Goal: Contribute content: Contribute content

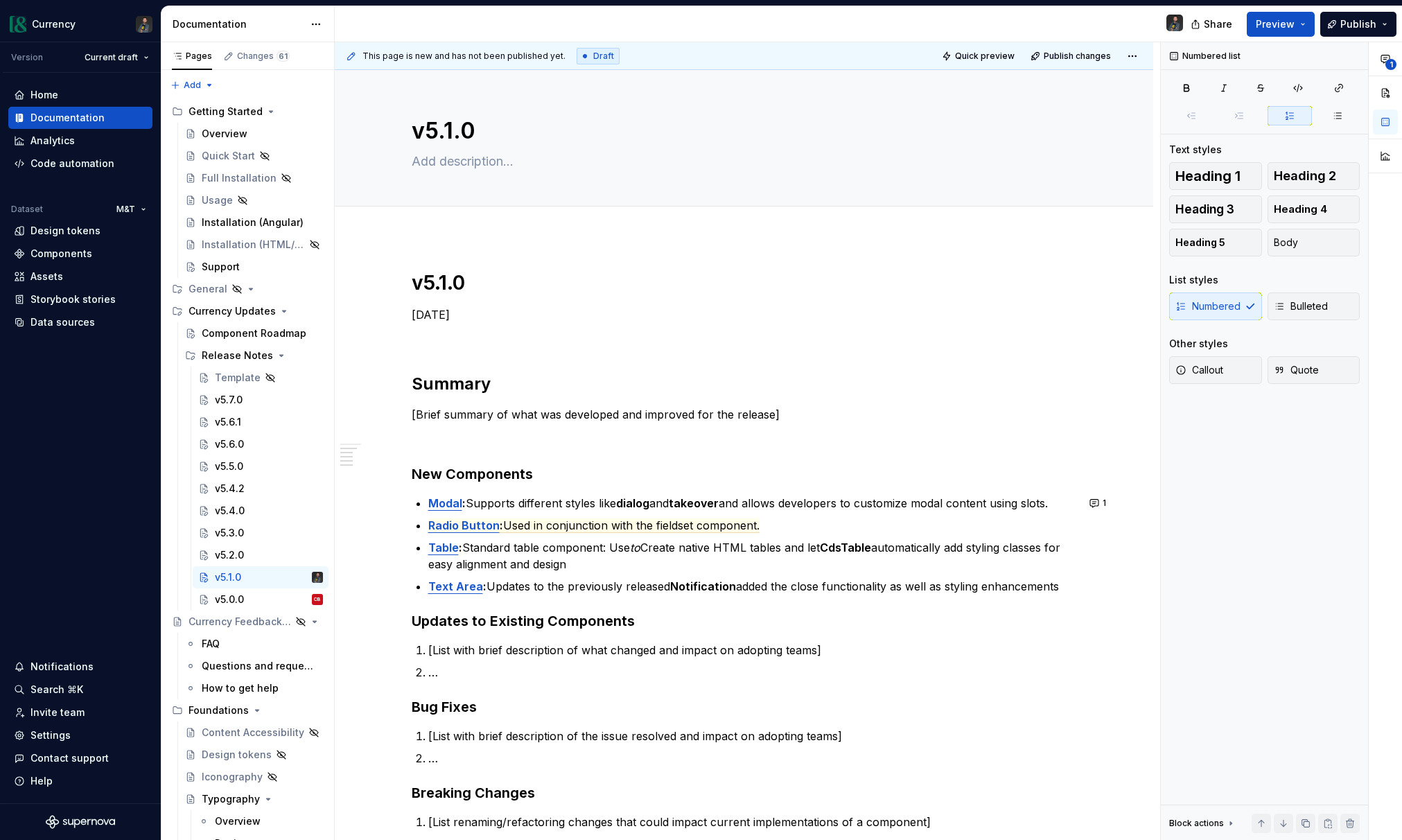
scroll to position [341, 0]
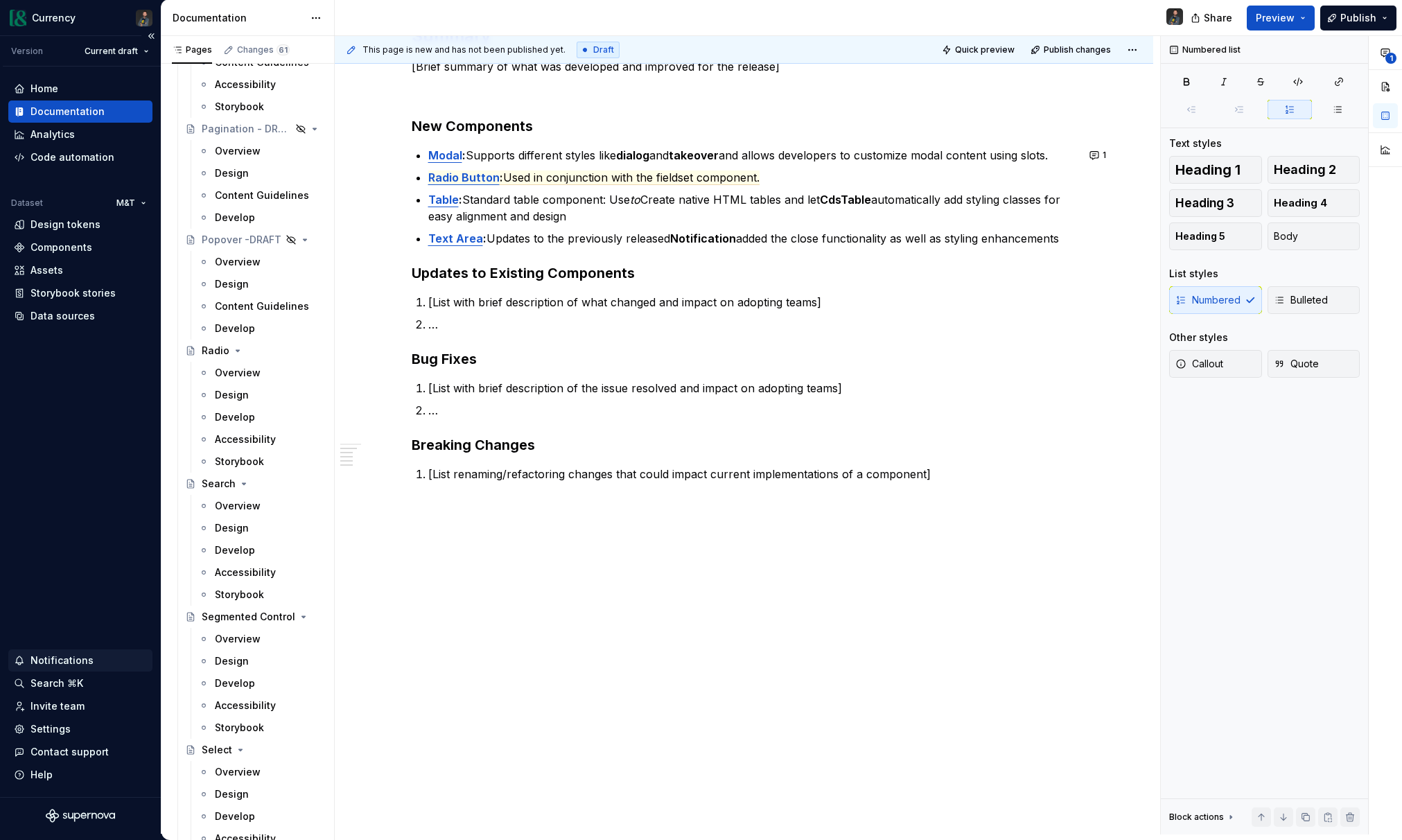
click at [56, 657] on div "Notifications" at bounding box center [62, 661] width 63 height 14
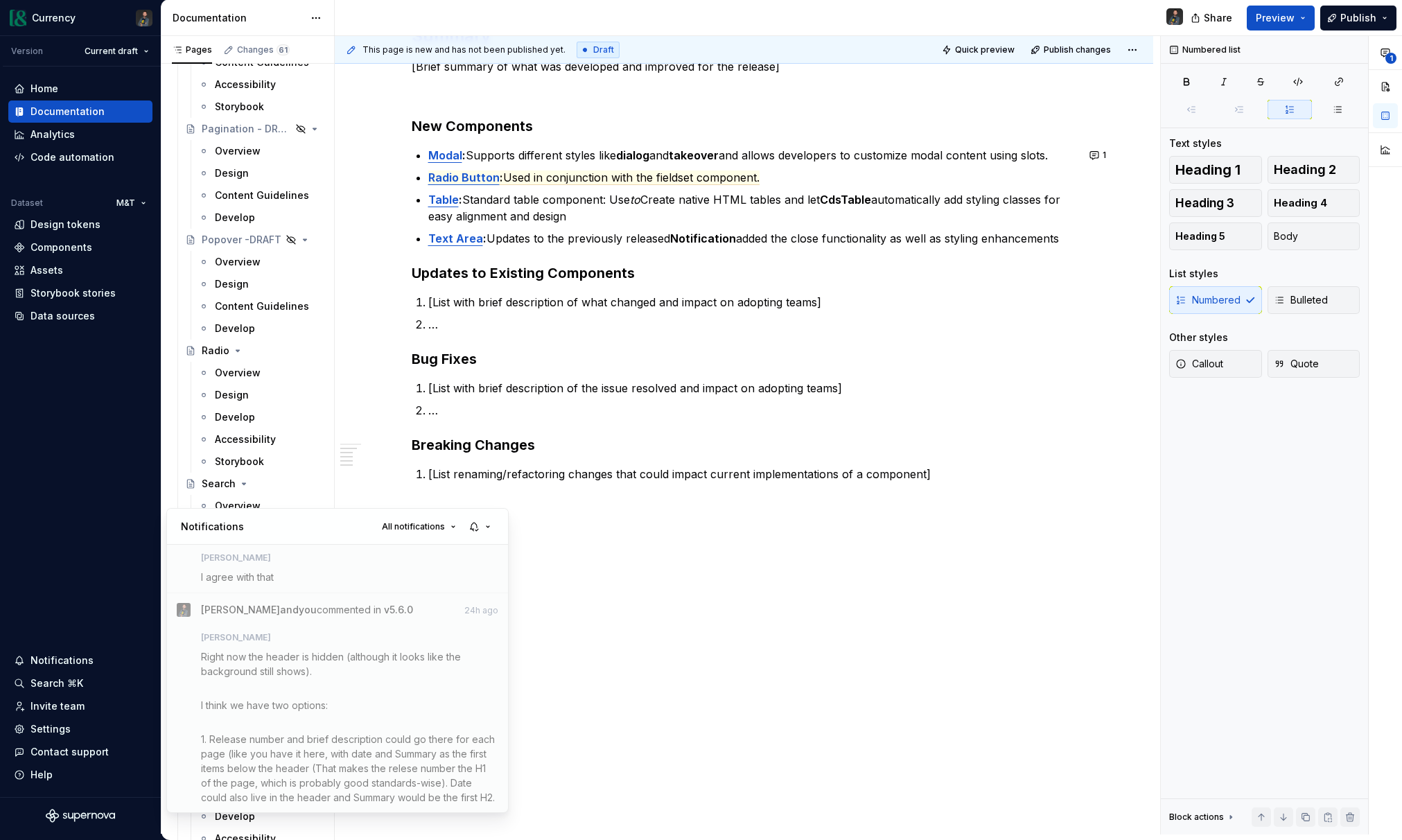
scroll to position [0, 0]
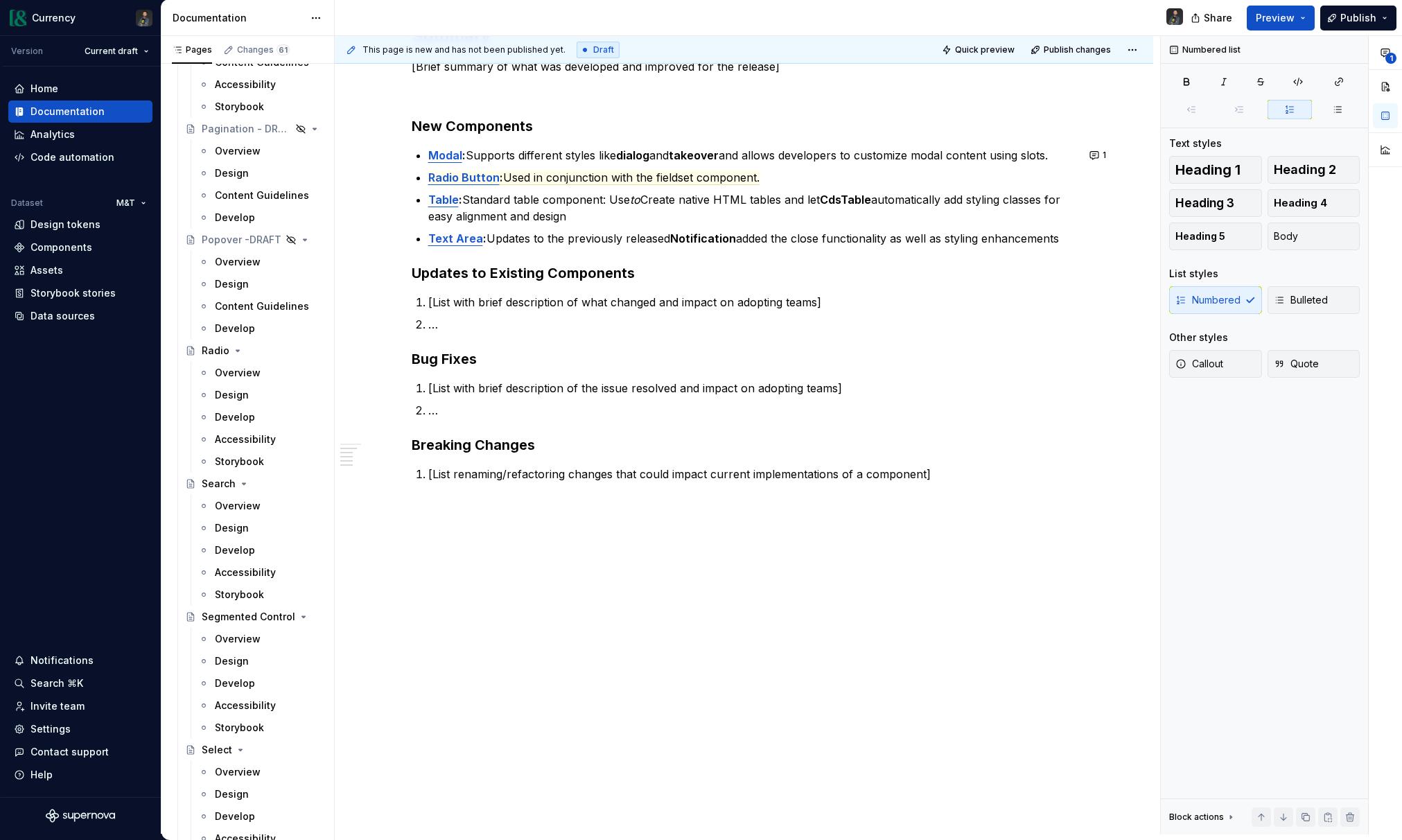
click at [705, 466] on html "Currency Version Current draft Home Documentation Analytics Code automation Dat…" at bounding box center [701, 420] width 1402 height 840
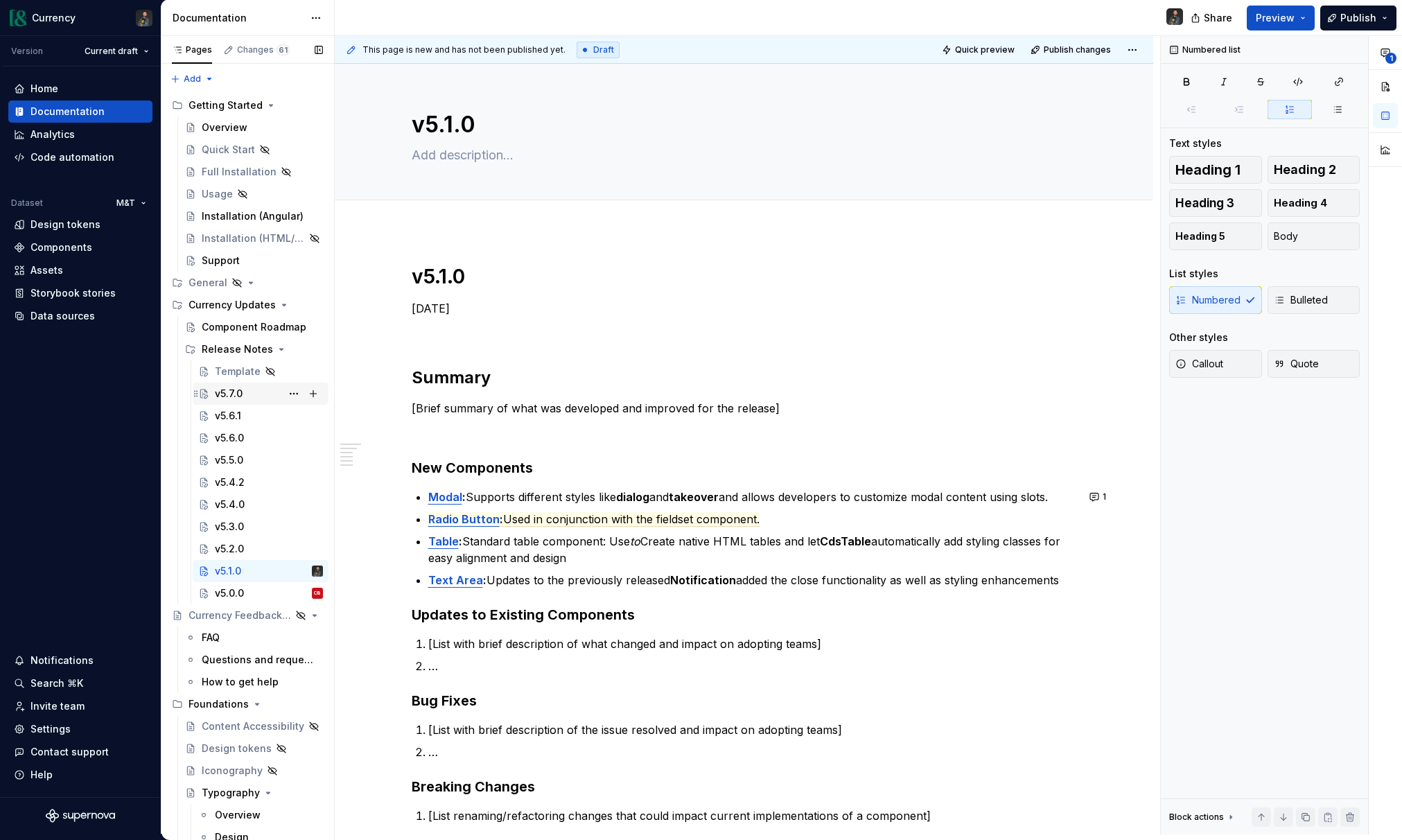
click at [240, 393] on div "v5.7.0" at bounding box center [229, 394] width 28 height 14
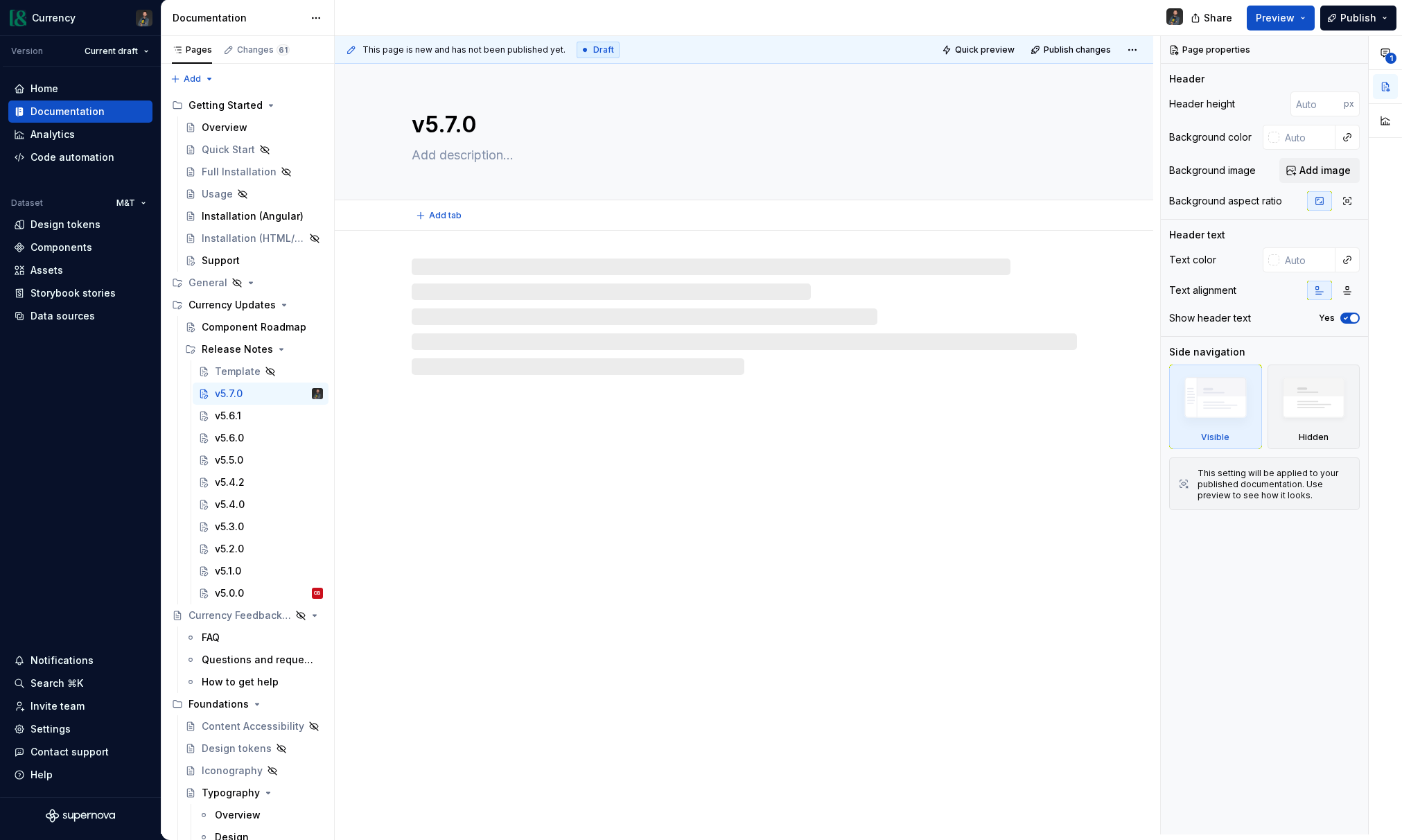
click at [504, 155] on textarea at bounding box center [741, 155] width 665 height 22
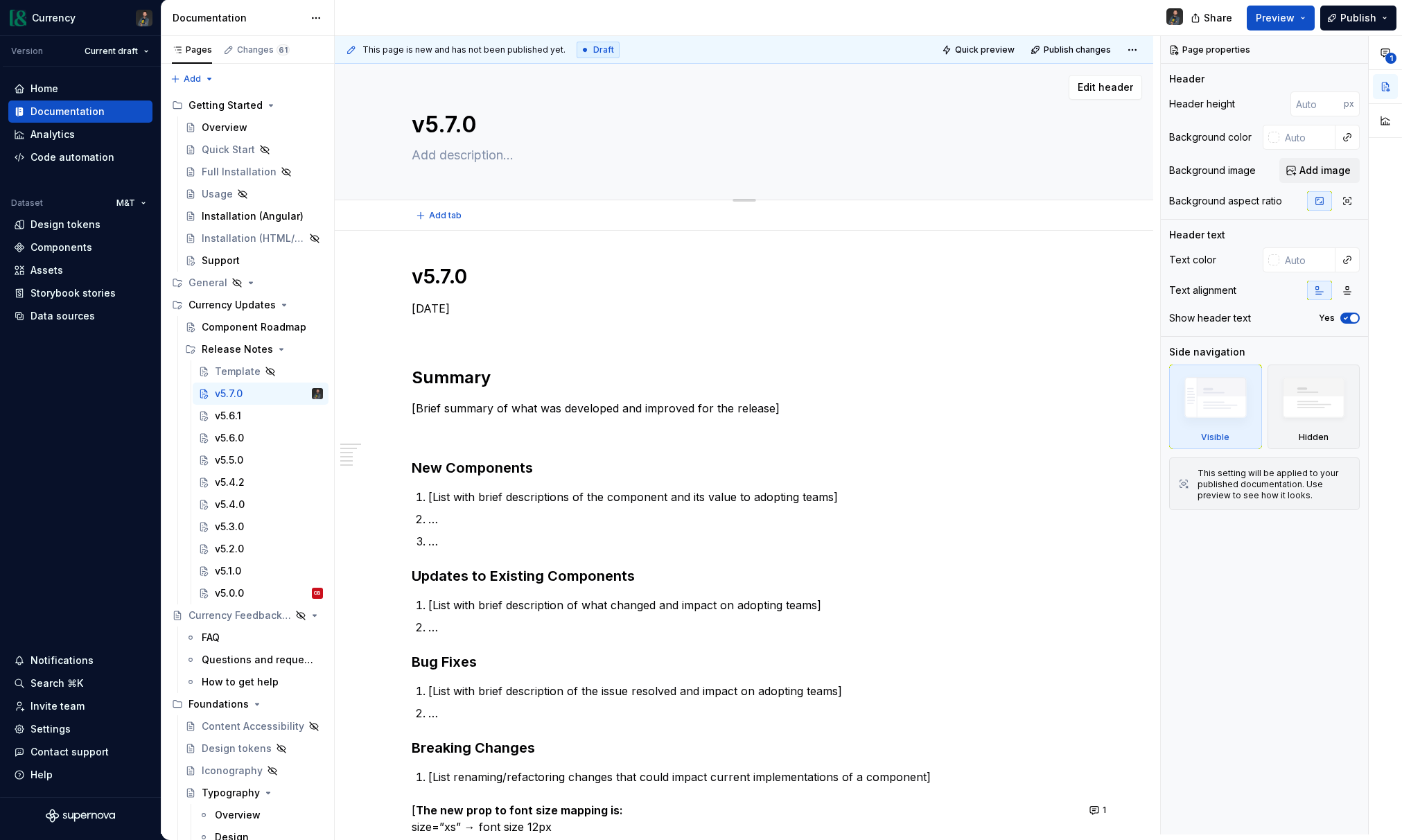
click at [504, 155] on textarea at bounding box center [741, 155] width 665 height 22
type textarea "*"
type textarea "A"
type textarea "*"
type textarea "Au"
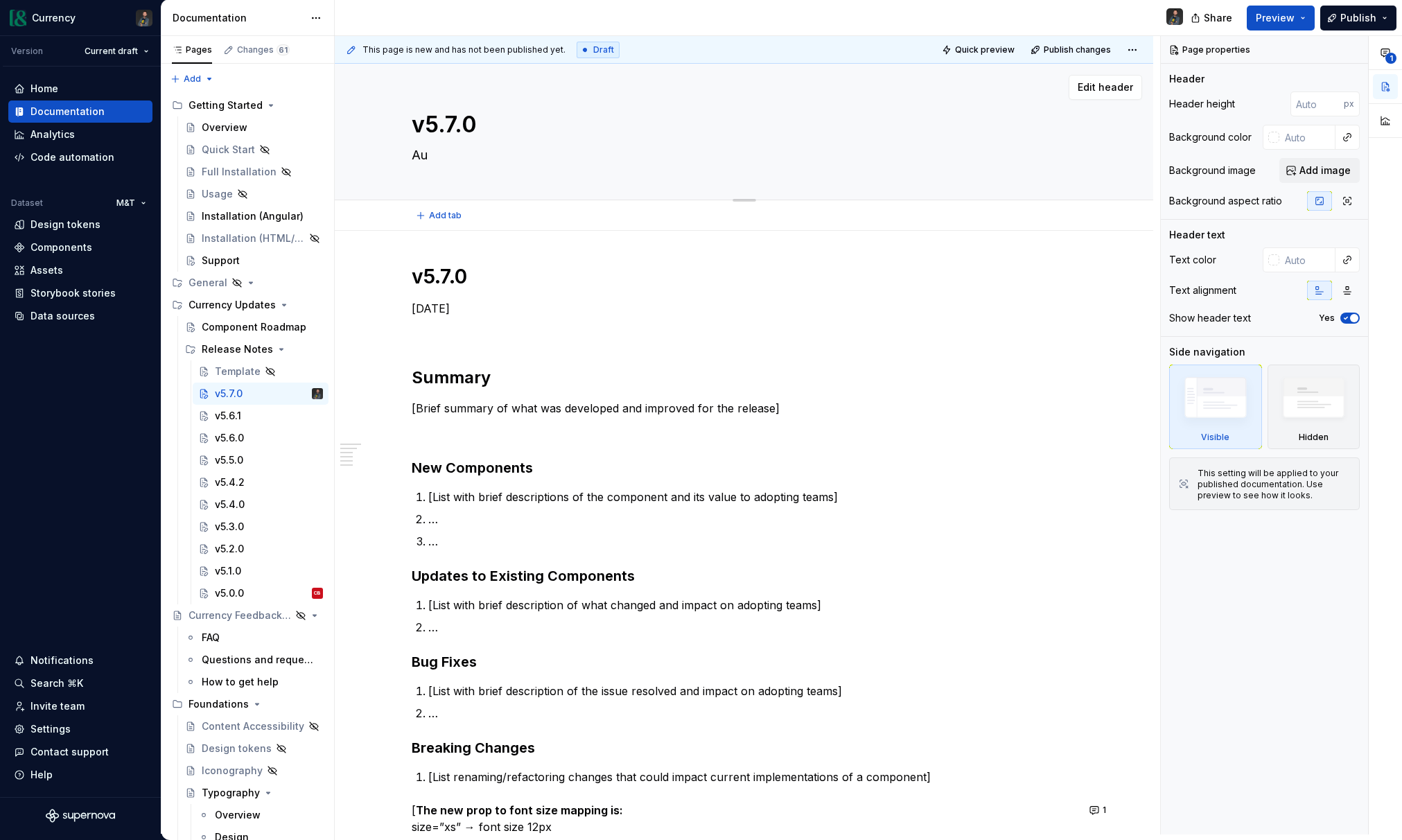
type textarea "*"
type textarea "Aug"
type textarea "*"
type textarea "Augus"
type textarea "*"
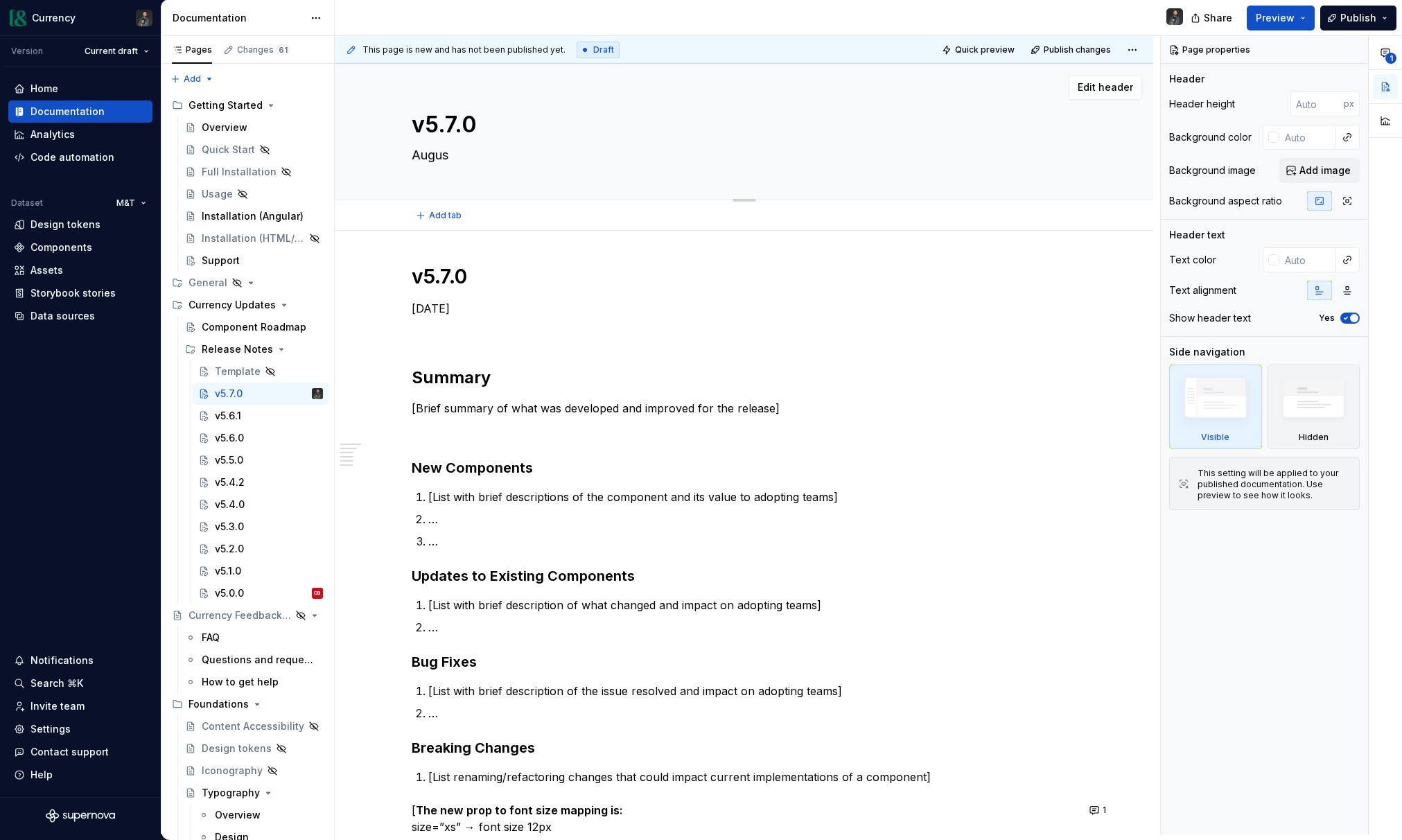
type textarea "August"
type textarea "*"
type textarea "August"
type textarea "*"
type textarea "August 2"
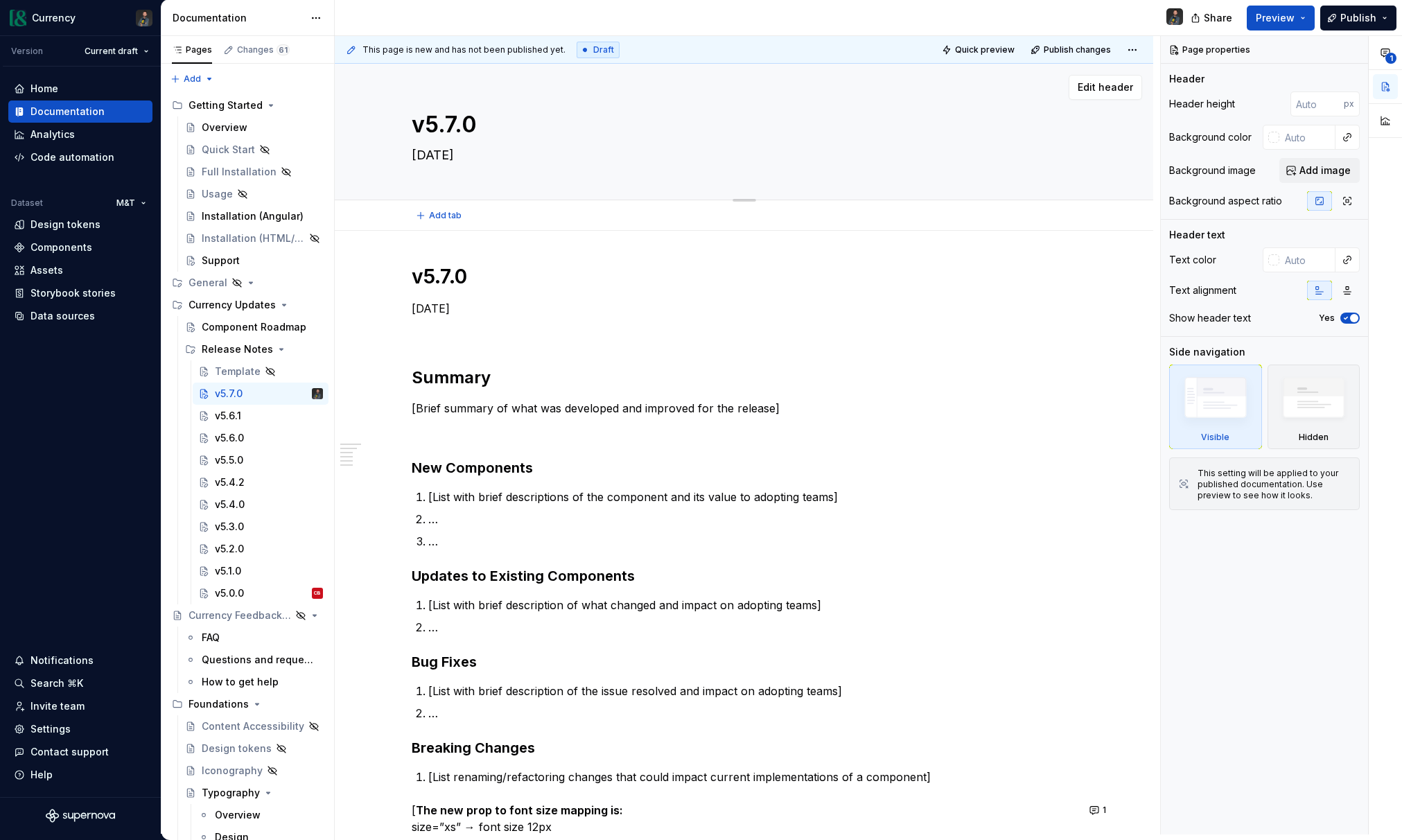
type textarea "*"
type textarea "August 27"
type textarea "*"
type textarea "August 27."
type textarea "*"
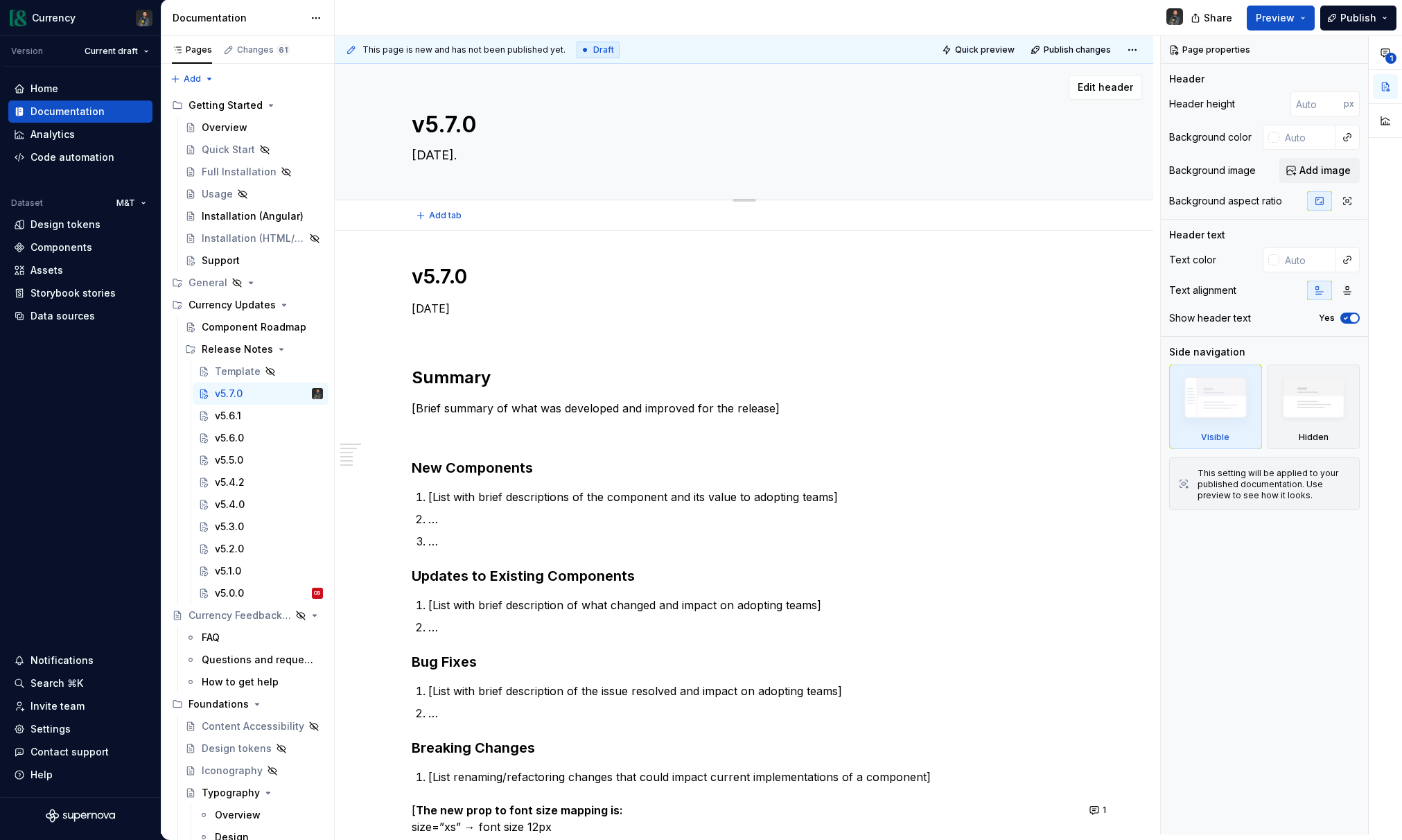
type textarea "August 27.2"
type textarea "*"
type textarea "August 27.20"
type textarea "*"
type textarea "August 27.202"
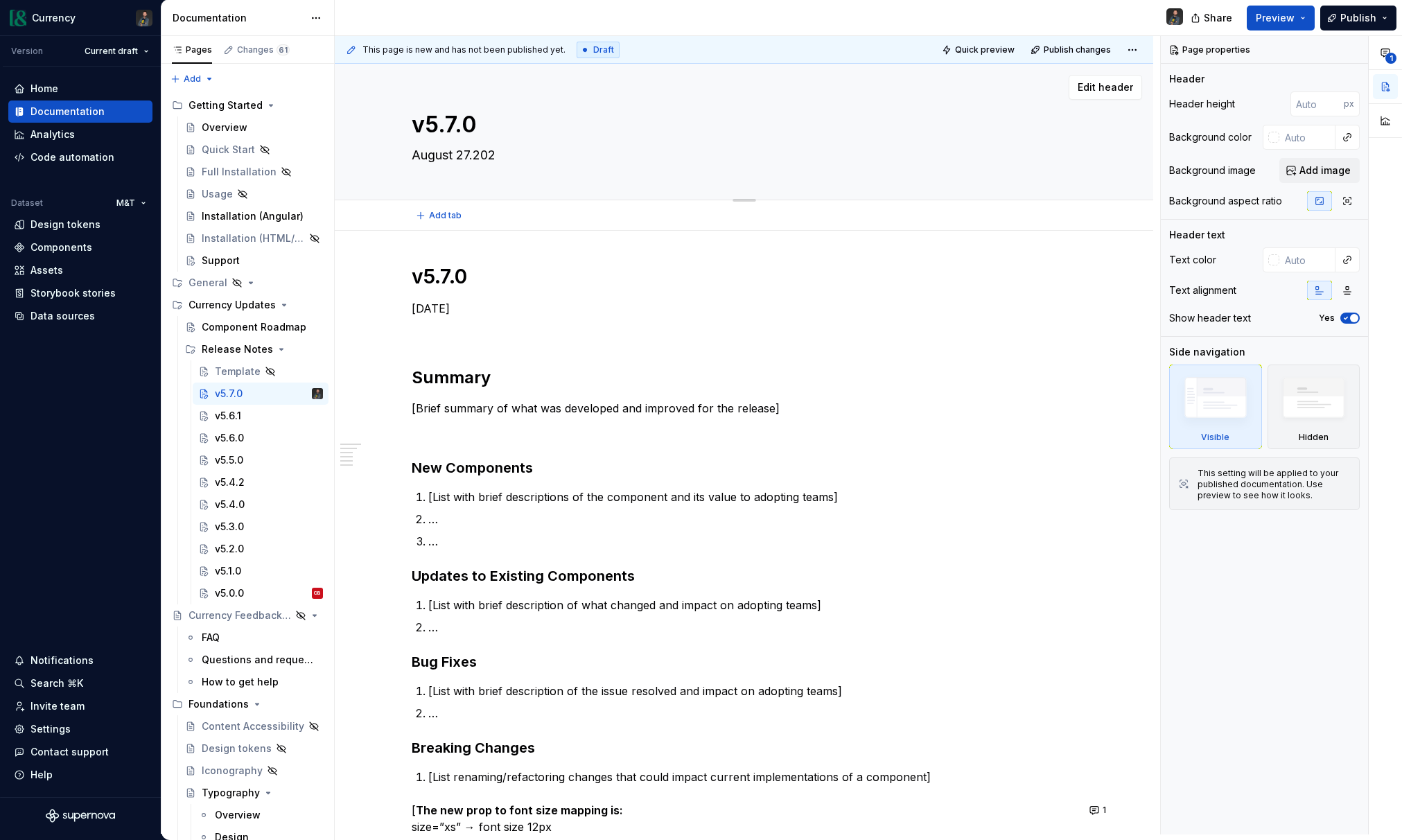
type textarea "*"
type textarea "August 27.2025"
click at [479, 158] on textarea "August 27.2025" at bounding box center [741, 155] width 665 height 22
type textarea "*"
type textarea "August 272025"
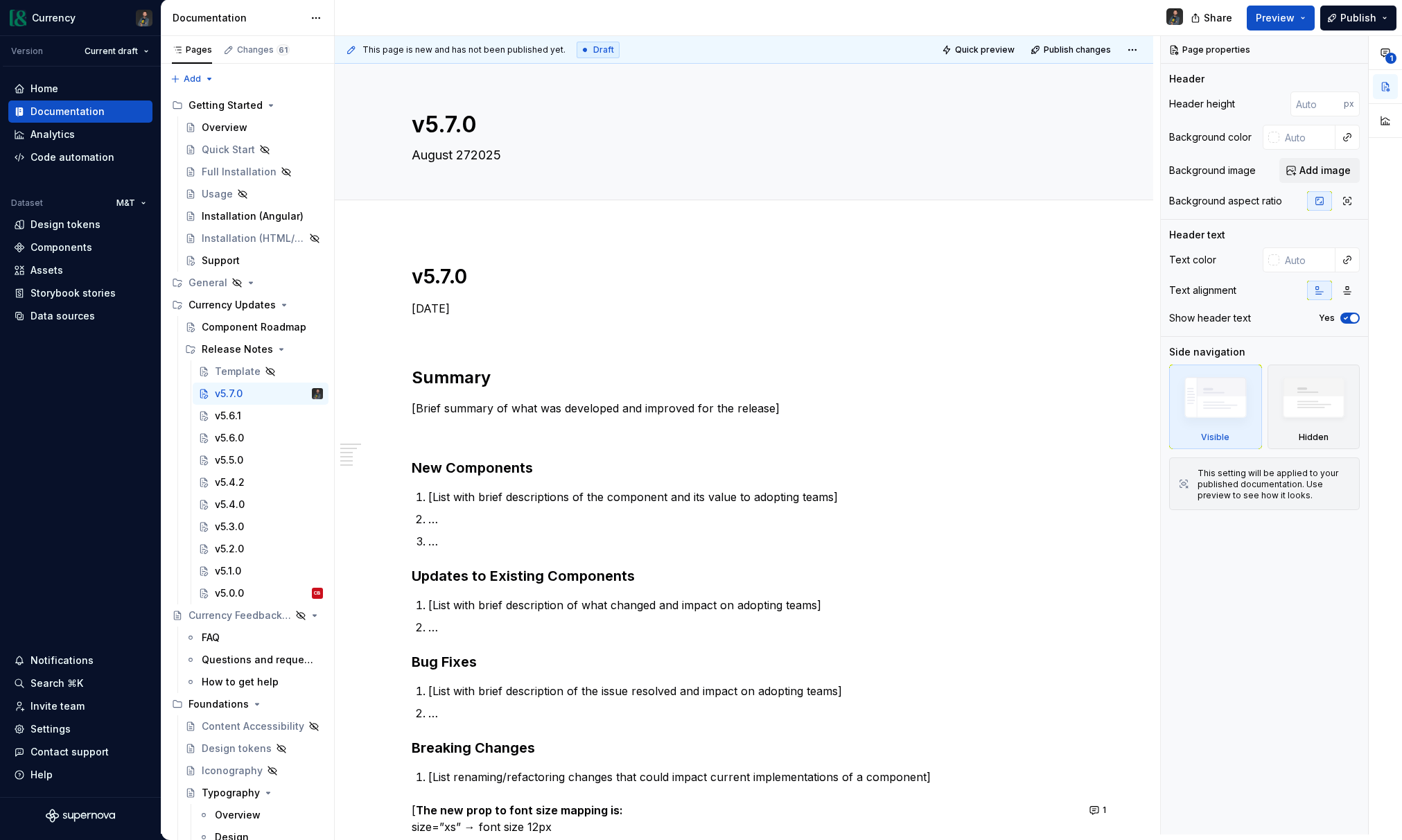
type textarea "*"
type textarea "August 27,2025"
type textarea "*"
type textarea "[DATE]"
type textarea "*"
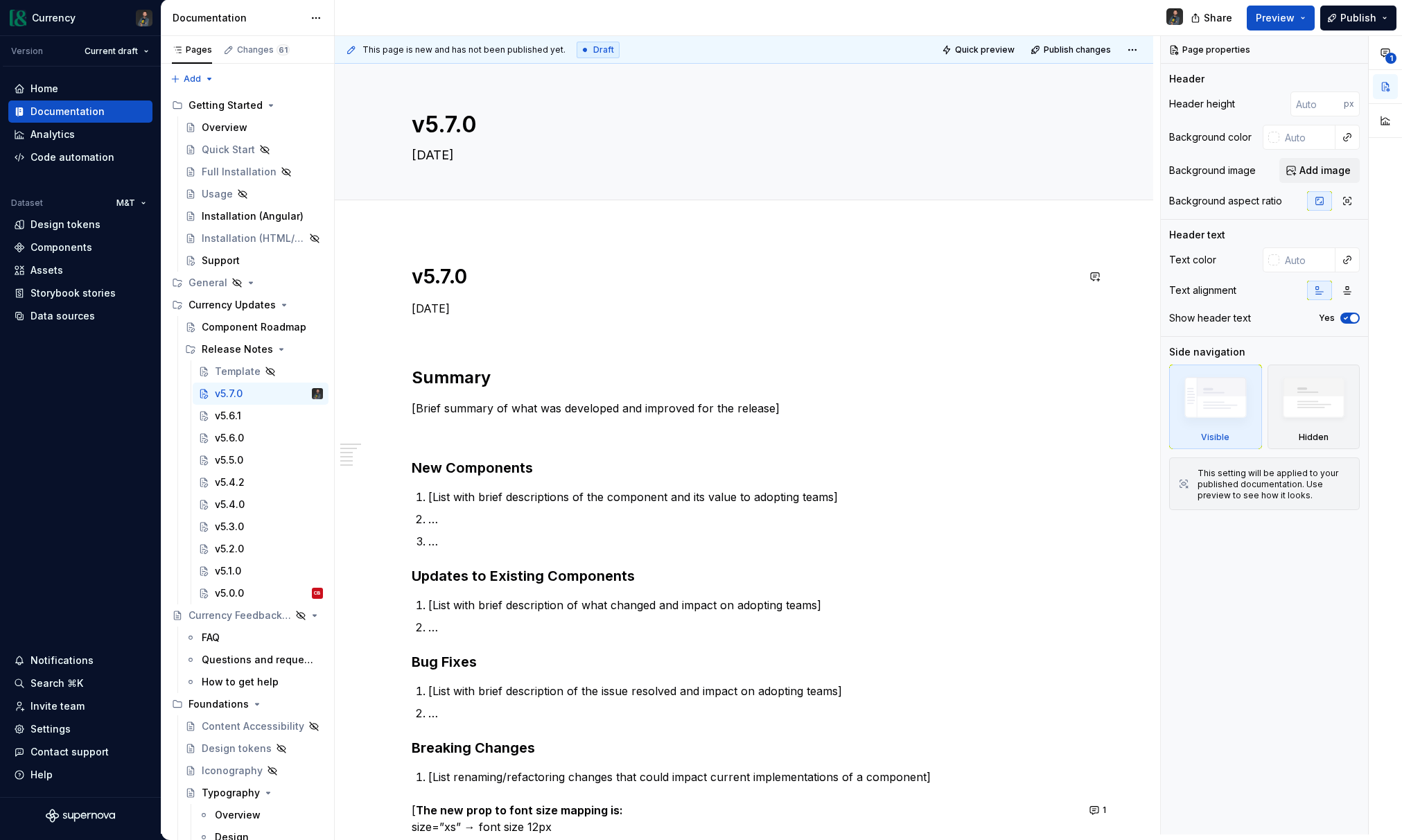
type textarea "[DATE]"
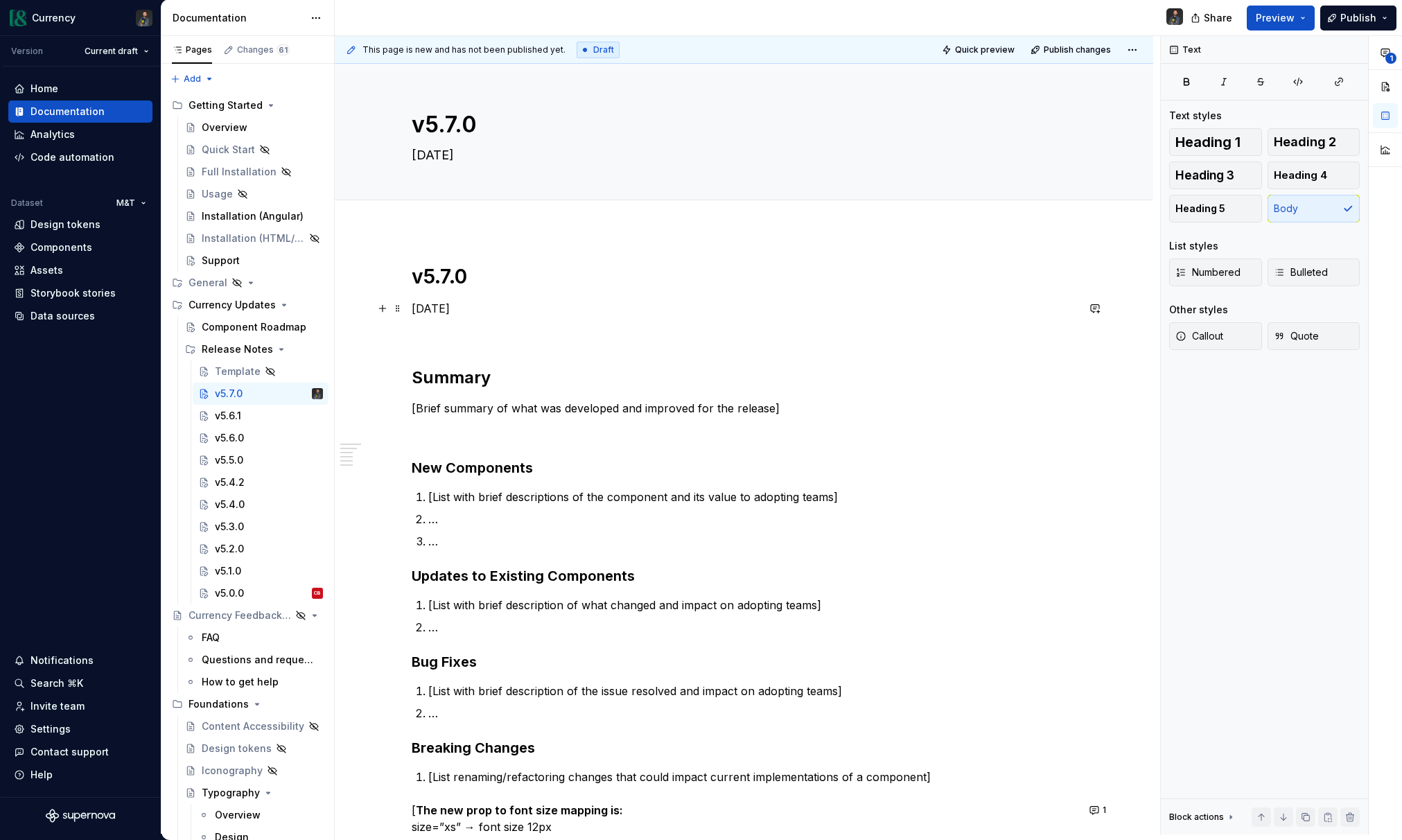
click at [504, 301] on p "[DATE]" at bounding box center [744, 308] width 665 height 17
drag, startPoint x: 517, startPoint y: 311, endPoint x: 417, endPoint y: 274, distance: 106.6
click at [417, 274] on div "v5.7.0 August 27, 2025 Summary [Brief summary of what was developed and improve…" at bounding box center [744, 628] width 665 height 729
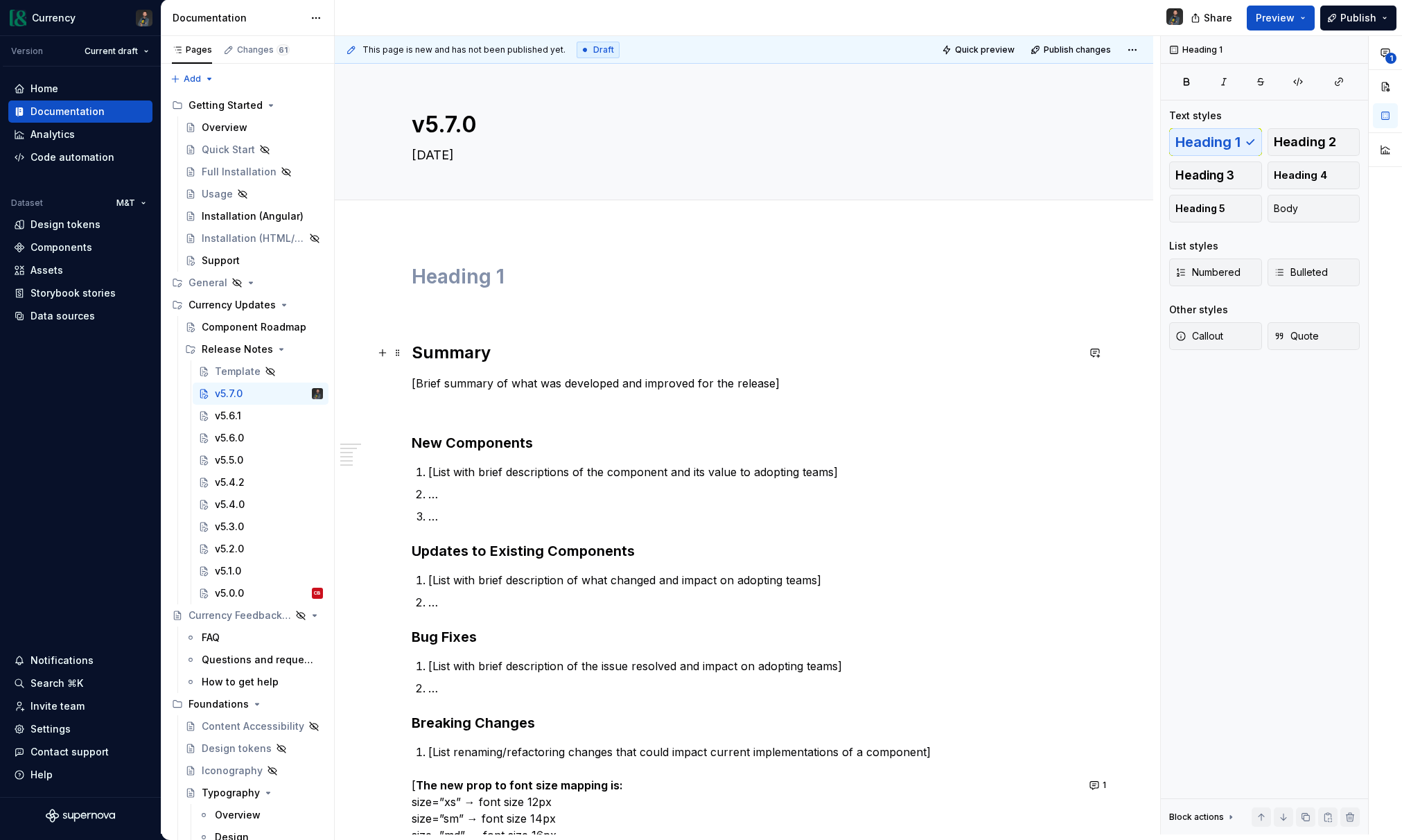
click at [411, 351] on div "Summary [Brief summary of what was developed and improved for the release] New …" at bounding box center [744, 734] width 818 height 1006
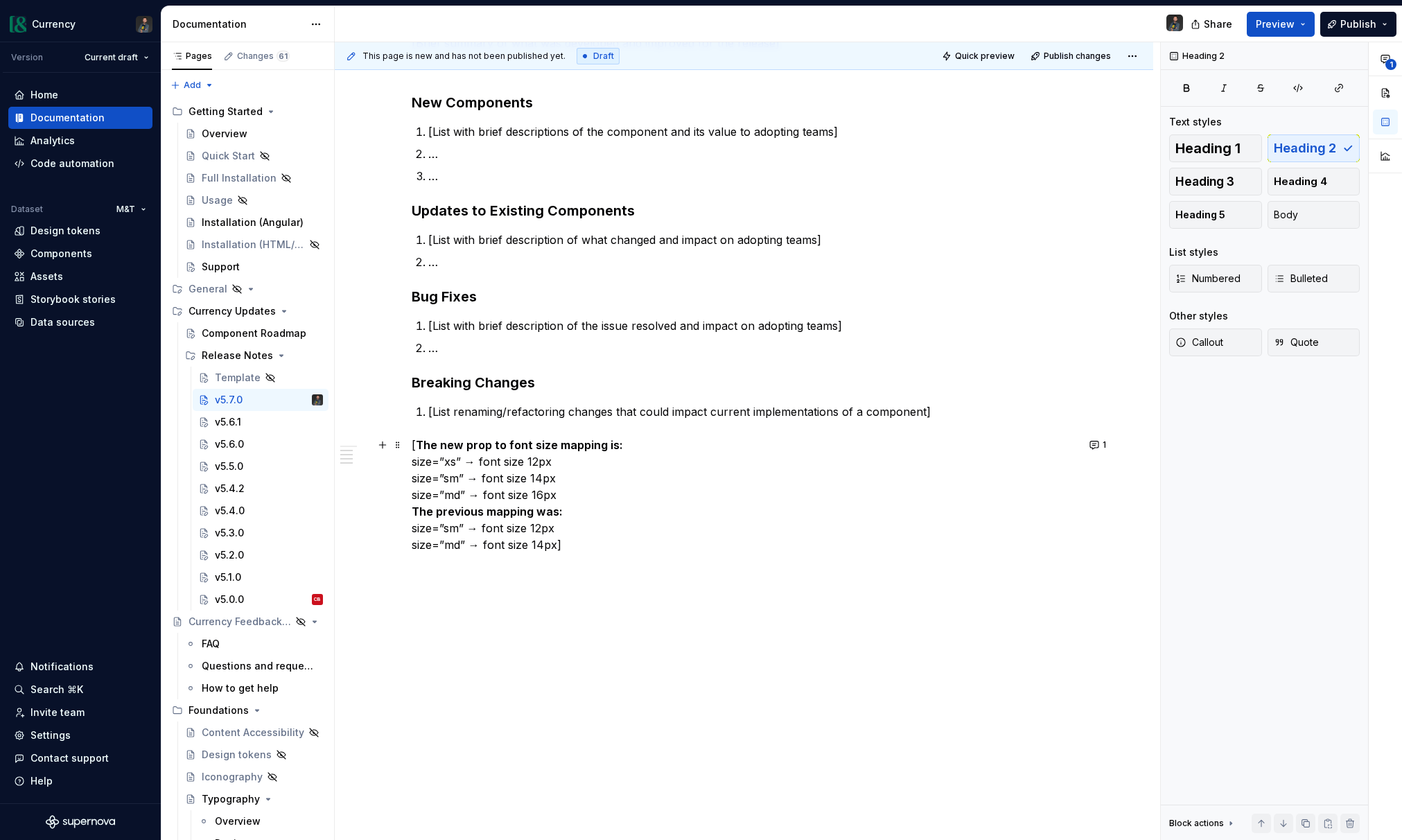
click at [609, 551] on p "[ The new prop to font size mapping is: size=”xs” → font size 12px size=”sm” → …" at bounding box center [744, 494] width 665 height 116
click at [459, 374] on h3 "Breaking Changes" at bounding box center [744, 383] width 665 height 19
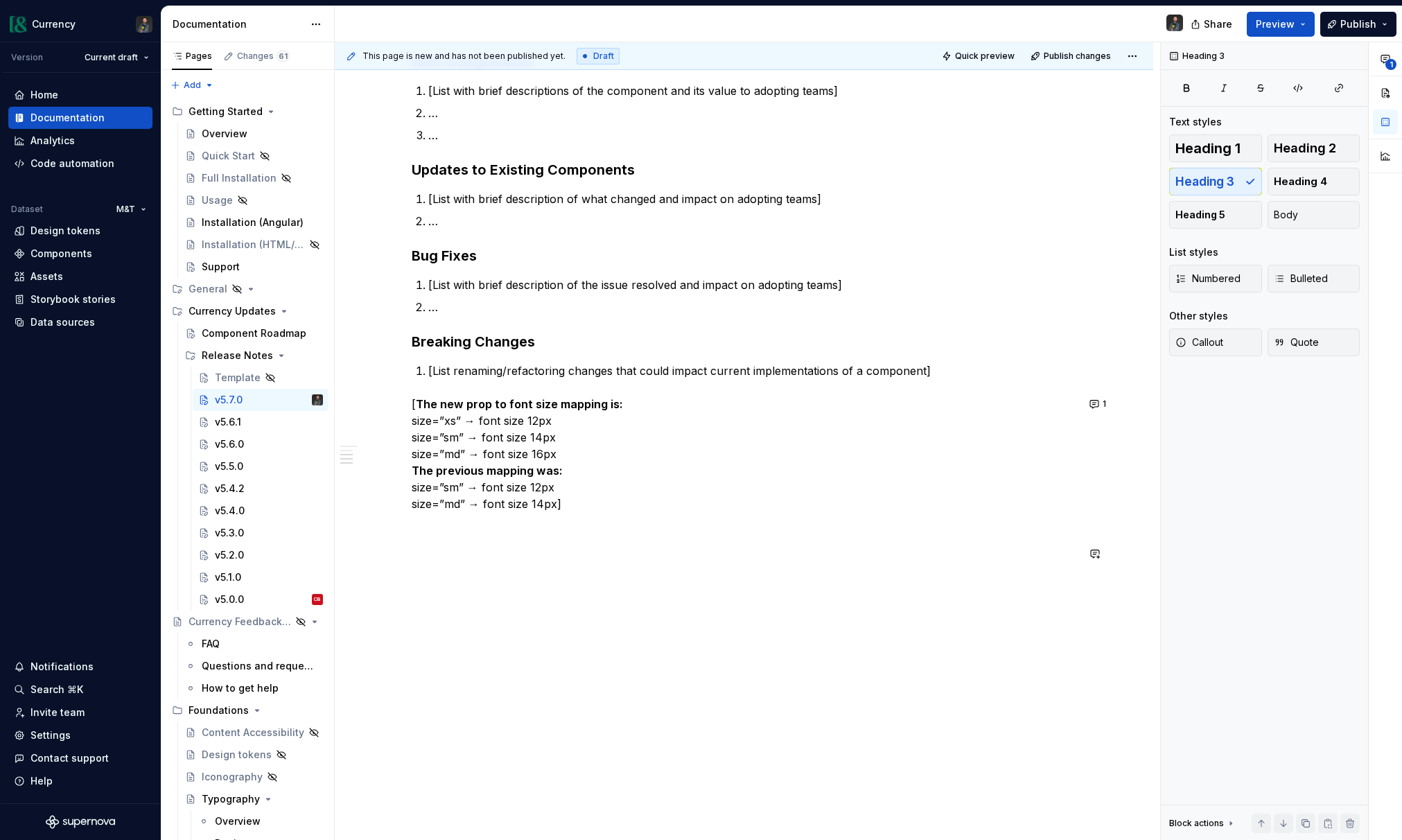
scroll to position [375, 0]
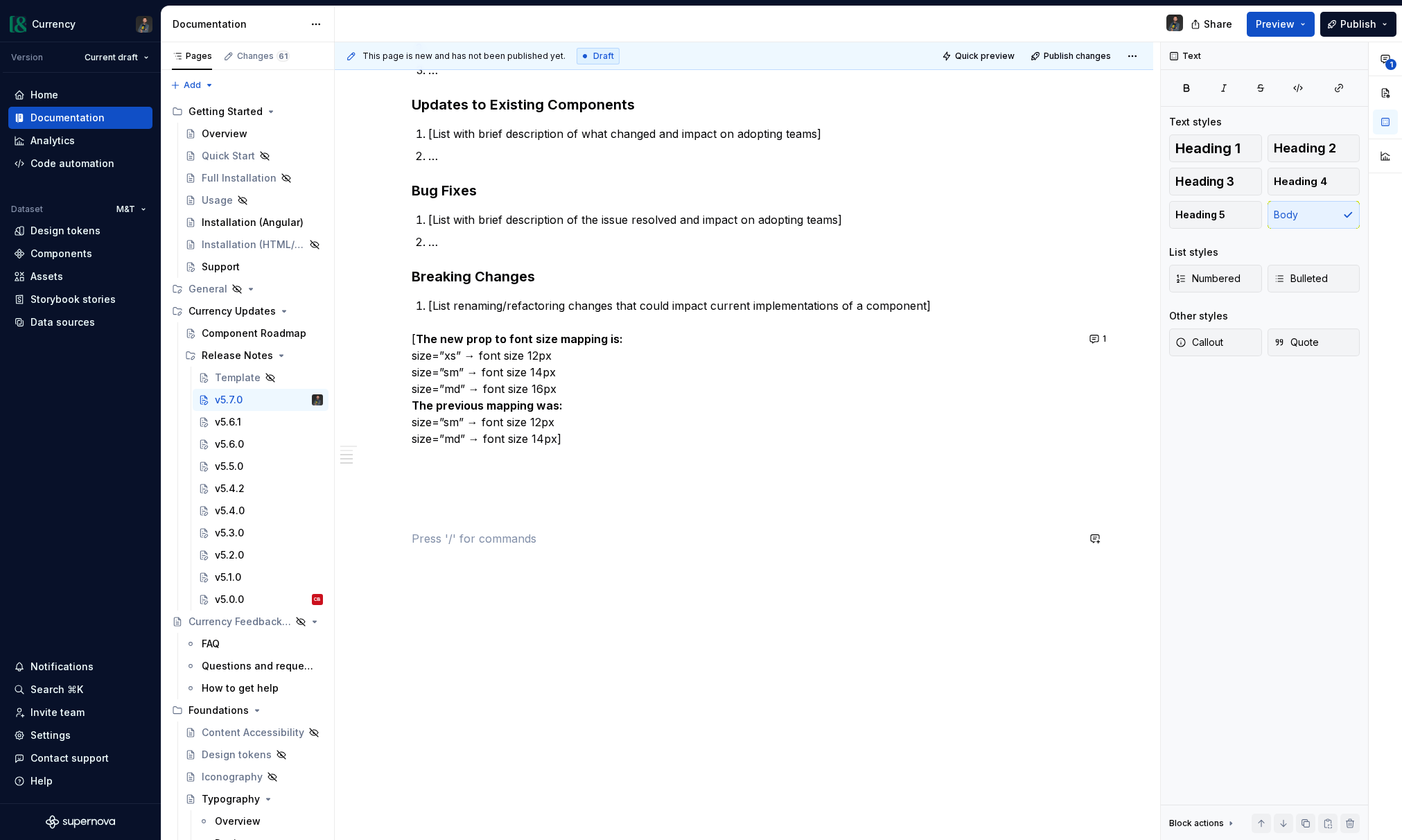
click at [446, 528] on div "Summary [Brief summary of what was developed and improved for the release] New …" at bounding box center [744, 233] width 665 height 676
click at [430, 491] on p at bounding box center [744, 488] width 665 height 17
type textarea "*"
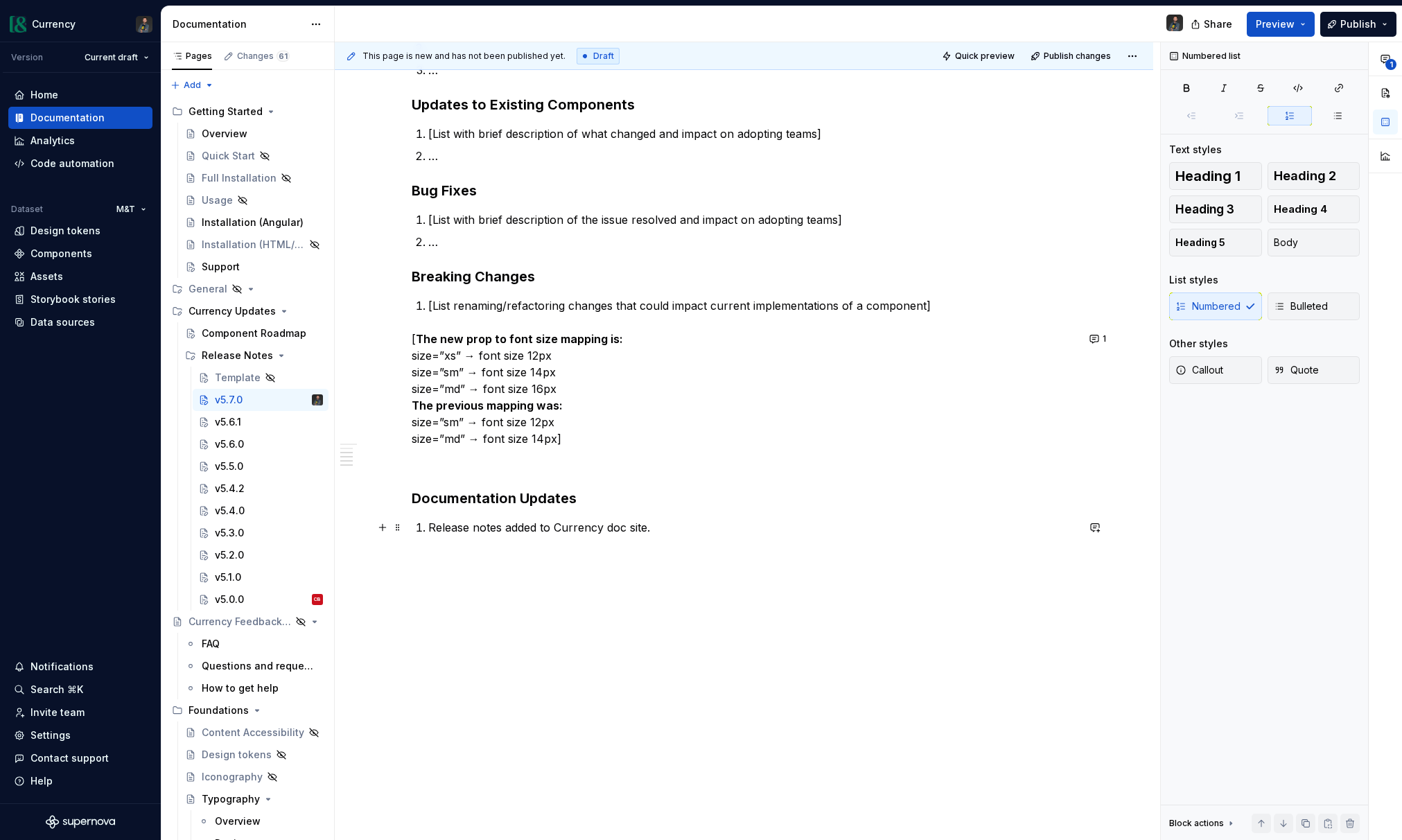
click at [511, 528] on p "Release notes added to Currency doc site." at bounding box center [752, 527] width 648 height 17
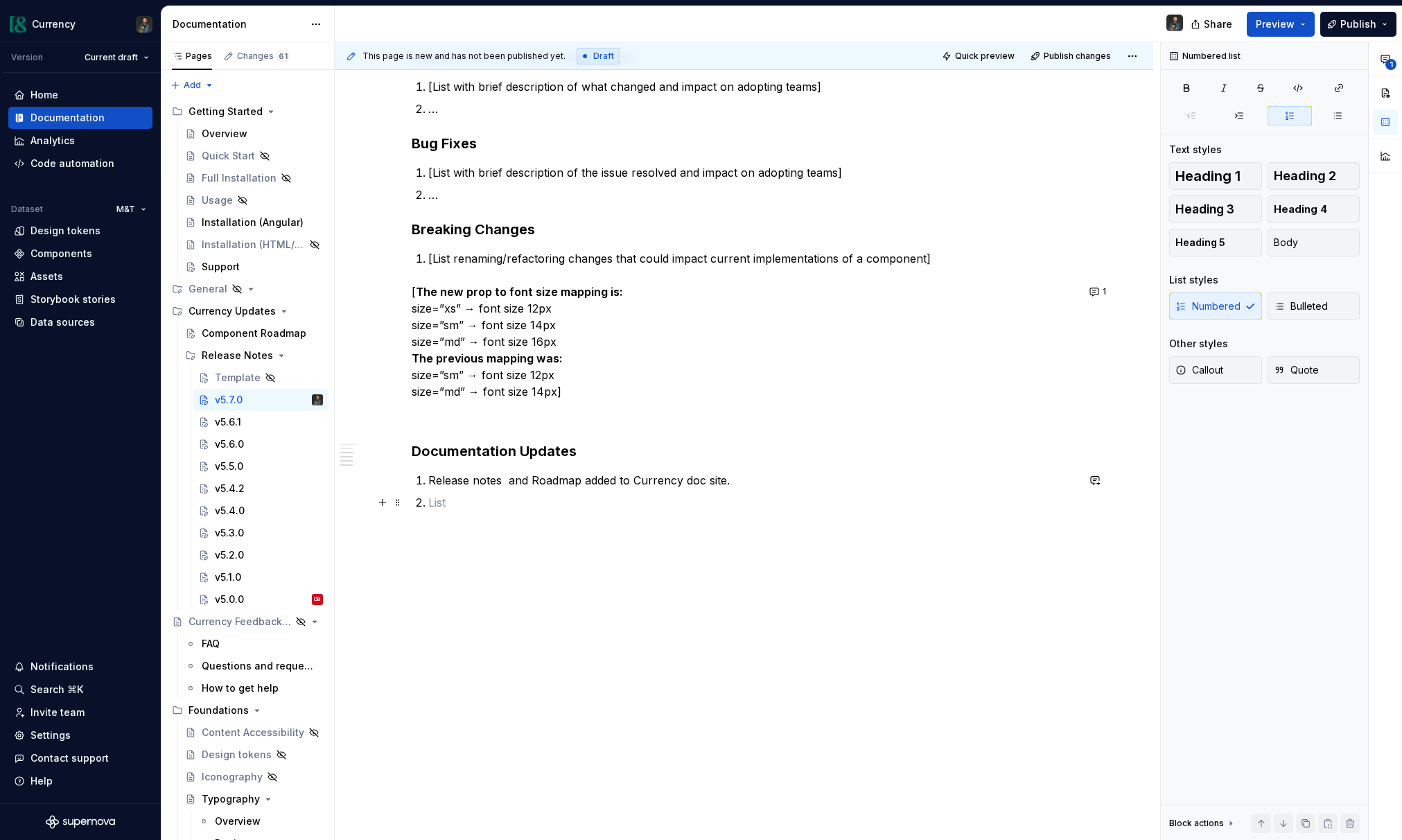
click at [475, 503] on p at bounding box center [752, 502] width 648 height 17
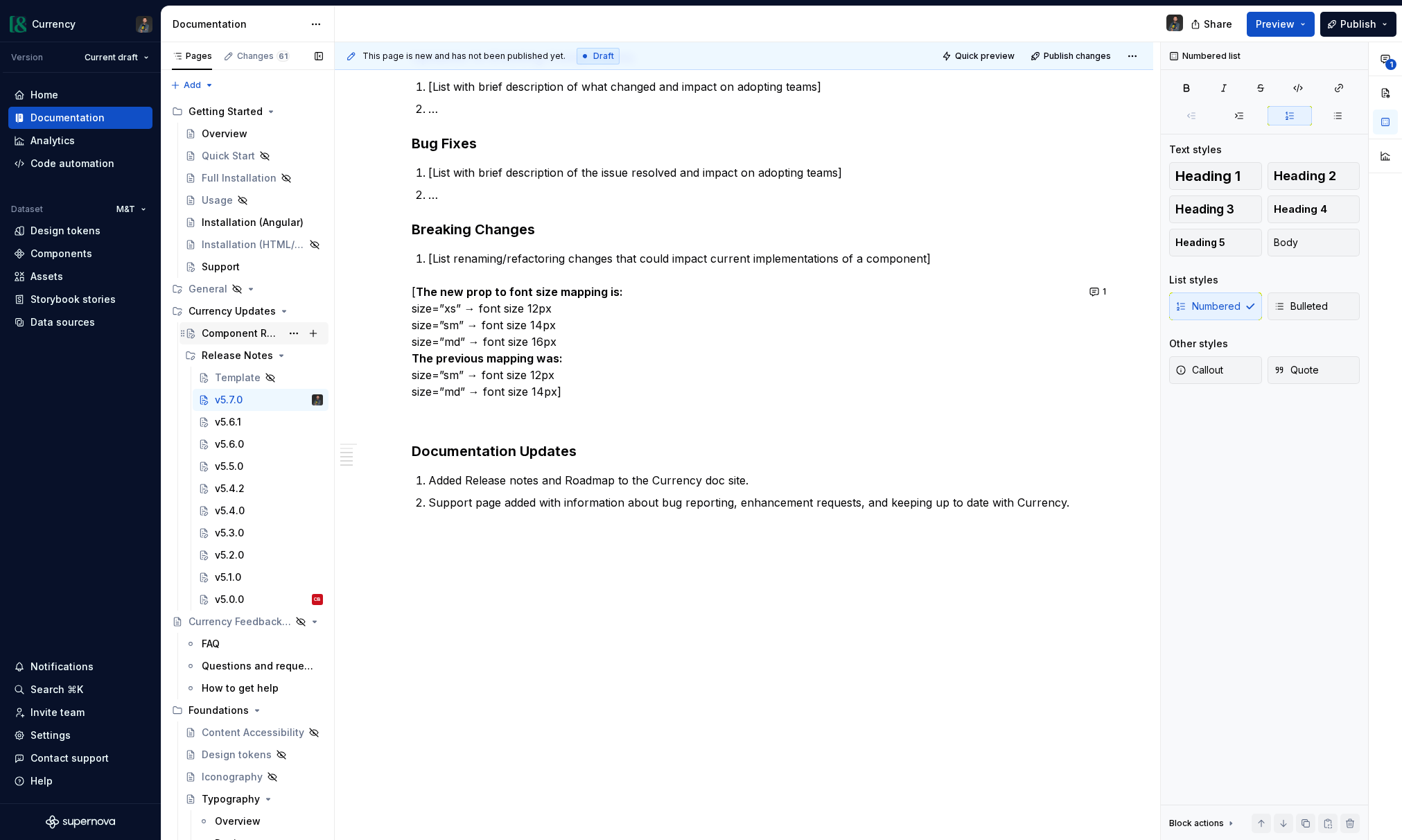
click at [244, 335] on div "Component Roadmap" at bounding box center [241, 333] width 80 height 14
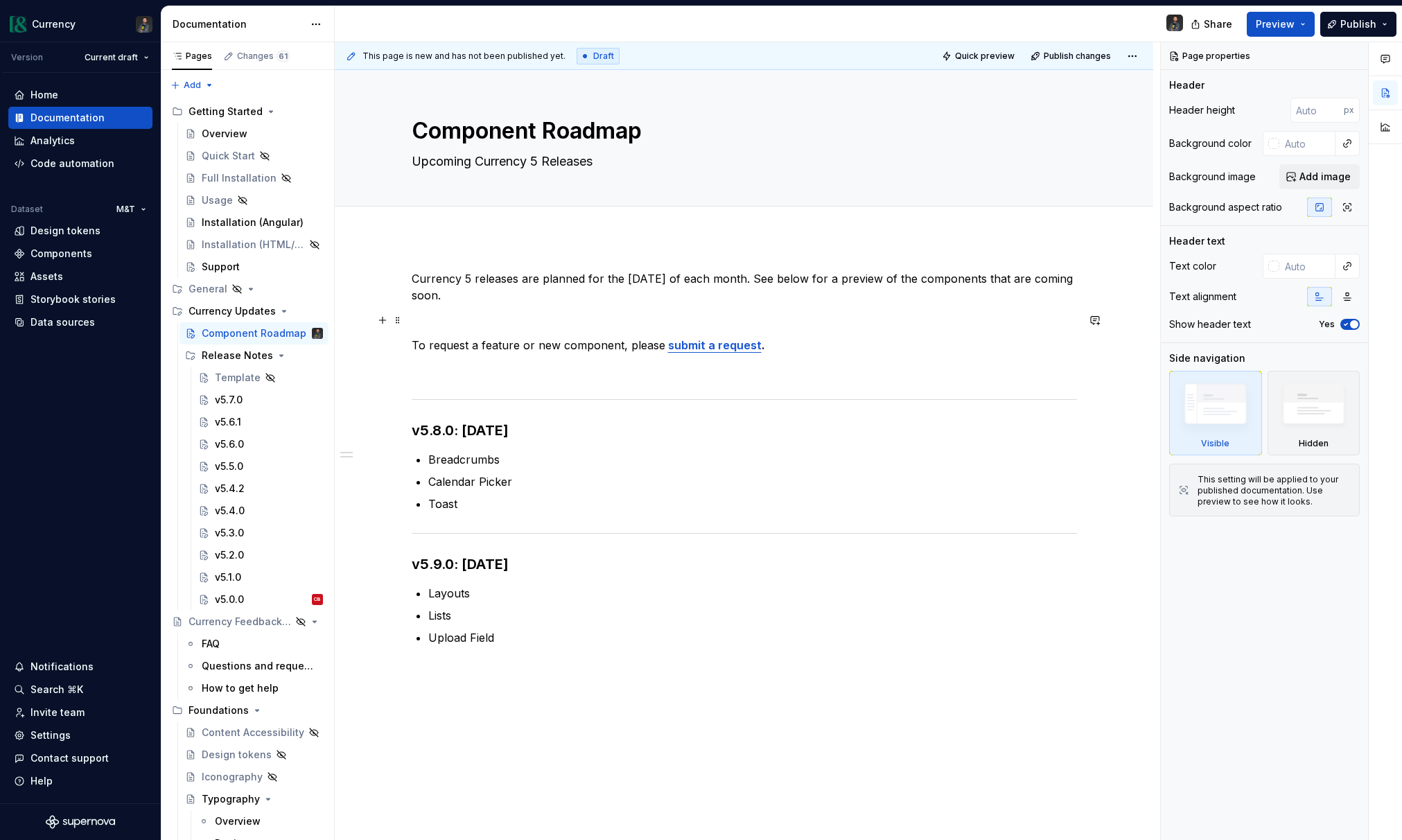
click at [456, 322] on p at bounding box center [744, 320] width 665 height 17
type textarea "*"
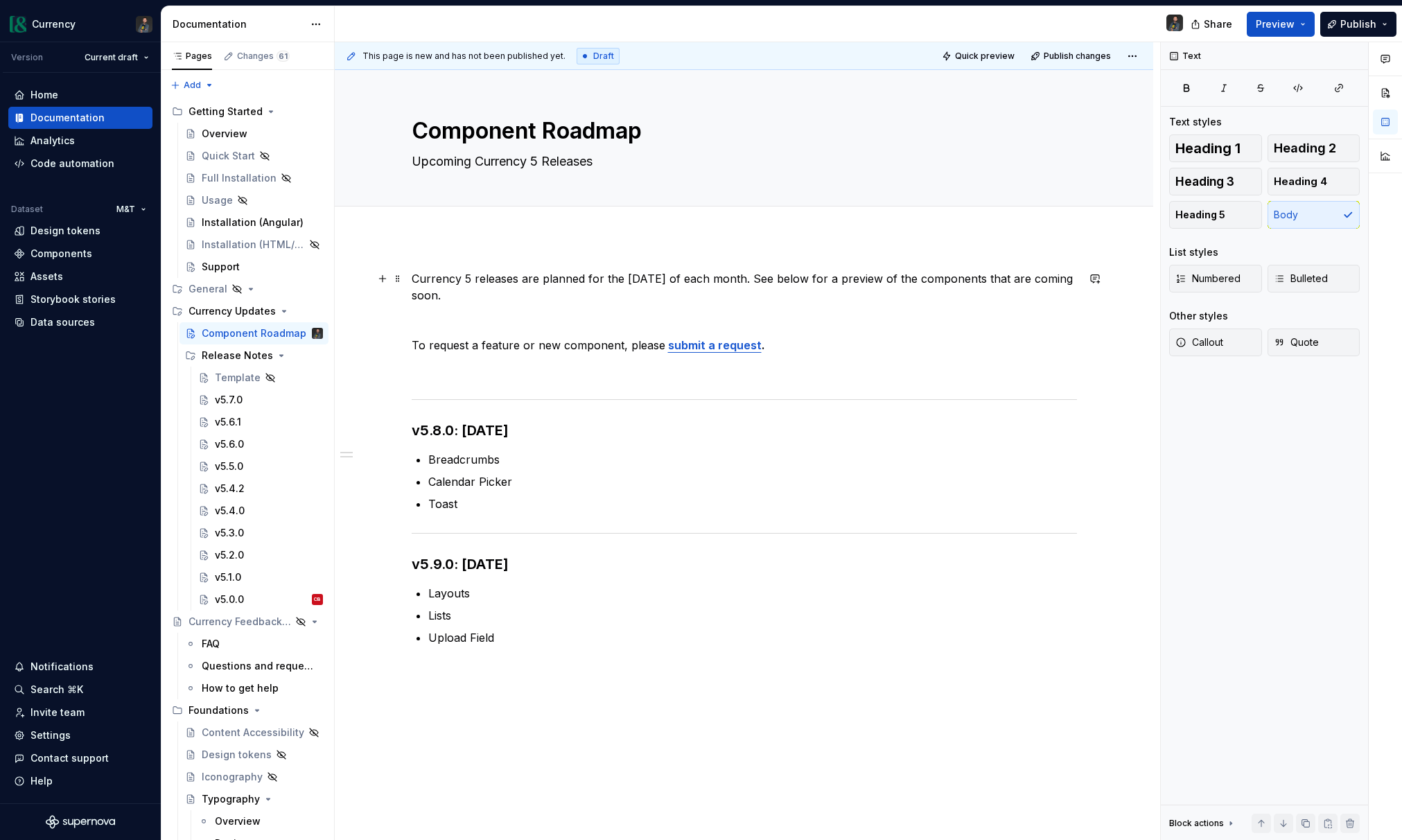
click at [796, 277] on p "Currency 5 releases are planned for the last Wednesday of each month. See below…" at bounding box center [744, 287] width 665 height 33
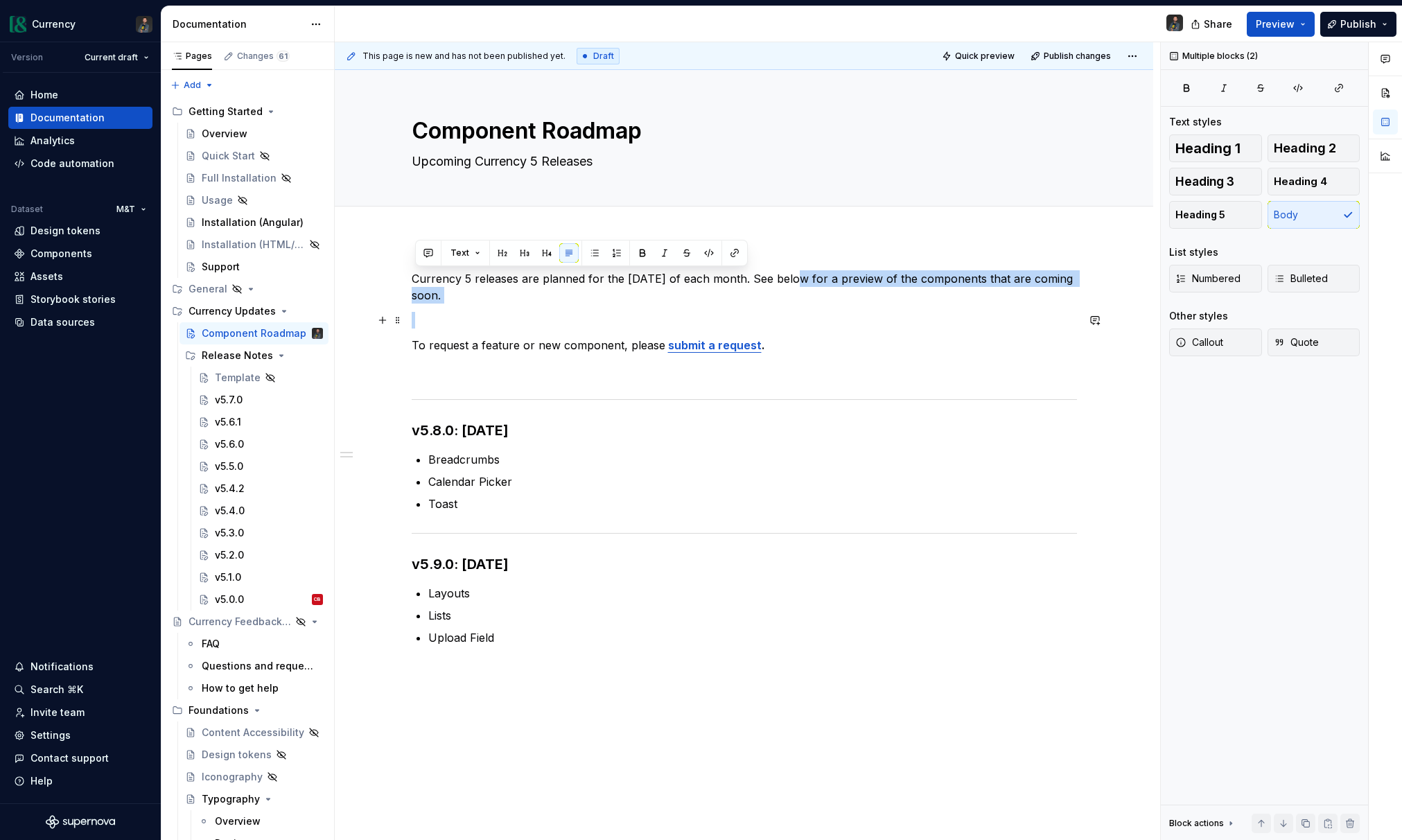
drag, startPoint x: 796, startPoint y: 276, endPoint x: 814, endPoint y: 322, distance: 49.4
click at [814, 322] on div "Currency 5 releases are planned for the last Wednesday of each month. See below…" at bounding box center [744, 474] width 665 height 409
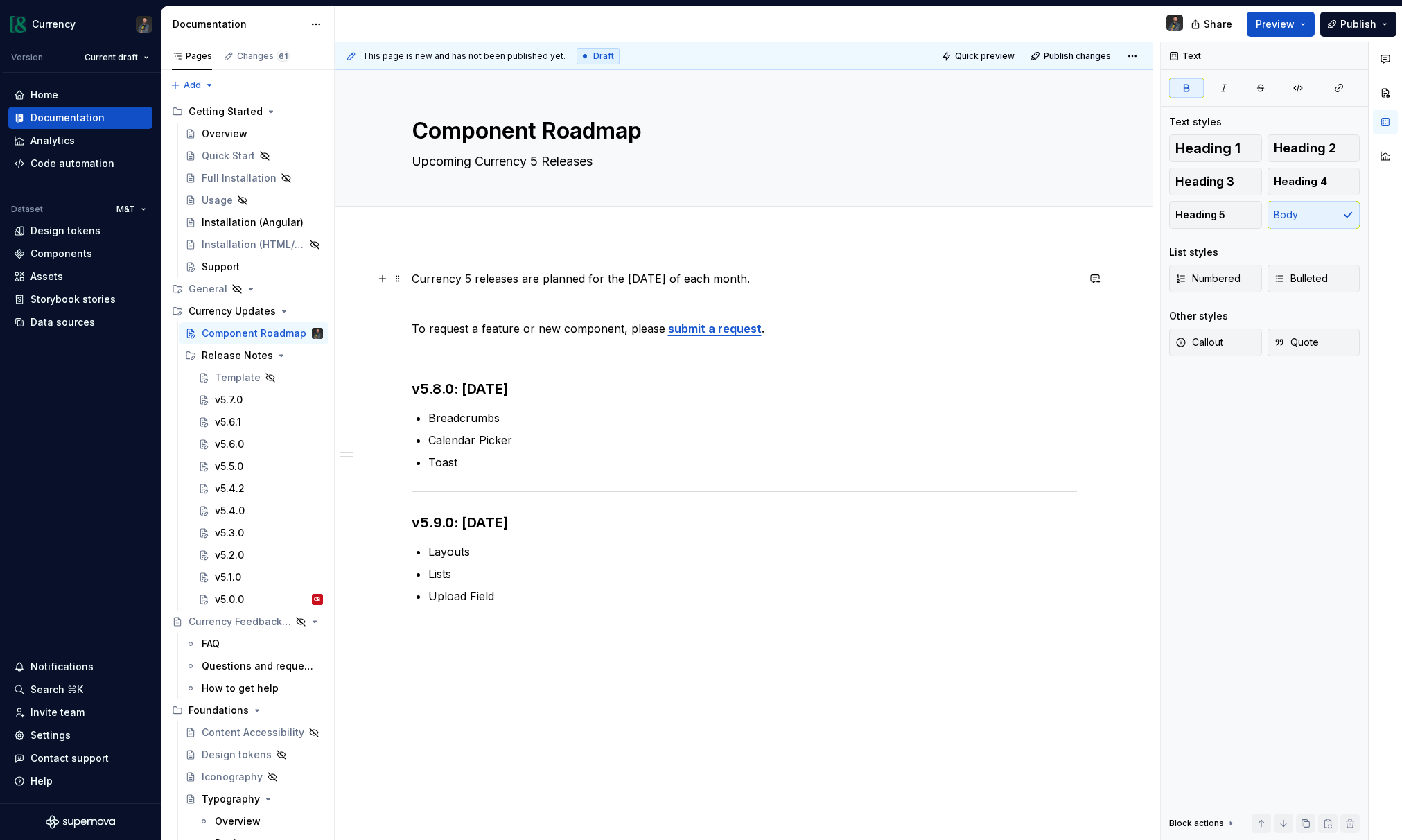
click at [820, 270] on p "Currency 5 releases are planned for the last Wednesday of each month." at bounding box center [744, 278] width 665 height 17
click at [799, 276] on p "Currency 5 releases are planned for the last Wednesday of each month." at bounding box center [744, 278] width 665 height 17
click at [469, 275] on p "Currency 5 releases are planned for the last Wednesday of each month." at bounding box center [744, 278] width 665 height 17
click at [787, 281] on p "Currency5 releases are planned for the last Wednesday of each month." at bounding box center [744, 278] width 665 height 17
click at [416, 162] on textarea "Upcoming Currency 5 Releases" at bounding box center [741, 161] width 665 height 22
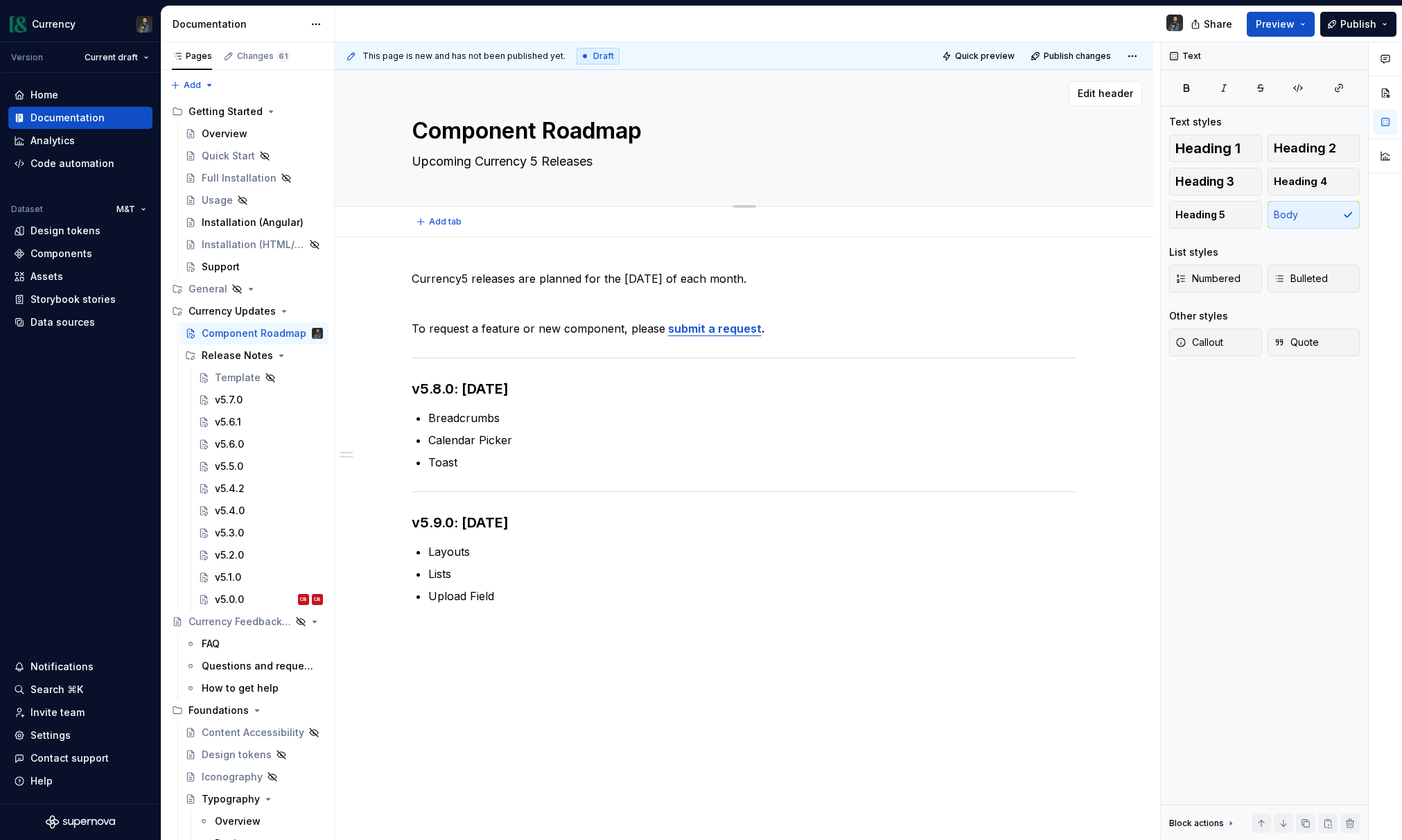
drag, startPoint x: 522, startPoint y: 158, endPoint x: 467, endPoint y: 157, distance: 55.0
click at [522, 158] on textarea "Upcoming Currency 5 Releases" at bounding box center [741, 161] width 665 height 22
drag, startPoint x: 604, startPoint y: 163, endPoint x: 650, endPoint y: 213, distance: 67.9
click at [604, 163] on textarea "Upcoming Currency 5 Releases" at bounding box center [741, 161] width 665 height 22
drag, startPoint x: 557, startPoint y: 162, endPoint x: 580, endPoint y: 181, distance: 29.8
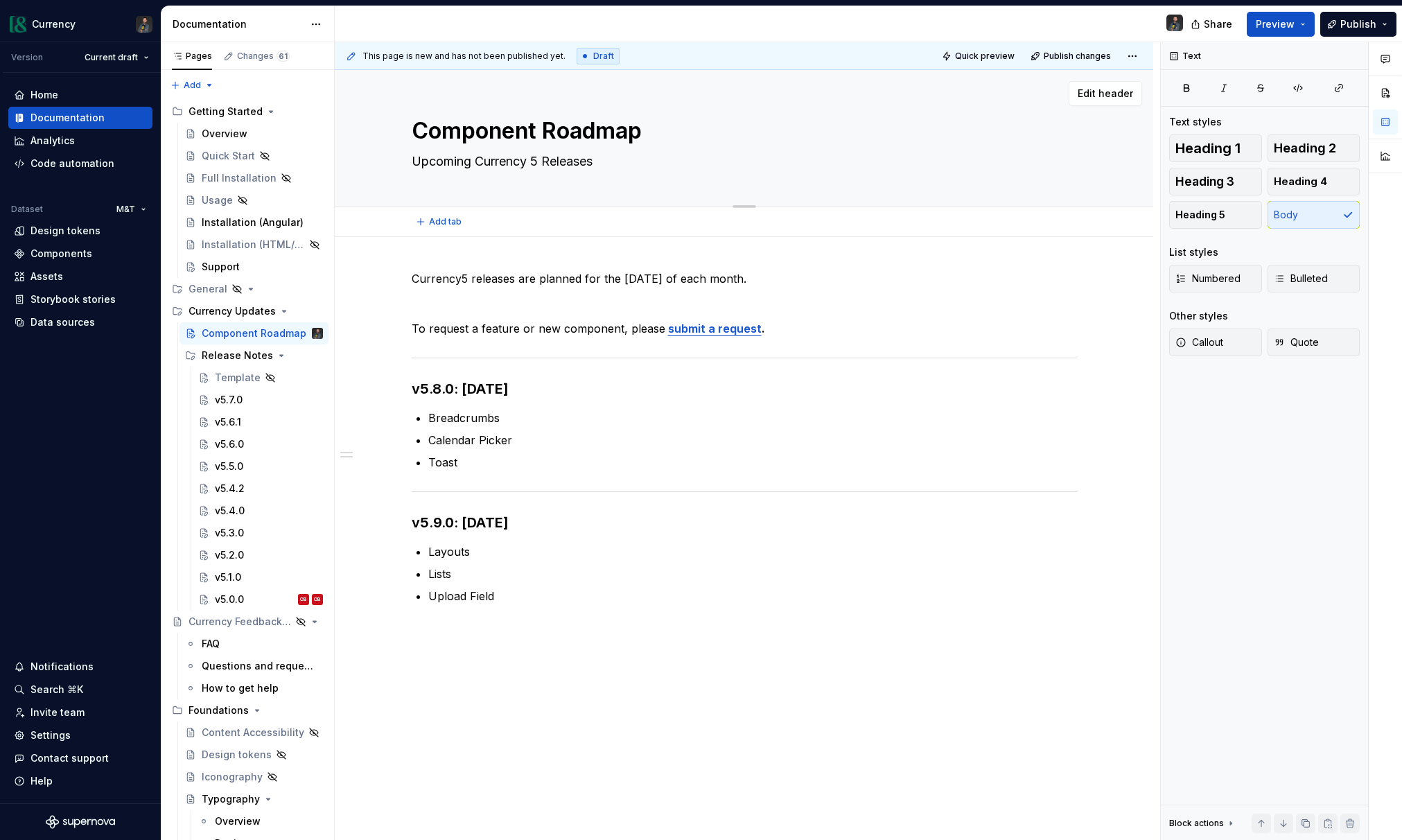
click at [557, 162] on textarea "Upcoming Currency 5 Releases" at bounding box center [741, 161] width 665 height 22
type textarea "*"
type textarea "Upcoming Currency 5 eleases"
type textarea "*"
type textarea "Upcoming Currency 5 releases"
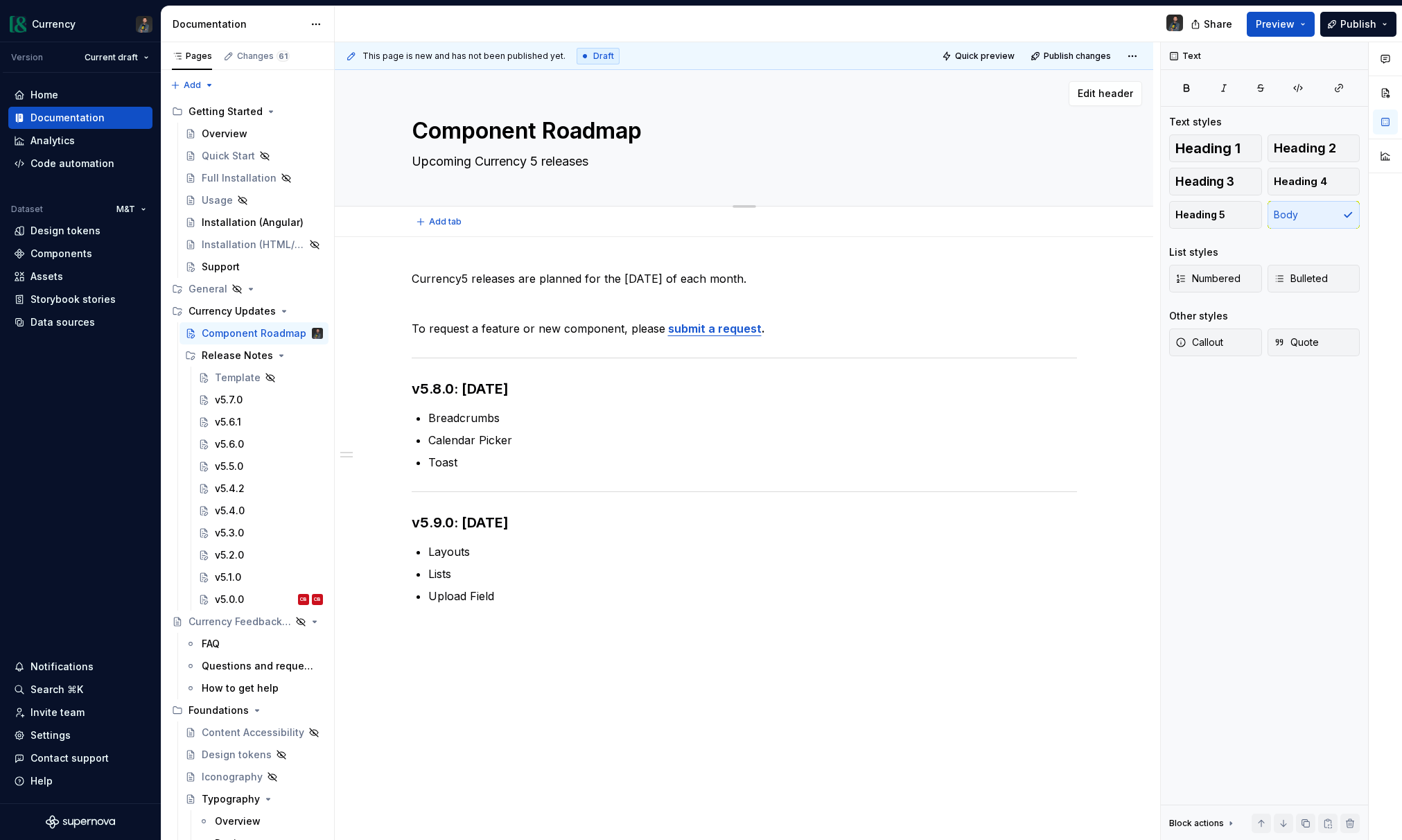
type textarea "*"
type textarea "Upcoming Currency 5 releases"
type textarea "*"
type textarea "Upcoming Currency 5 releases a"
type textarea "*"
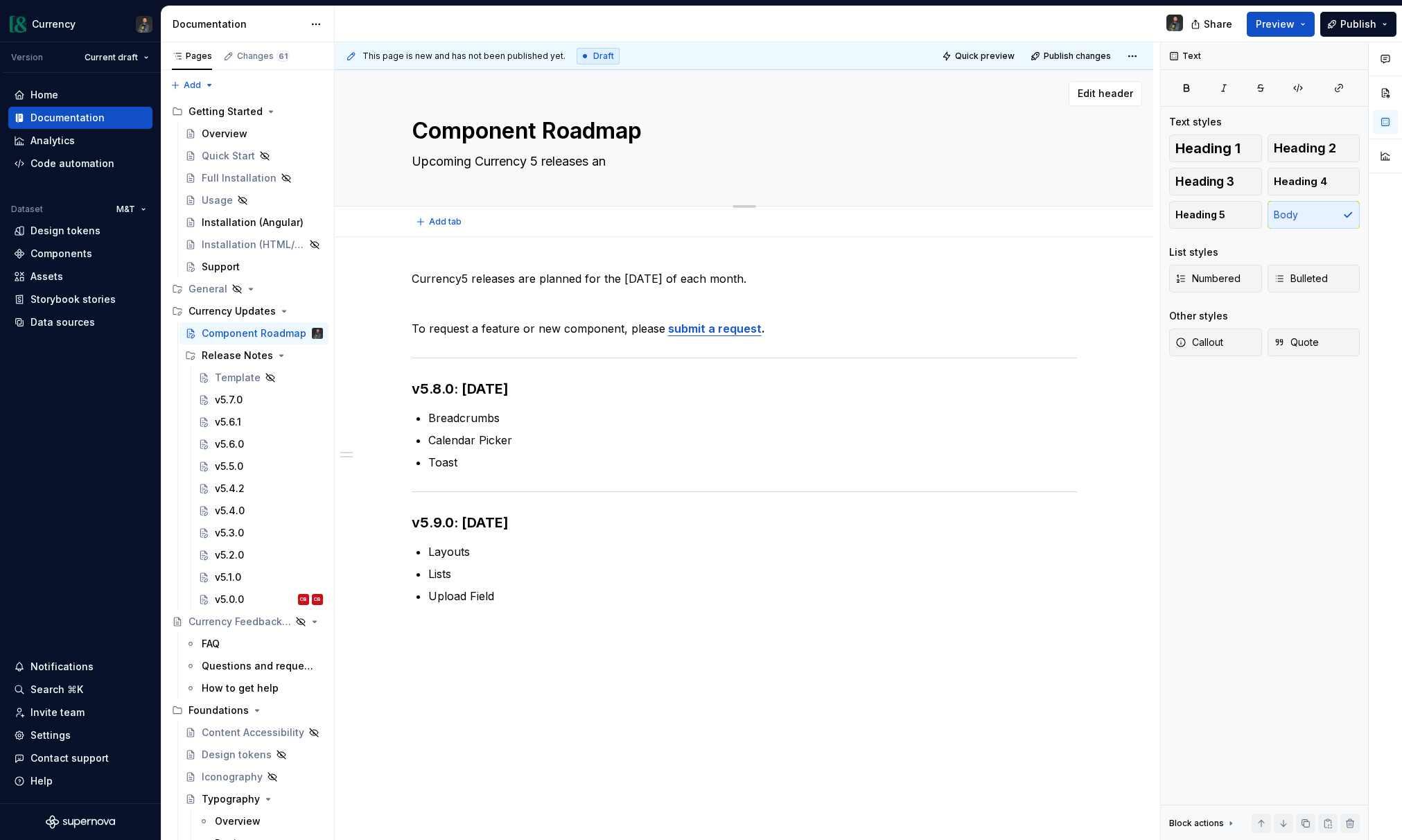
type textarea "Upcoming Currency 5 releases and"
type textarea "*"
type textarea "Upcoming Currency 5 releases and"
type textarea "*"
type textarea "Upcoming Currency 5 releases and p"
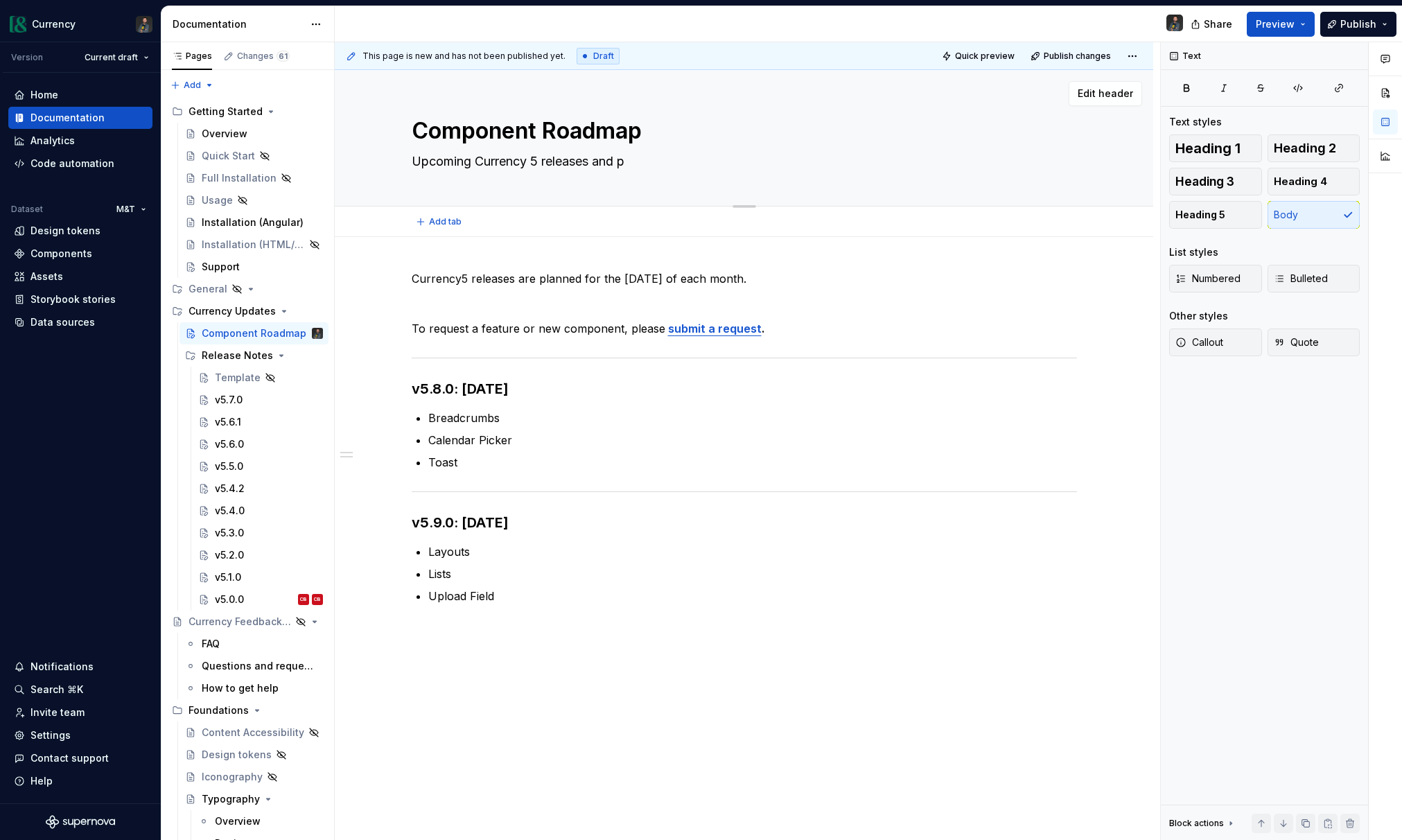
type textarea "*"
type textarea "Upcoming Currency 5 releases and pl"
type textarea "*"
type textarea "Upcoming Currency 5 releases and pla"
type textarea "*"
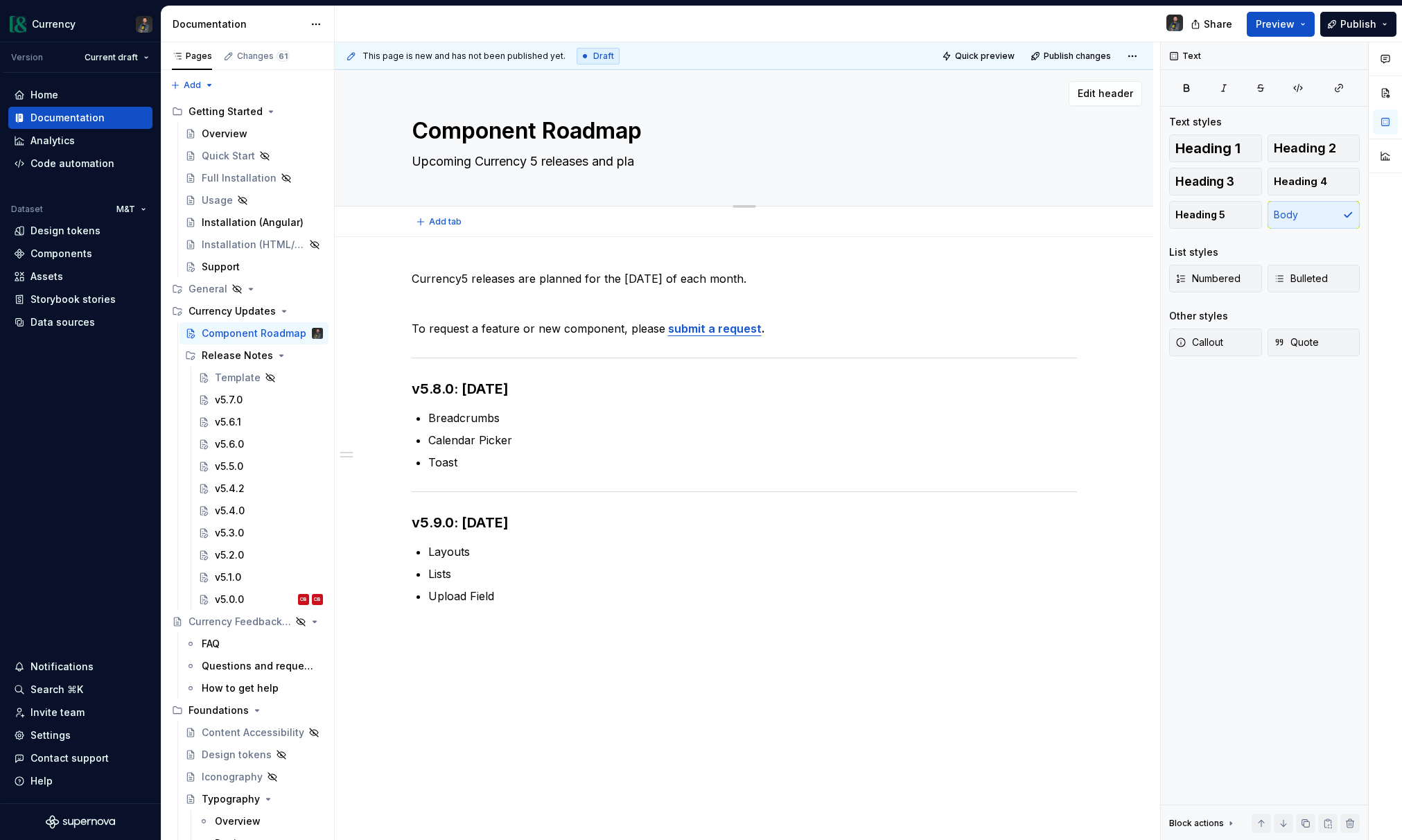
type textarea "Upcoming Currency 5 releases and plan"
type textarea "*"
type textarea "Upcoming Currency 5 releases and plane"
type textarea "*"
type textarea "Upcoming Currency 5 releases and planed"
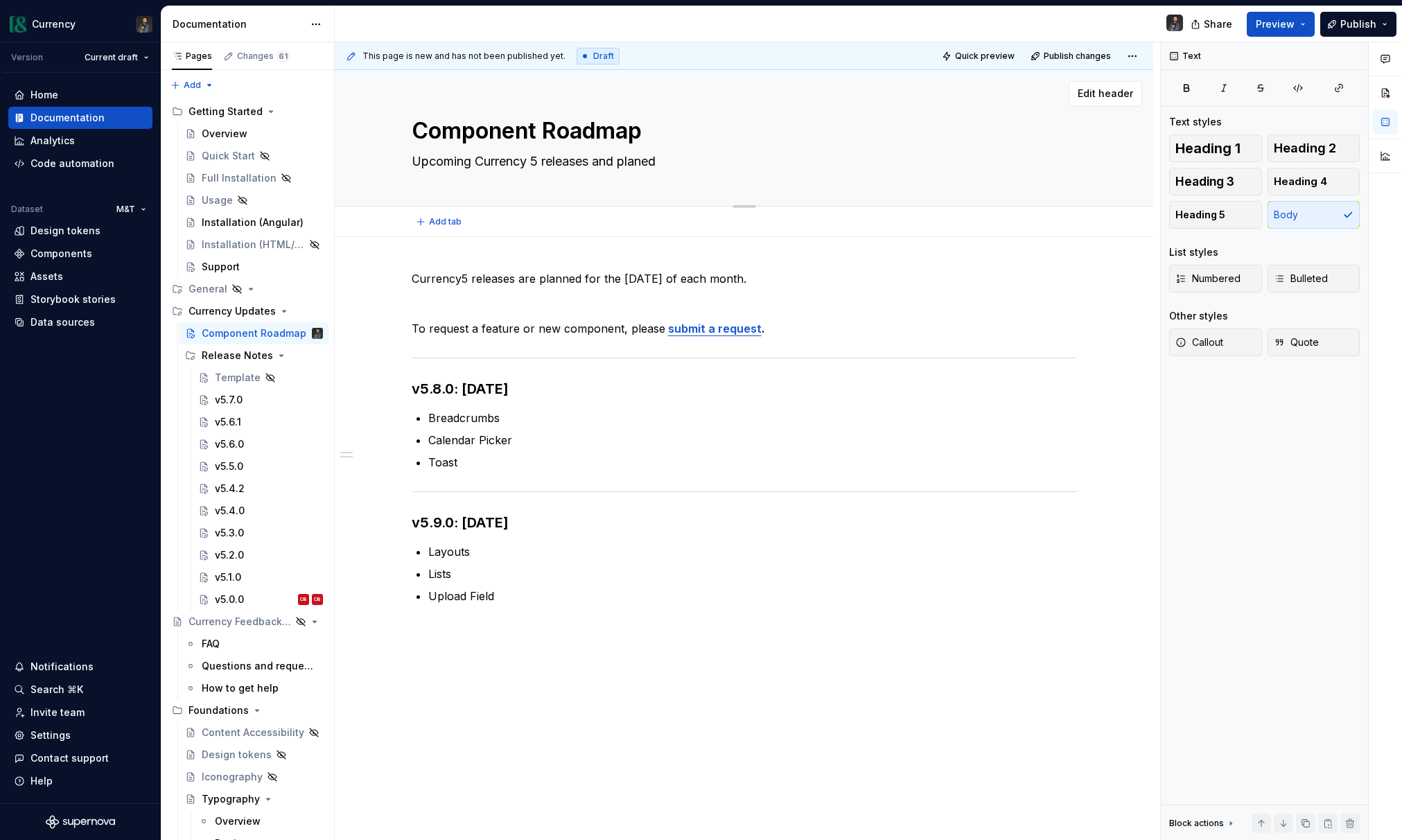
type textarea "*"
type textarea "Upcoming Currency 5 releases and planed"
type textarea "*"
type textarea "Upcoming Currency 5 releases and planed"
type textarea "*"
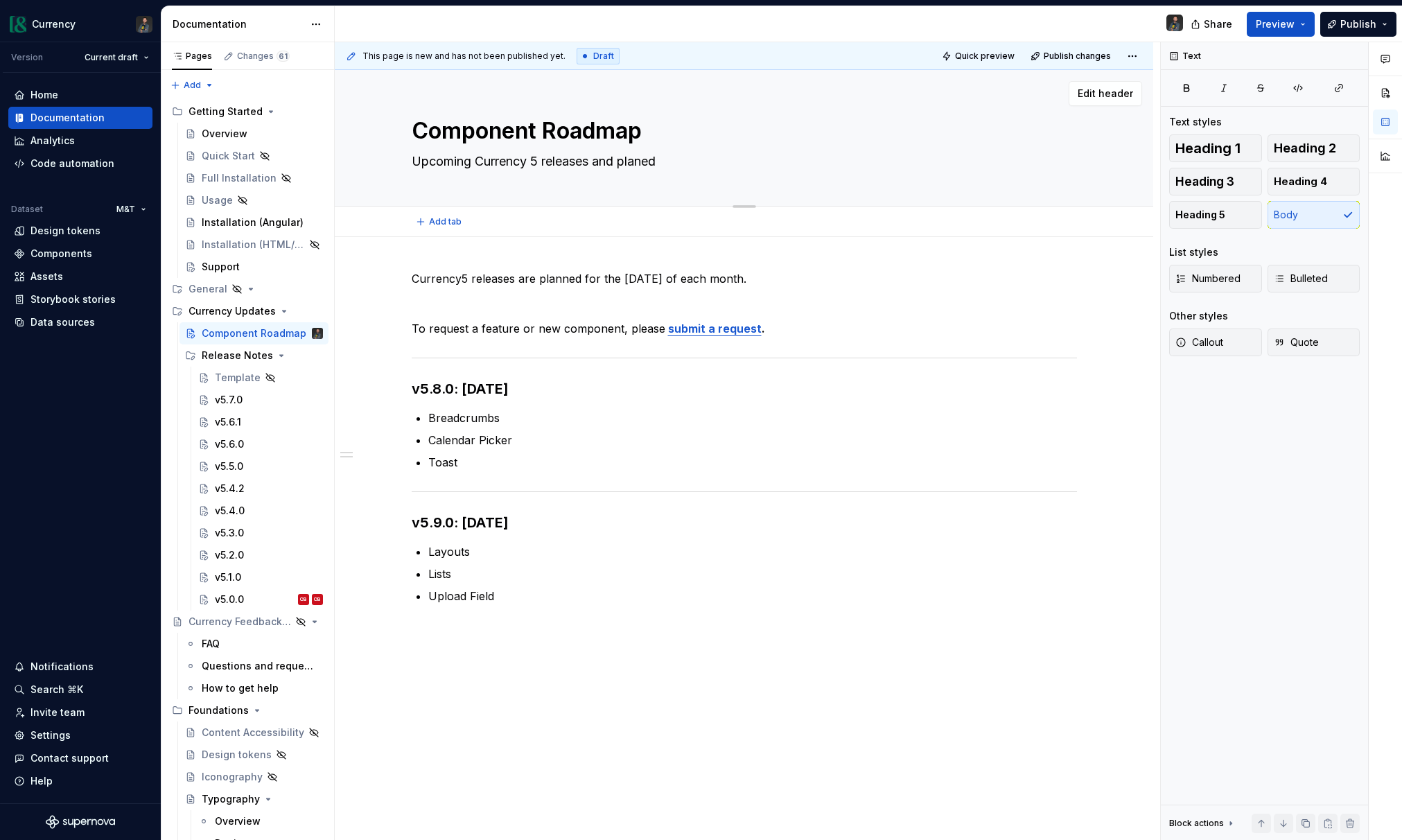
type textarea "Upcoming Currency 5 releases and plane"
type textarea "*"
type textarea "Upcoming Currency 5 releases and plan"
type textarea "*"
type textarea "Upcoming Currency 5 releases and plann"
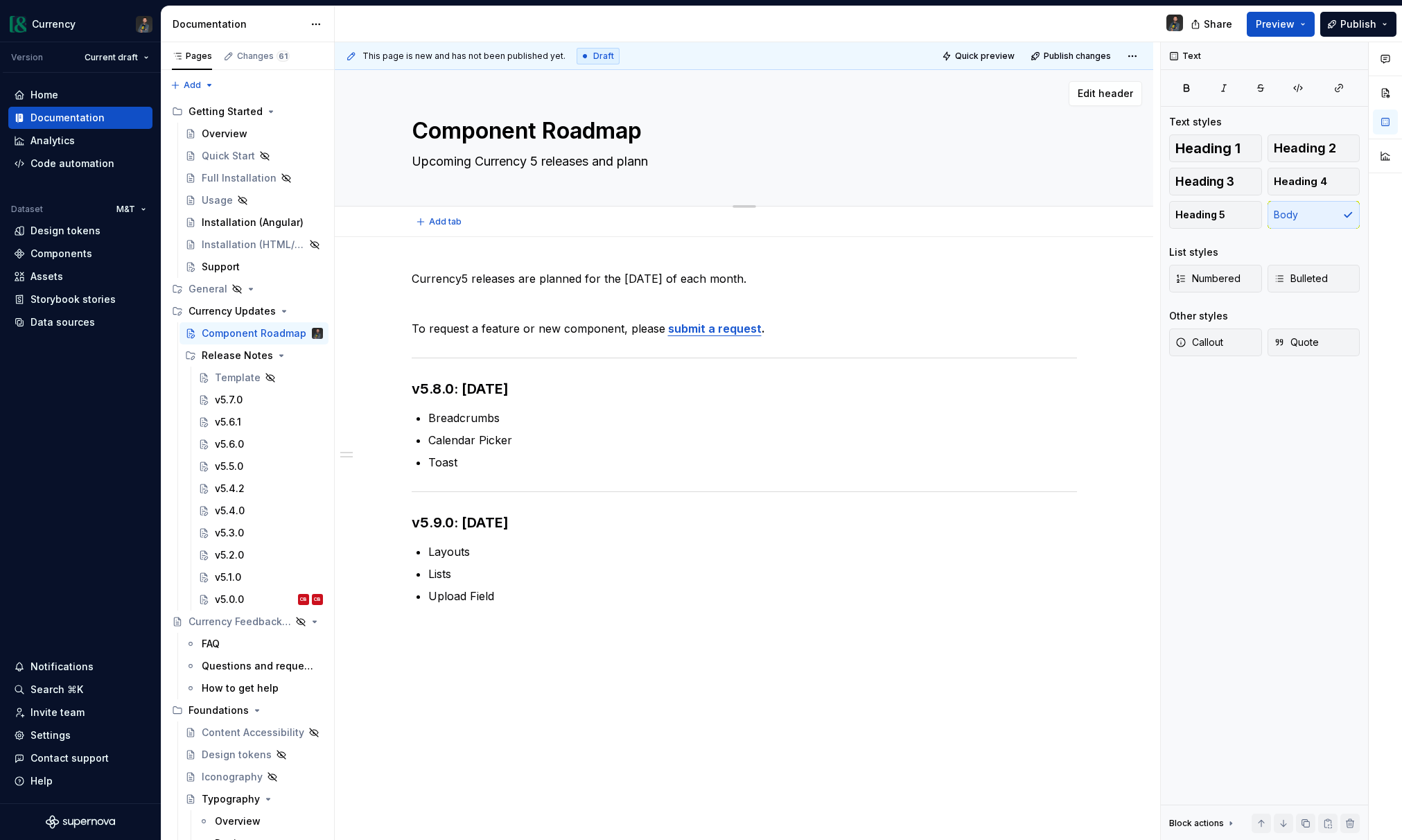
type textarea "*"
type textarea "Upcoming Currency 5 releases and planne"
type textarea "*"
type textarea "Upcoming Currency 5 releases and planned"
type textarea "*"
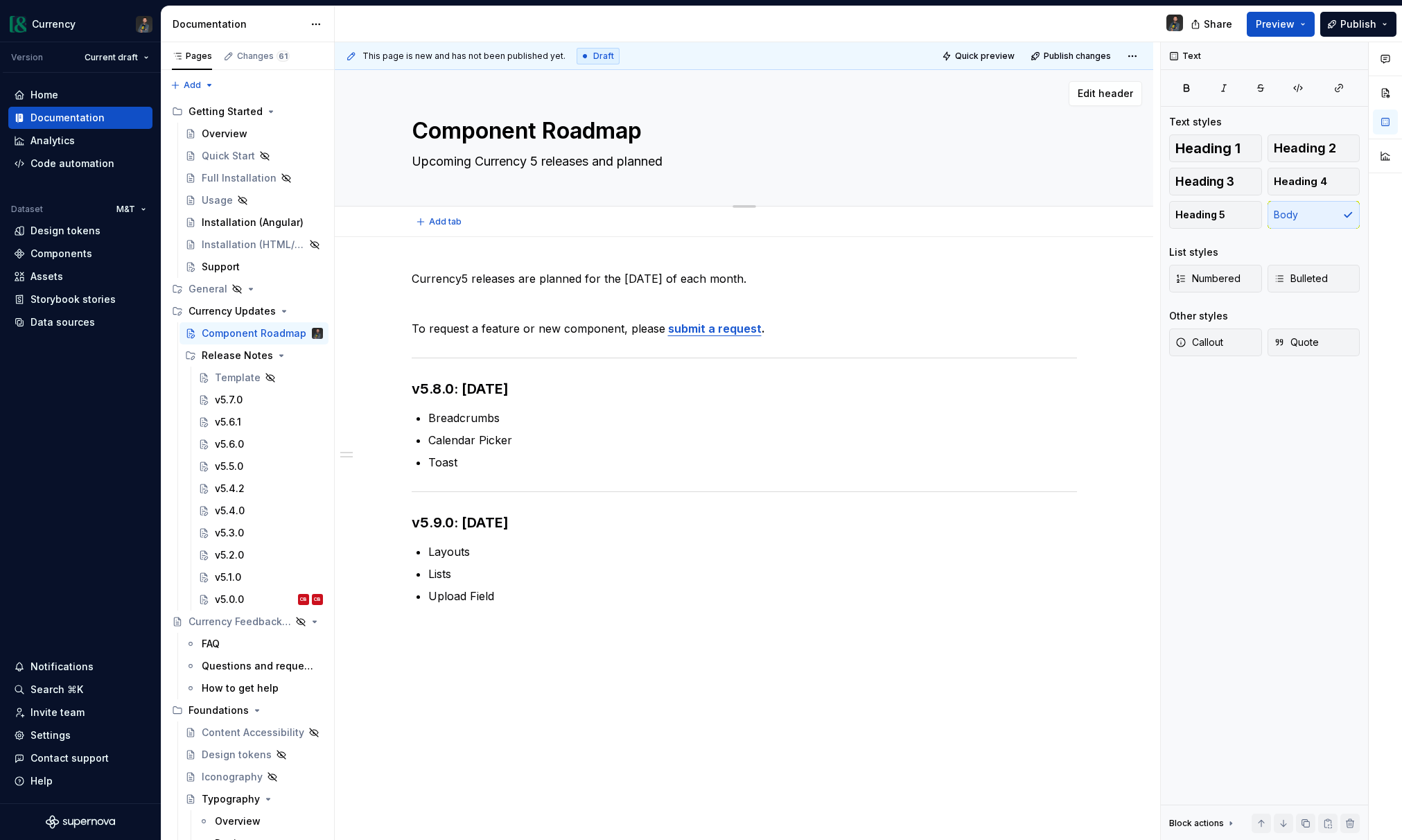
type textarea "Upcoming Currency 5 releases and planned"
type textarea "*"
type textarea "Upcoming Currency 5 releases and planned"
type textarea "*"
type textarea "Upcoming Currency 5 releases and planned"
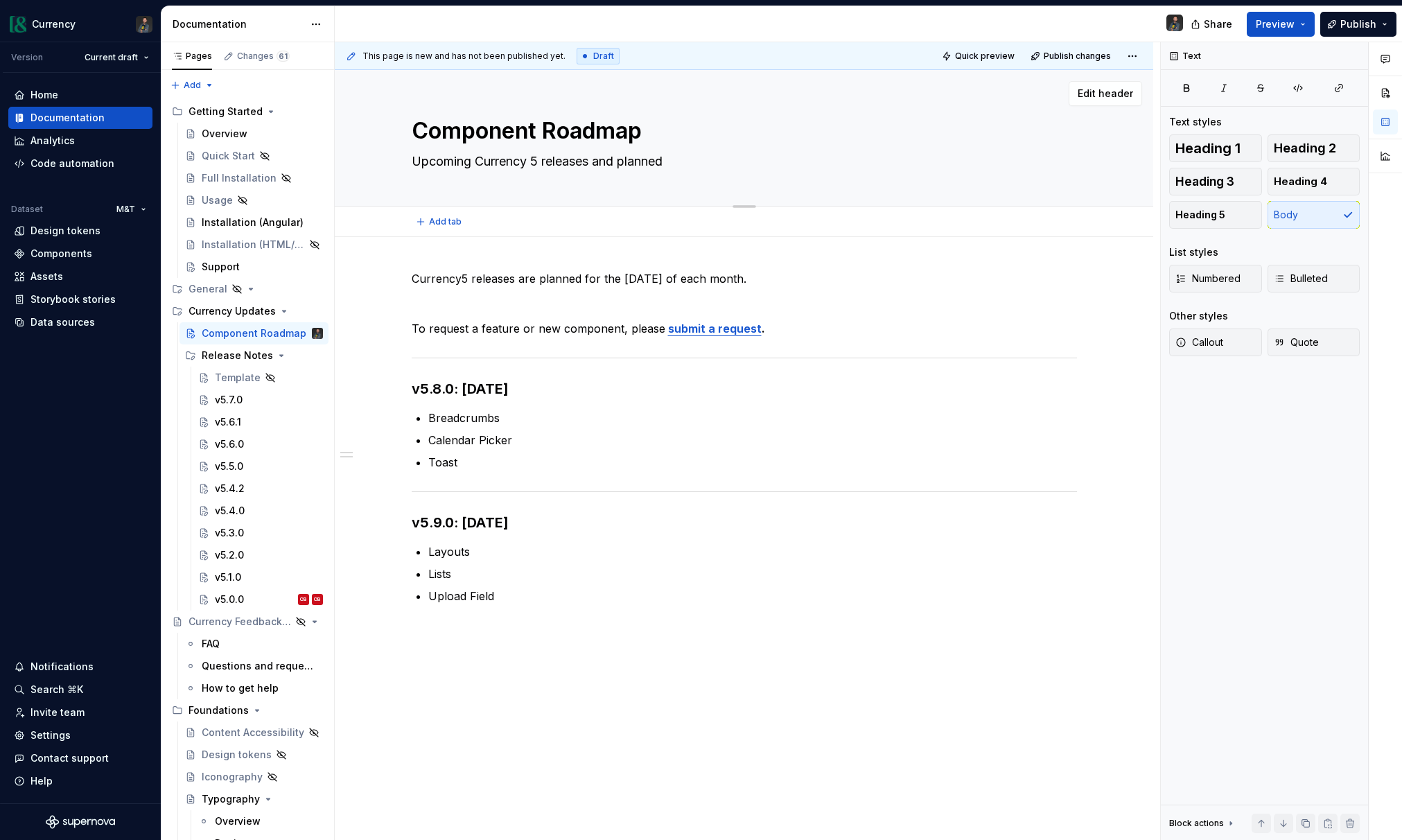
type textarea "*"
type textarea "Upcoming Currency 5 releases and planned c"
type textarea "*"
type textarea "Upcoming Currency 5 releases and planned co"
type textarea "*"
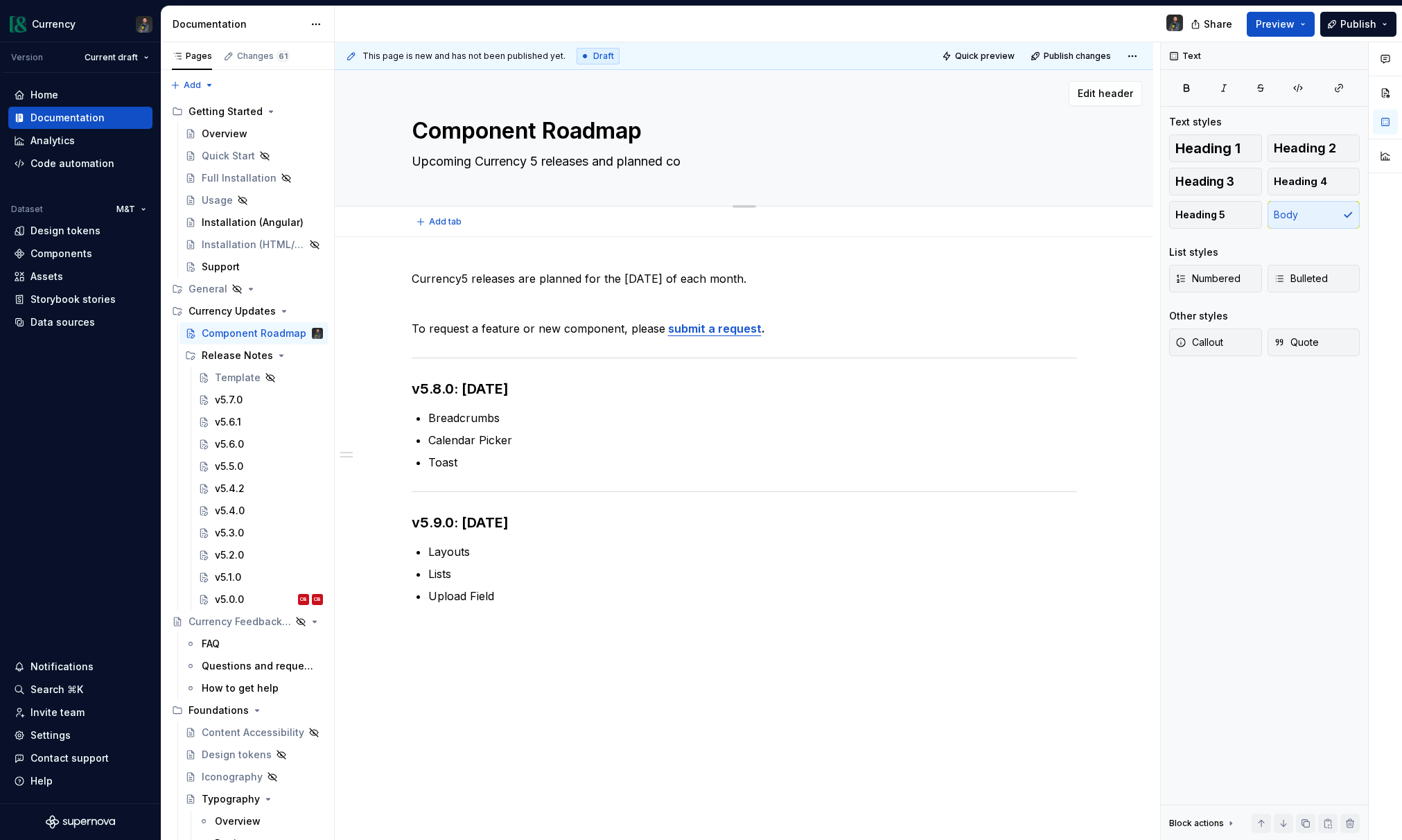
type textarea "Upcoming Currency 5 releases and planned com"
type textarea "*"
type textarea "Upcoming Currency 5 releases and planned comp"
type textarea "*"
type textarea "Upcoming Currency 5 releases and planned compo"
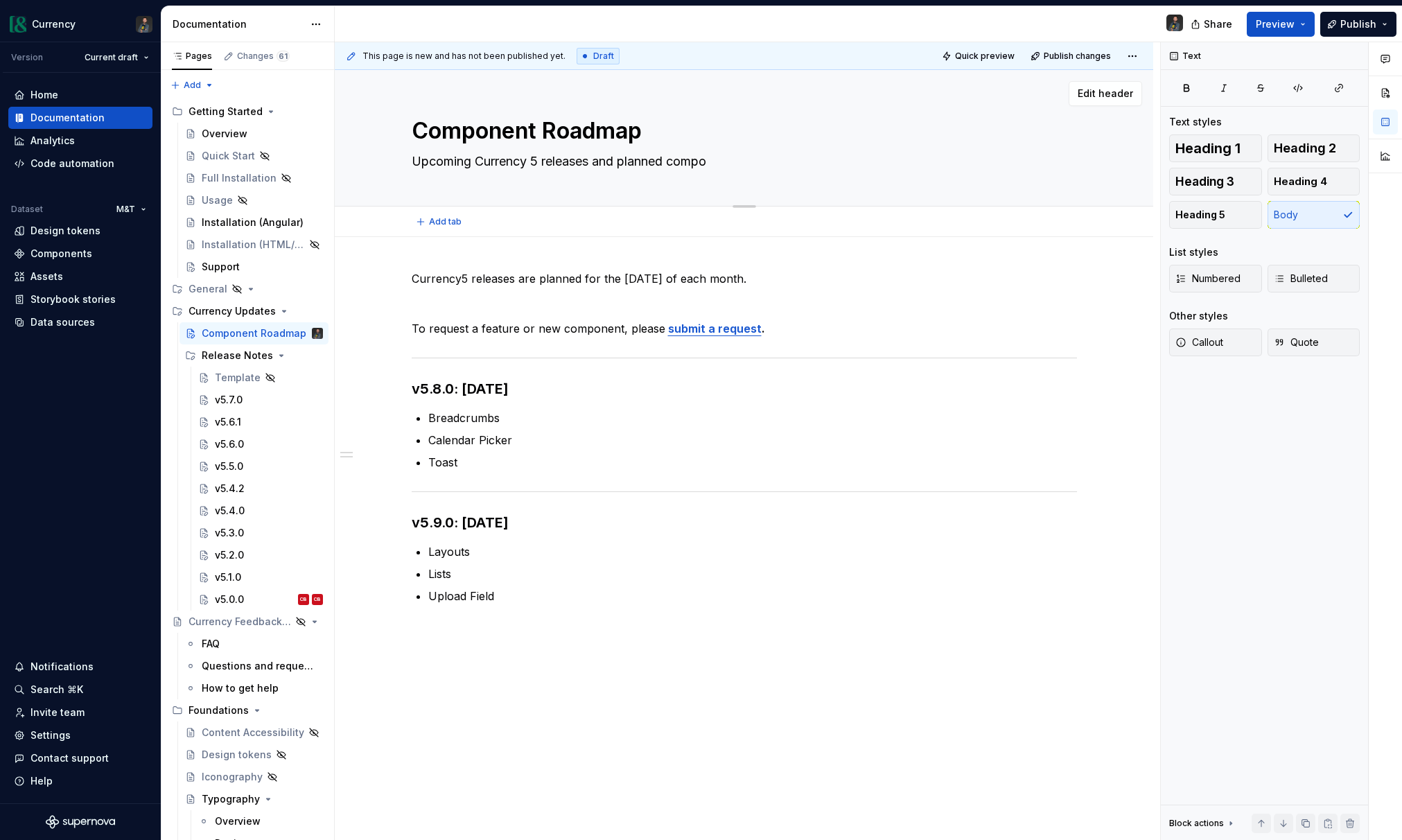
type textarea "*"
type textarea "Upcoming Currency 5 releases and planned compon"
type textarea "*"
type textarea "Upcoming Currency 5 releases and planned compone"
type textarea "*"
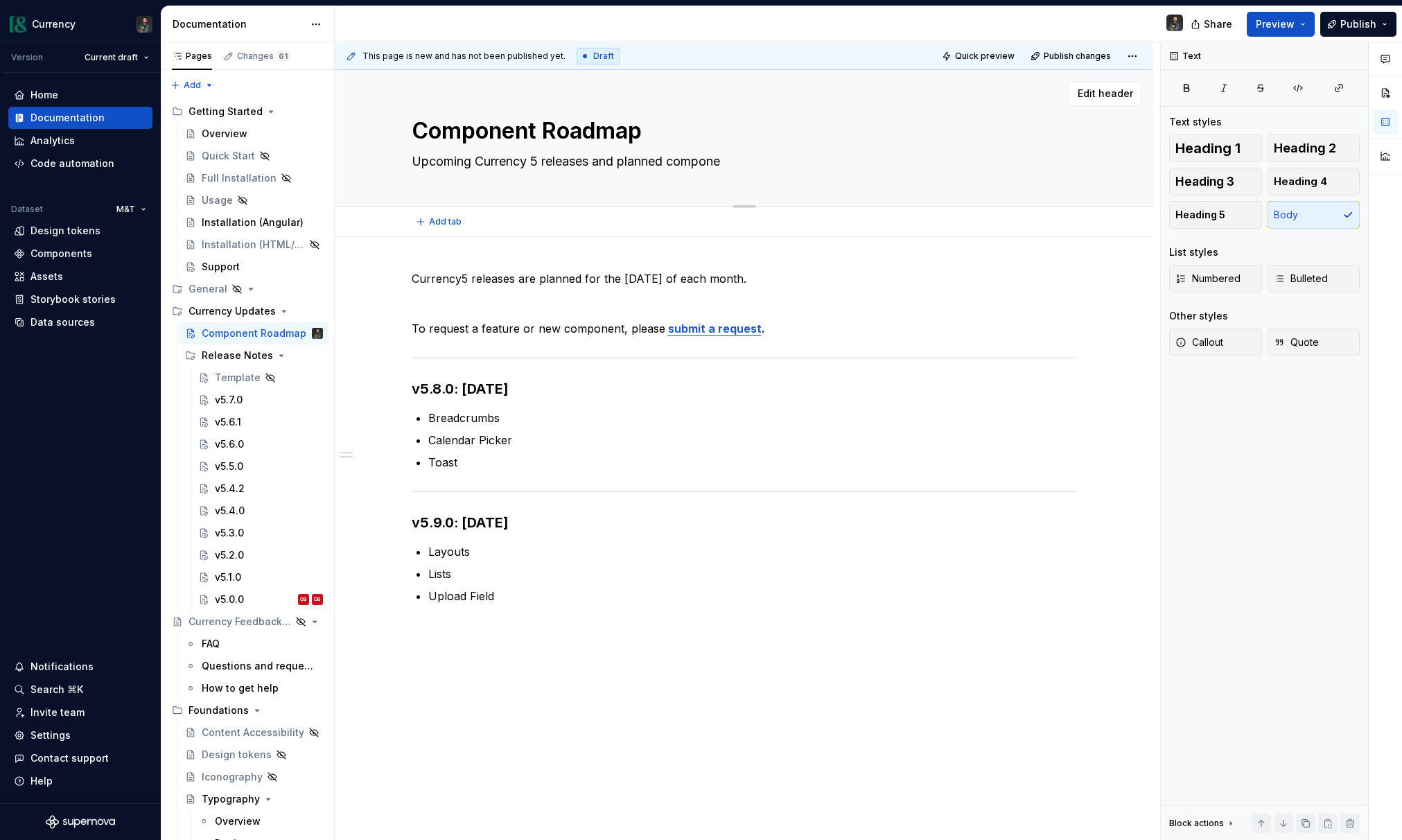
type textarea "Upcoming Currency 5 releases and planned componen"
type textarea "*"
type textarea "Upcoming Currency 5 releases and planned component"
type textarea "*"
type textarea "Upcoming Currency 5 releases and planned components"
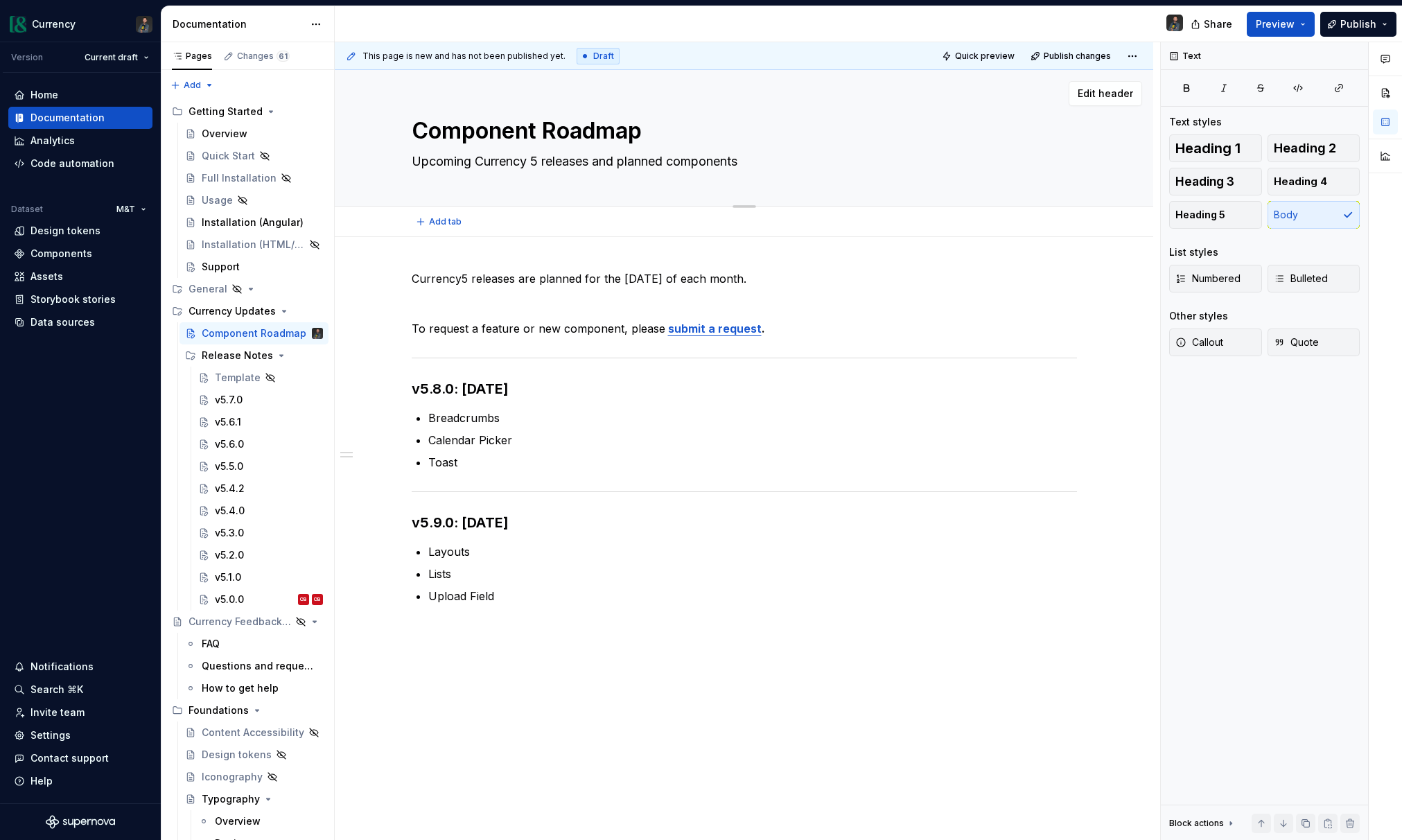
type textarea "*"
type textarea "Upcoming Currency 5 releases and planned components."
type textarea "*"
type textarea "Upcoming Currency 5 releases and planned components"
type textarea "*"
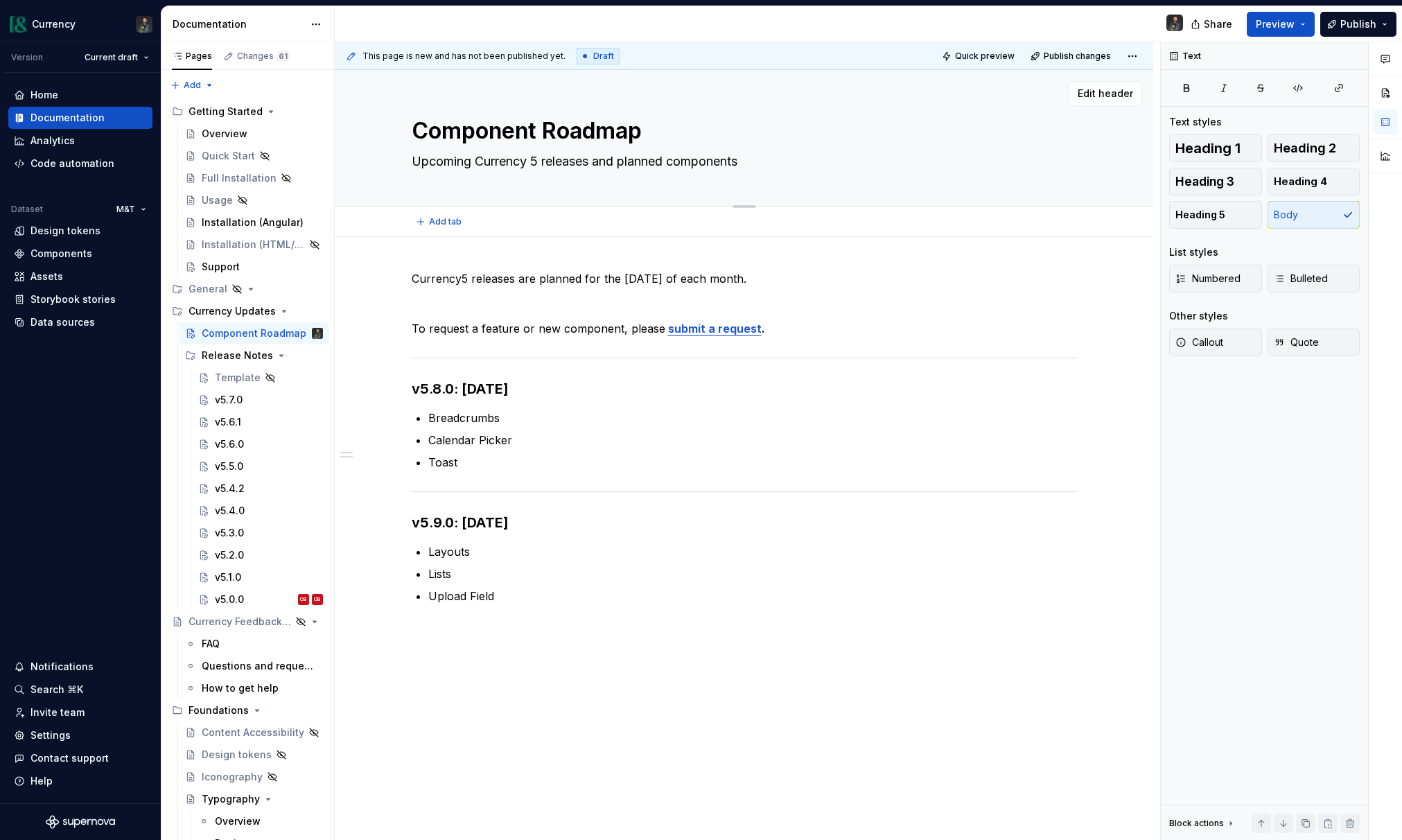
type textarea "Upcoming Currency 5 releases and planned component"
type textarea "*"
type textarea "Upcoming Currency 5 releases and planned componen"
type textarea "*"
type textarea "Upcoming Currency 5 releases and planned compone"
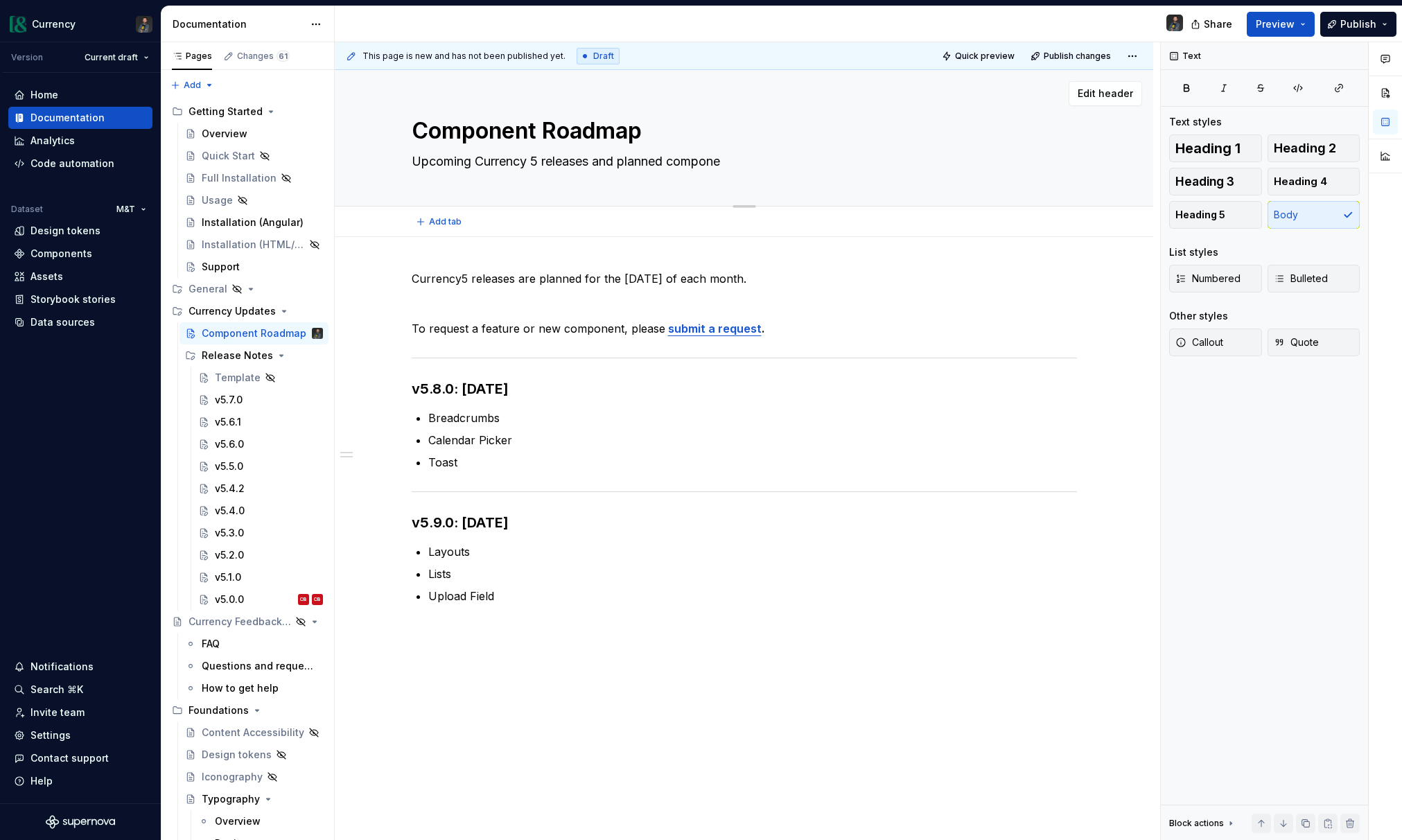
type textarea "*"
type textarea "Upcoming Currency 5 releases and planned compon"
type textarea "*"
type textarea "Upcoming Currency 5 releases and planned compo"
type textarea "*"
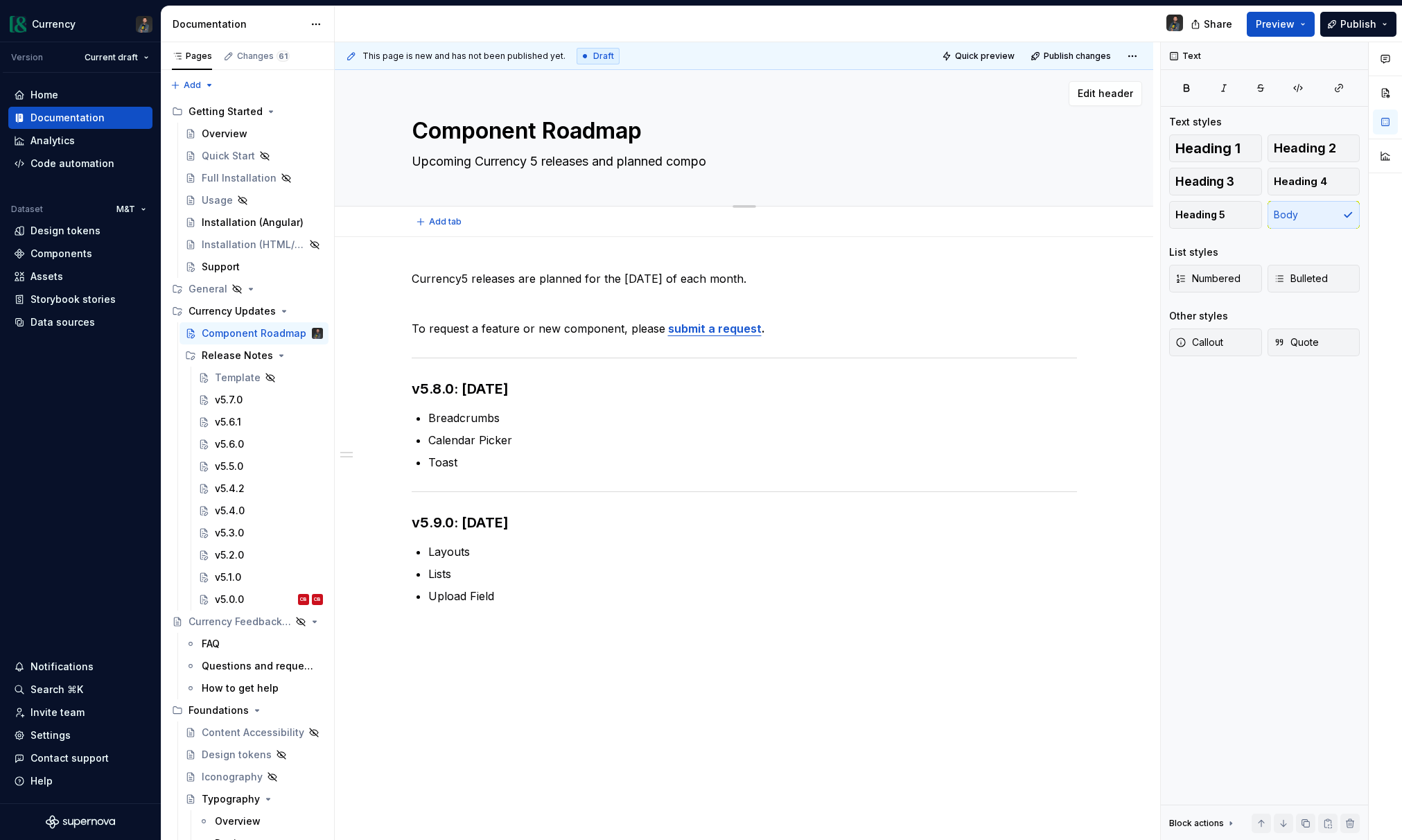
type textarea "Upcoming Currency 5 releases and planned comp"
type textarea "*"
type textarea "Upcoming Currency 5 releases and planned com"
type textarea "*"
type textarea "Upcoming Currency 5 releases and planned c"
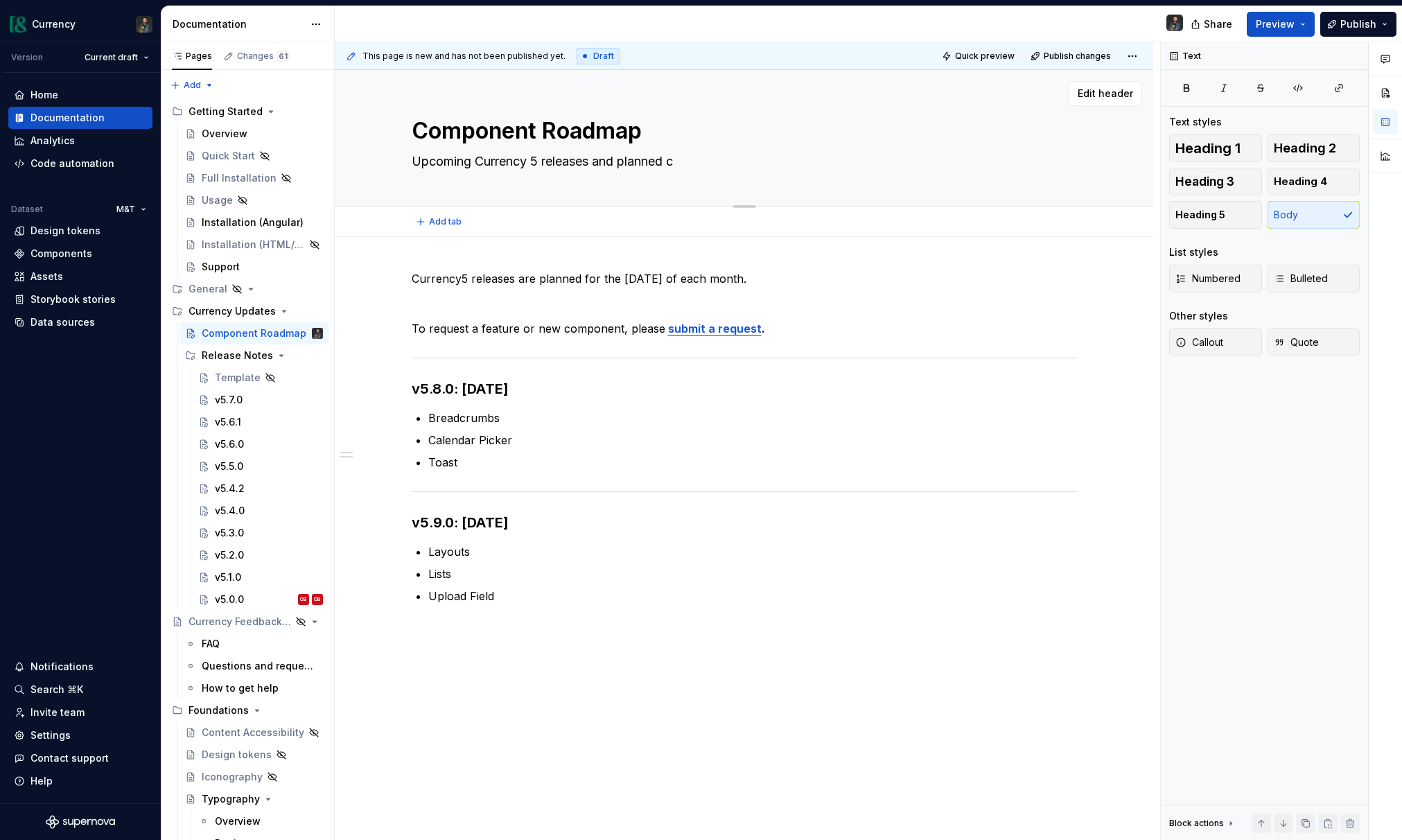
type textarea "*"
type textarea "Upcoming Currency 5 releases and planned"
type textarea "*"
type textarea "Upcoming Currency 5 releases and planned"
type textarea "*"
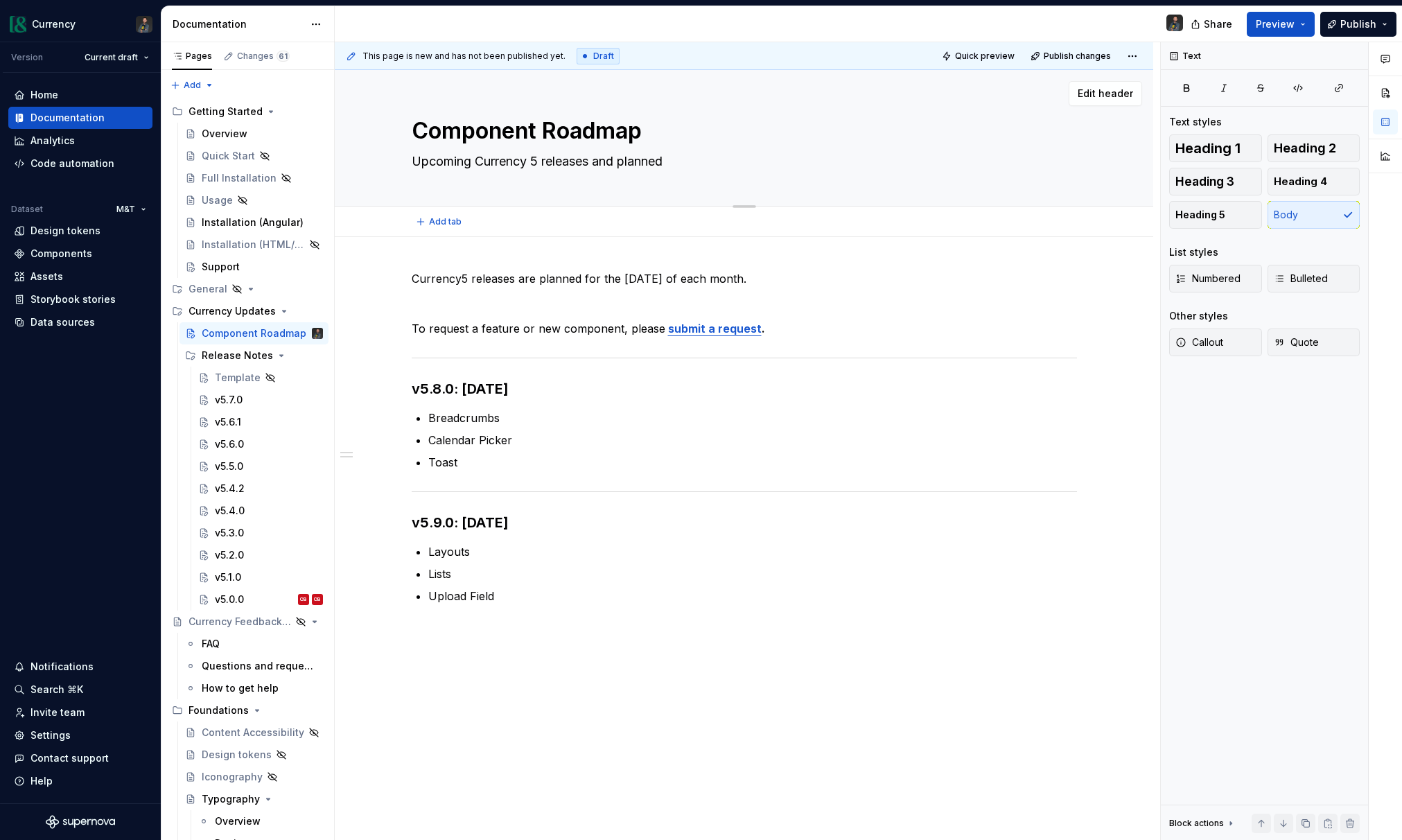
type textarea "Upcoming Currency 5 releases and planne"
type textarea "*"
type textarea "Upcoming Currency 5 releases and plann"
type textarea "*"
type textarea "Upcoming Currency 5 releases and plan"
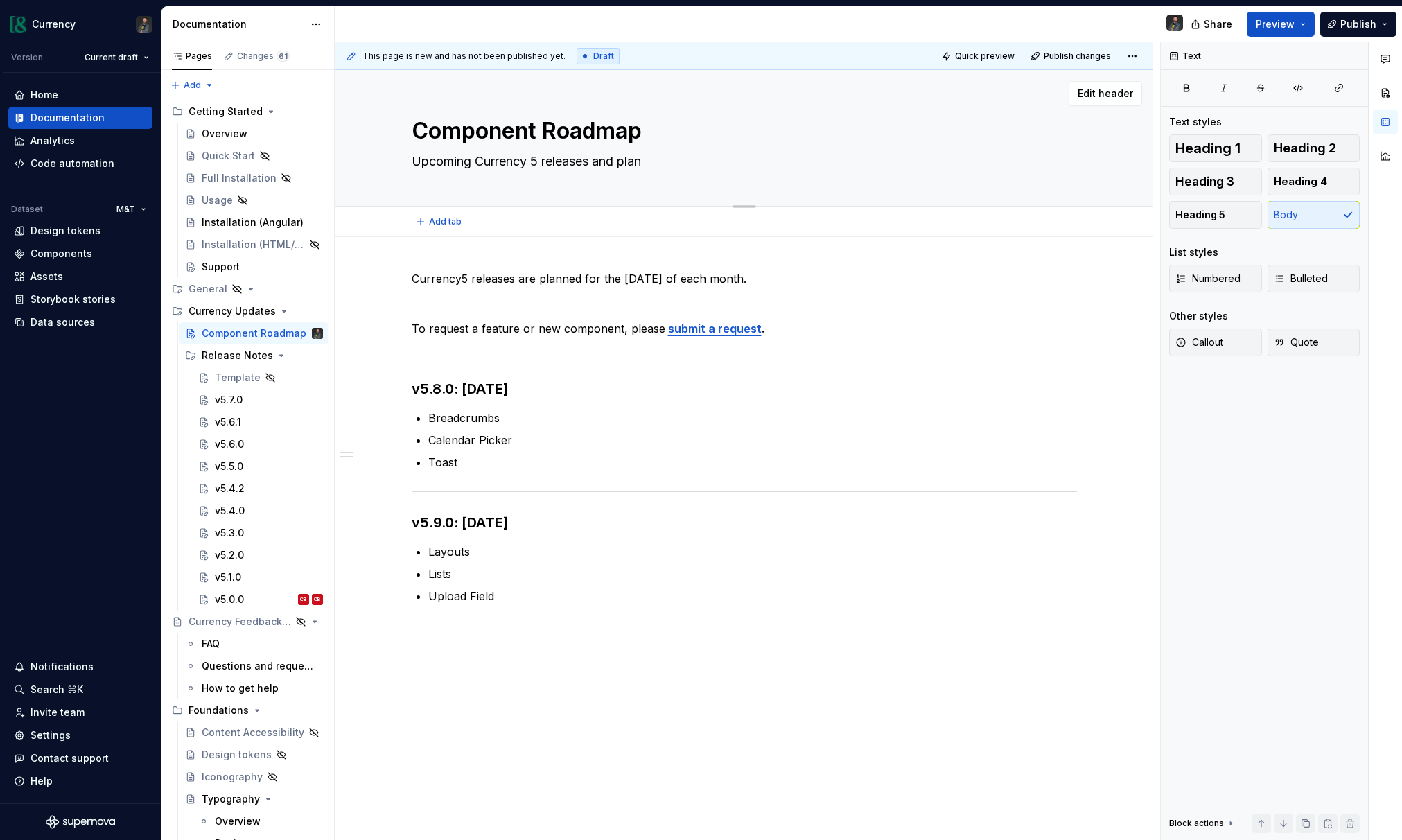
type textarea "*"
type textarea "Upcoming Currency 5 releases and pla"
type textarea "*"
type textarea "Upcoming Currency 5 releases and pl"
type textarea "*"
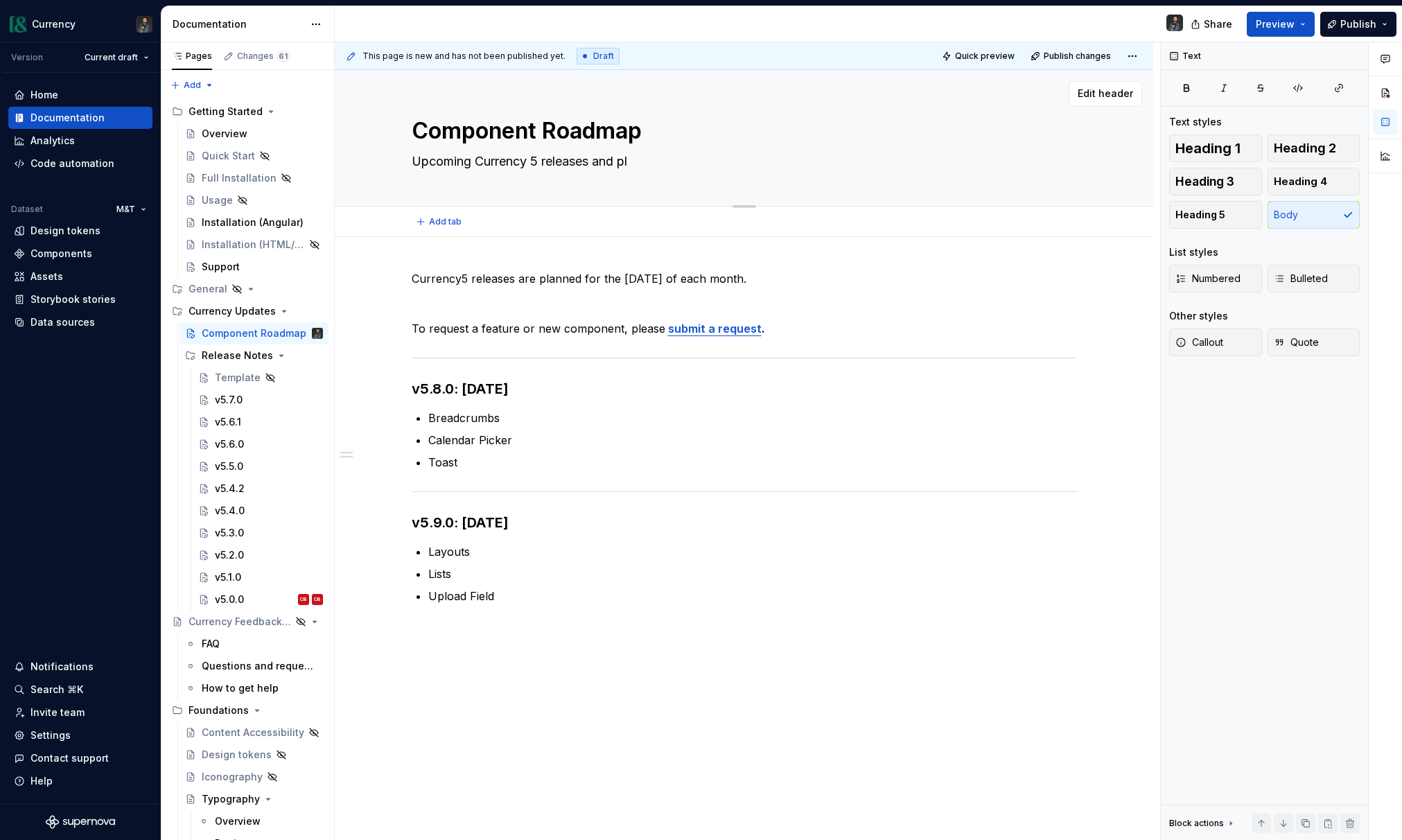
type textarea "Upcoming Currency 5 releases and p"
type textarea "*"
type textarea "Upcoming Currency 5 releases and"
type textarea "*"
type textarea "Upcoming Currency 5 releases and"
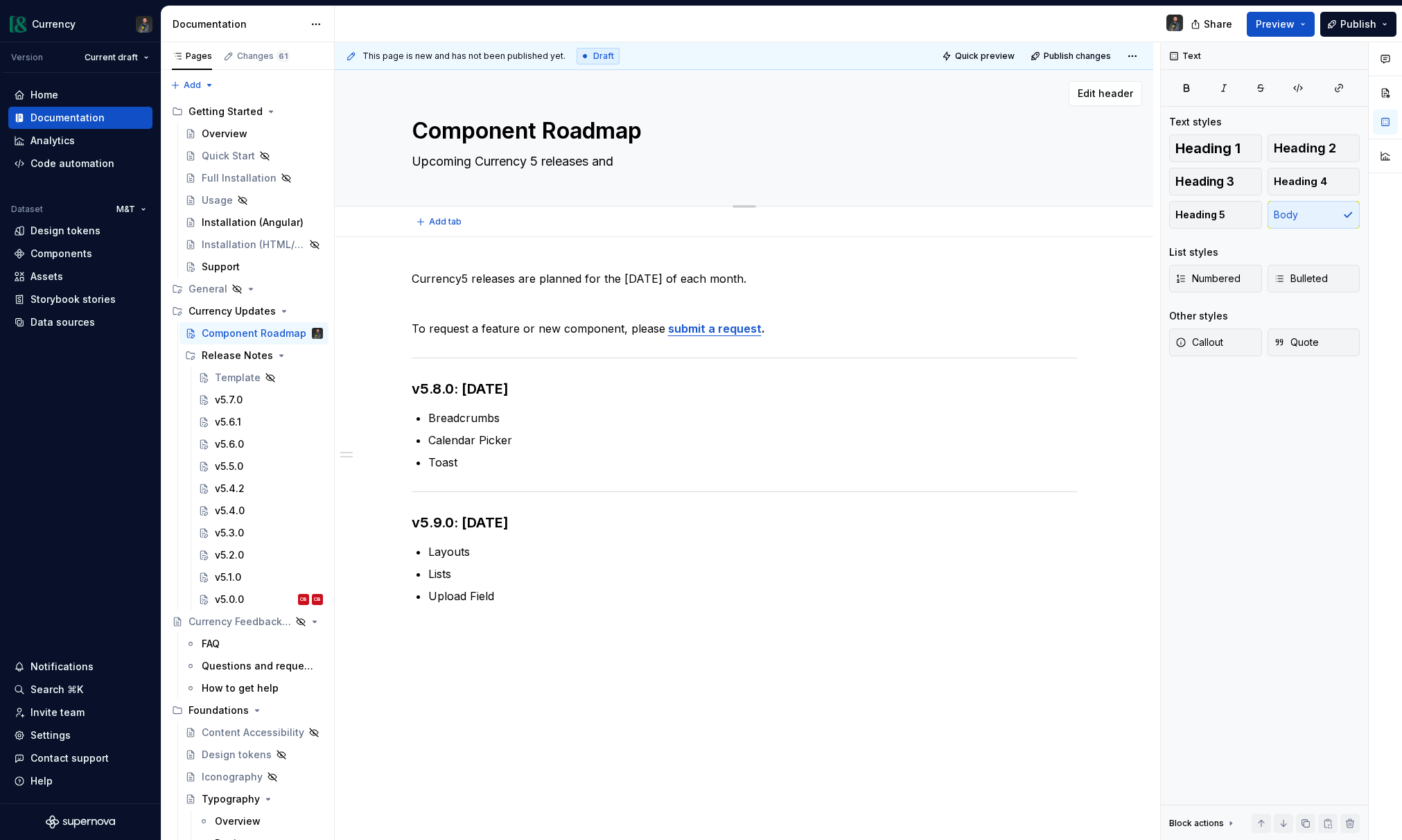
type textarea "*"
type textarea "Upcoming Currency 5 releases an"
type textarea "*"
type textarea "Upcoming Currency 5 releases a"
type textarea "*"
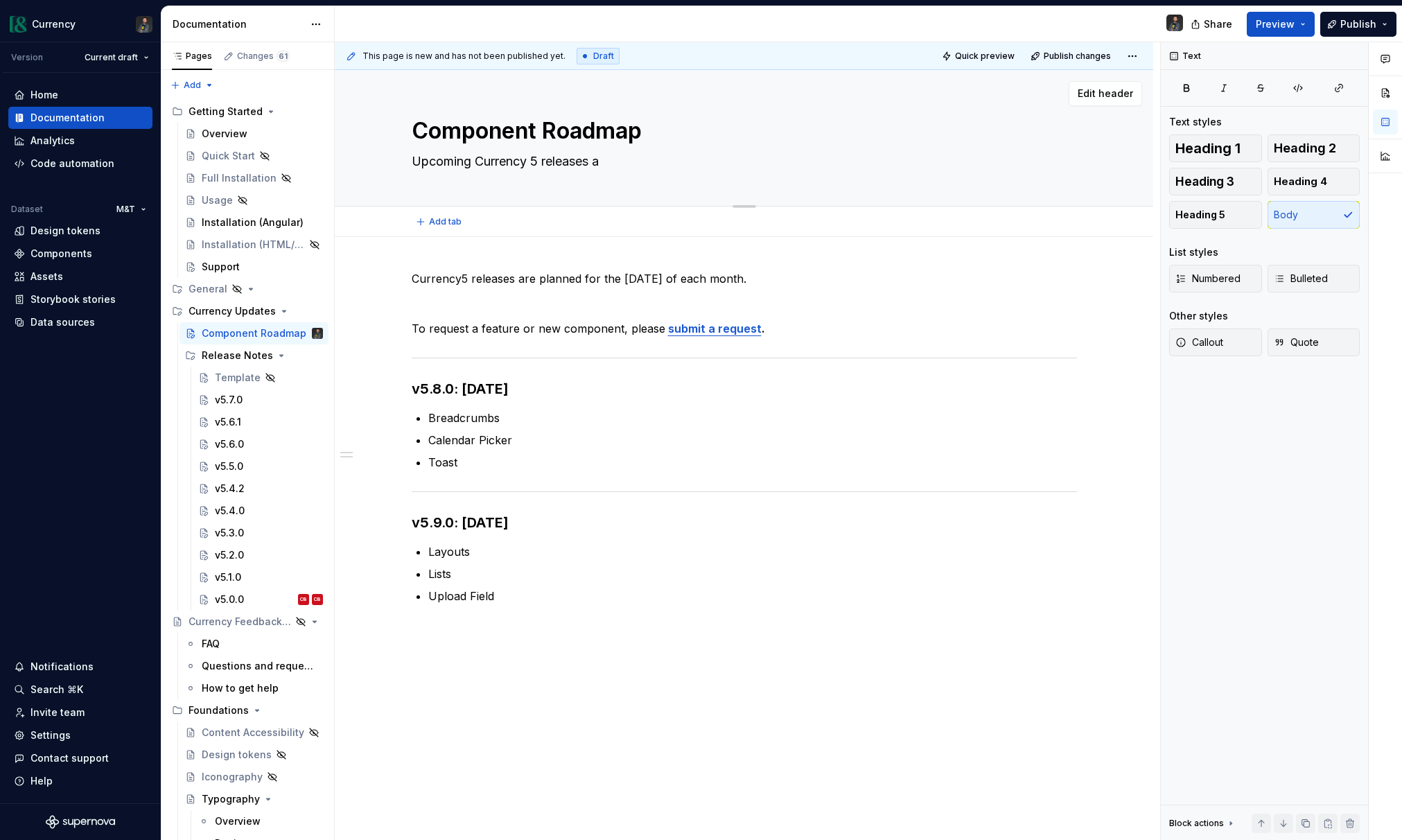
type textarea "Upcoming Currency 5 releases"
type textarea "*"
type textarea "Upcoming Currency 5 releases"
type textarea "*"
type textarea "Upcoming Currency 5 release"
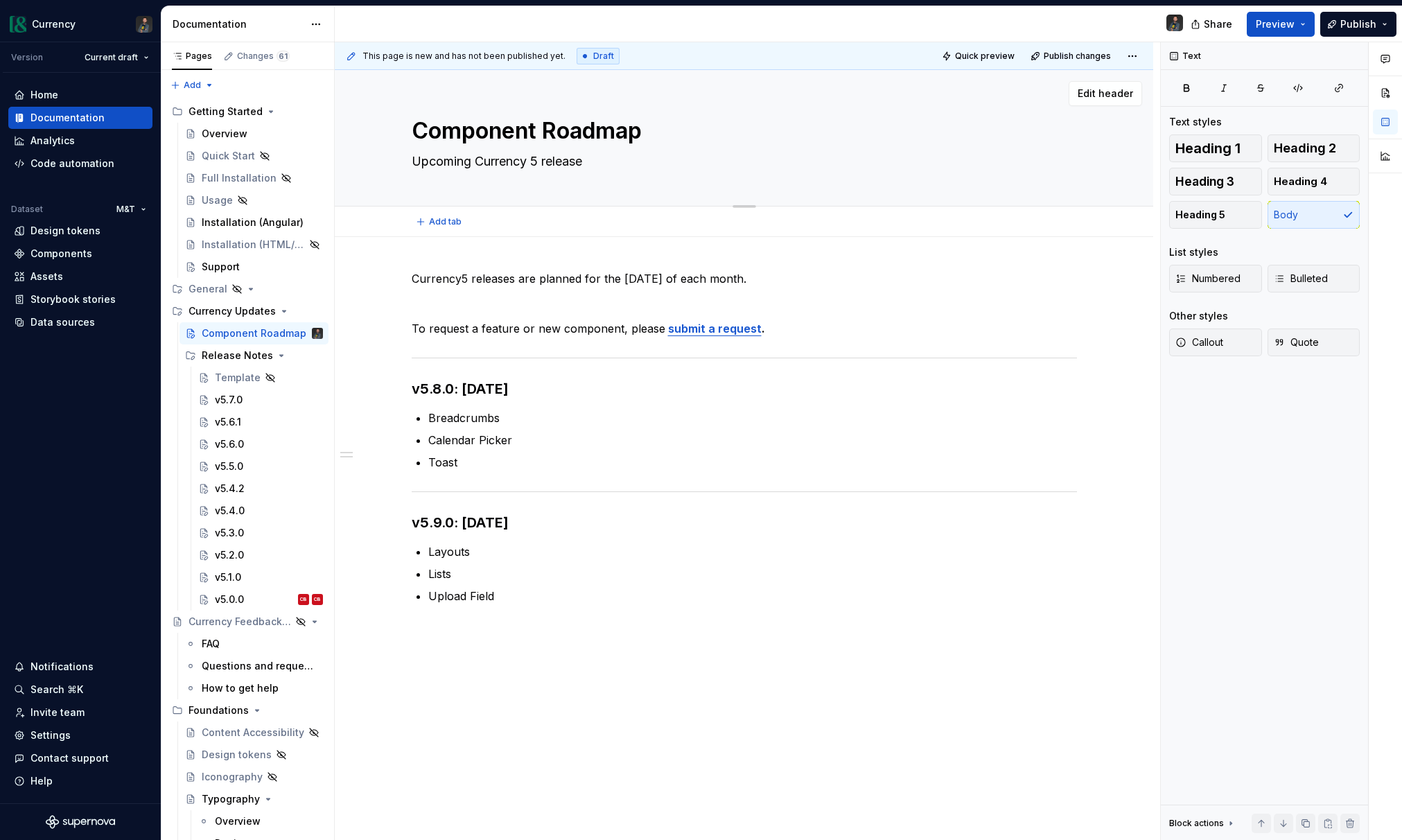
type textarea "*"
type textarea "Upcoming Currency 5 releases"
type textarea "*"
type textarea "Upcoming Currency 5 releases"
type textarea "*"
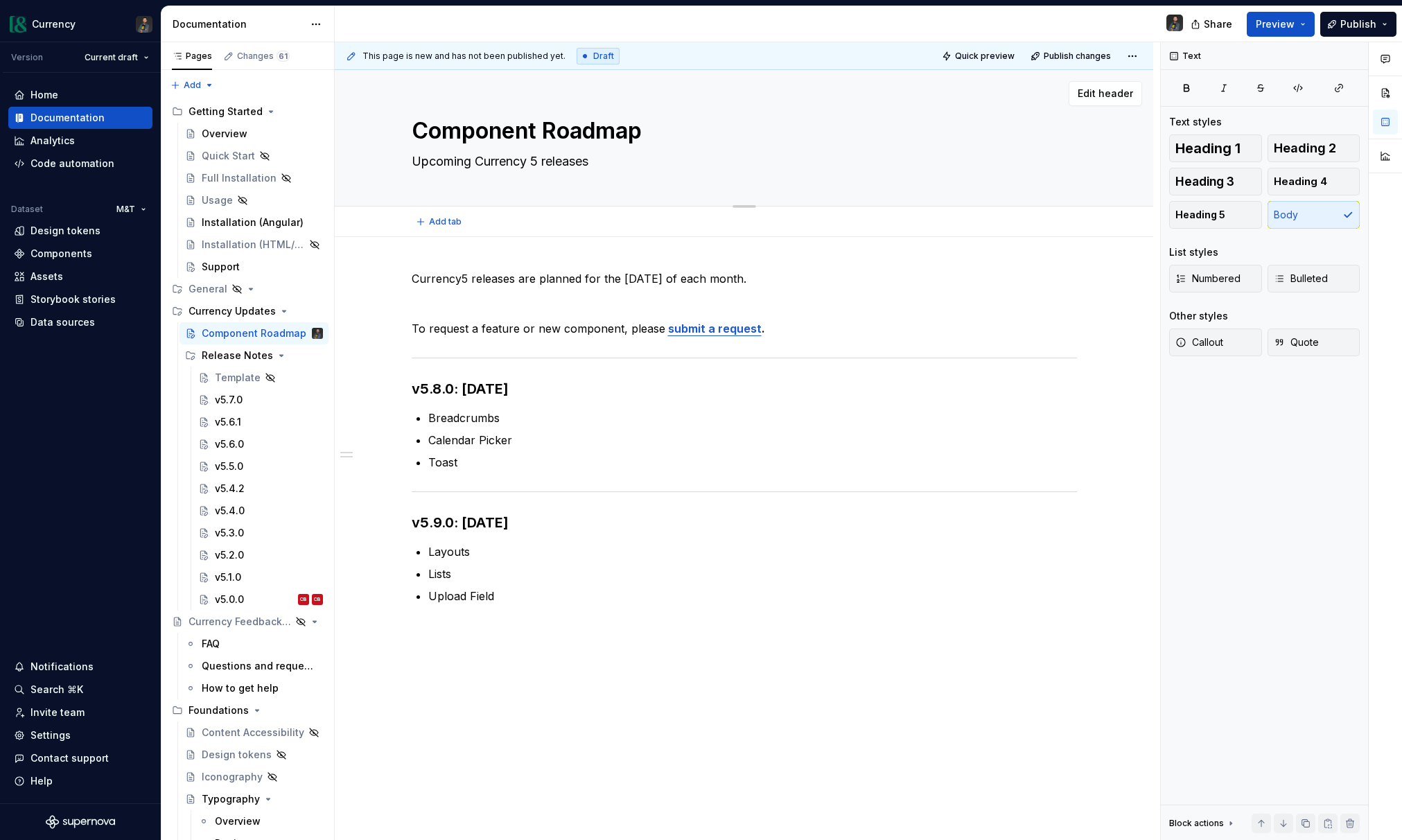
type textarea "Upcoming Currency 5 releases"
type textarea "*"
type textarea "Upcoming Currency 5 releases"
type textarea "*"
type textarea "Upcoming Currency 5 releases"
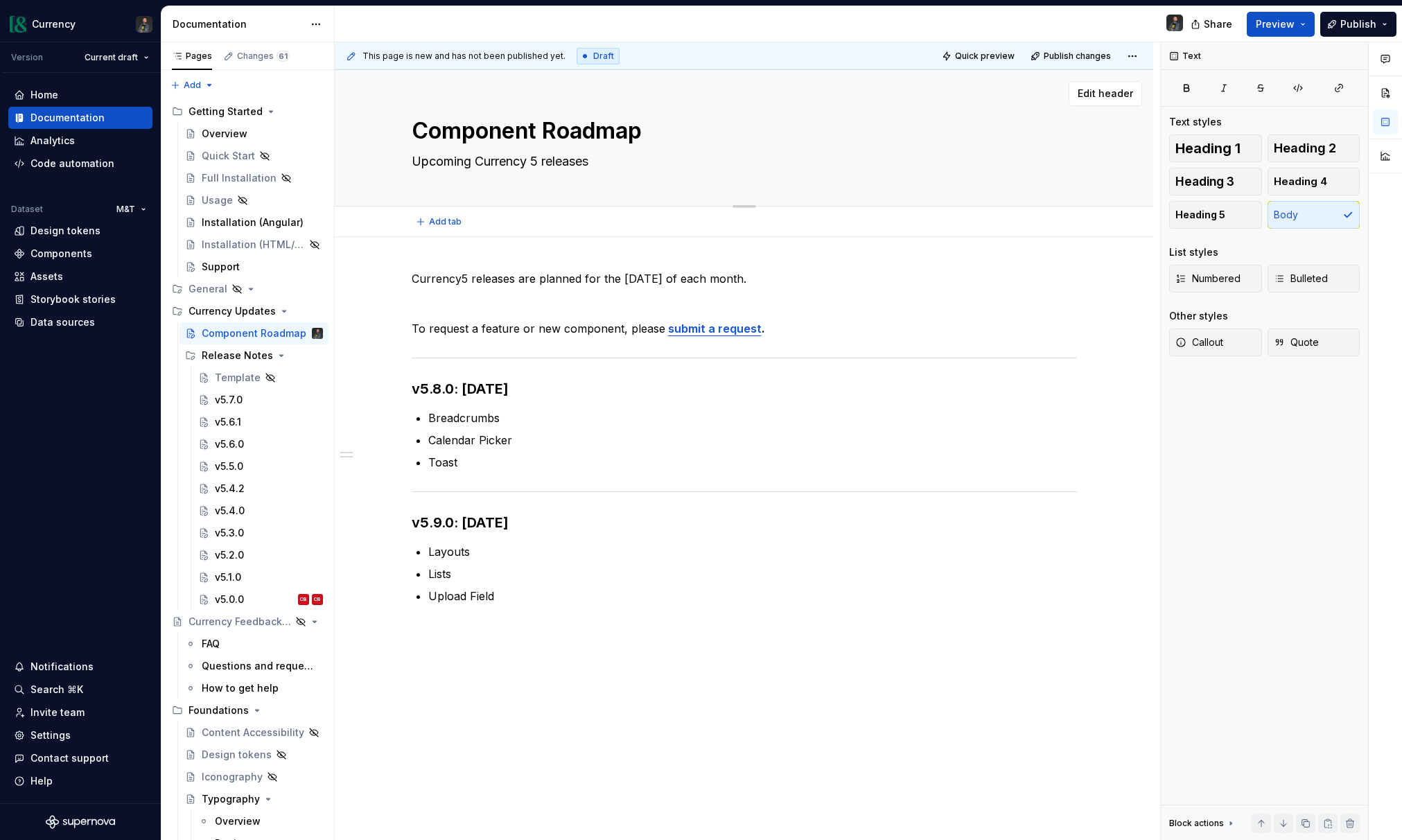
type textarea "*"
type textarea "Upcoming Currency 5 release"
type textarea "*"
type textarea "Upcoming Currency 5 releas"
type textarea "*"
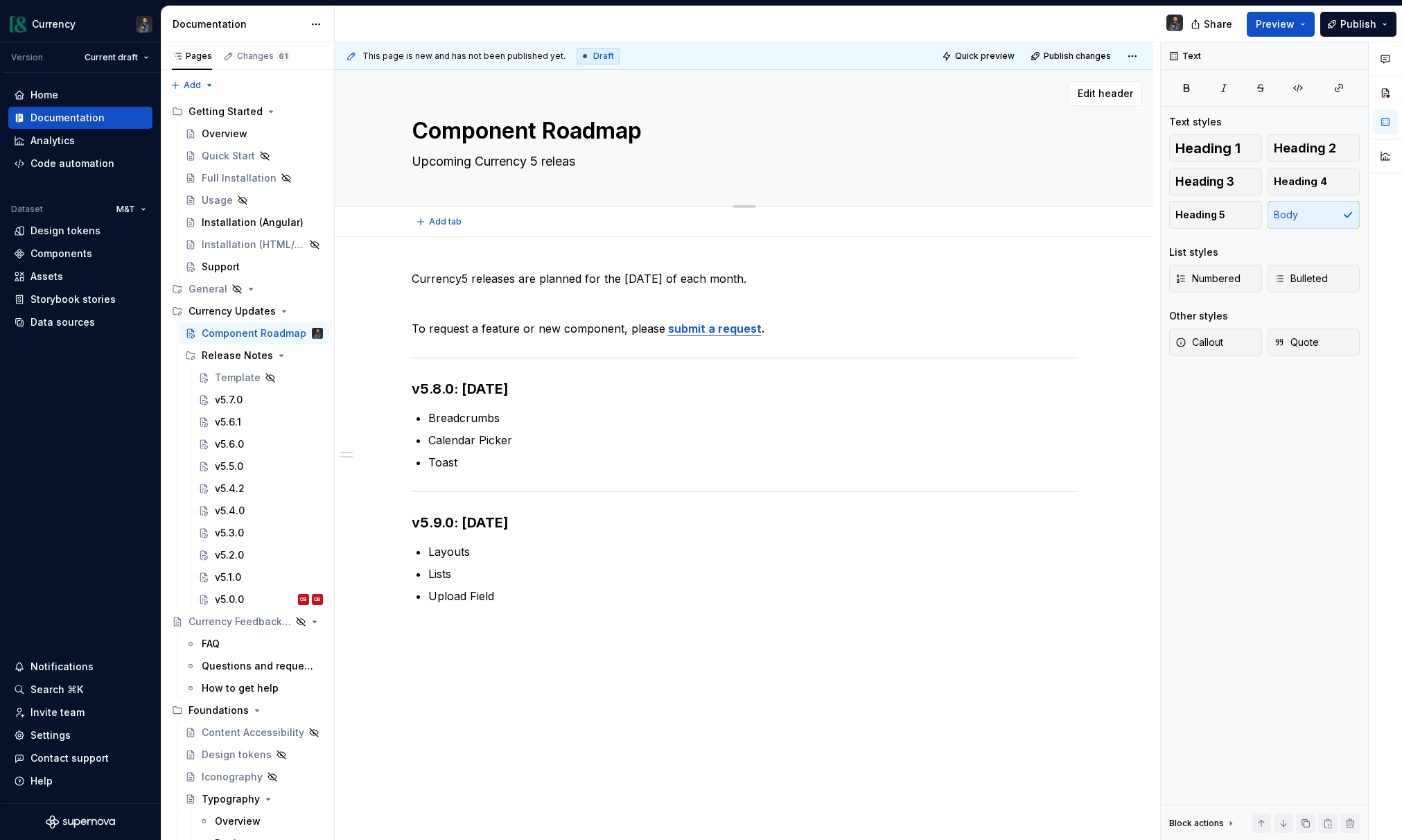
type textarea "Upcoming Currency 5 relea"
type textarea "*"
type textarea "Upcoming Currency 5 rele"
type textarea "*"
type textarea "Upcoming Currency 5 rel"
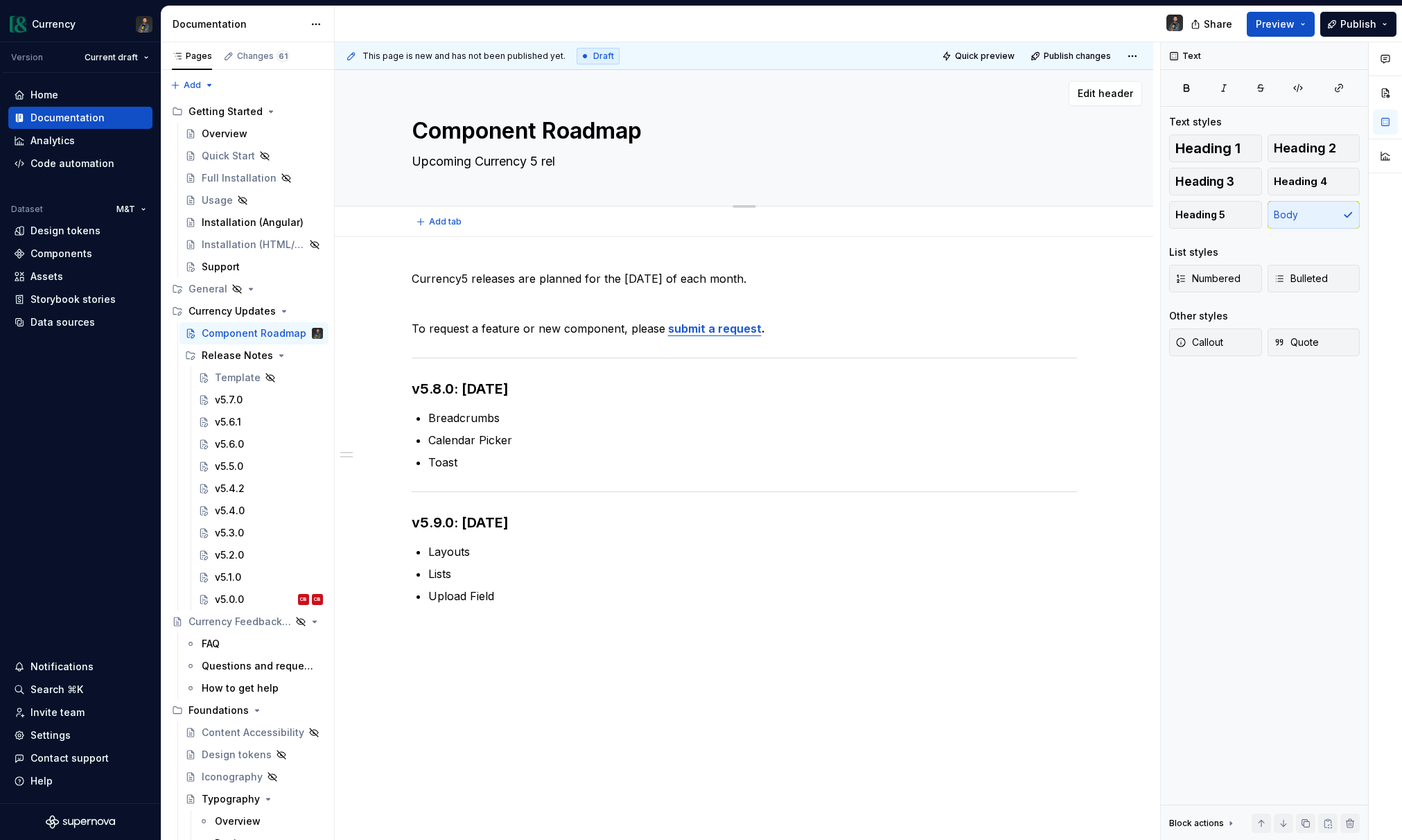
type textarea "*"
type textarea "Upcoming Currency 5 re"
type textarea "*"
type textarea "Upcoming Currency 5 r"
type textarea "*"
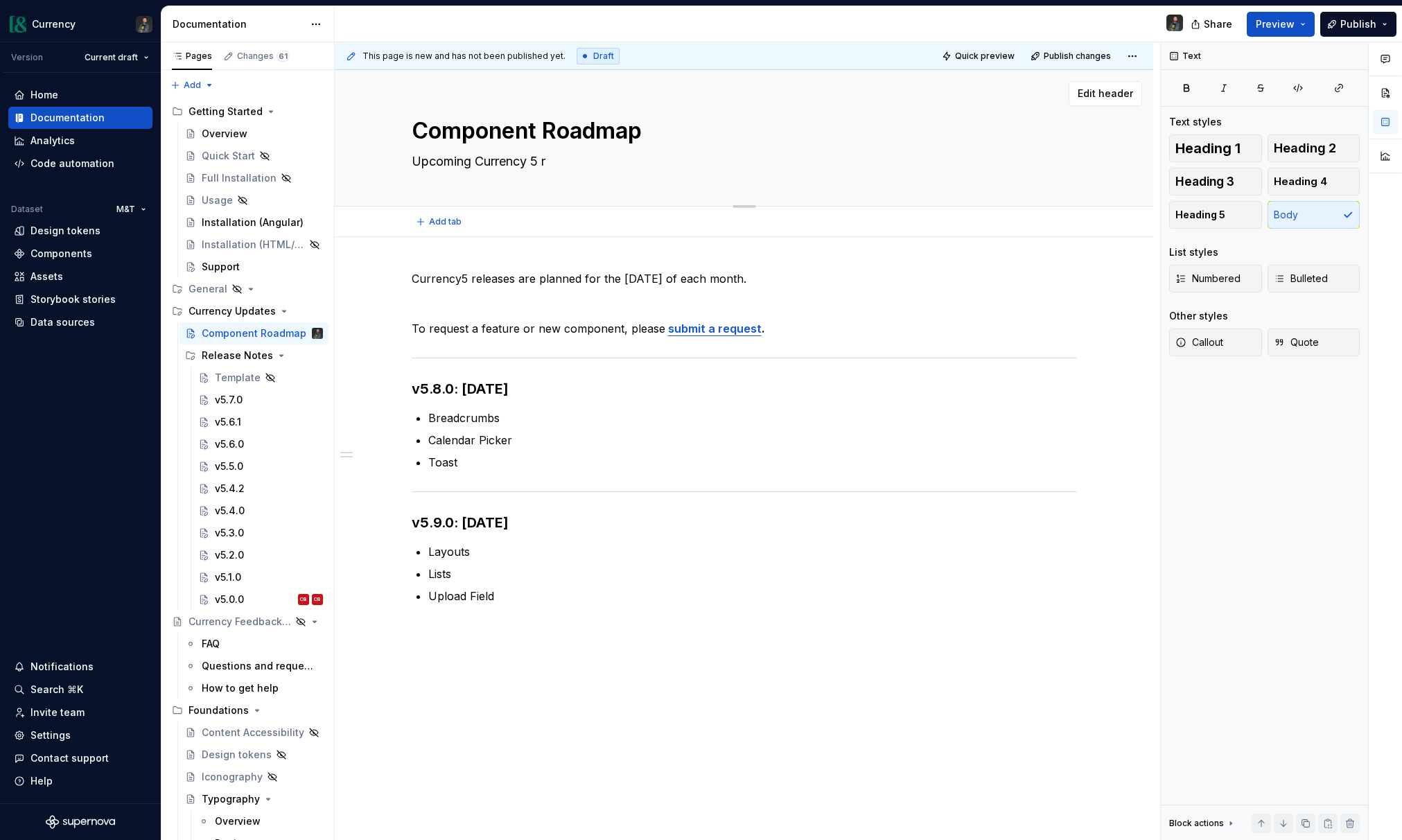
type textarea "Upcoming Currency 5"
type textarea "*"
type textarea "Upcoming Currency 5"
type textarea "*"
type textarea "Upcoming Currency"
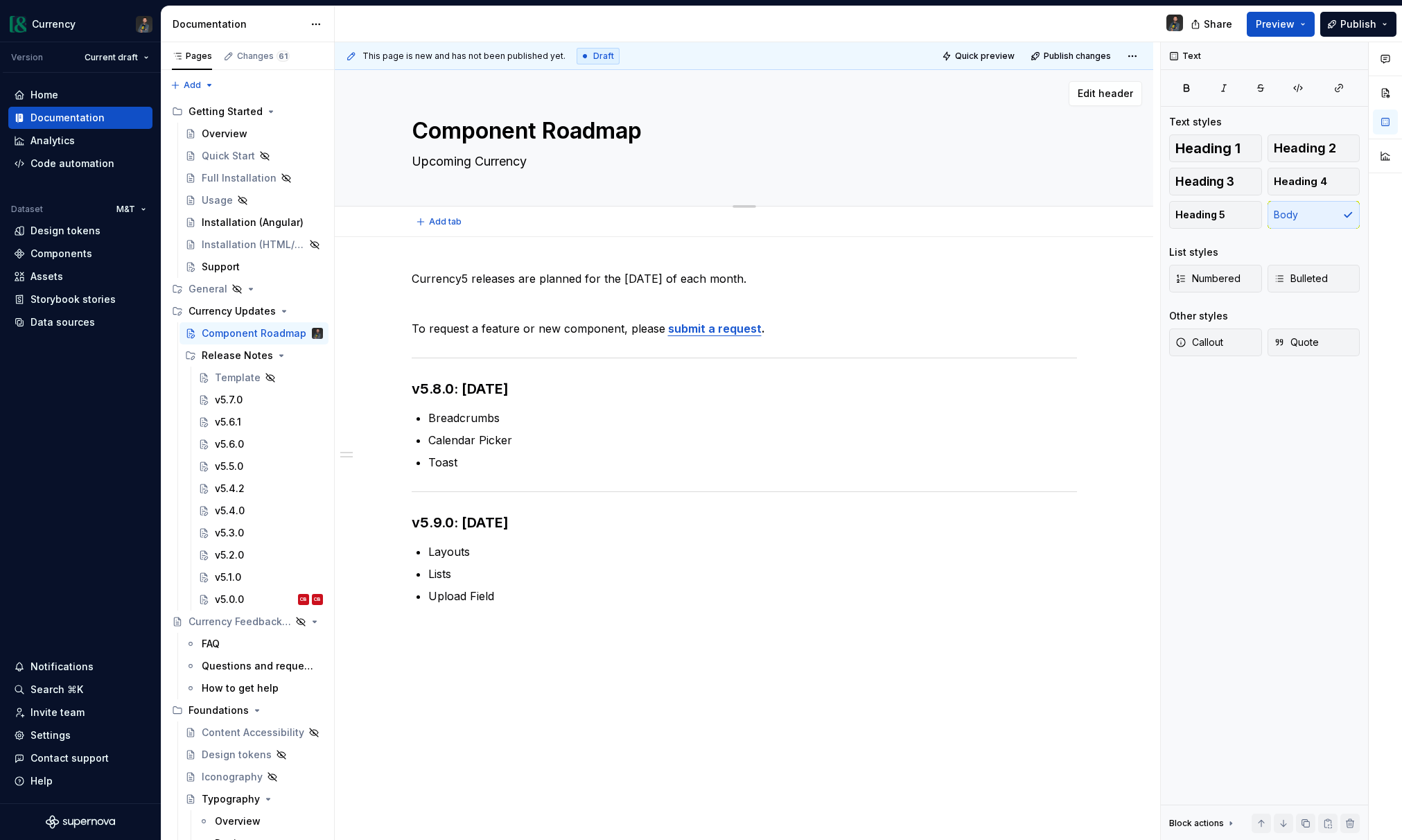
type textarea "*"
type textarea "Upcoming Currency"
type textarea "*"
type textarea "Upcoming Currenc"
type textarea "*"
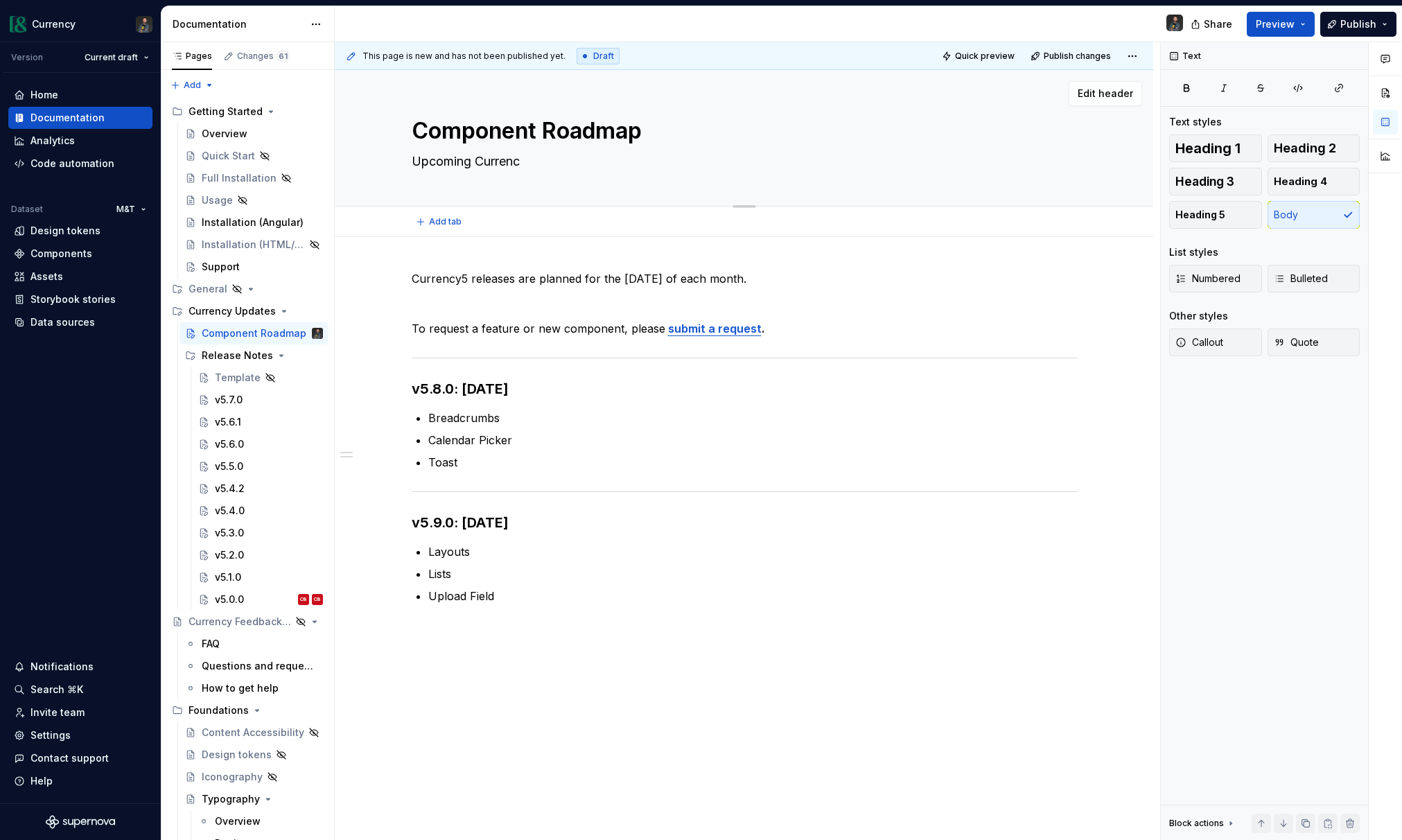
type textarea "Upcoming Curren"
type textarea "*"
type textarea "Upcoming Curre"
type textarea "*"
type textarea "Upcoming Curr"
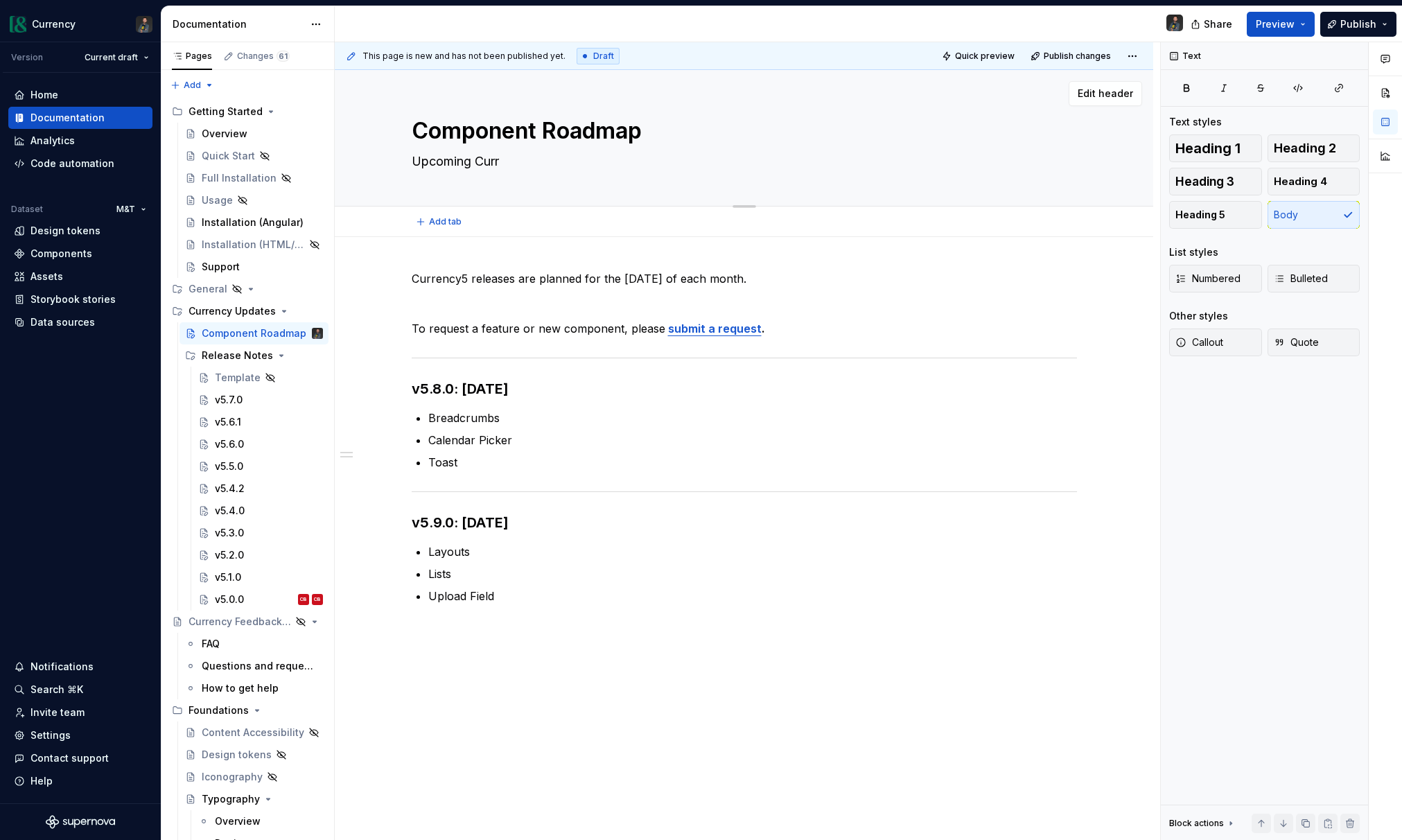
type textarea "*"
type textarea "Upcoming Cur"
type textarea "*"
type textarea "Upcoming Cu"
type textarea "*"
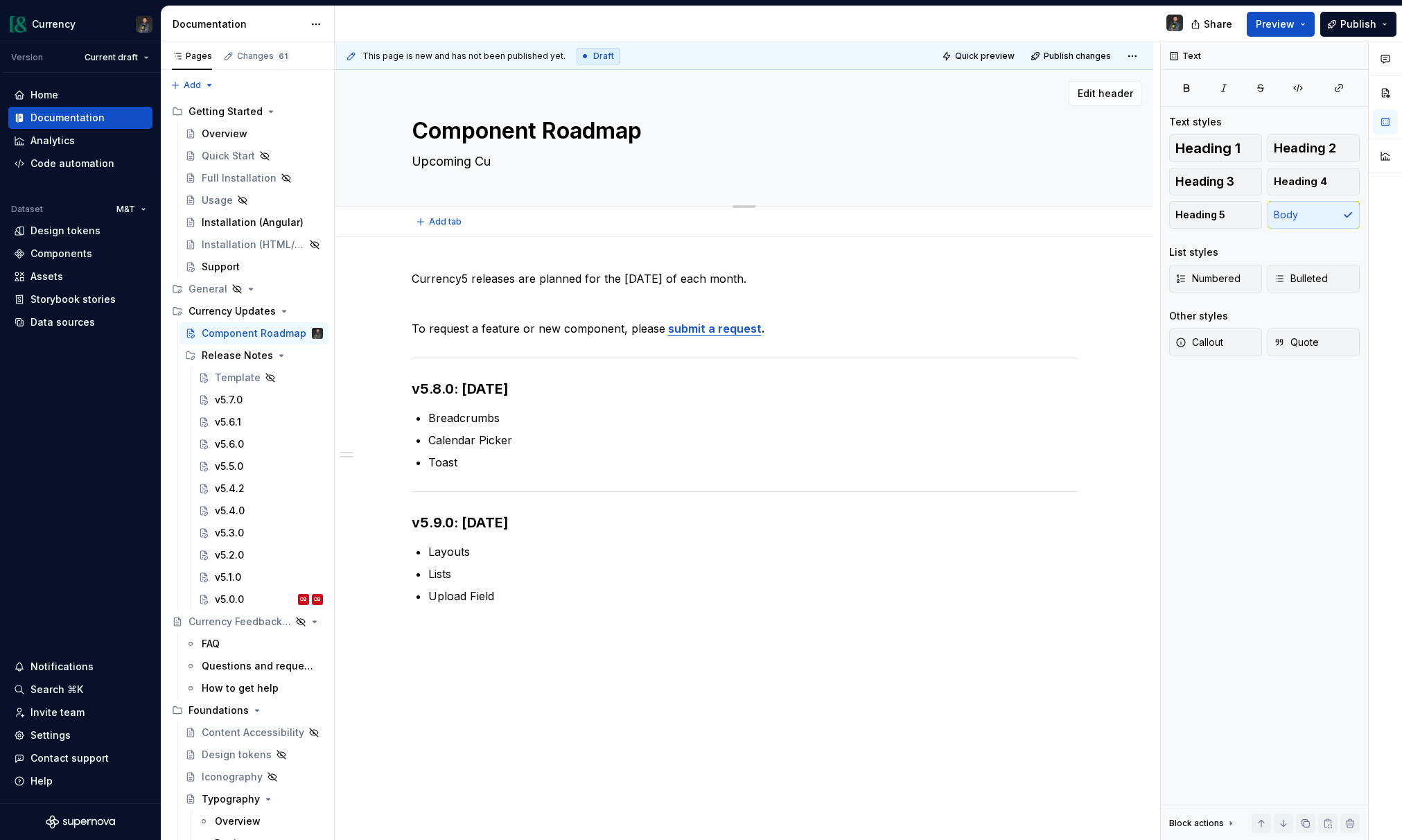
type textarea "Upcoming C"
type textarea "*"
type textarea "Upcoming"
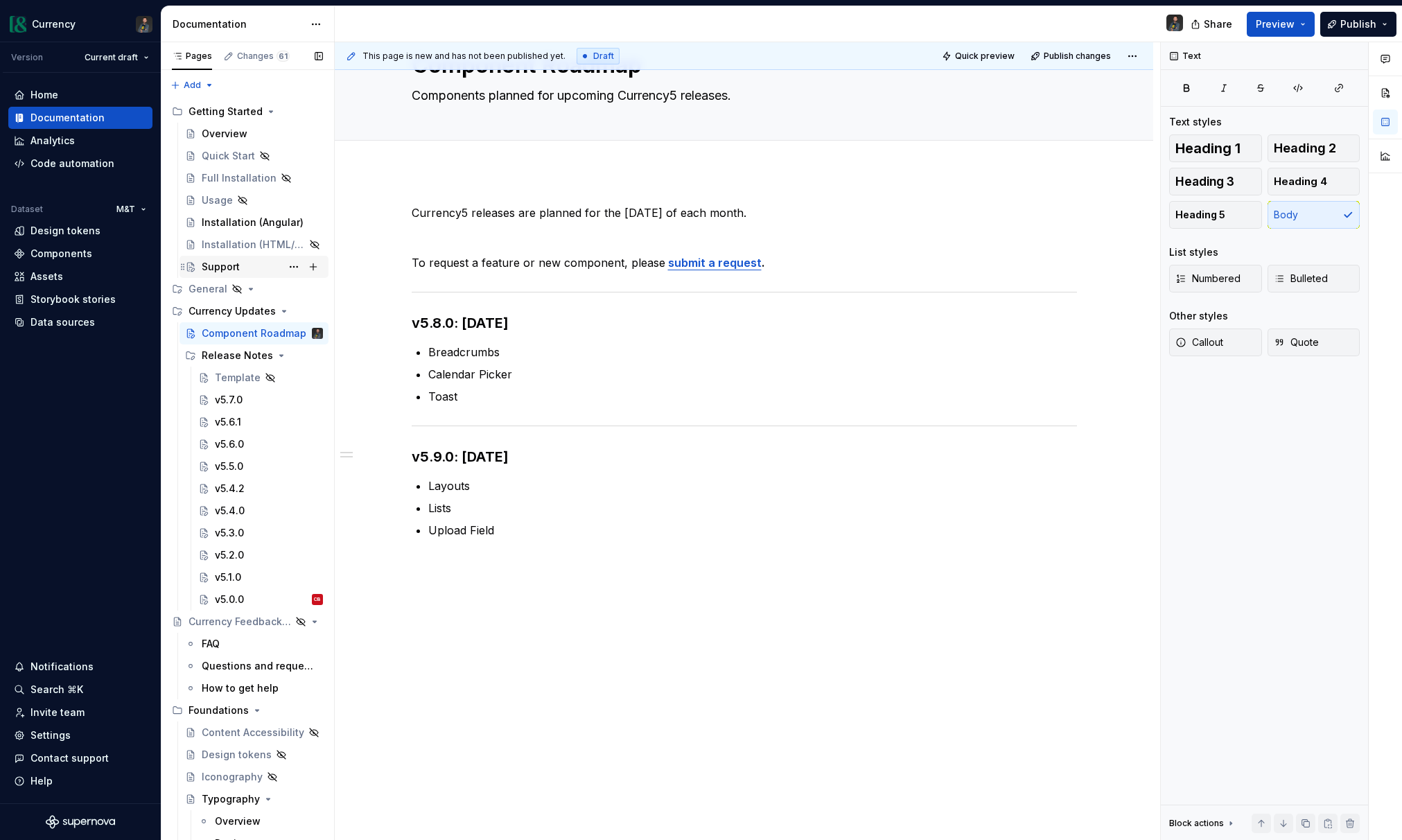
click at [230, 272] on div "Support" at bounding box center [220, 267] width 38 height 14
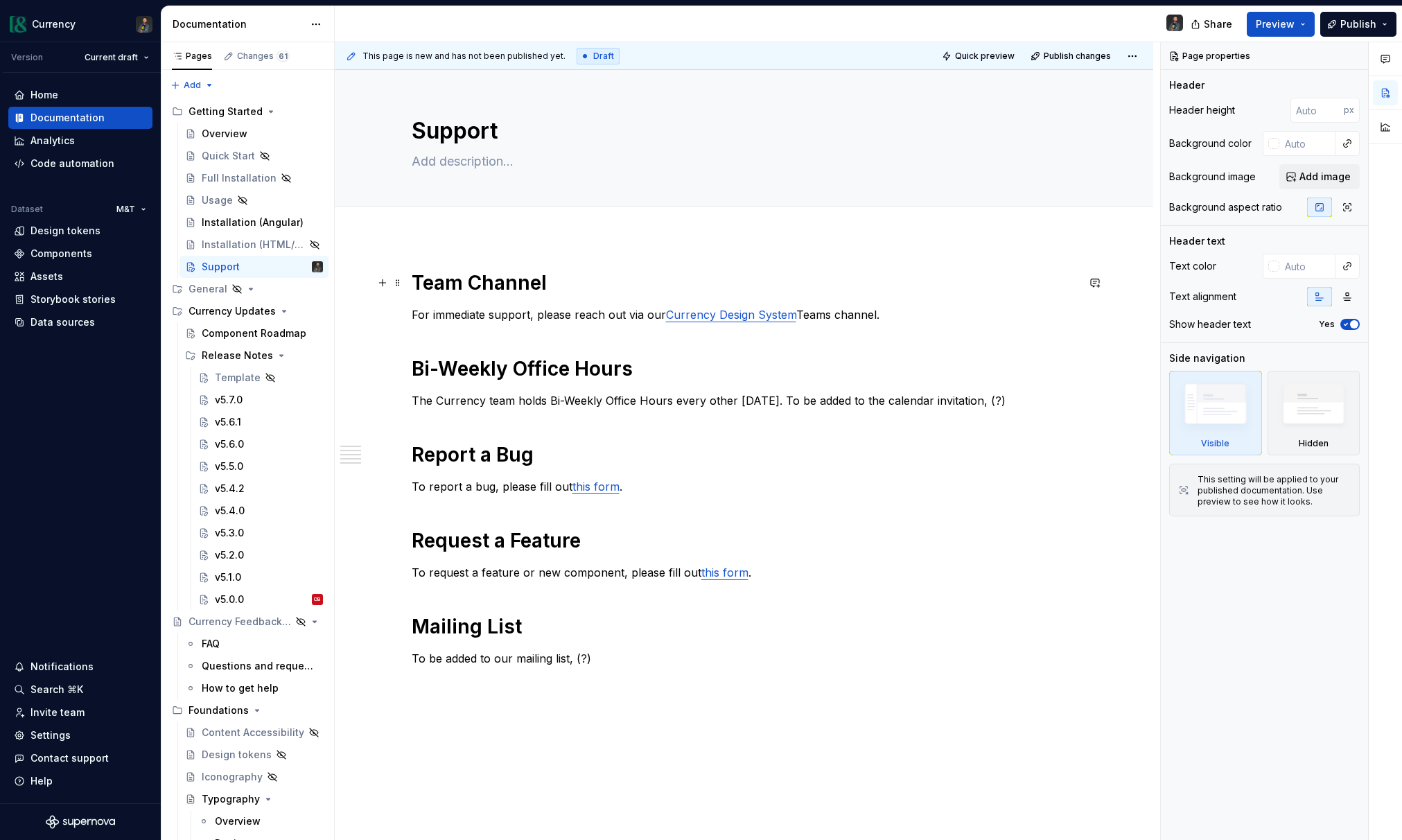
click at [464, 286] on h1 "Team Channel" at bounding box center [744, 282] width 665 height 25
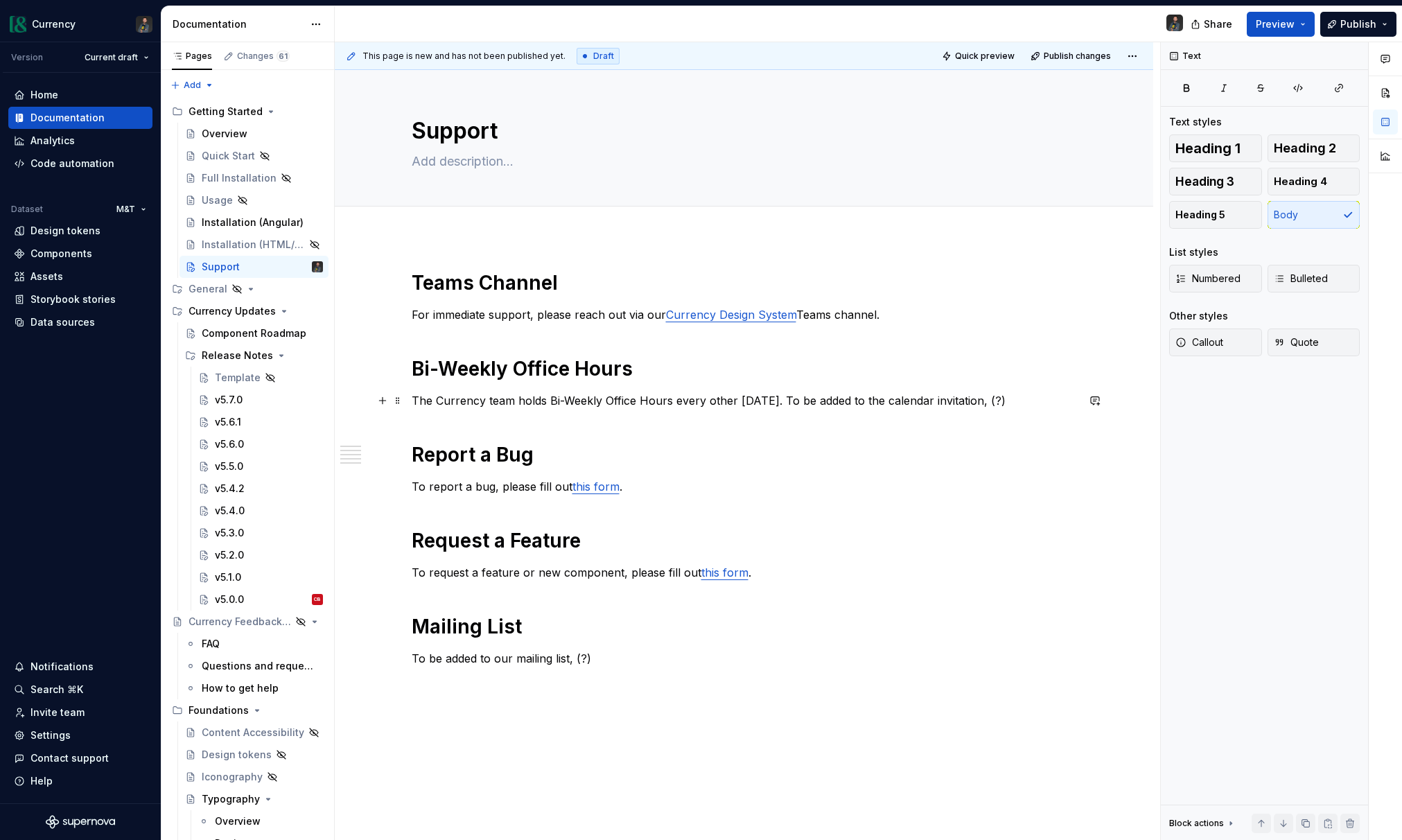
scroll to position [2, 0]
click at [895, 397] on p "The Currency team holds Bi-Weekly Office Hours every other Thursday. To be adde…" at bounding box center [744, 398] width 665 height 17
click at [910, 399] on p "The Currency team holds Bi-Weekly Office Hours every other Thursday. To be adde…" at bounding box center [744, 398] width 665 height 17
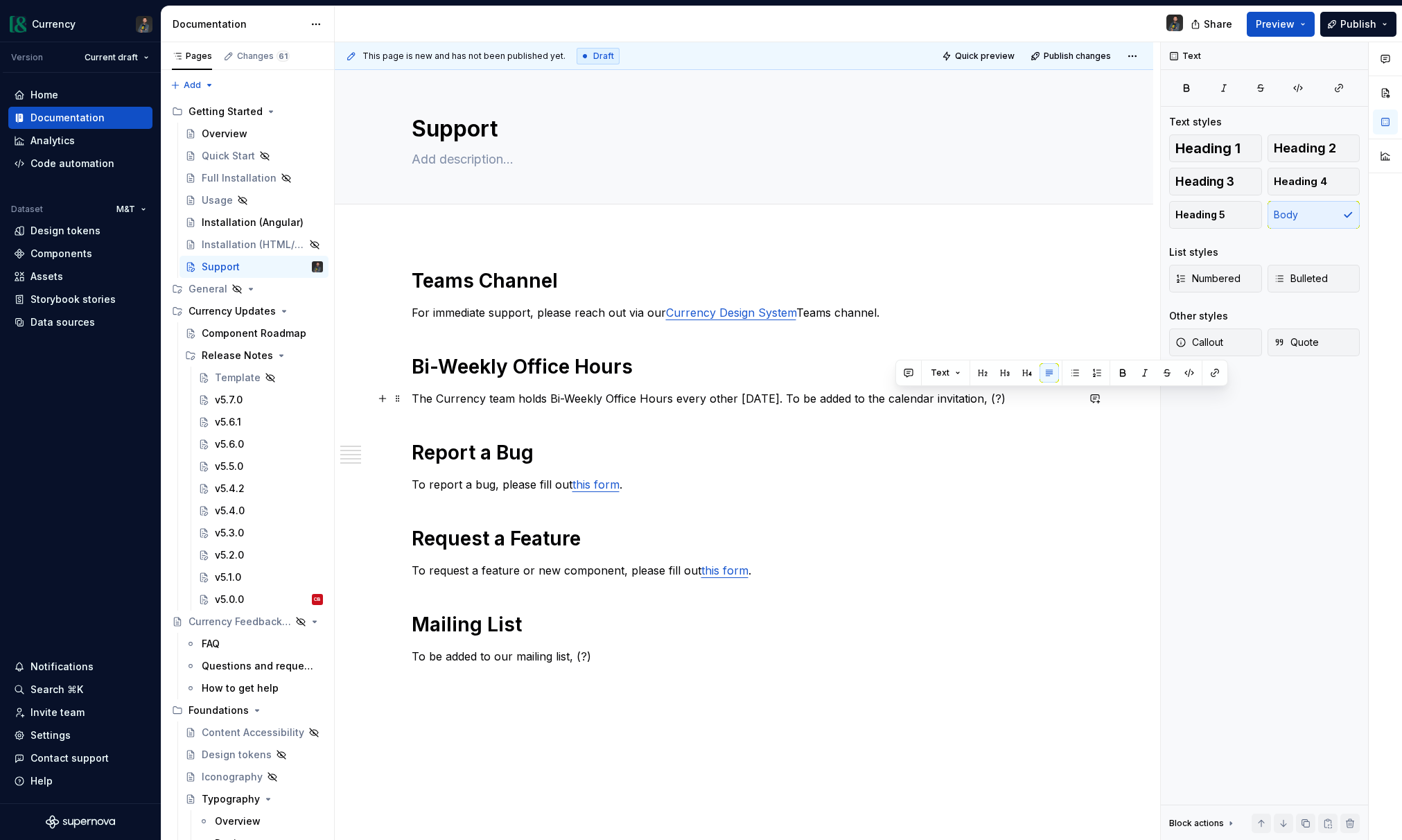
drag, startPoint x: 896, startPoint y: 398, endPoint x: 1014, endPoint y: 400, distance: 118.0
click at [1014, 400] on p "The Currency team holds Bi-Weekly Office Hours every other Thursday. To be adde…" at bounding box center [744, 398] width 665 height 17
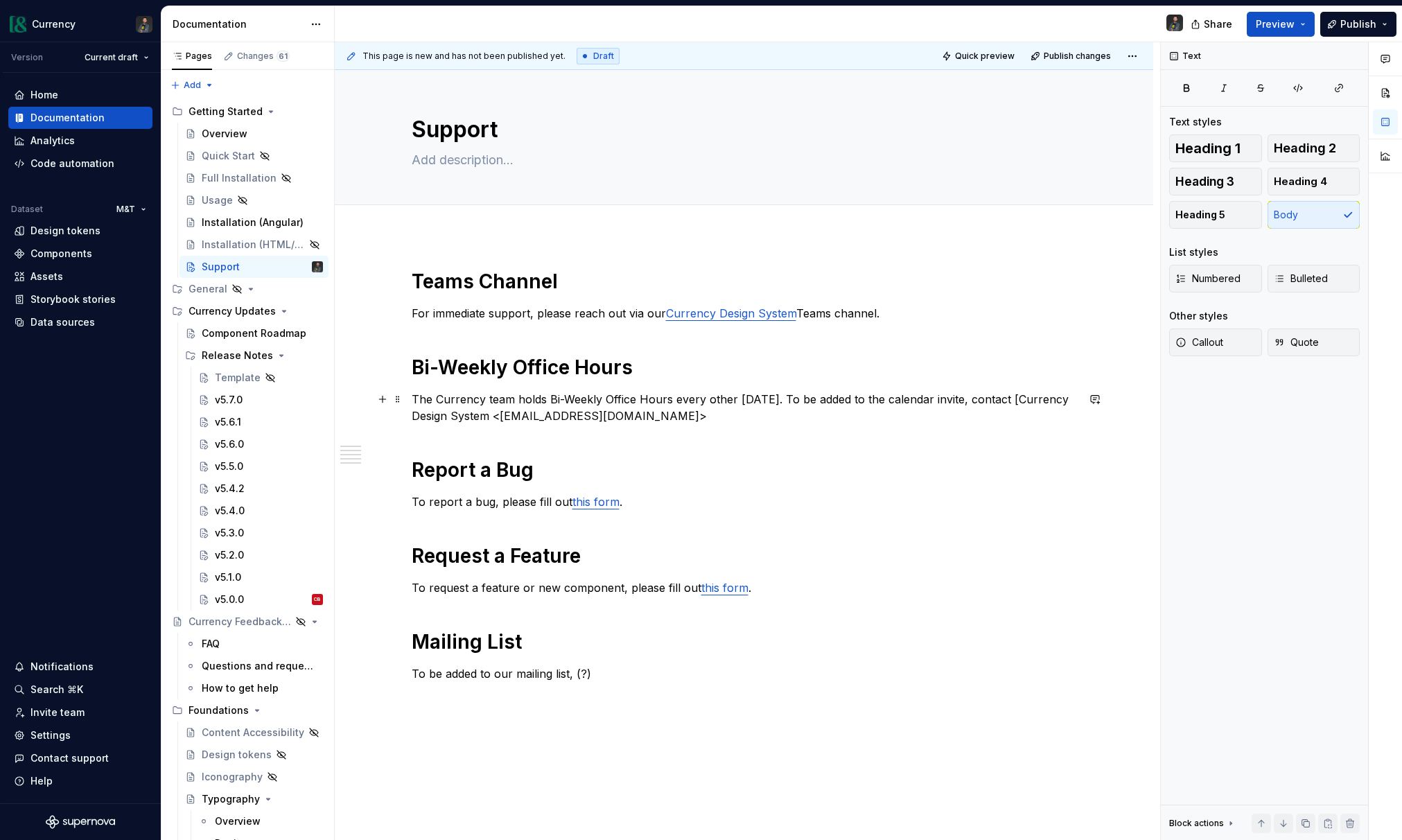
click at [1019, 398] on p "The Currency team holds Bi-Weekly Office Hours every other Thursday. To be adde…" at bounding box center [744, 407] width 665 height 33
copy p "CurrencyDesignSystem@mtb.com"
click at [734, 392] on button "button" at bounding box center [738, 391] width 19 height 19
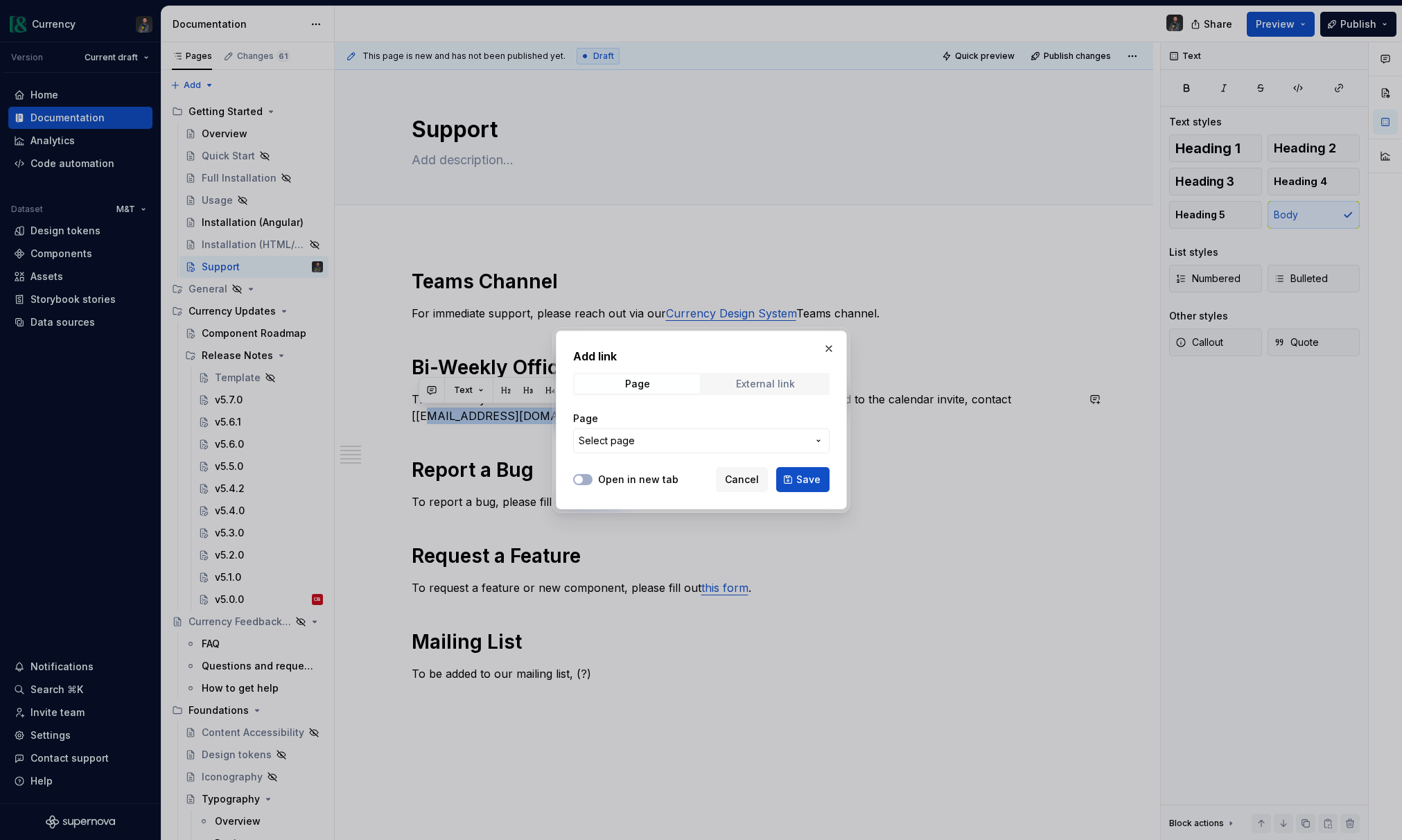
click at [747, 388] on div "External link" at bounding box center [765, 383] width 59 height 11
click at [645, 442] on input "URL" at bounding box center [701, 441] width 256 height 25
paste input "CurrencyDesignSystem@mtb.com"
click at [811, 485] on span "Save" at bounding box center [808, 479] width 25 height 14
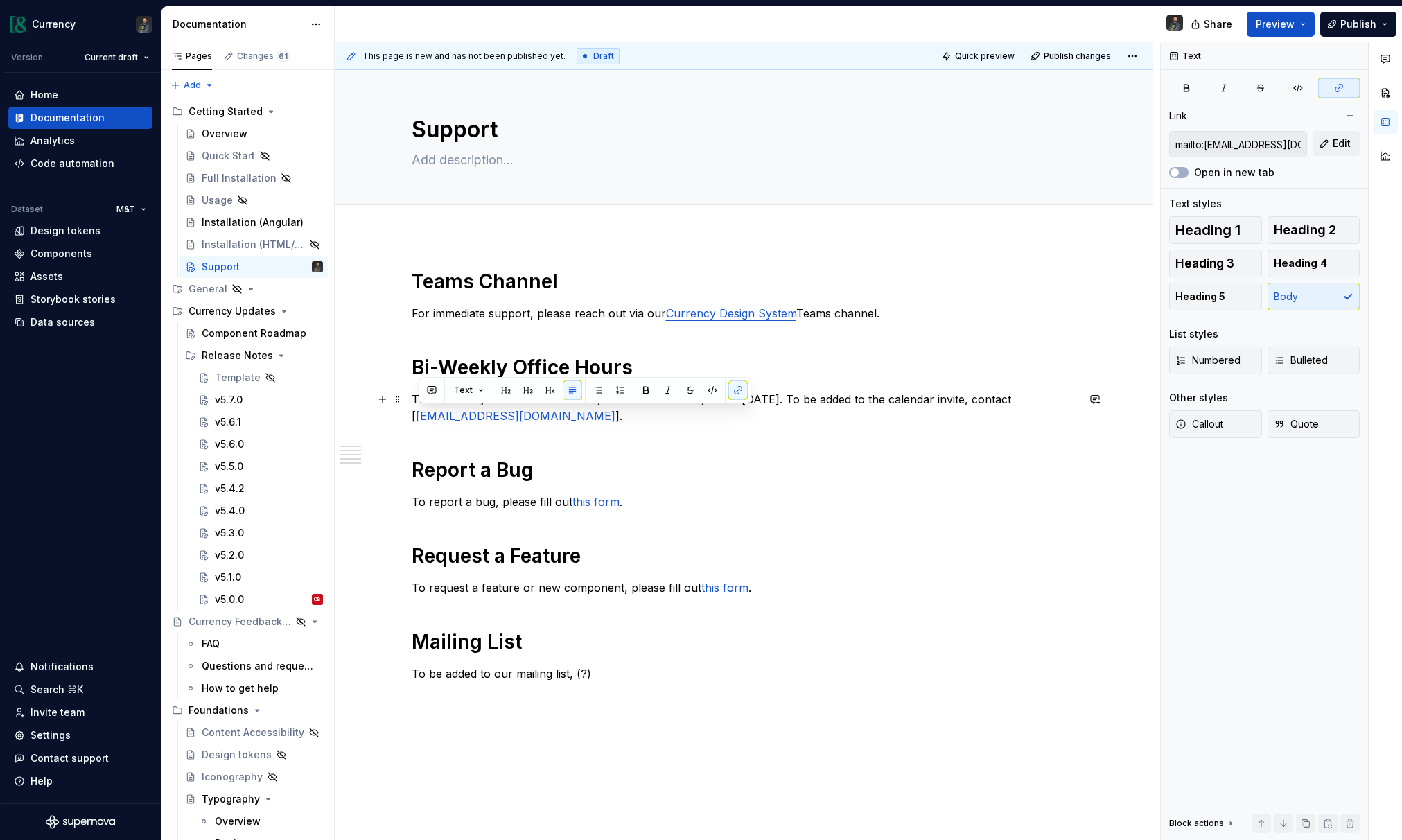
click at [537, 419] on link "CurrencyDesignSystem@mtb.com" at bounding box center [515, 416] width 200 height 14
click at [635, 429] on div "Teams Channel For immediate support, please reach out via our Currency Design S…" at bounding box center [744, 488] width 665 height 438
click at [576, 416] on link "CurrencyDesignSystem@mtb.com" at bounding box center [515, 416] width 200 height 14
click at [1339, 144] on span "Edit" at bounding box center [1341, 143] width 18 height 14
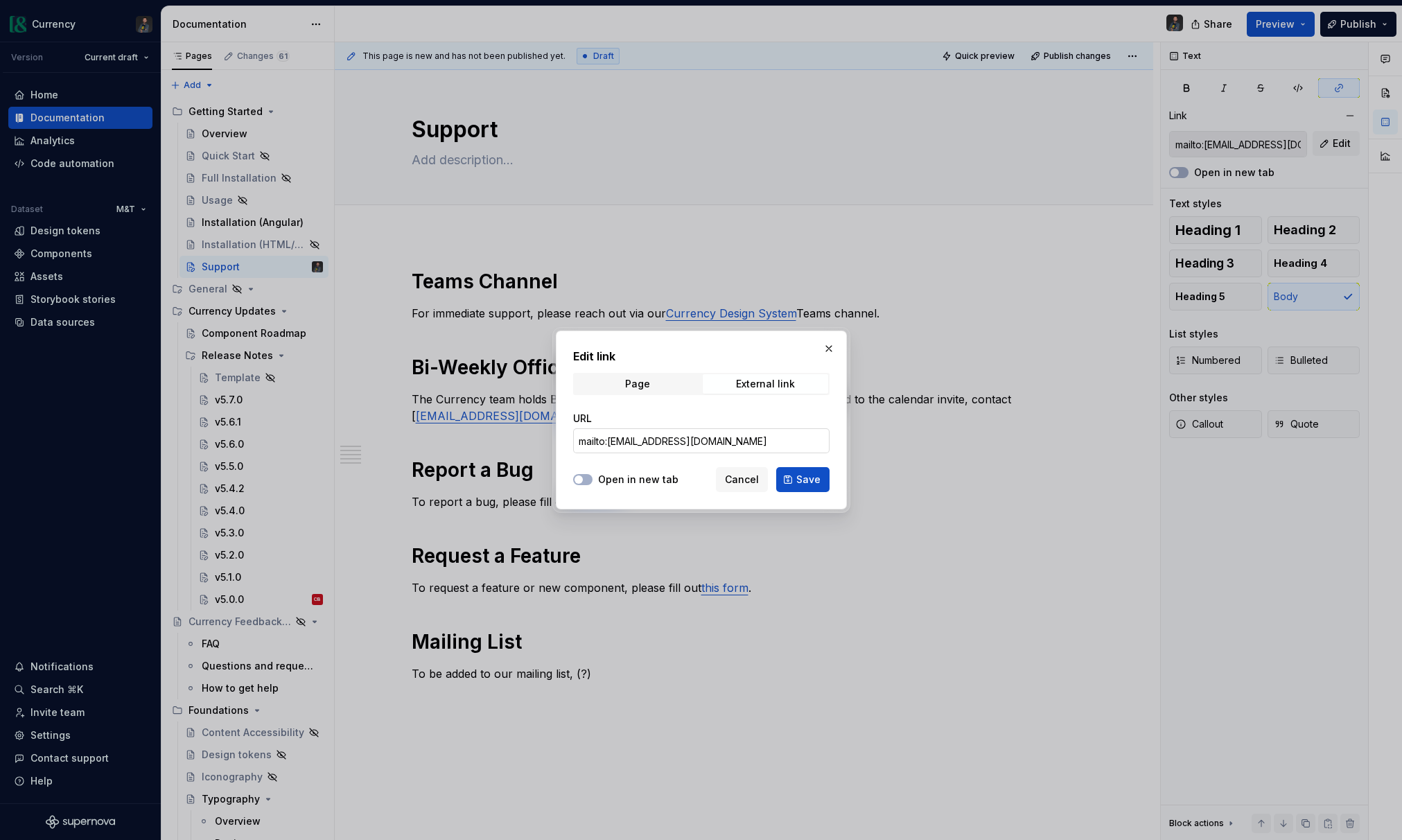
click at [769, 446] on input "mailto:CurrencyDesignSystem@mtb.com" at bounding box center [701, 441] width 256 height 25
paste input "?subject=Hello GeeksforGeeks""
click at [721, 439] on input "mailto:CurrencyDesignSystem@mtb.com?subject=Hello GeeksforGeeks"" at bounding box center [701, 441] width 256 height 25
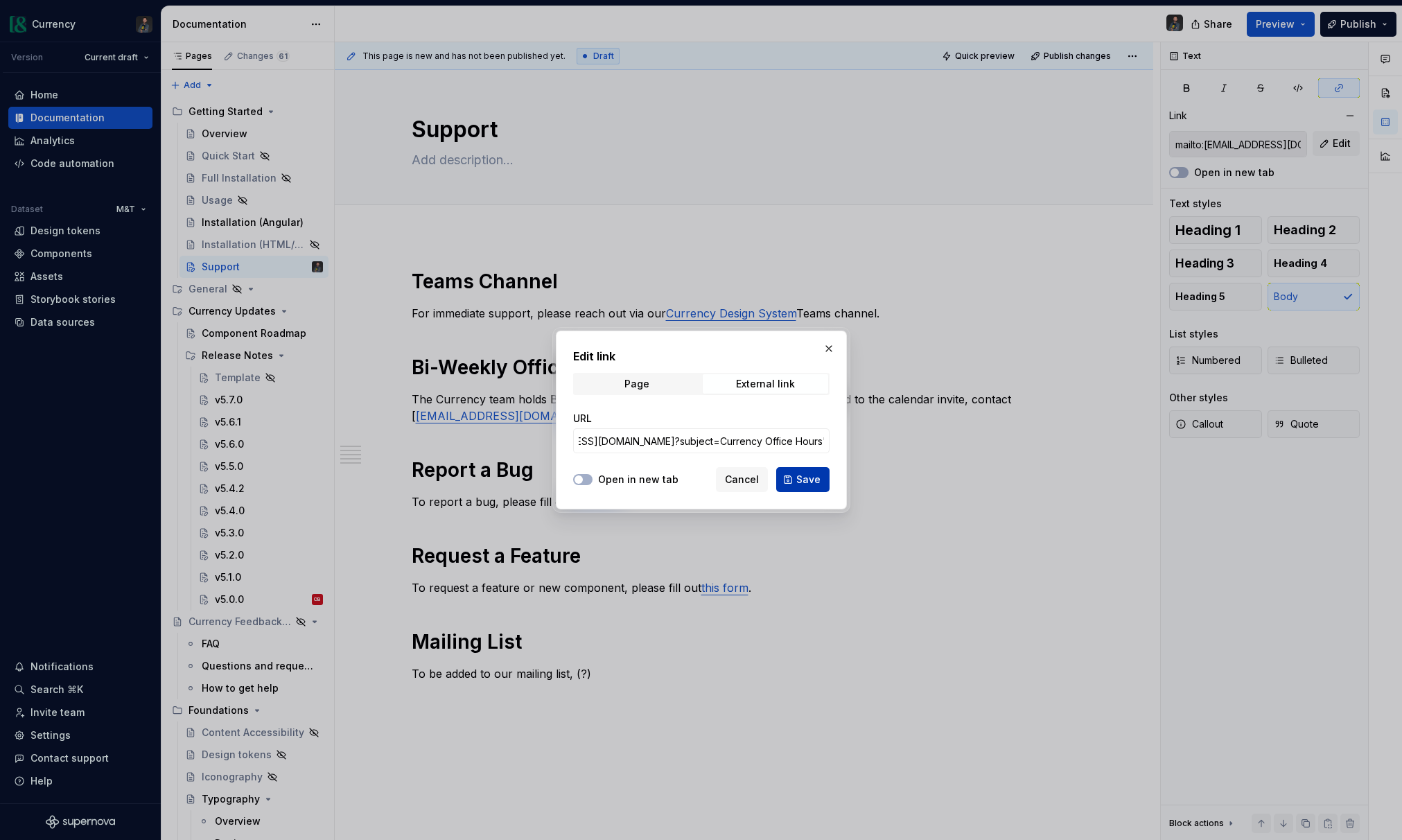
click at [809, 487] on button "Save" at bounding box center [802, 479] width 54 height 25
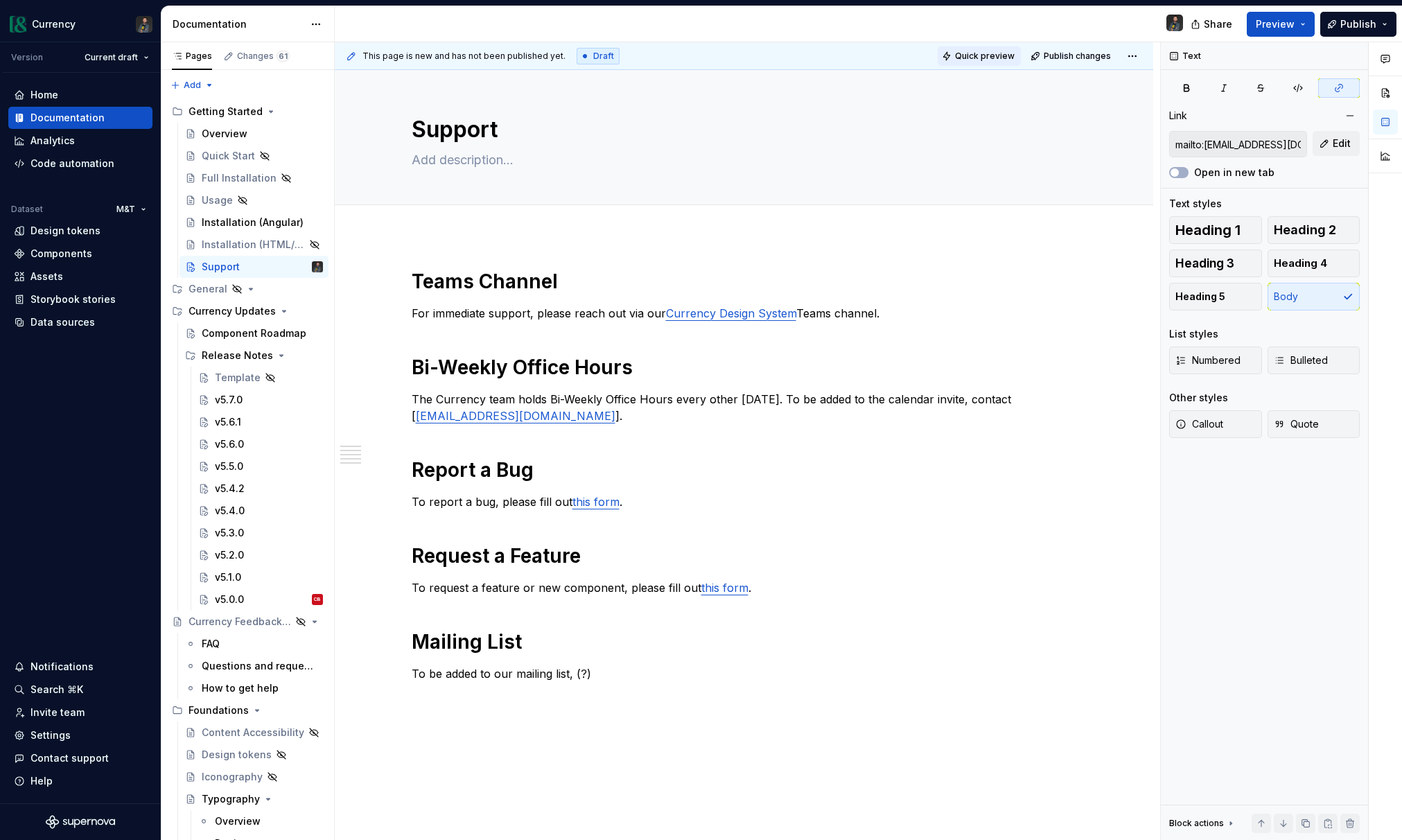
click at [984, 59] on span "Quick preview" at bounding box center [985, 56] width 60 height 11
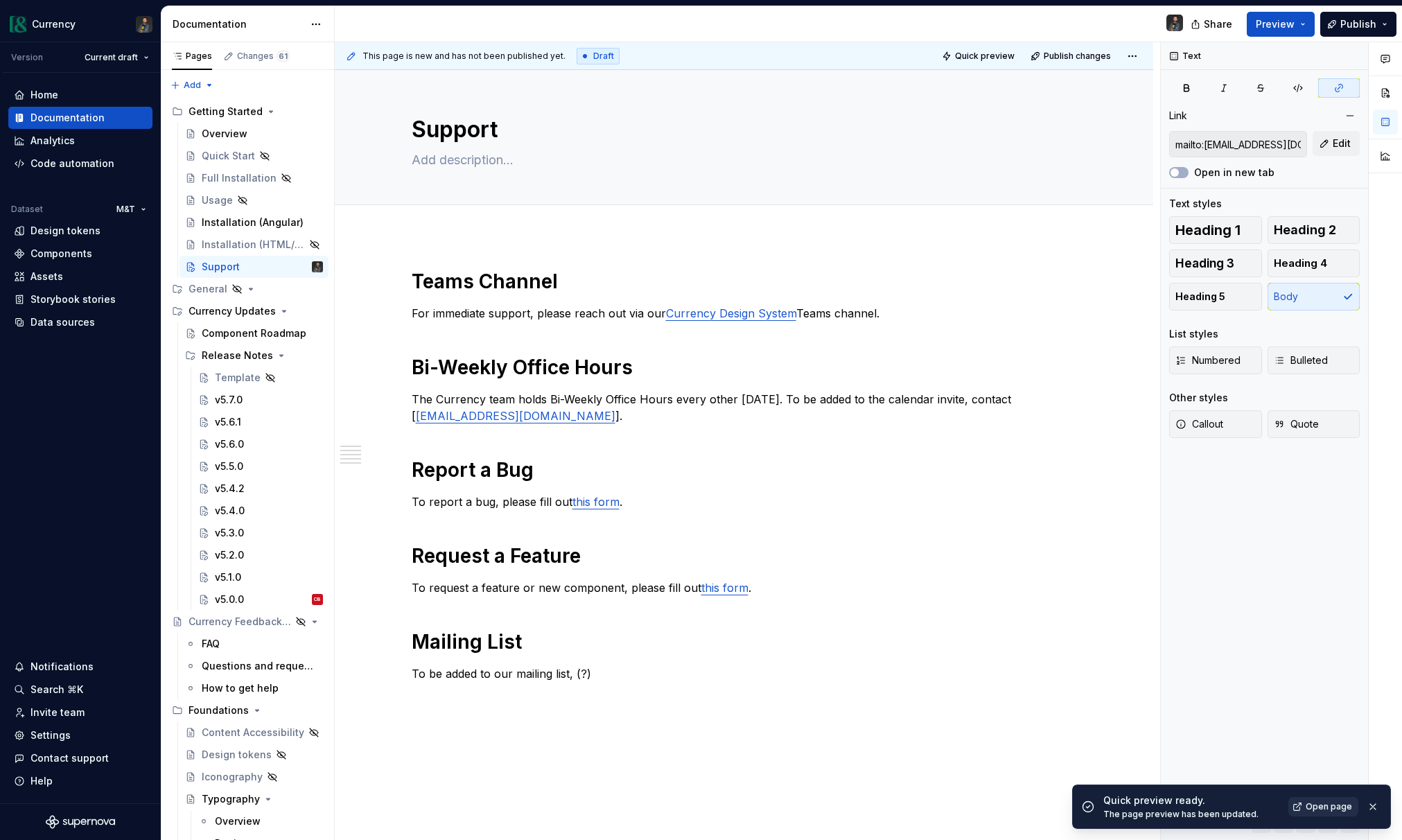
click at [1310, 808] on span "Open page" at bounding box center [1328, 807] width 47 height 11
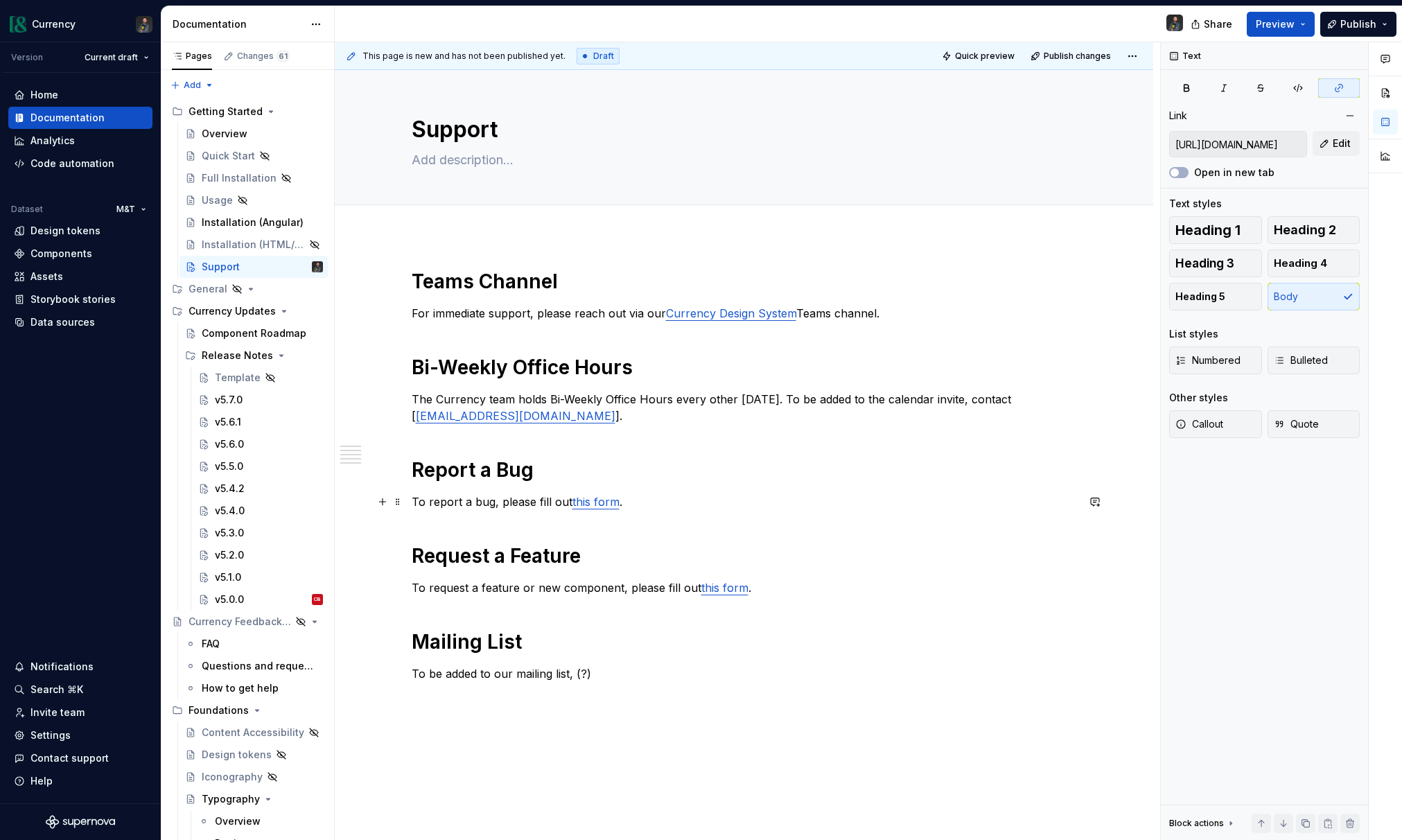
click at [593, 499] on link "this form" at bounding box center [596, 502] width 47 height 14
click at [592, 505] on link "this form" at bounding box center [596, 502] width 47 height 14
click at [614, 500] on link "this form" at bounding box center [596, 502] width 47 height 14
drag, startPoint x: 599, startPoint y: 504, endPoint x: 626, endPoint y: 513, distance: 28.5
click at [599, 504] on link "this form" at bounding box center [596, 502] width 47 height 14
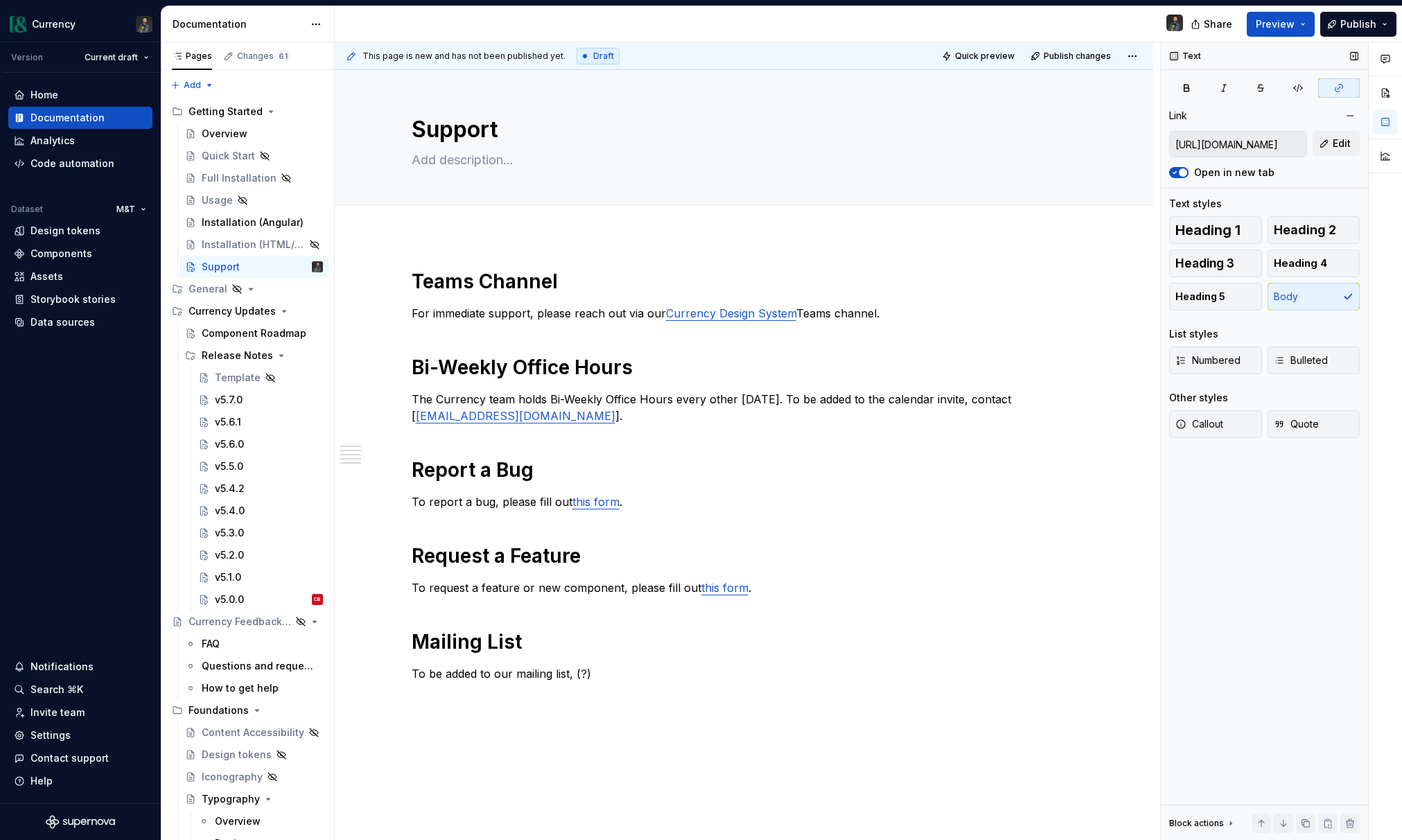
click at [1207, 138] on input "https://mtbtools.atlassian.net/jira/software/c/projects/CUR/form/2922?atlOrigin…" at bounding box center [1238, 144] width 136 height 25
click at [1227, 142] on input "https://mtbtools.atlassian.net/jira/software/c/projects/CUR/form/2922?atlOrigin…" at bounding box center [1238, 144] width 136 height 25
click at [693, 508] on p "To report a bug, please fill out this form ." at bounding box center [744, 501] width 665 height 17
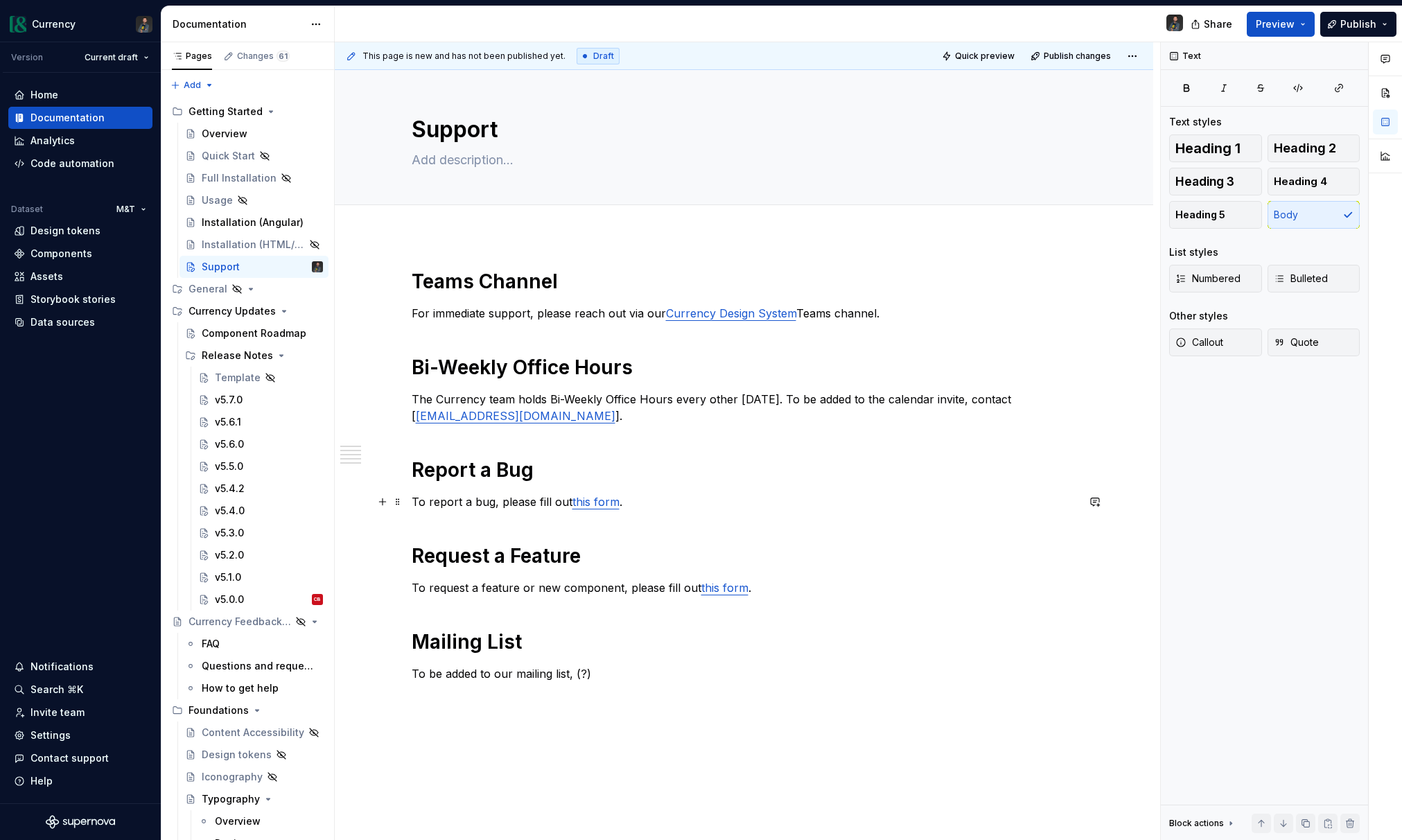
click at [453, 508] on p "To report a bug, please fill out this form ." at bounding box center [744, 501] width 665 height 17
click at [417, 499] on p "To report a bug, please fill out this form ." at bounding box center [744, 501] width 665 height 17
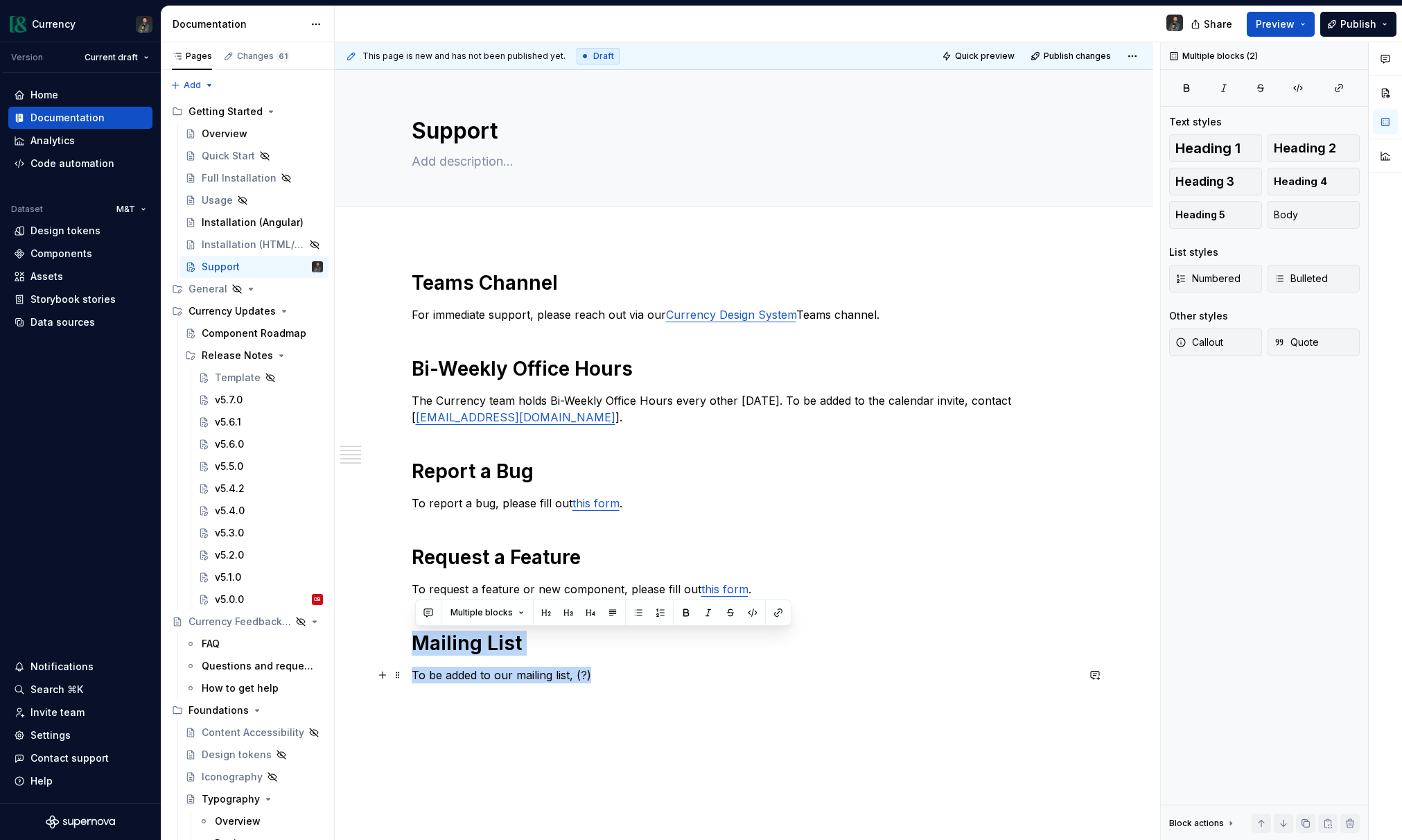
drag, startPoint x: 415, startPoint y: 644, endPoint x: 603, endPoint y: 677, distance: 190.9
click at [603, 677] on div "Teams Channel For immediate support, please reach out via our Currency Design S…" at bounding box center [744, 489] width 665 height 438
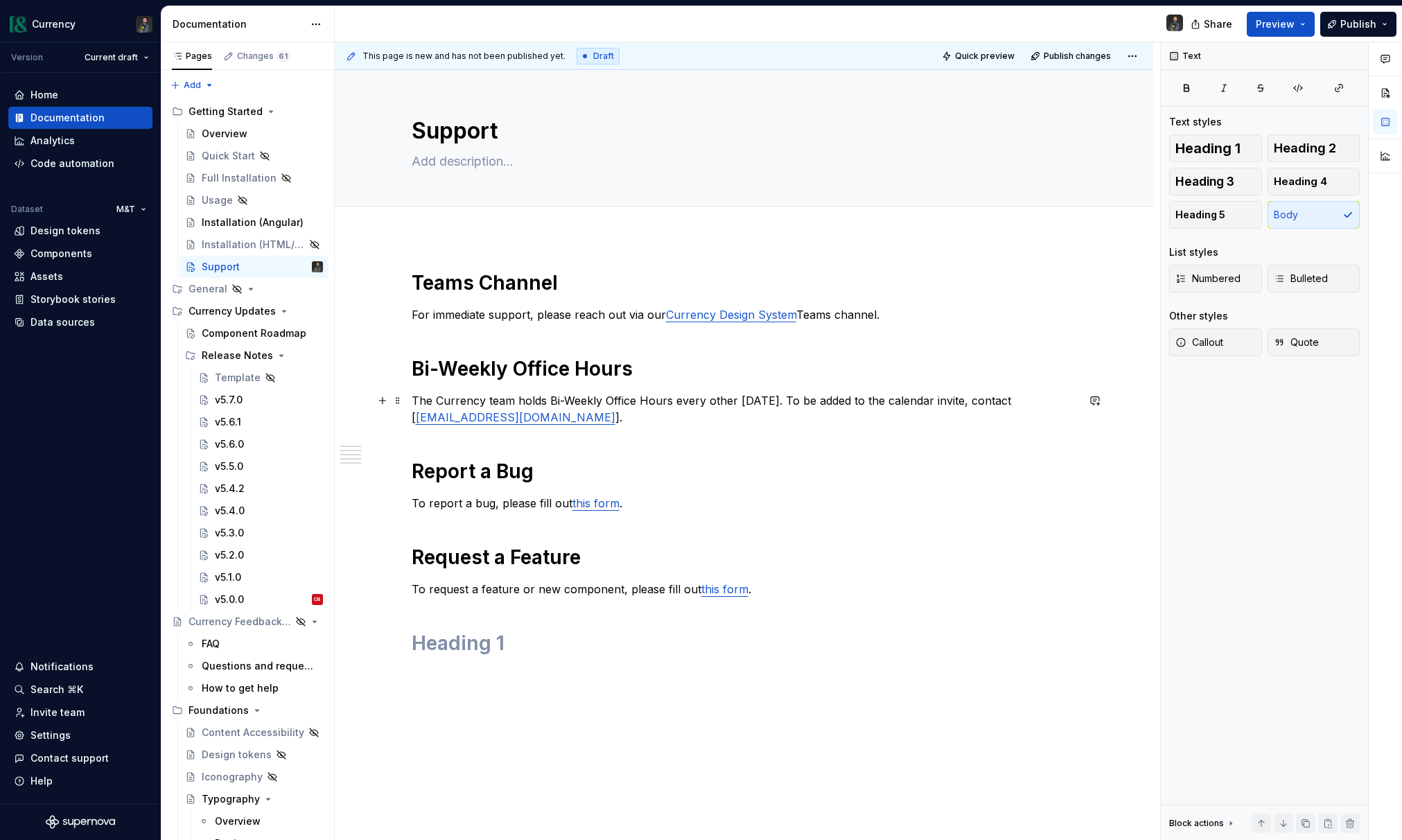
click at [658, 413] on p "The Currency team holds Bi-Weekly Office Hours every other Thursday. To be adde…" at bounding box center [744, 409] width 665 height 33
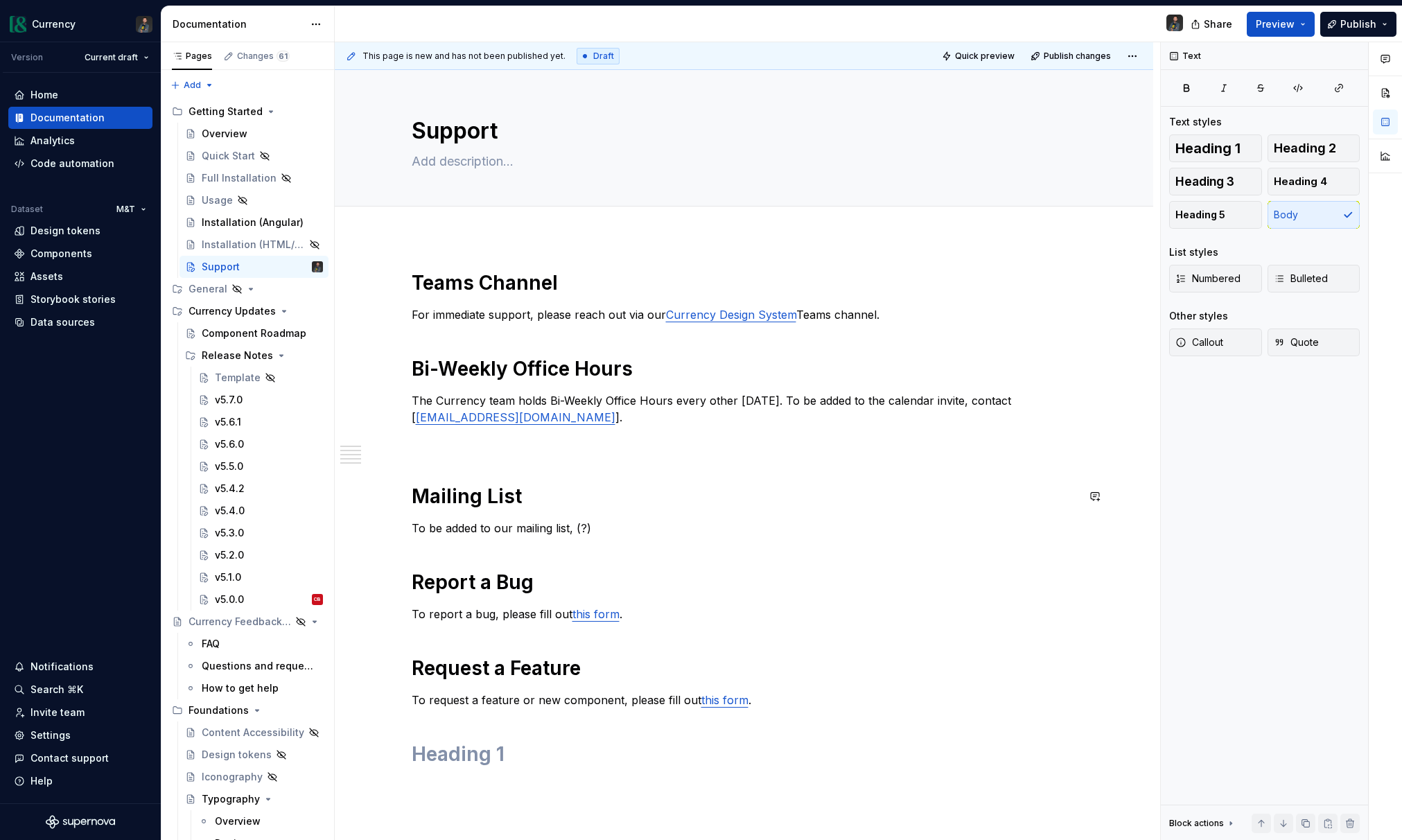
click at [486, 475] on div "Teams Channel For immediate support, please reach out via our Currency Design S…" at bounding box center [744, 532] width 665 height 524
click at [439, 458] on div "Teams Channel For immediate support, please reach out via our Currency Design S…" at bounding box center [744, 532] width 665 height 524
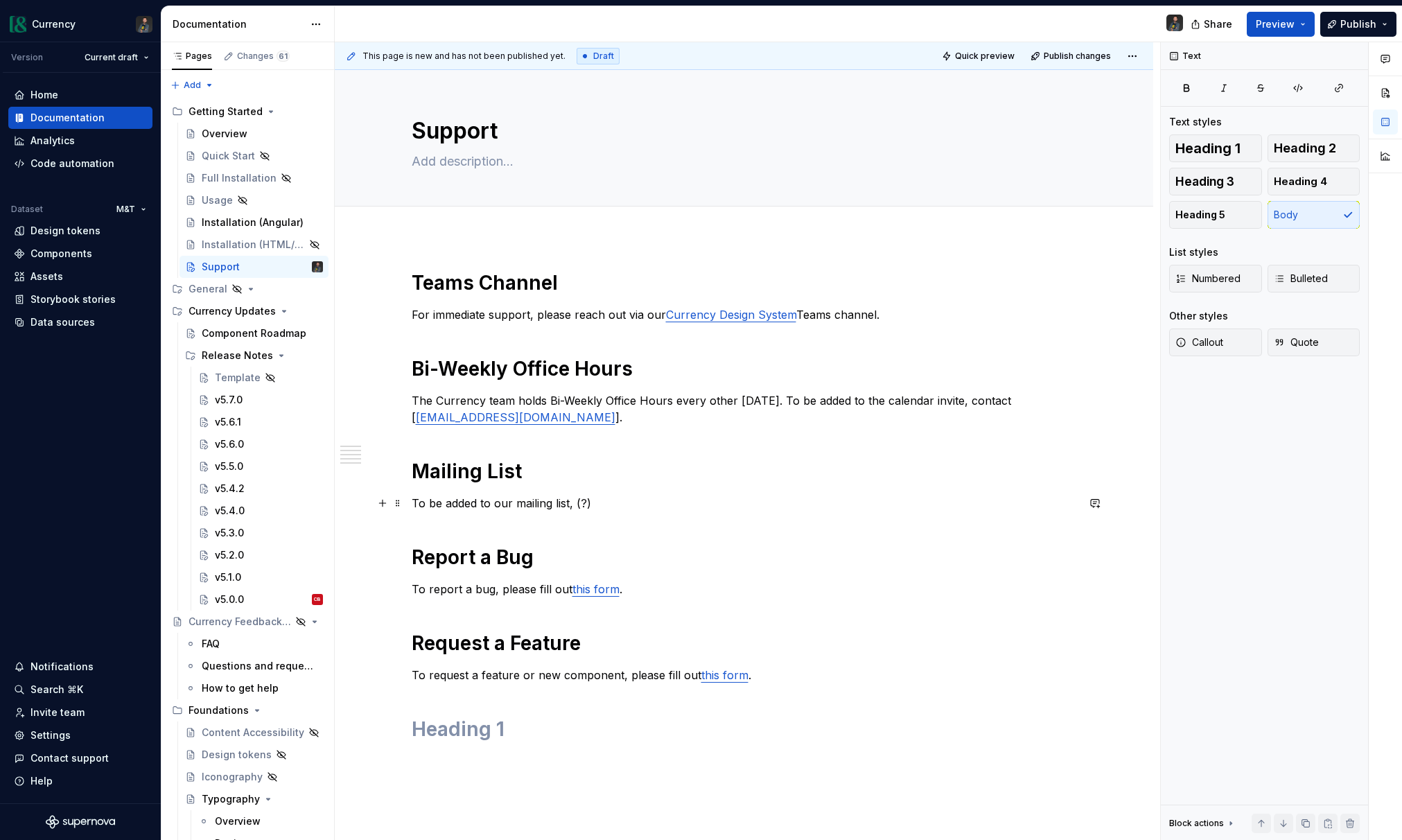
drag, startPoint x: 602, startPoint y: 501, endPoint x: 666, endPoint y: 527, distance: 69.1
click at [602, 501] on p "To be added to our mailing list, (?)" at bounding box center [744, 503] width 665 height 17
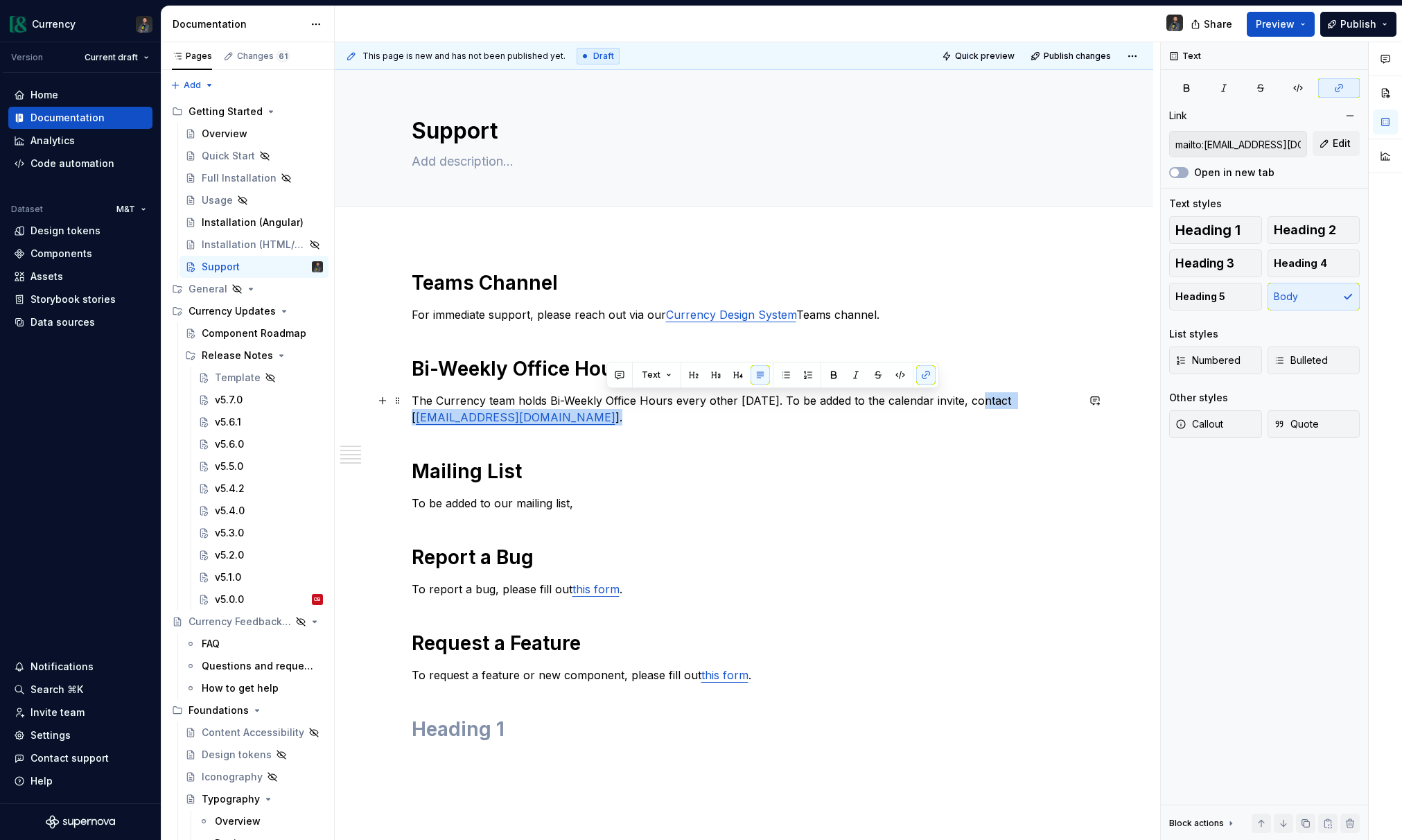
drag, startPoint x: 977, startPoint y: 400, endPoint x: 617, endPoint y: 420, distance: 360.6
click at [617, 420] on p "The Currency team holds Bi-Weekly Office Hours every other Thursday. To be adde…" at bounding box center [744, 409] width 665 height 33
copy p "contact [ CurrencyDesignSystem@mtb.com ]."
click at [577, 506] on p "To be added to our mailing list," at bounding box center [744, 503] width 665 height 17
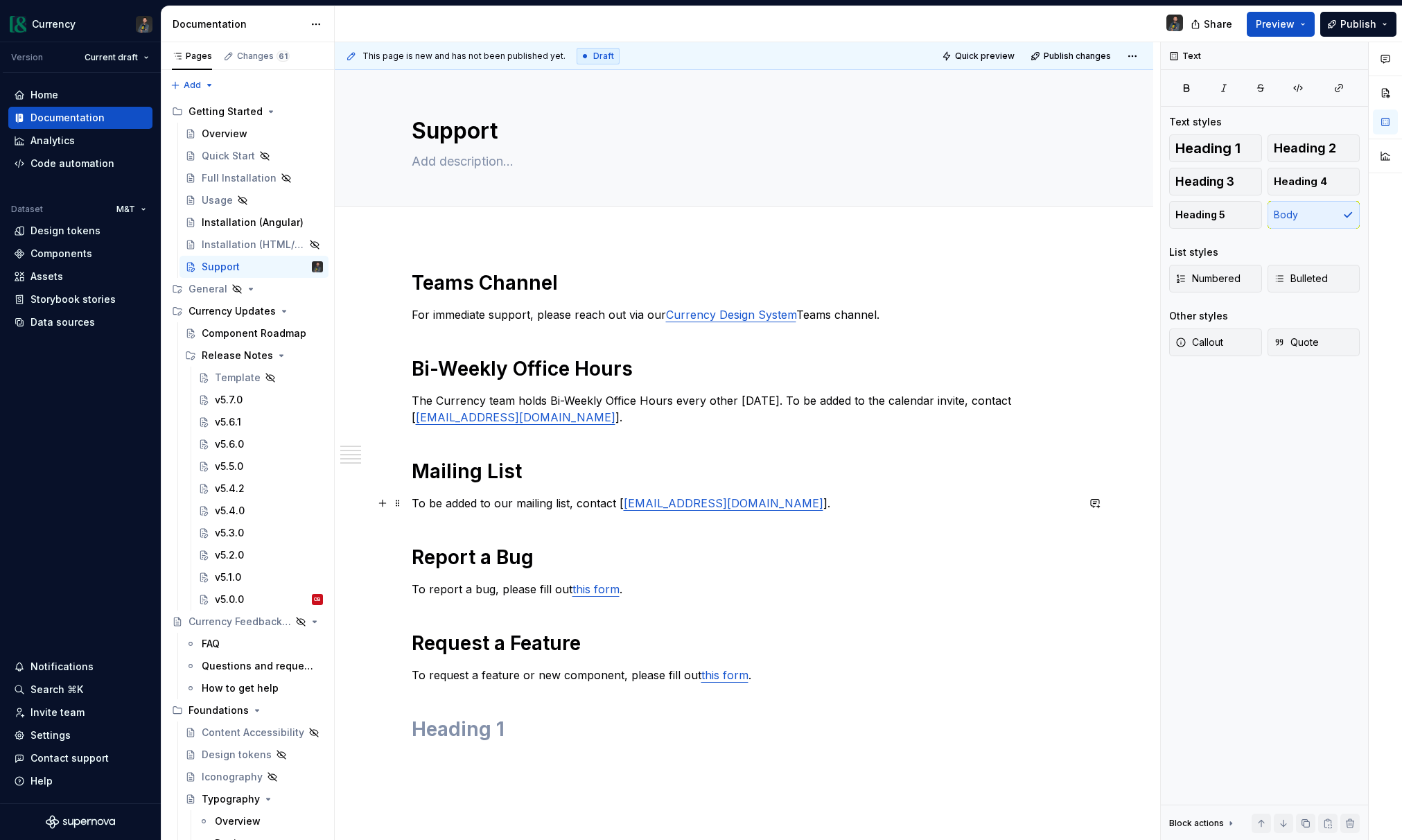
drag, startPoint x: 432, startPoint y: 505, endPoint x: 451, endPoint y: 522, distance: 25.5
click at [432, 505] on p "To be added to our mailing list, contact [ CurrencyDesignSystem@mtb.com ]." at bounding box center [744, 503] width 665 height 17
click at [469, 730] on h1 at bounding box center [744, 729] width 665 height 25
click at [439, 728] on h1 at bounding box center [744, 729] width 665 height 25
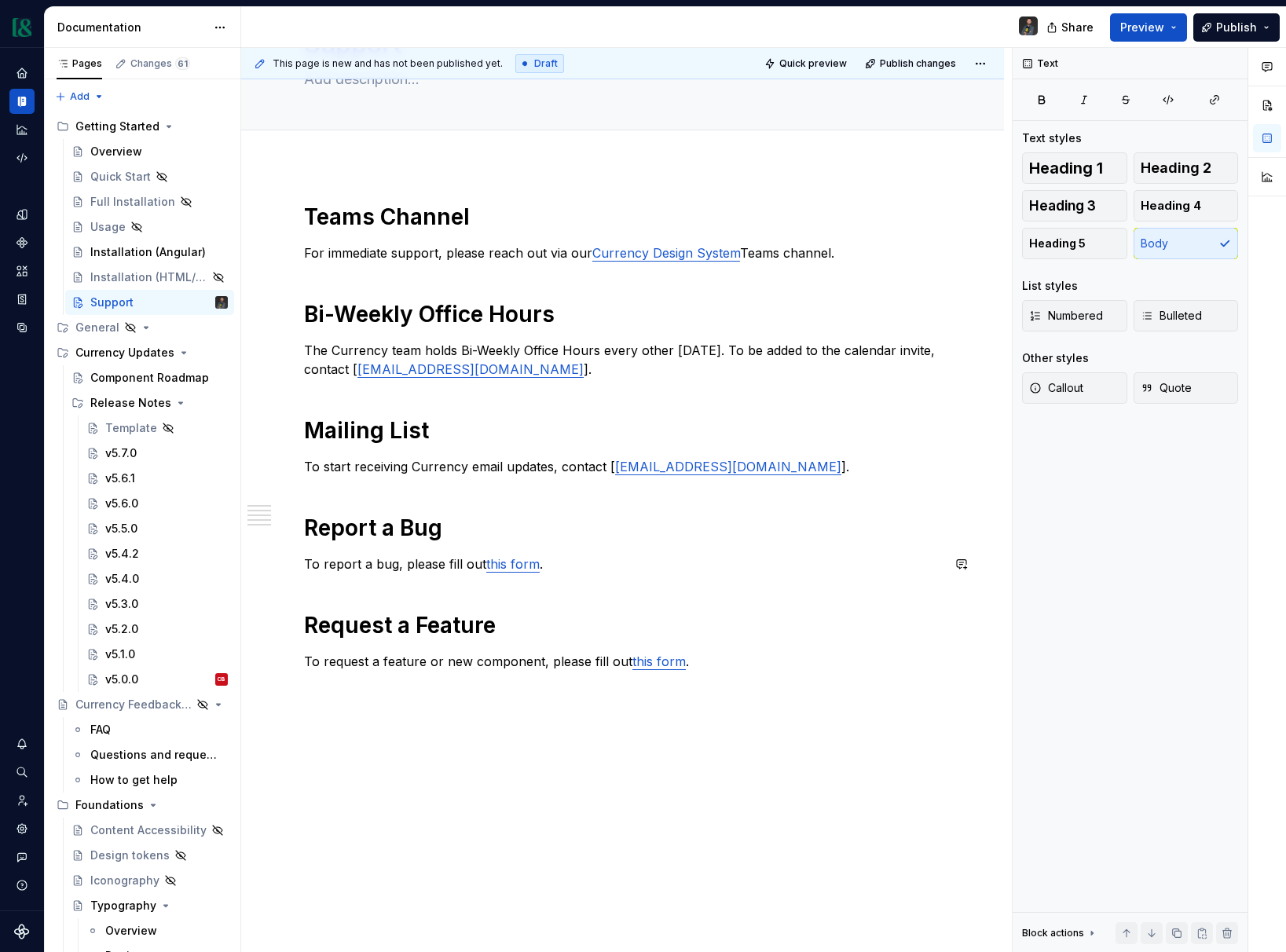
scroll to position [155, 0]
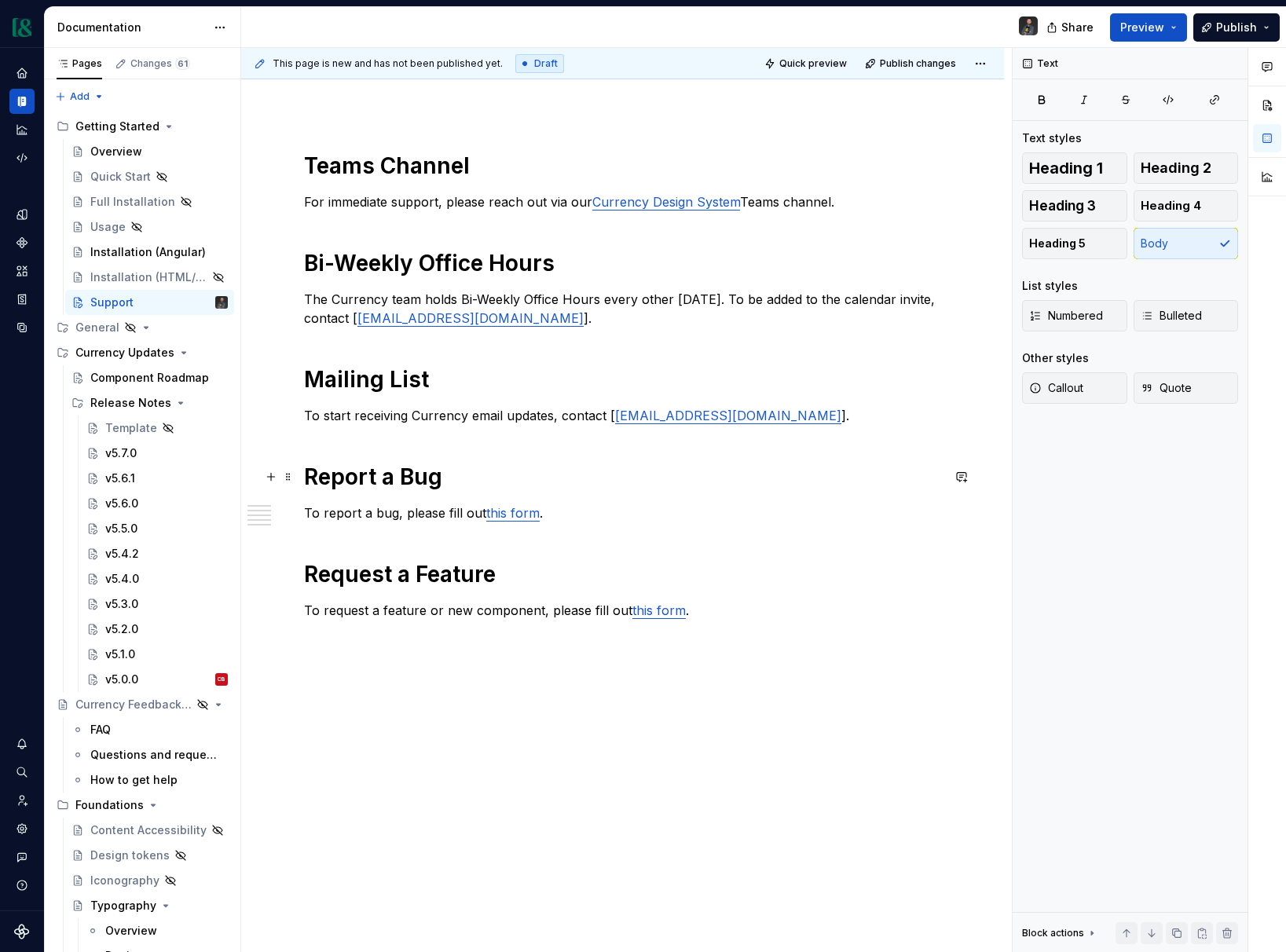
click at [324, 477] on h1 "Report a Bug" at bounding box center [622, 476] width 637 height 28
click at [304, 471] on h1 "Report a Bug" at bounding box center [622, 476] width 637 height 28
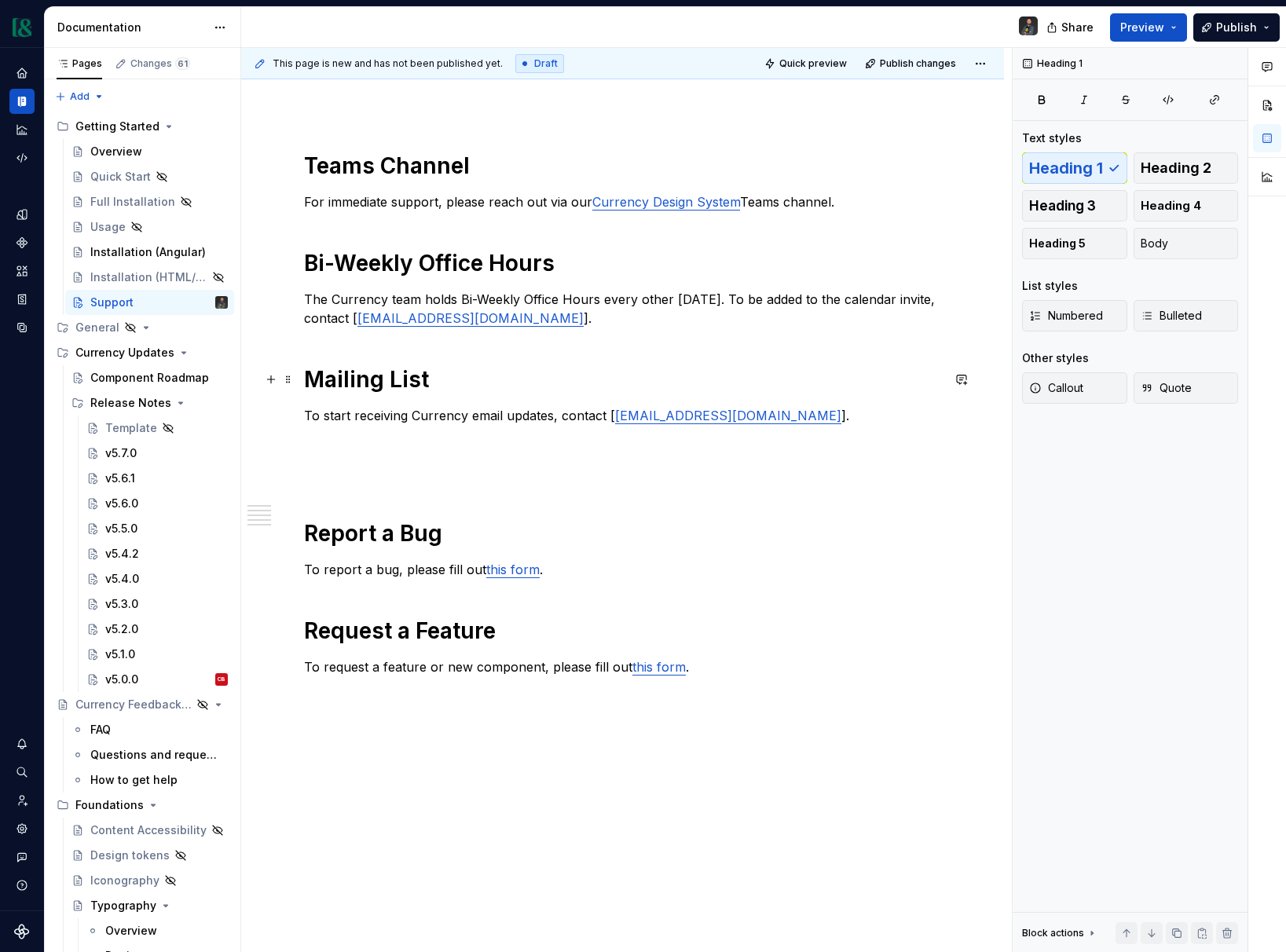
click at [379, 387] on h1 "Mailing List" at bounding box center [622, 379] width 637 height 28
click at [361, 167] on h1 "Teams Channel" at bounding box center [622, 165] width 637 height 28
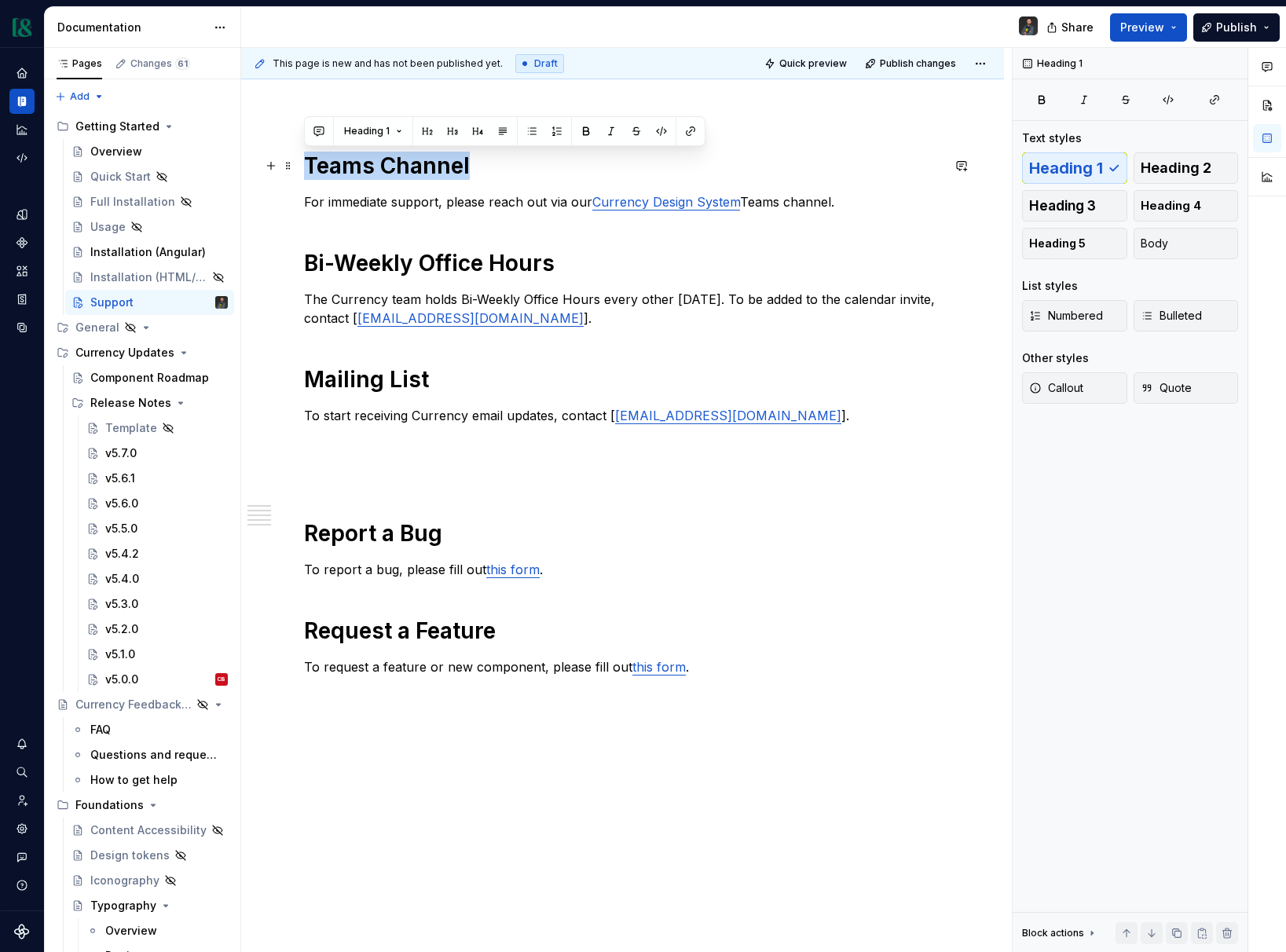
click at [361, 167] on h1 "Teams Channel" at bounding box center [622, 165] width 637 height 28
drag, startPoint x: 434, startPoint y: 136, endPoint x: 432, endPoint y: 144, distance: 8.2
click at [434, 136] on button "button" at bounding box center [428, 132] width 22 height 22
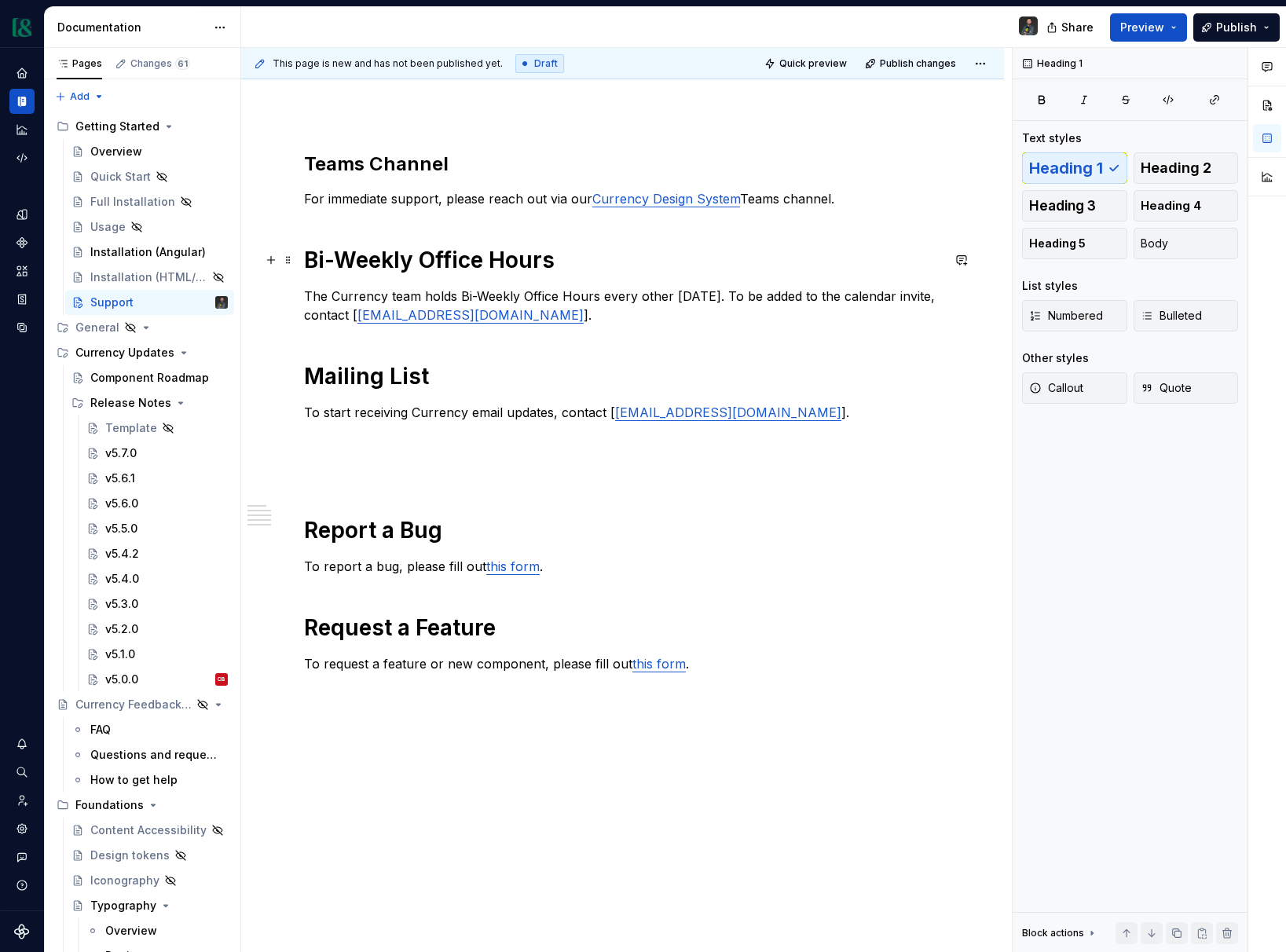
click at [361, 255] on h1 "Bi-Weekly Office Hours" at bounding box center [622, 260] width 637 height 28
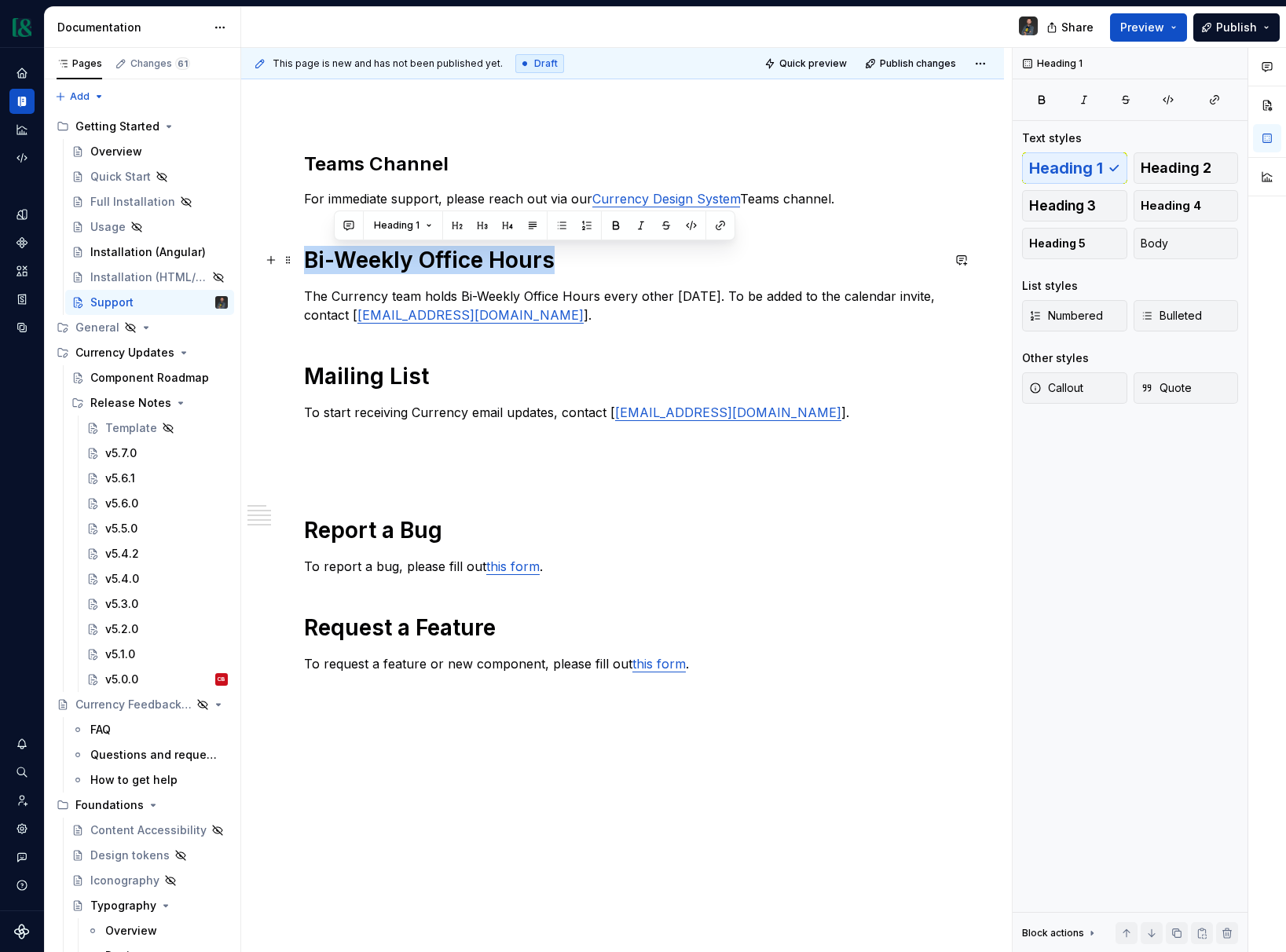
click at [361, 255] on h1 "Bi-Weekly Office Hours" at bounding box center [622, 260] width 637 height 28
click at [428, 222] on button "button" at bounding box center [428, 225] width 22 height 22
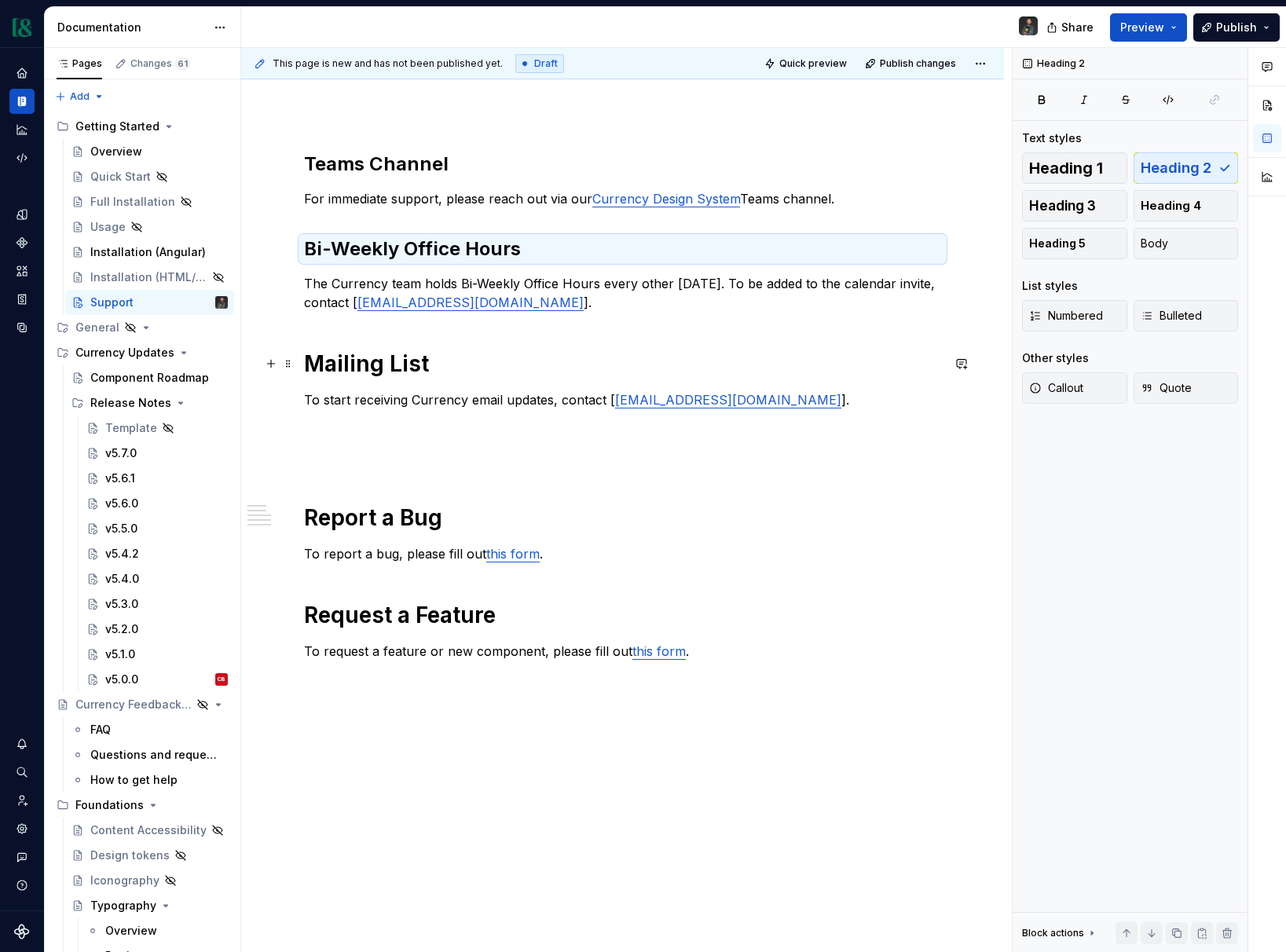
click at [368, 369] on h1 "Mailing List" at bounding box center [622, 364] width 637 height 28
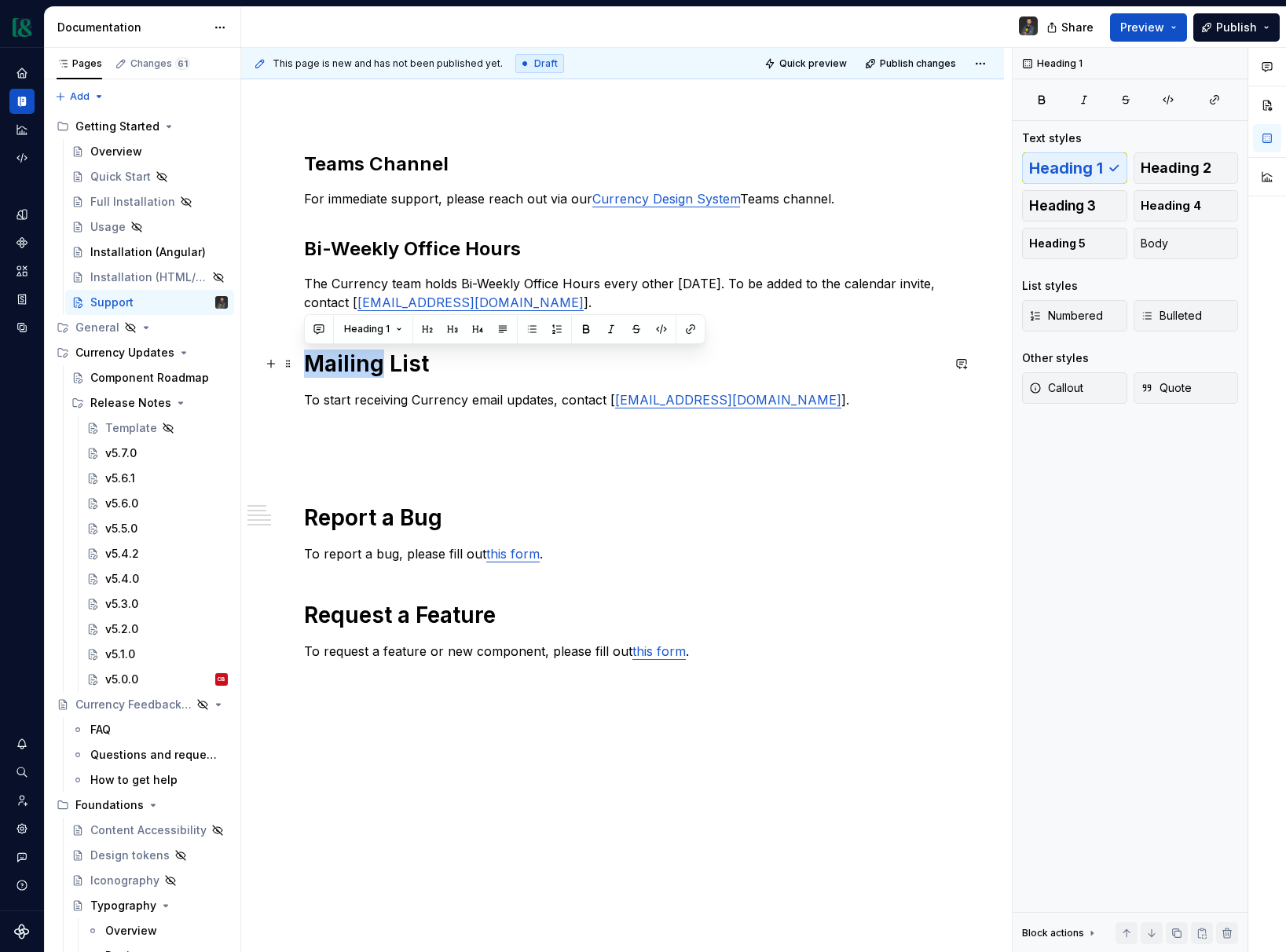
click at [368, 369] on h1 "Mailing List" at bounding box center [622, 364] width 637 height 28
click at [420, 329] on button "button" at bounding box center [428, 329] width 22 height 22
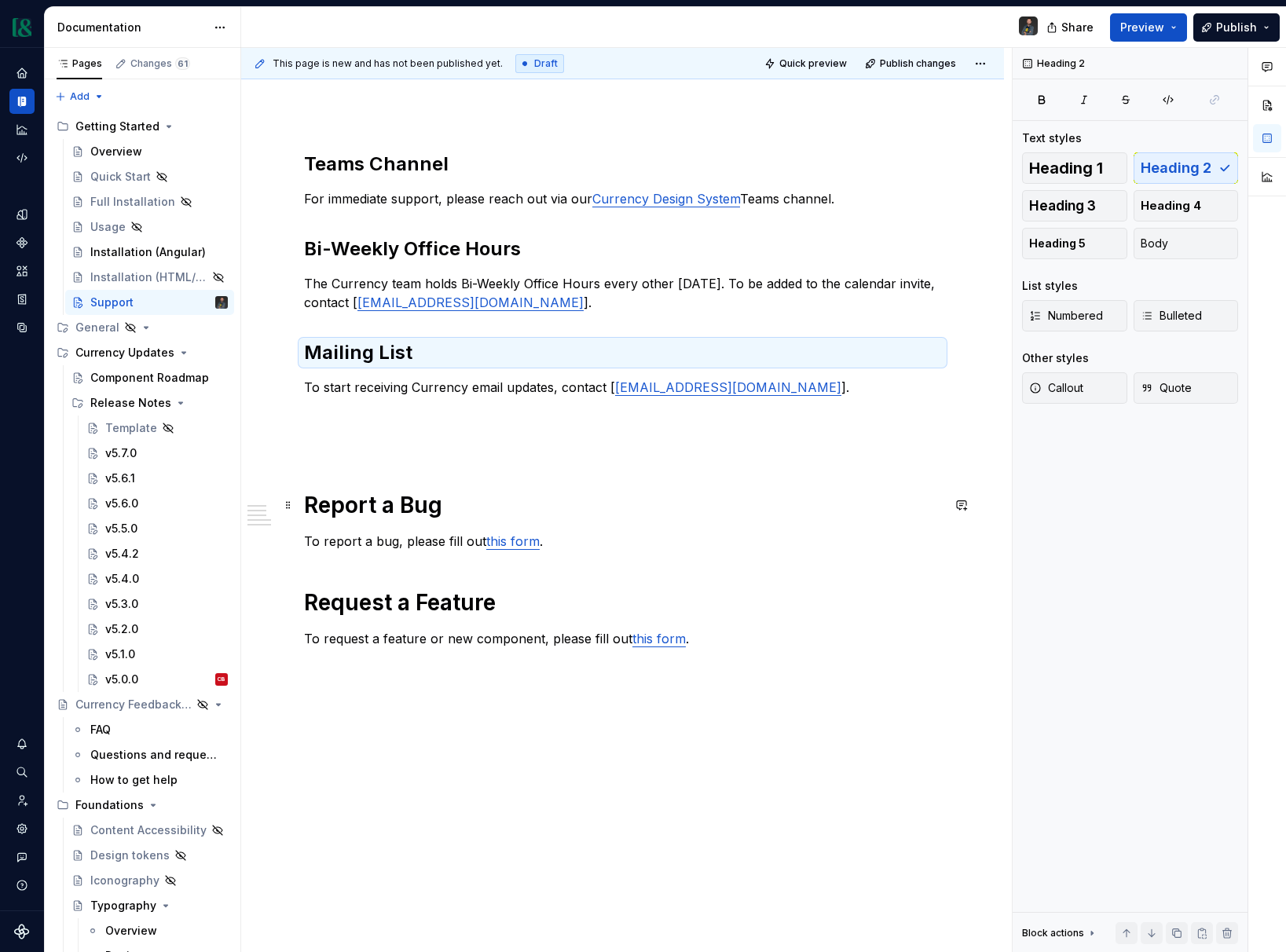
click at [359, 503] on h1 "Report a Bug" at bounding box center [622, 504] width 637 height 28
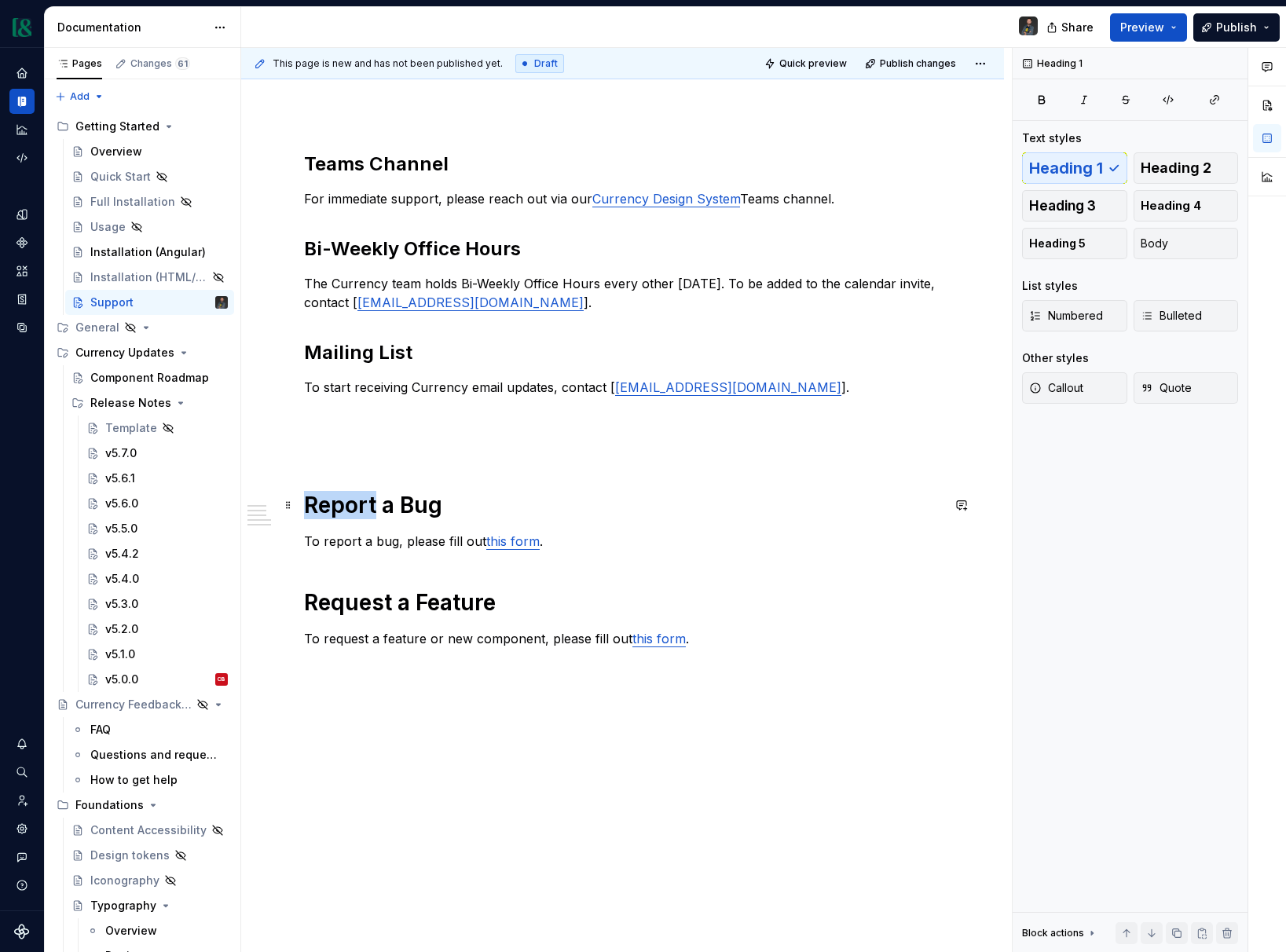
click at [359, 503] on h1 "Report a Bug" at bounding box center [622, 504] width 637 height 28
click at [430, 476] on button "button" at bounding box center [428, 471] width 22 height 22
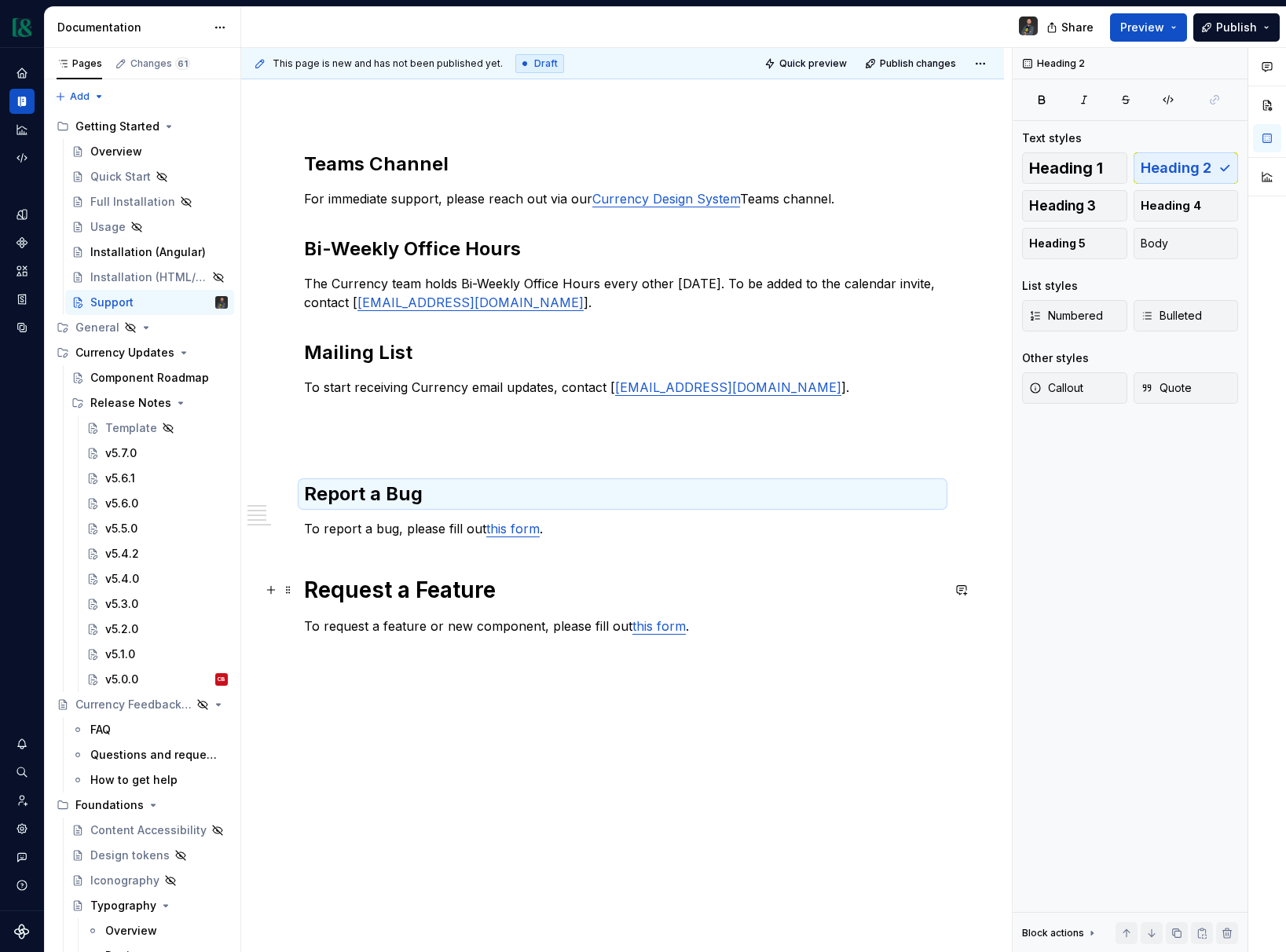
click at [350, 594] on h1 "Request a Feature" at bounding box center [622, 589] width 637 height 28
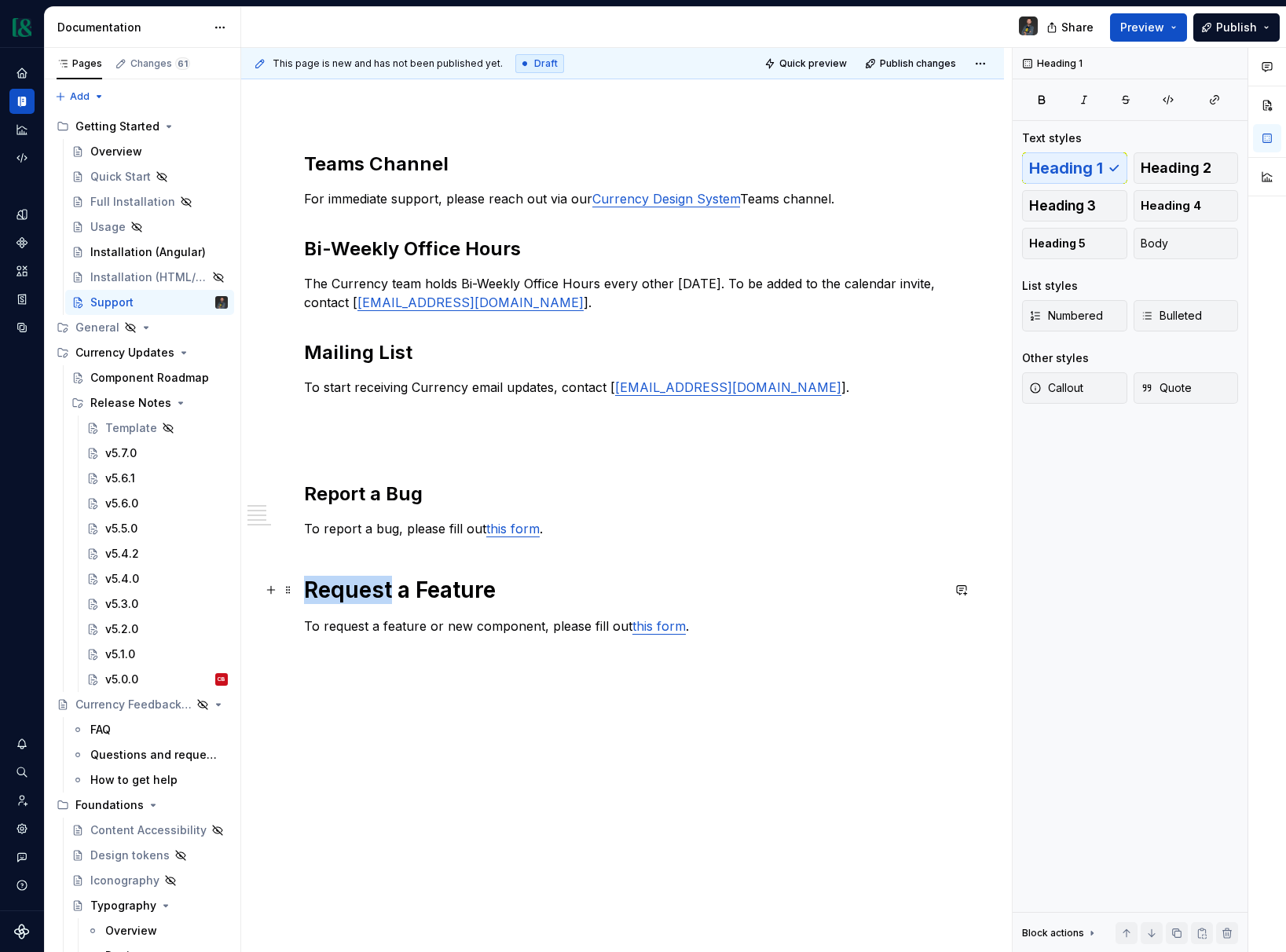
click at [350, 594] on h1 "Request a Feature" at bounding box center [622, 589] width 637 height 28
click at [425, 560] on button "button" at bounding box center [428, 555] width 22 height 22
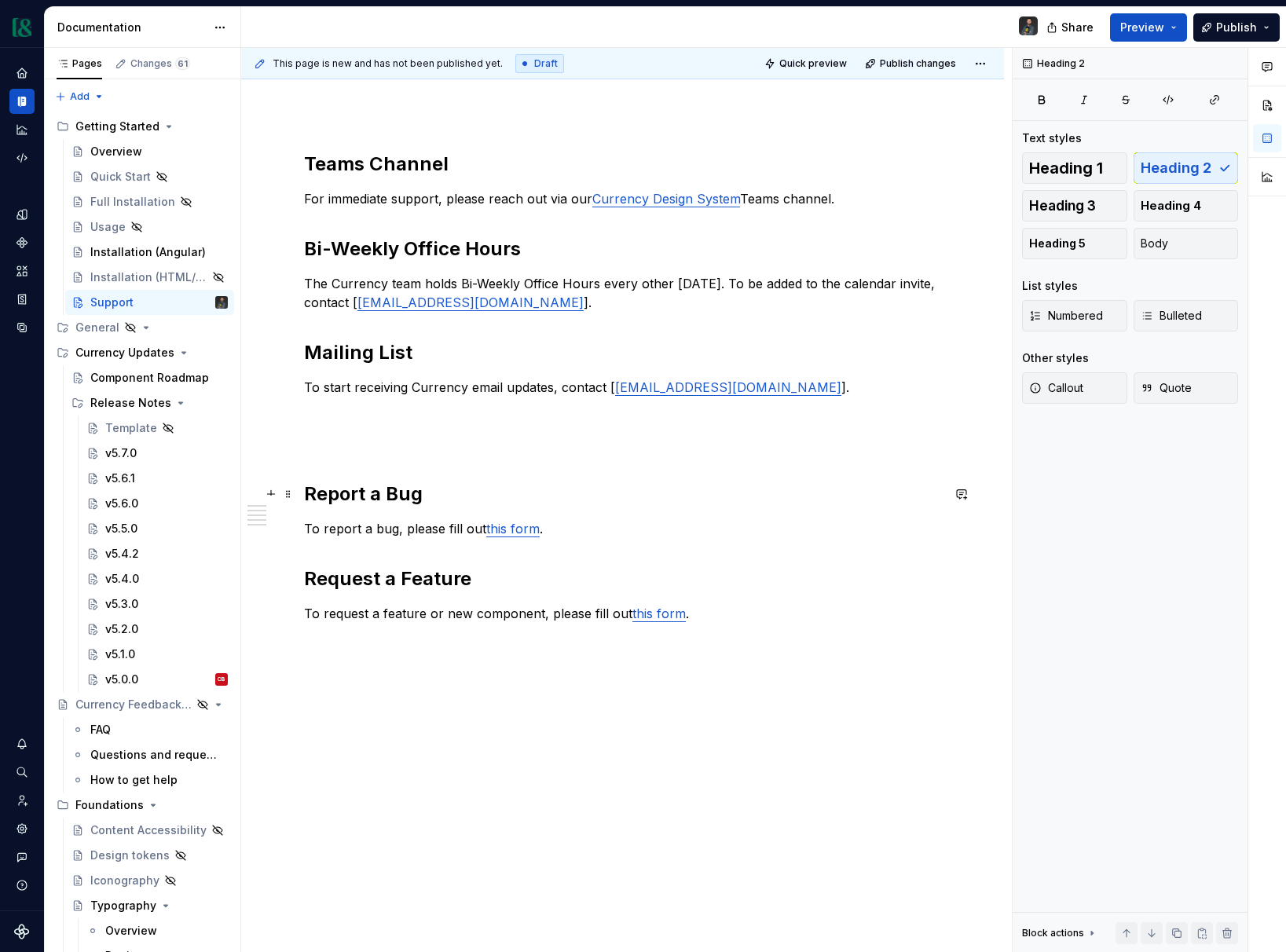
drag, startPoint x: 323, startPoint y: 503, endPoint x: 302, endPoint y: 495, distance: 22.5
click at [316, 500] on h2 "Report a Bug" at bounding box center [622, 493] width 637 height 25
click at [288, 495] on span at bounding box center [288, 494] width 13 height 22
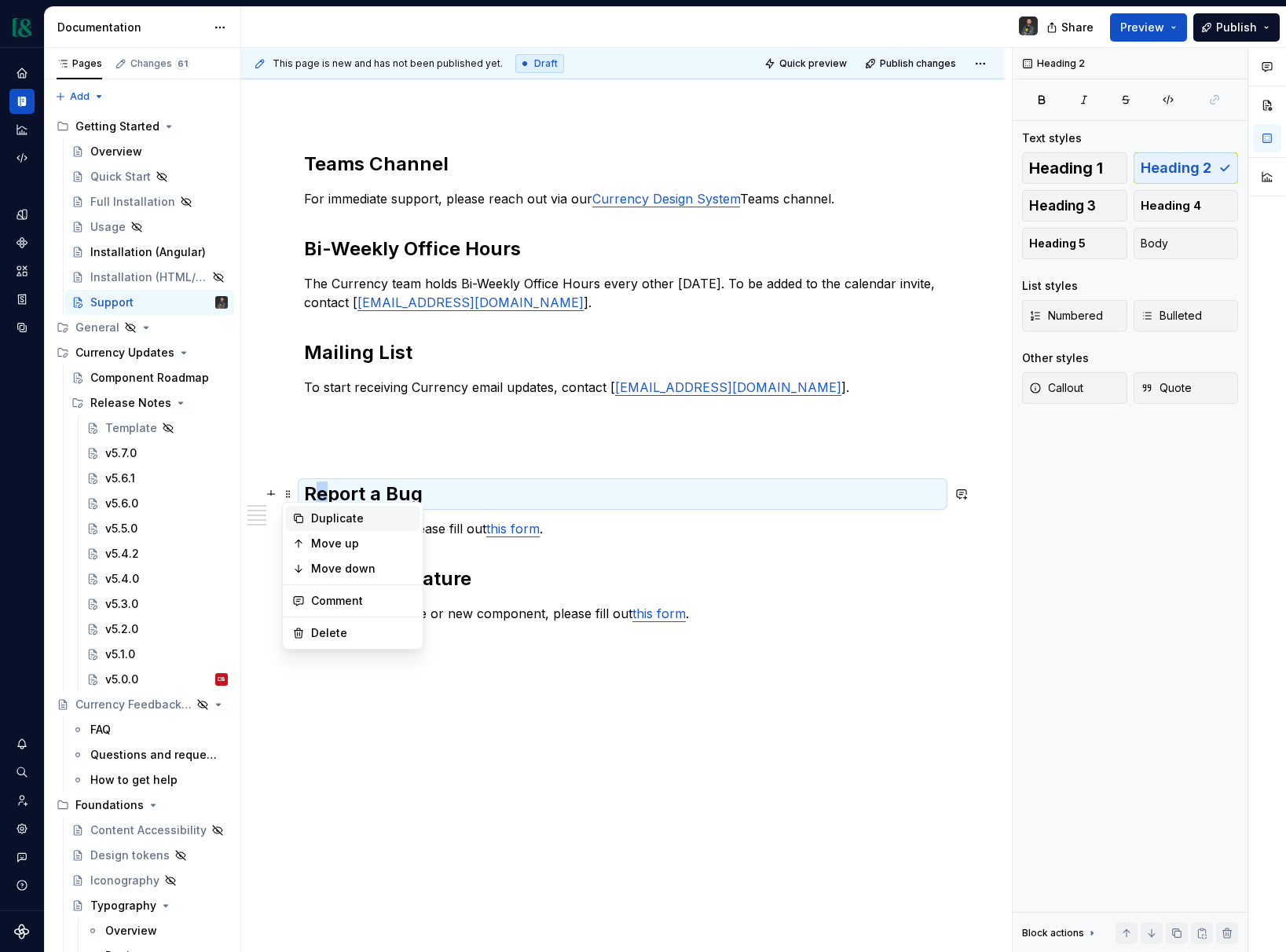
click at [349, 516] on div "Duplicate" at bounding box center [362, 518] width 102 height 16
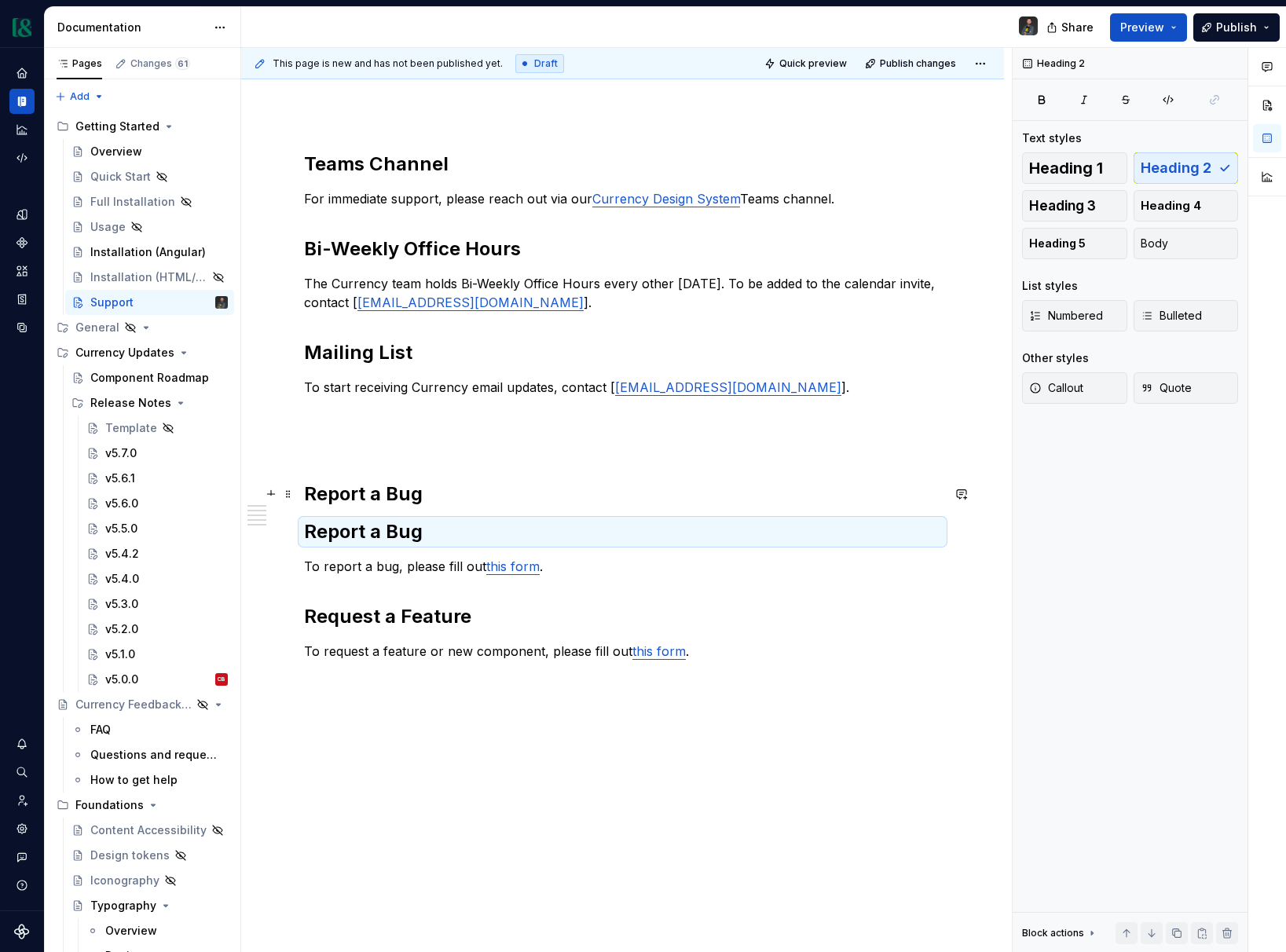
click at [356, 499] on h2 "Report a Bug" at bounding box center [622, 493] width 637 height 25
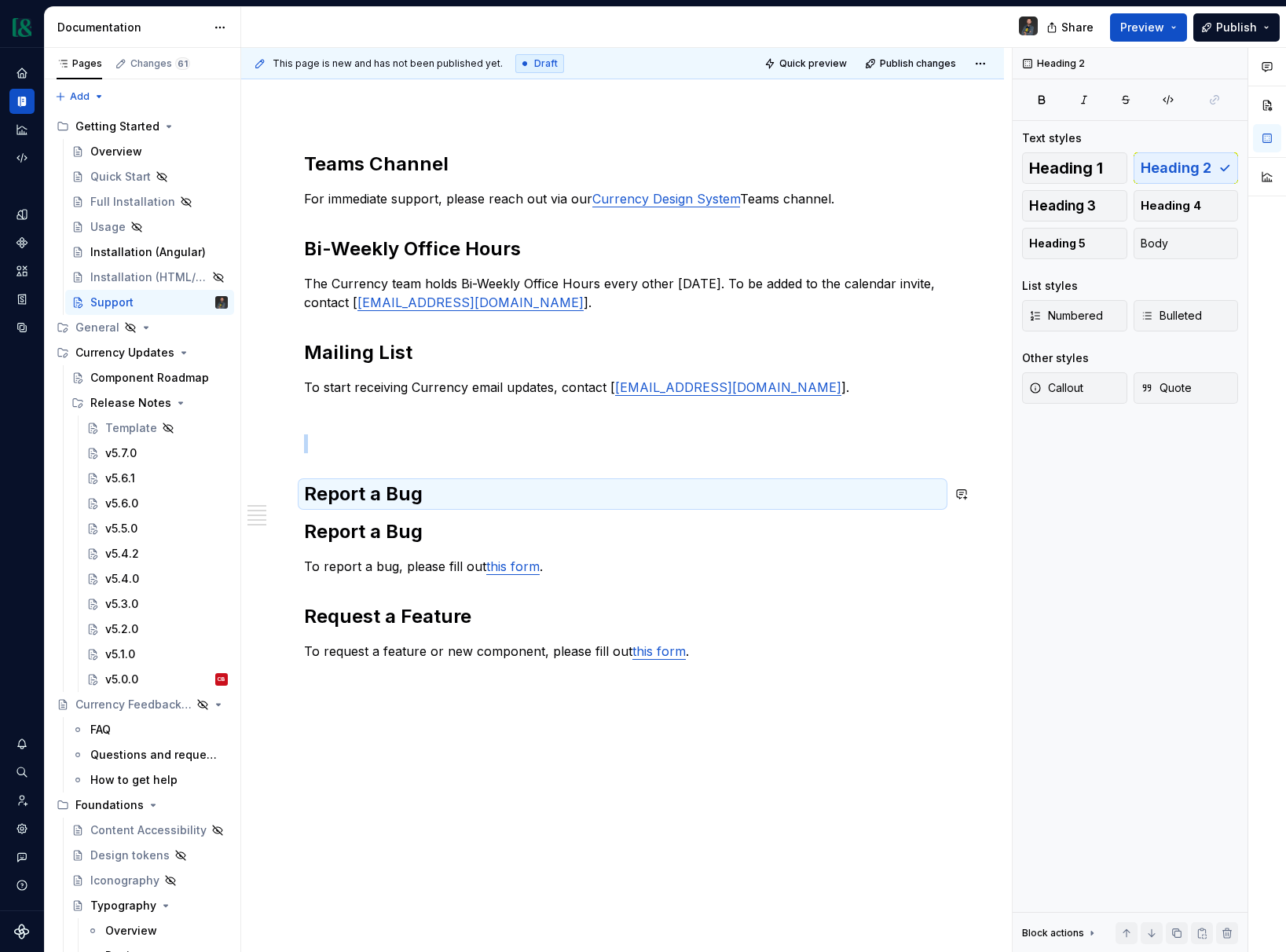
click at [313, 458] on div "Teams Channel For immediate support, please reach out via our Currency Design S…" at bounding box center [622, 420] width 637 height 537
click at [318, 455] on div "Teams Channel For immediate support, please reach out via our Currency Design S…" at bounding box center [622, 420] width 637 height 537
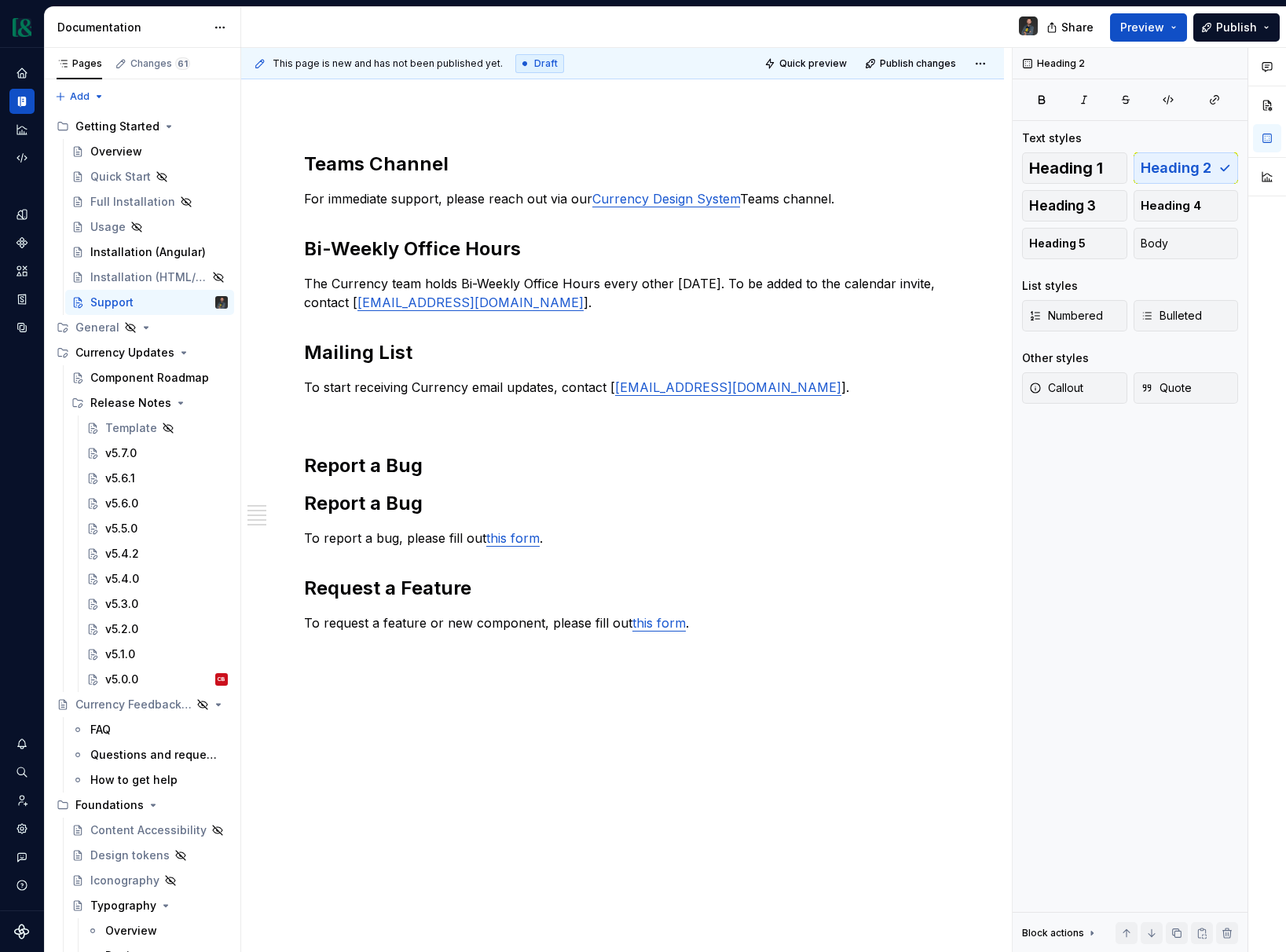
scroll to position [139, 0]
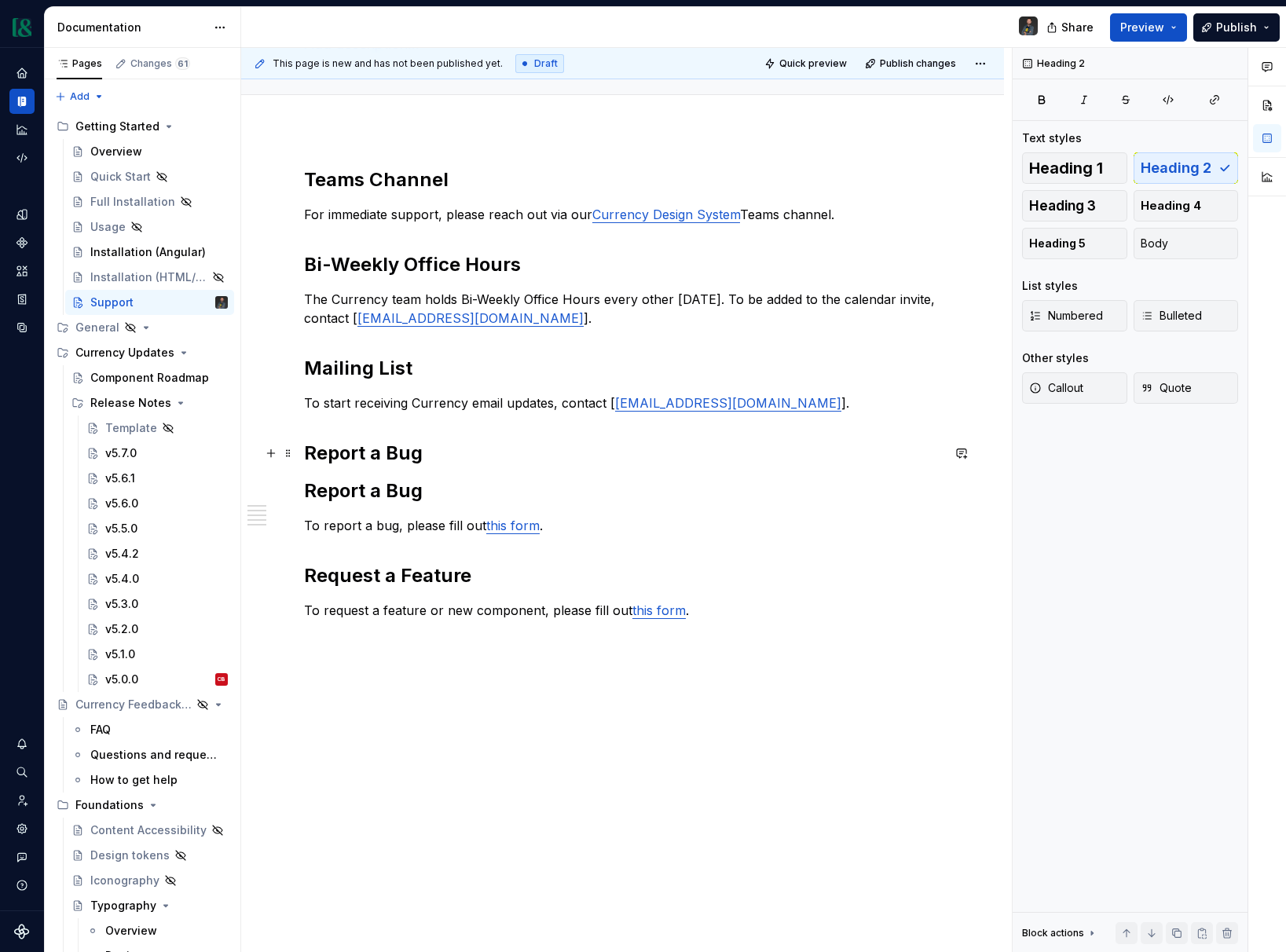
click at [426, 465] on h2 "Report a Bug" at bounding box center [622, 453] width 637 height 25
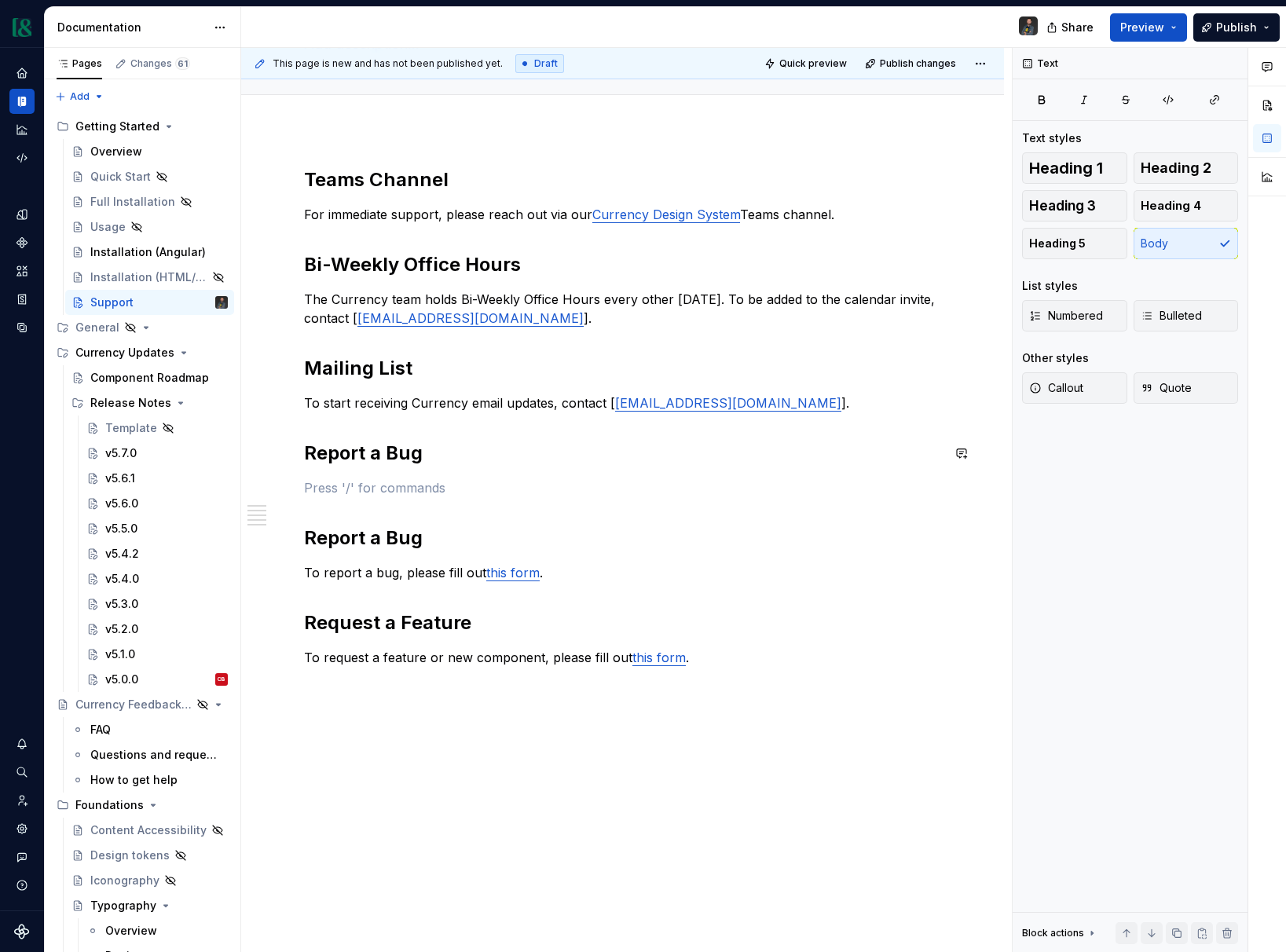
scroll to position [155, 0]
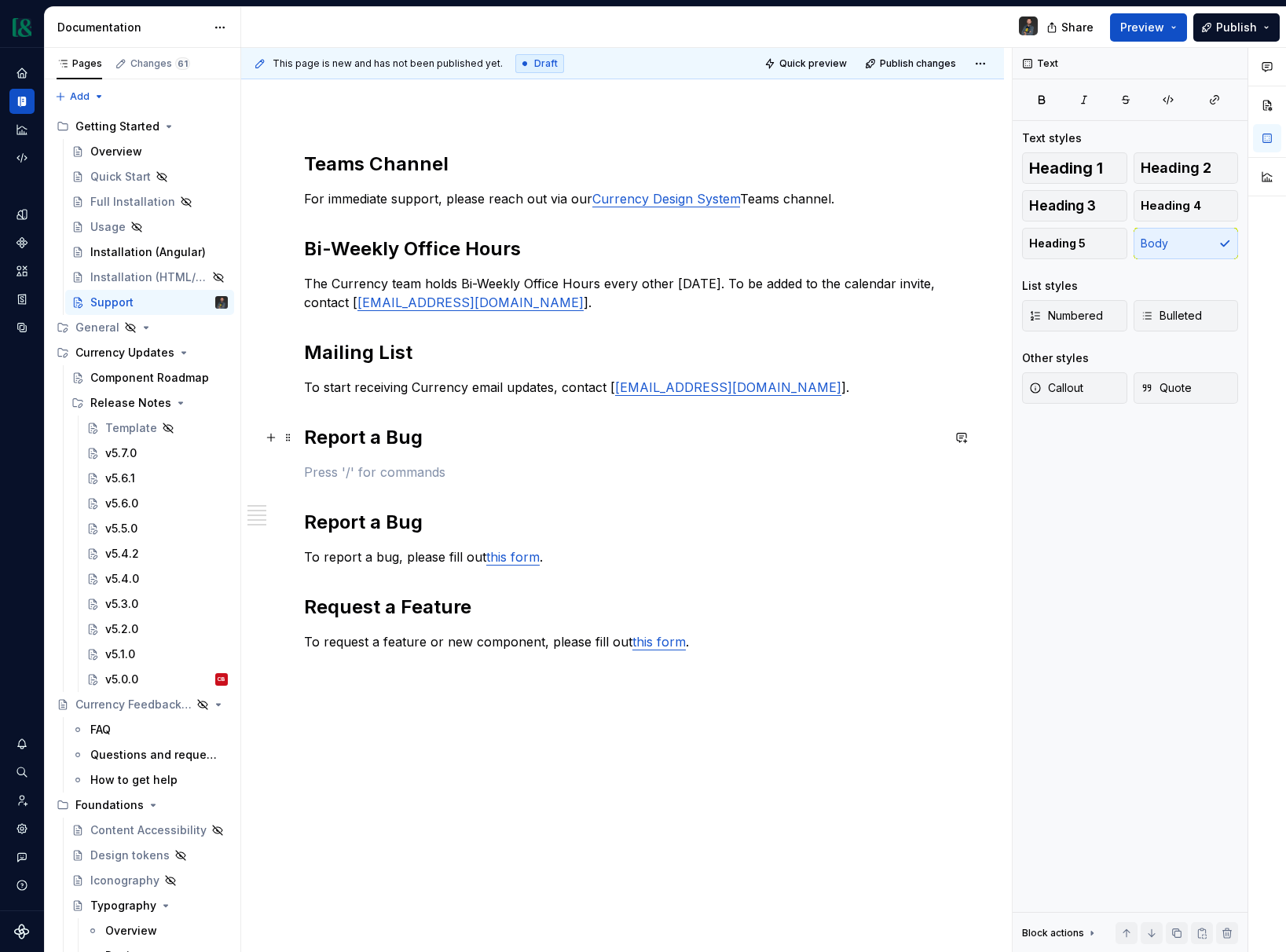
click at [350, 440] on h2 "Report a Bug" at bounding box center [622, 437] width 637 height 25
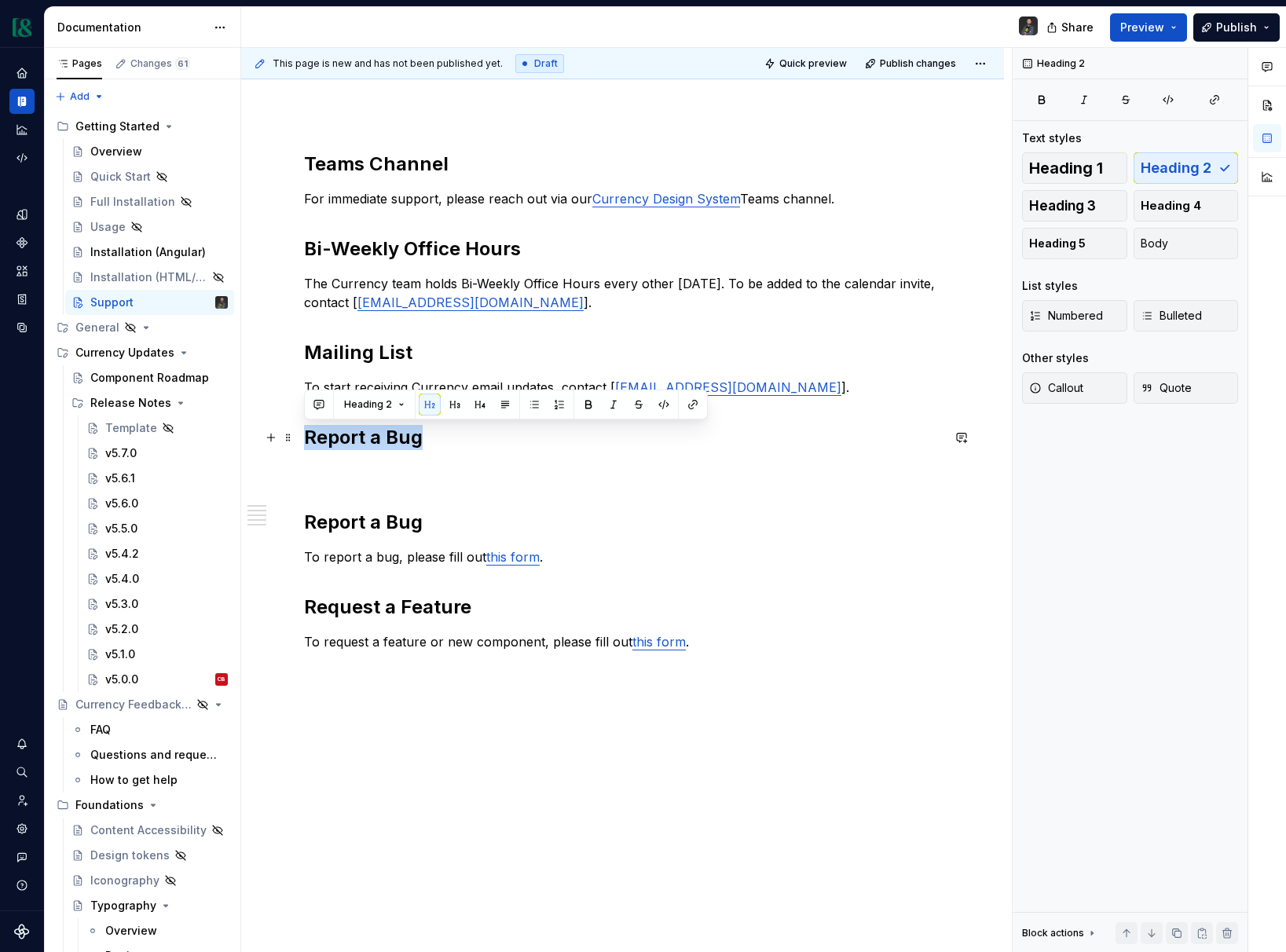
click at [350, 440] on h2 "Report a Bug" at bounding box center [622, 437] width 637 height 25
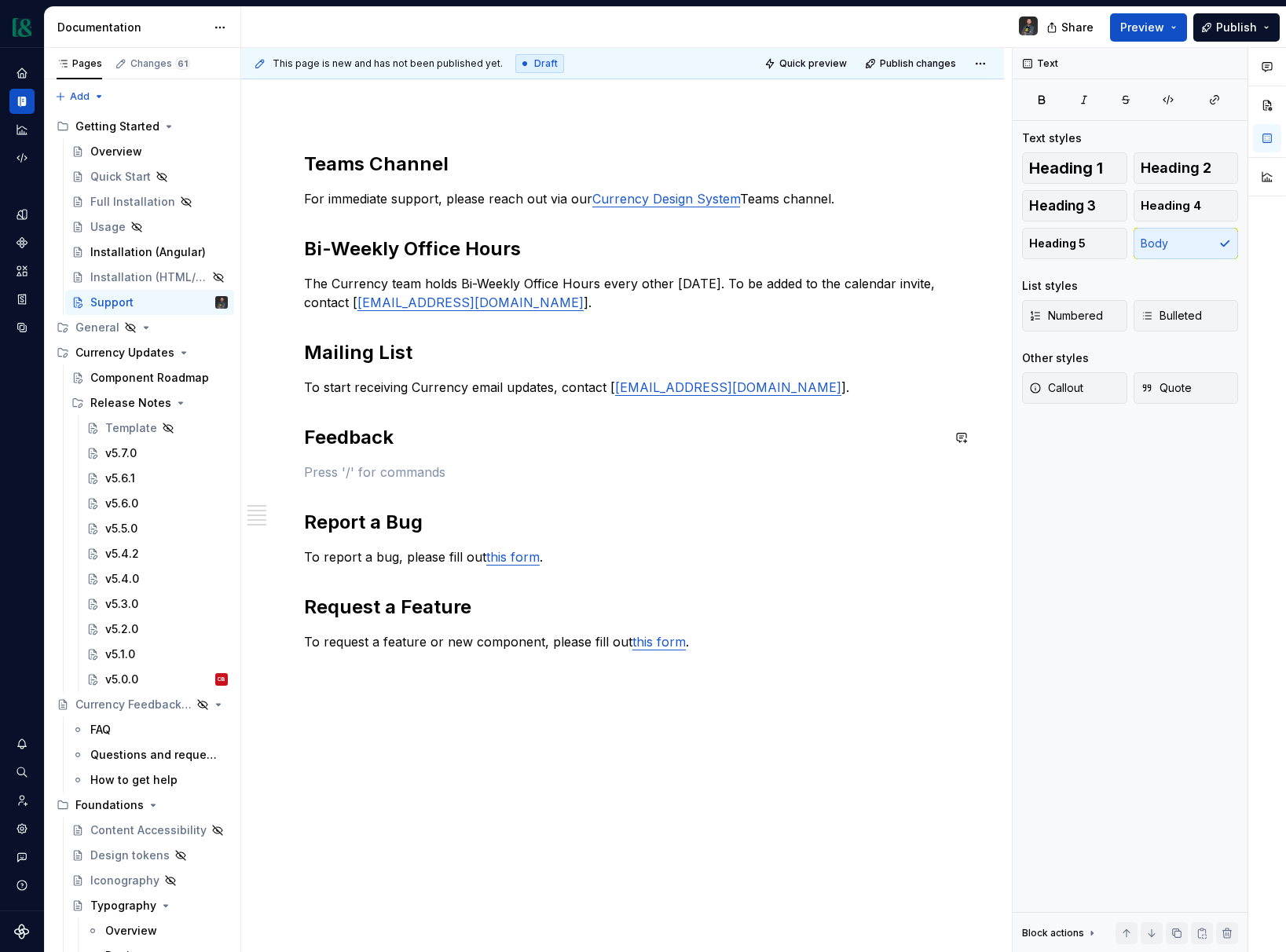
click at [328, 458] on div "Teams Channel For immediate support, please reach out via our Currency Design S…" at bounding box center [622, 415] width 637 height 527
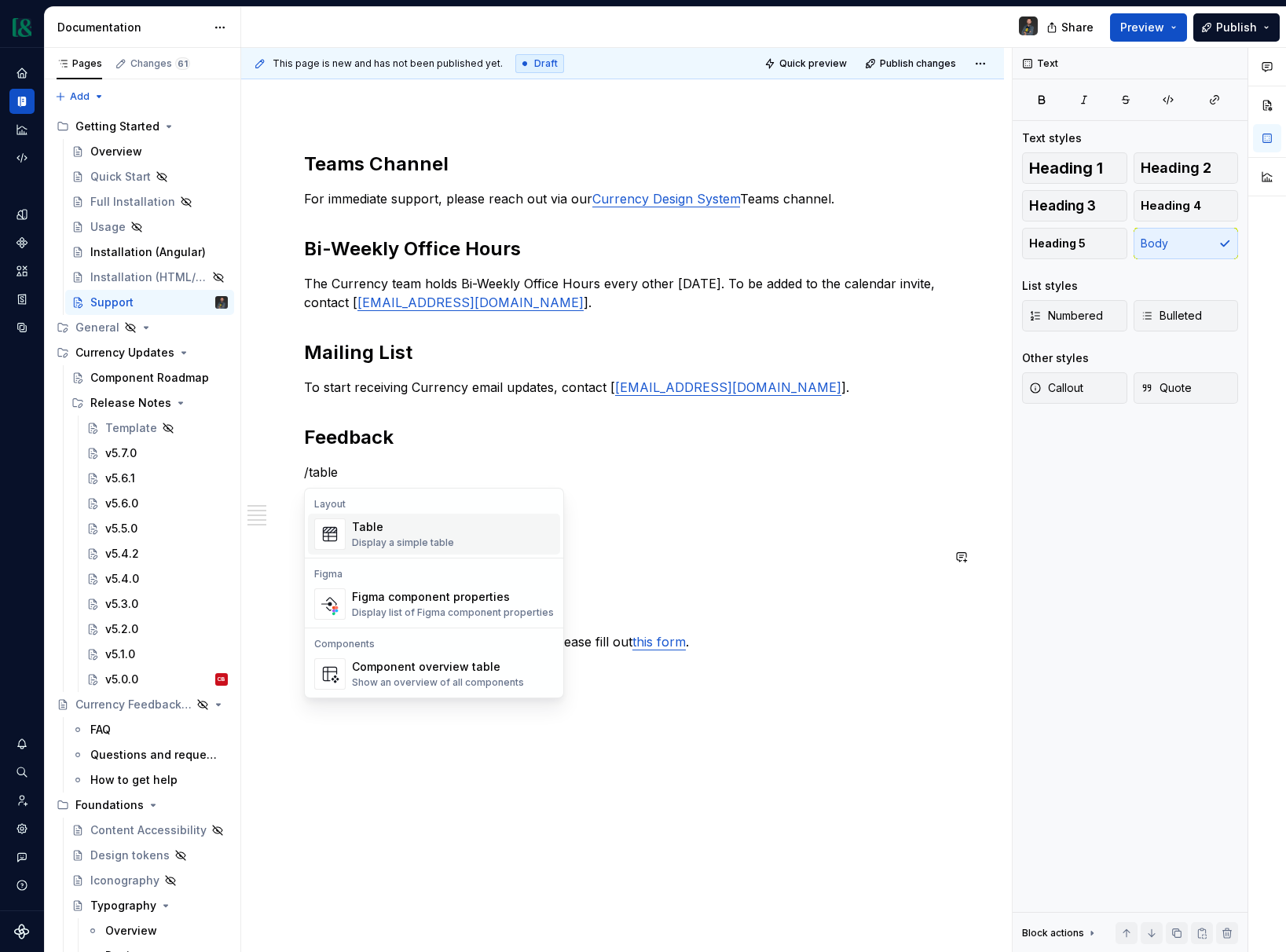
click at [401, 542] on div "Display a simple table" at bounding box center [403, 542] width 102 height 13
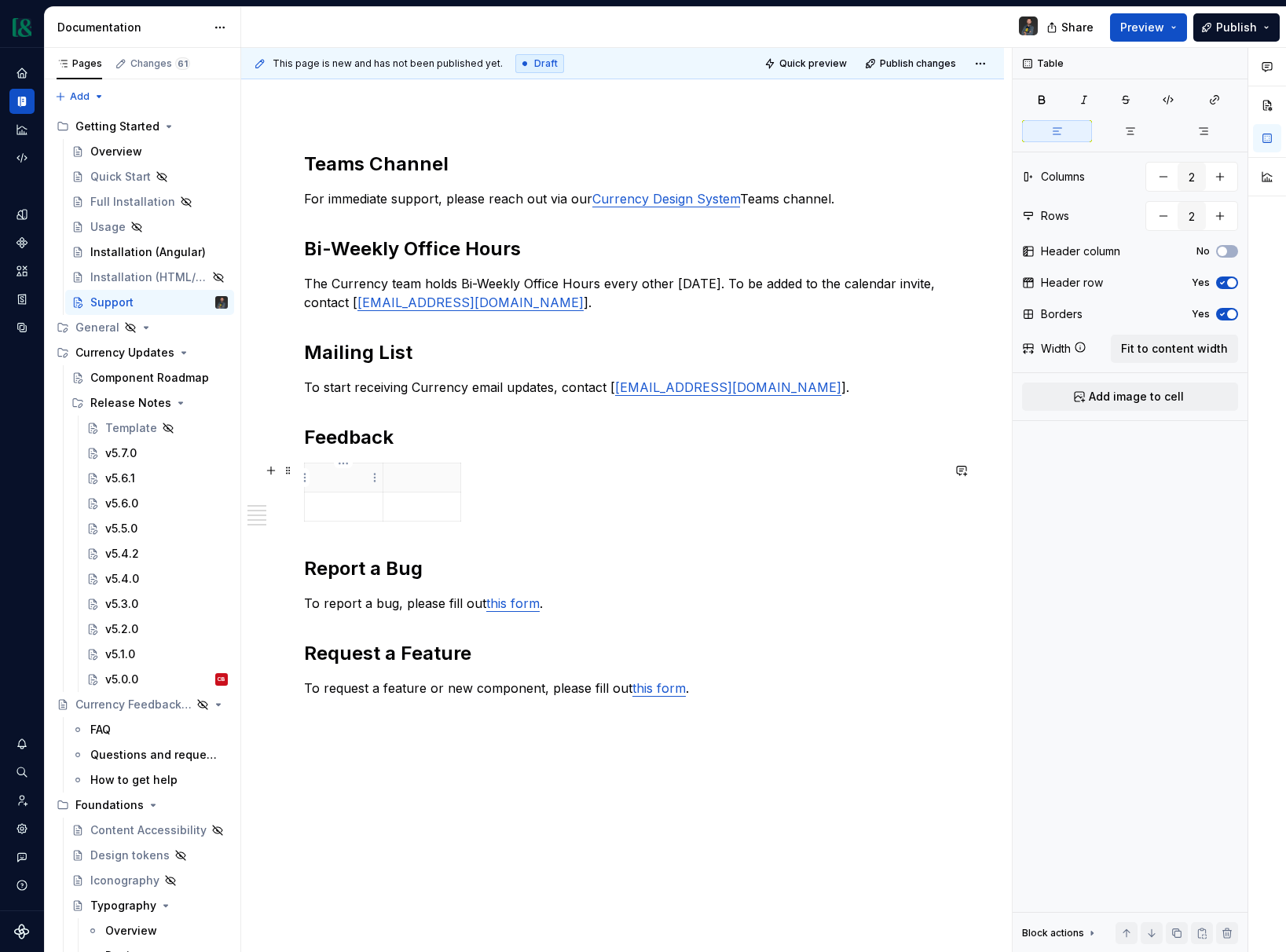
click at [329, 483] on p at bounding box center [343, 477] width 59 height 16
click at [1227, 282] on span "button" at bounding box center [1231, 282] width 9 height 9
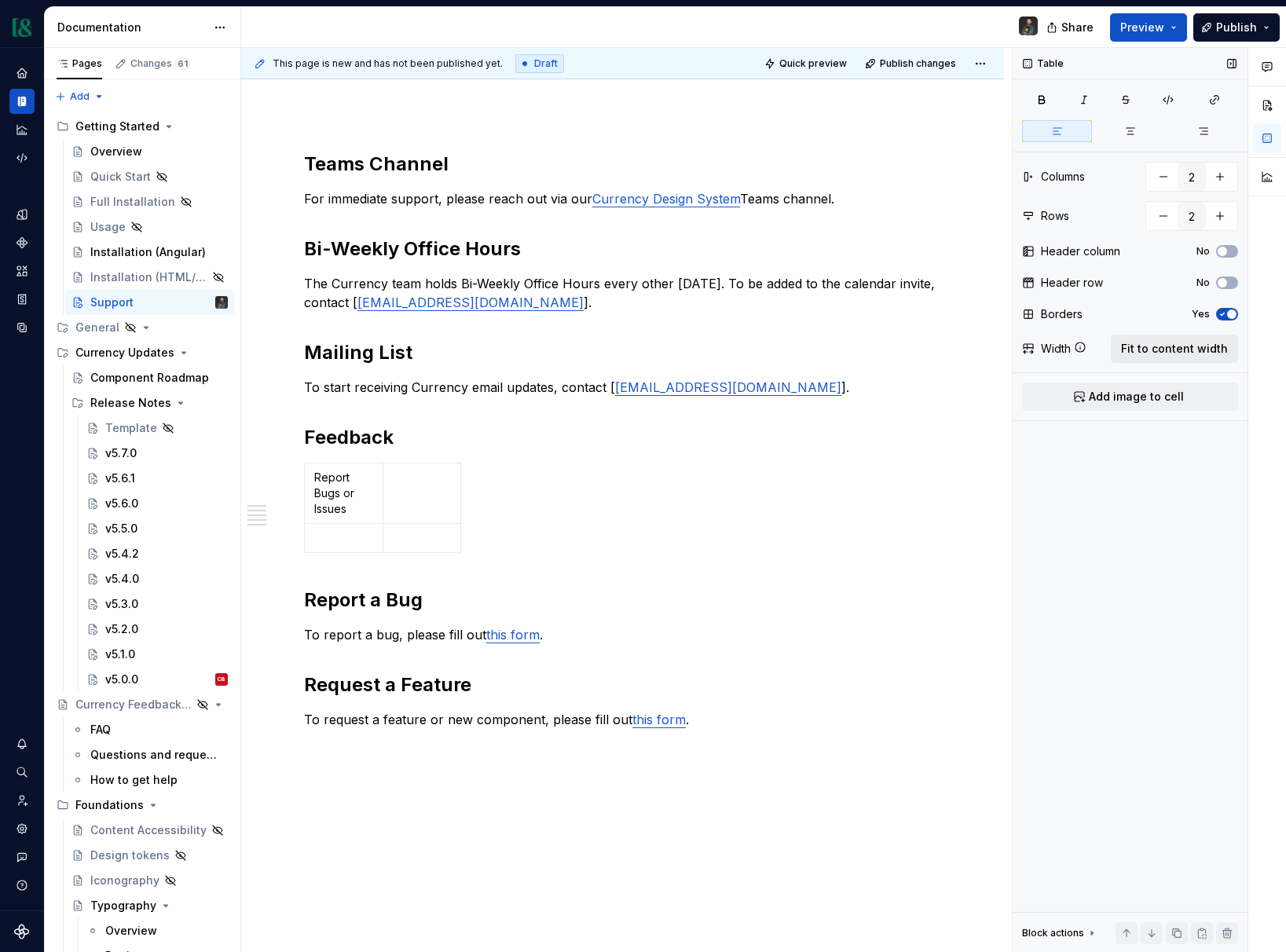
click at [1155, 360] on button "Fit to content width" at bounding box center [1174, 349] width 128 height 28
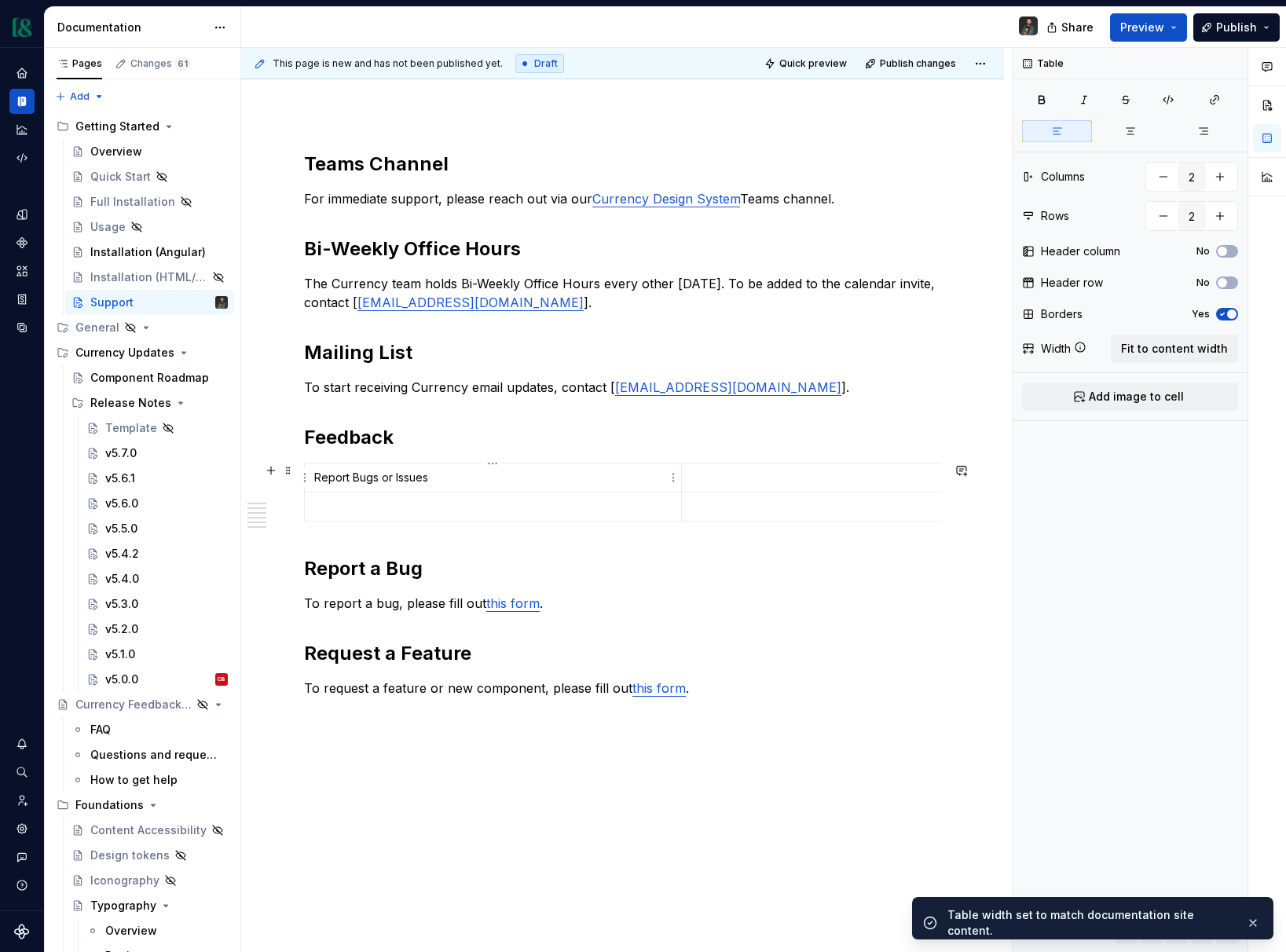
click at [480, 483] on p "Report Bugs or Issues" at bounding box center [492, 477] width 357 height 16
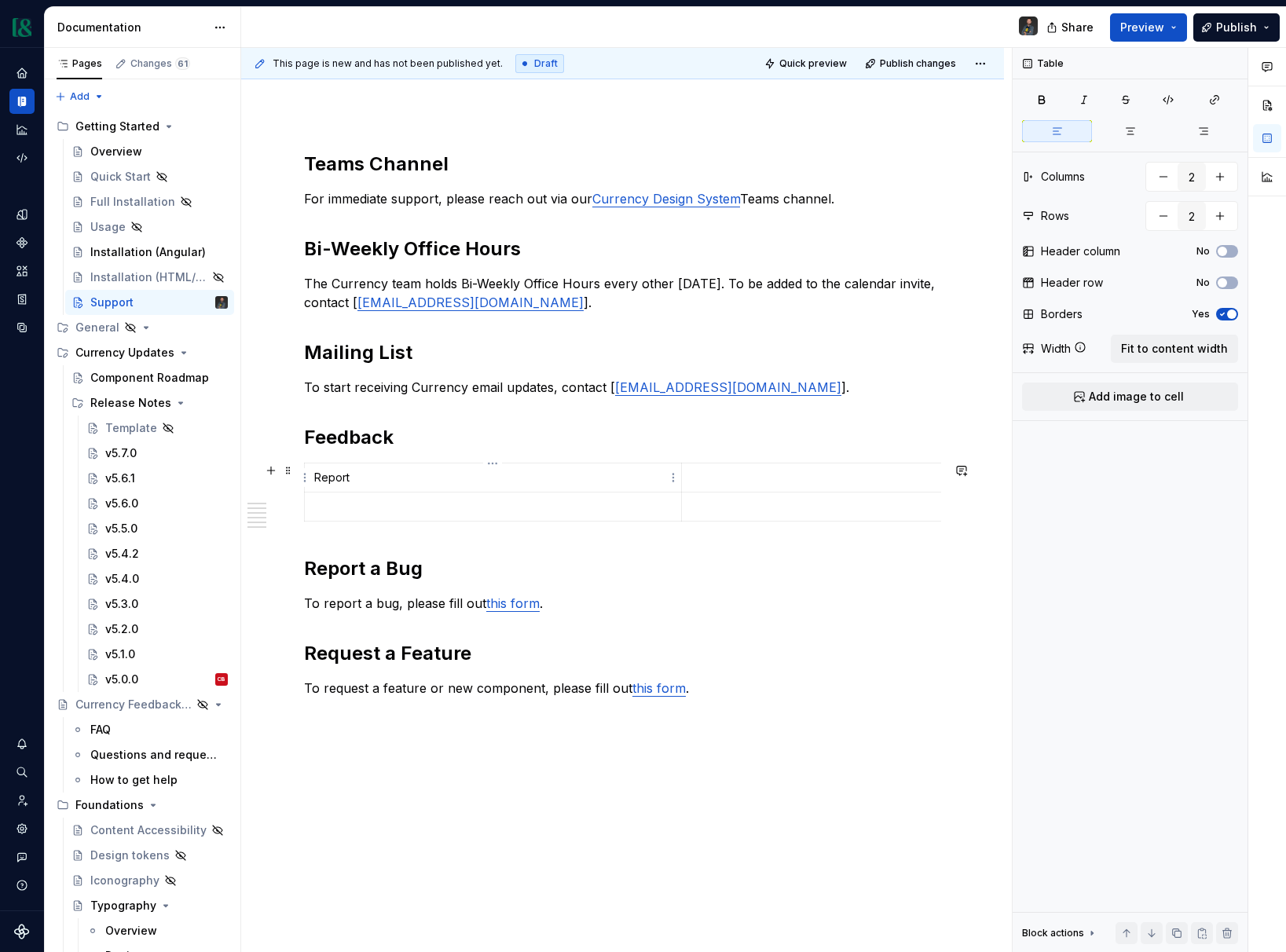
click at [464, 473] on p "Report" at bounding box center [492, 477] width 357 height 16
click at [527, 603] on link "this form" at bounding box center [513, 603] width 54 height 16
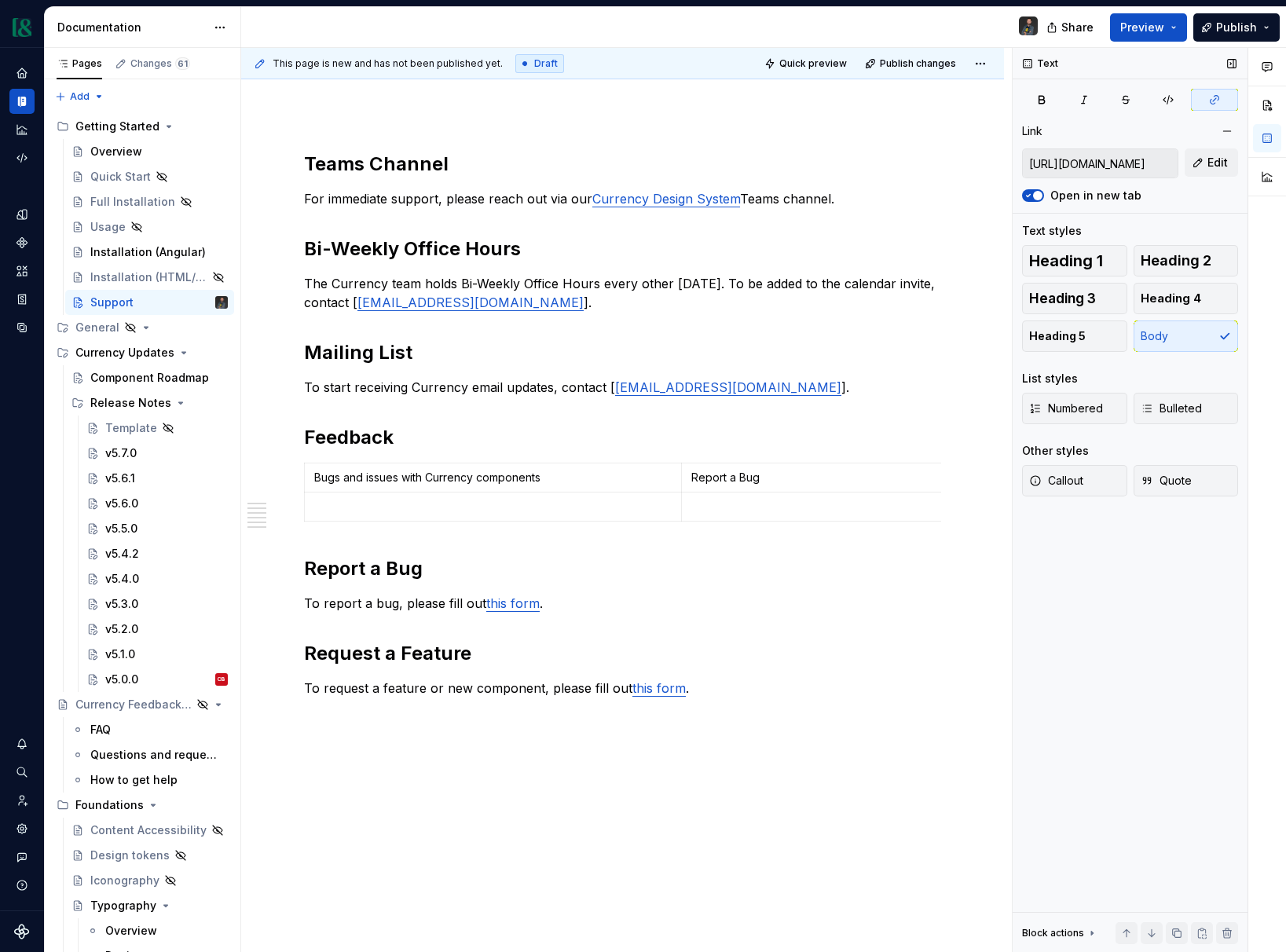
click at [1105, 161] on input "https://mtbtools.atlassian.net/jira/software/c/projects/CUR/form/2922?atlOrigin…" at bounding box center [1100, 163] width 155 height 28
click at [1210, 162] on span "Edit" at bounding box center [1217, 162] width 20 height 16
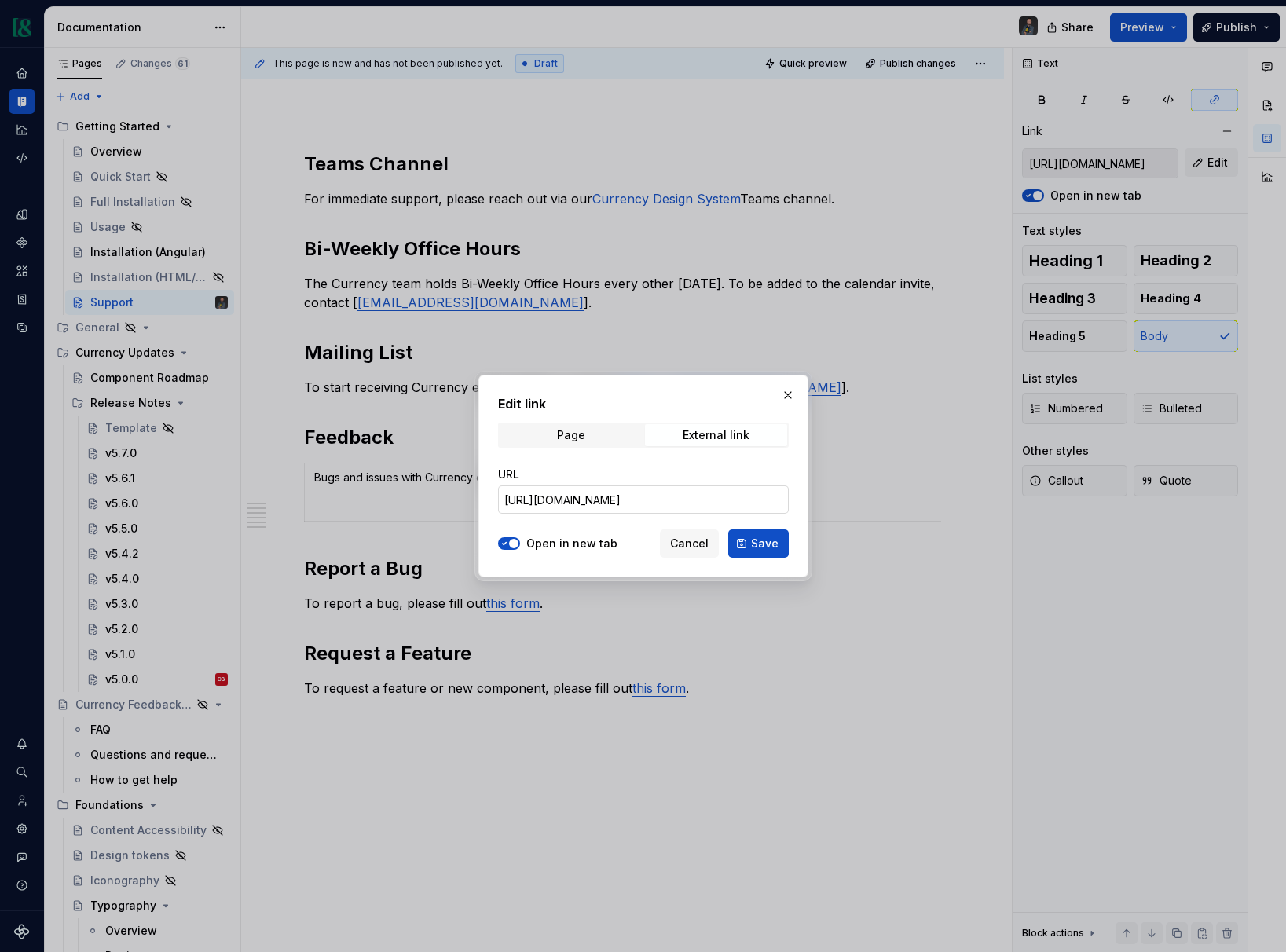
click at [634, 505] on input "https://mtbtools.atlassian.net/jira/software/c/projects/CUR/form/2922?atlOrigin…" at bounding box center [642, 499] width 290 height 28
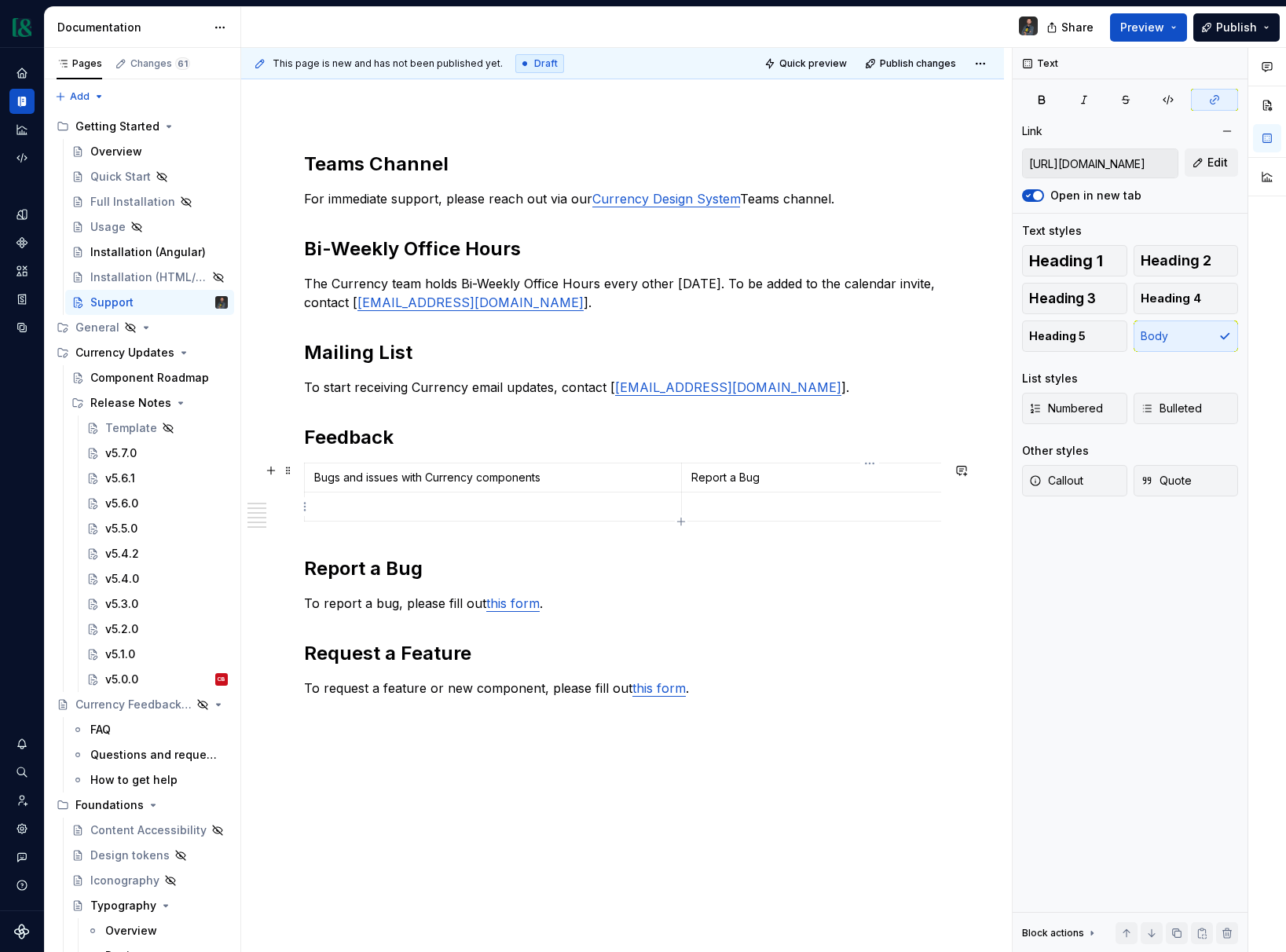
click at [747, 499] on p at bounding box center [869, 506] width 357 height 16
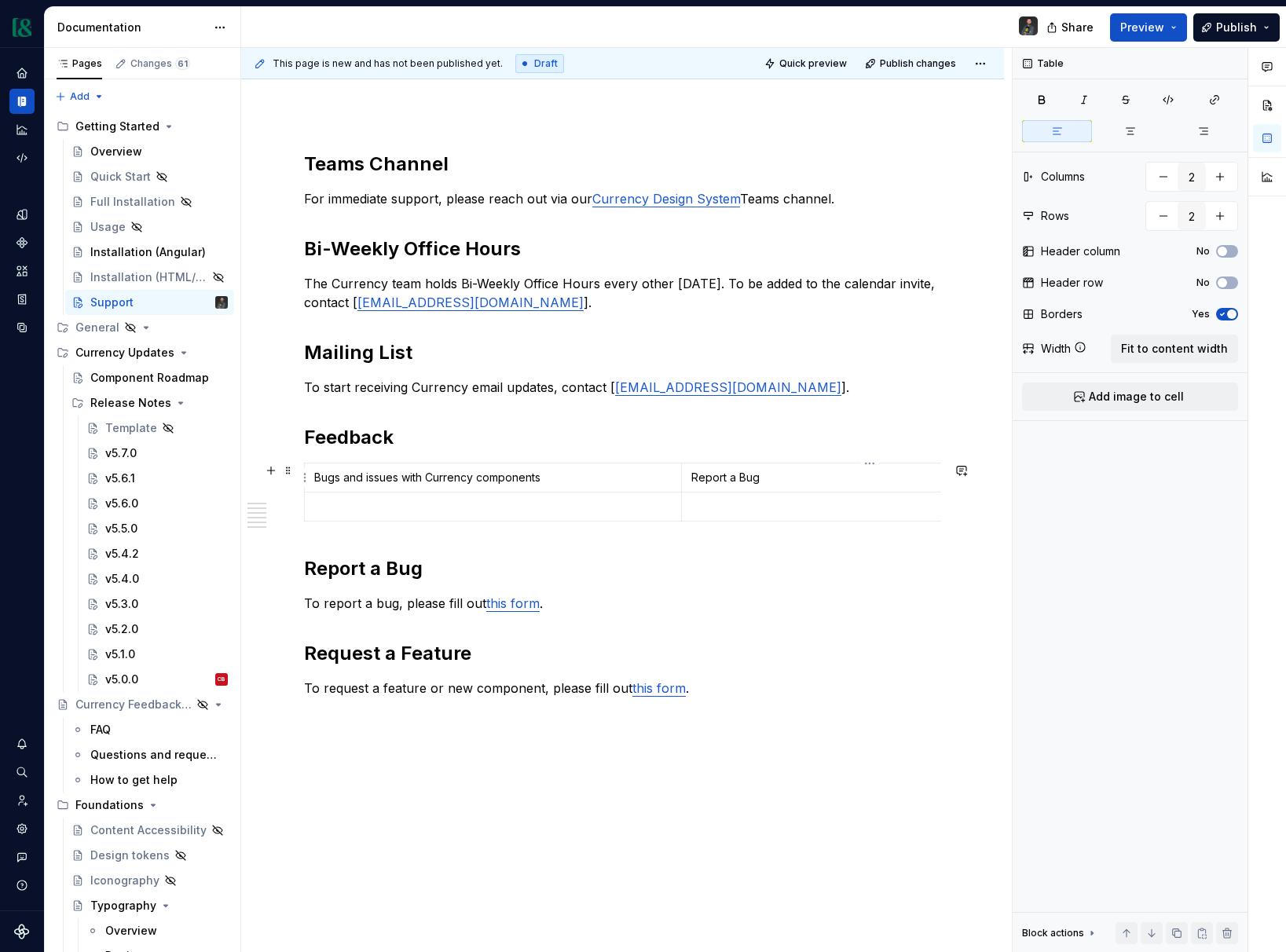
click at [771, 476] on p "Report a Bug" at bounding box center [869, 477] width 357 height 16
drag, startPoint x: 776, startPoint y: 477, endPoint x: 694, endPoint y: 476, distance: 82.0
click at [694, 476] on p "Report a Bug" at bounding box center [869, 477] width 357 height 16
click at [846, 444] on button "button" at bounding box center [839, 450] width 22 height 22
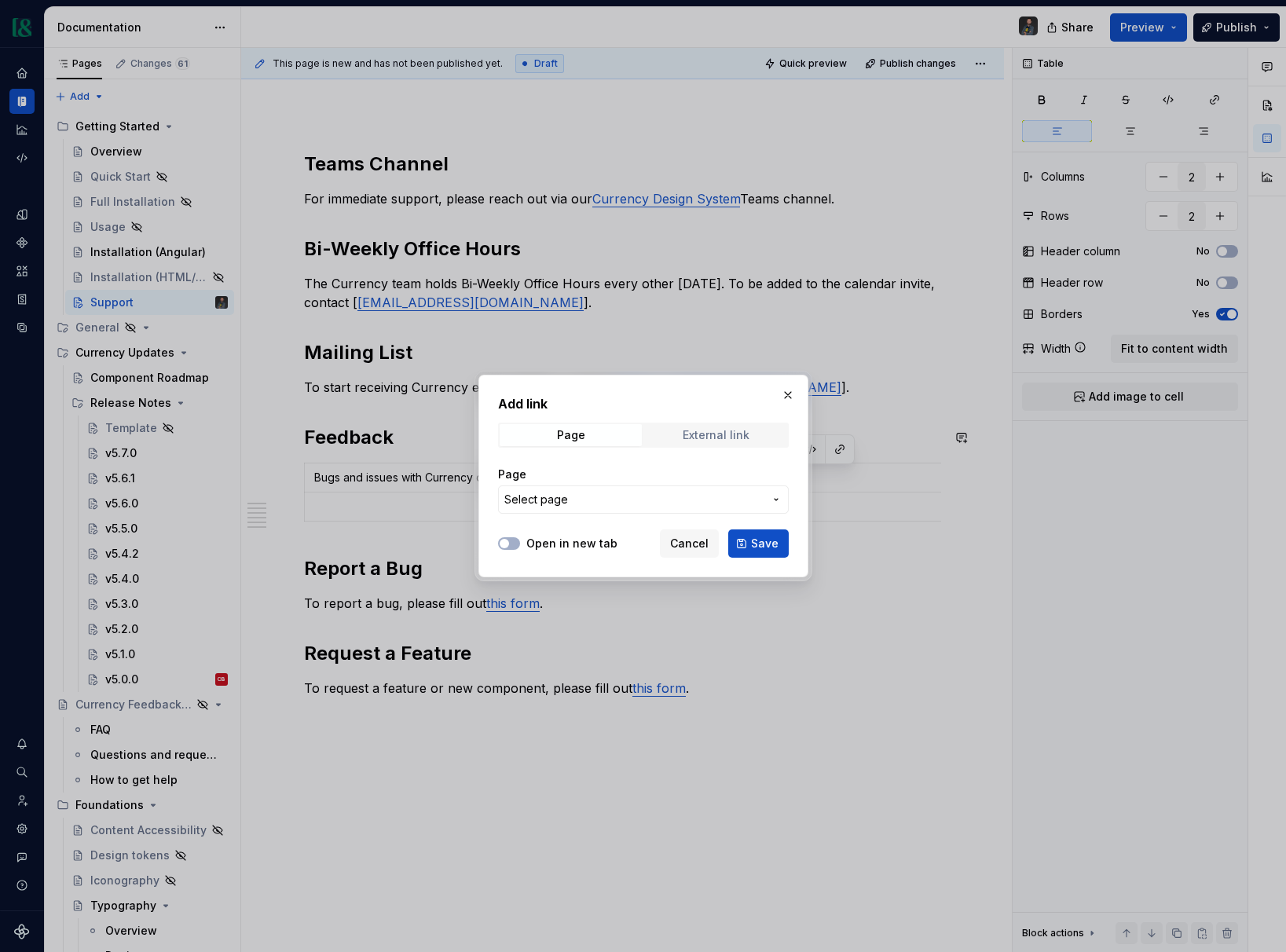
click at [726, 435] on div "External link" at bounding box center [716, 435] width 67 height 13
click at [598, 496] on input "URL" at bounding box center [642, 499] width 290 height 28
paste input "https://mtbtools.atlassian.net/jira/software/c/projects/CUR/form/2922?atlOrigin…"
click at [517, 543] on button "Open in new tab" at bounding box center [508, 543] width 22 height 13
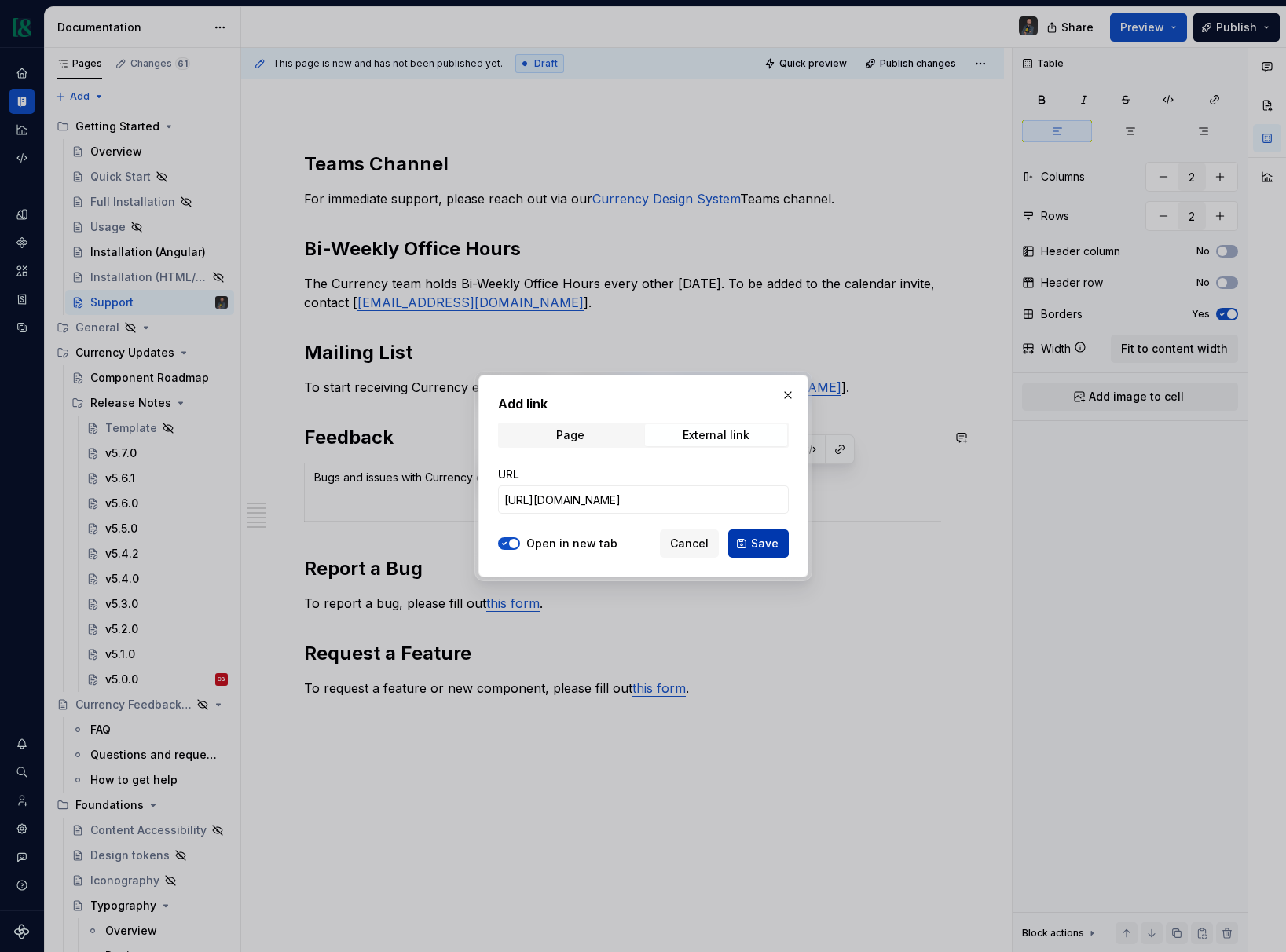
click at [777, 543] on span "Save" at bounding box center [765, 543] width 28 height 16
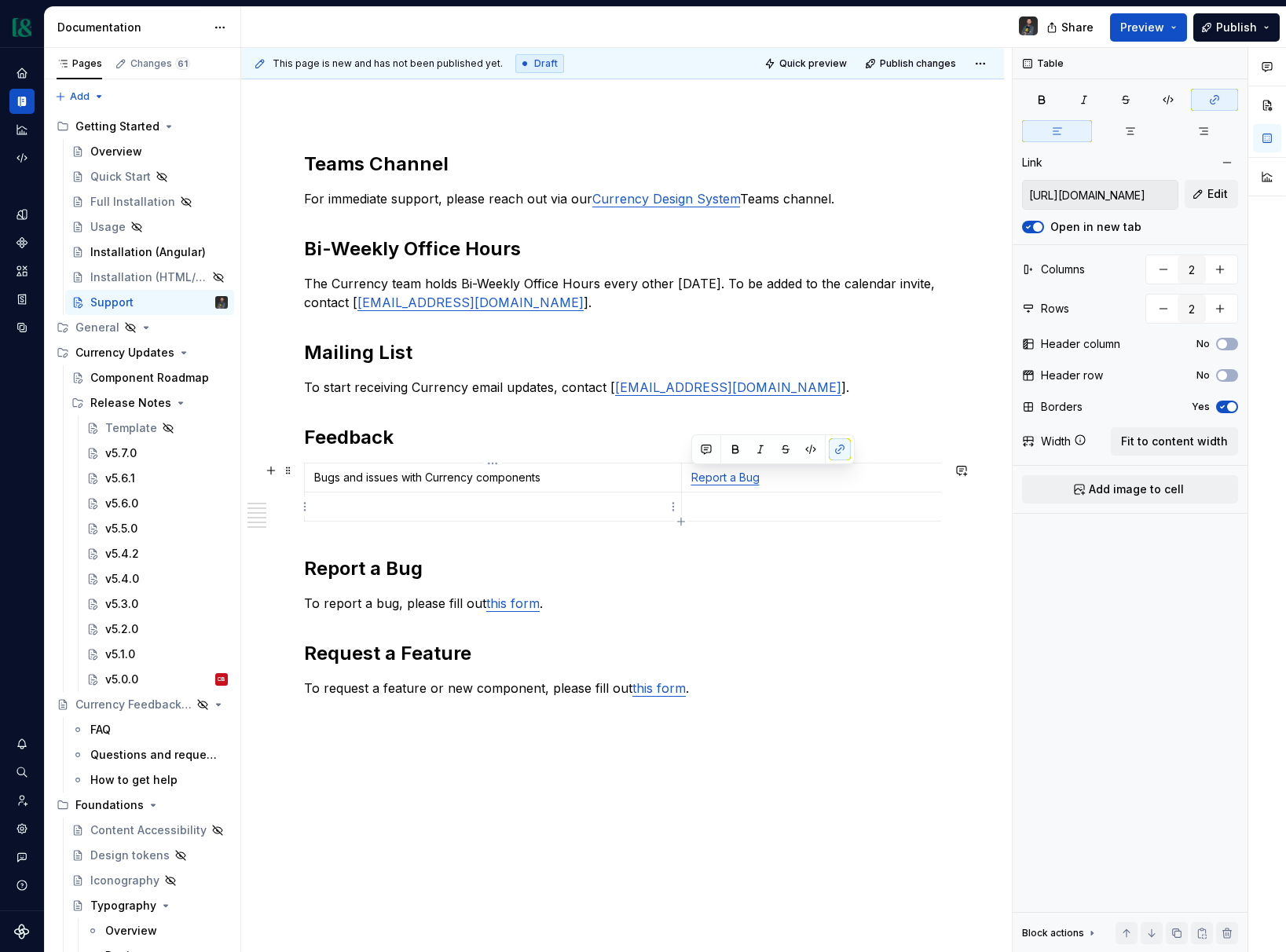
click at [401, 518] on td at bounding box center [493, 506] width 377 height 29
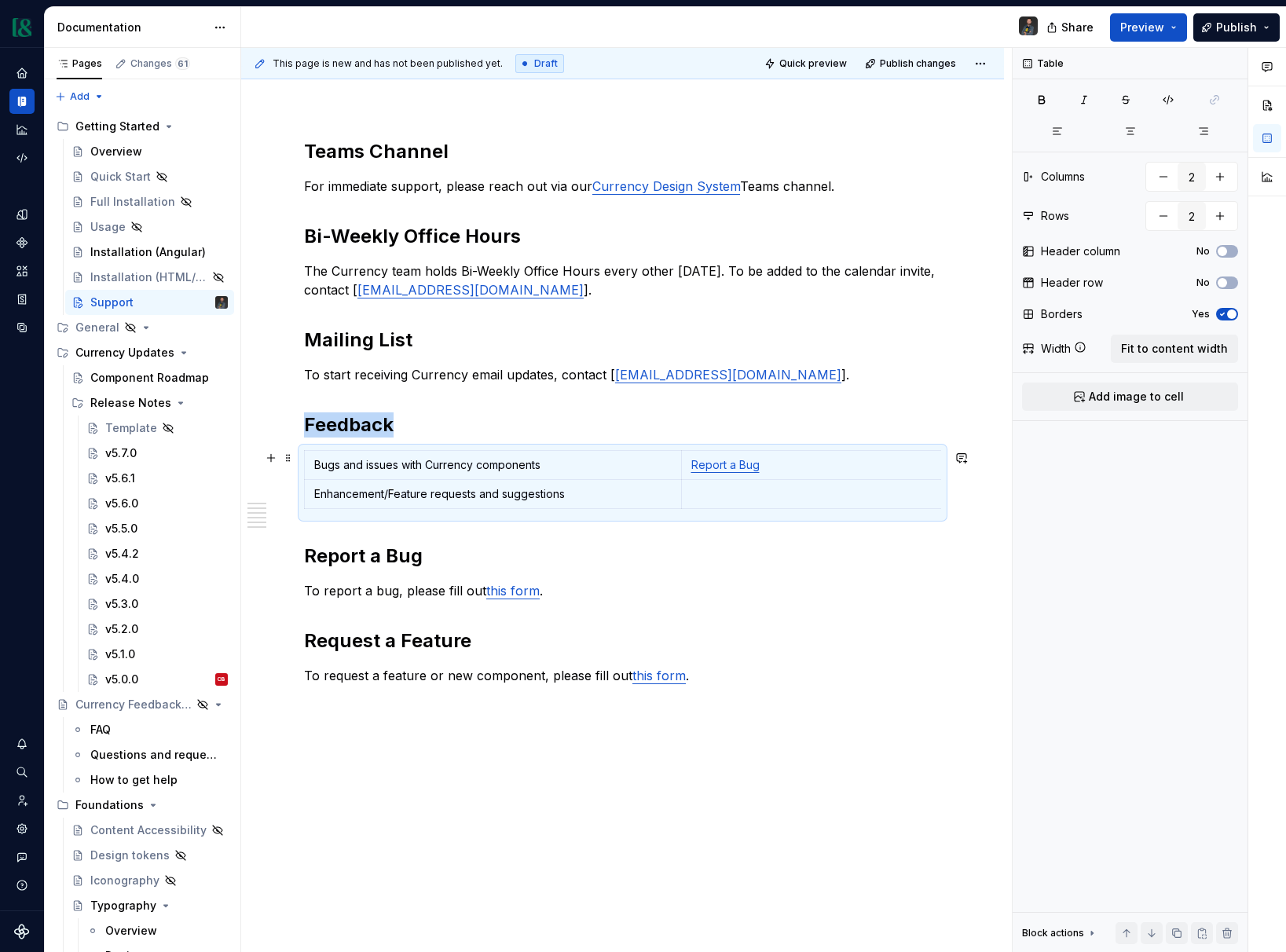
scroll to position [164, 0]
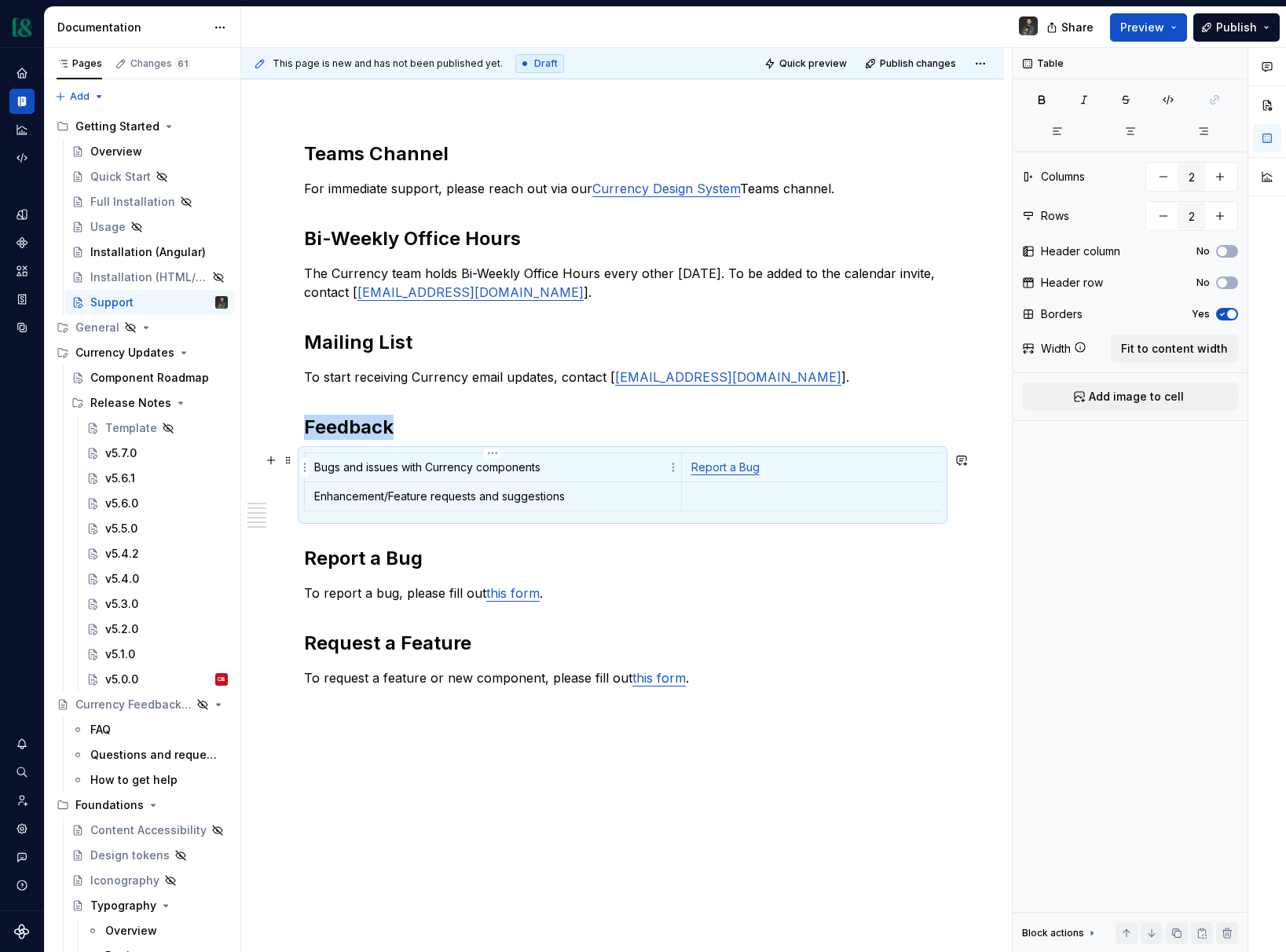
click at [554, 472] on p "Bugs and issues with Currency components" at bounding box center [492, 468] width 357 height 16
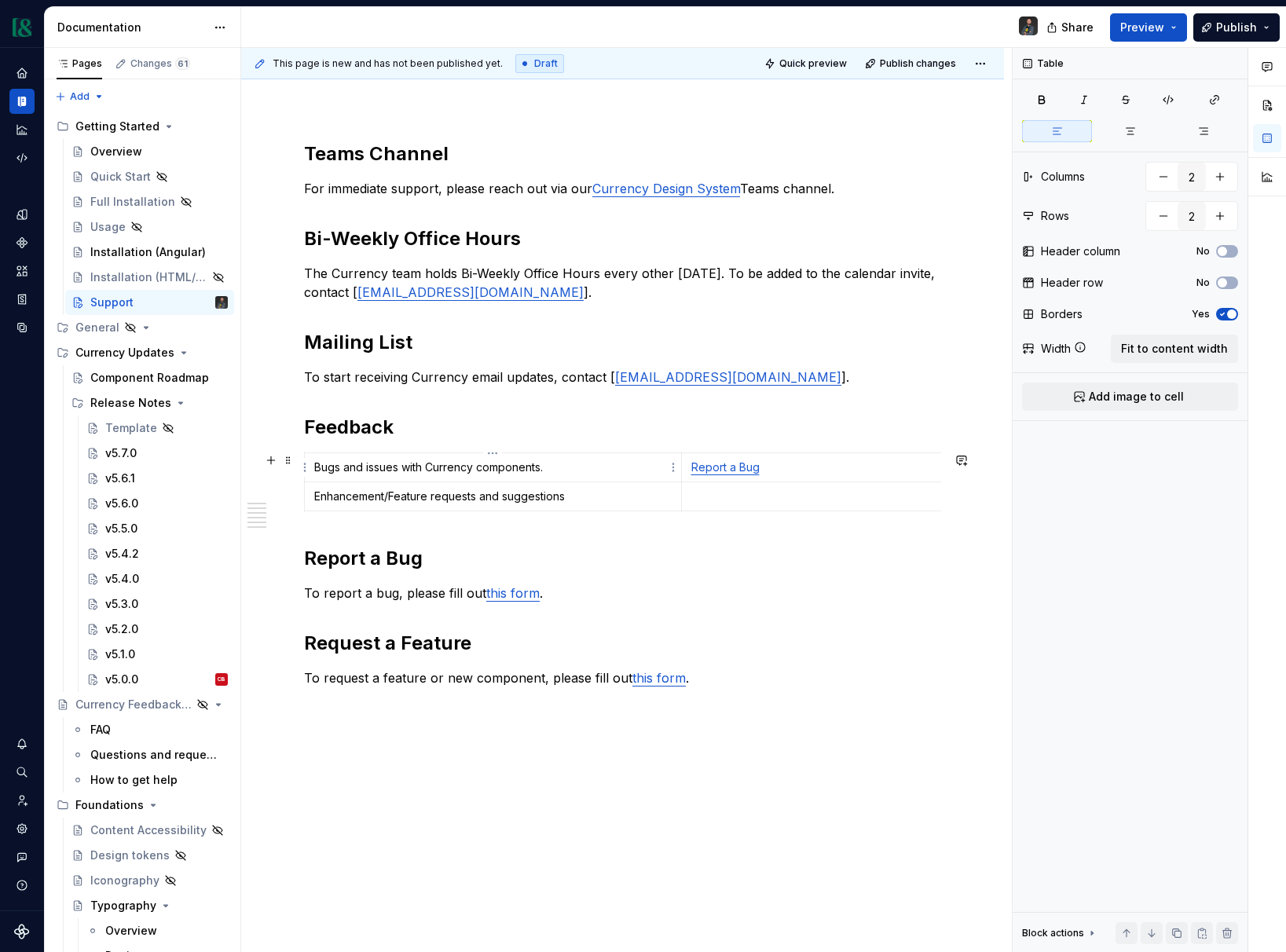
click at [551, 469] on p "Bugs and issues with Currency components." at bounding box center [492, 468] width 357 height 16
drag, startPoint x: 707, startPoint y: 499, endPoint x: 816, endPoint y: 520, distance: 111.0
click at [708, 499] on p at bounding box center [869, 496] width 357 height 16
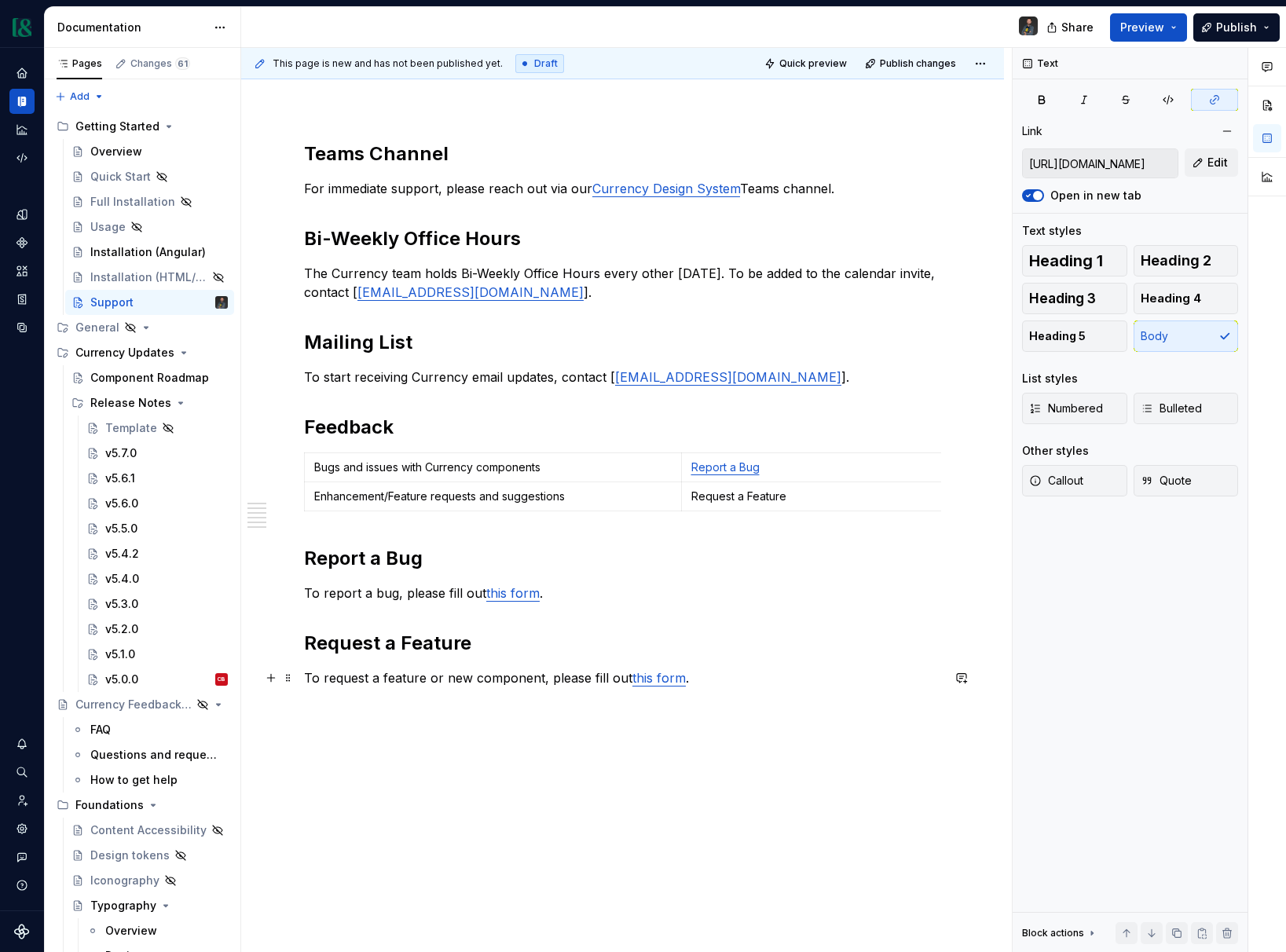
click at [651, 679] on link "this form" at bounding box center [659, 678] width 54 height 16
click at [1219, 161] on span "Edit" at bounding box center [1217, 162] width 20 height 16
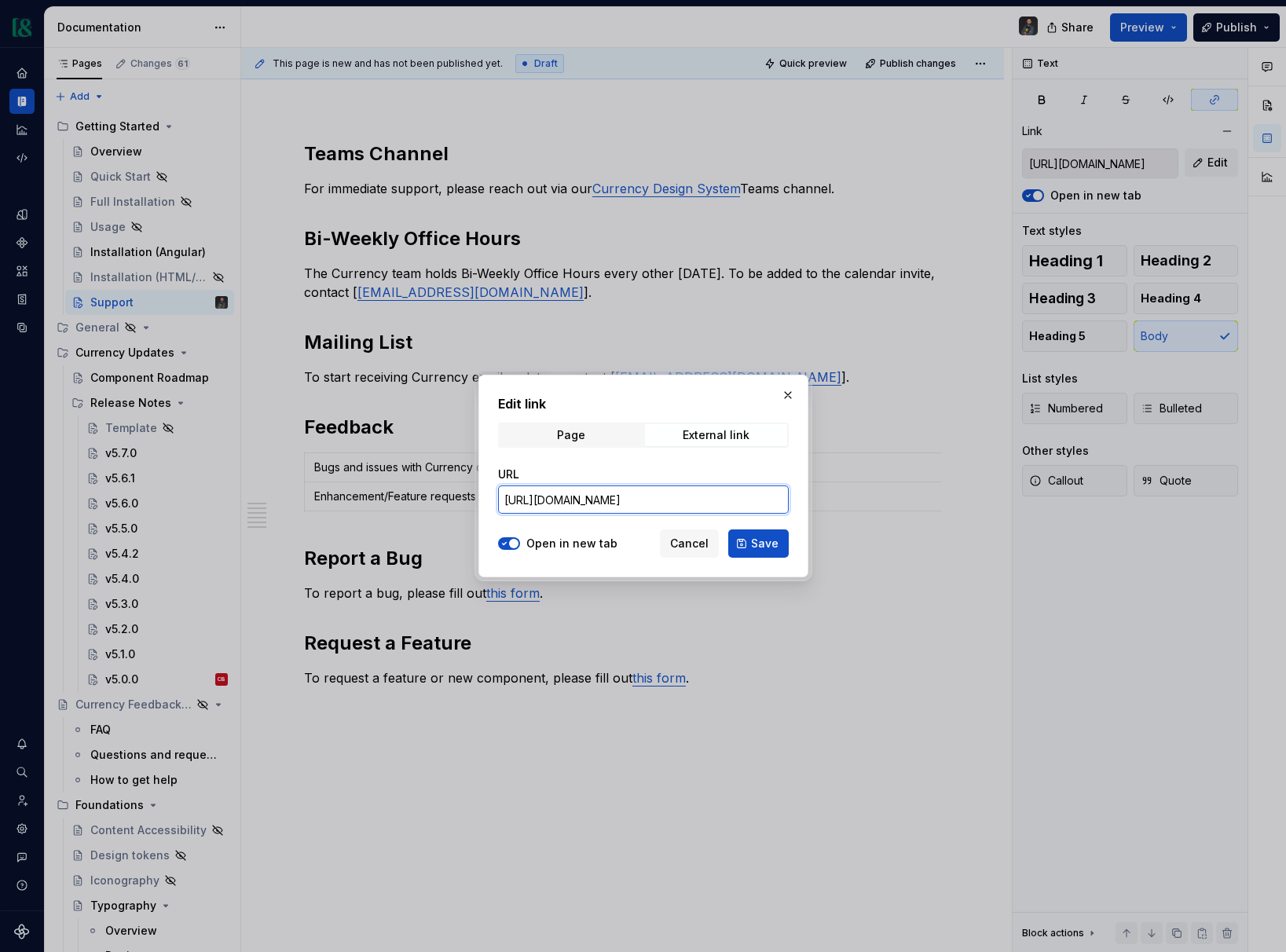
click at [648, 497] on input "https://mtbtools.atlassian.net/jira/software/c/projects/CUR/form/2923?atlOrigin…" at bounding box center [642, 499] width 290 height 28
click at [700, 549] on span "Cancel" at bounding box center [689, 543] width 39 height 16
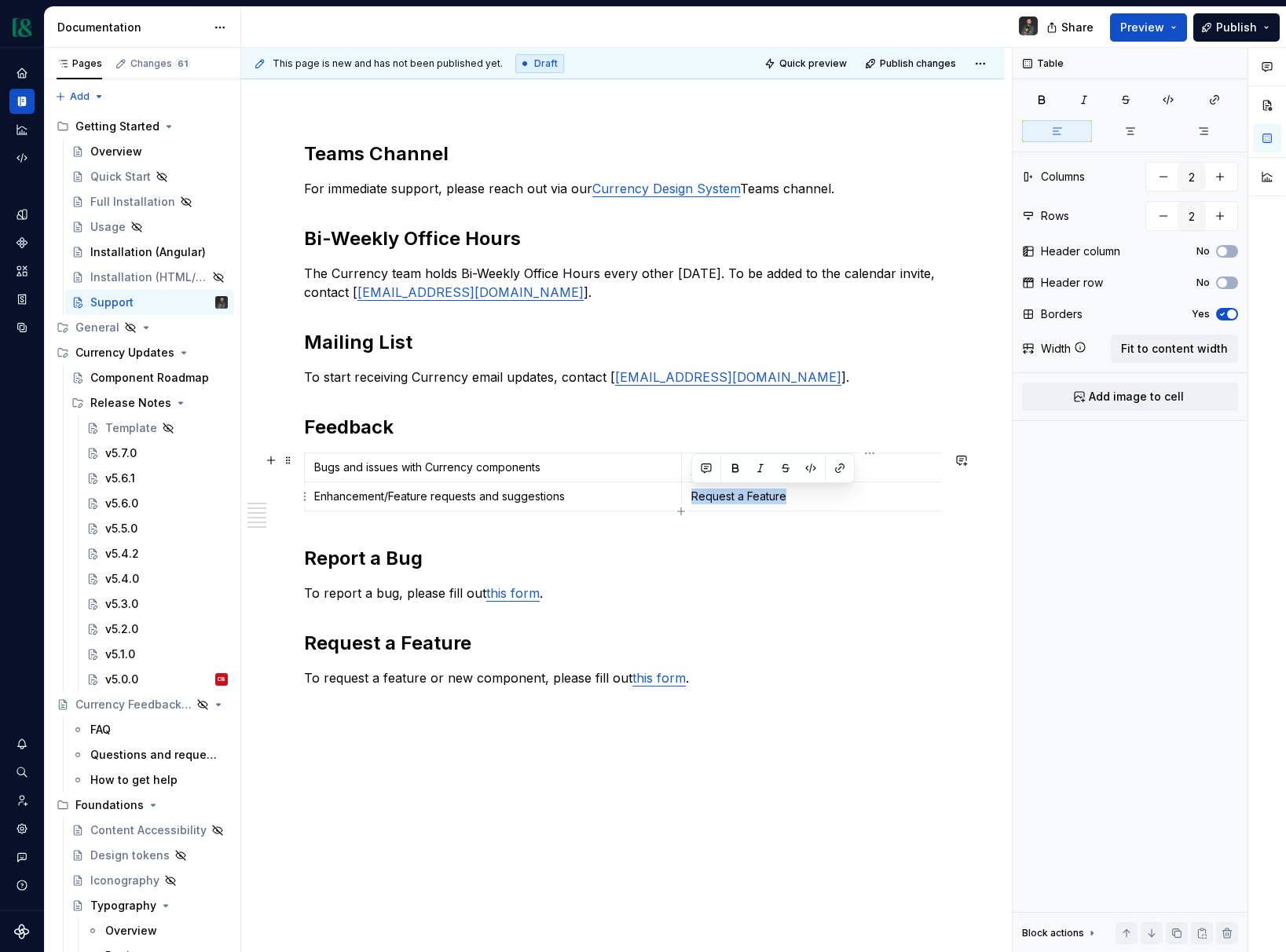
drag, startPoint x: 795, startPoint y: 496, endPoint x: 734, endPoint y: 489, distance: 61.4
click at [691, 499] on p "Request a Feature" at bounding box center [869, 496] width 357 height 16
click at [843, 469] on button "button" at bounding box center [839, 469] width 22 height 22
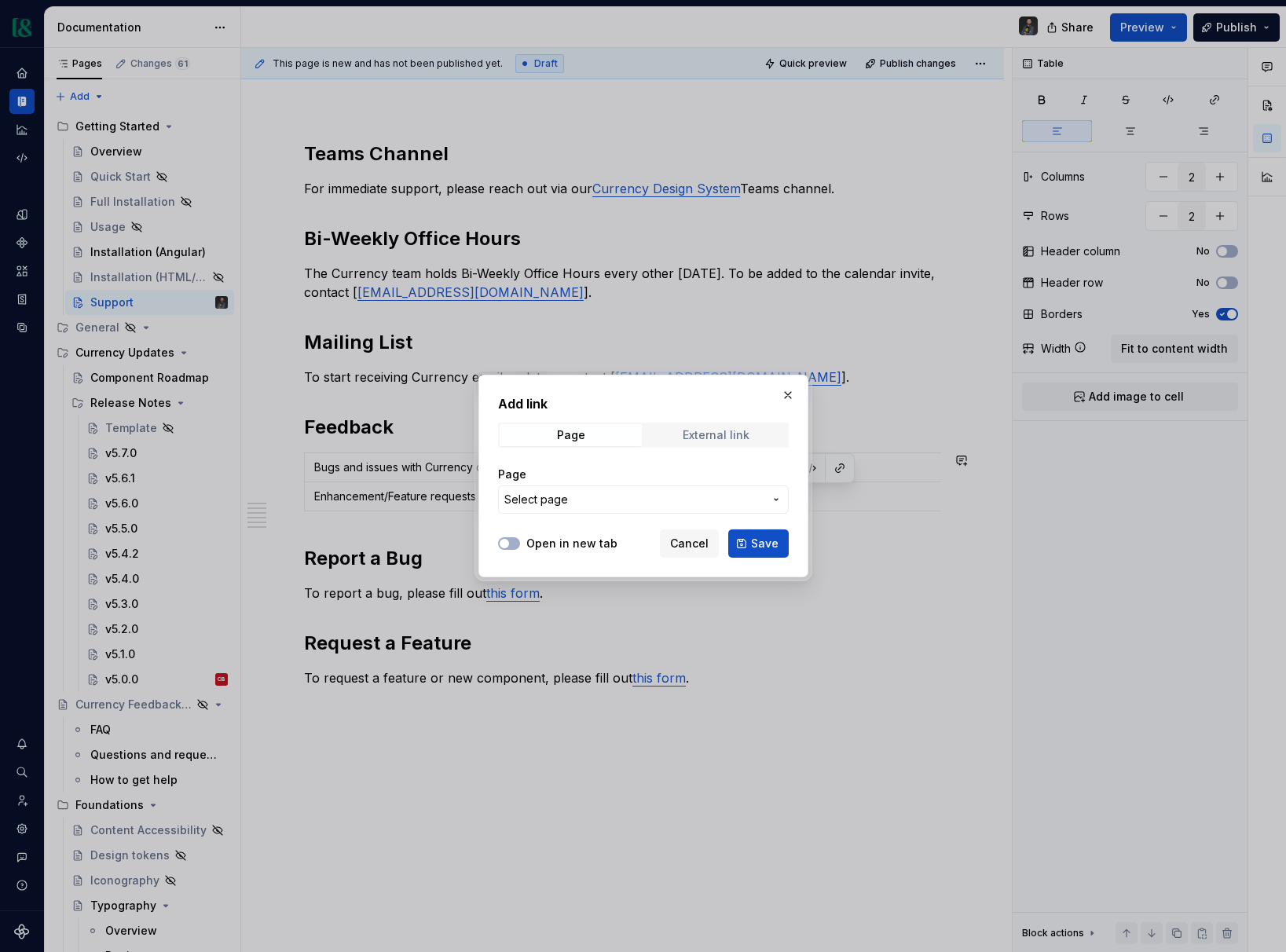
click at [716, 431] on div "External link" at bounding box center [716, 435] width 67 height 13
click at [556, 506] on input "URL" at bounding box center [642, 499] width 290 height 28
paste input "https://mtbtools.atlassian.net/jira/software/c/projects/CUR/form/2923?atlOrigin…"
click at [505, 542] on span "button" at bounding box center [503, 542] width 9 height 9
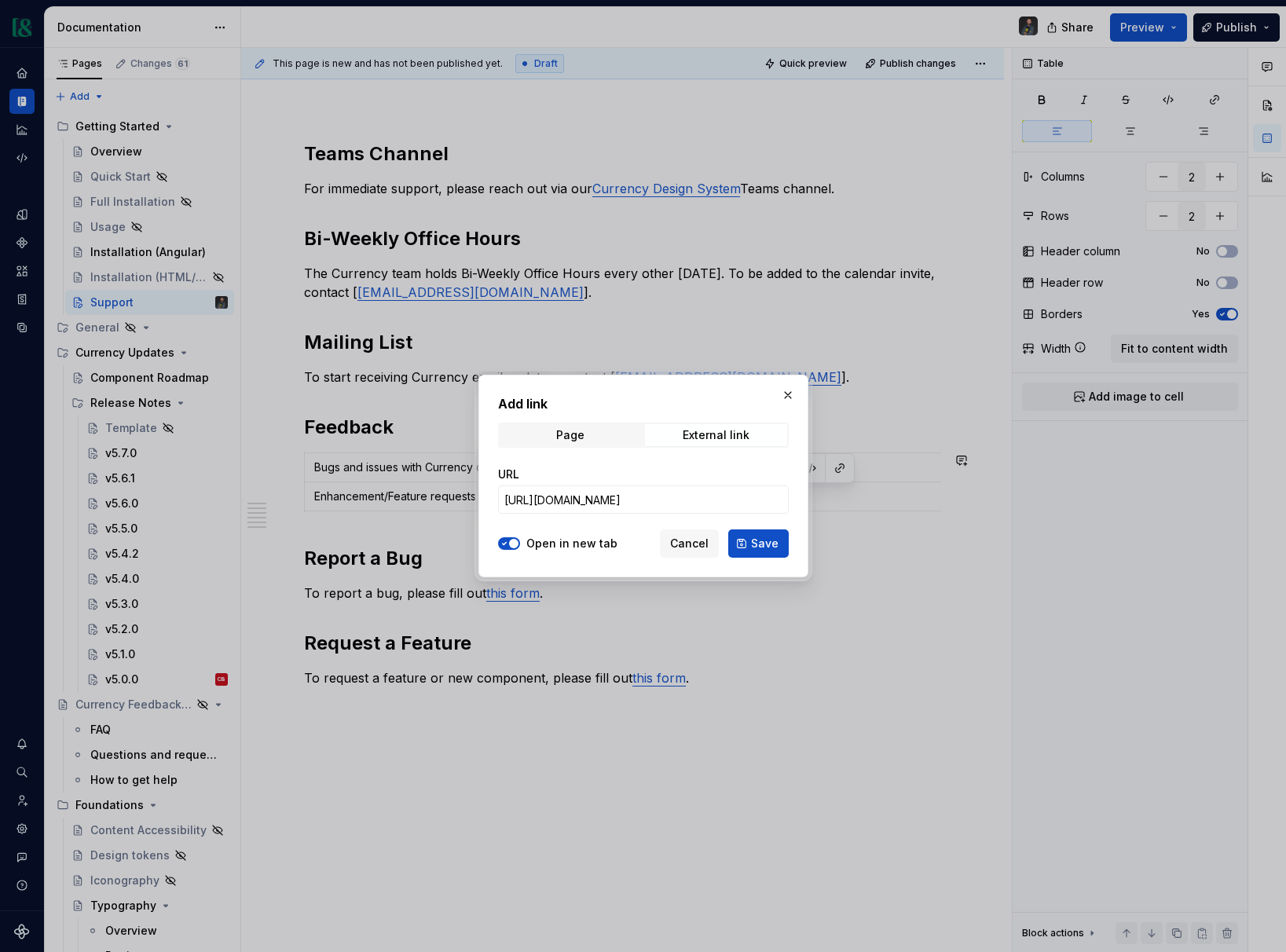
scroll to position [0, 0]
click at [773, 542] on span "Save" at bounding box center [765, 543] width 28 height 16
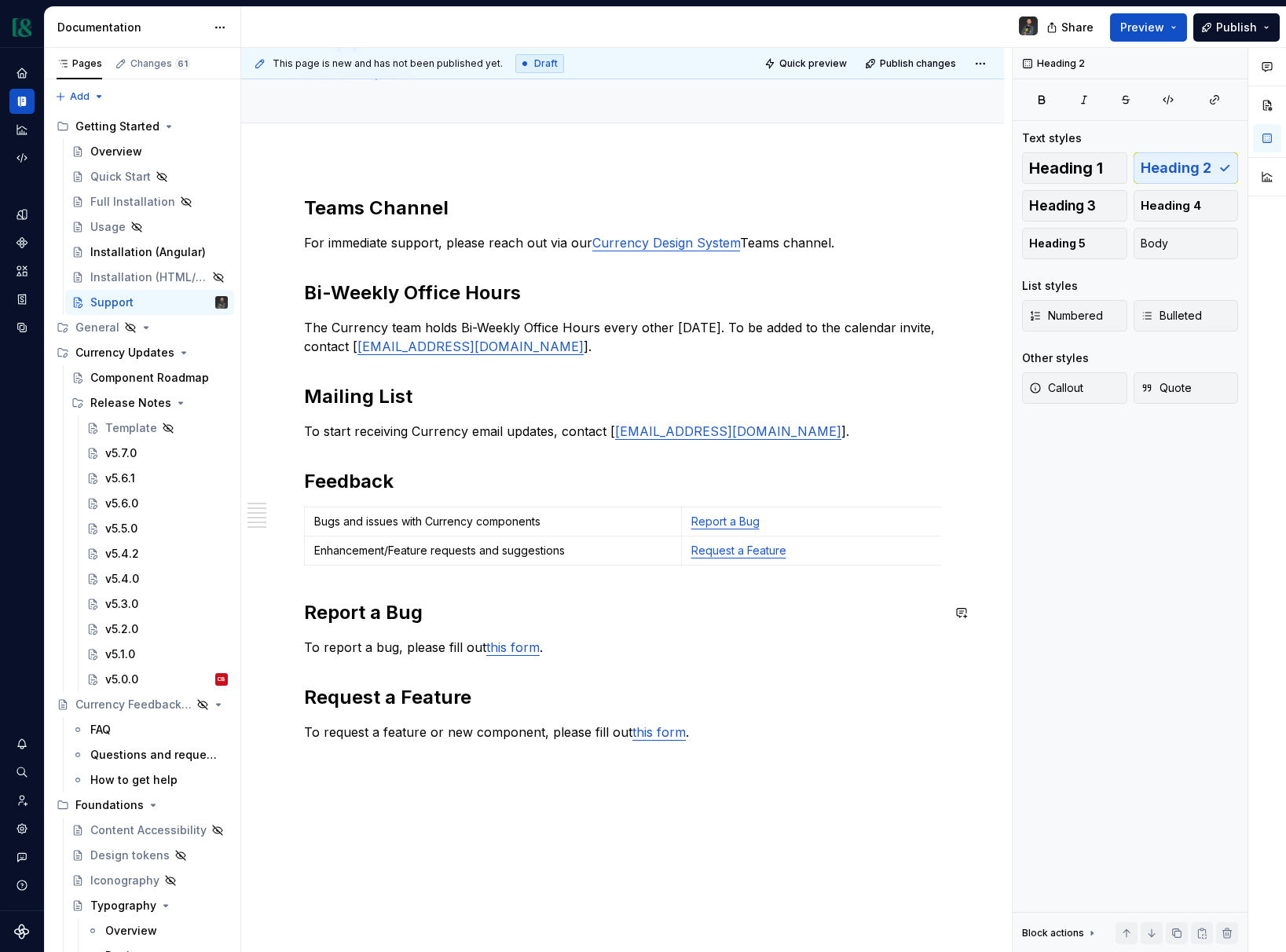
scroll to position [110, 0]
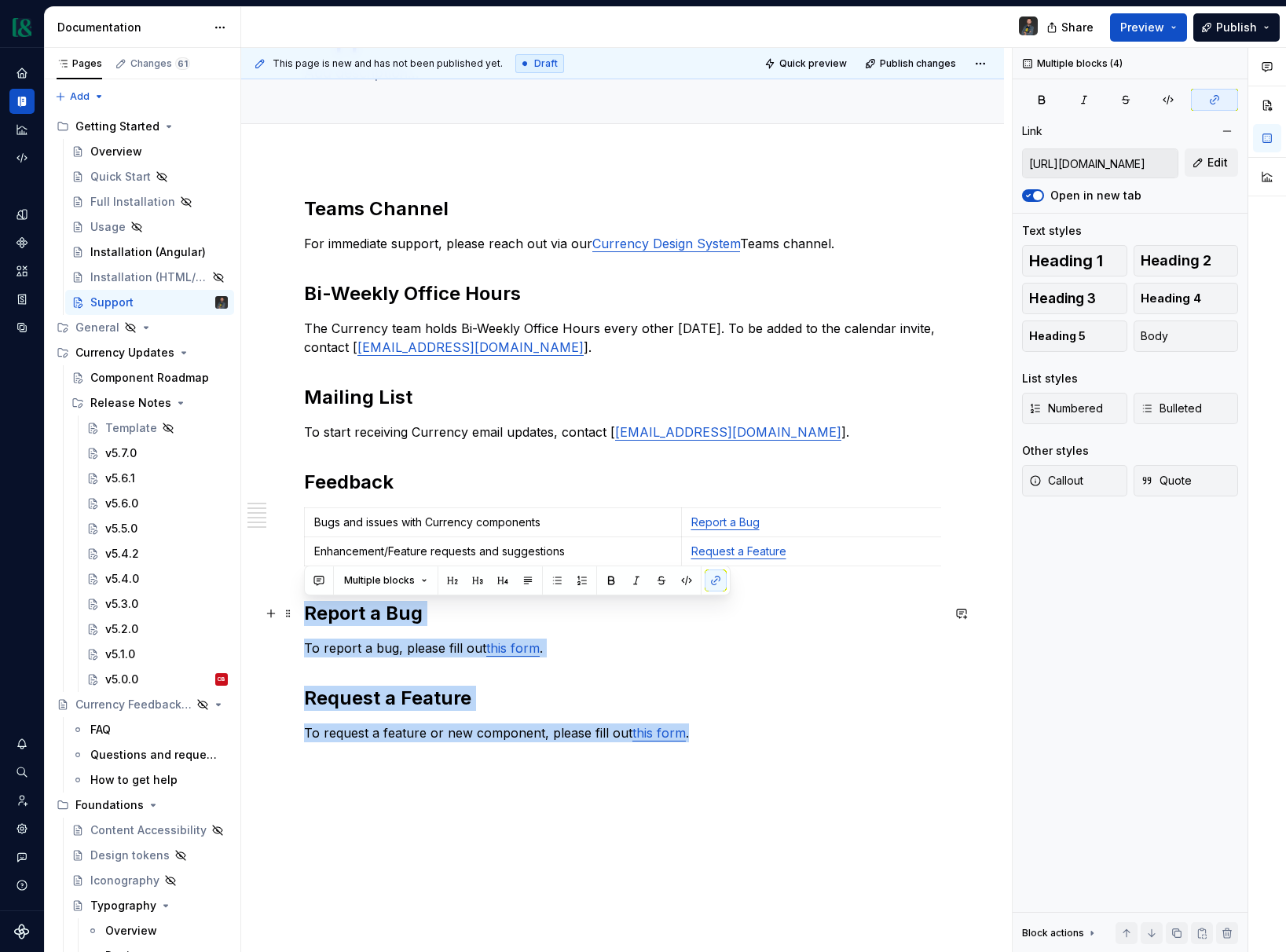
drag, startPoint x: 713, startPoint y: 735, endPoint x: 301, endPoint y: 621, distance: 427.5
click at [296, 618] on div "Teams Channel For immediate support, please reach out via our Currency Design S…" at bounding box center [622, 616] width 763 height 916
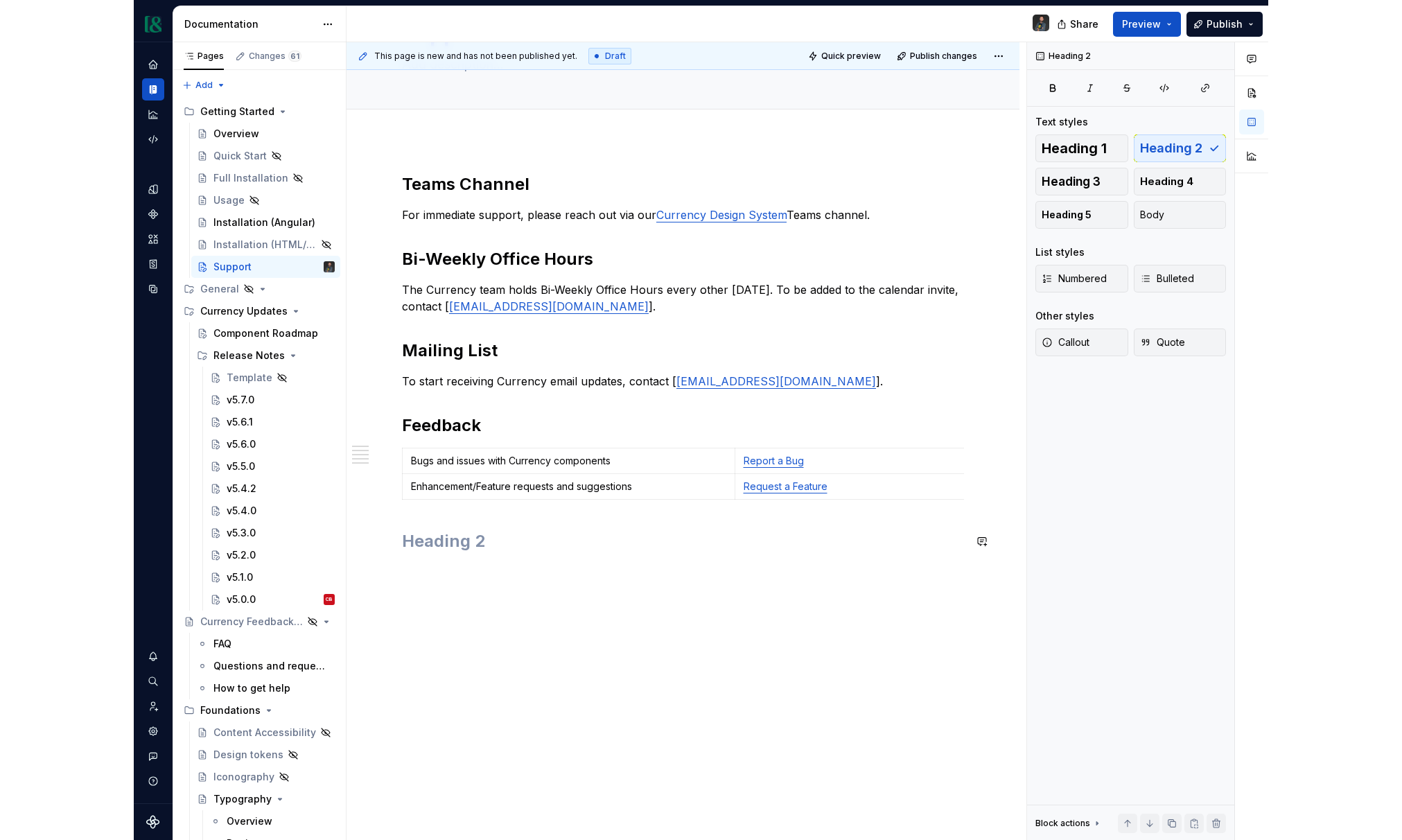
scroll to position [63, 0]
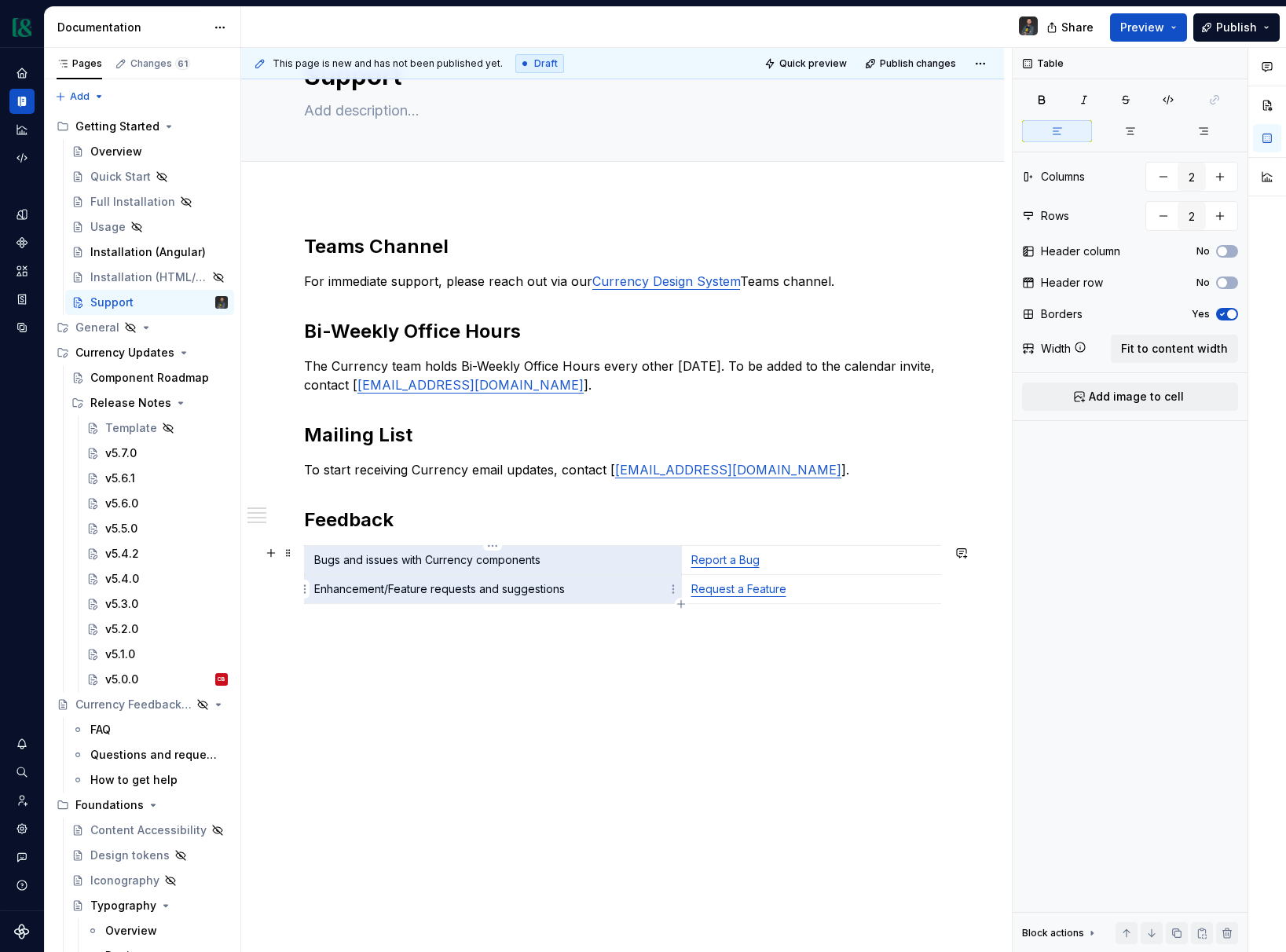
drag, startPoint x: 314, startPoint y: 559, endPoint x: 555, endPoint y: 594, distance: 243.5
click at [555, 594] on tbody "Bugs and issues with Currency components Report a Bug Enhancement/Feature reque…" at bounding box center [682, 575] width 754 height 58
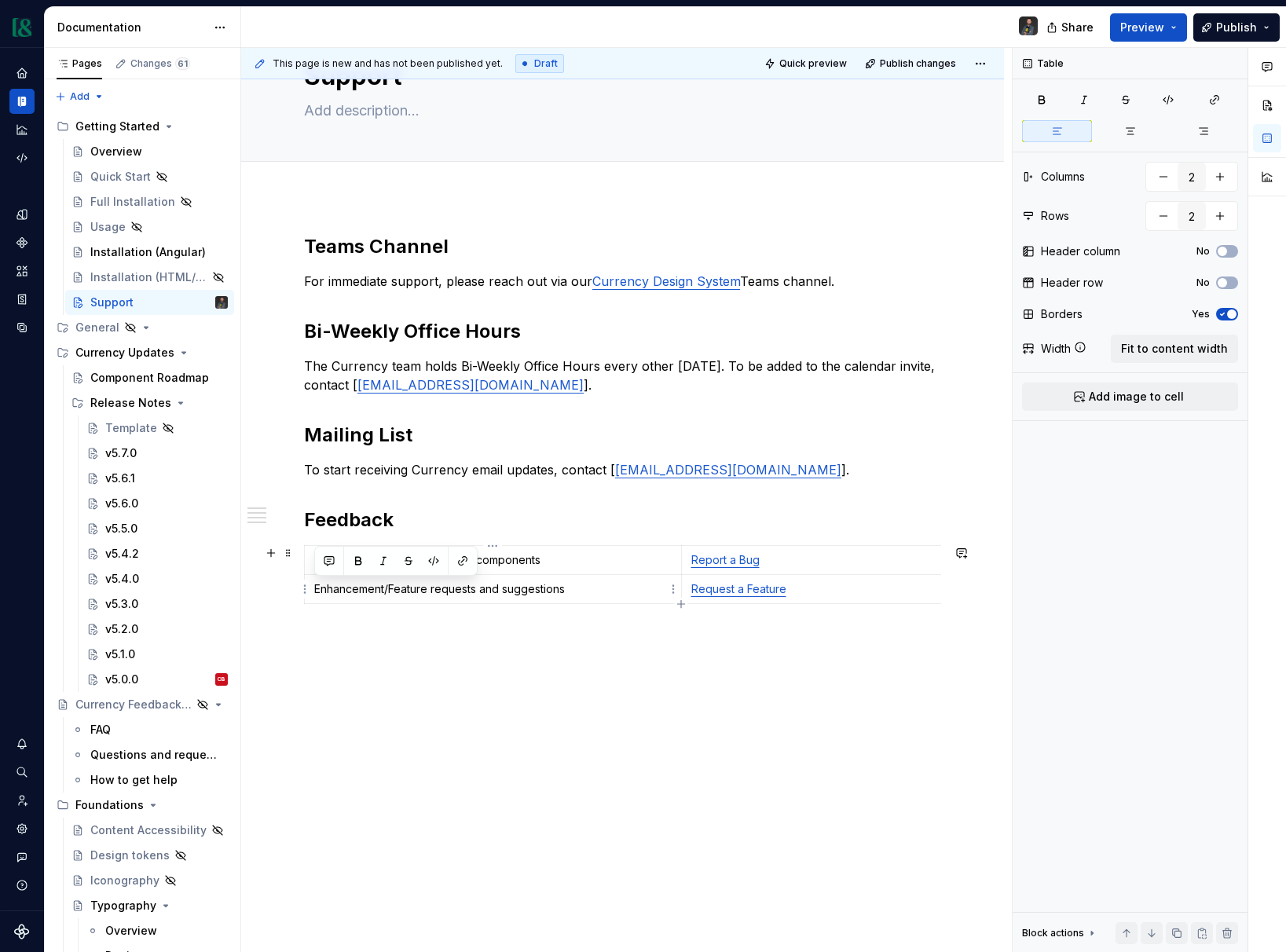
click at [589, 587] on p "Enhancement/Feature requests and suggestions" at bounding box center [492, 589] width 357 height 16
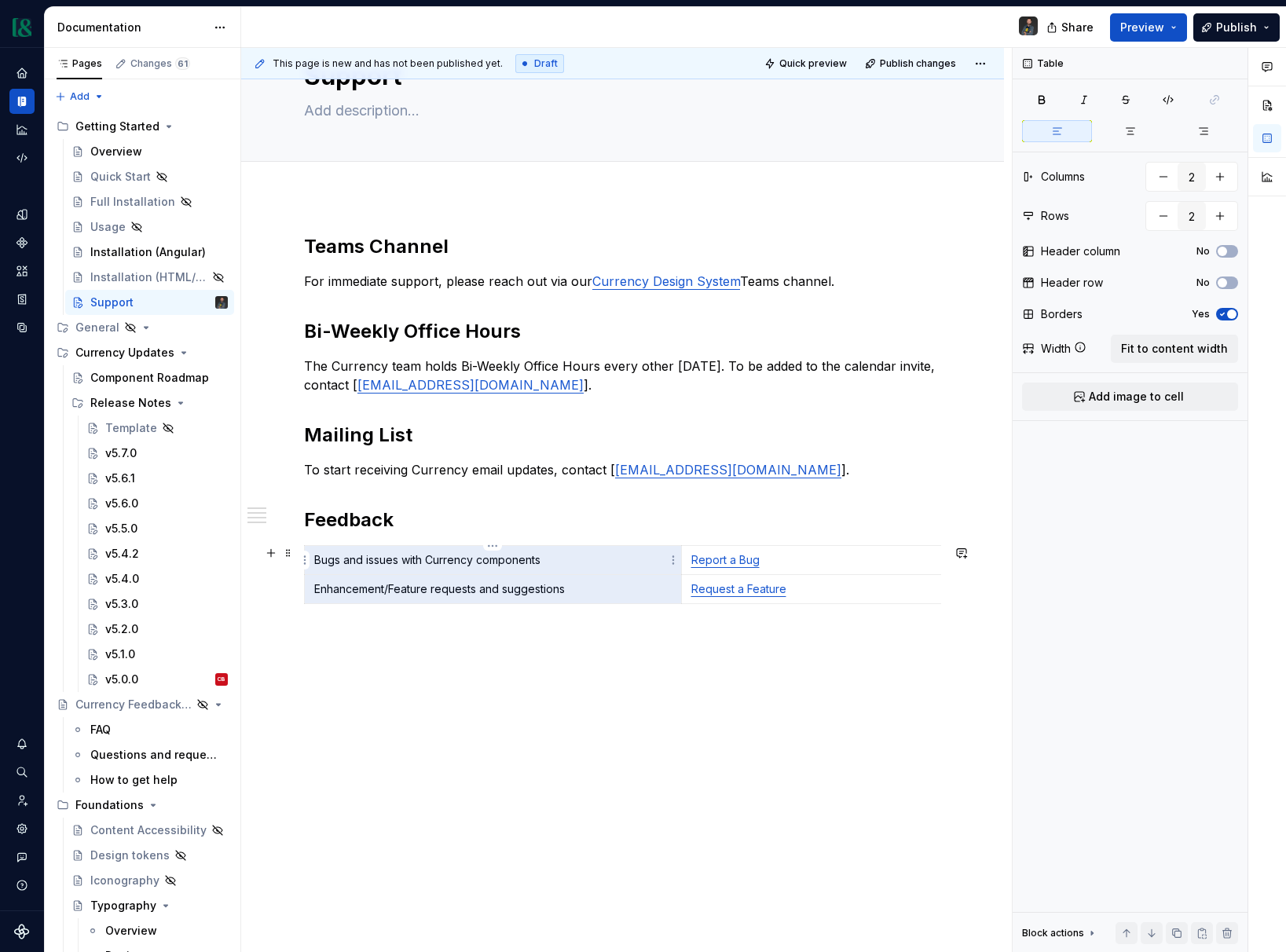
drag, startPoint x: 574, startPoint y: 592, endPoint x: 350, endPoint y: 561, distance: 226.1
click at [350, 561] on tbody "Bugs and issues with Currency components Report a Bug Enhancement/Feature reque…" at bounding box center [682, 575] width 754 height 58
drag, startPoint x: 424, startPoint y: 566, endPoint x: 398, endPoint y: 564, distance: 26.1
click at [423, 566] on p "Bugs and issues with Currency components" at bounding box center [492, 560] width 357 height 16
drag, startPoint x: 585, startPoint y: 587, endPoint x: 603, endPoint y: 567, distance: 26.9
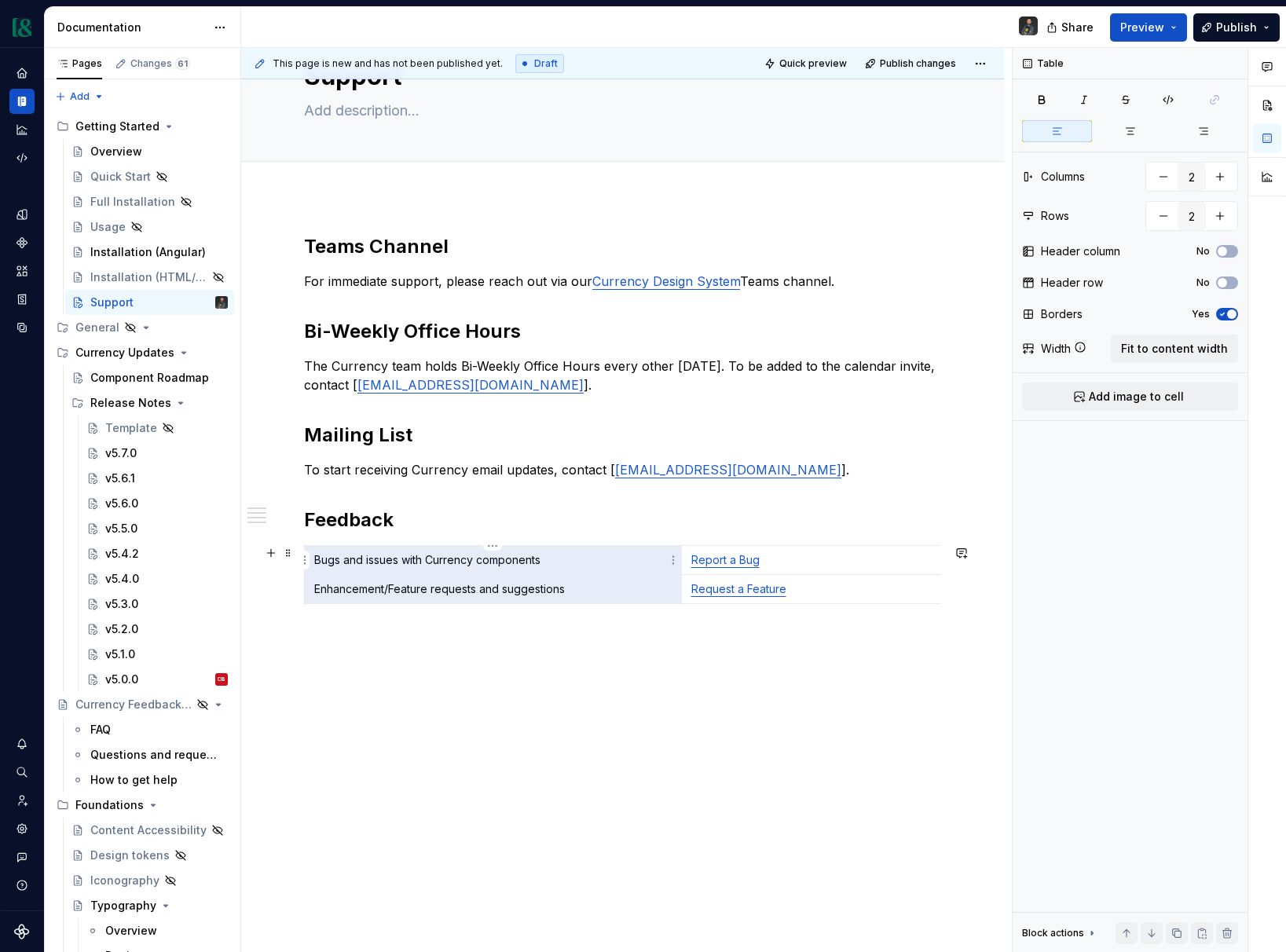
click at [537, 561] on tbody "Bugs and issues with Currency components Report a Bug Enhancement/Feature reque…" at bounding box center [682, 575] width 754 height 58
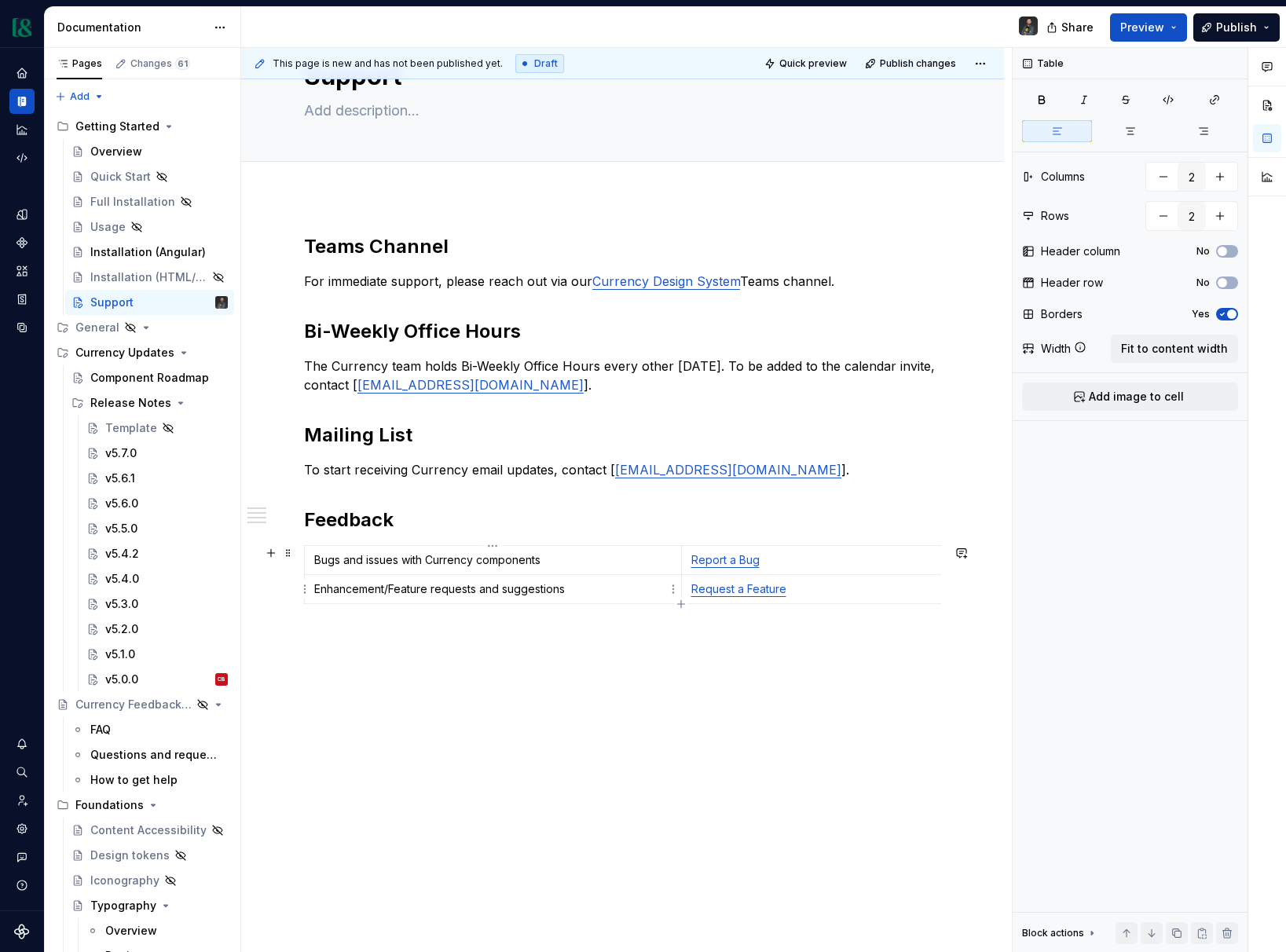
drag, startPoint x: 621, startPoint y: 588, endPoint x: 589, endPoint y: 597, distance: 33.2
click at [621, 588] on p "Enhancement/Feature requests and suggestions" at bounding box center [492, 589] width 357 height 16
click at [1224, 249] on span "button" at bounding box center [1221, 250] width 9 height 9
click at [572, 557] on p "Bugs and issues with Currency components" at bounding box center [492, 560] width 357 height 16
click at [829, 561] on p "Report a Bug" at bounding box center [869, 560] width 357 height 16
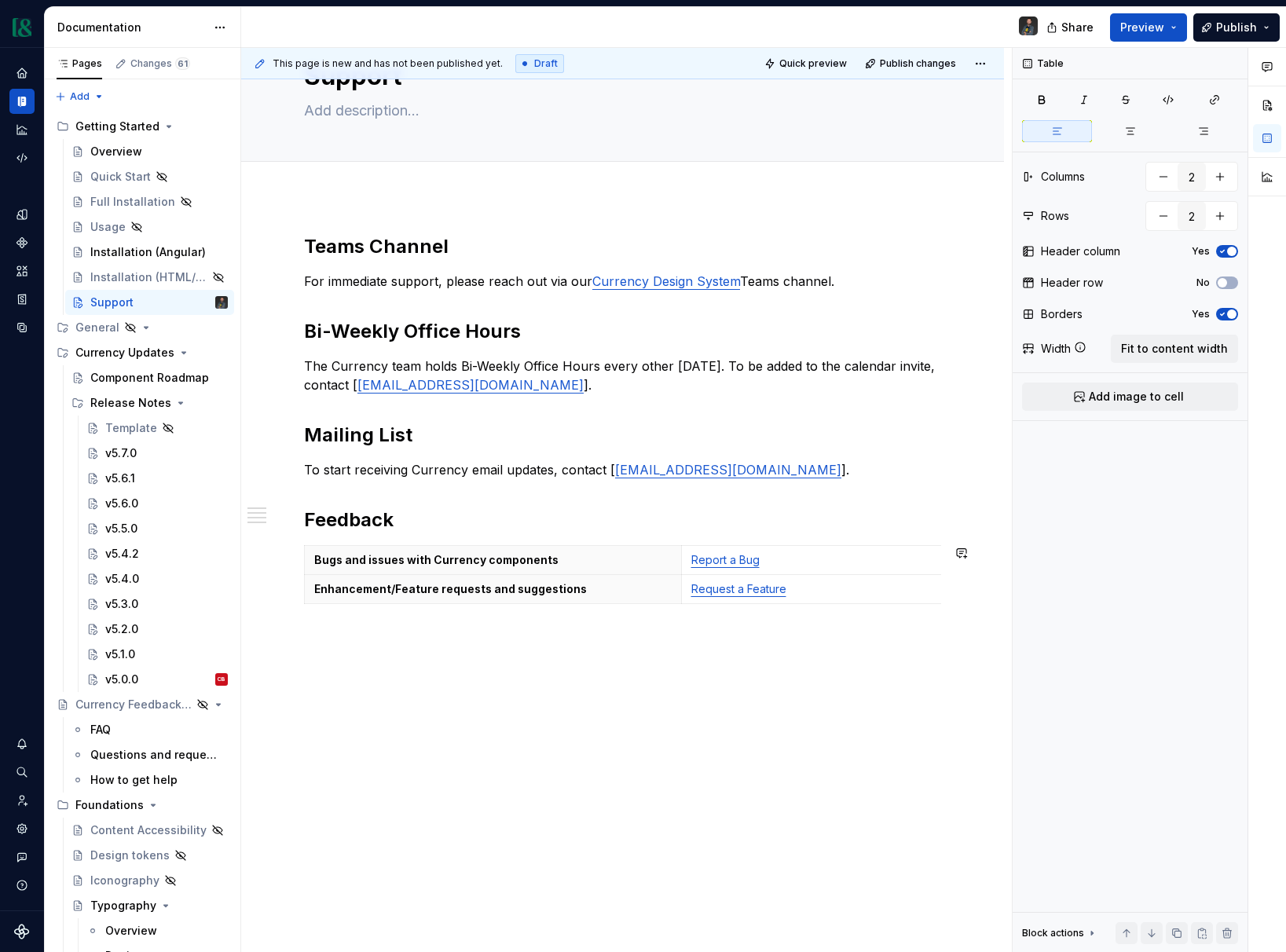
click at [302, 826] on div "Teams Channel For immediate support, please reach out via our Currency Design S…" at bounding box center [622, 574] width 763 height 757
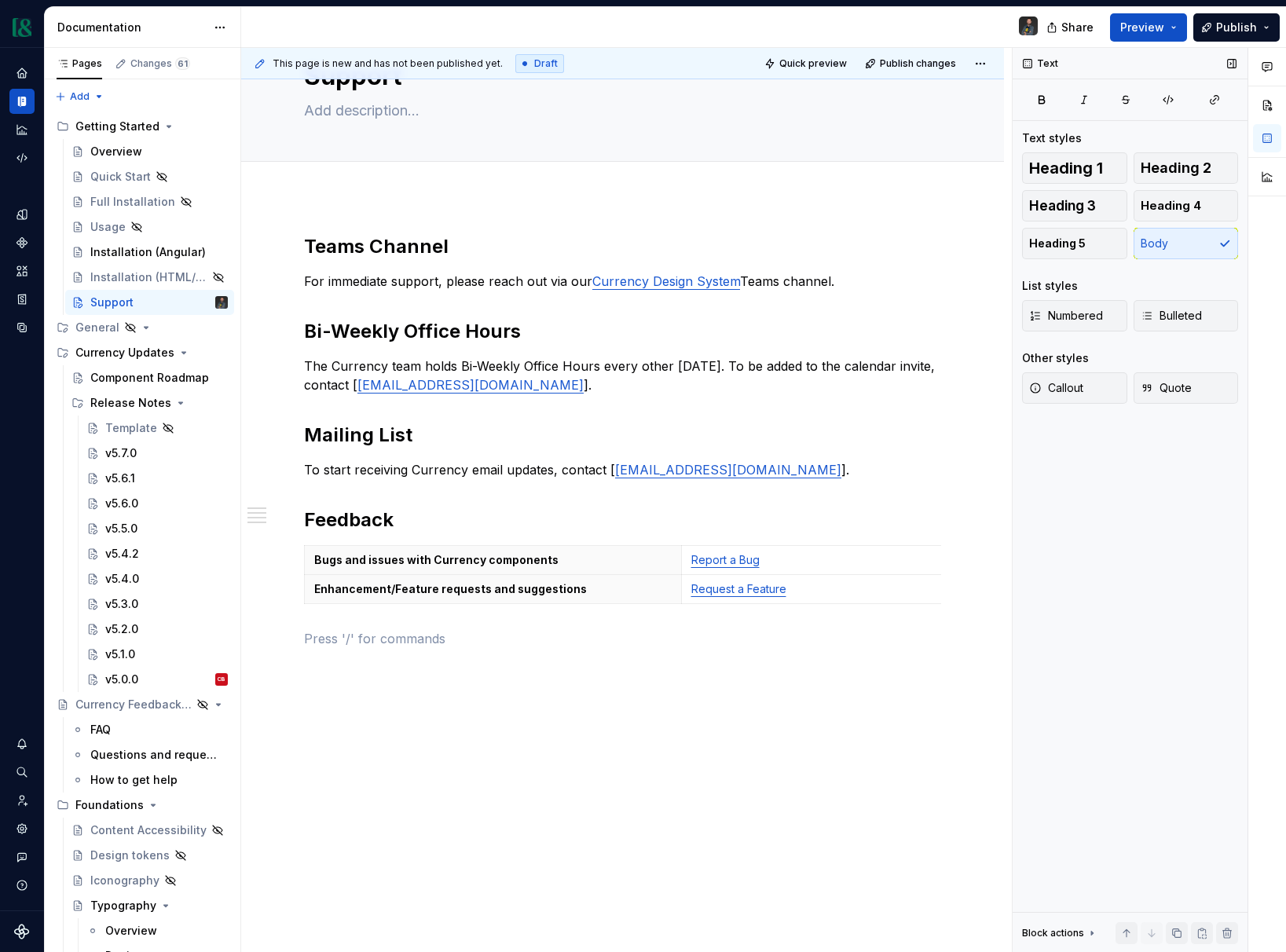
click at [1112, 609] on div "Text Text styles Heading 1 Heading 2 Heading 3 Heading 4 Heading 5 Body List st…" at bounding box center [1129, 500] width 235 height 905
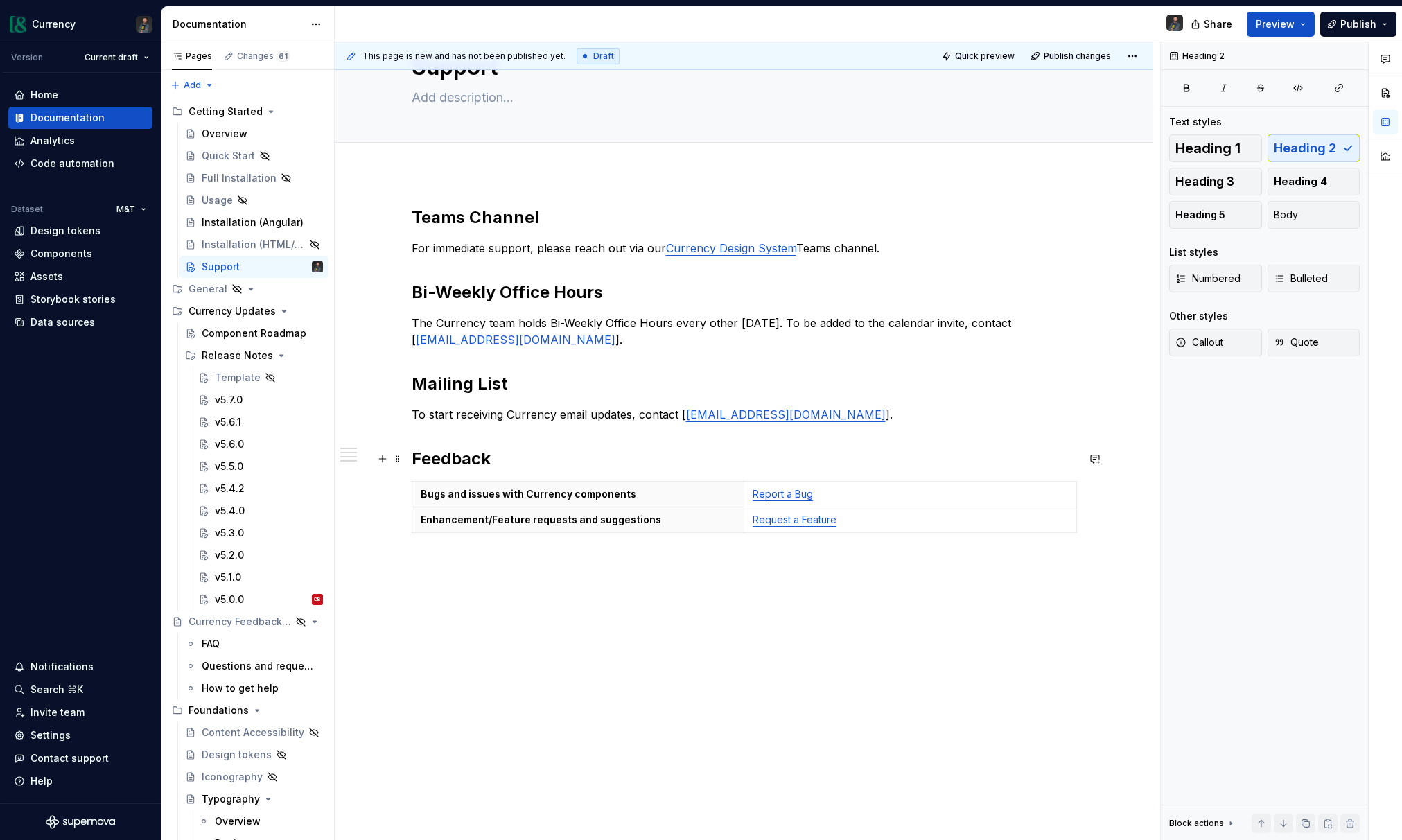
click at [532, 464] on h2 "Feedback" at bounding box center [744, 458] width 665 height 22
click at [1096, 462] on button "button" at bounding box center [1095, 459] width 19 height 19
click at [950, 486] on p "**********" at bounding box center [997, 483] width 204 height 15
click at [1096, 541] on button "Send" at bounding box center [1092, 534] width 18 height 18
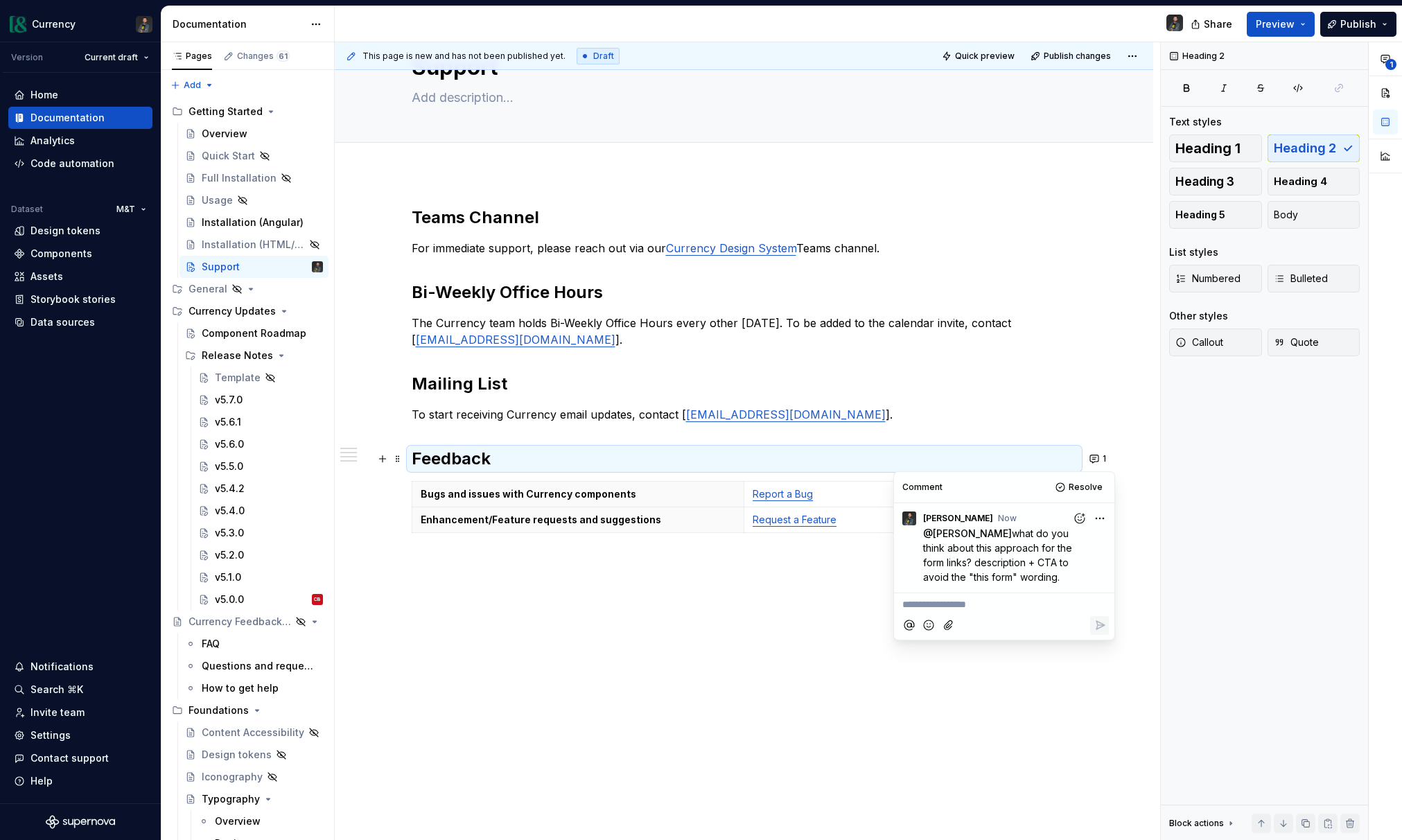
click at [902, 413] on p "To start receiving Currency email updates, contact [ CurrencyDesignSystem@mtb.c…" at bounding box center [744, 414] width 665 height 17
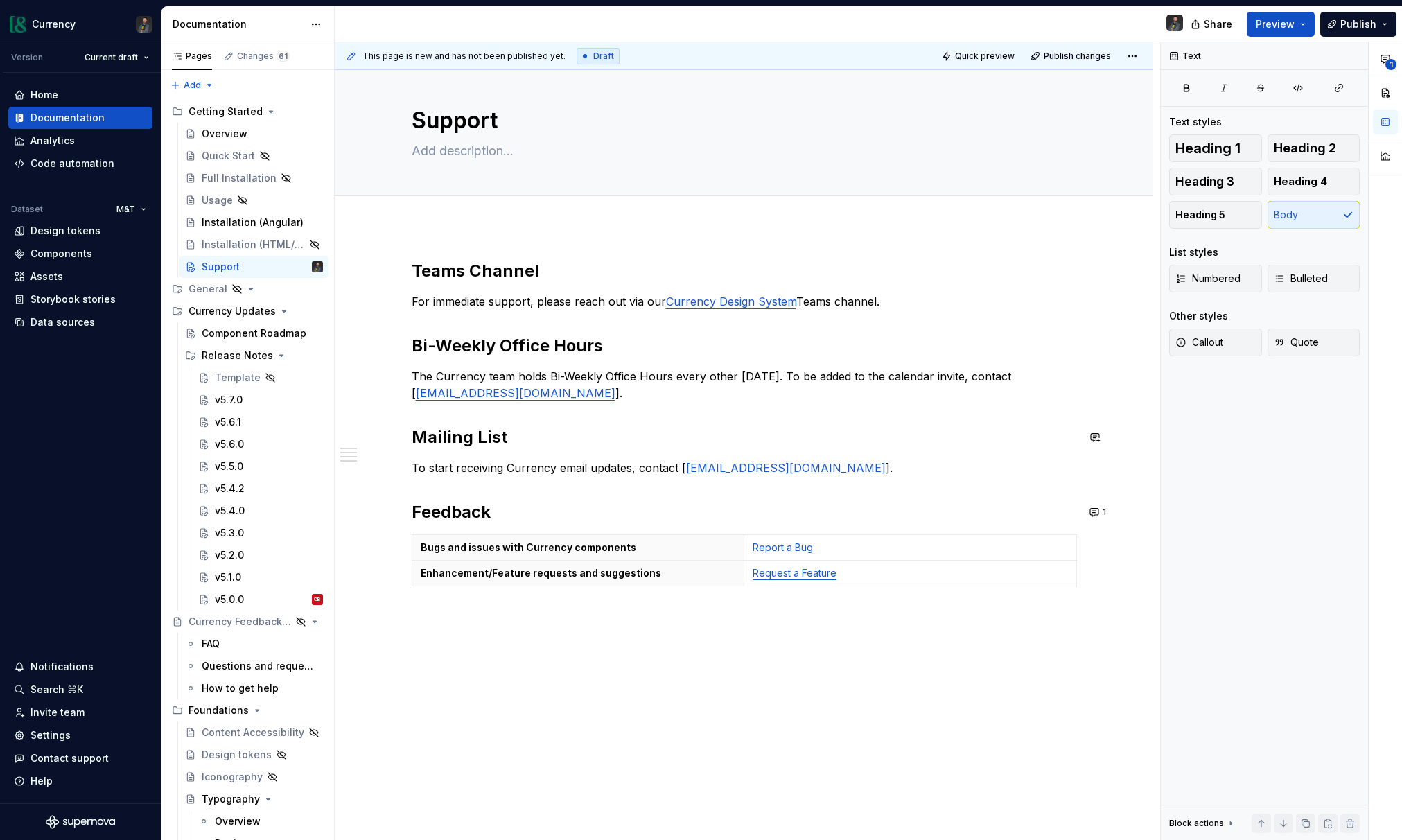
scroll to position [0, 0]
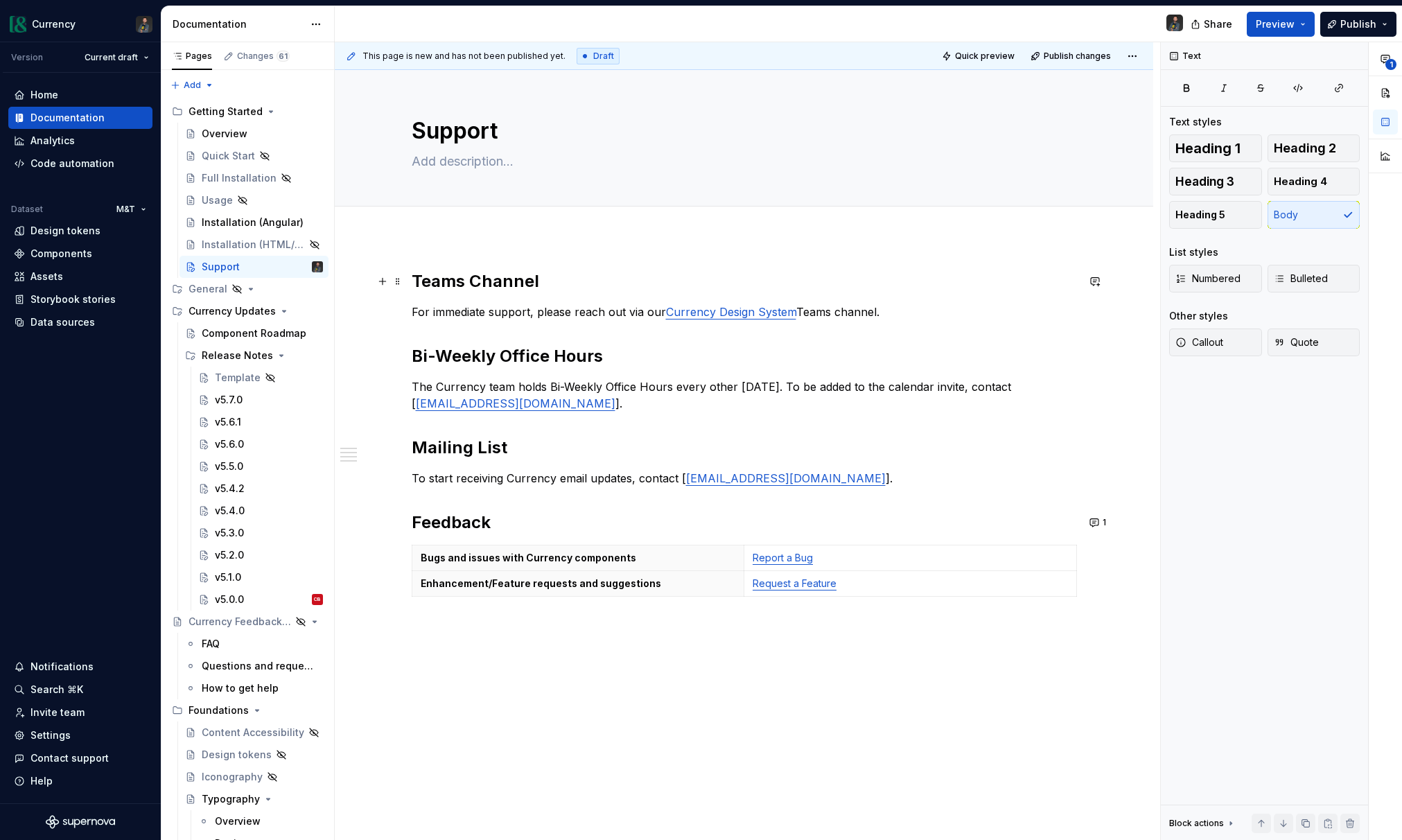
click at [454, 276] on h2 "Teams Channel" at bounding box center [744, 281] width 665 height 22
click at [1098, 282] on button "button" at bounding box center [1095, 281] width 19 height 19
click at [988, 309] on p "**********" at bounding box center [997, 306] width 204 height 15
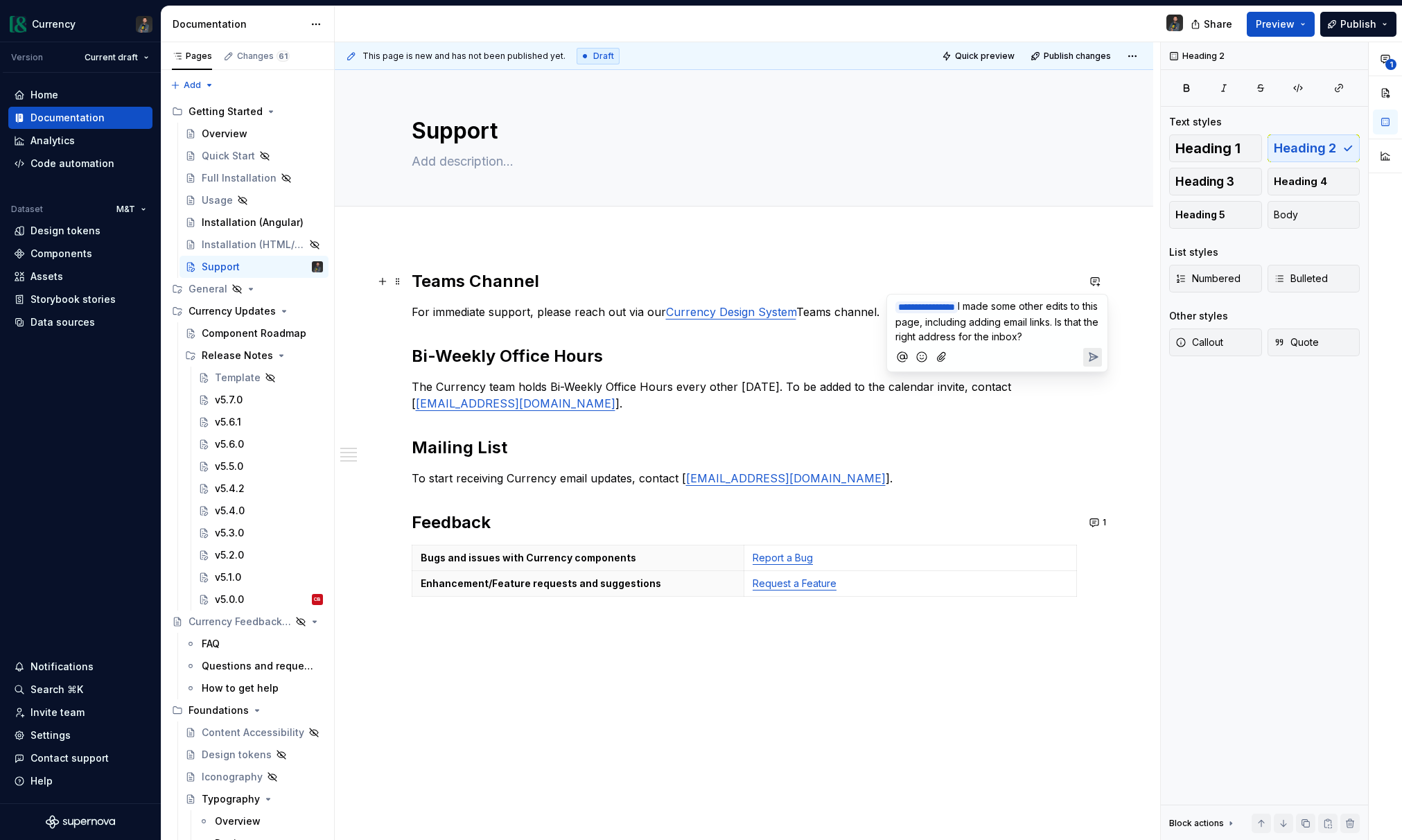
click at [1097, 356] on icon "Send" at bounding box center [1093, 357] width 14 height 14
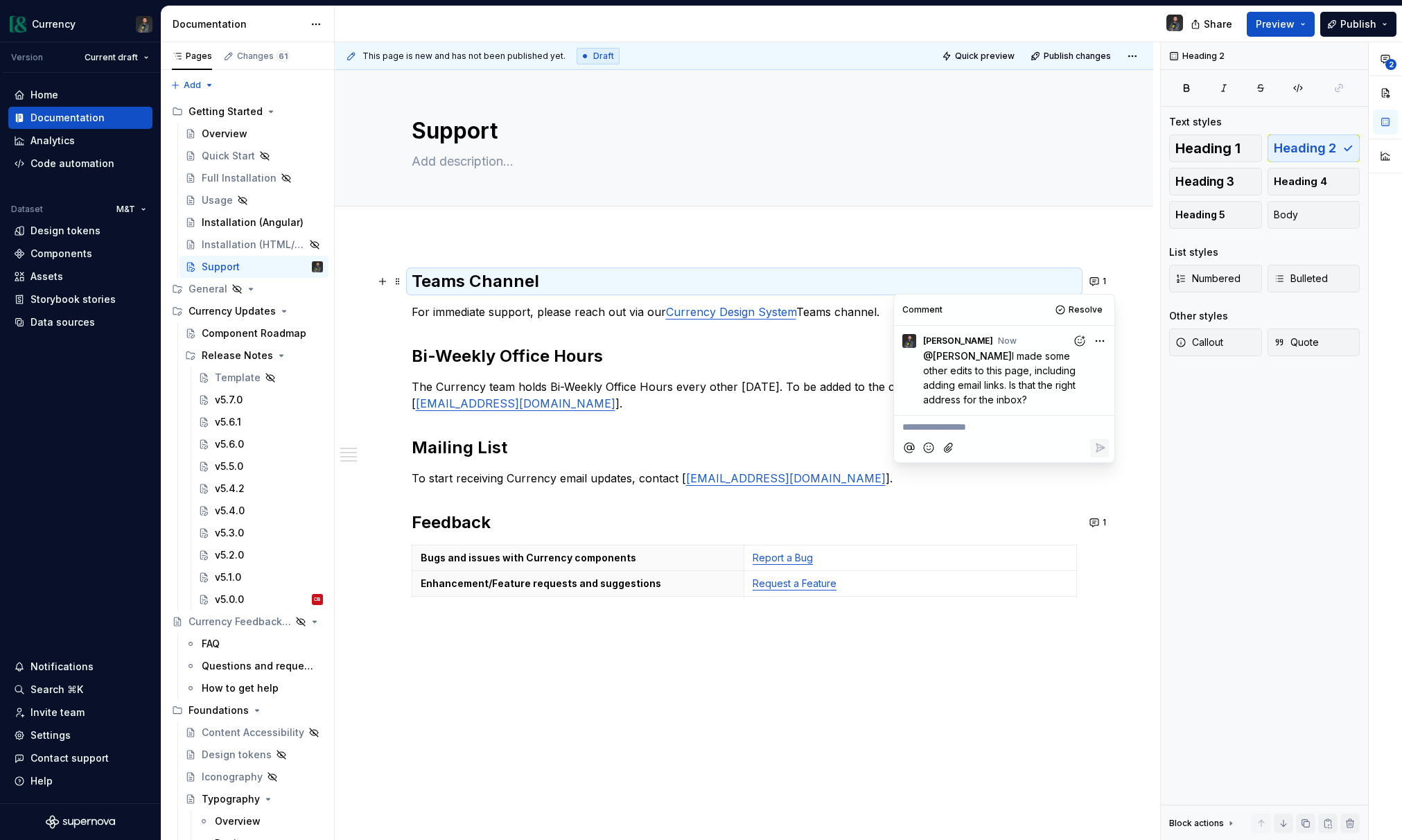
click at [651, 409] on p "The Currency team holds Bi-Weekly Office Hours every other Thursday. To be adde…" at bounding box center [744, 395] width 665 height 33
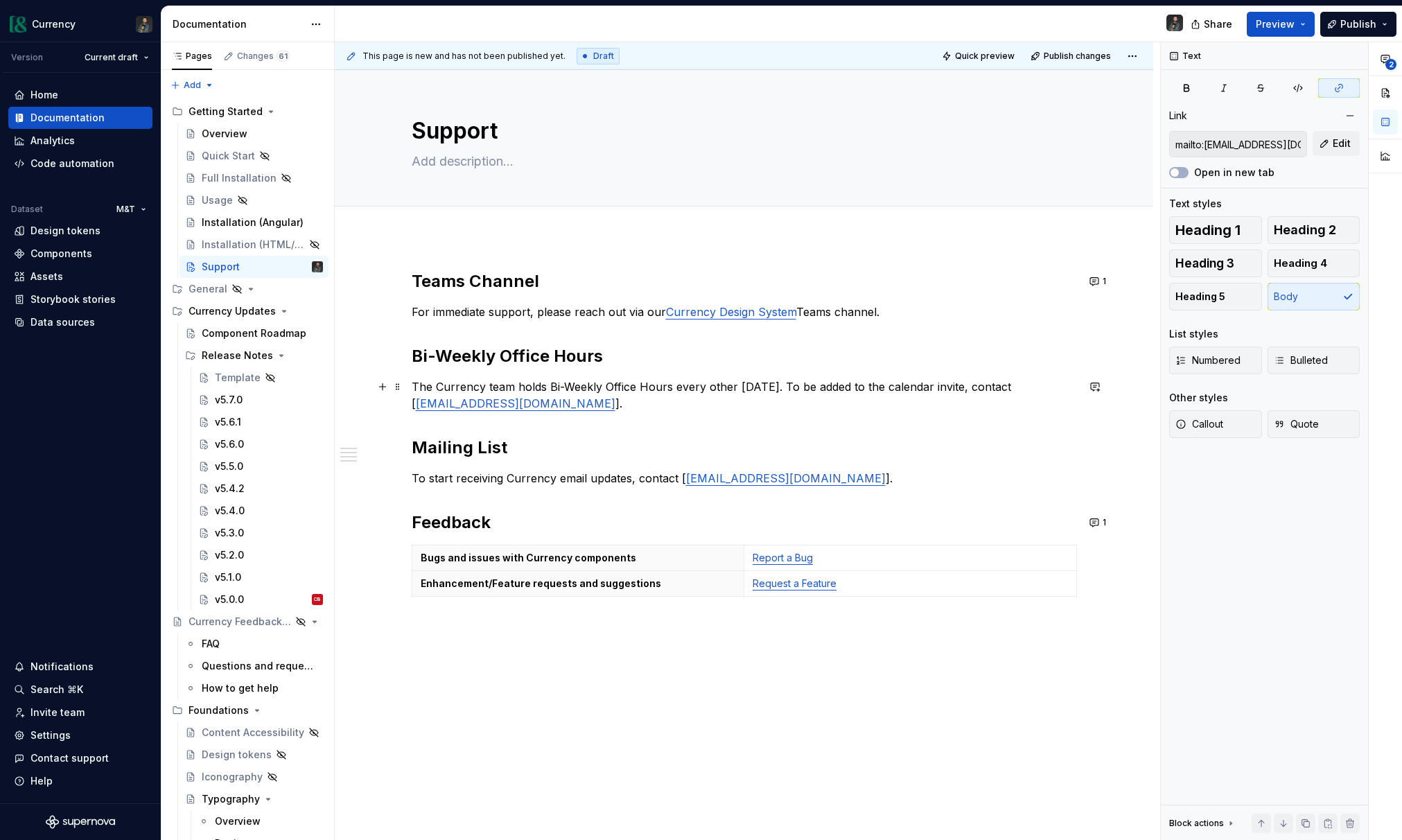
click at [469, 410] on p "The Currency team holds Bi-Weekly Office Hours every other Thursday. To be adde…" at bounding box center [744, 395] width 665 height 33
click at [1343, 140] on span "Edit" at bounding box center [1341, 143] width 18 height 14
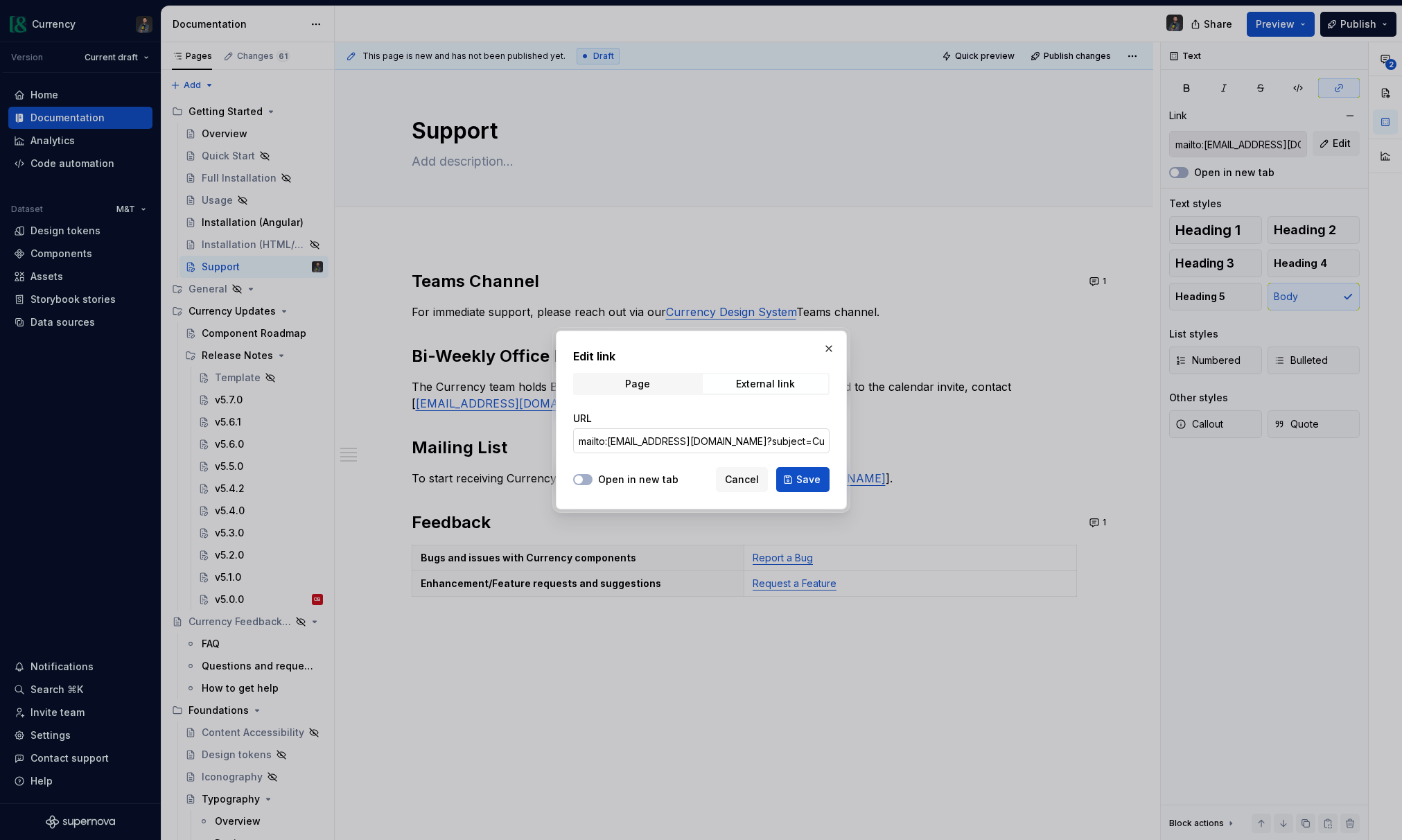
click at [799, 439] on input "mailto:CurrencyDesignSystem@mtb.com?subject=Currency Office Hours"" at bounding box center [701, 441] width 256 height 25
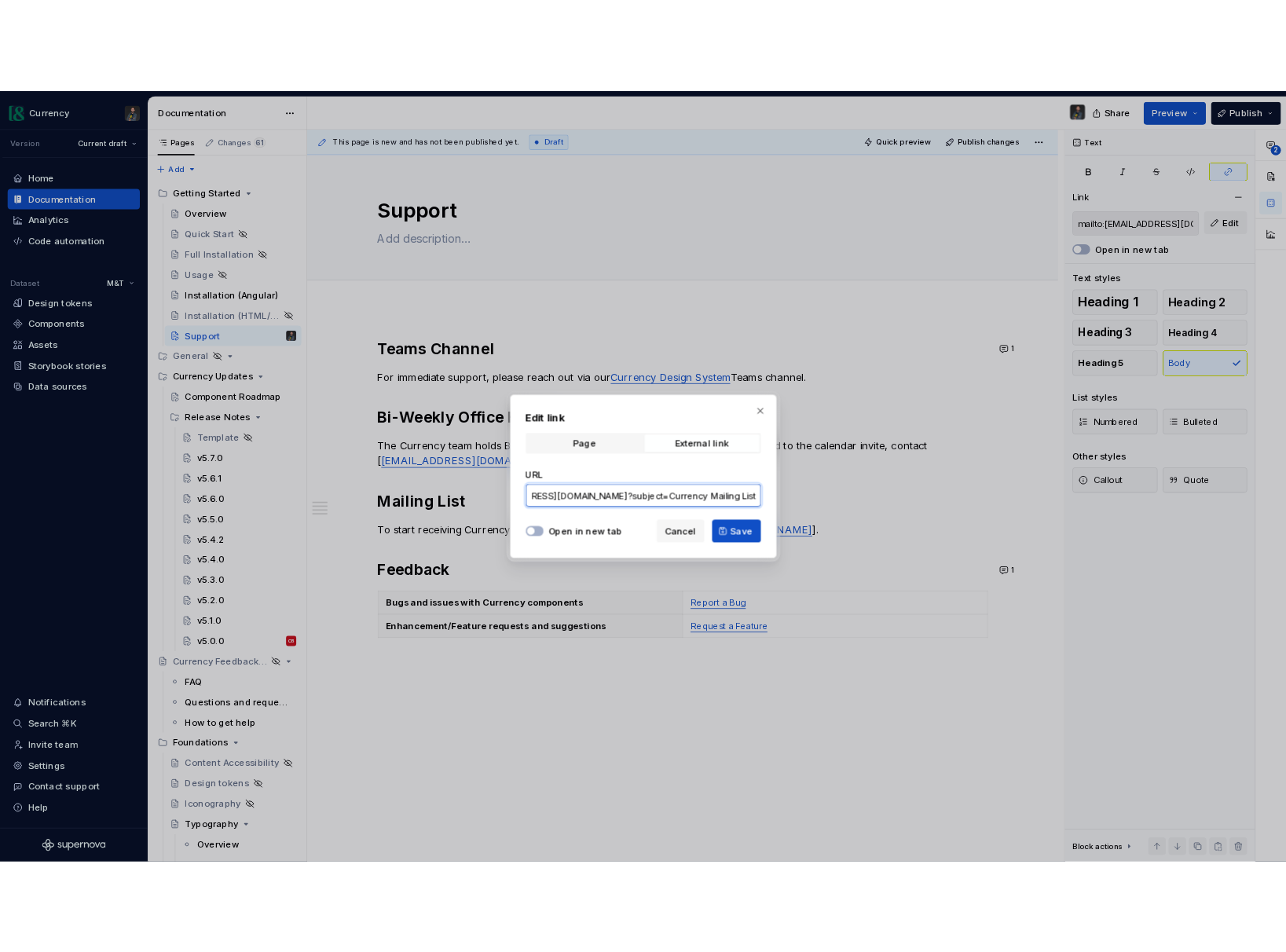
scroll to position [0, 98]
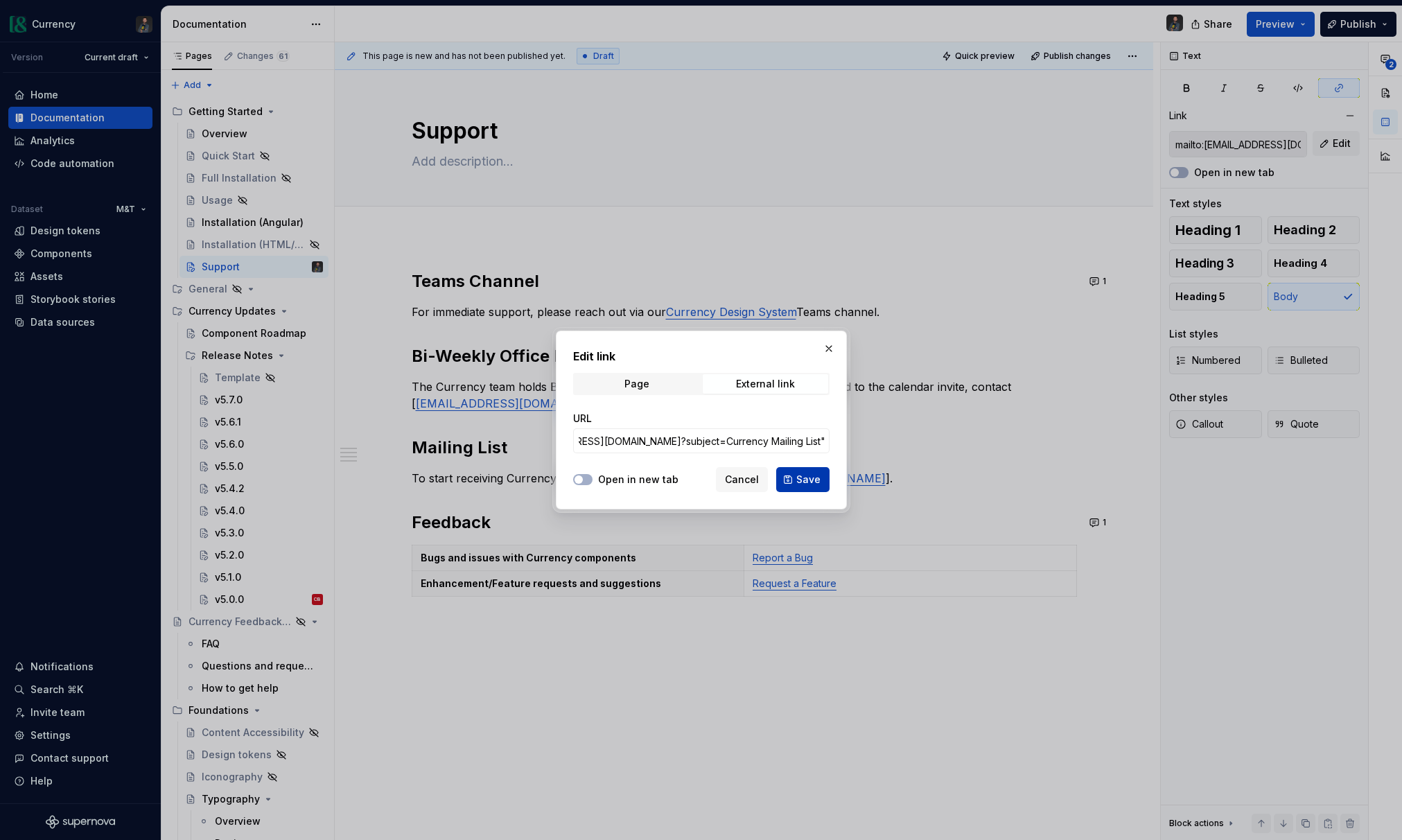
click at [805, 478] on span "Save" at bounding box center [808, 479] width 25 height 14
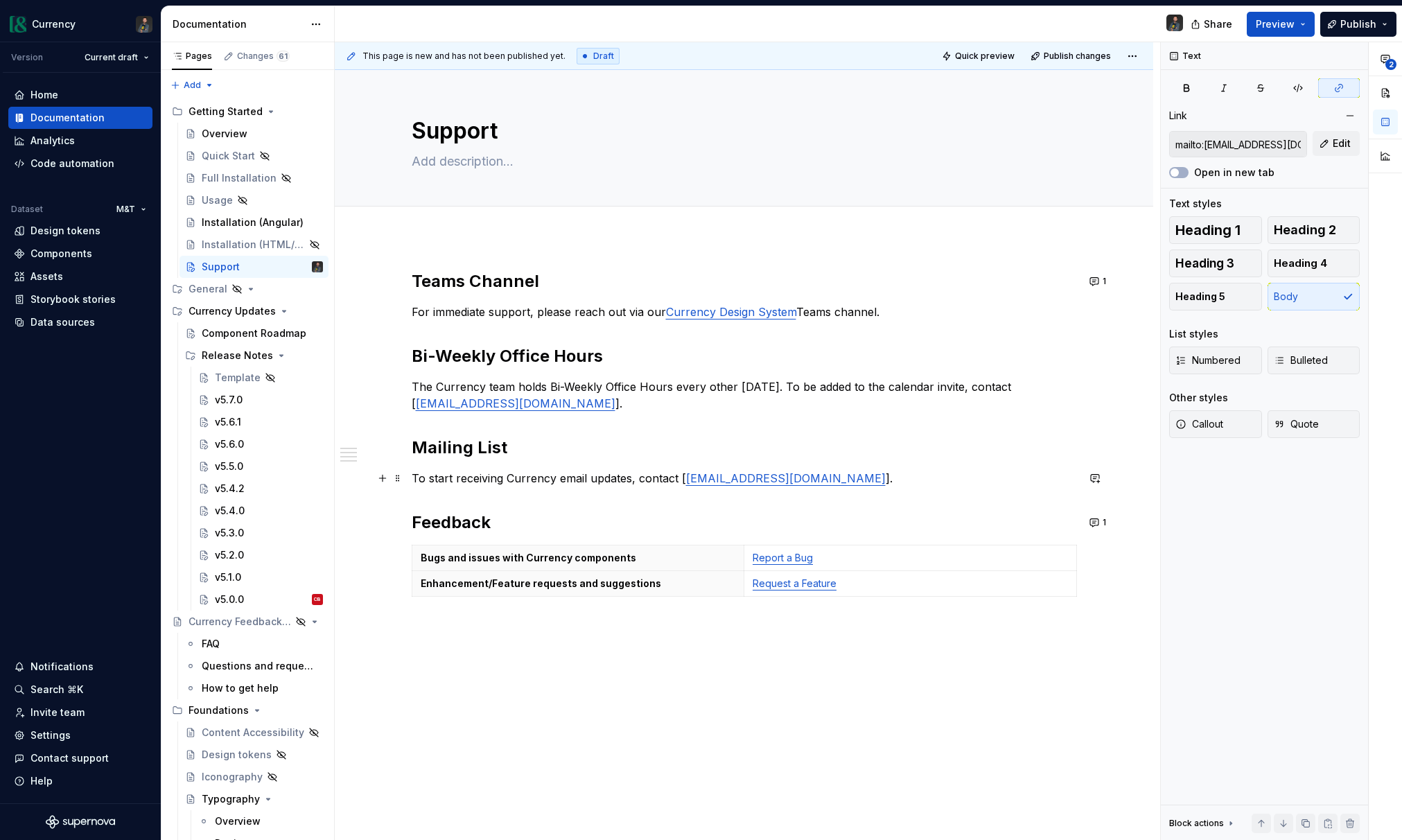
click at [606, 475] on p "To start receiving Currency email updates, contact [ CurrencyDesignSystem@mtb.c…" at bounding box center [744, 478] width 665 height 17
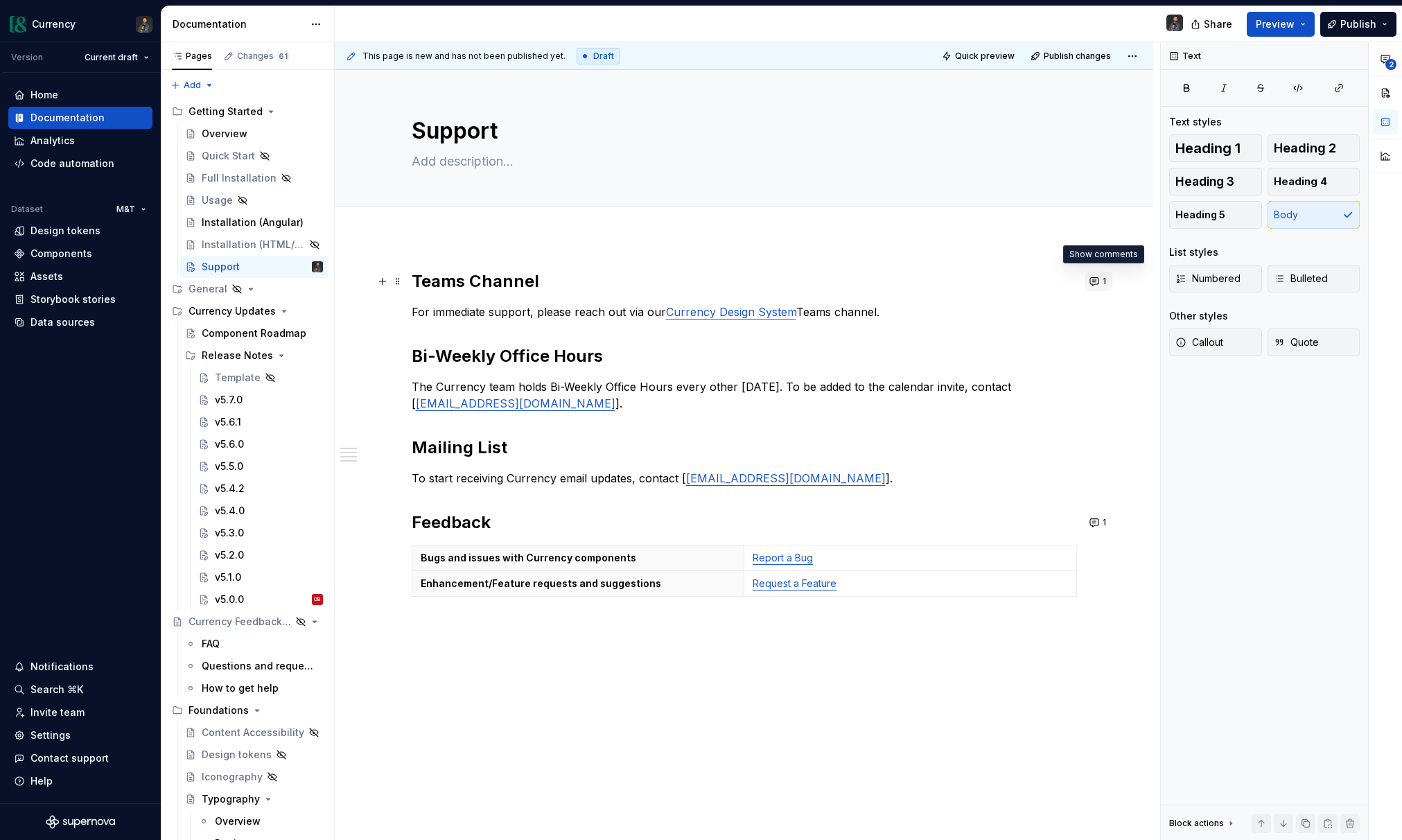
click at [1105, 280] on button "1" at bounding box center [1099, 281] width 27 height 19
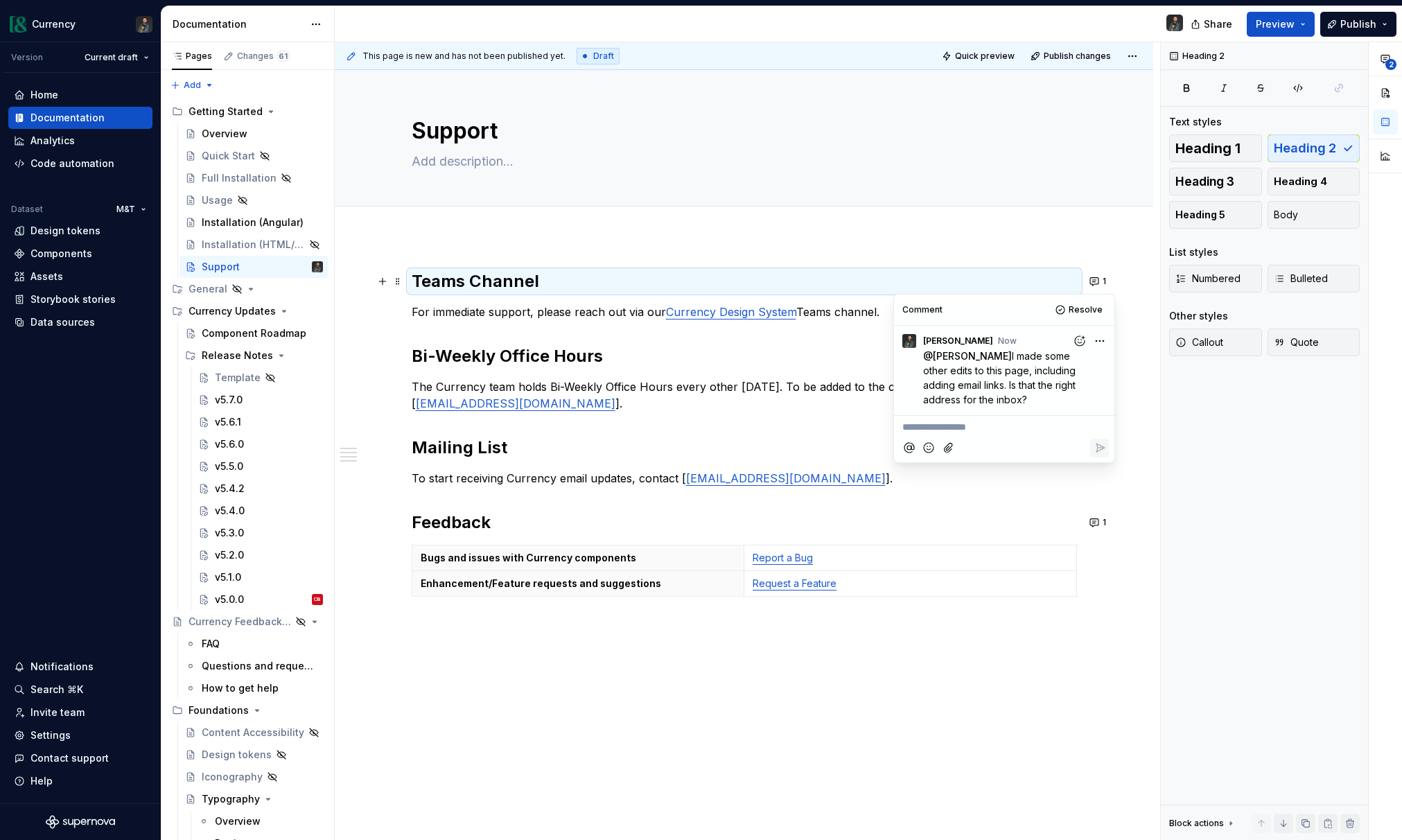
click at [995, 422] on p "**********" at bounding box center [1004, 427] width 204 height 15
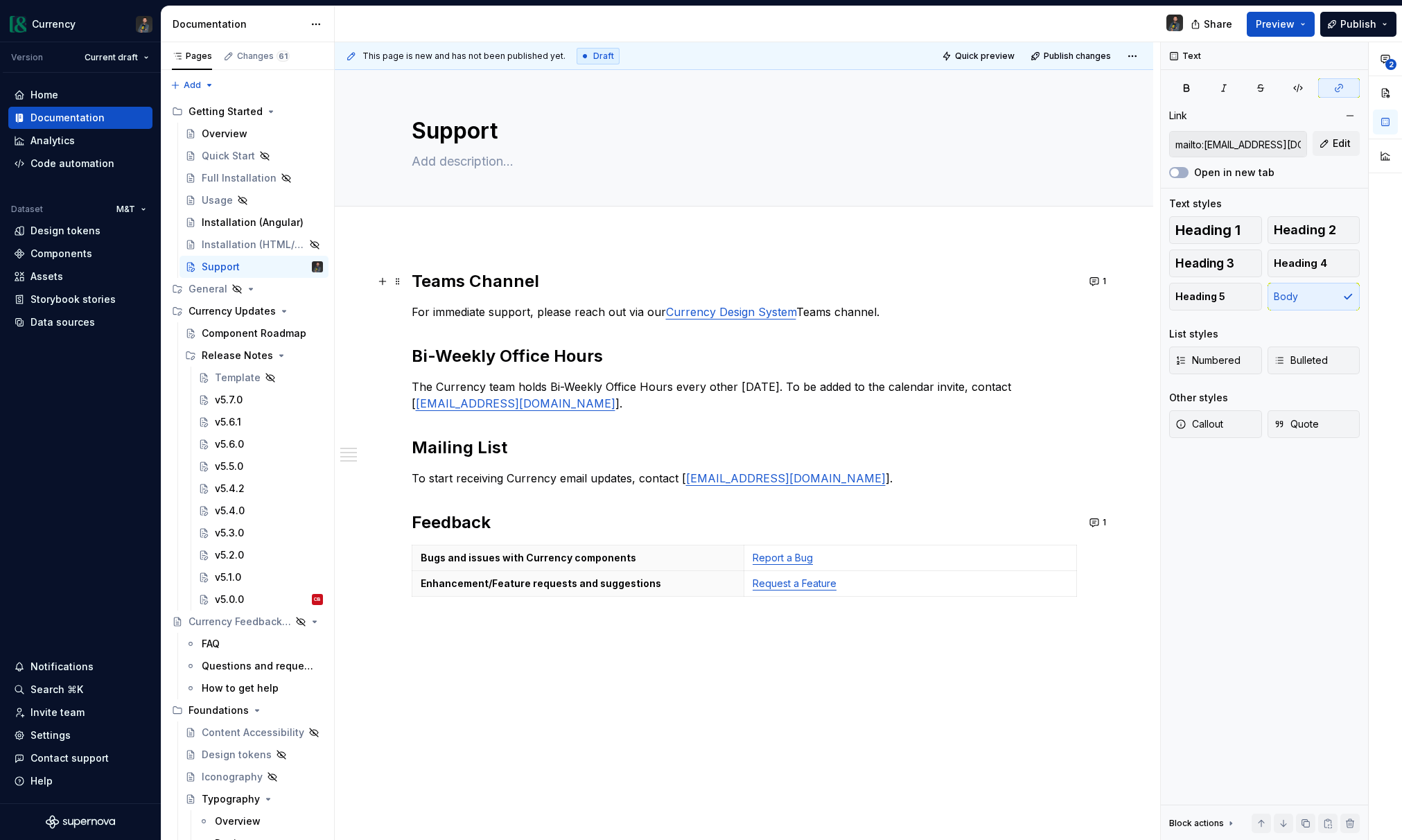
click at [561, 410] on p "The Currency team holds Bi-Weekly Office Hours every other Thursday. To be adde…" at bounding box center [744, 395] width 665 height 33
click at [1141, 57] on html "Currency Version Current draft Home Documentation Analytics Code automation Dat…" at bounding box center [701, 420] width 1402 height 840
click at [1087, 78] on div "Open preview" at bounding box center [1095, 84] width 90 height 14
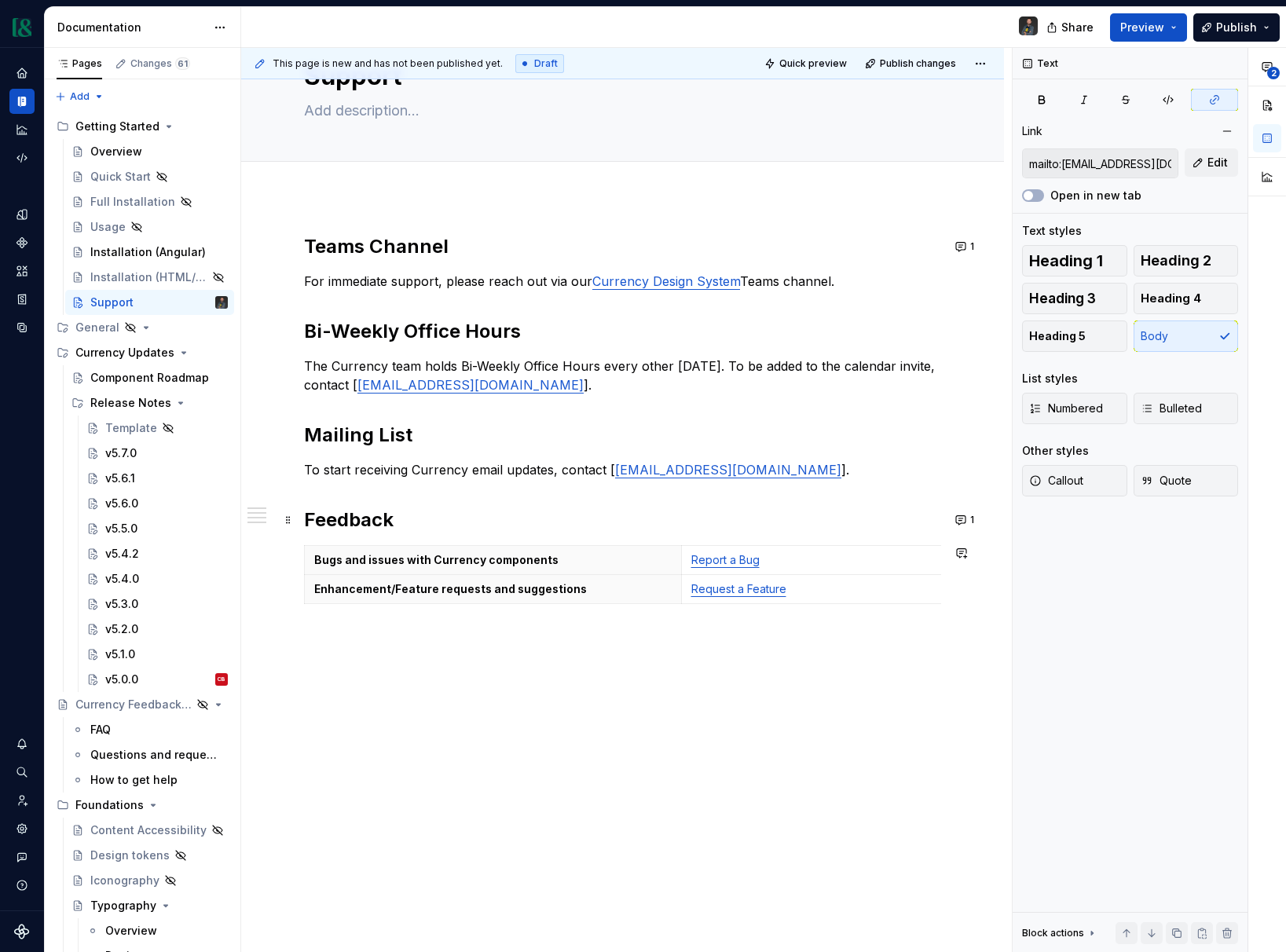
scroll to position [0, 0]
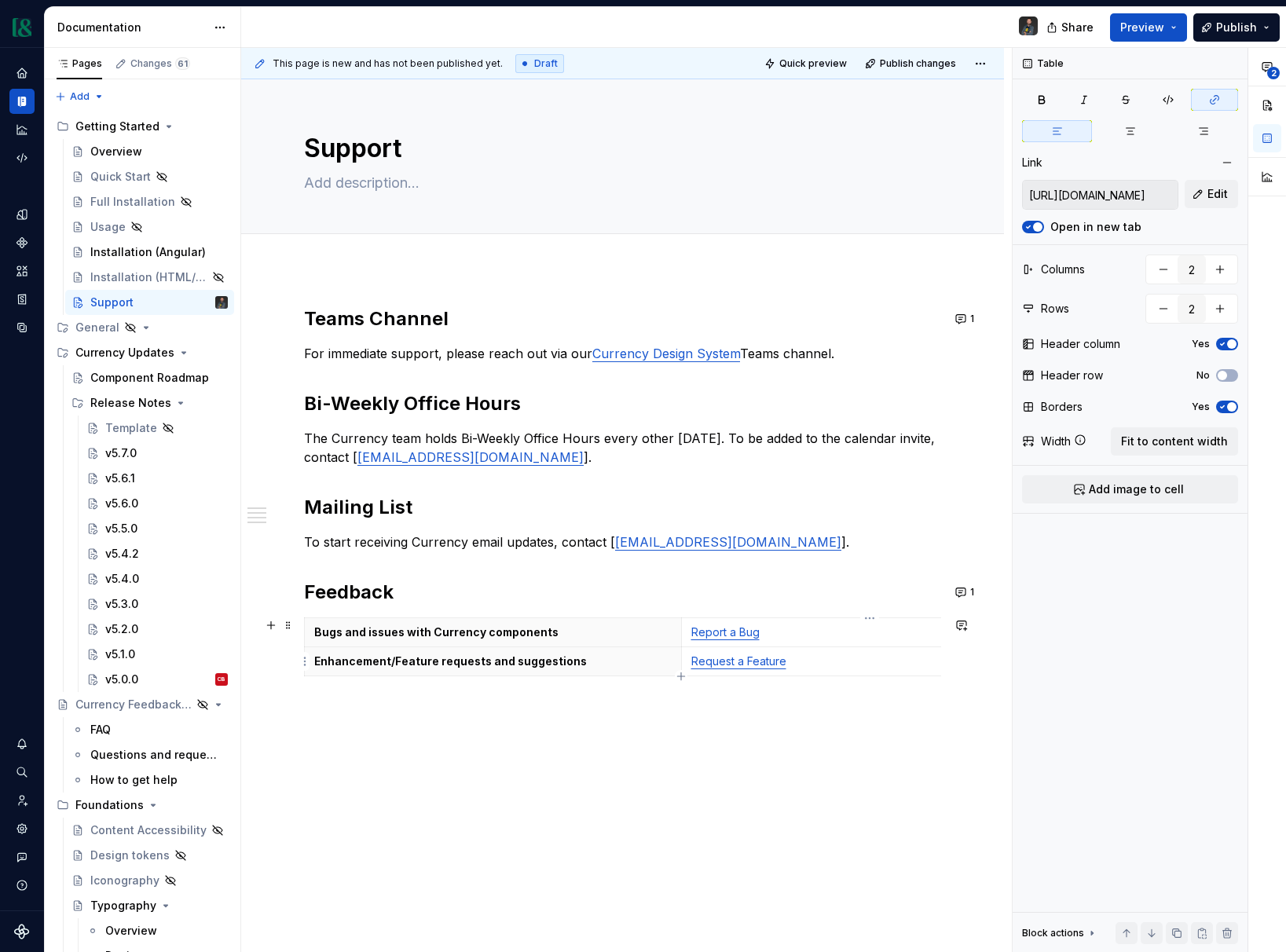
click at [769, 665] on link "Request a Feature" at bounding box center [738, 660] width 95 height 13
click at [1077, 194] on input "https://mtbtools.atlassian.net/jira/software/c/projects/CUR/form/2923?atlOrigin…" at bounding box center [1100, 194] width 155 height 28
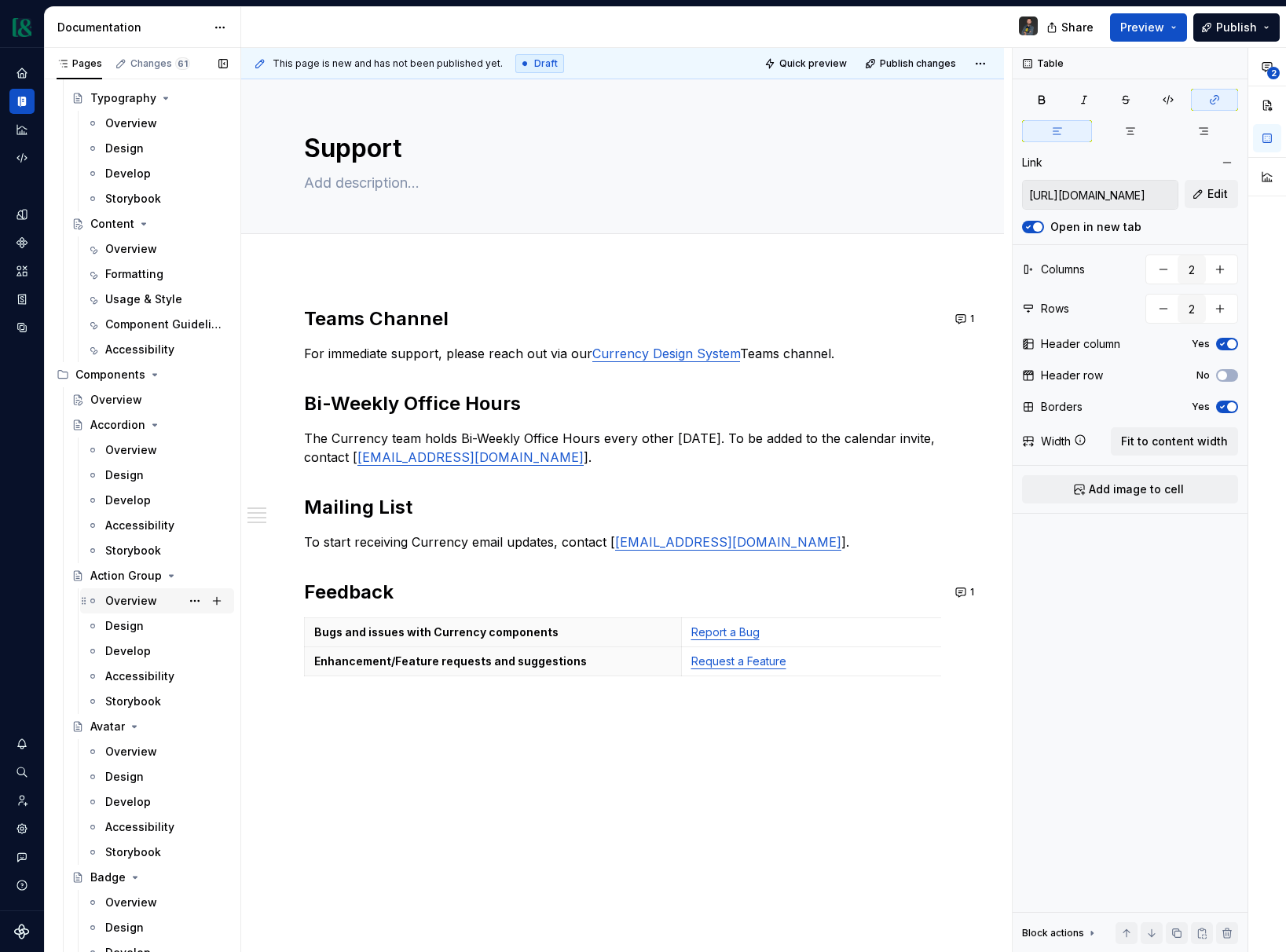
scroll to position [804, 0]
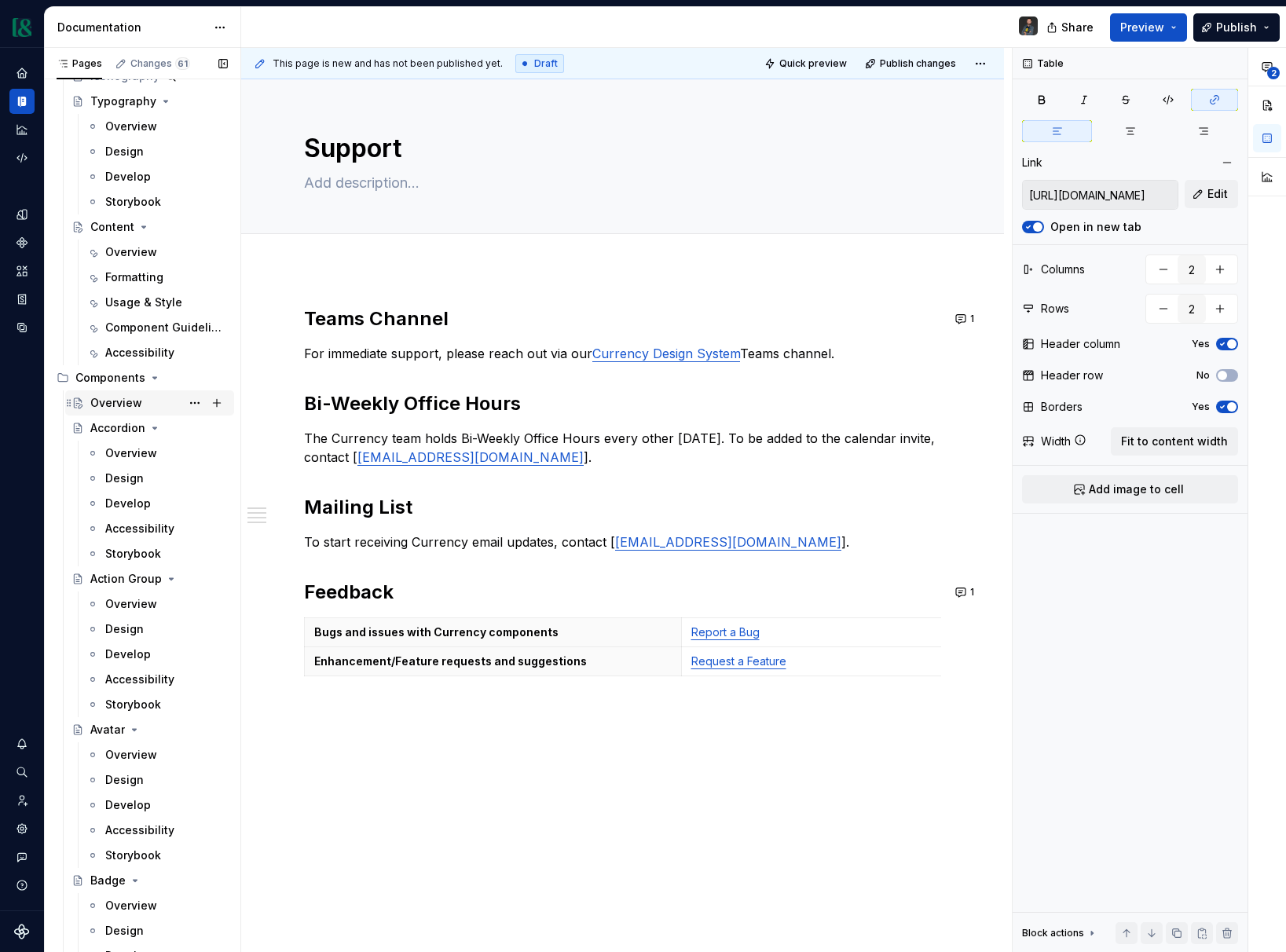
click at [131, 401] on div "Overview" at bounding box center [117, 403] width 52 height 16
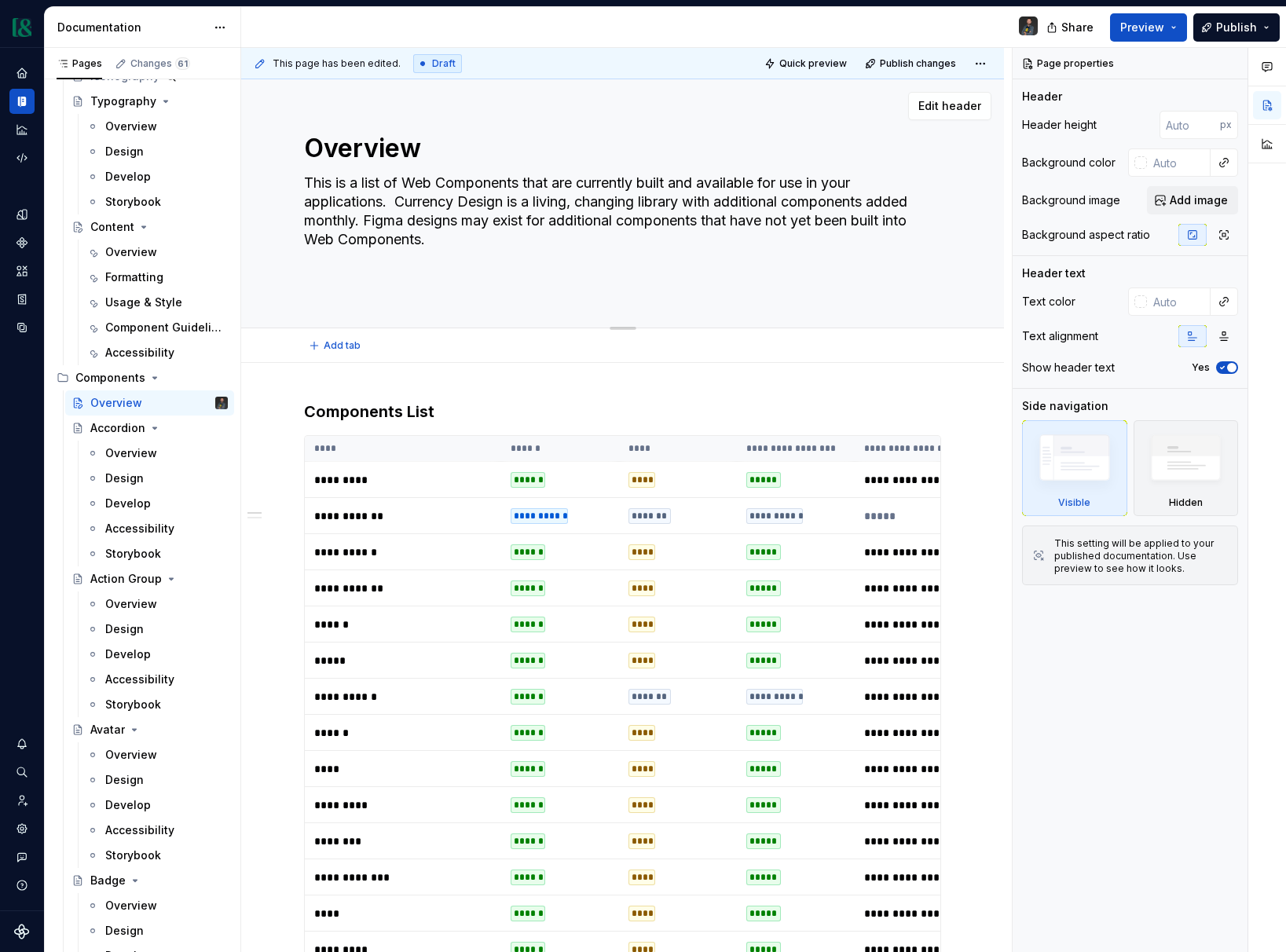
click at [397, 202] on textarea "This is a list of Web Components that are currently built and available for use…" at bounding box center [619, 230] width 637 height 120
click at [400, 199] on textarea "This is a list of Web Components that are currently built and available for use…" at bounding box center [619, 230] width 637 height 120
drag, startPoint x: 398, startPoint y: 198, endPoint x: 305, endPoint y: 183, distance: 94.2
click at [305, 183] on textarea "This is a list of Web Components that are currently built and available for use…" at bounding box center [619, 230] width 637 height 120
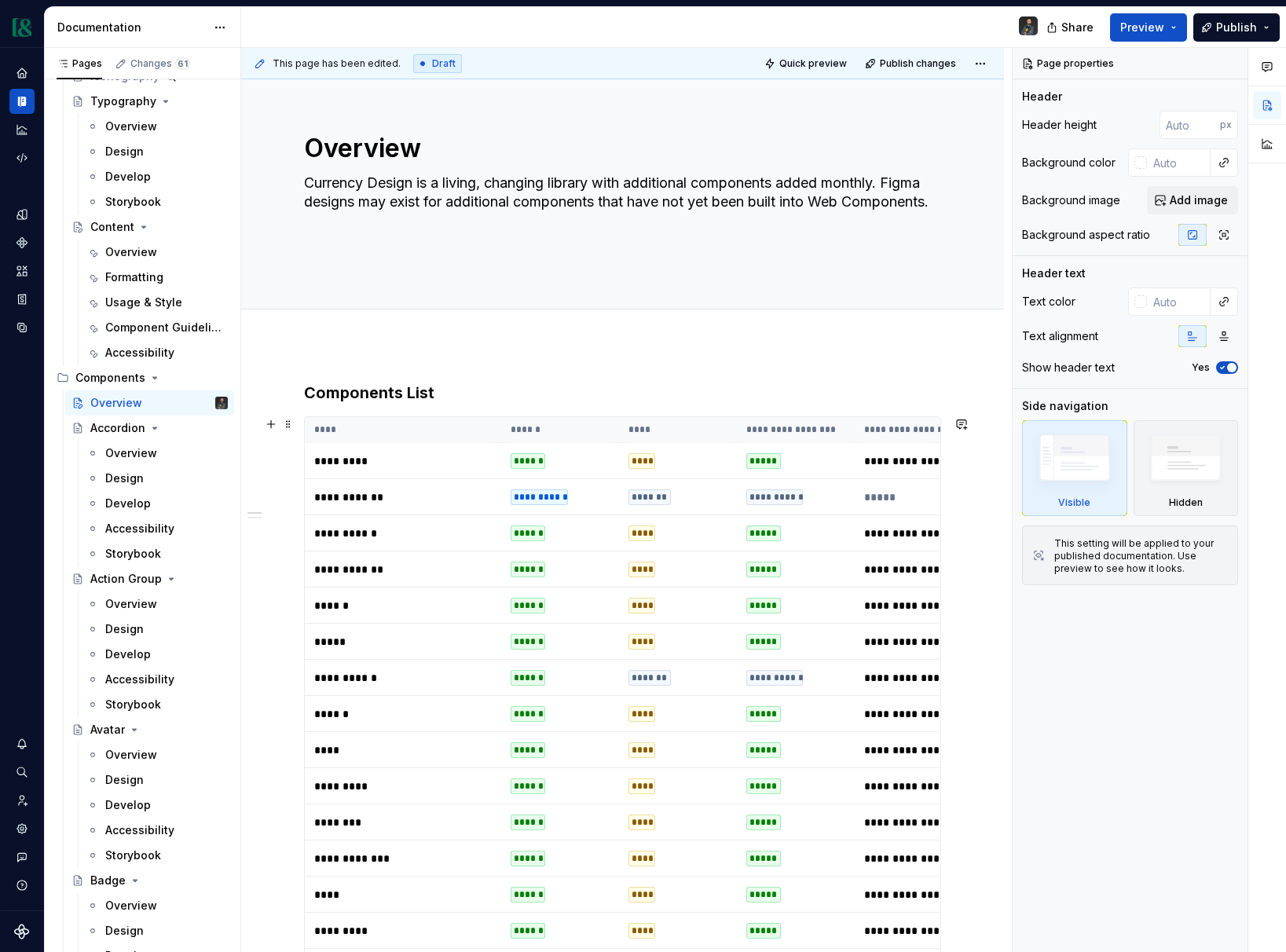
click at [770, 438] on th "**********" at bounding box center [796, 430] width 118 height 26
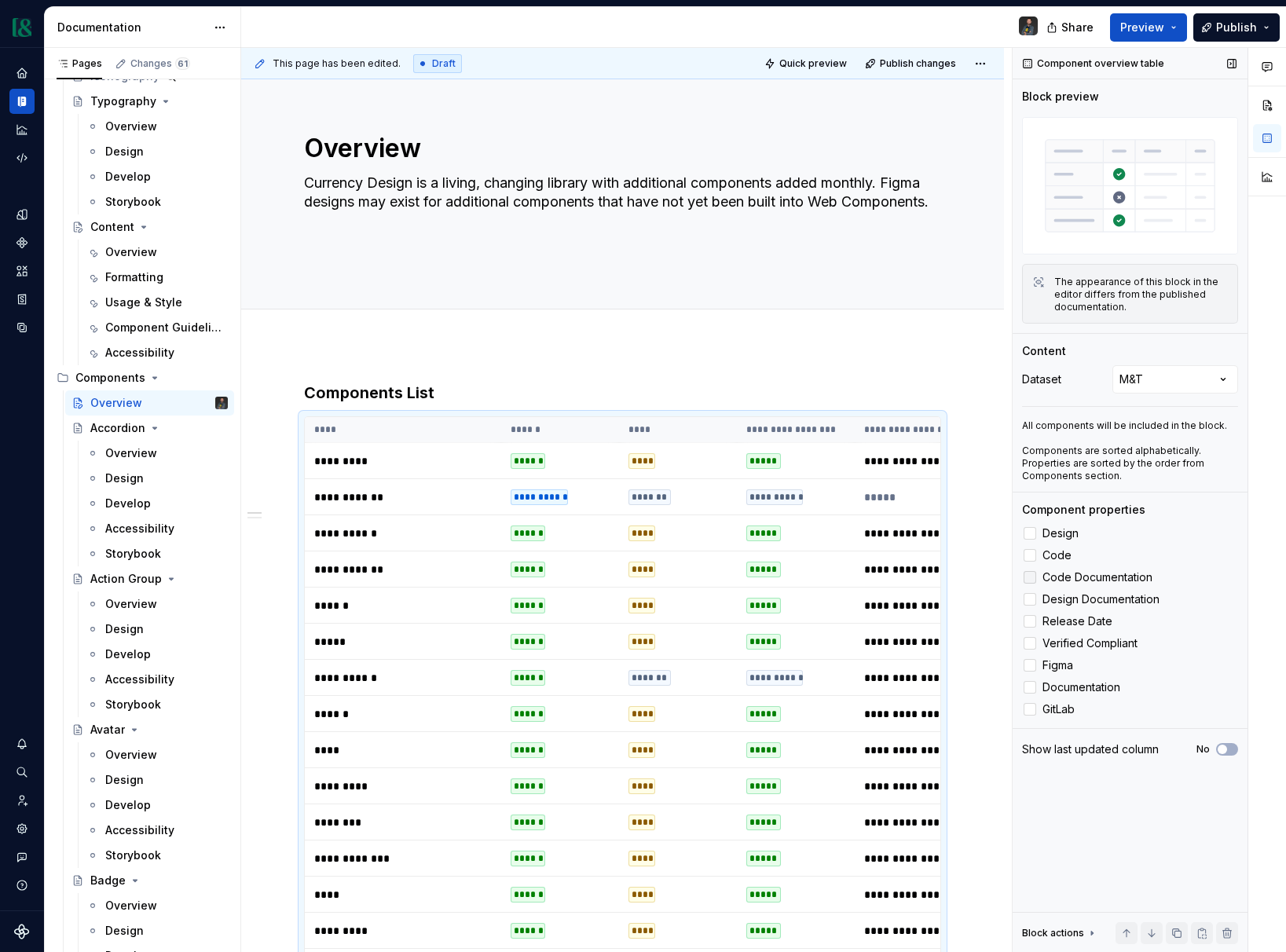
click at [1030, 577] on polyline at bounding box center [1030, 577] width 0 height 0
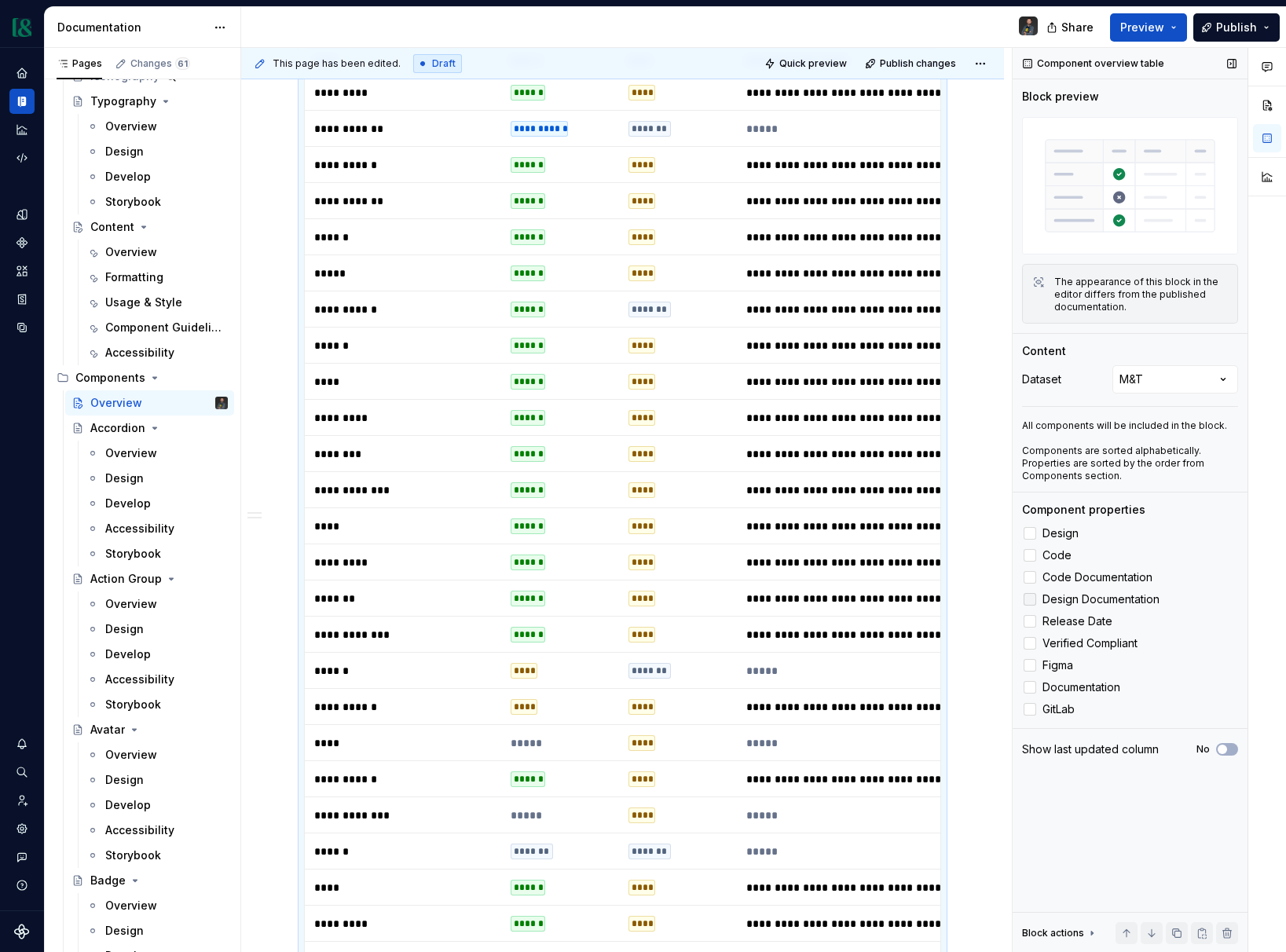
click at [1030, 599] on icon at bounding box center [1030, 599] width 0 height 0
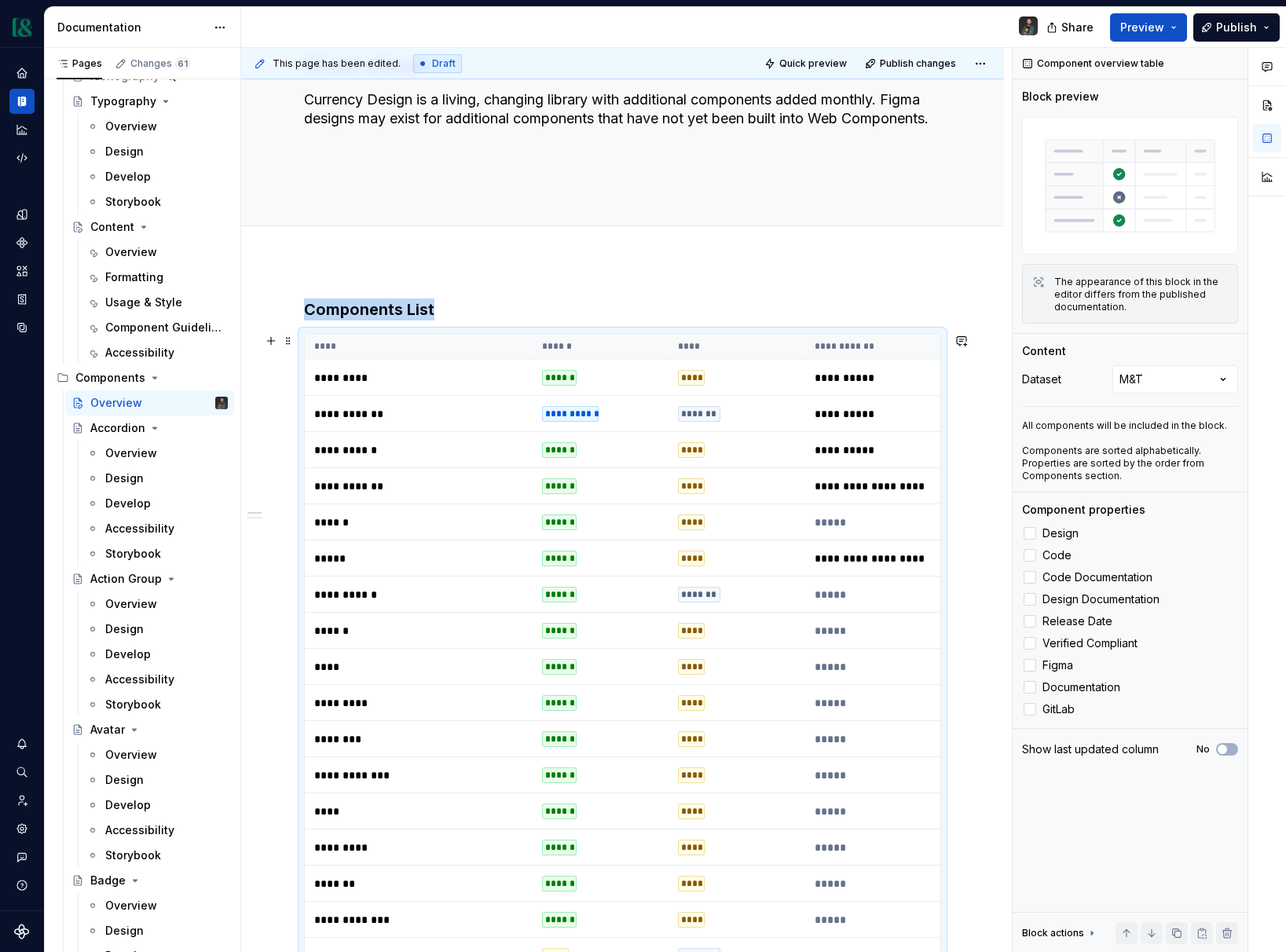
scroll to position [0, 0]
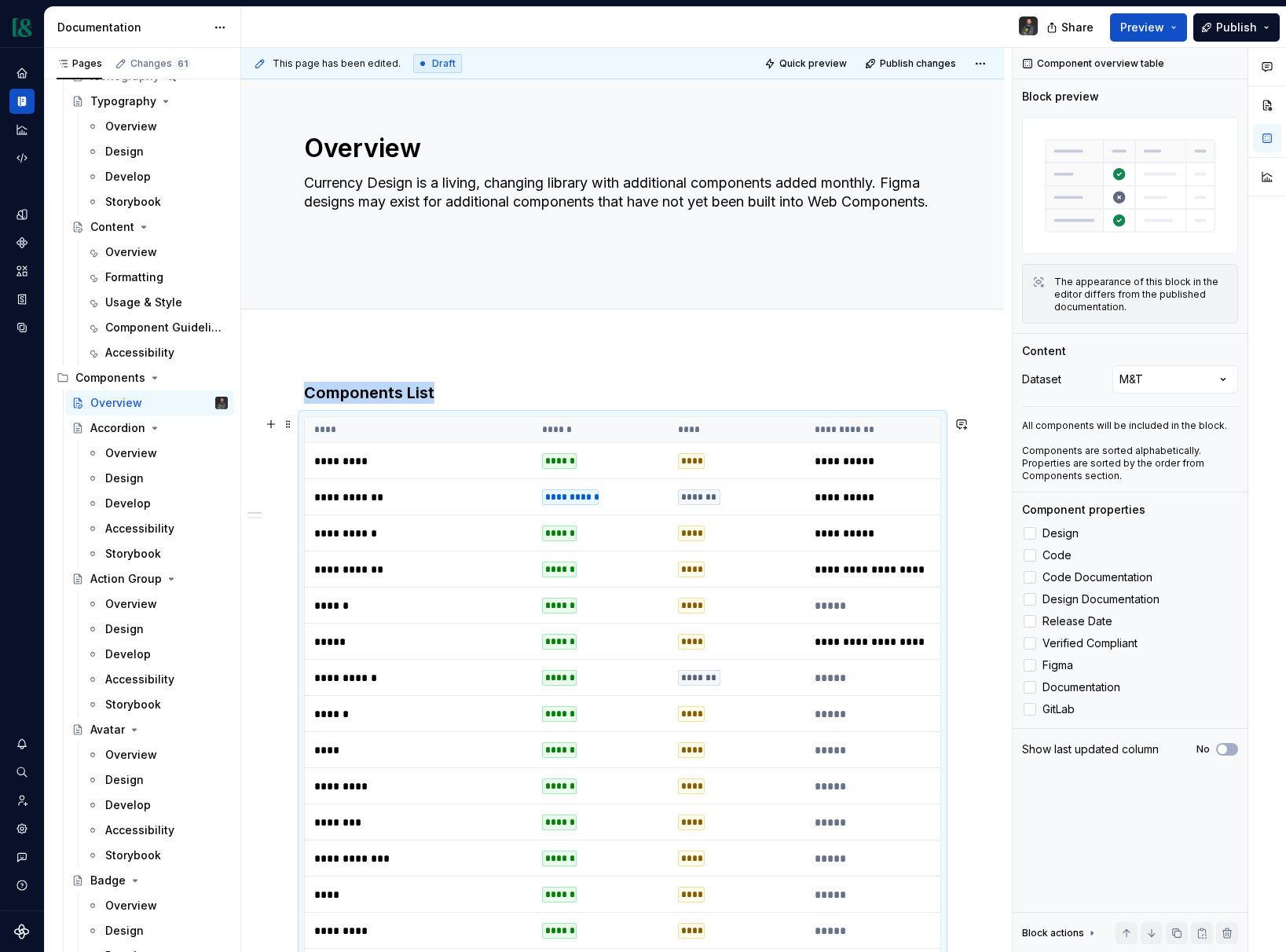
click at [871, 434] on th "**********" at bounding box center [876, 430] width 143 height 26
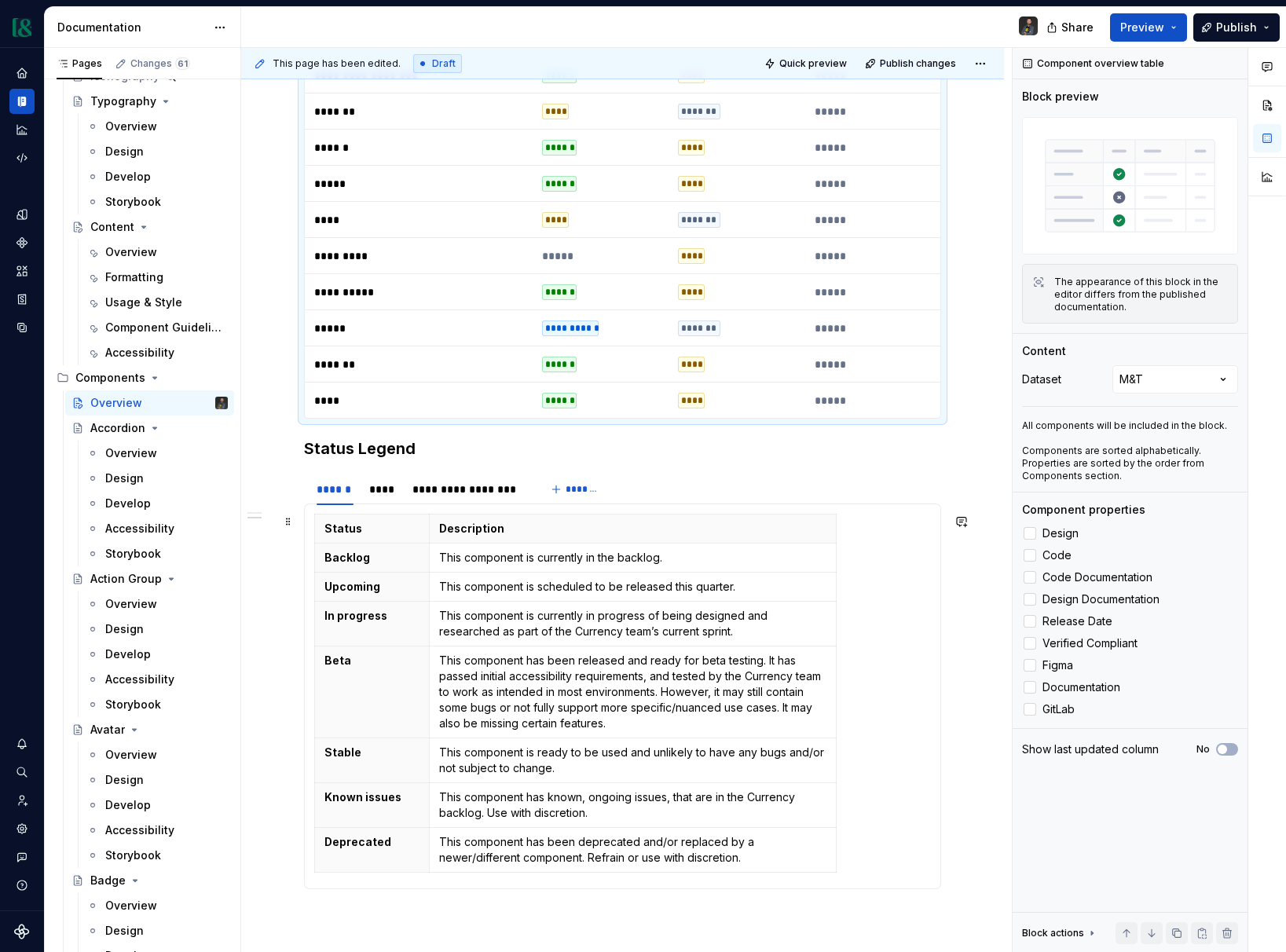
scroll to position [1929, 0]
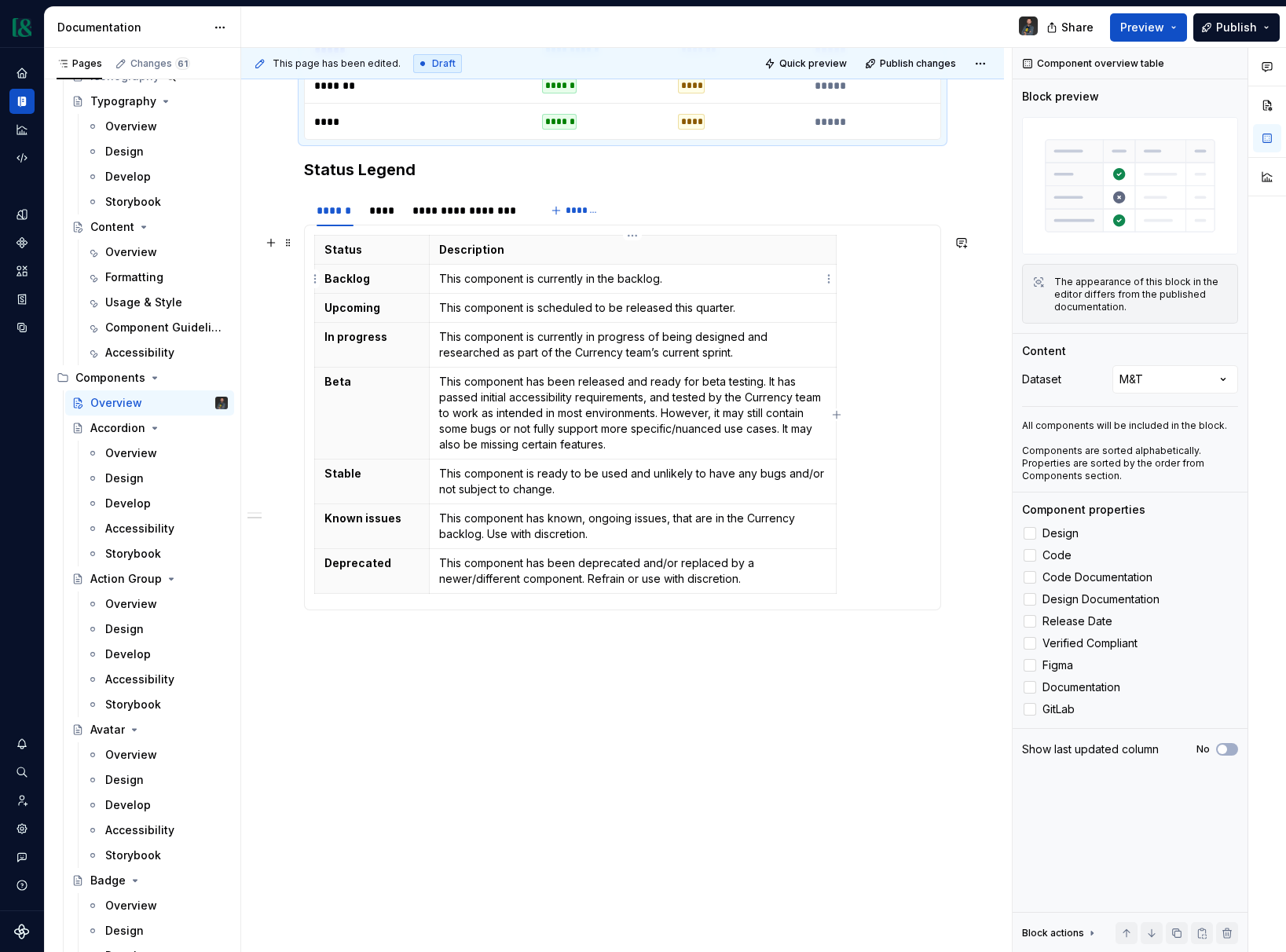
click at [649, 287] on td "This component is currently in the backlog." at bounding box center [632, 278] width 407 height 29
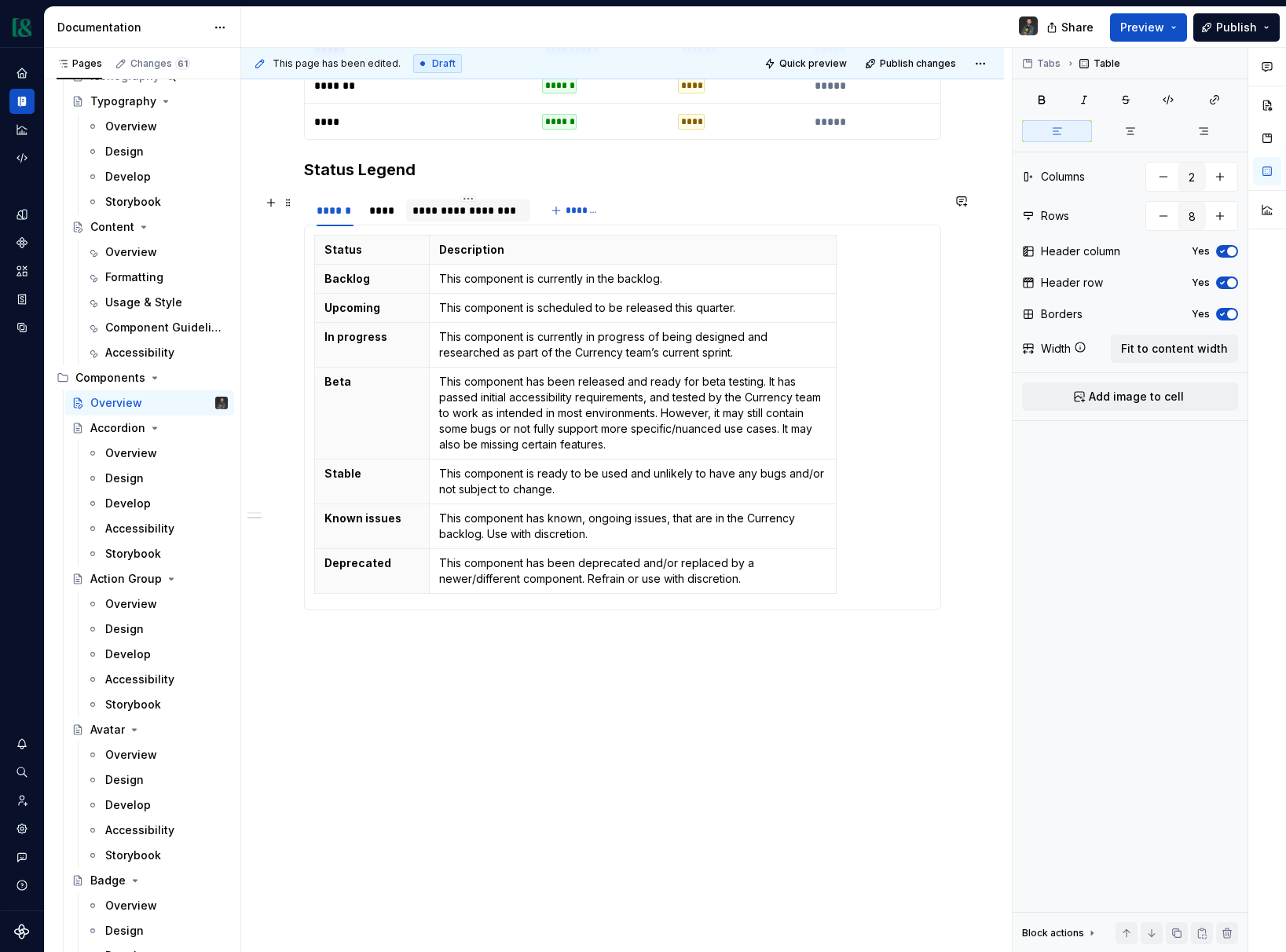
click at [461, 212] on div "**********" at bounding box center [468, 210] width 111 height 16
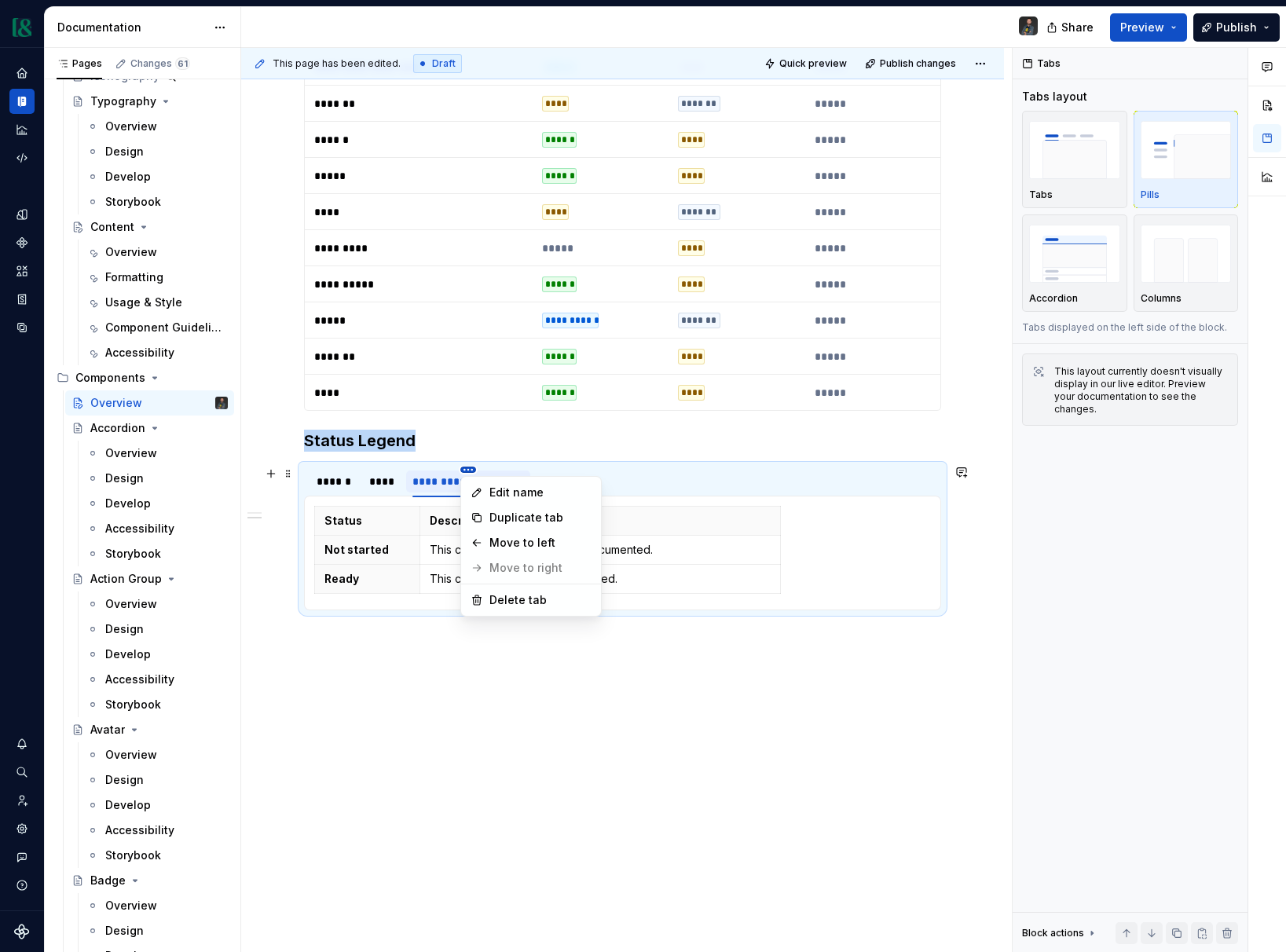
click at [467, 469] on html "Currency Dataset M&T Documentation Share Preview Publish Pages Changes 61 Add A…" at bounding box center [643, 476] width 1286 height 952
click at [505, 600] on div "Delete tab" at bounding box center [540, 600] width 102 height 16
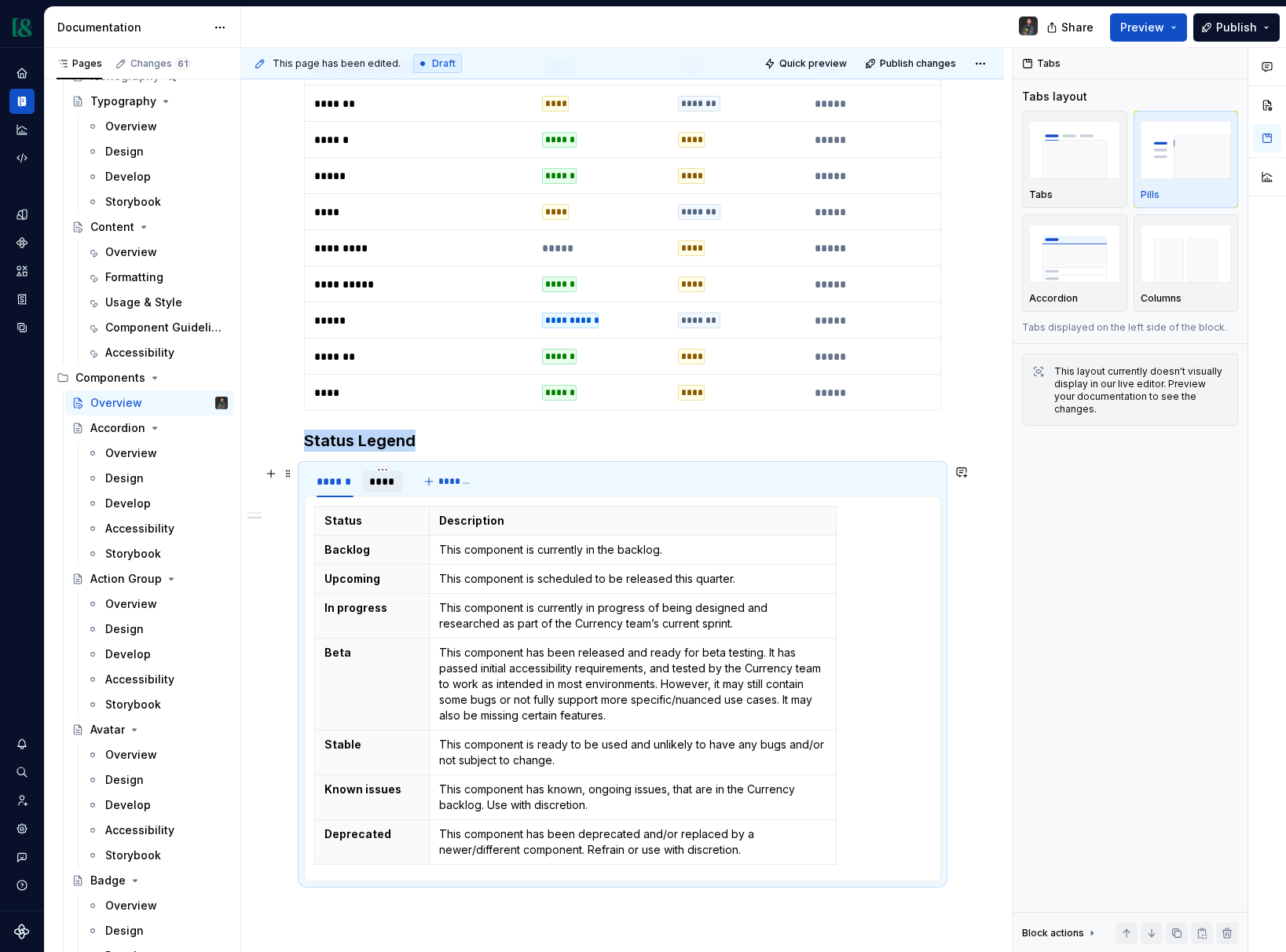
click at [393, 483] on div "****" at bounding box center [383, 481] width 28 height 16
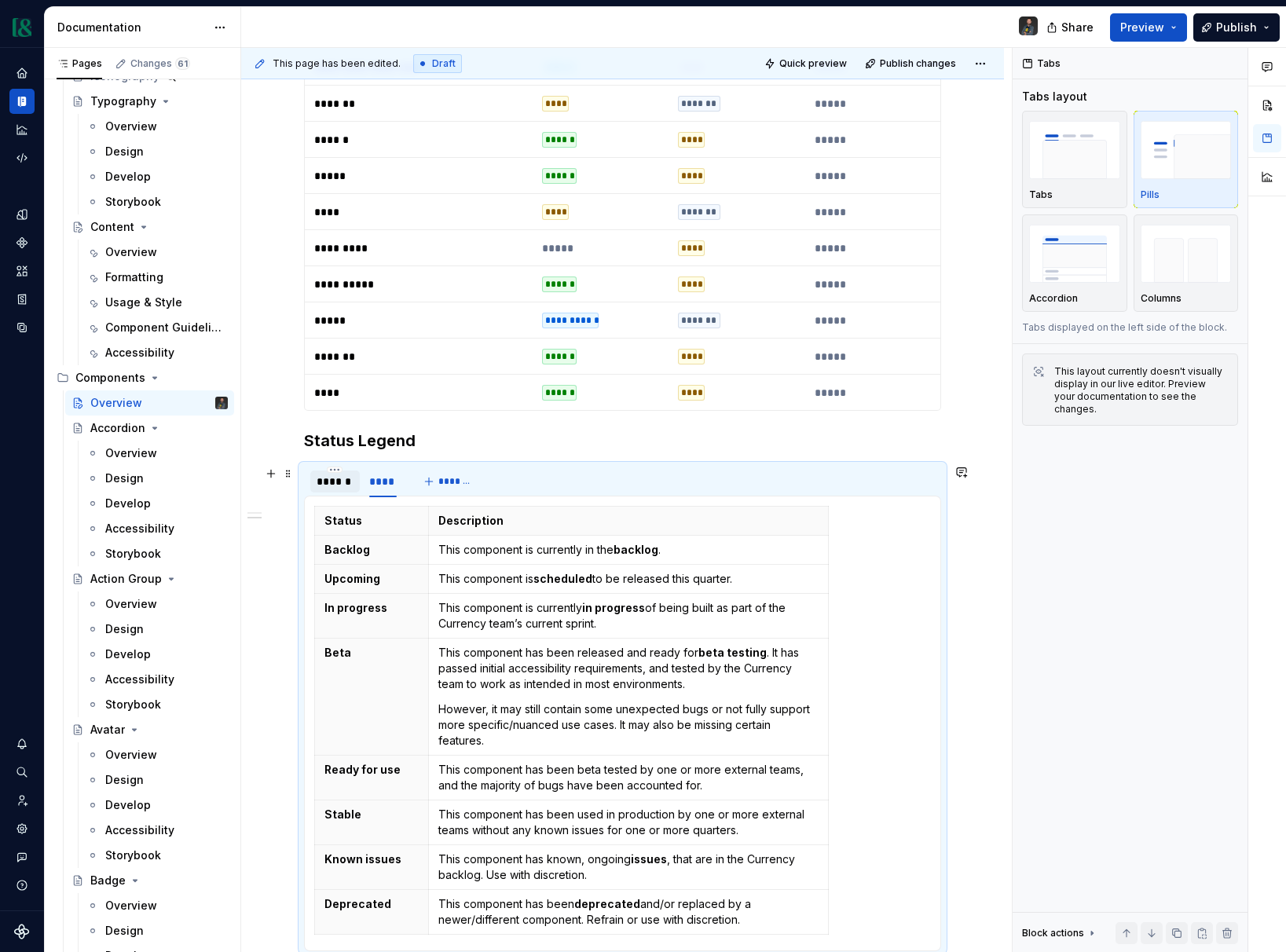
click at [342, 482] on div "******" at bounding box center [334, 481] width 37 height 16
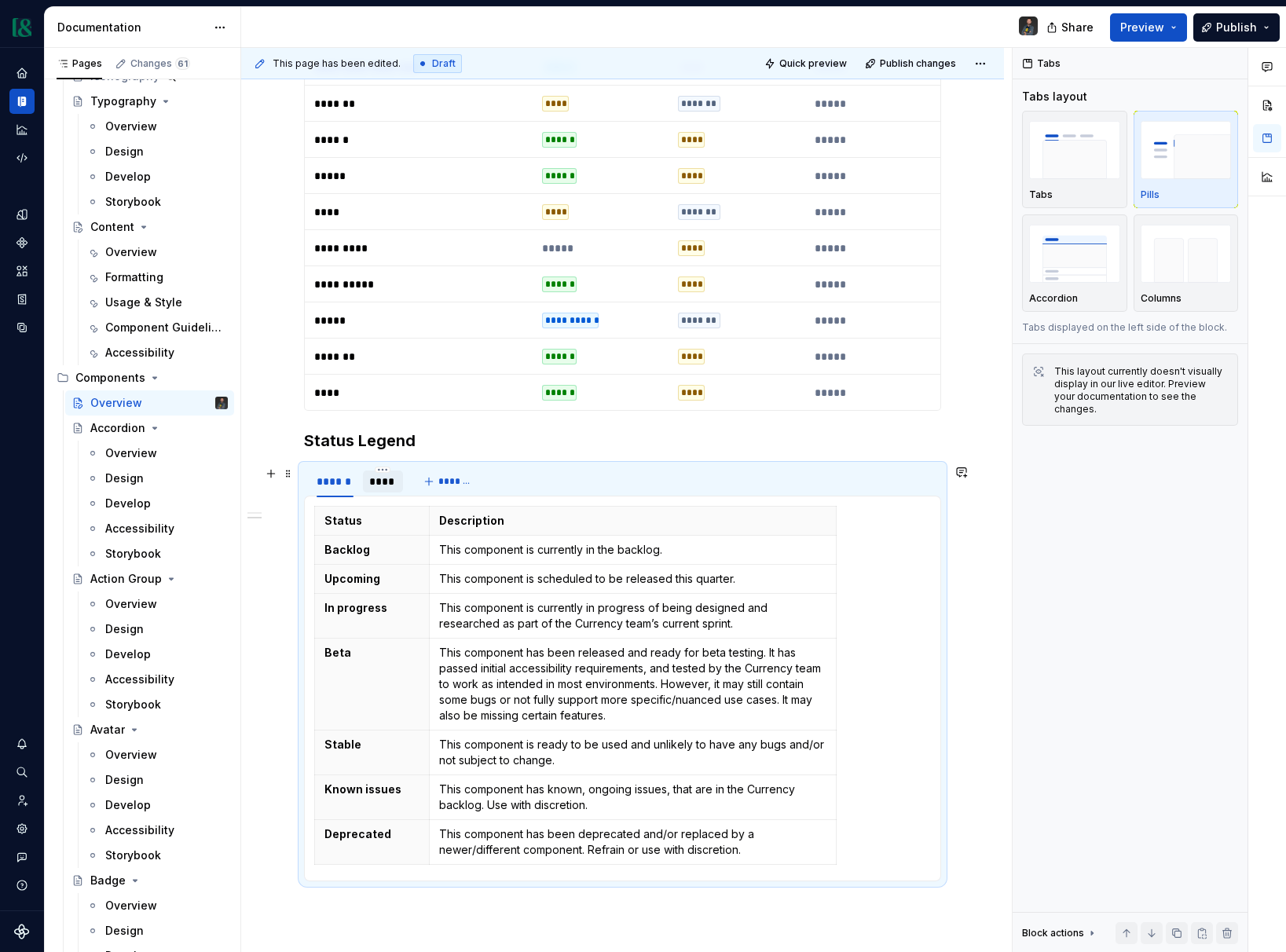
click at [387, 483] on div "****" at bounding box center [383, 481] width 28 height 16
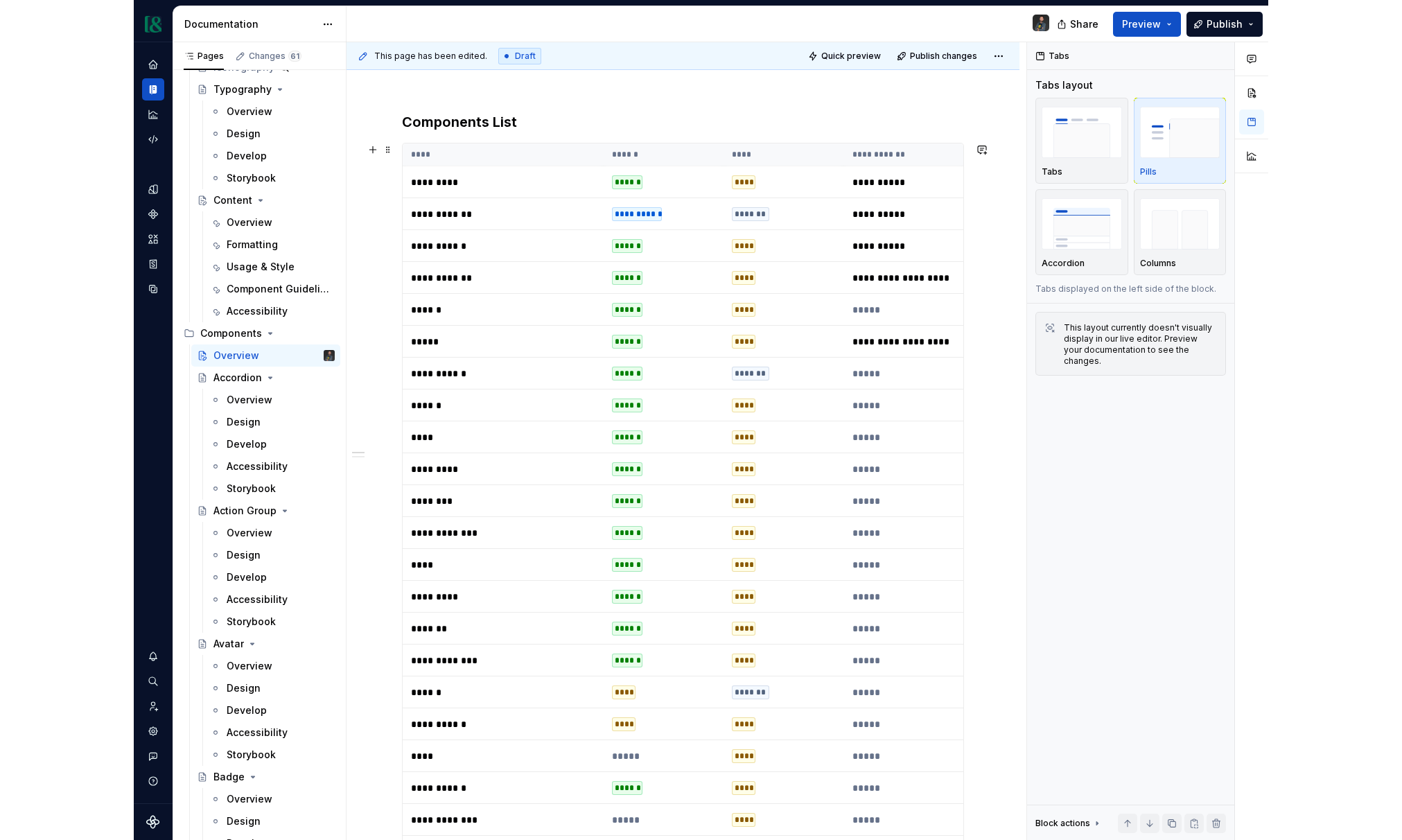
scroll to position [0, 0]
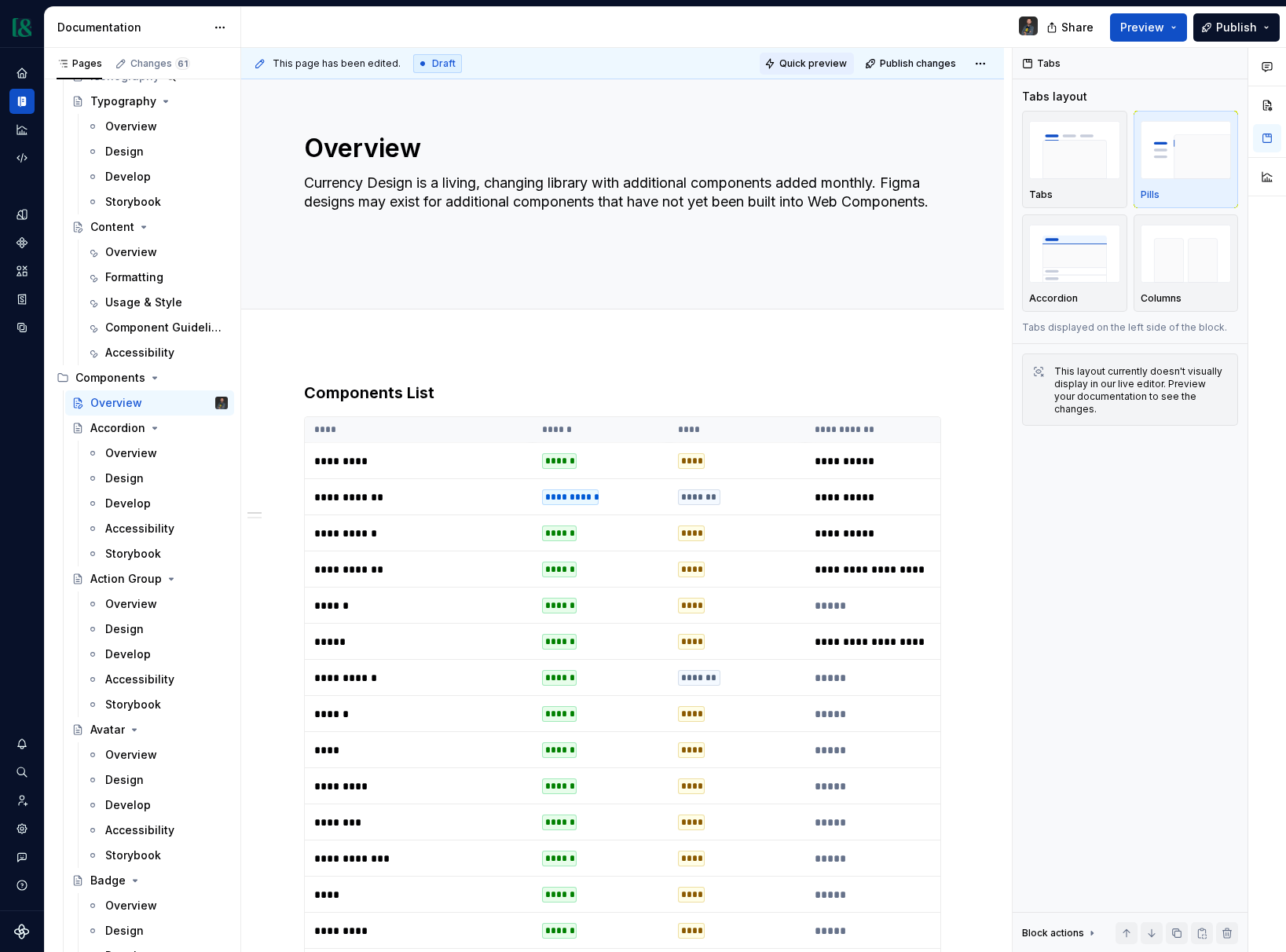
click at [820, 62] on span "Quick preview" at bounding box center [813, 64] width 68 height 13
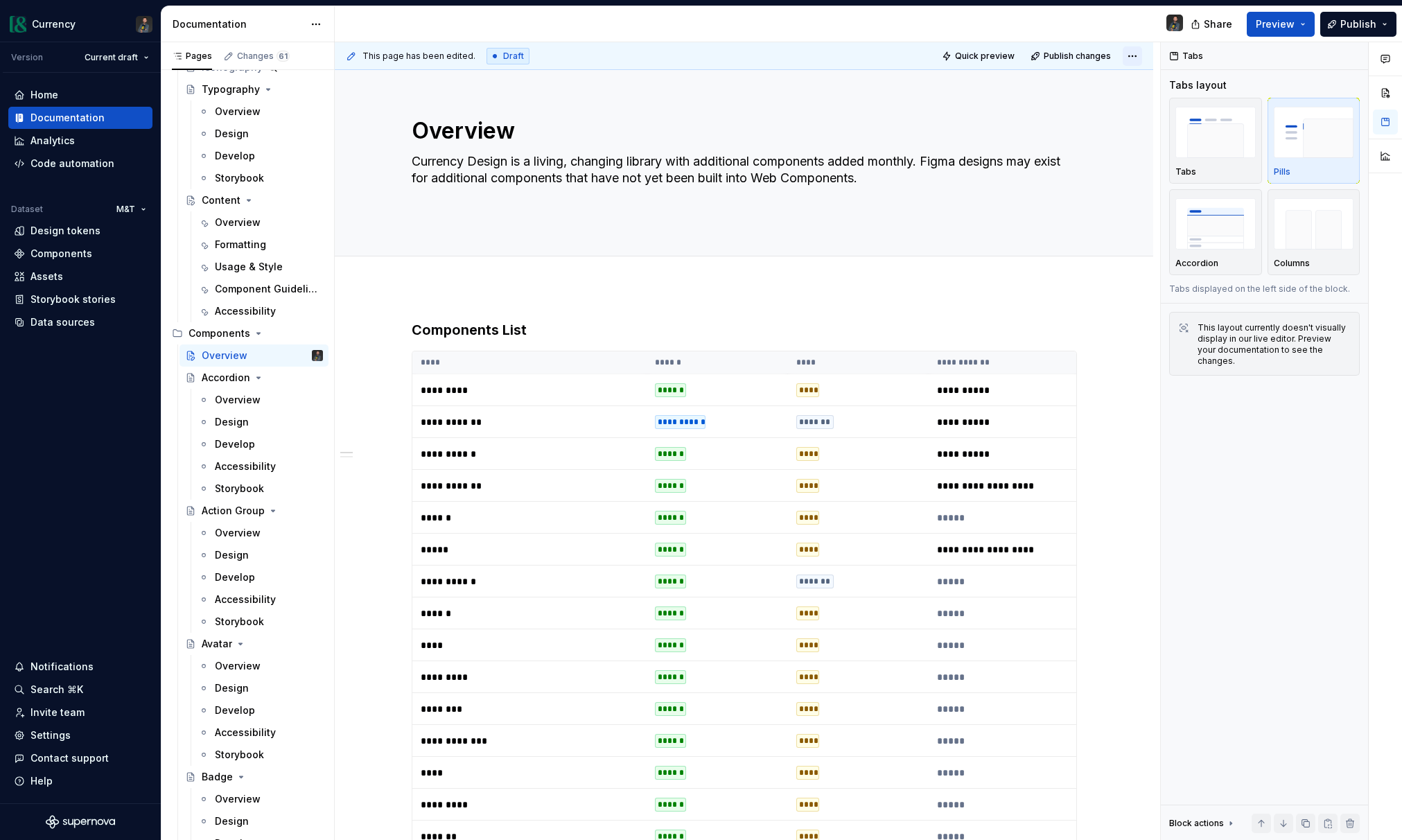
click at [1141, 51] on html "Currency Version Current draft Home Documentation Analytics Code automation Dat…" at bounding box center [701, 420] width 1402 height 840
click at [1095, 79] on div "Open preview" at bounding box center [1095, 84] width 90 height 14
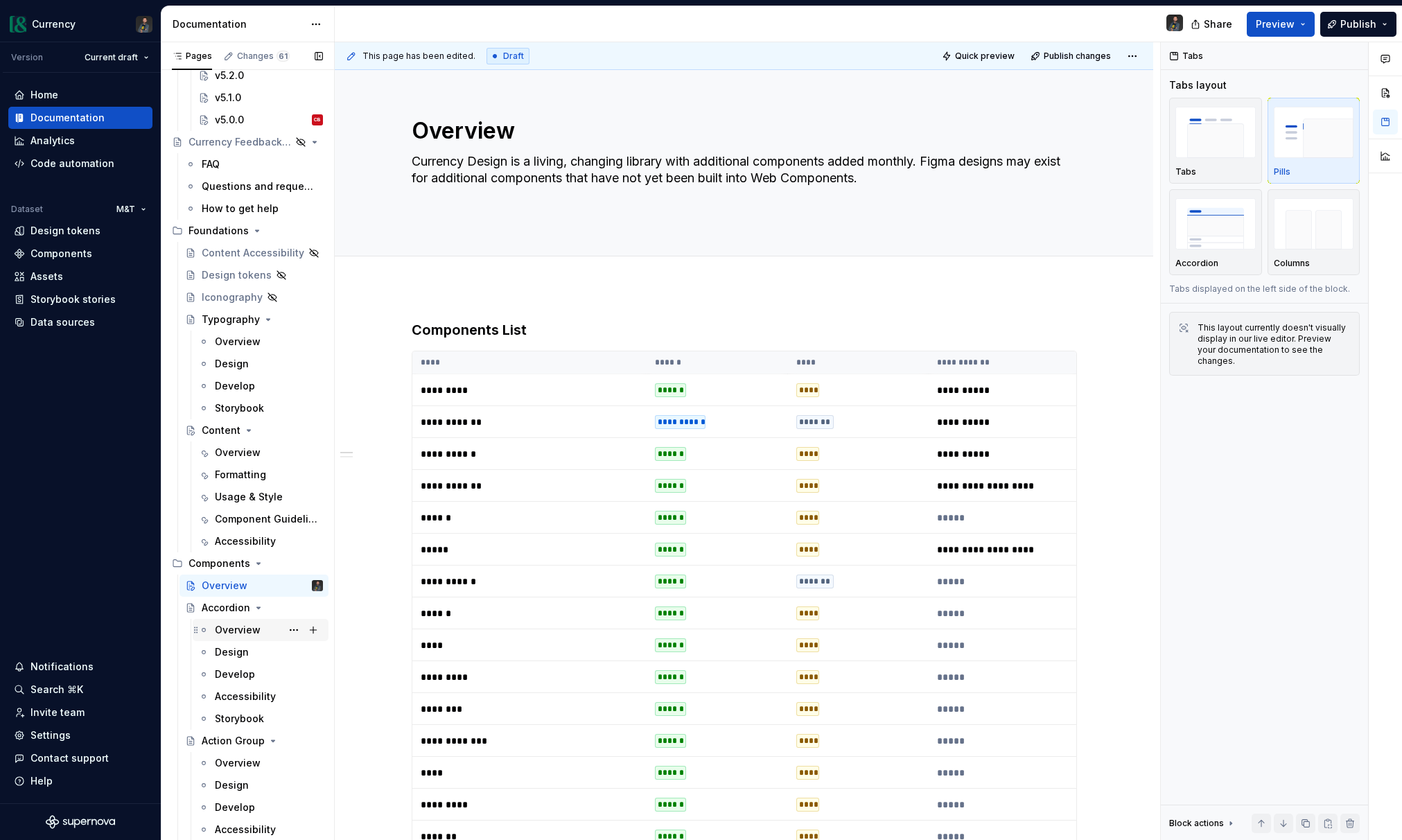
scroll to position [482, 0]
click at [256, 513] on div "Component Guidelines" at bounding box center [248, 516] width 67 height 14
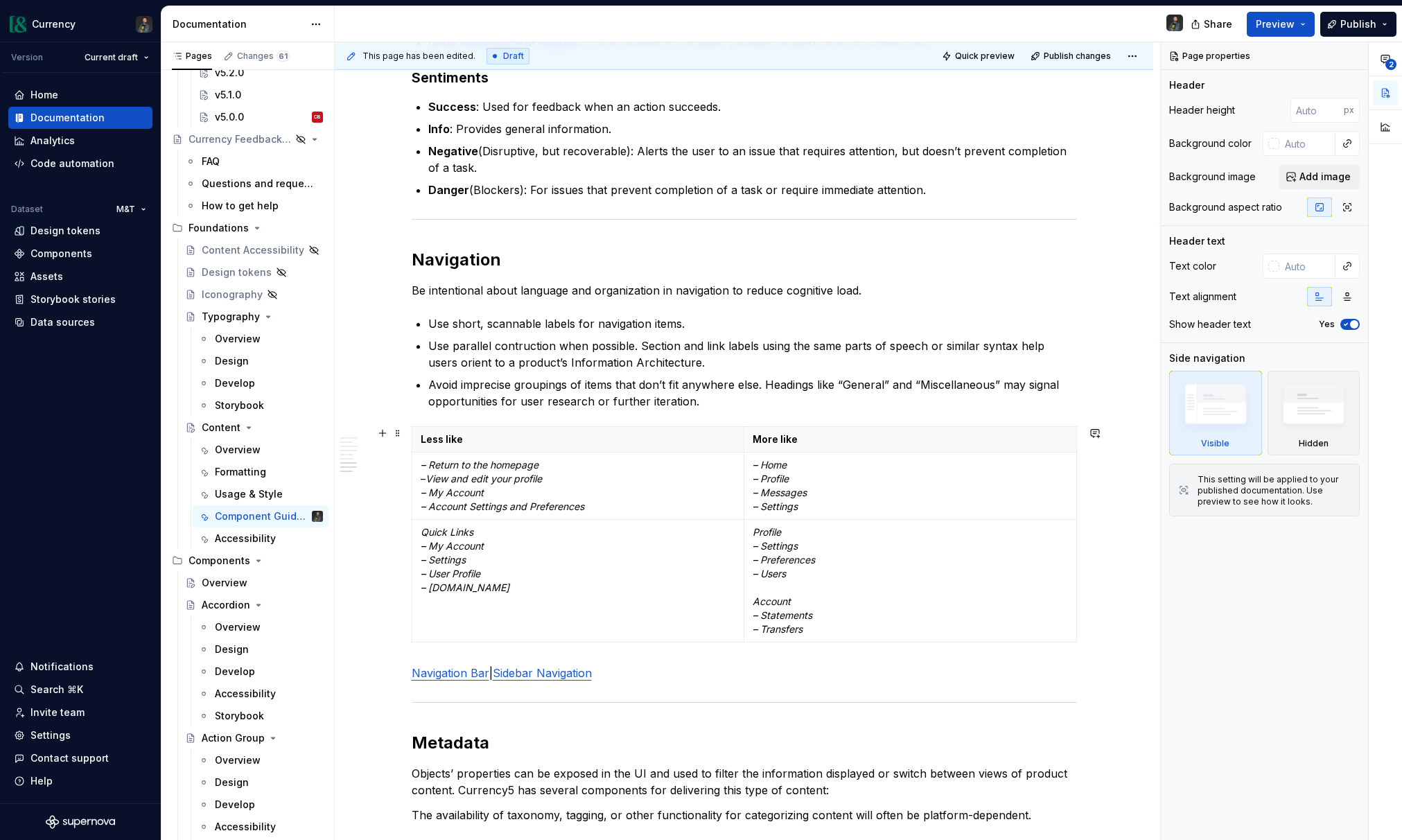
scroll to position [3278, 0]
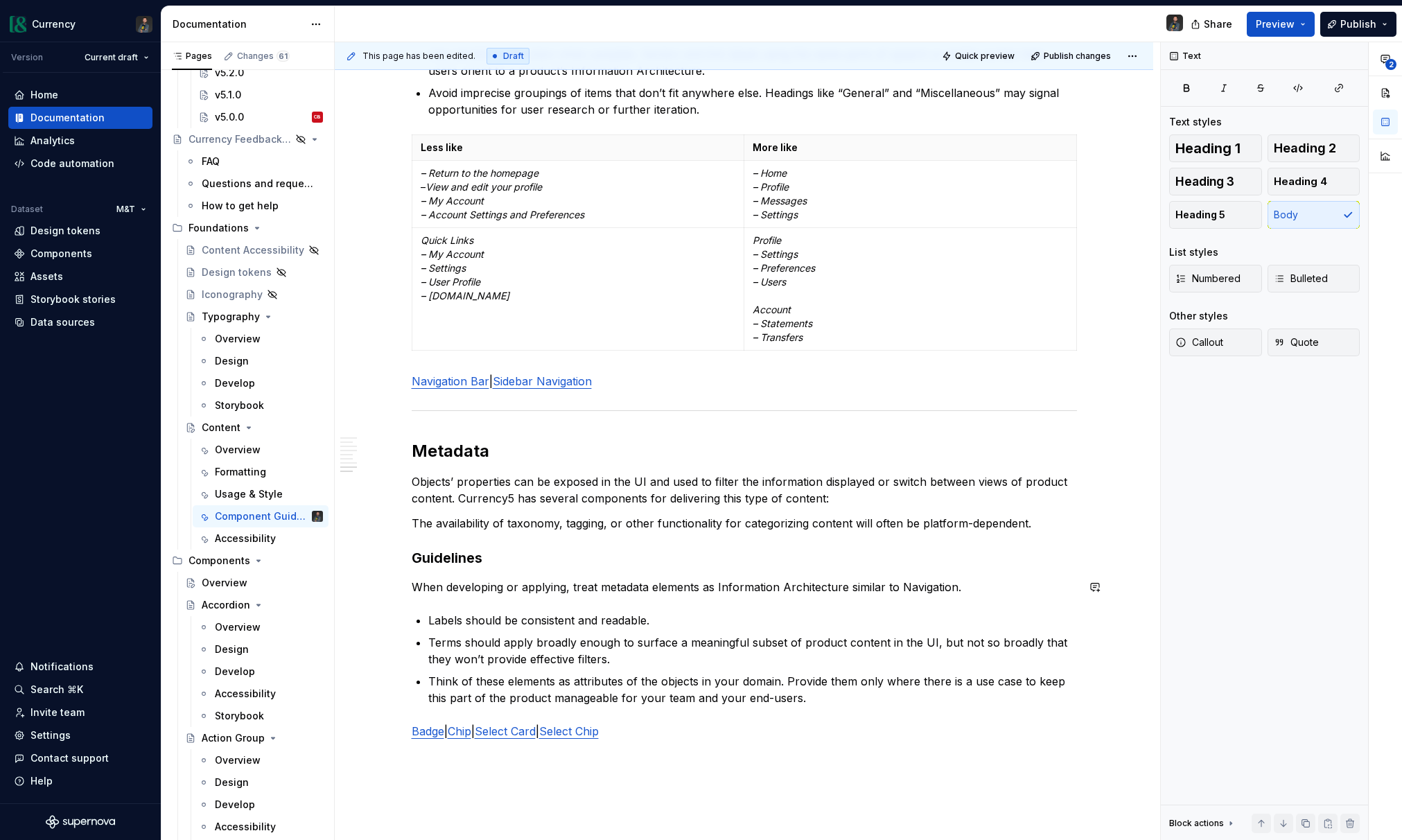
scroll to position [3496, 0]
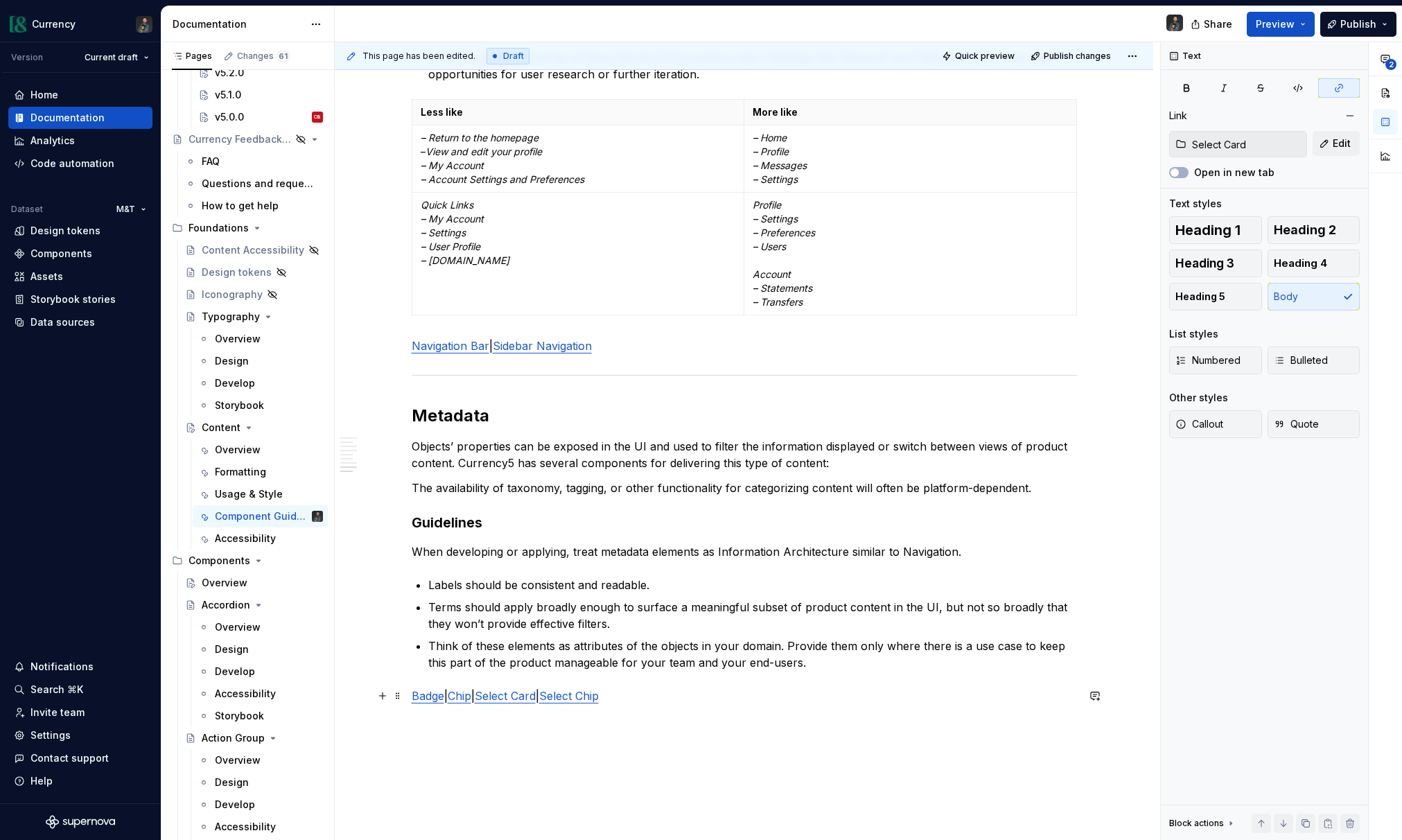
click at [515, 697] on link "Select Card" at bounding box center [505, 696] width 61 height 14
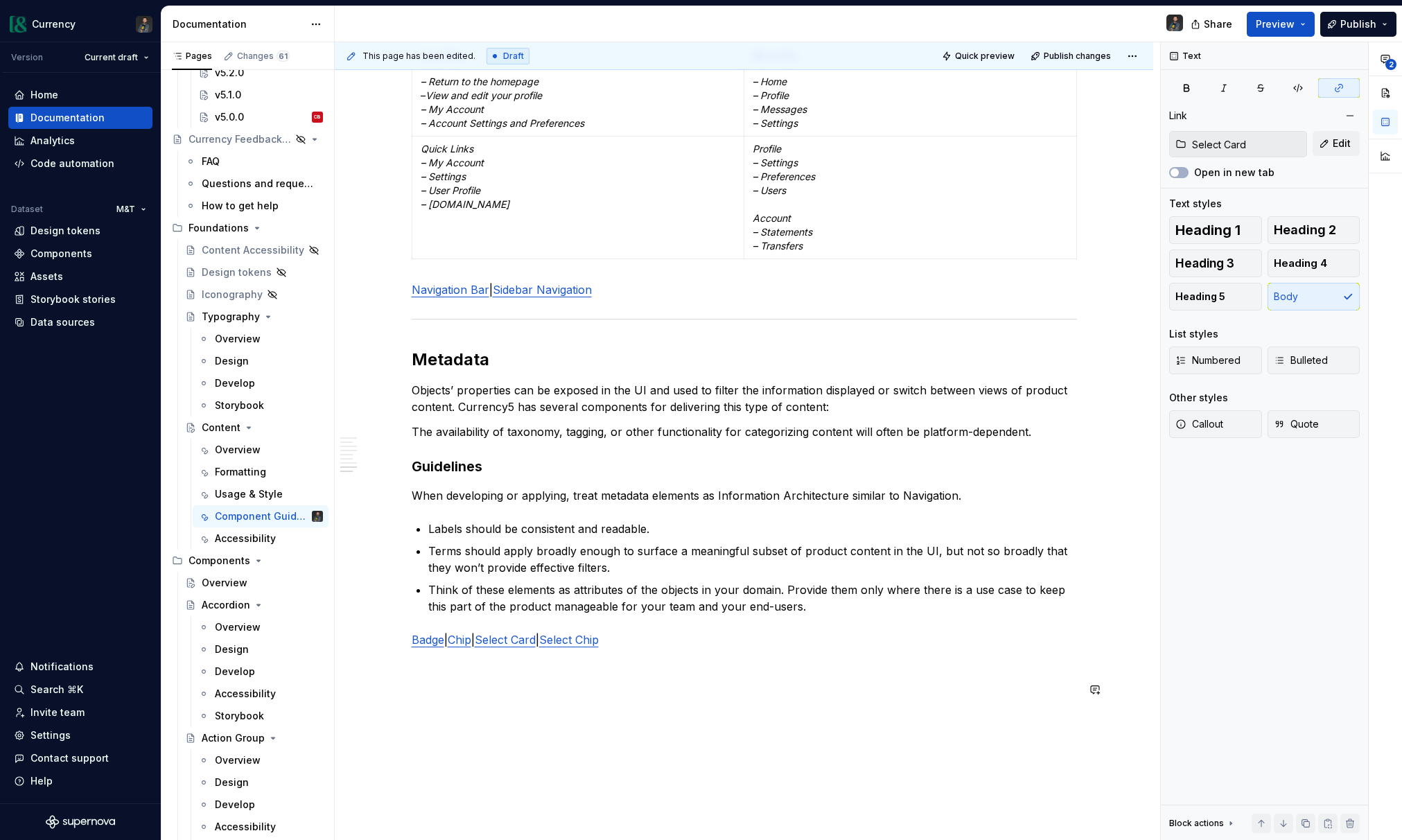
scroll to position [3555, 0]
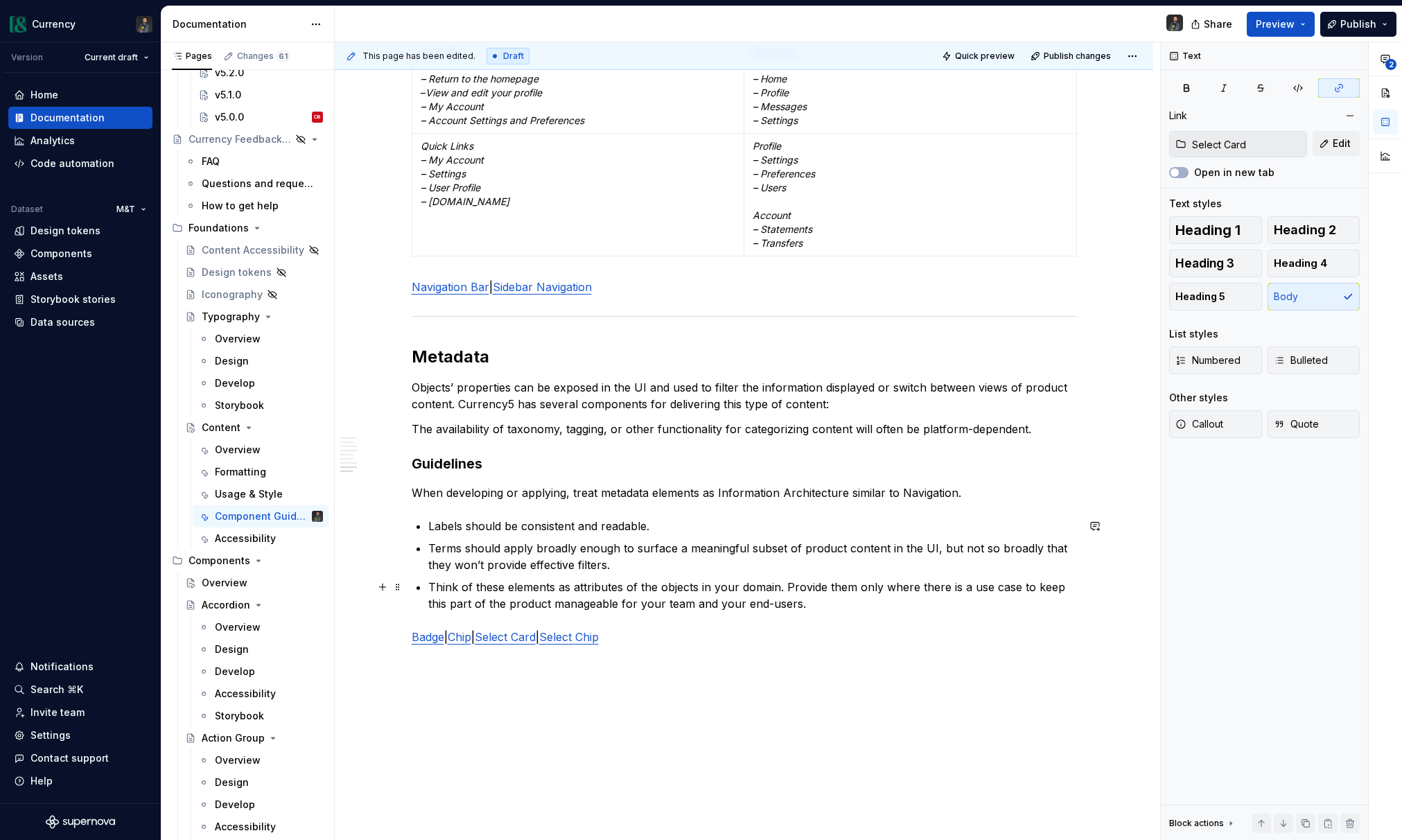
click at [832, 609] on p "Think of these elements as attributes of the objects in your domain. Provide th…" at bounding box center [752, 595] width 648 height 33
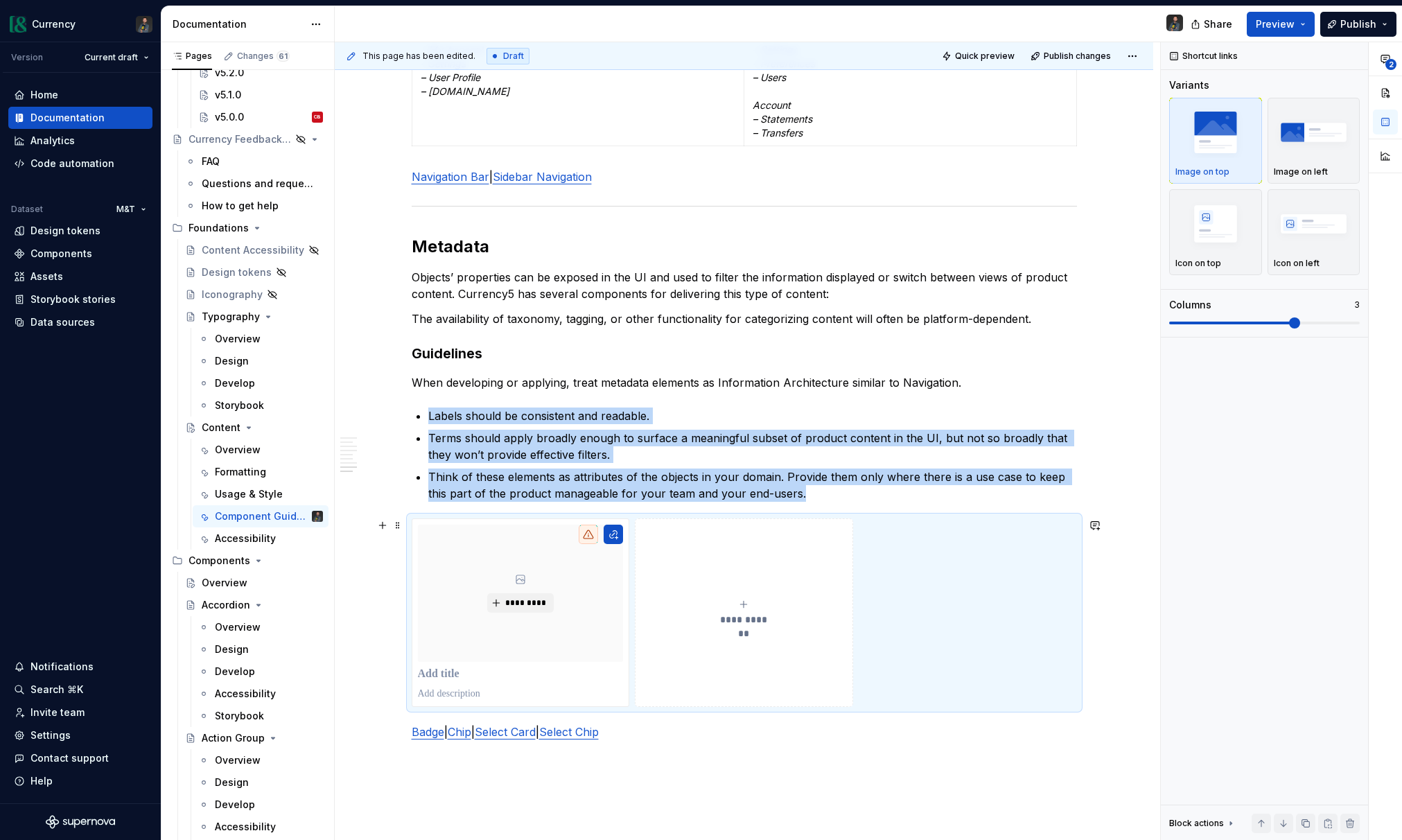
scroll to position [3674, 0]
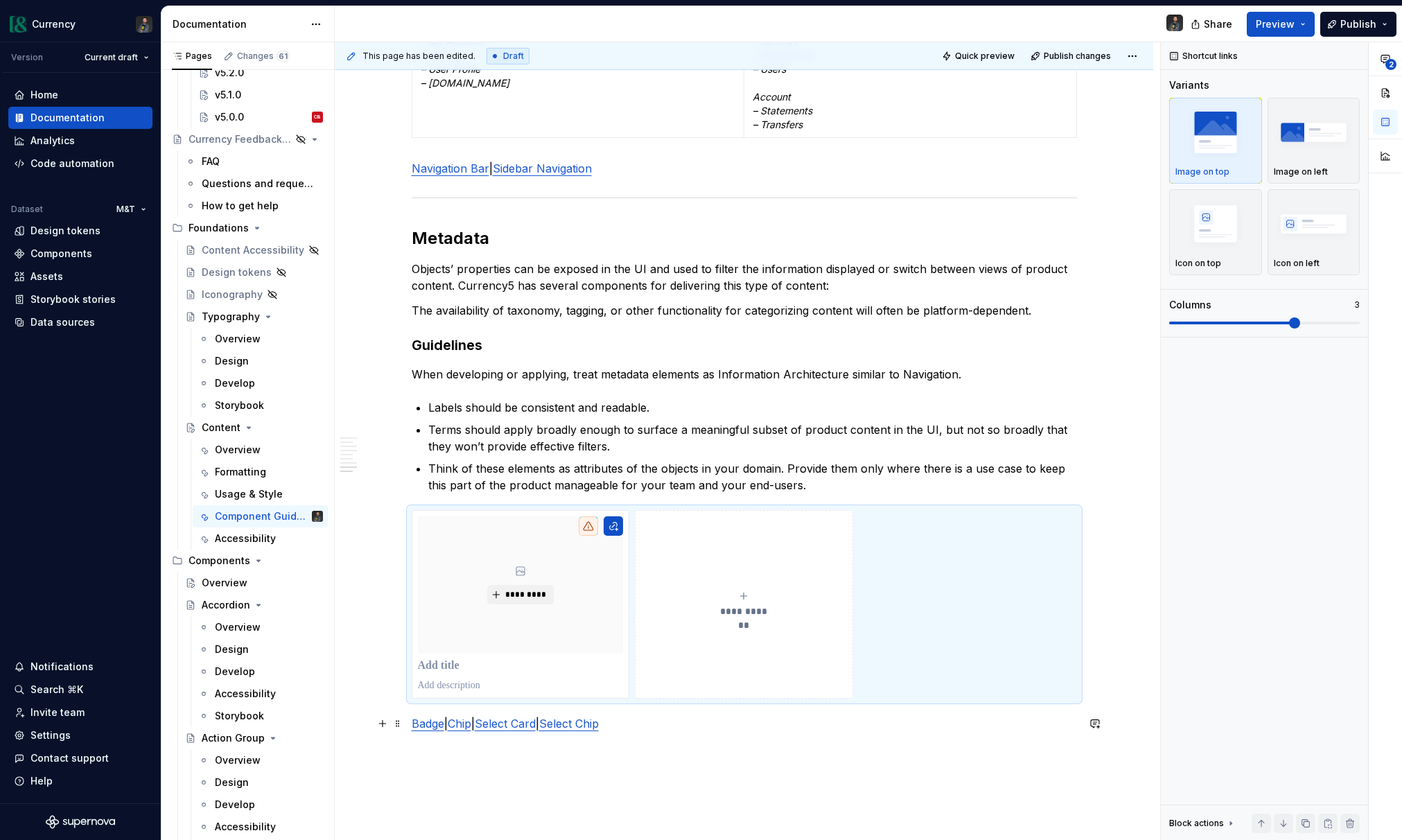
click at [432, 730] on p "Badge | Chip | Select Card | Select Chip" at bounding box center [744, 723] width 665 height 17
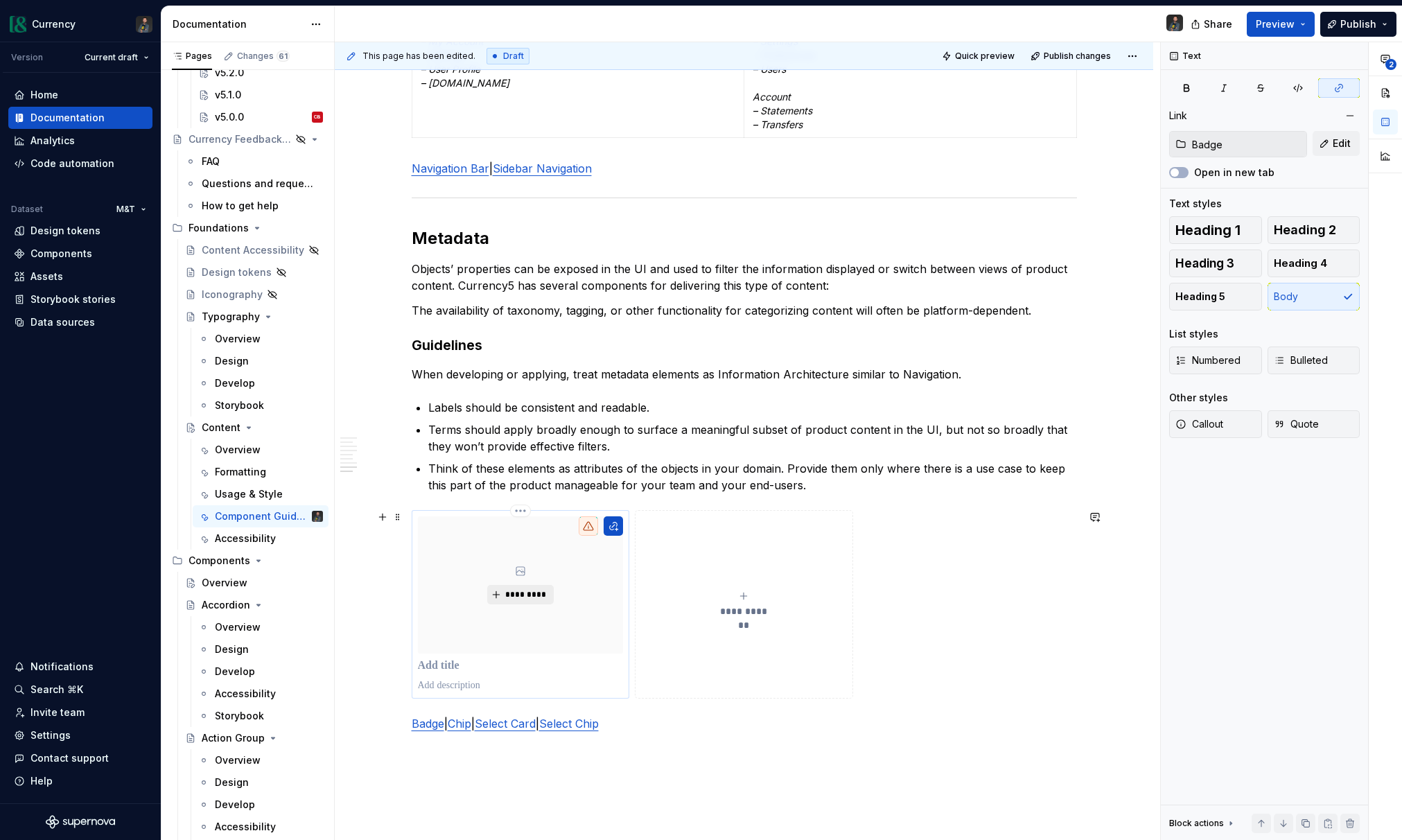
scroll to position [3667, 0]
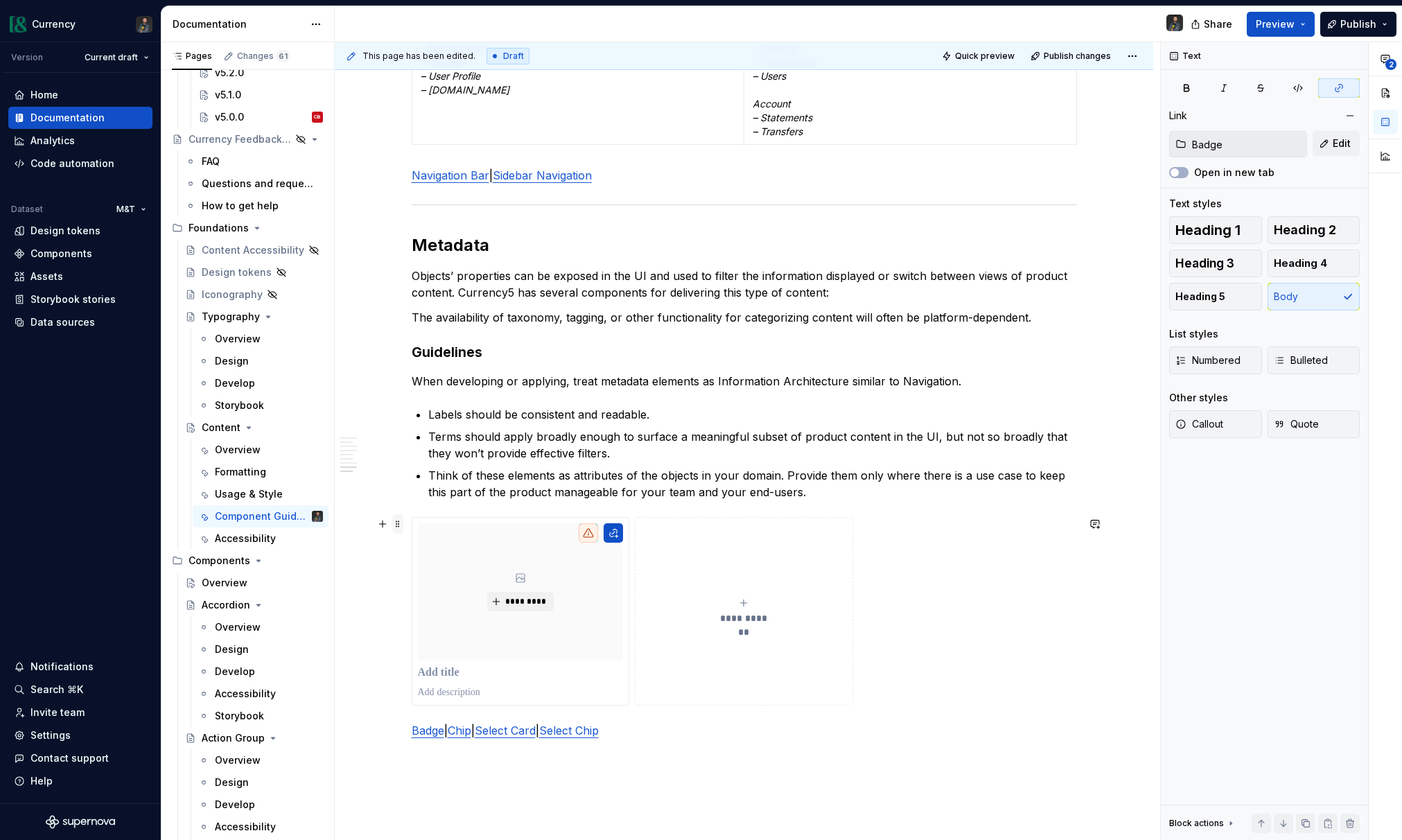
click at [404, 528] on span at bounding box center [398, 524] width 11 height 19
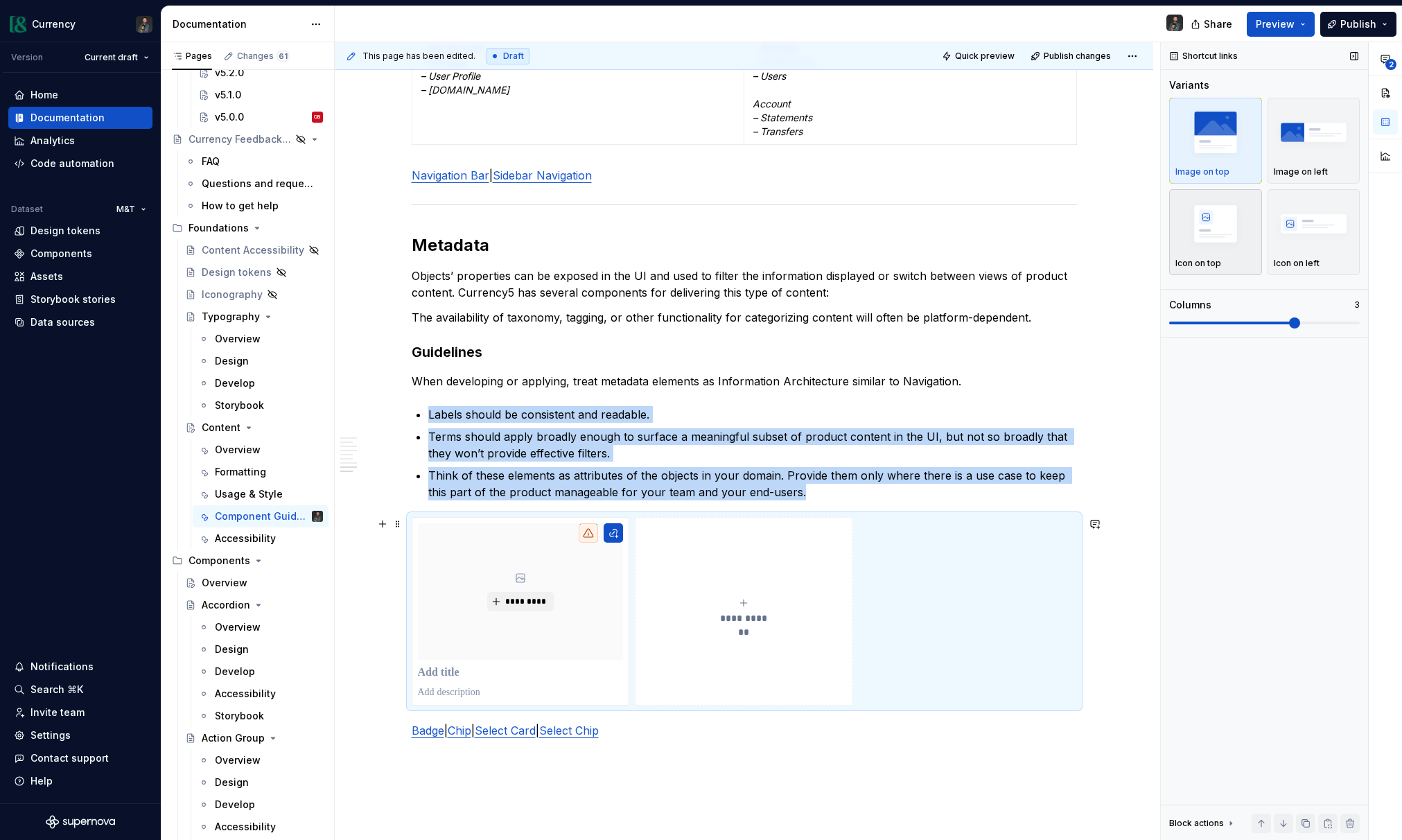
click at [1179, 237] on img "button" at bounding box center [1215, 223] width 80 height 51
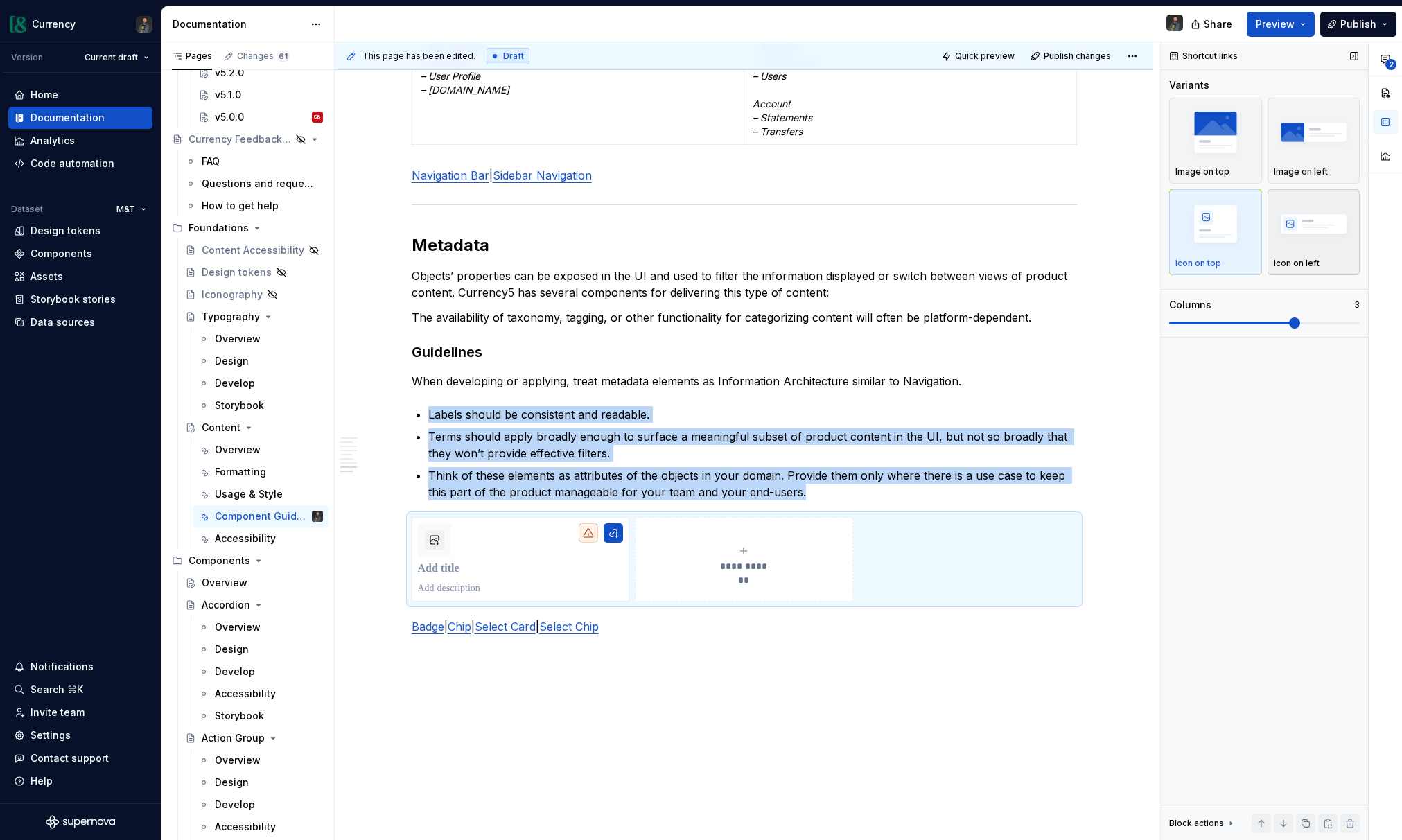
click at [1316, 240] on img "button" at bounding box center [1313, 223] width 80 height 51
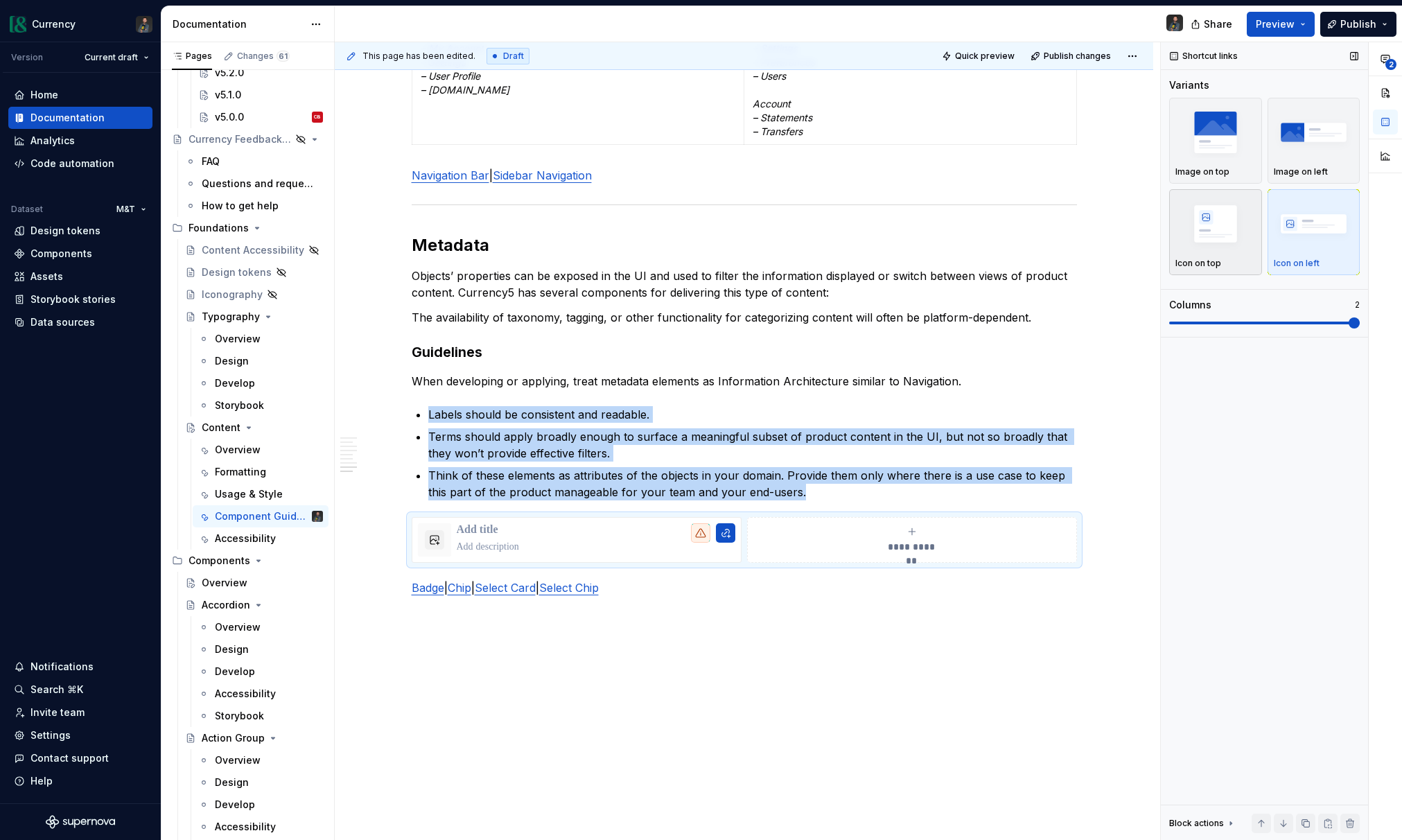
click at [1197, 243] on img "button" at bounding box center [1215, 223] width 80 height 51
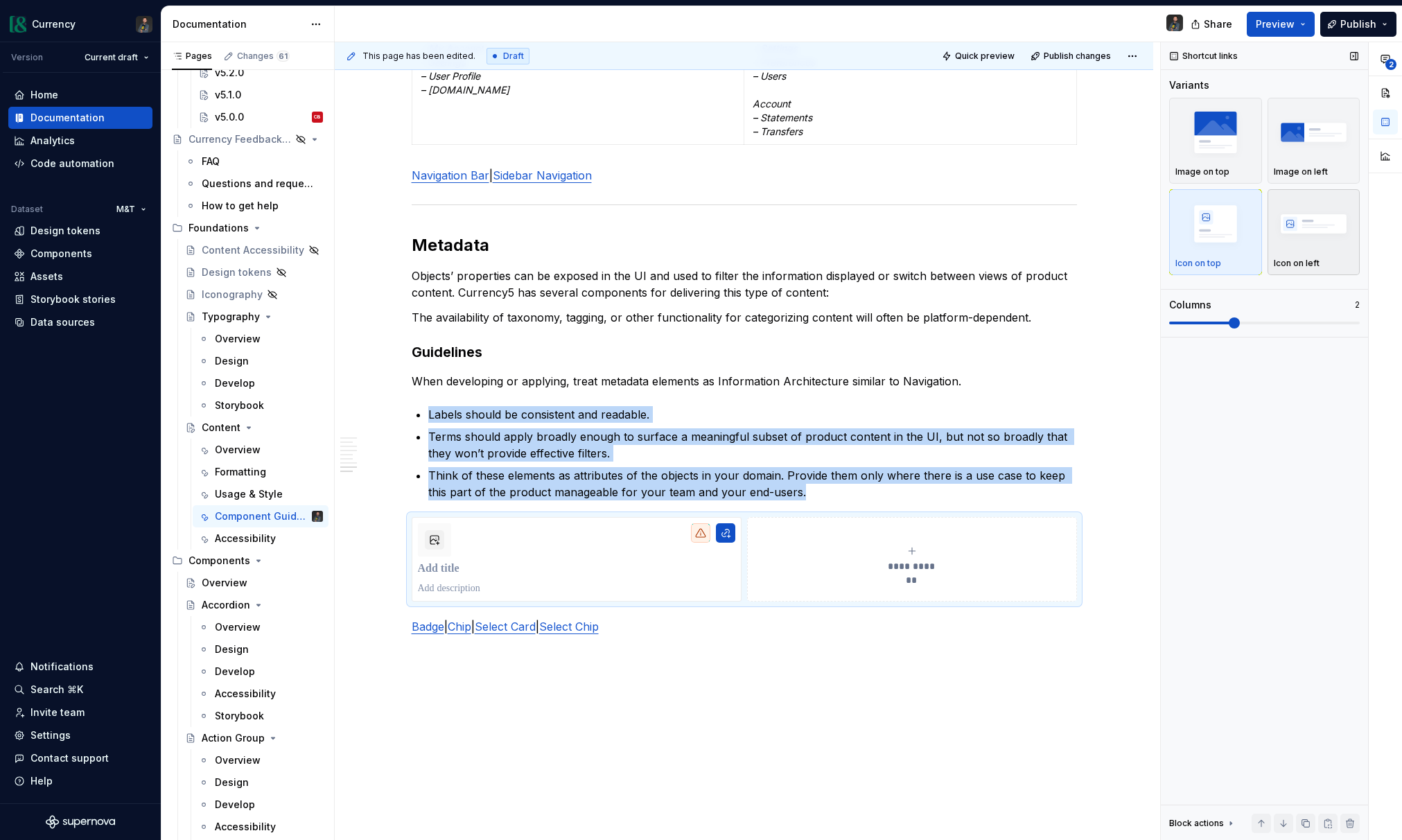
click at [1314, 253] on div "Icon on left" at bounding box center [1313, 232] width 80 height 74
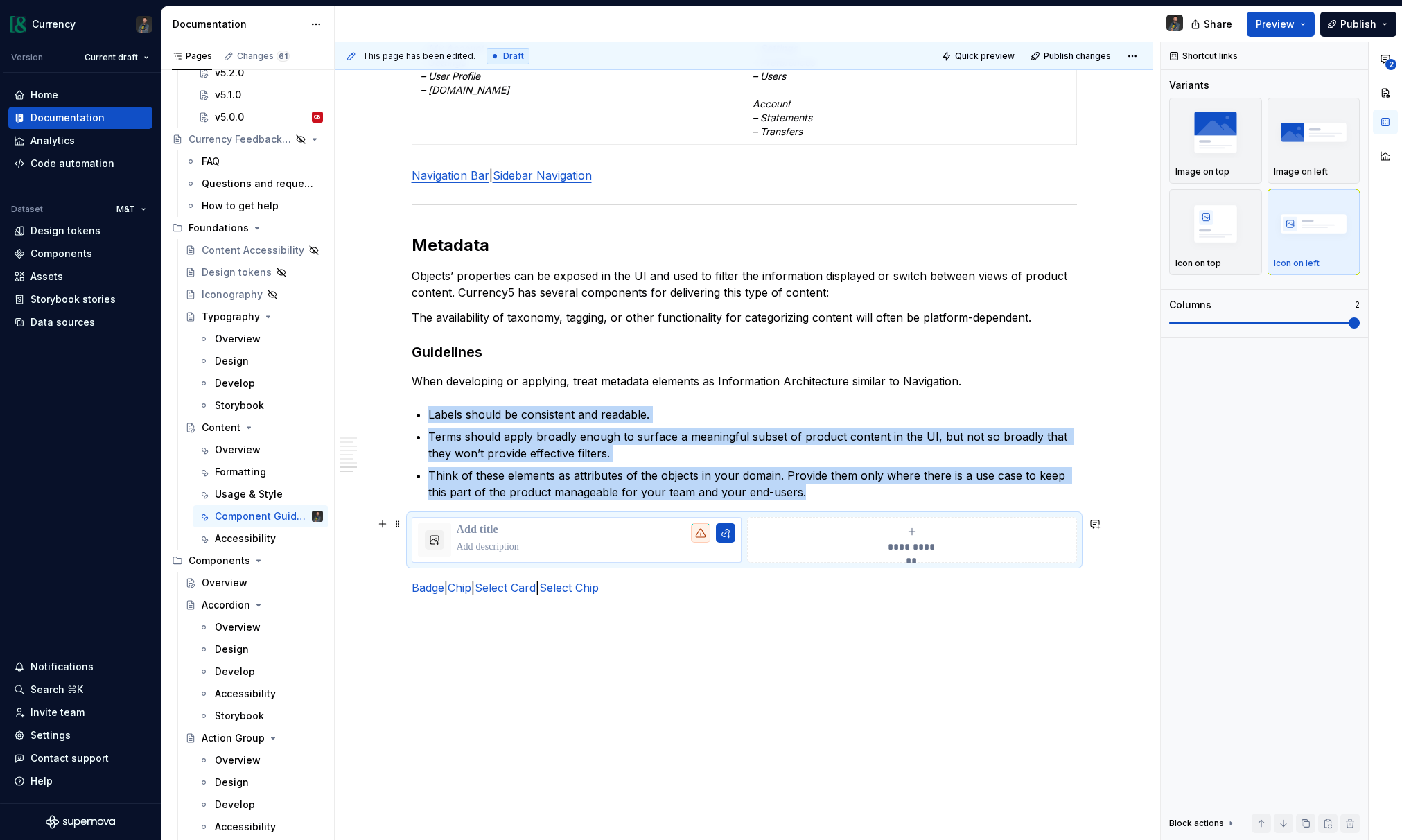
scroll to position [3666, 0]
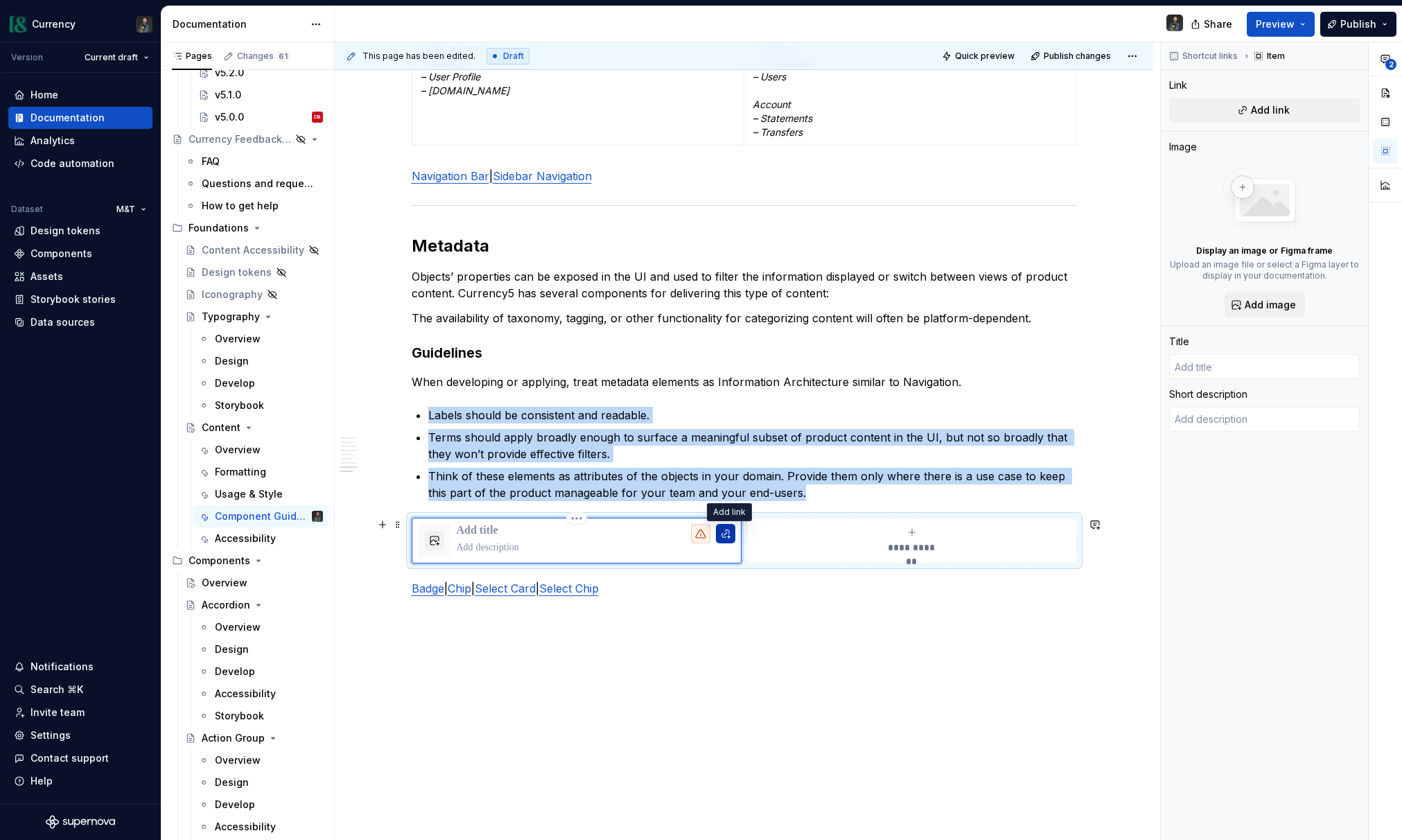
click at [734, 537] on button "button" at bounding box center [726, 534] width 19 height 19
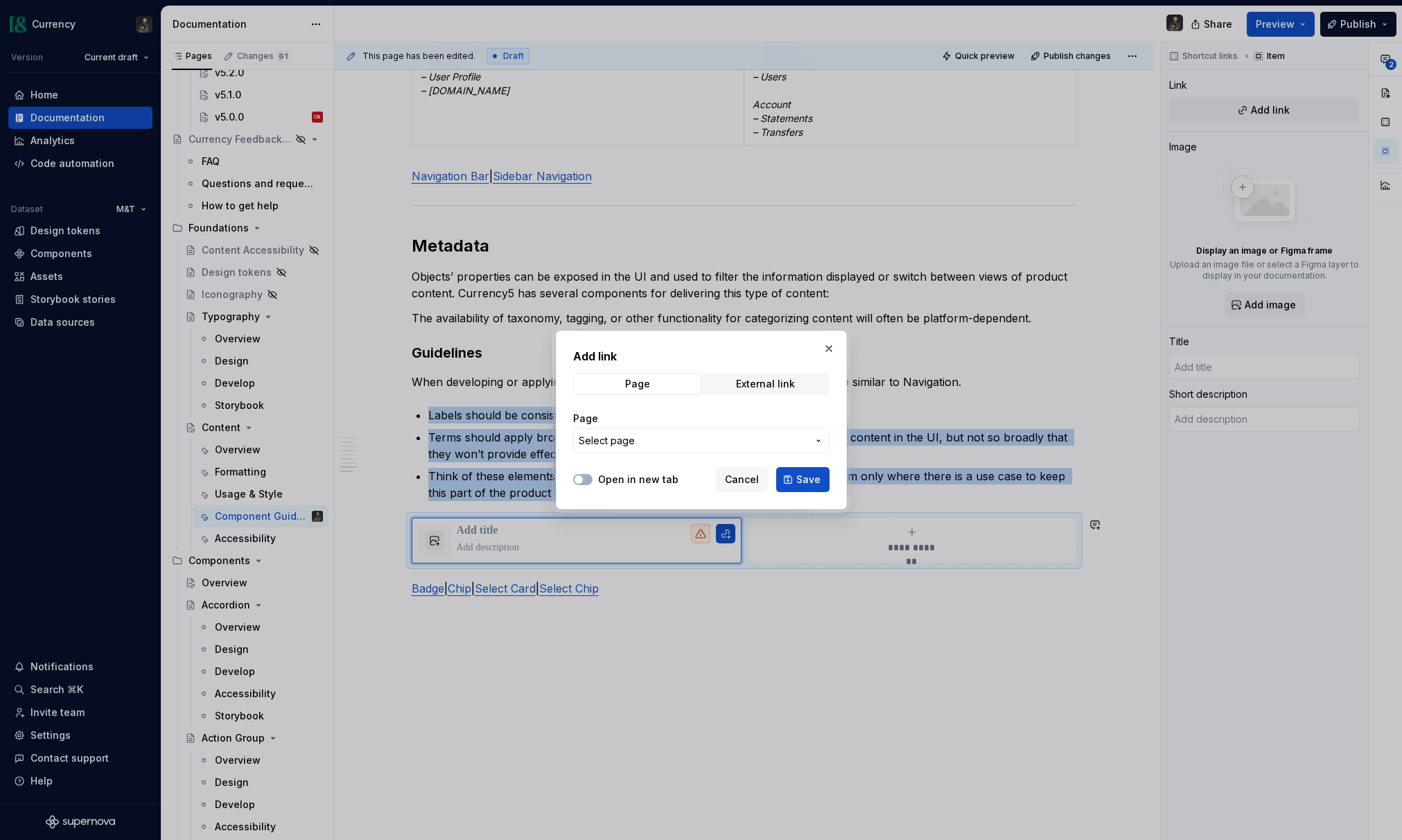
click at [672, 441] on span "Select page" at bounding box center [693, 441] width 229 height 14
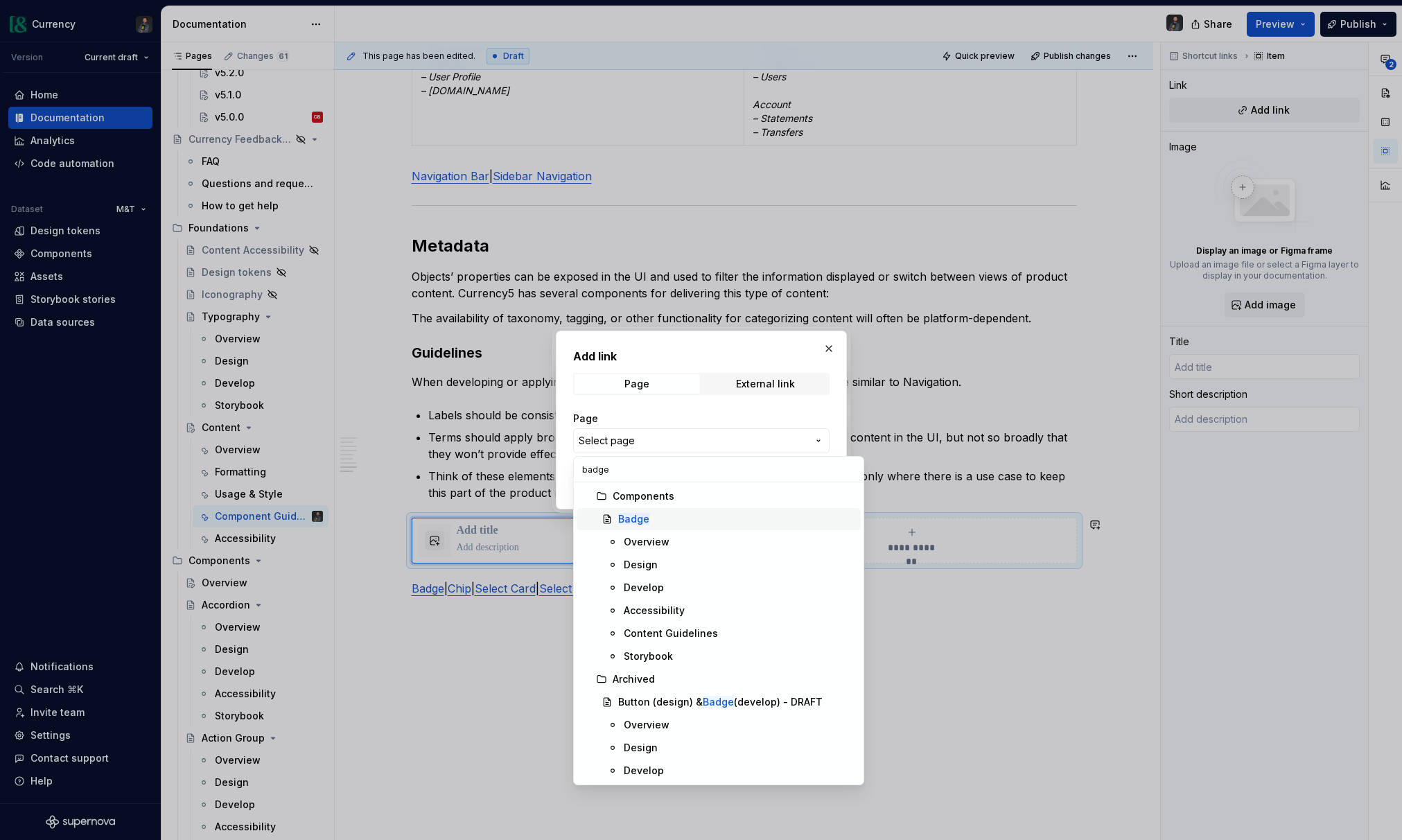
click at [624, 526] on span "Badge" at bounding box center [718, 518] width 284 height 22
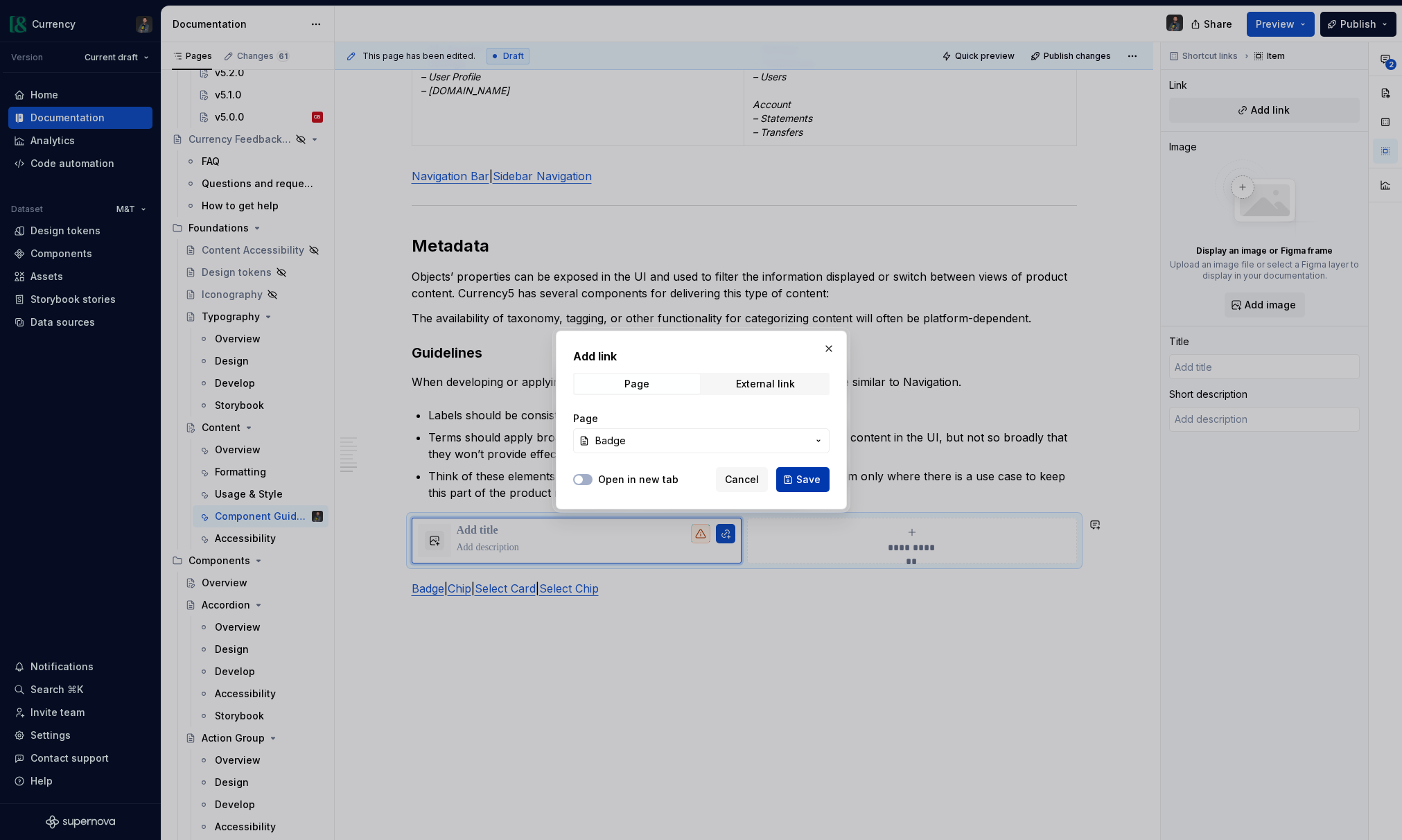
click at [802, 478] on span "Save" at bounding box center [808, 479] width 25 height 14
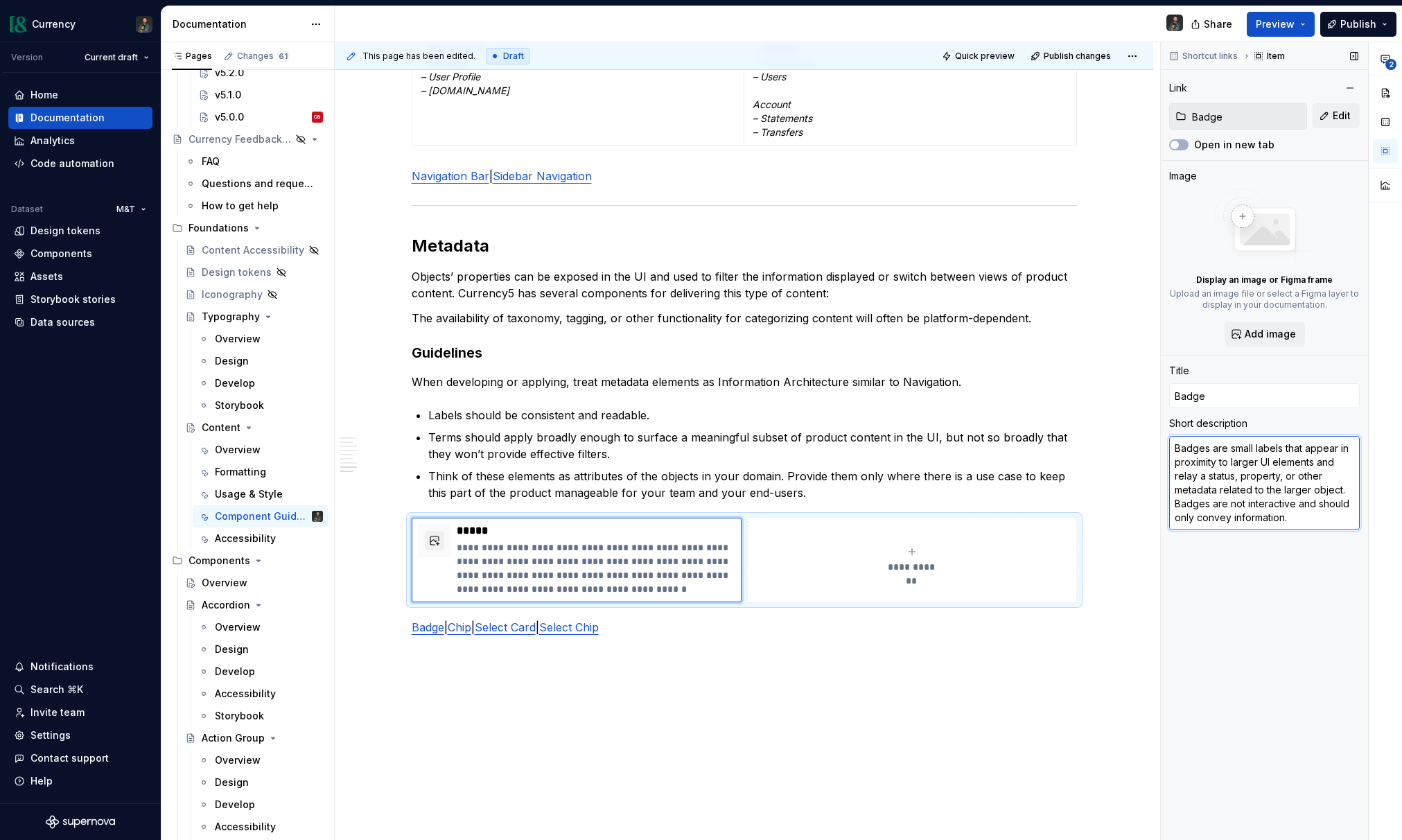
click at [1347, 512] on textarea "Badges are small labels that appear in proximity to larger UI elements and rela…" at bounding box center [1264, 483] width 191 height 94
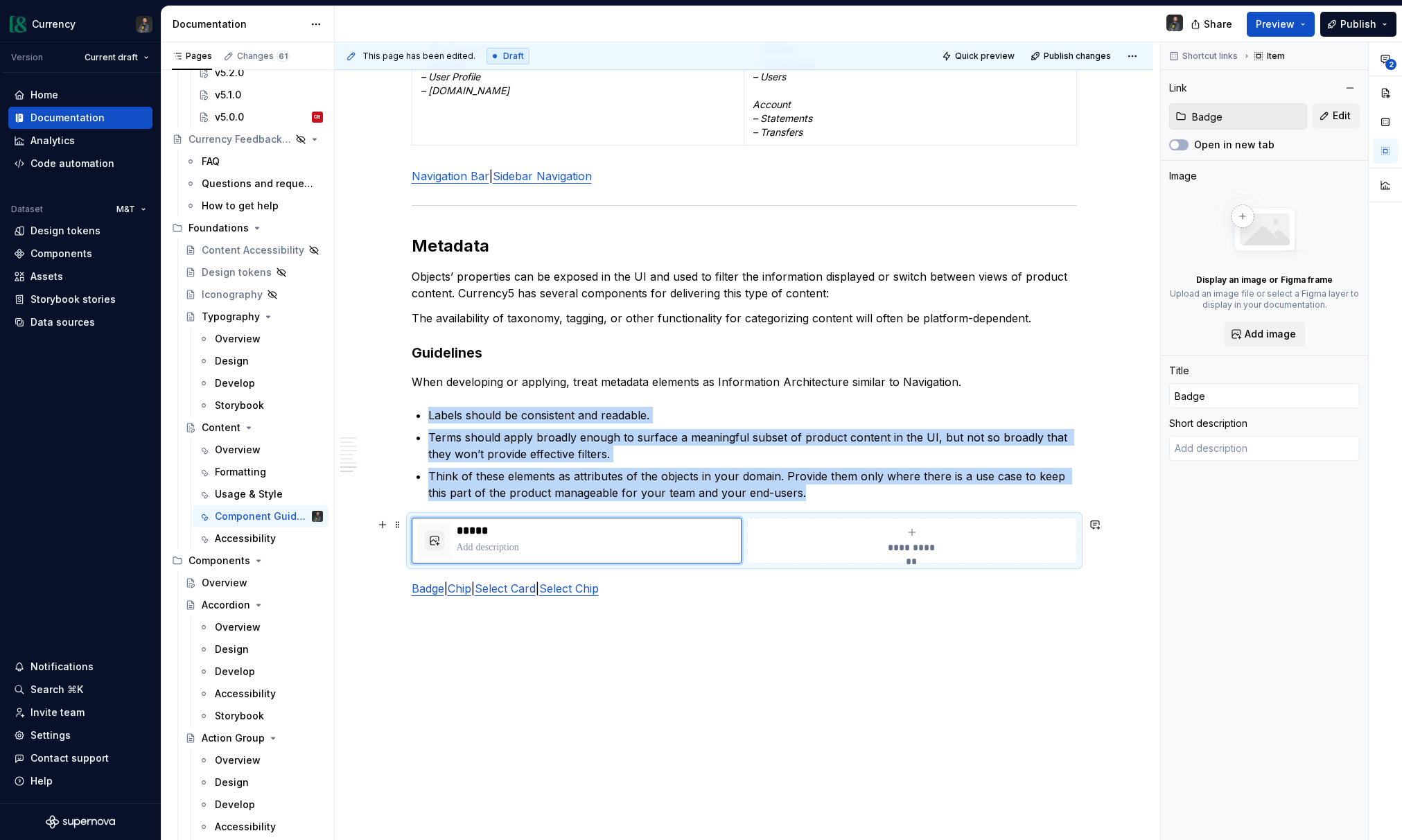
click at [916, 534] on icon "submit" at bounding box center [911, 532] width 11 height 11
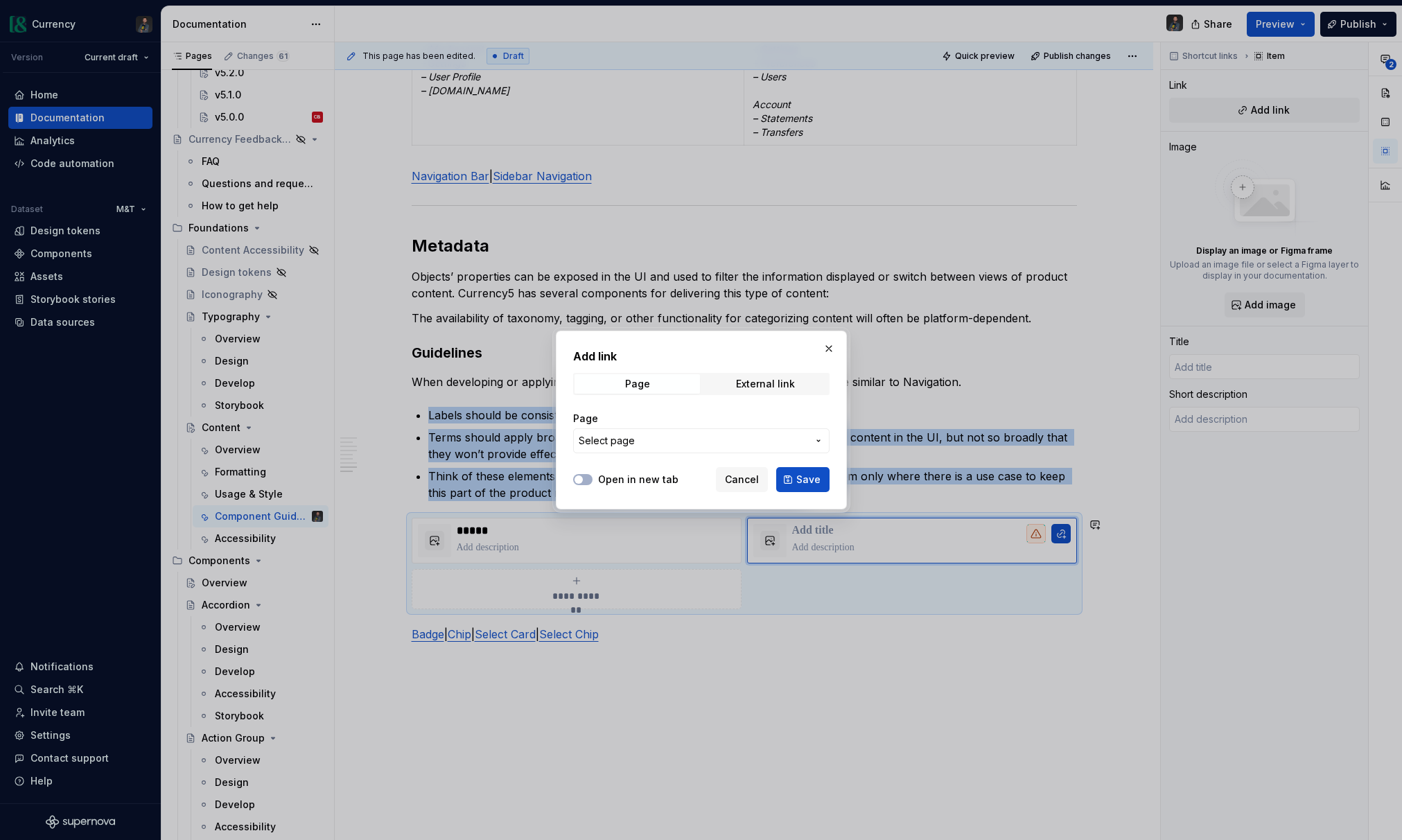
click at [712, 449] on button "Select page" at bounding box center [701, 441] width 256 height 25
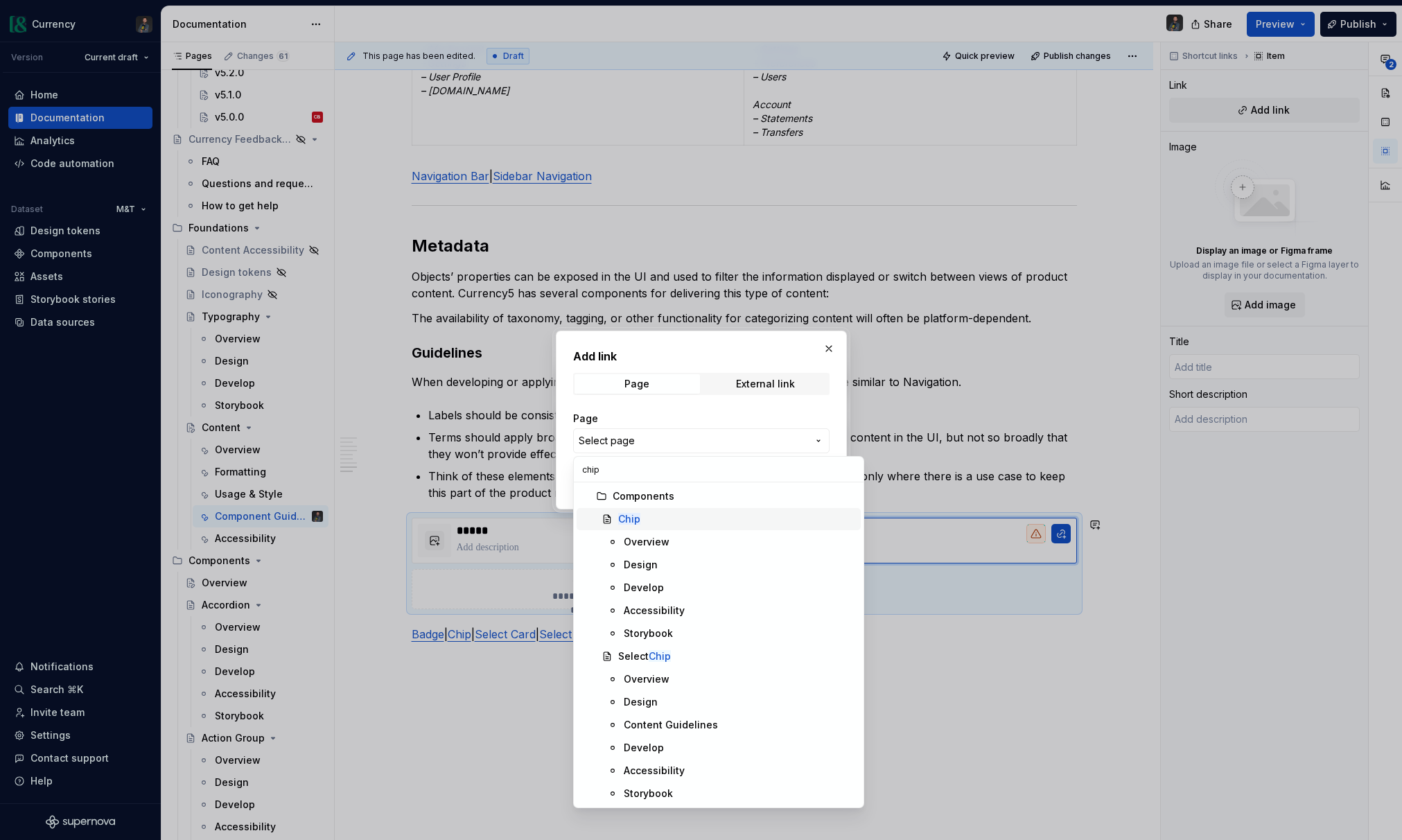
click at [665, 528] on span "Chip" at bounding box center [718, 518] width 284 height 22
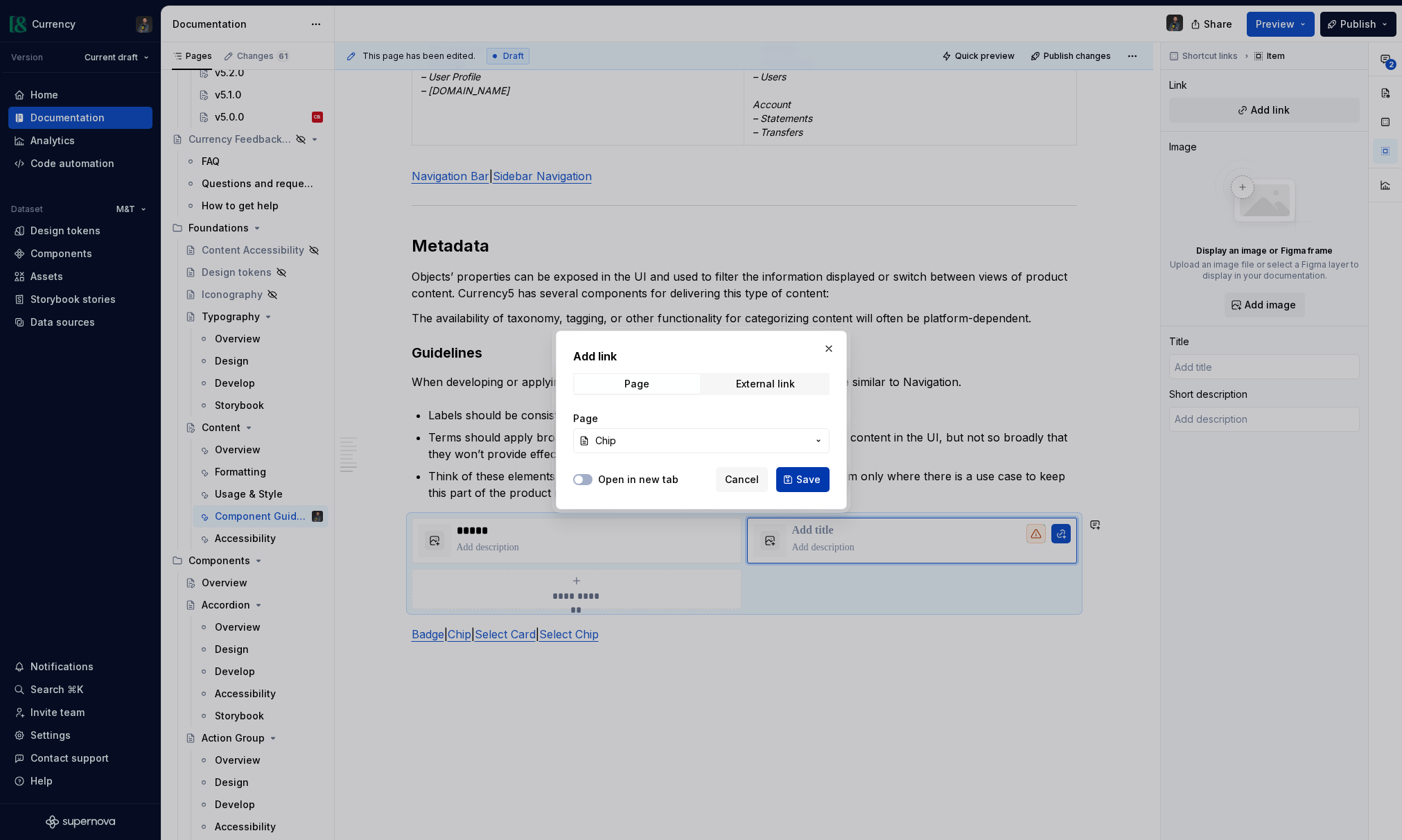
click at [793, 486] on button "Save" at bounding box center [802, 479] width 54 height 25
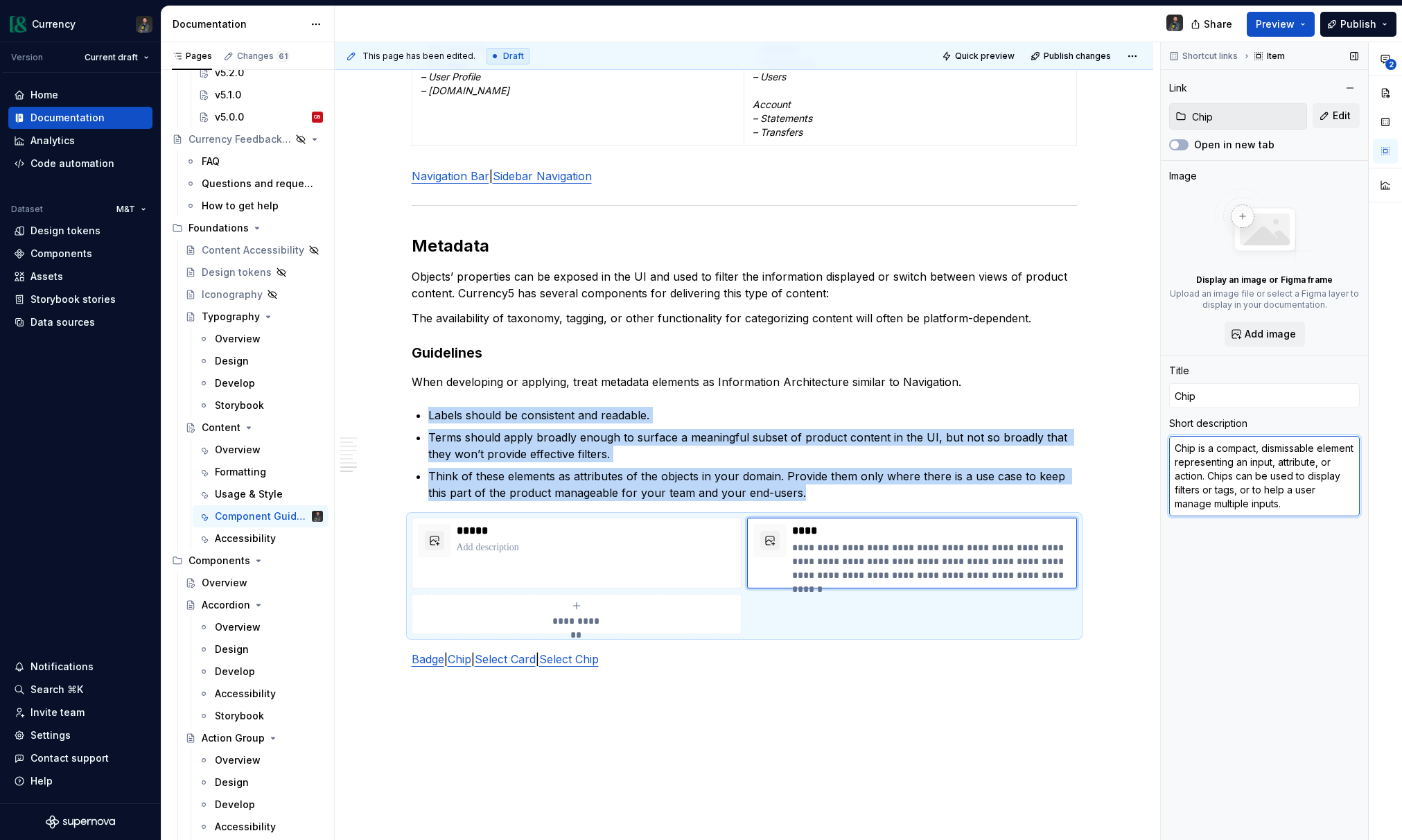
click at [1296, 482] on textarea "Chip is a compact, dismissable element representing an input, attribute, or act…" at bounding box center [1264, 476] width 191 height 80
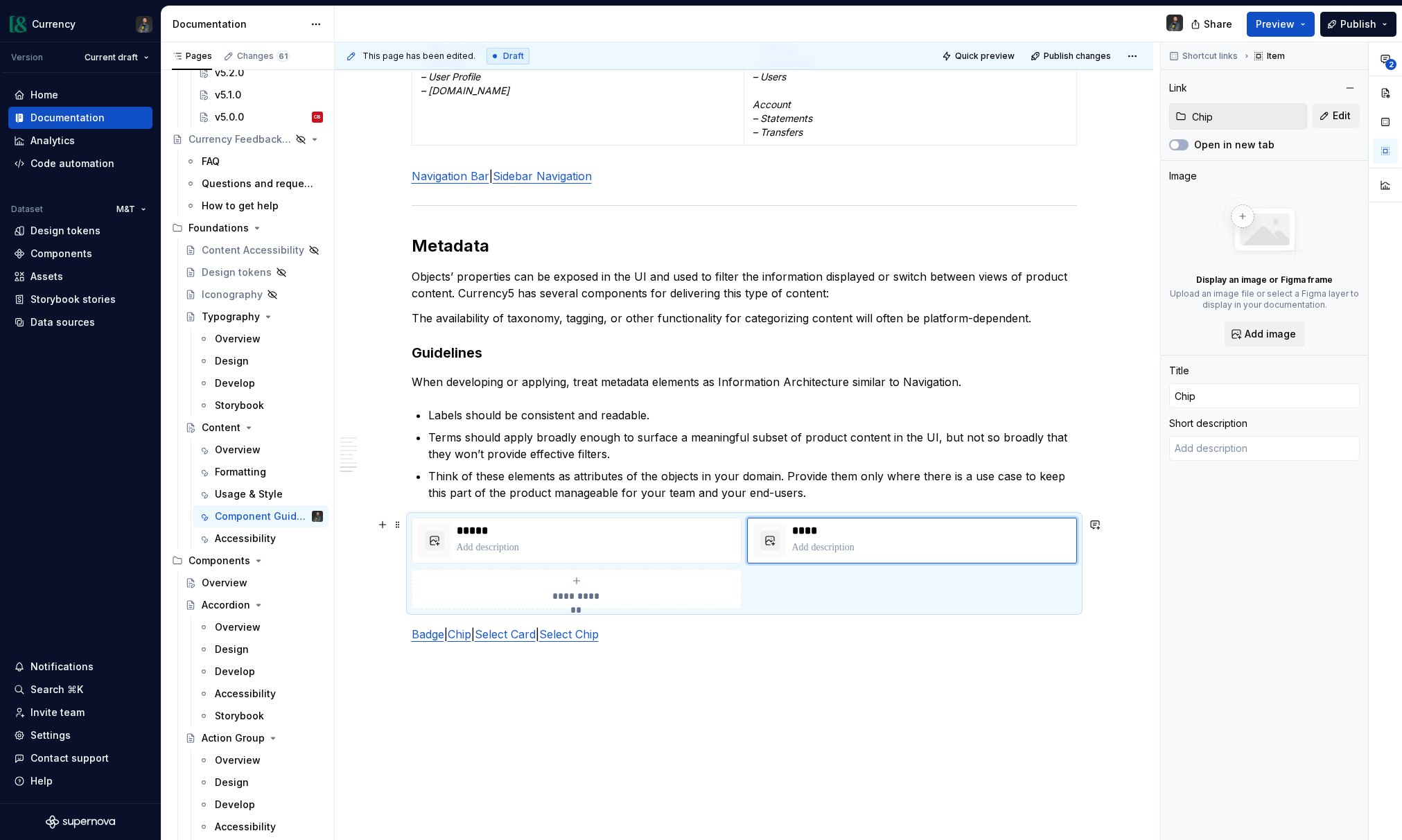
click at [617, 579] on div "**********" at bounding box center [576, 589] width 318 height 28
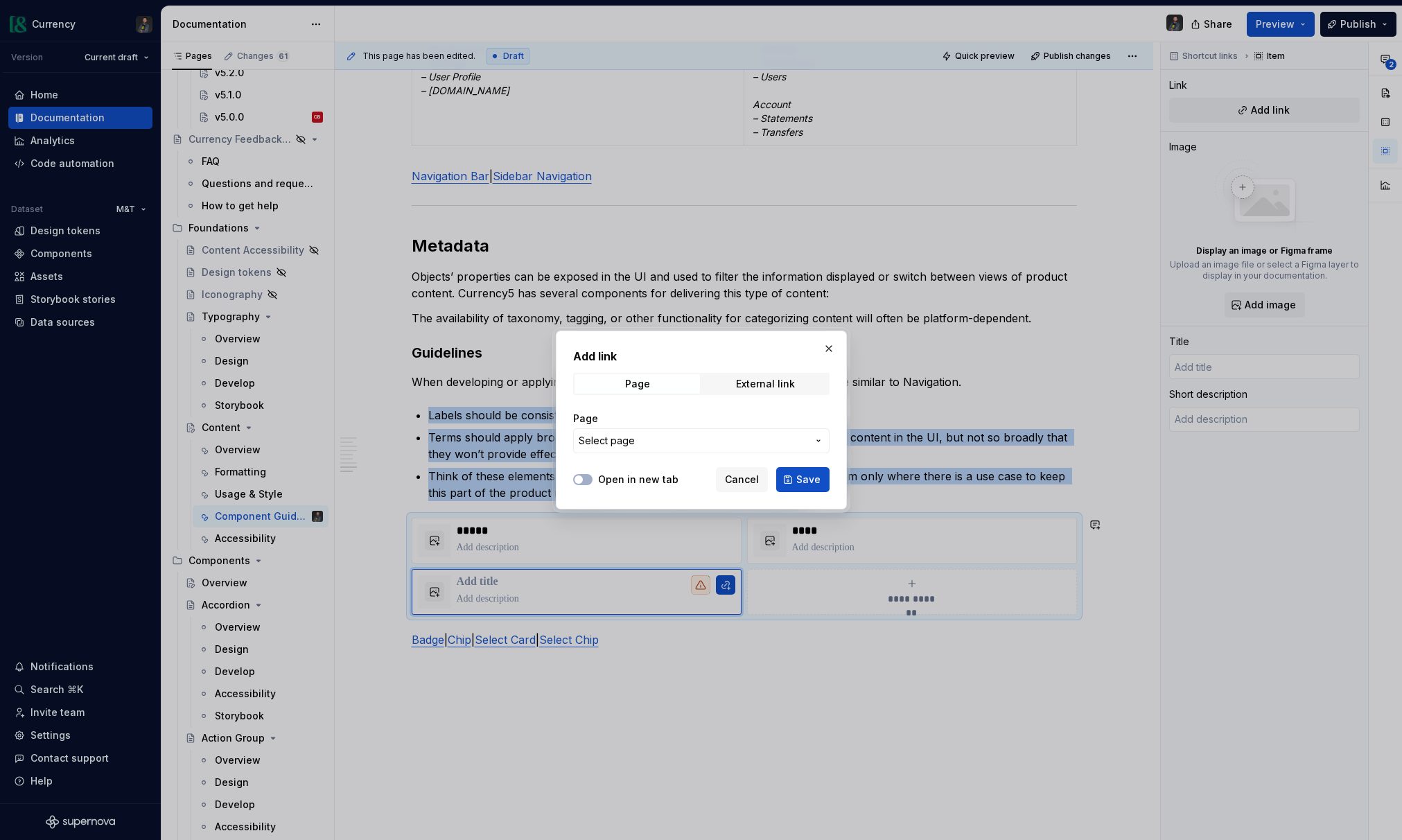
click at [665, 436] on span "Select page" at bounding box center [693, 441] width 229 height 14
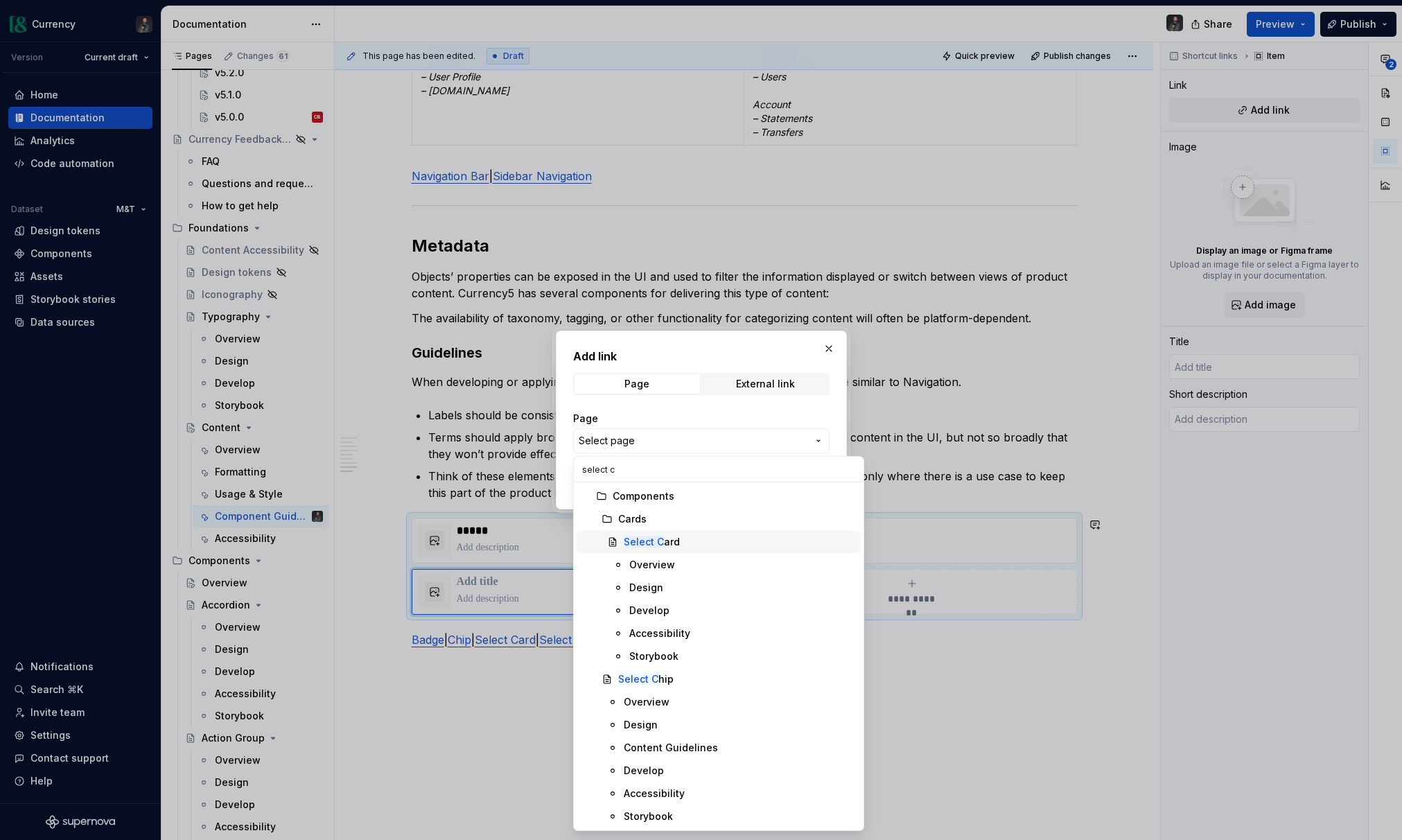
click at [684, 544] on div "Select C ard" at bounding box center [739, 542] width 231 height 14
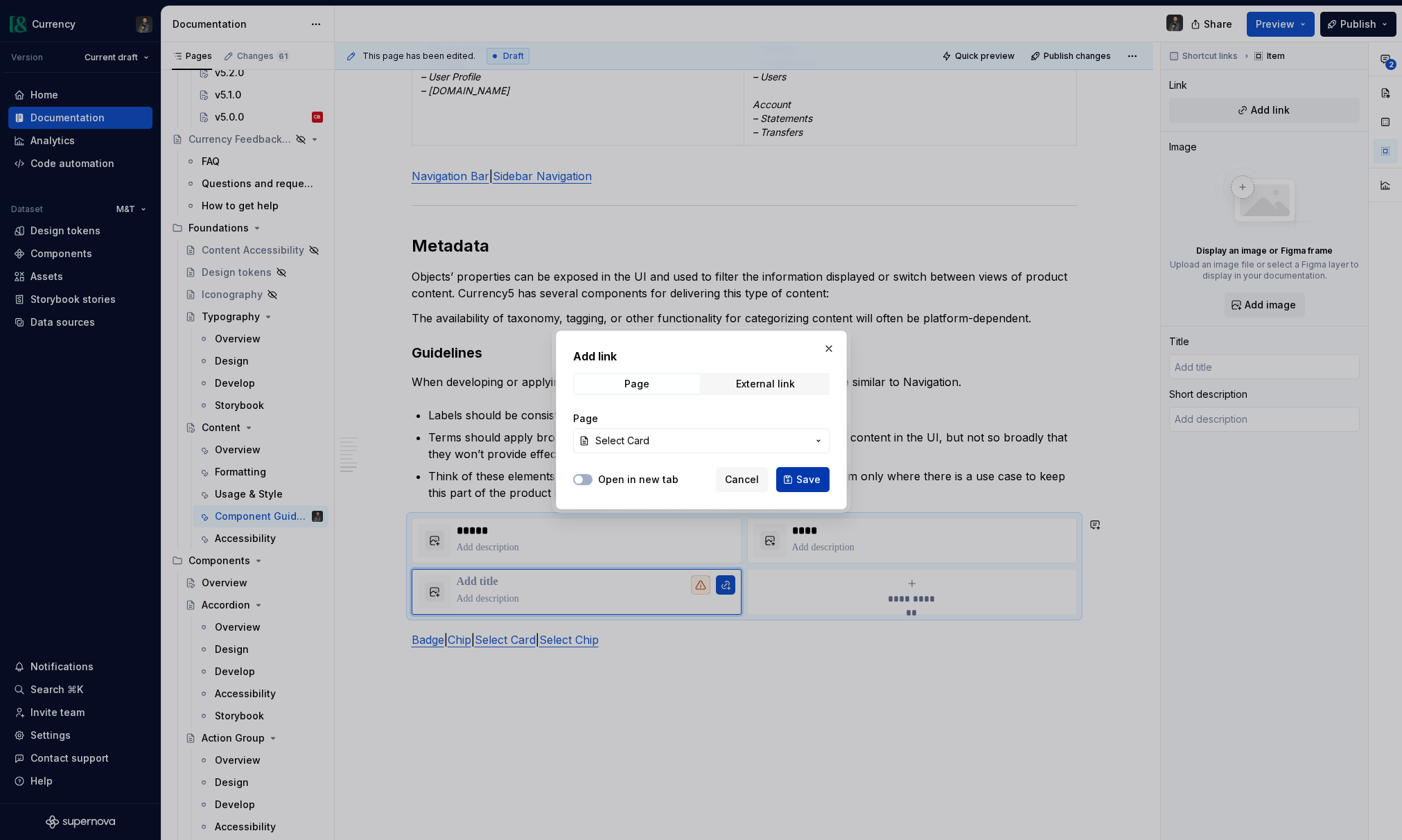
click at [814, 479] on span "Save" at bounding box center [808, 479] width 25 height 14
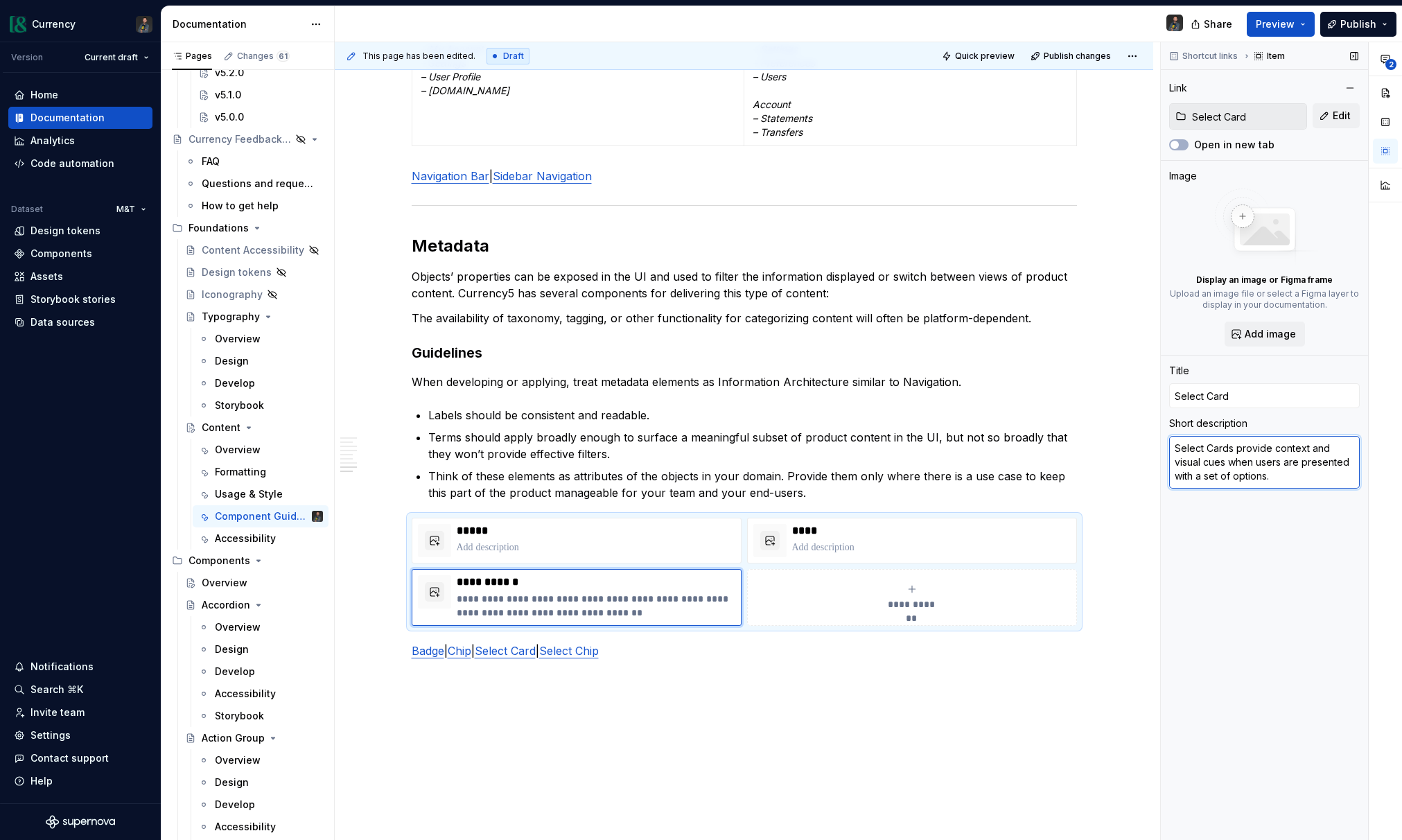
click at [1296, 467] on textarea "Select Cards provide context and visual cues when users are presented with a se…" at bounding box center [1264, 463] width 191 height 53
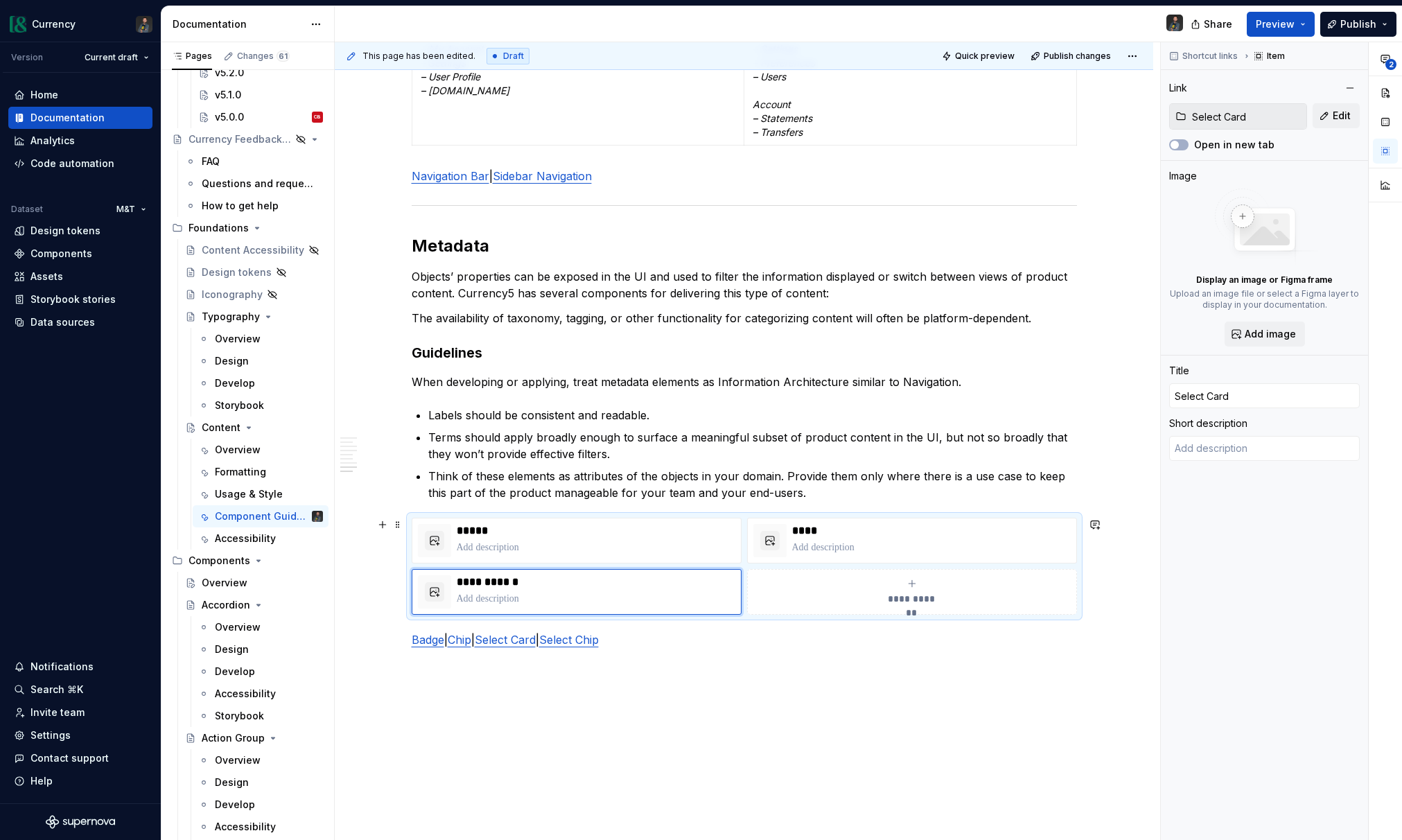
click at [906, 584] on div "**********" at bounding box center [911, 592] width 318 height 28
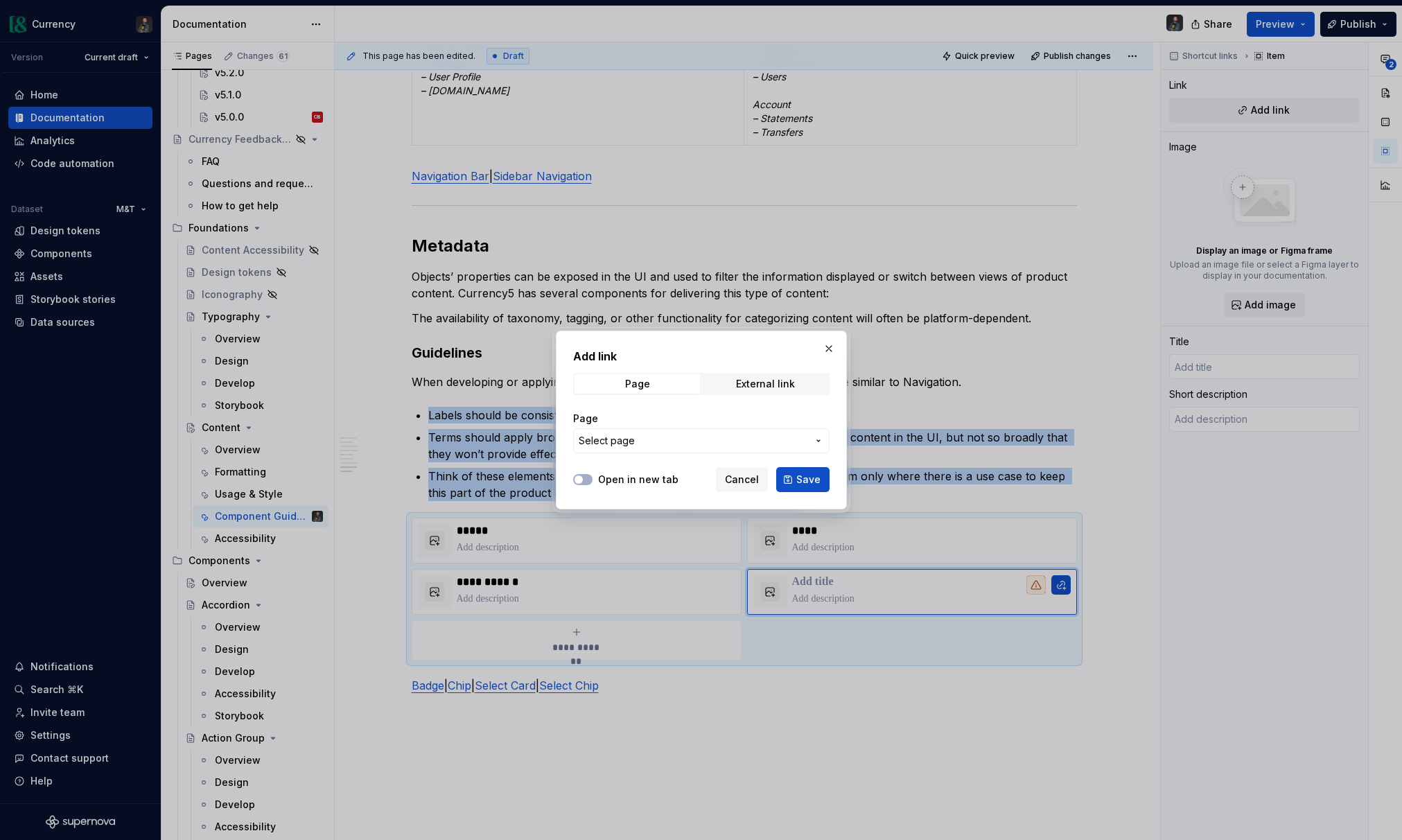
click at [805, 439] on span "Select page" at bounding box center [693, 441] width 229 height 14
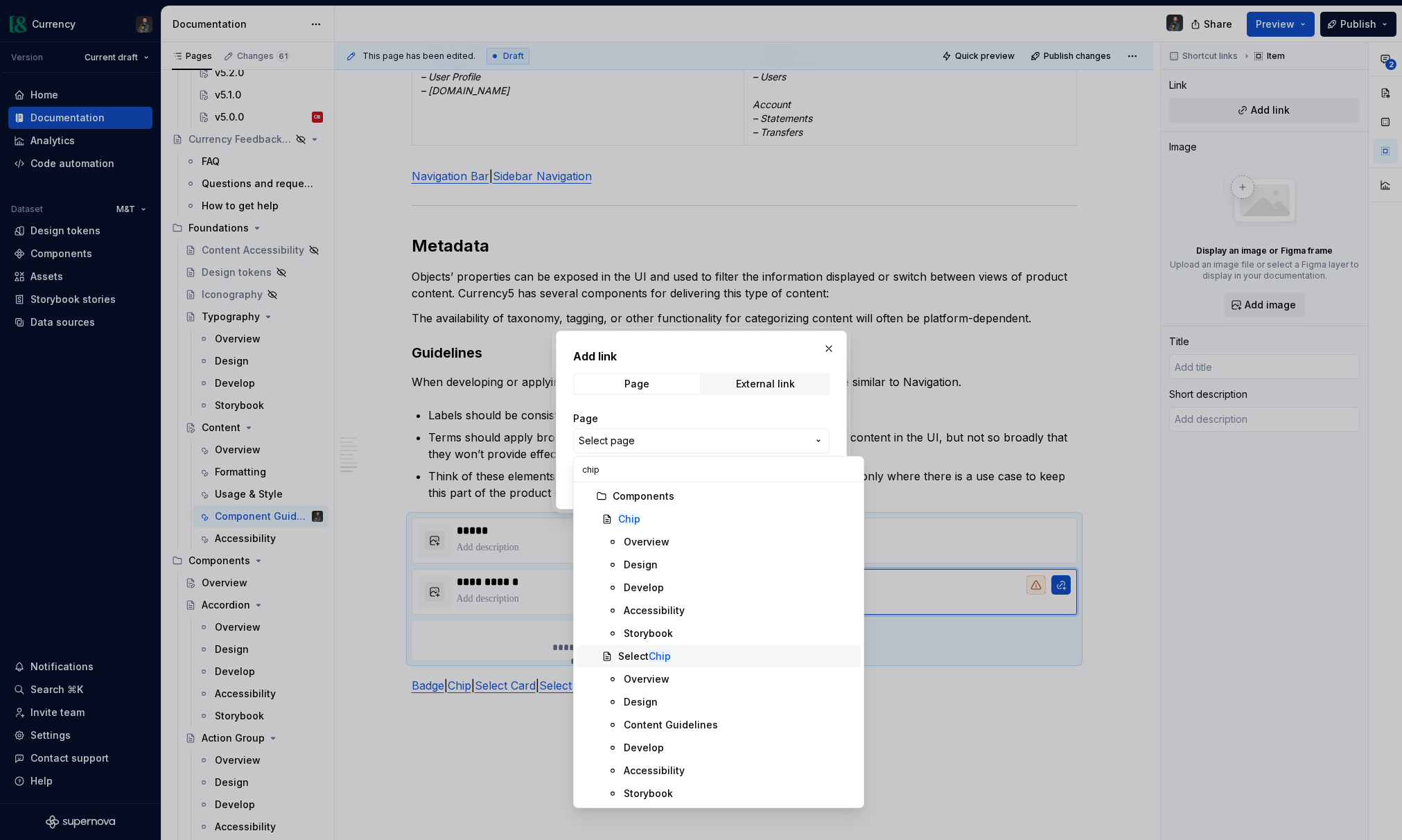
click at [669, 663] on span "Select Chip" at bounding box center [718, 655] width 284 height 22
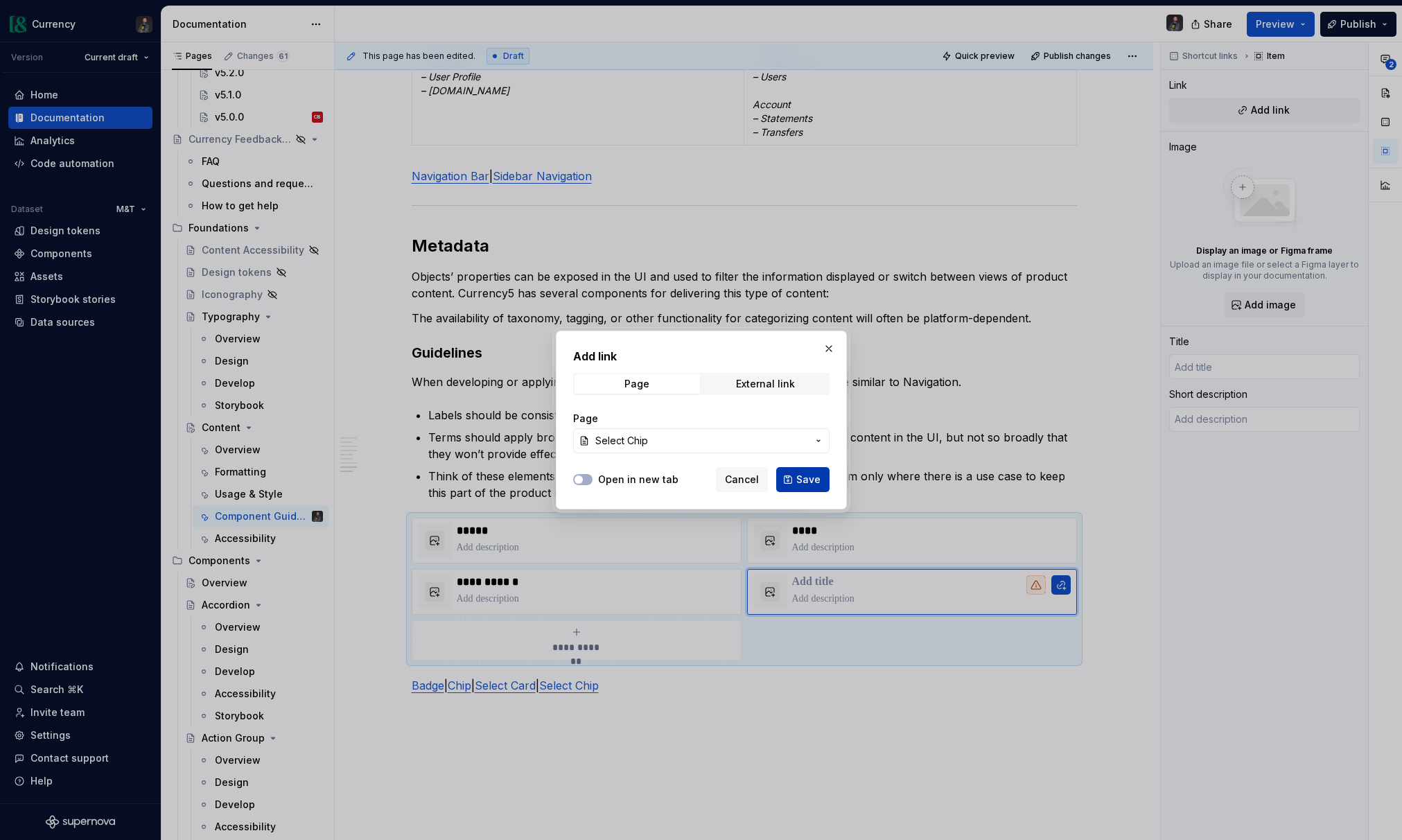
click at [806, 481] on span "Save" at bounding box center [808, 479] width 25 height 14
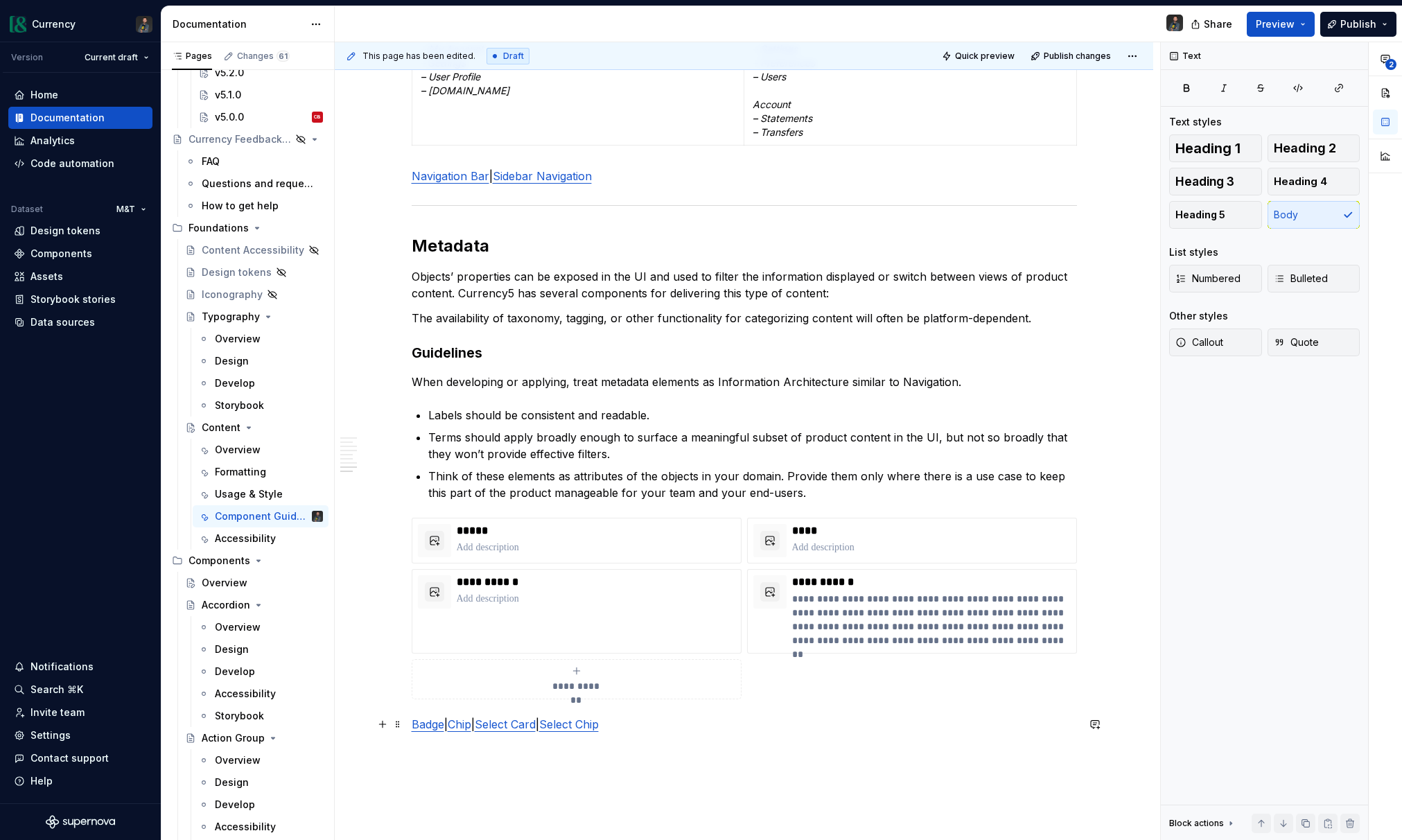
click at [654, 721] on p "Badge | Chip | Select Card | Select Chip" at bounding box center [744, 724] width 665 height 17
click at [402, 723] on span at bounding box center [398, 724] width 11 height 19
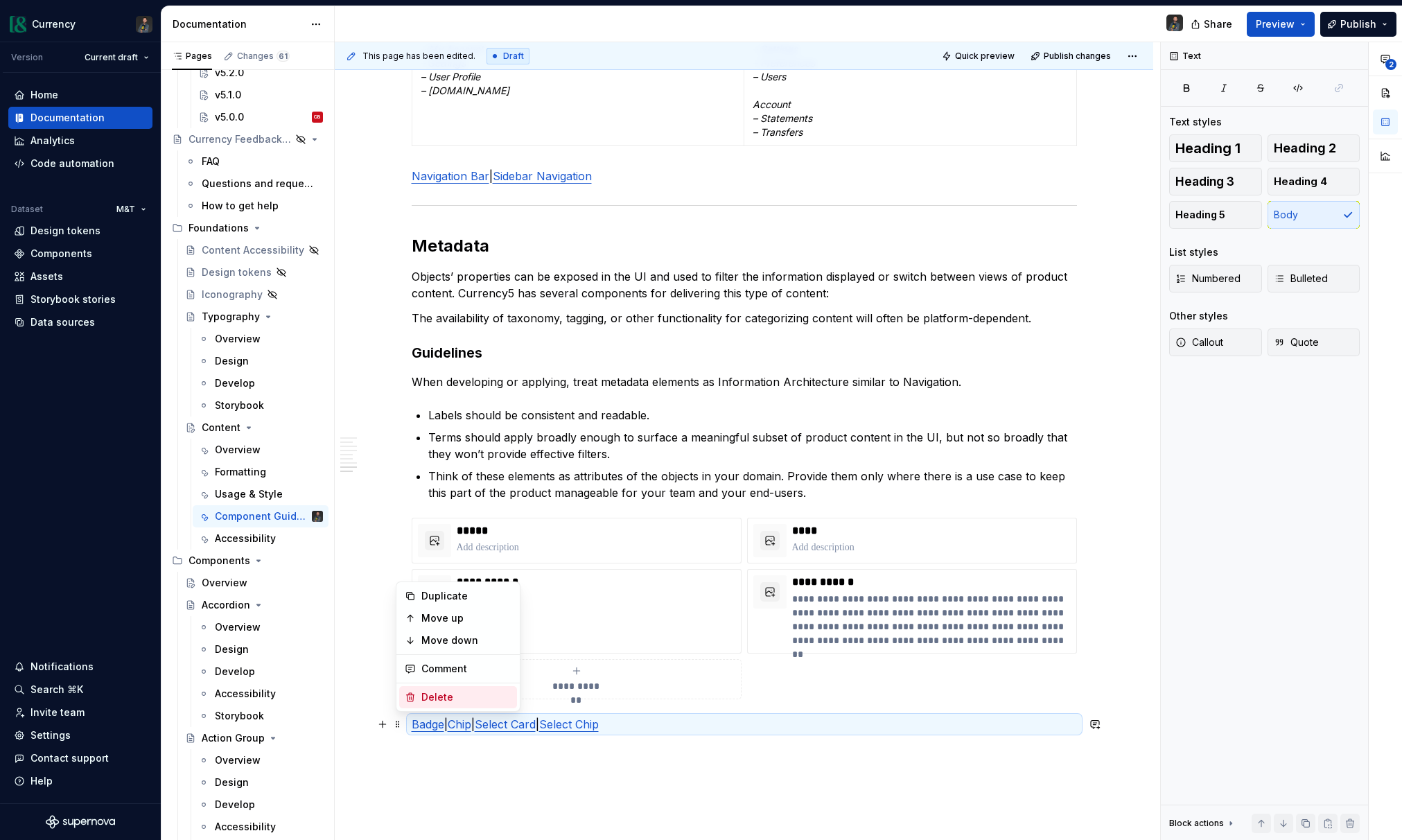
click at [429, 699] on div "Delete" at bounding box center [466, 698] width 90 height 14
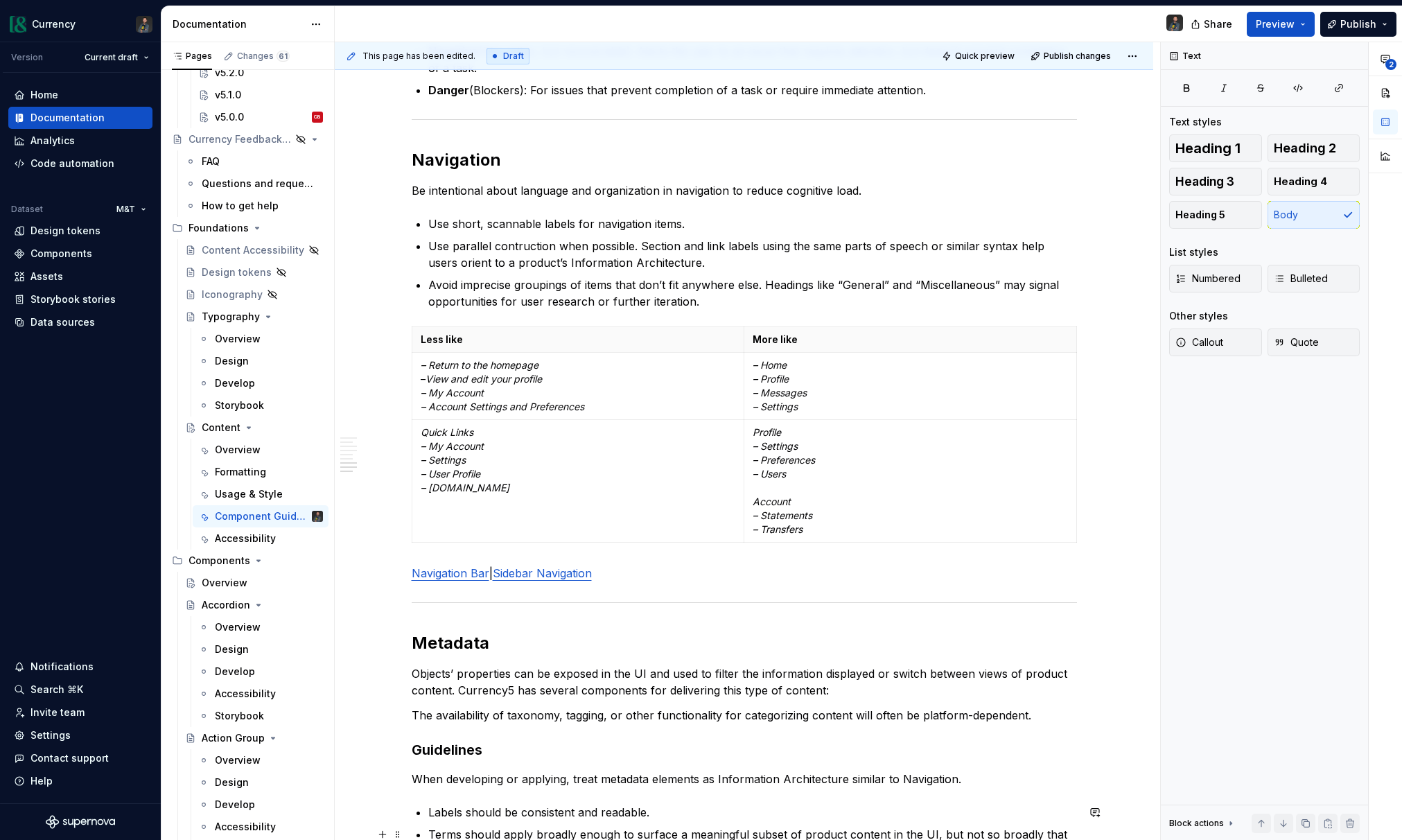
scroll to position [3348, 0]
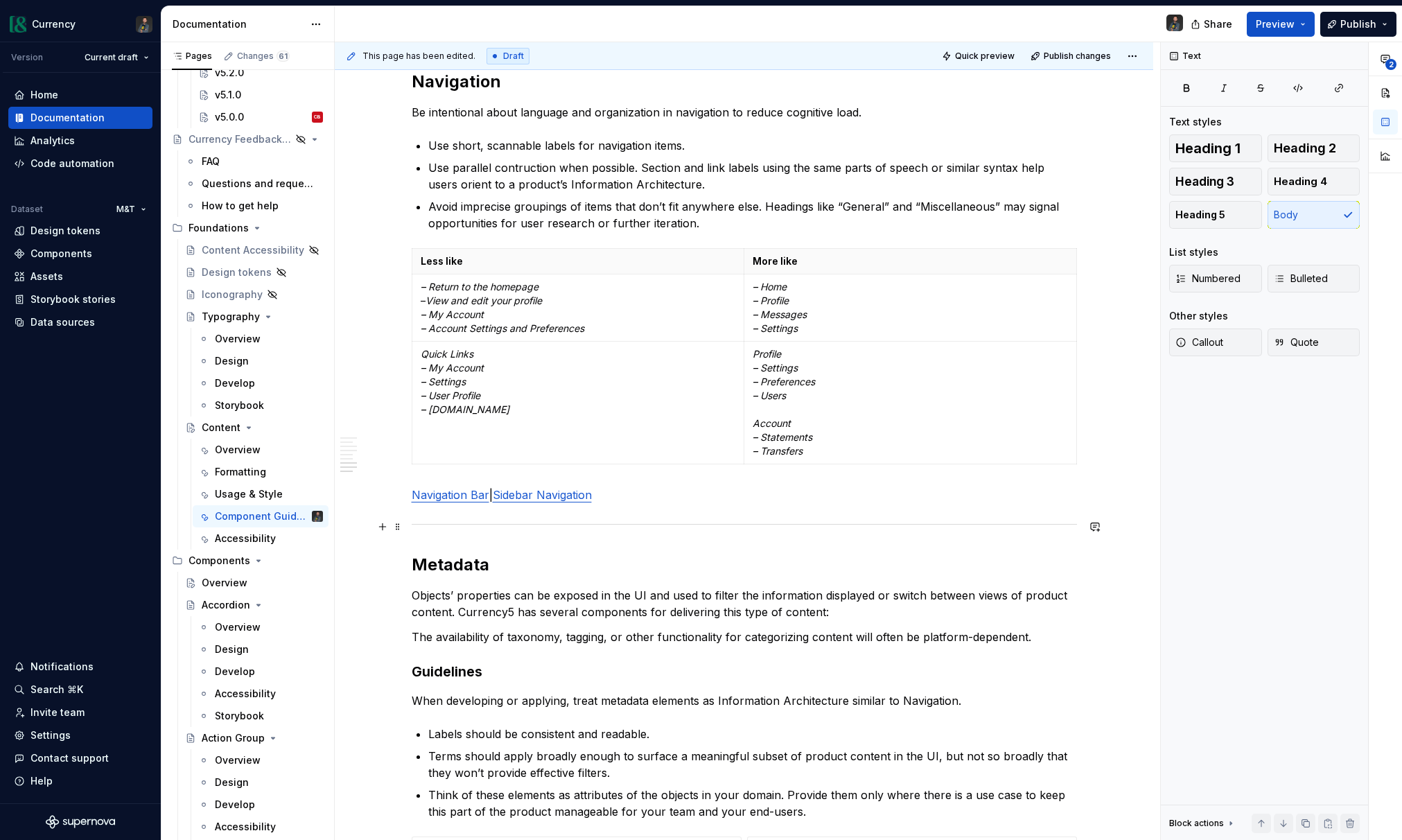
click at [674, 520] on div at bounding box center [744, 524] width 665 height 9
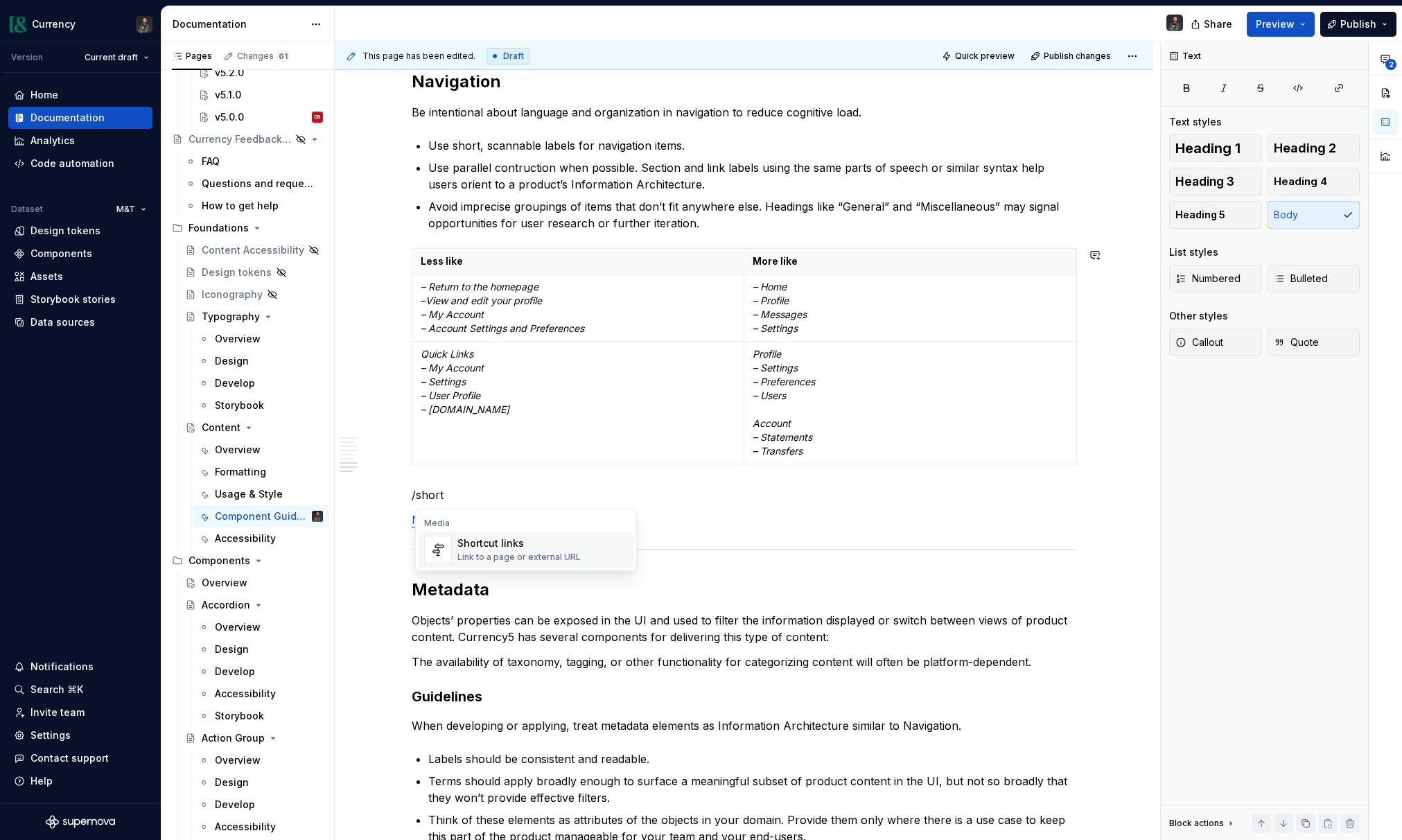
click at [512, 551] on div "Shortcut links Link to a page or external URL" at bounding box center [519, 550] width 123 height 26
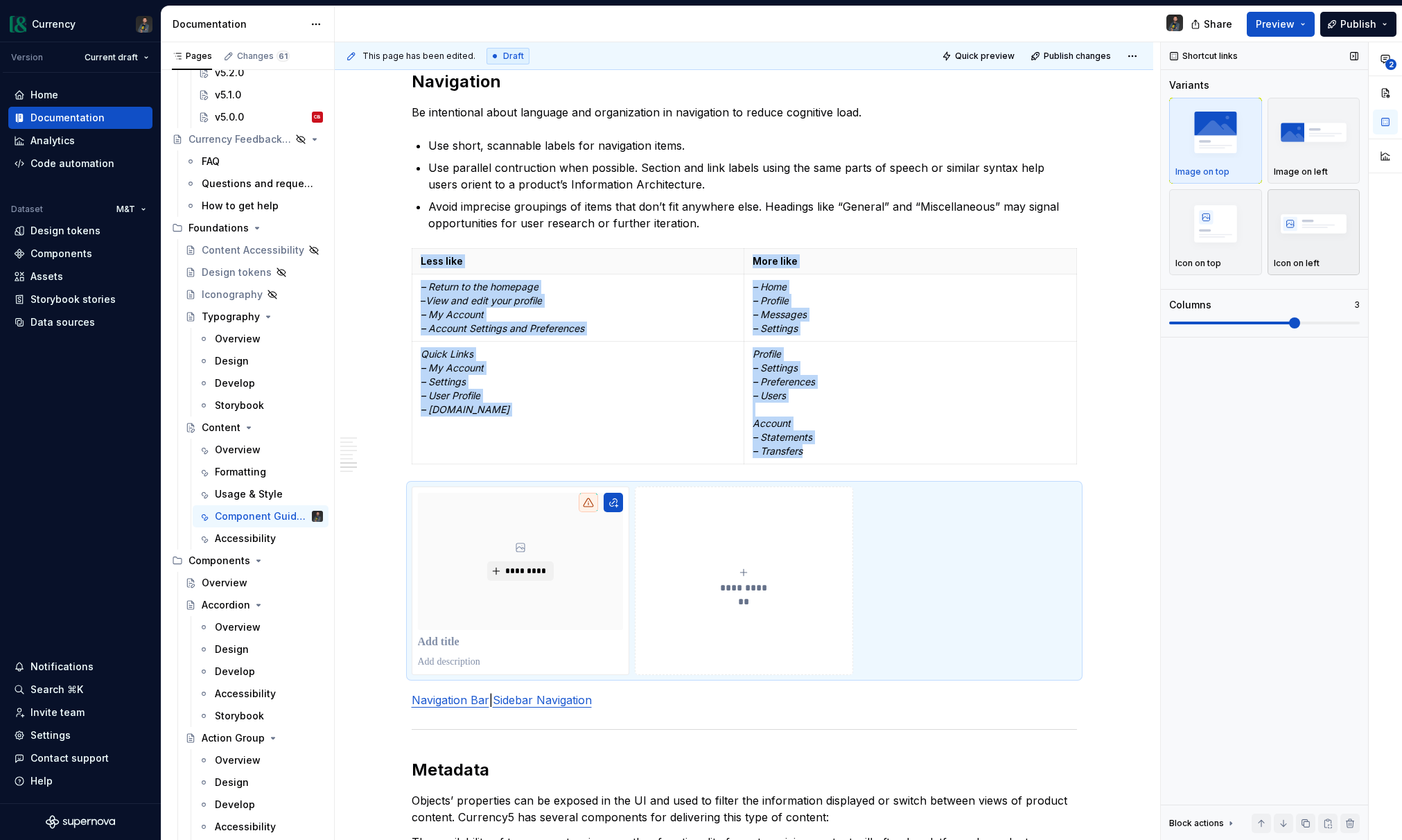
click at [1267, 227] on button "Icon on left" at bounding box center [1314, 232] width 93 height 86
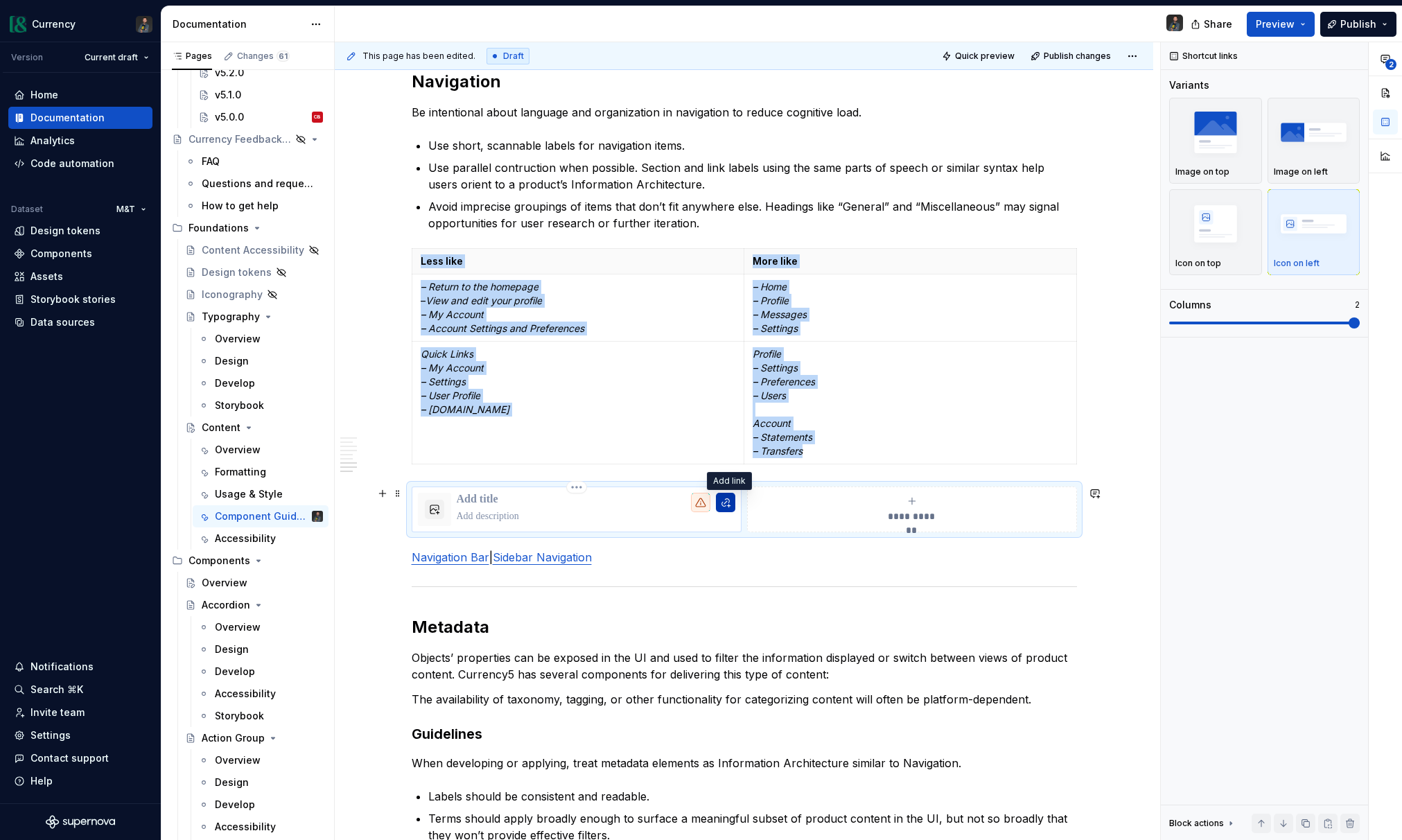
click at [735, 505] on button "button" at bounding box center [726, 502] width 19 height 19
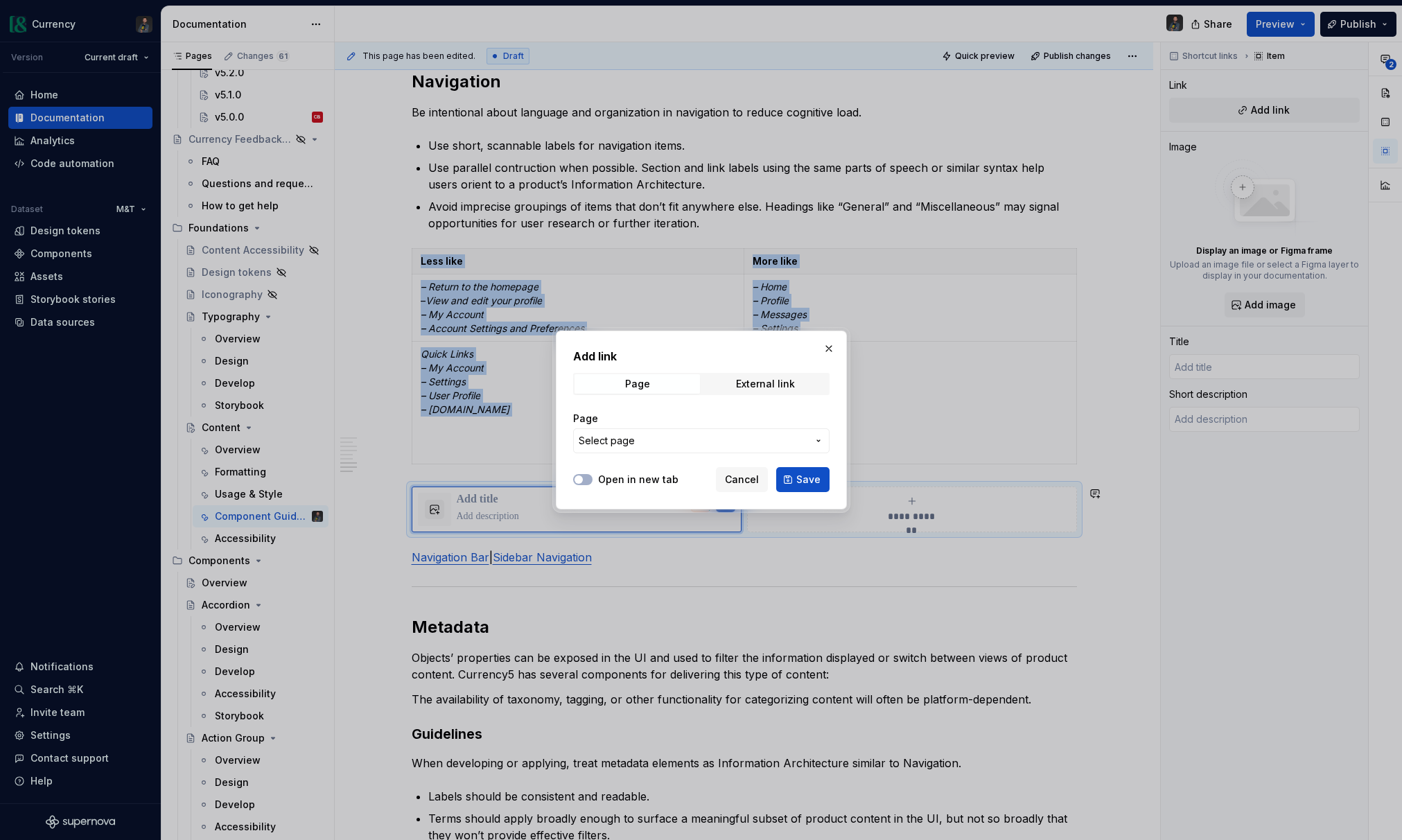
click at [734, 440] on span "Select page" at bounding box center [693, 441] width 229 height 14
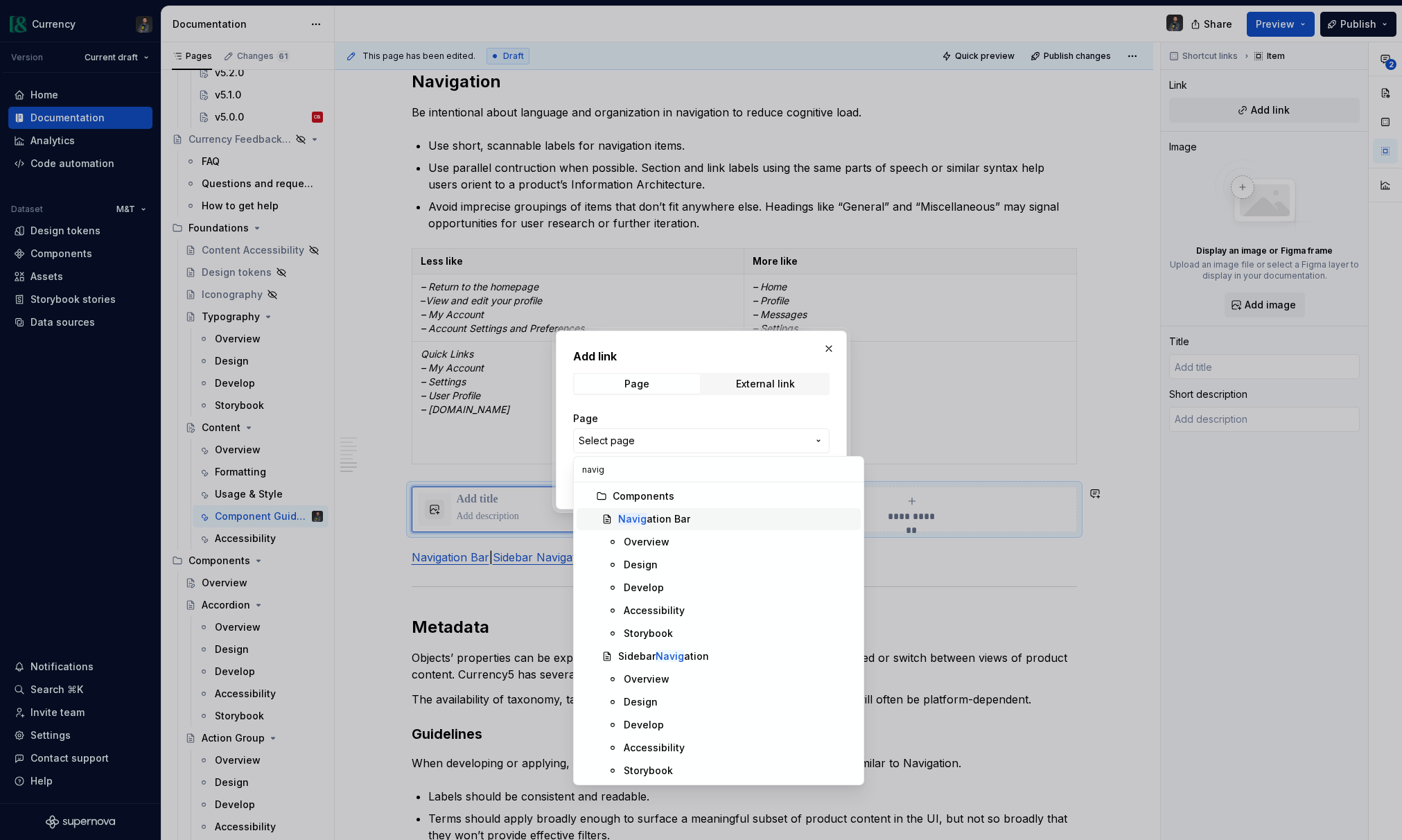
click at [700, 519] on div "Navig ation Bar" at bounding box center [736, 519] width 237 height 14
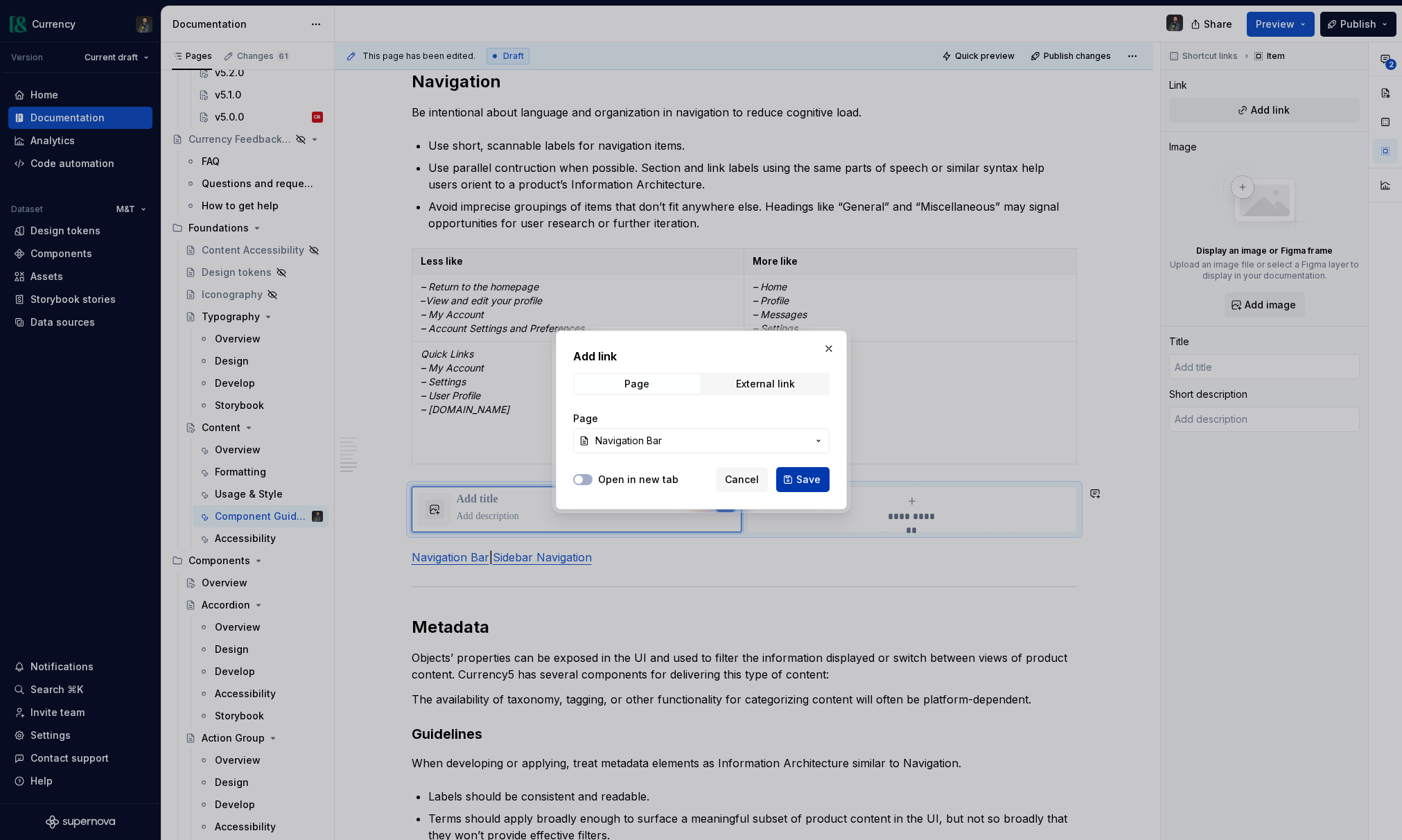
click at [803, 474] on span "Save" at bounding box center [808, 479] width 25 height 14
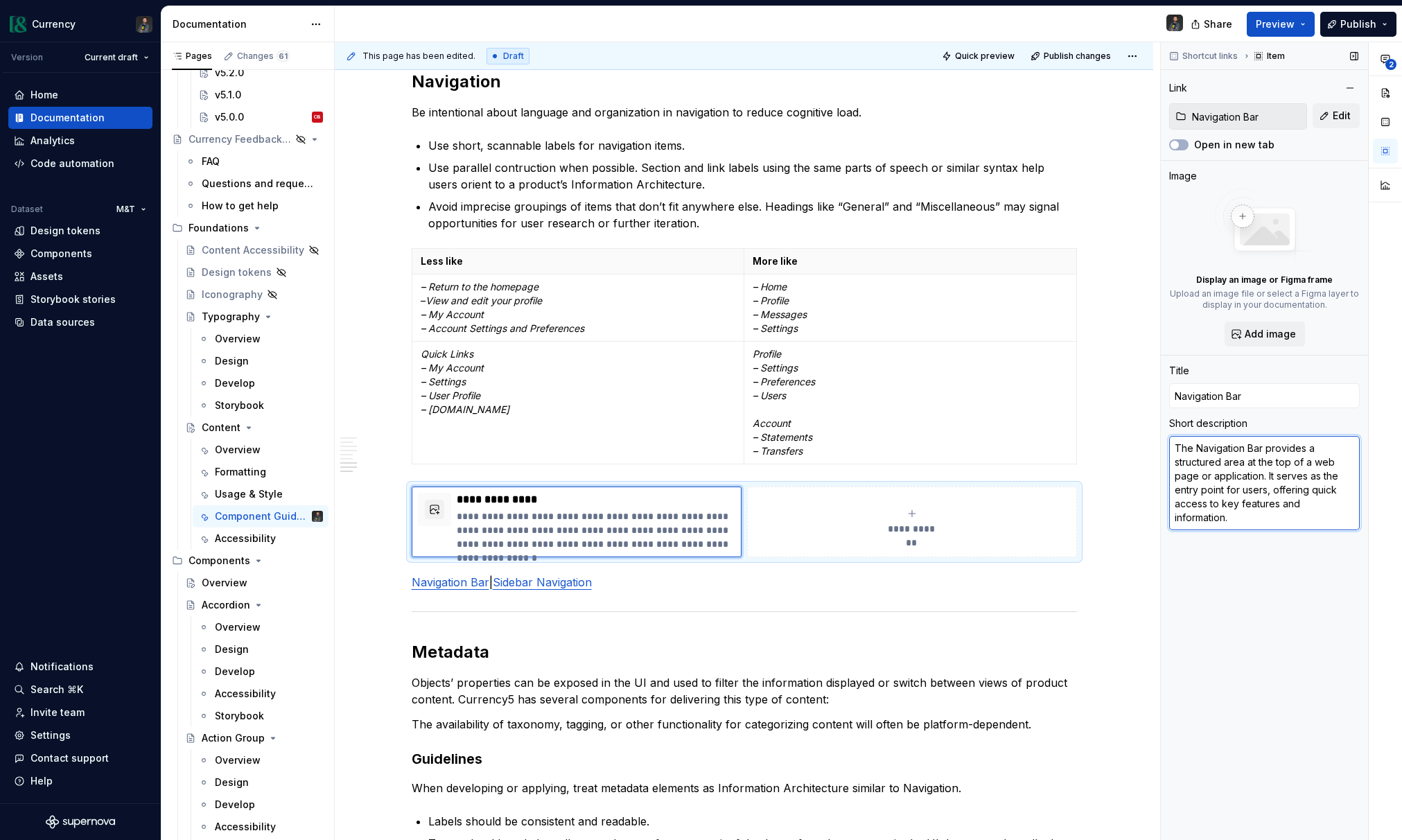
click at [1235, 514] on textarea "The Navigation Bar provides a structured area at the top of a web page or appli…" at bounding box center [1264, 483] width 191 height 94
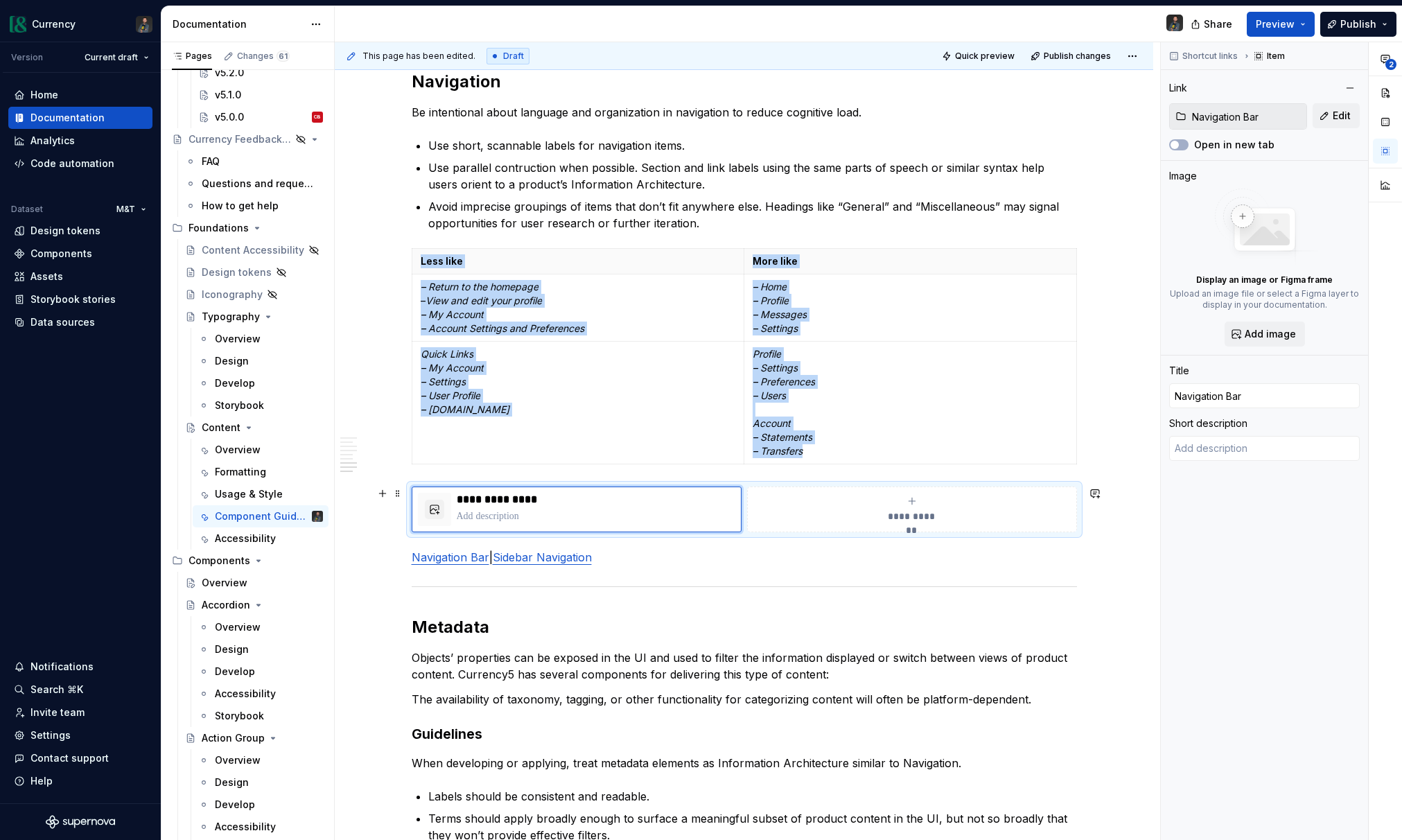
click at [921, 501] on div "**********" at bounding box center [911, 509] width 318 height 28
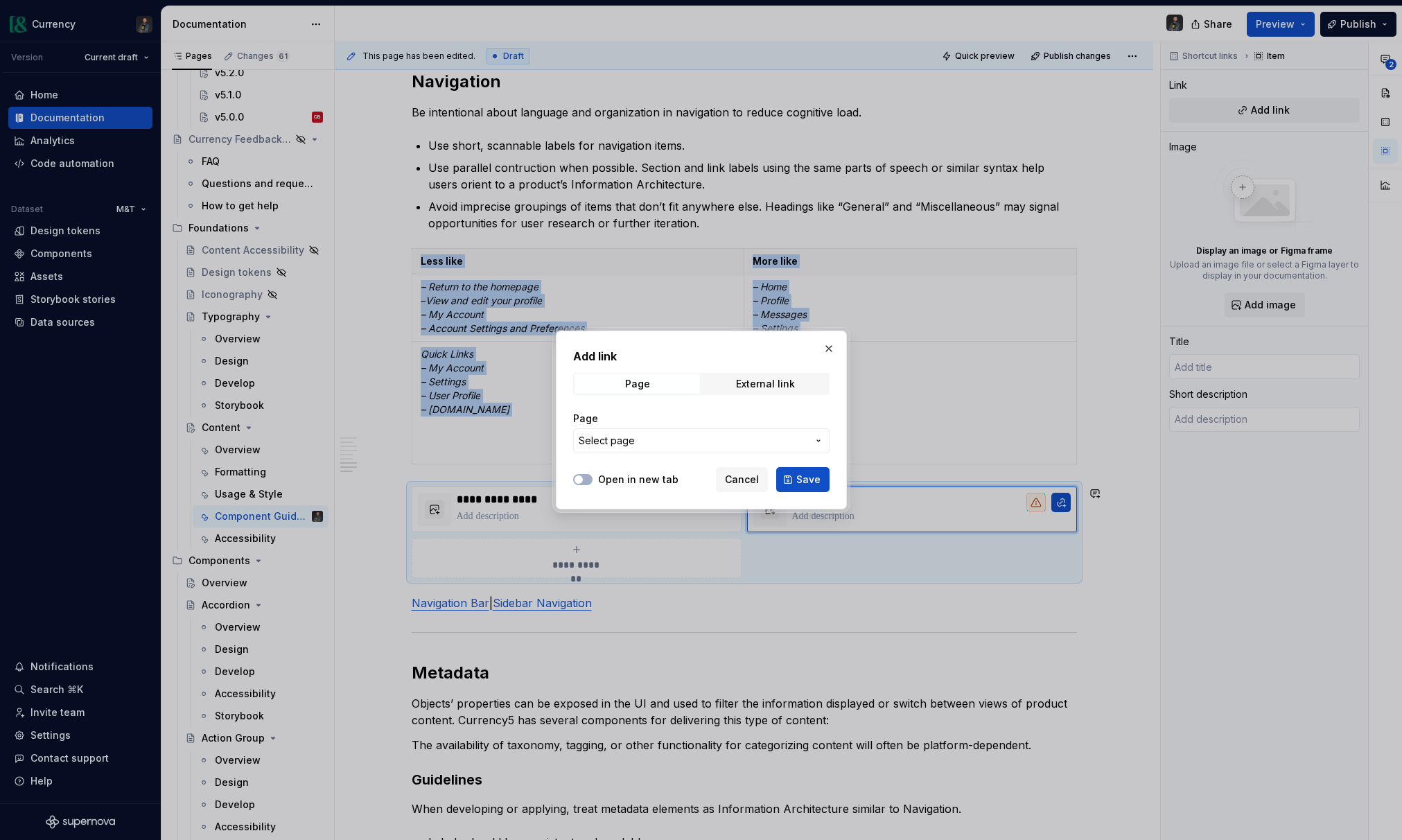
click at [776, 441] on span "Select page" at bounding box center [693, 441] width 229 height 14
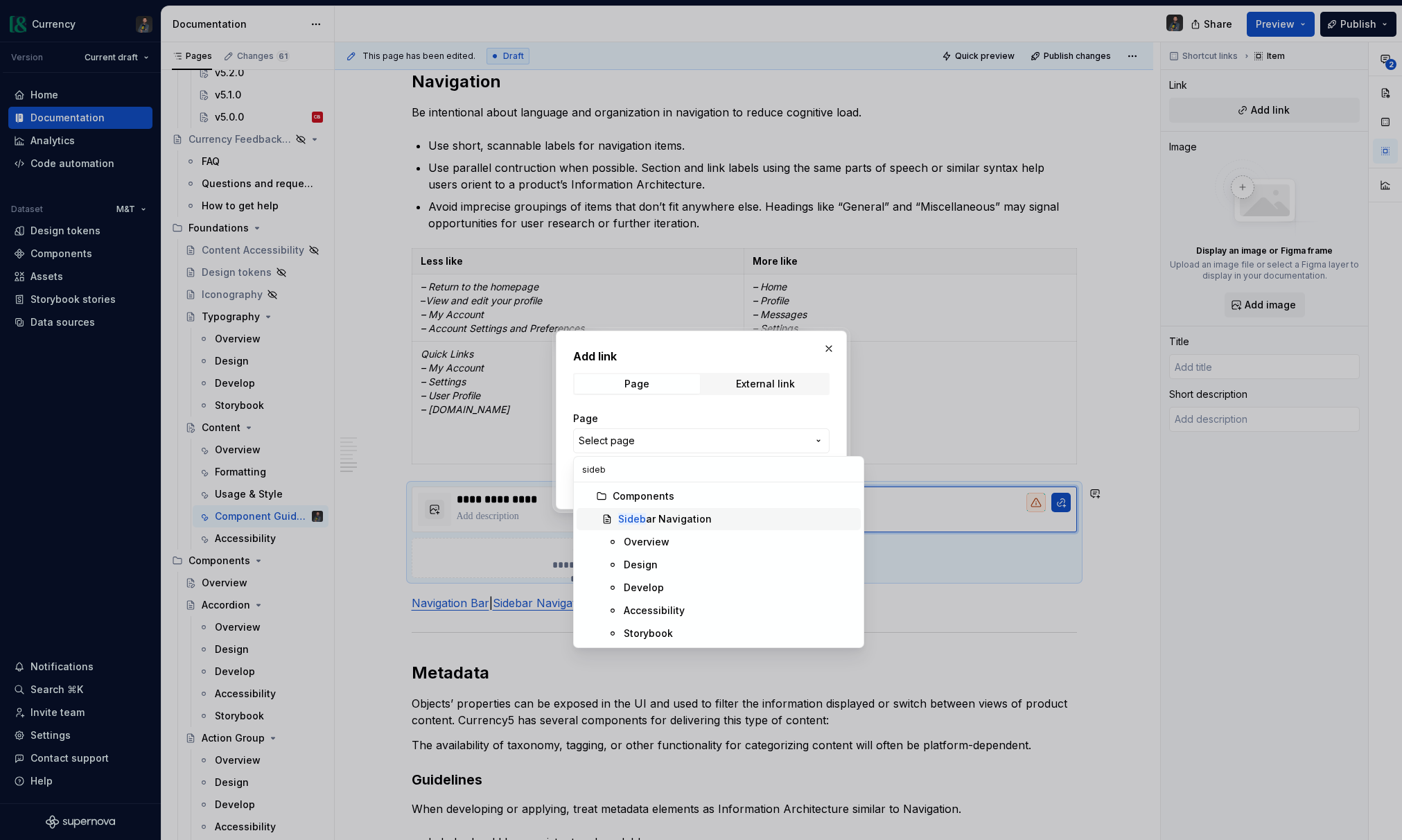
click at [723, 521] on div "Sideb ar Navigation" at bounding box center [736, 519] width 237 height 14
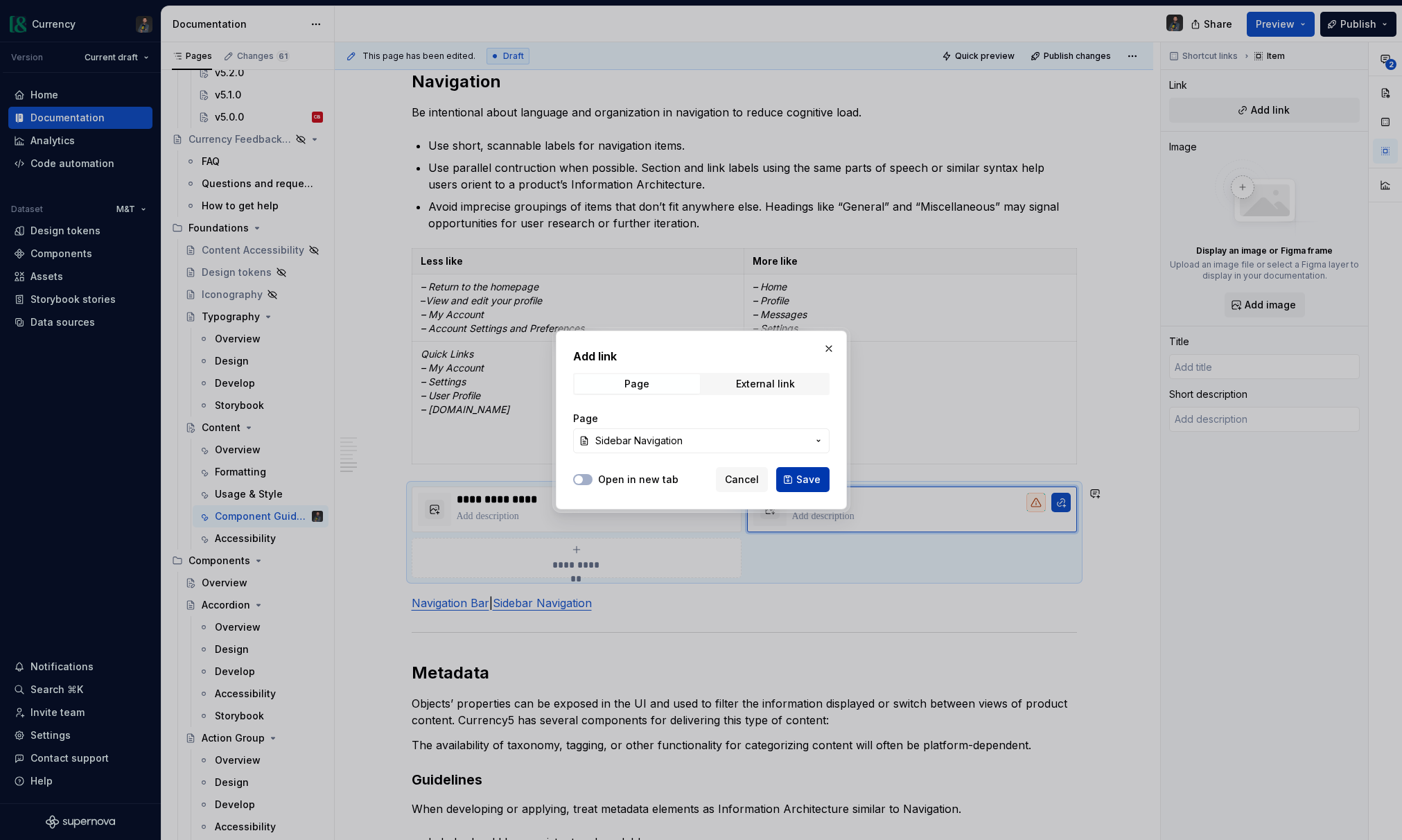
click at [815, 479] on span "Save" at bounding box center [808, 479] width 25 height 14
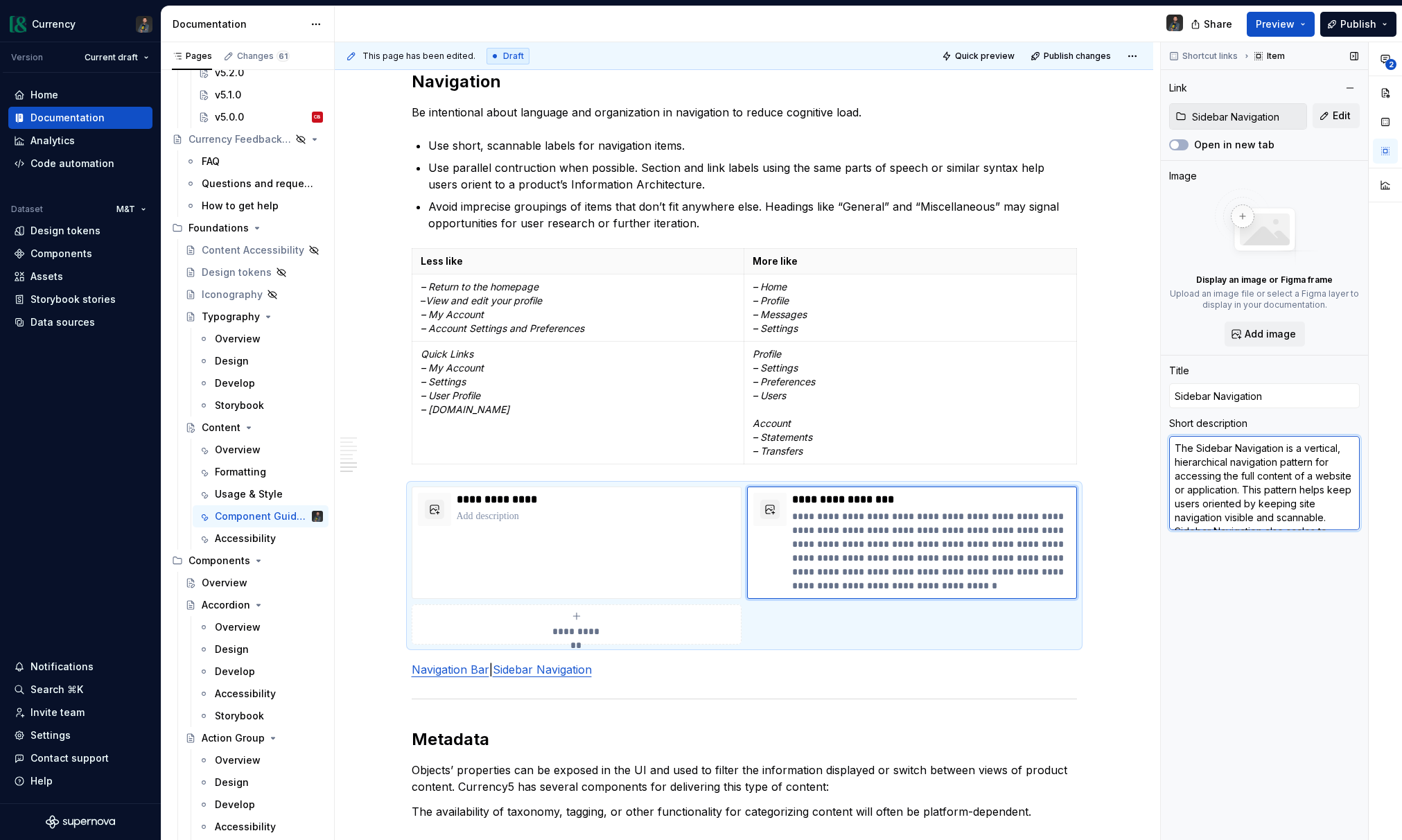
click at [1249, 481] on textarea "The Sidebar Navigation is a vertical, hierarchical navigation pattern for acces…" at bounding box center [1264, 483] width 191 height 94
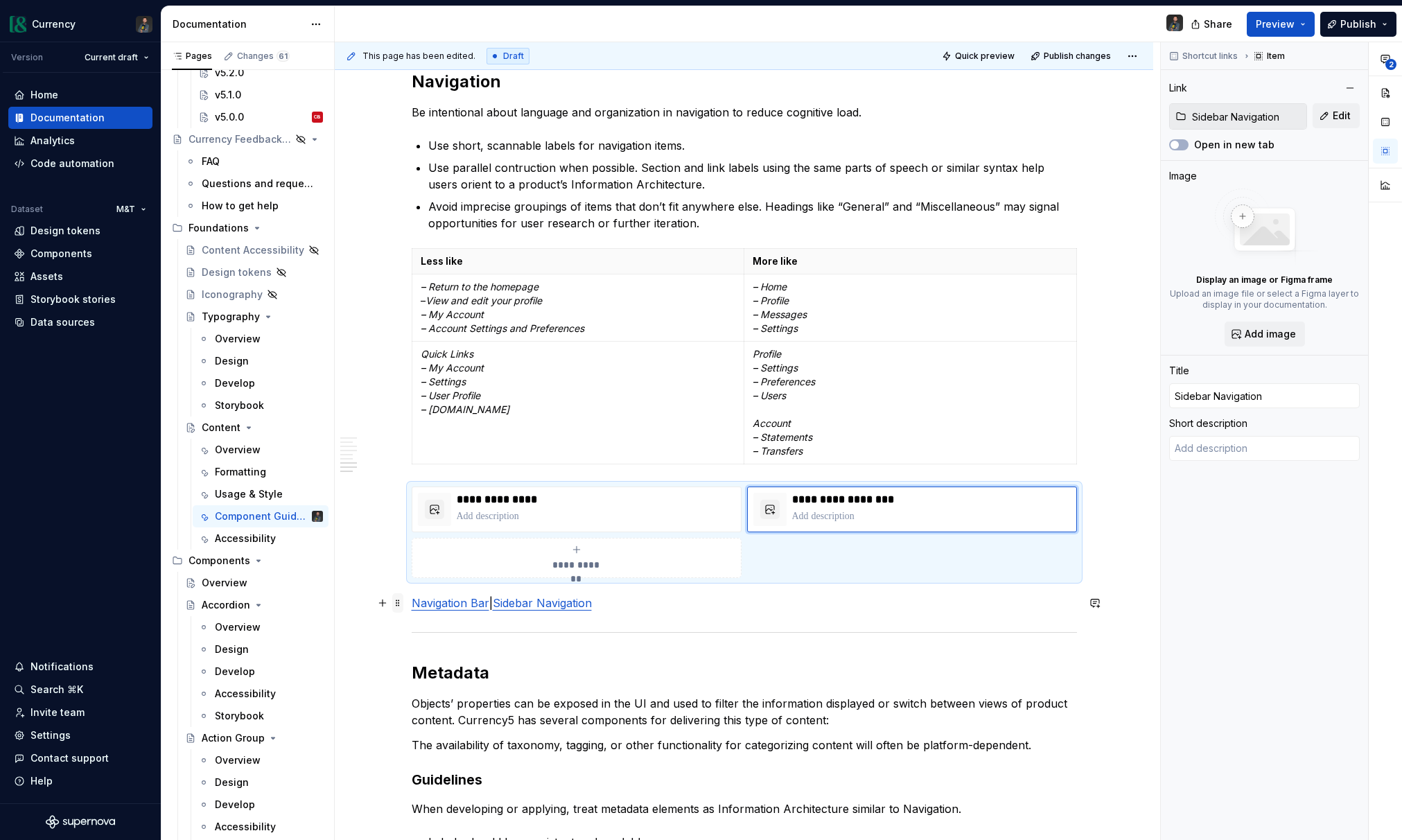
click at [396, 603] on span at bounding box center [398, 603] width 11 height 19
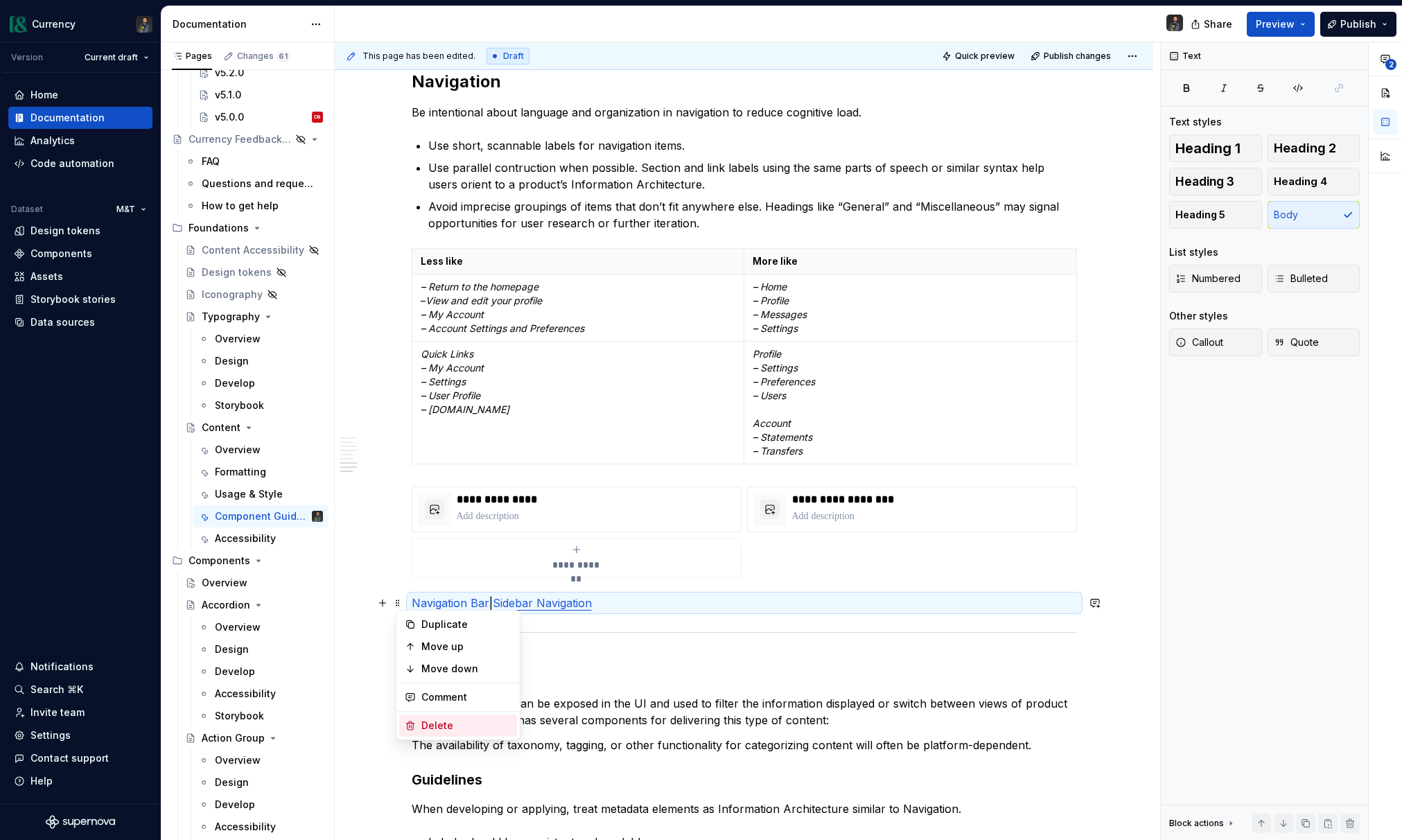
click at [439, 727] on div "Delete" at bounding box center [466, 726] width 90 height 14
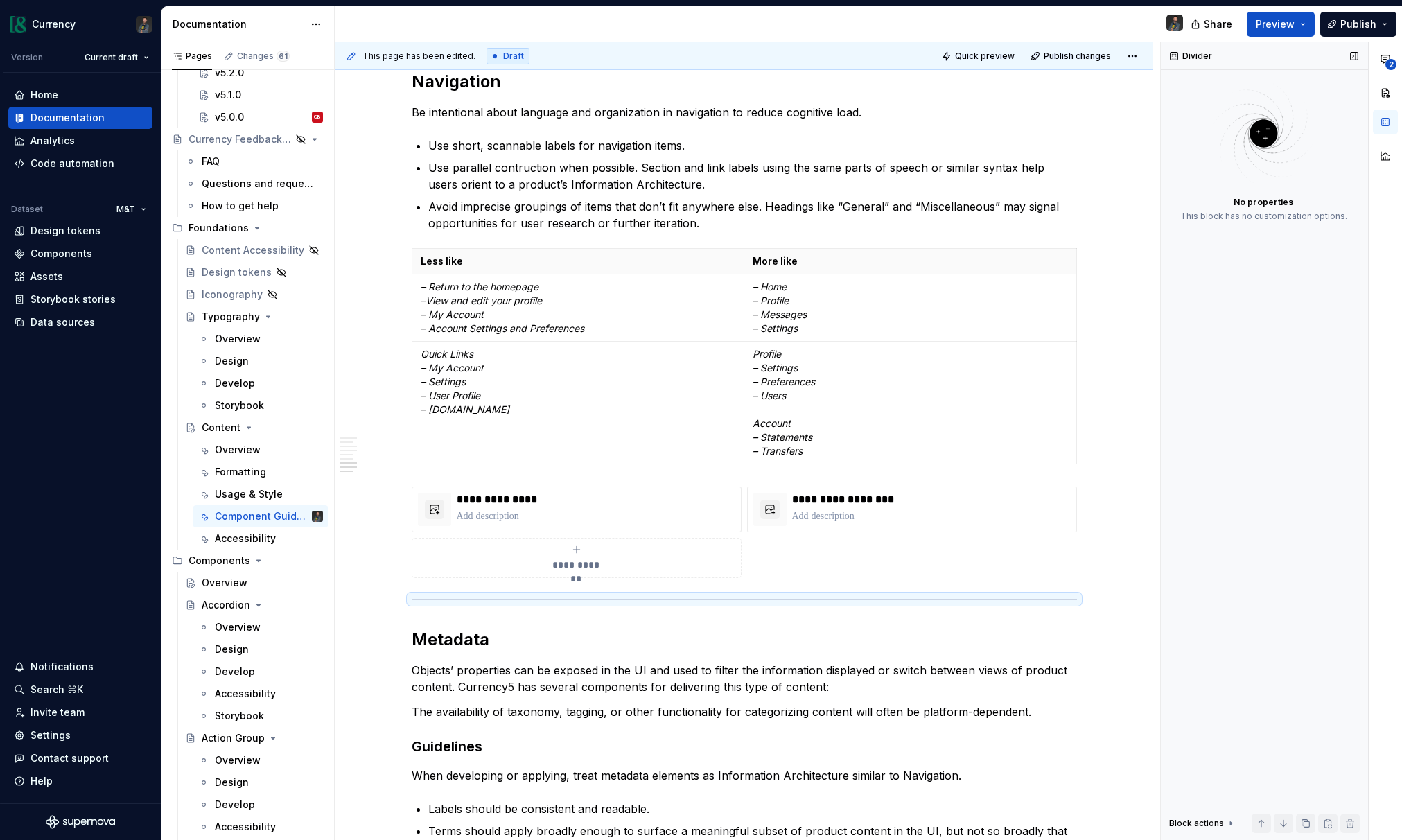
click at [1315, 461] on div "Divider No properties This block has no customization options. Block actions Mo…" at bounding box center [1265, 442] width 208 height 799
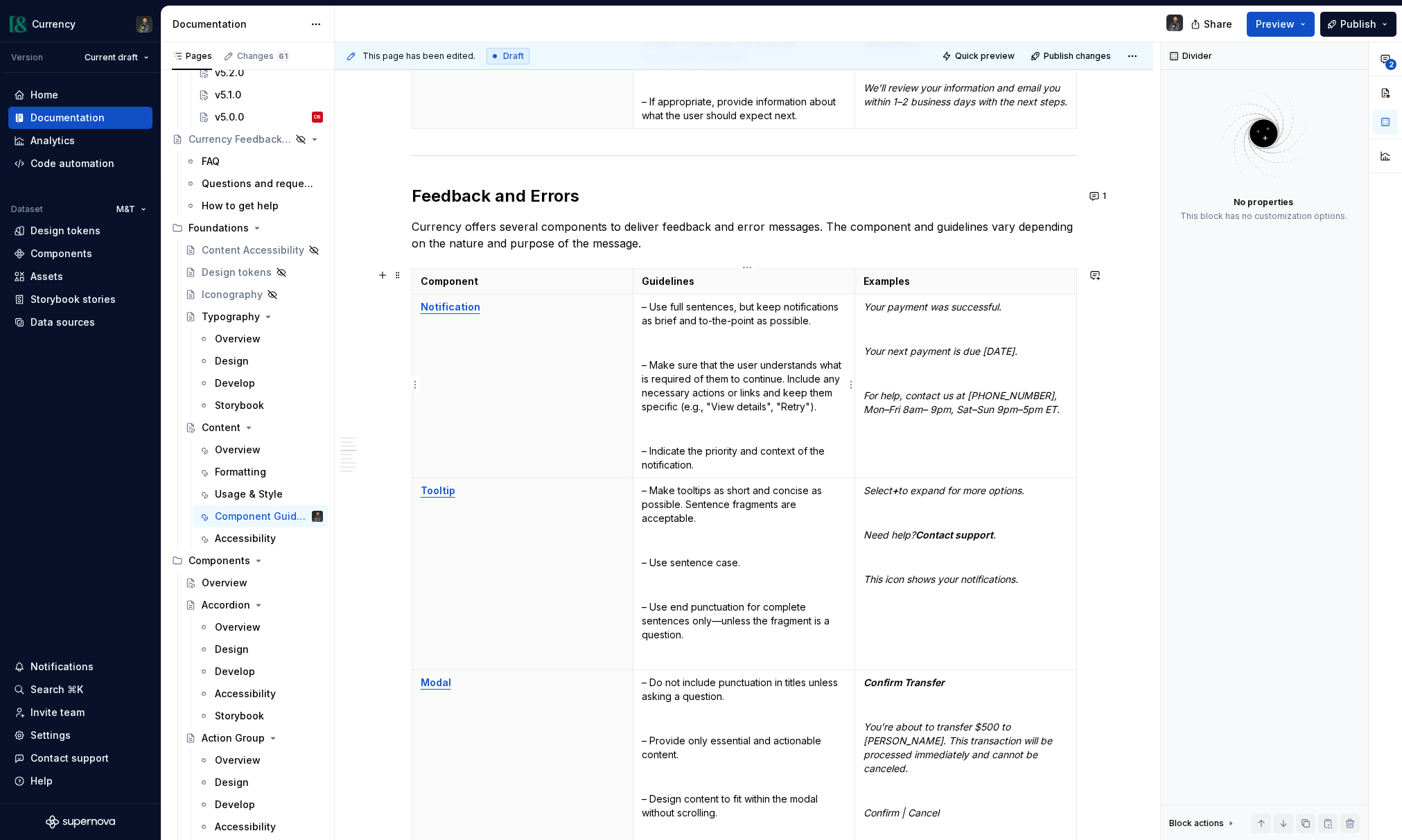
scroll to position [2216, 0]
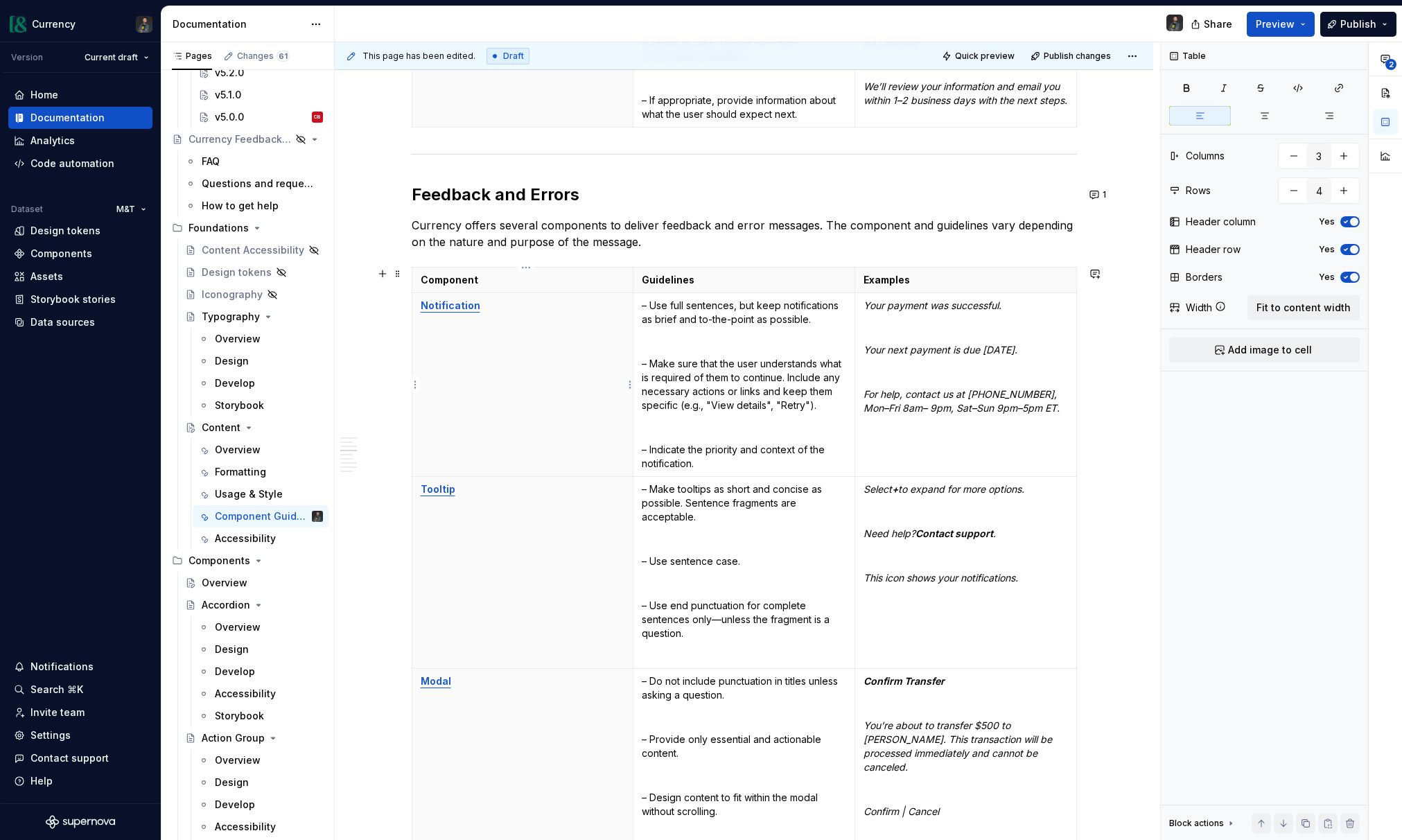
click at [591, 327] on th "Notification" at bounding box center [522, 384] width 222 height 184
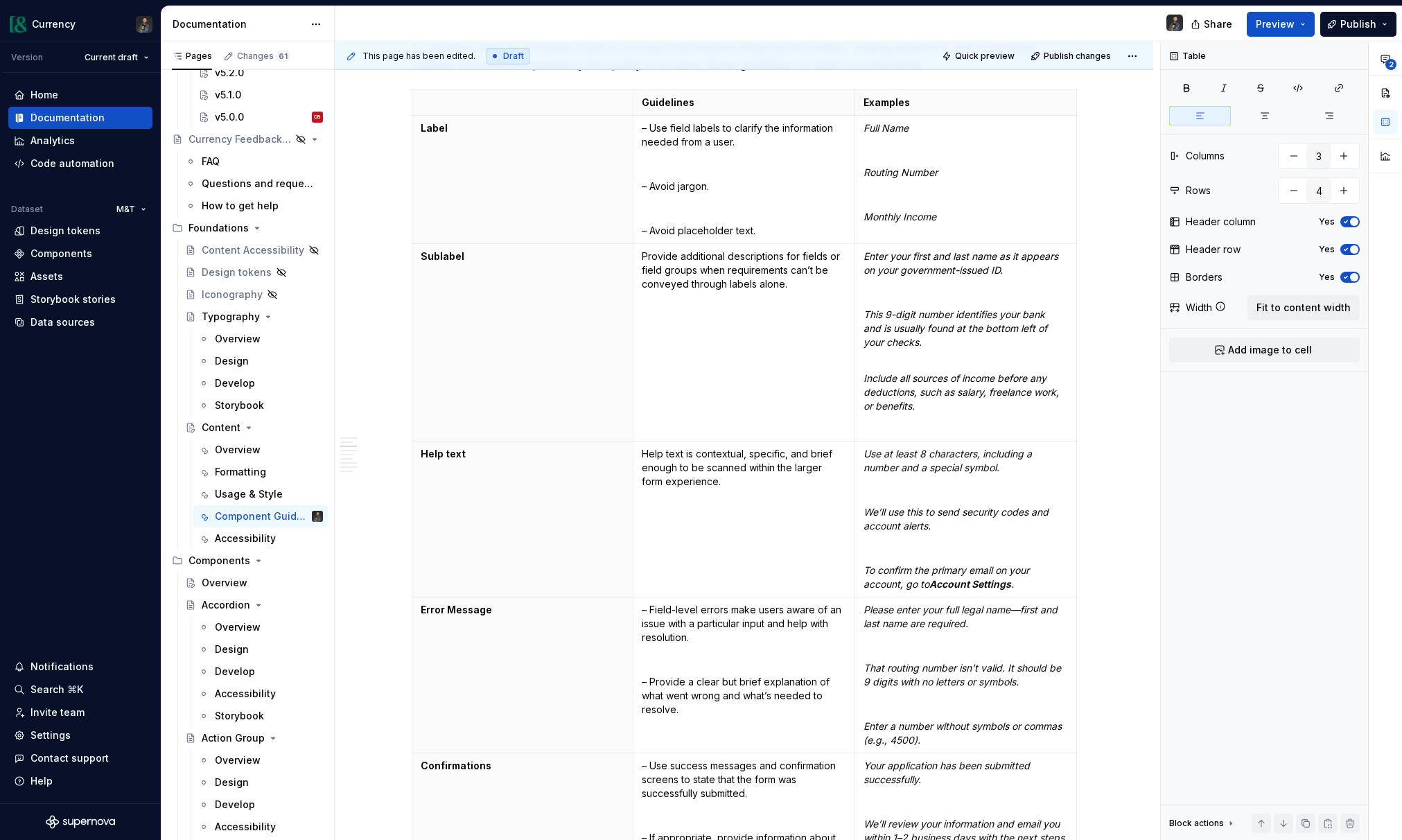
scroll to position [0, 0]
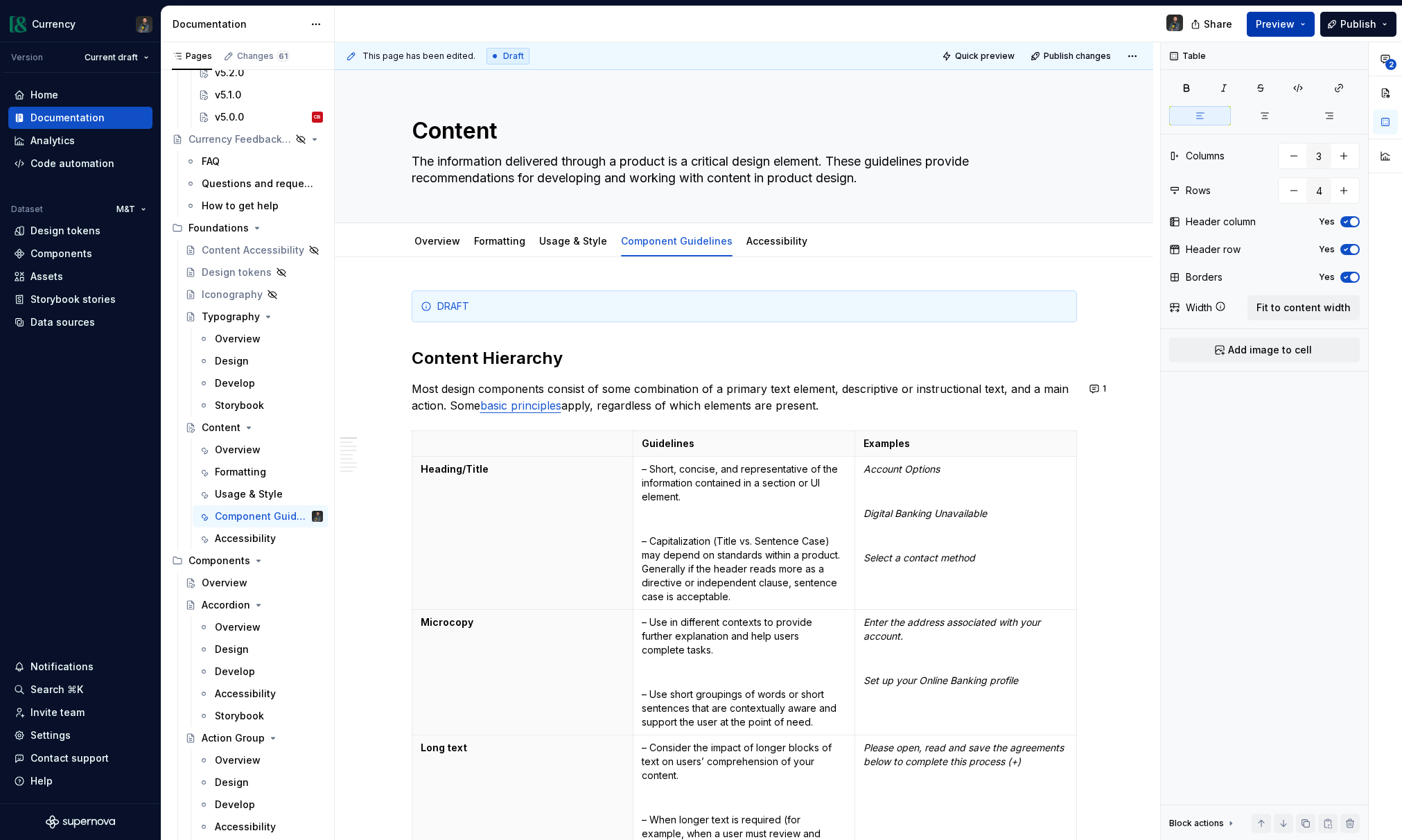
click at [1268, 25] on span "Preview" at bounding box center [1275, 25] width 39 height 14
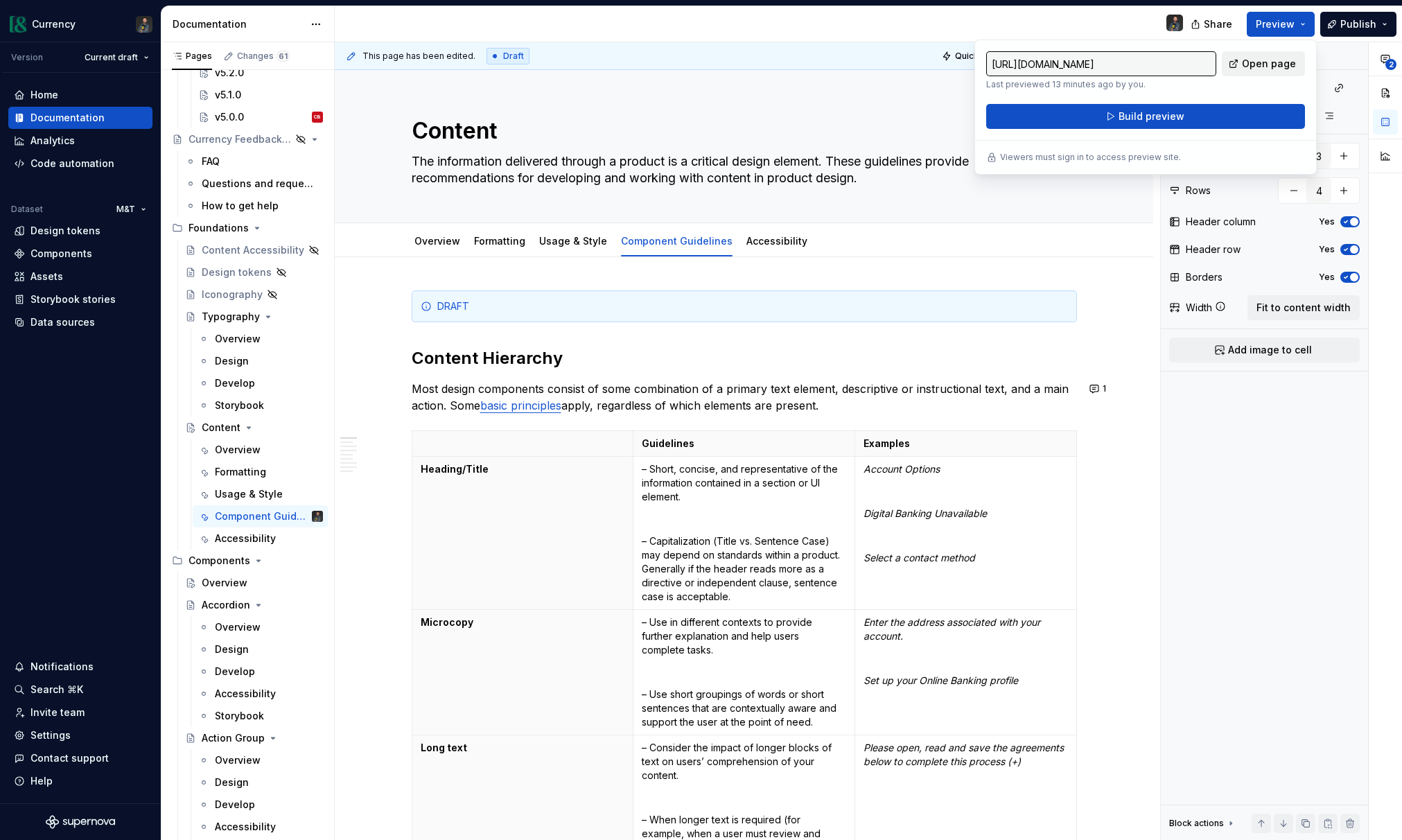
click at [1122, 113] on span "Build preview" at bounding box center [1151, 116] width 66 height 14
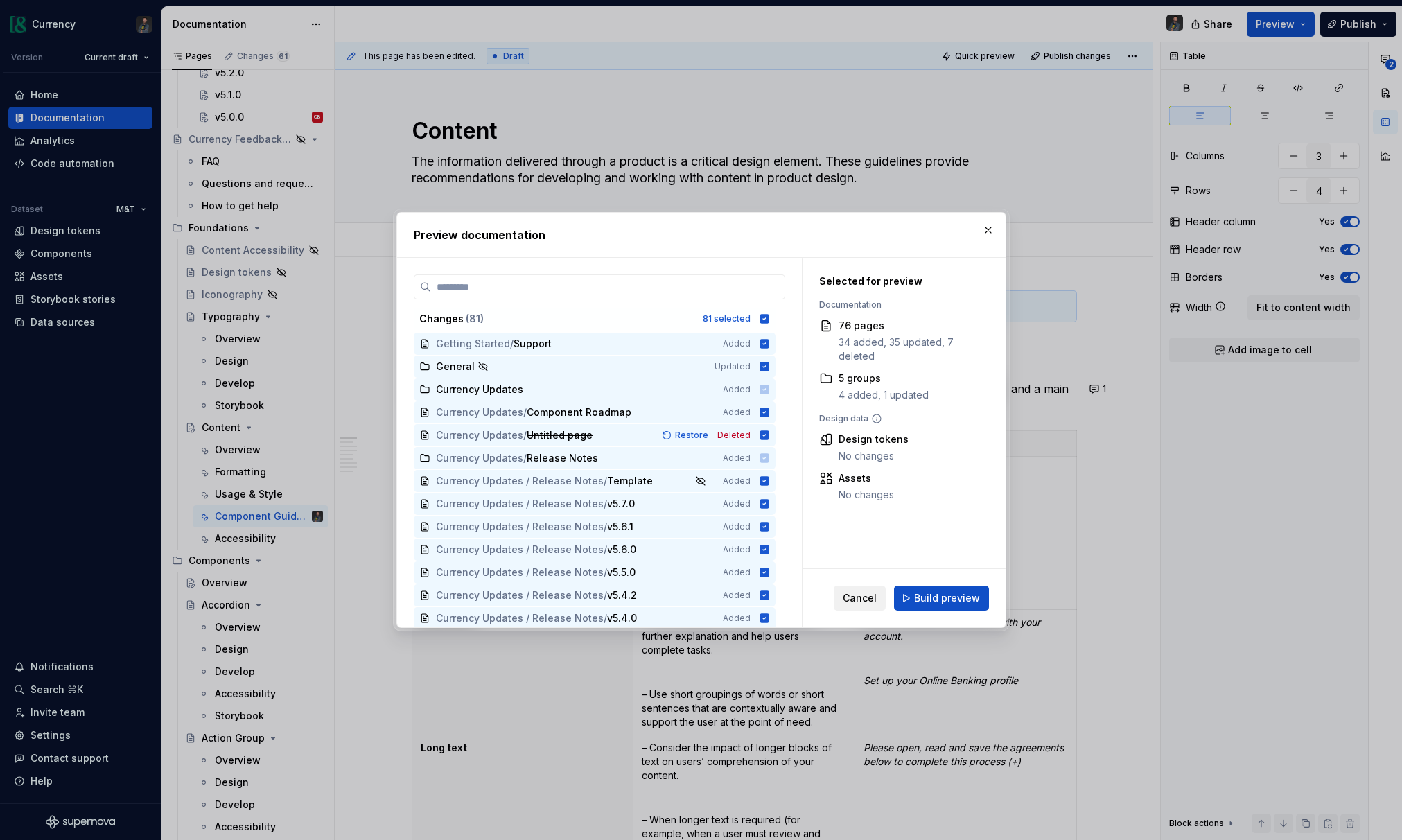
click at [854, 593] on span "Cancel" at bounding box center [859, 598] width 34 height 14
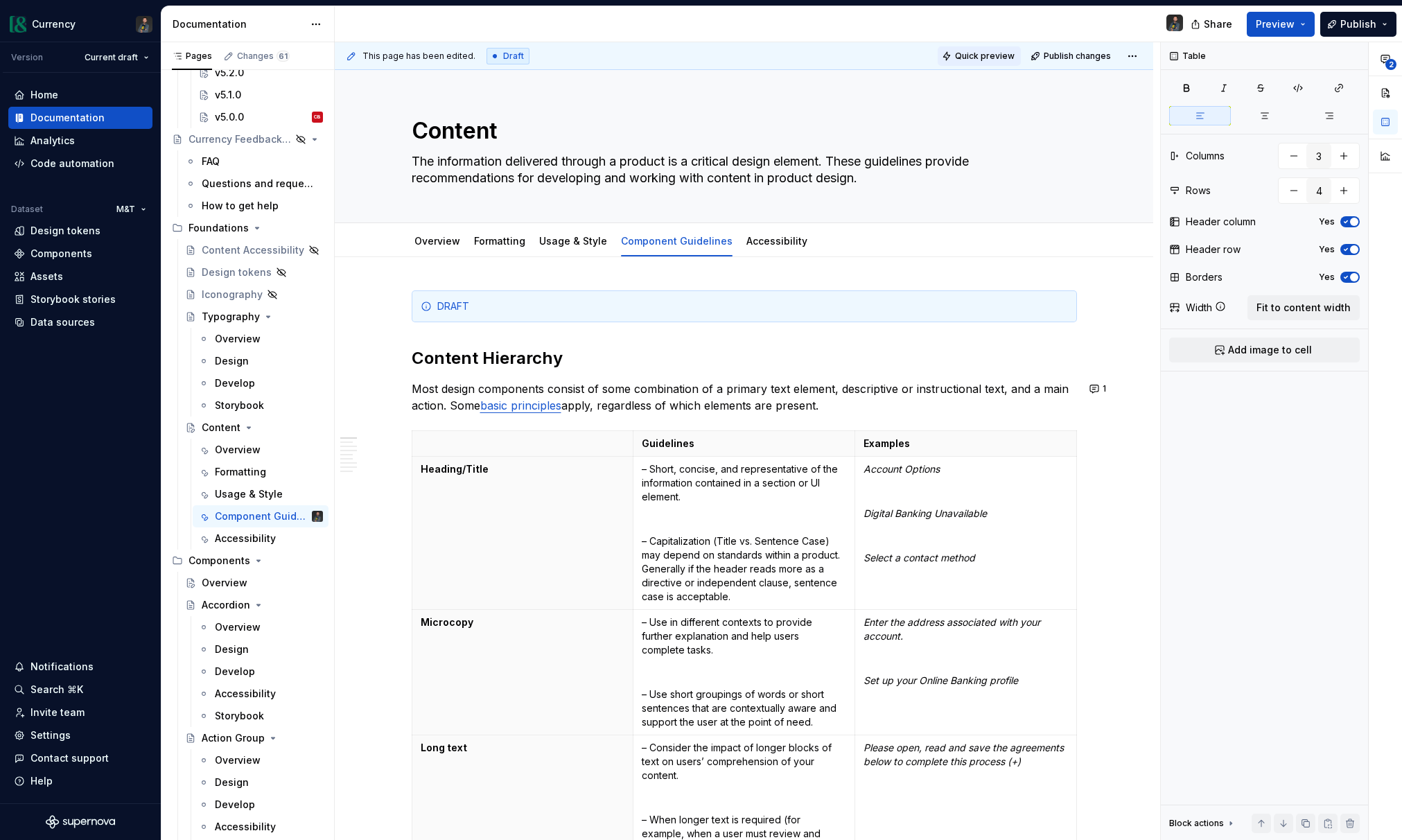
click at [997, 51] on span "Quick preview" at bounding box center [985, 56] width 60 height 11
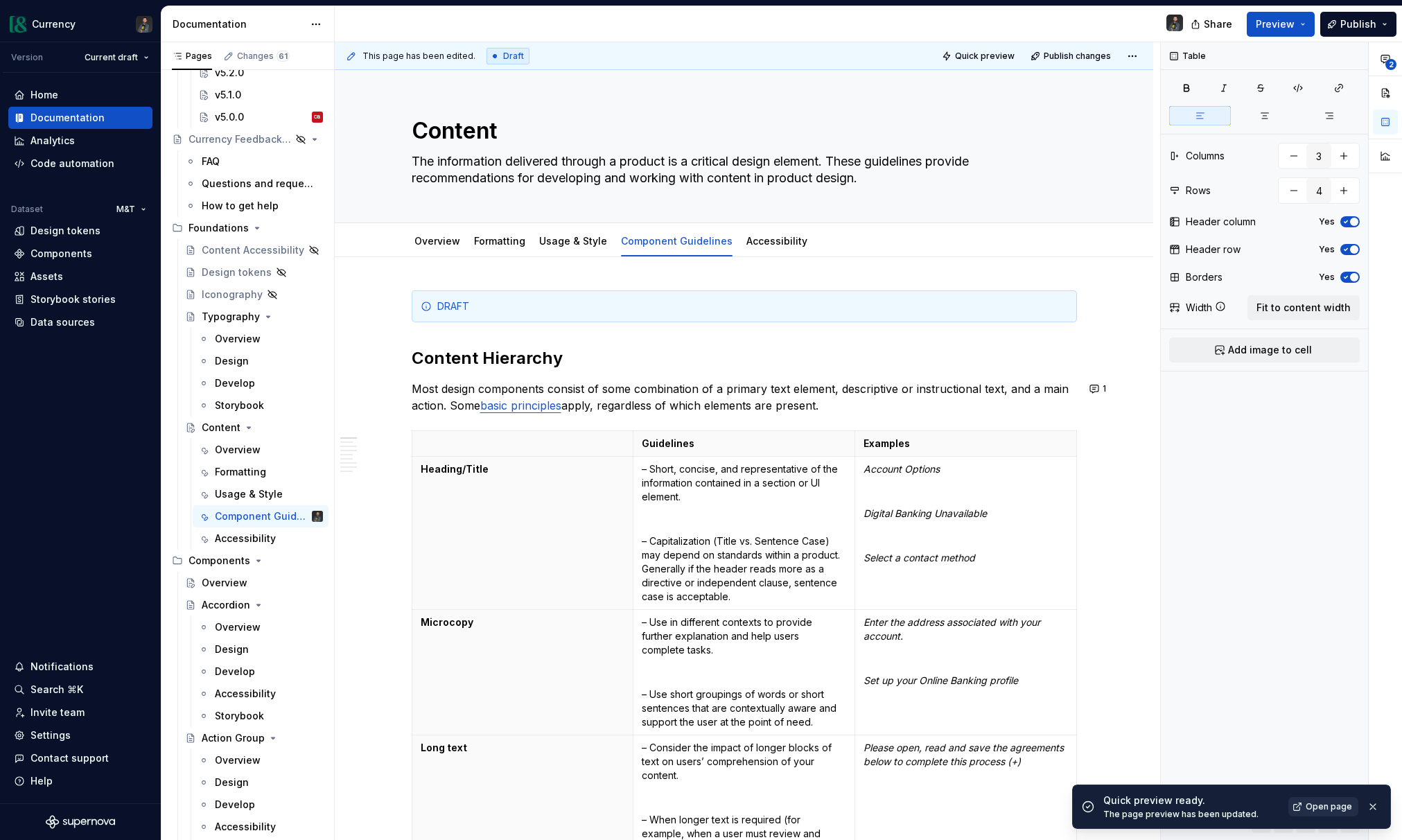
click at [1331, 802] on span "Open page" at bounding box center [1328, 807] width 47 height 11
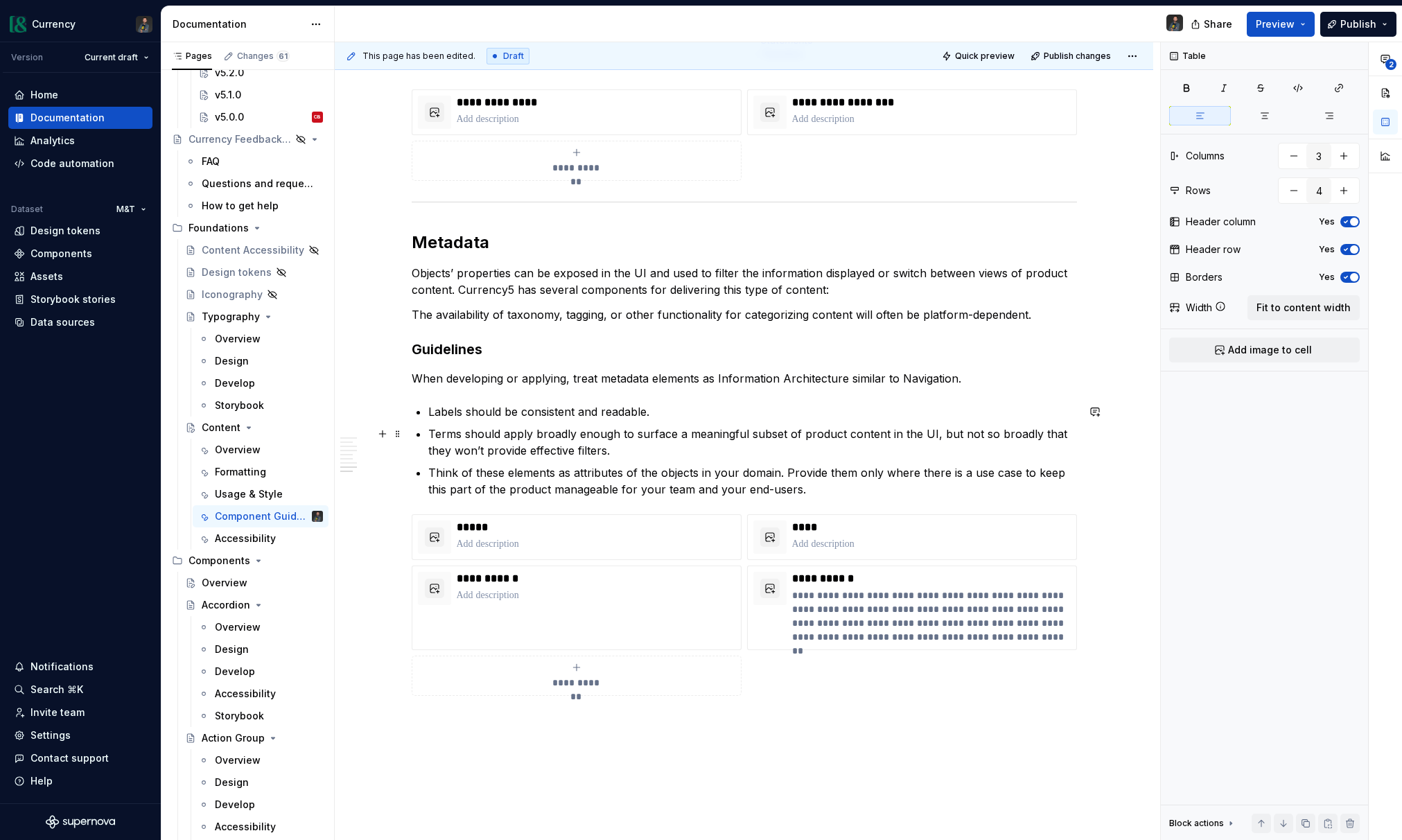
scroll to position [3779, 0]
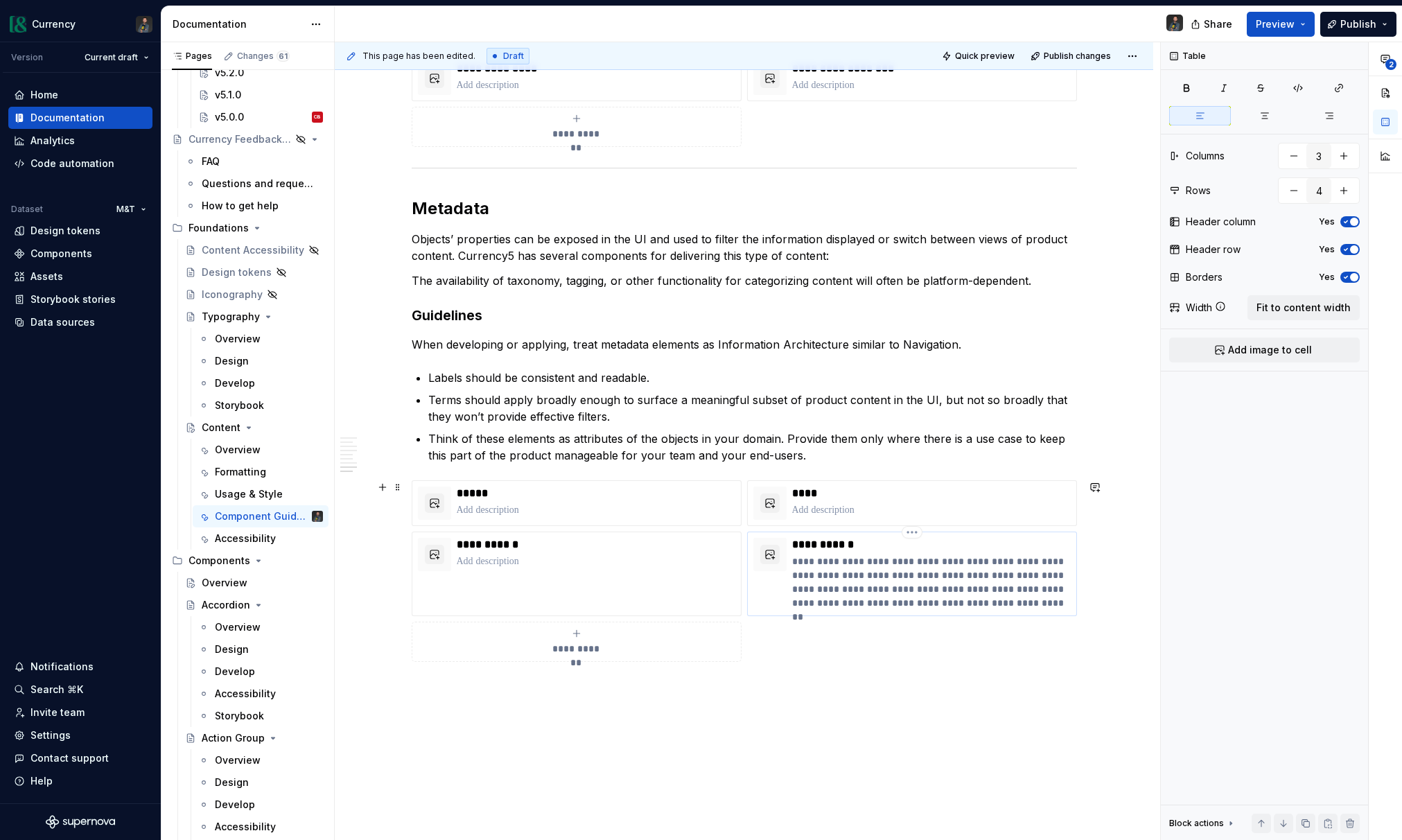
click at [859, 574] on p "**********" at bounding box center [931, 581] width 279 height 55
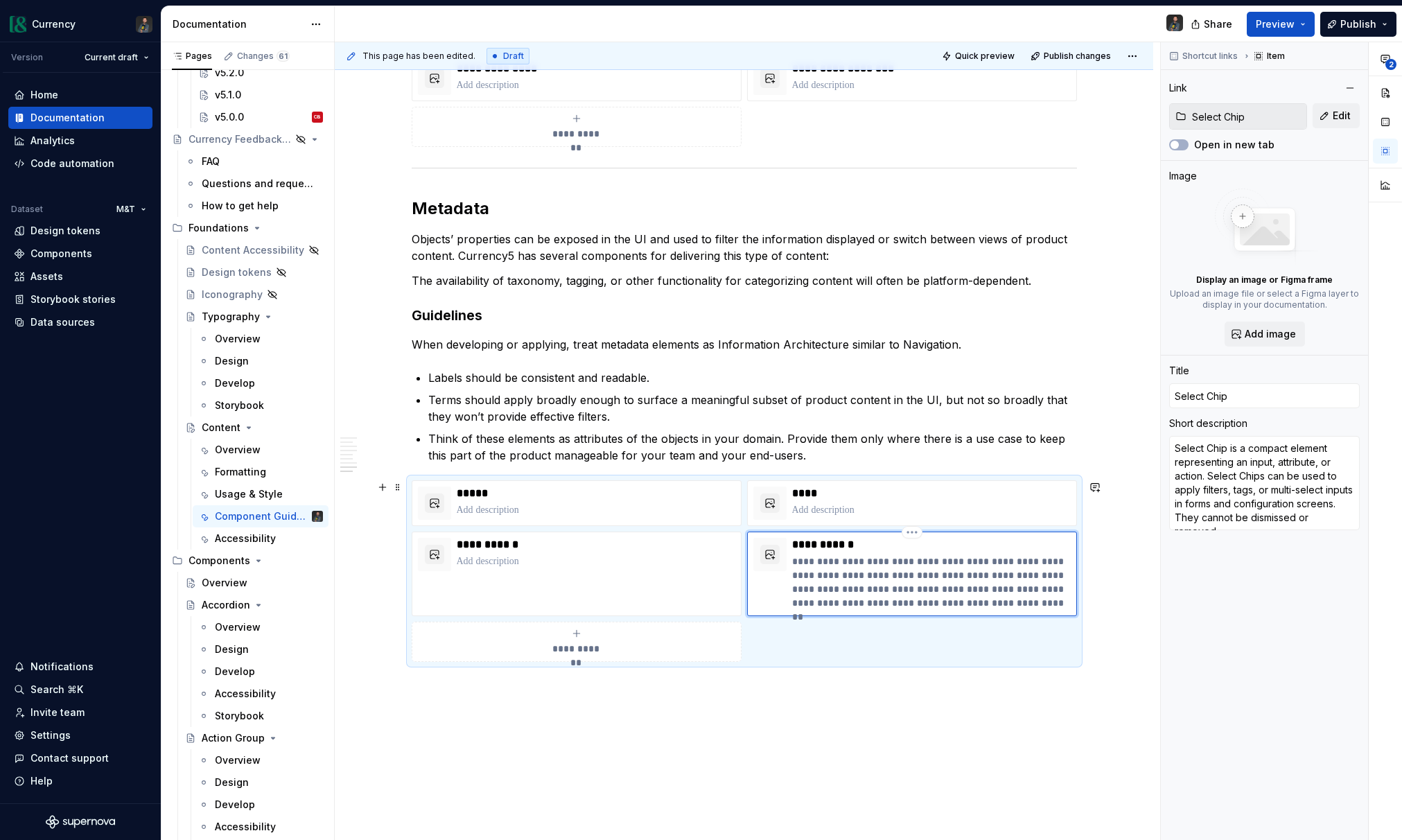
click at [880, 585] on p "**********" at bounding box center [931, 581] width 279 height 55
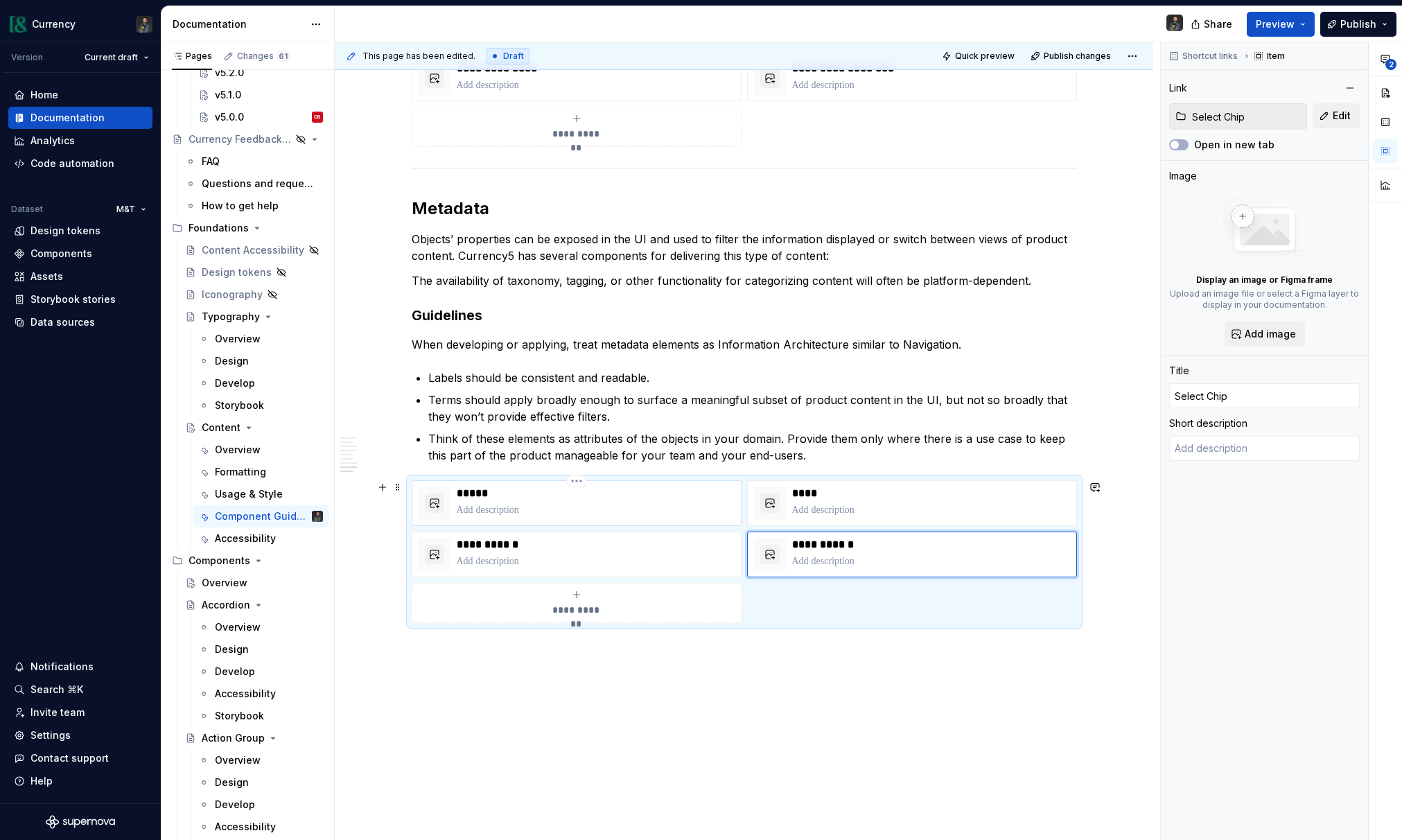
click at [603, 506] on p at bounding box center [595, 510] width 279 height 14
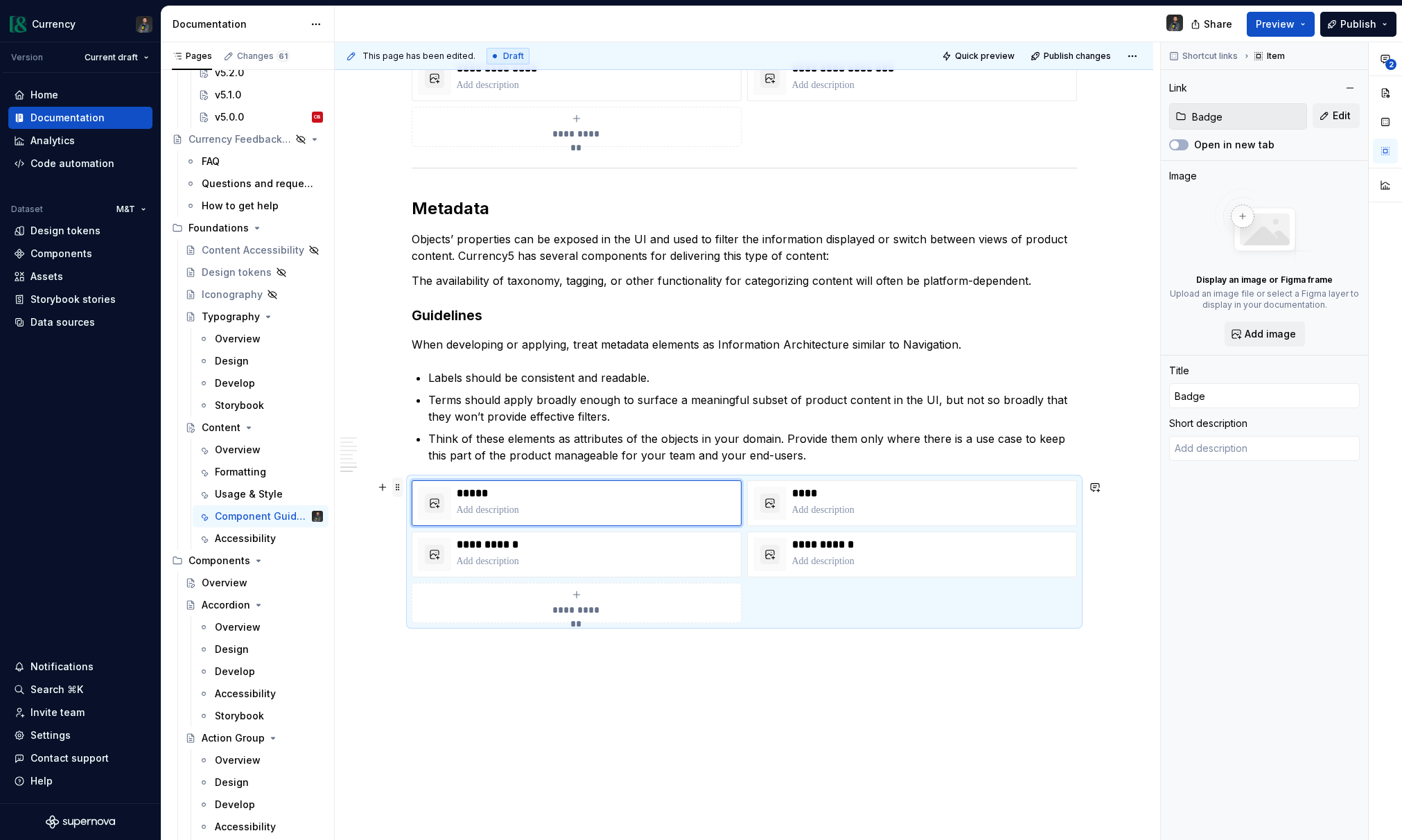
click at [404, 488] on span at bounding box center [398, 487] width 11 height 19
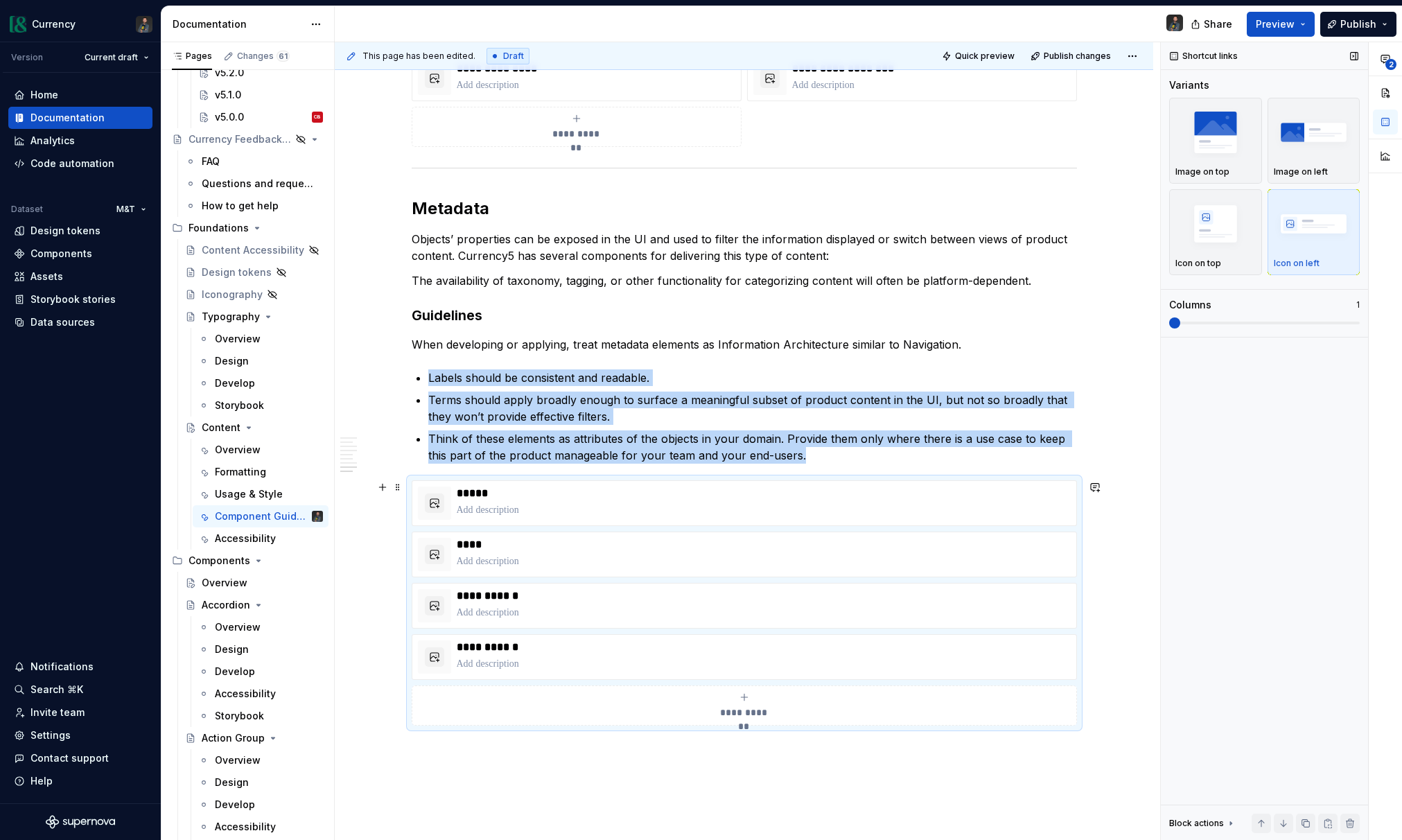
click at [1169, 326] on span at bounding box center [1174, 323] width 11 height 11
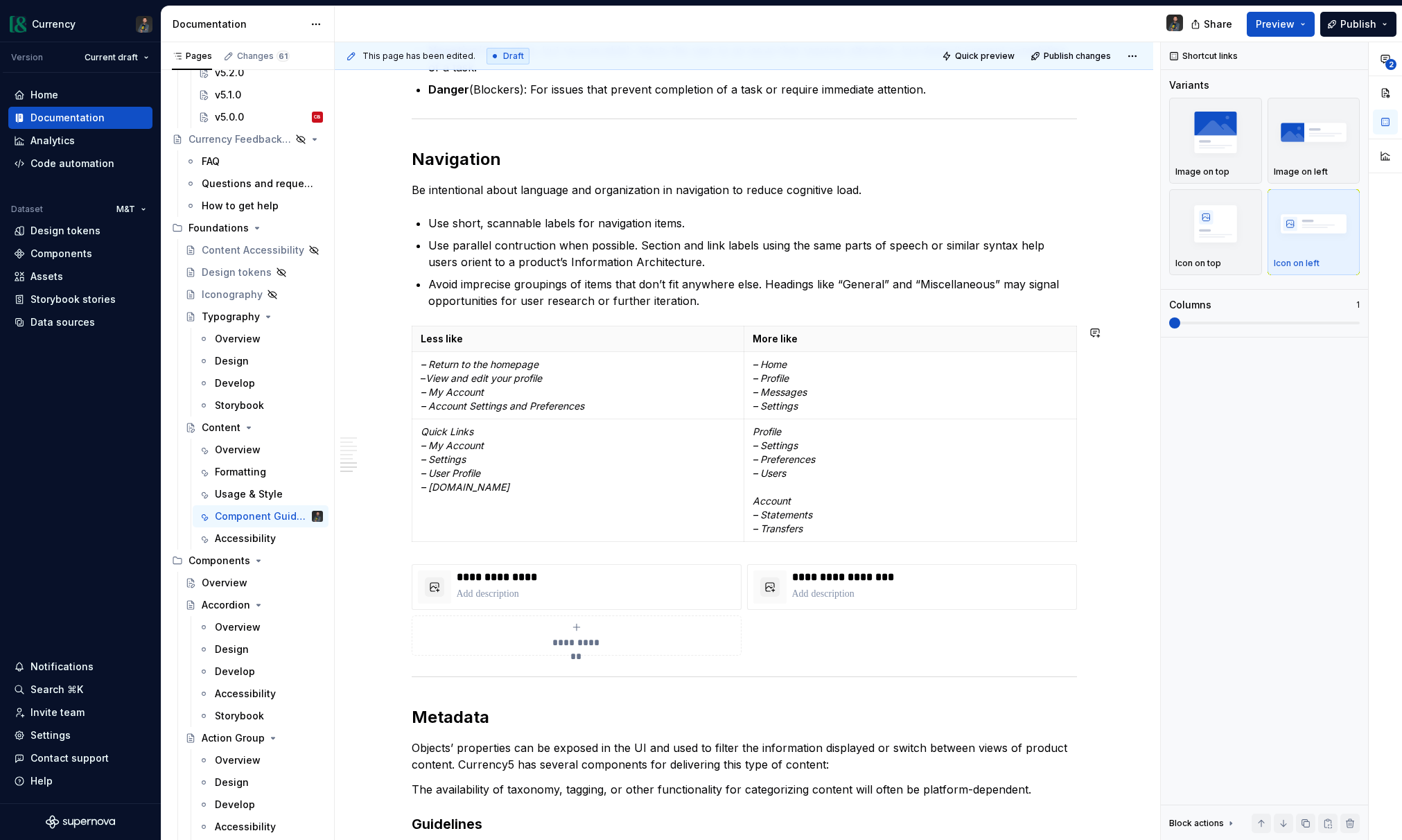
scroll to position [3273, 0]
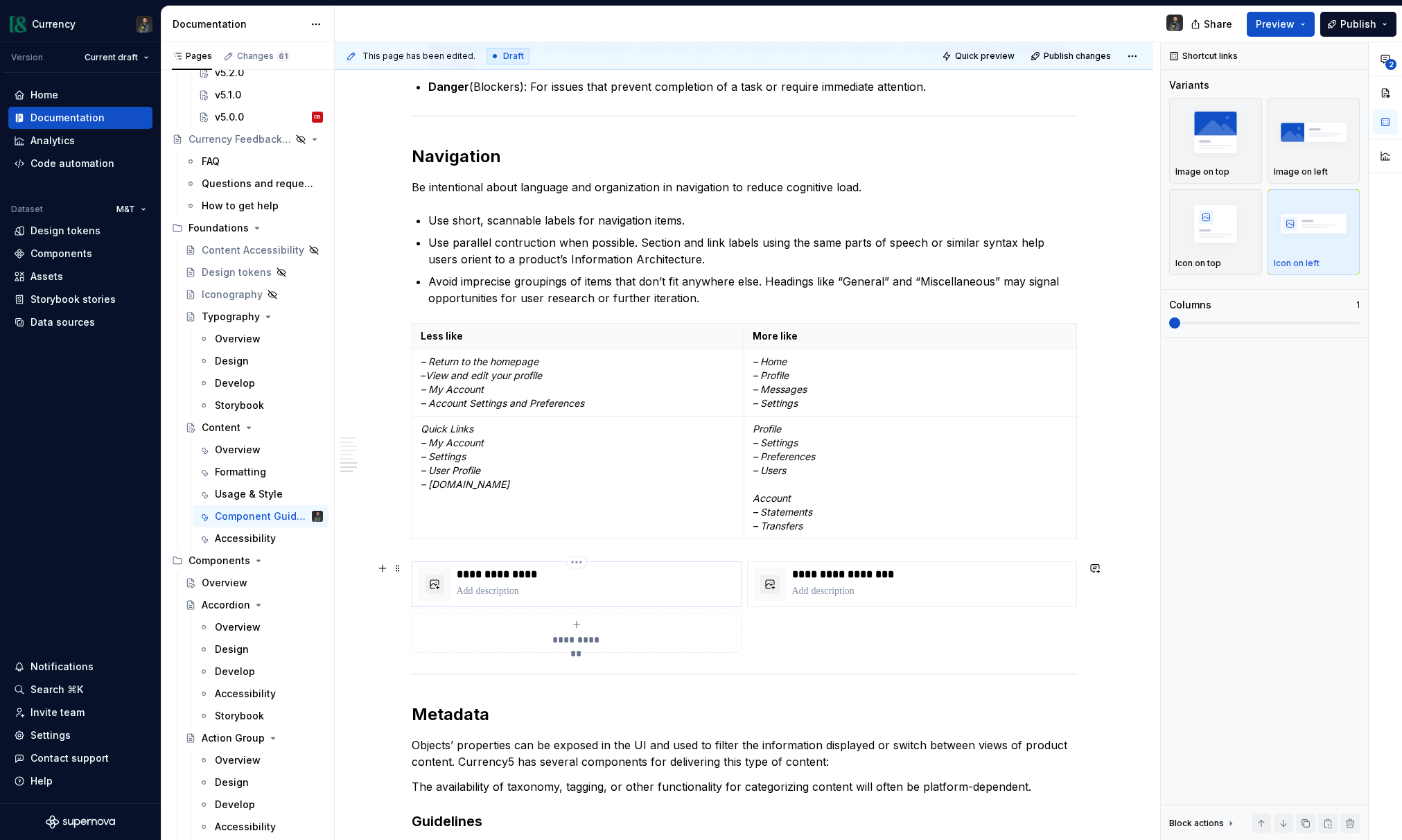
click at [658, 563] on div "**********" at bounding box center [576, 584] width 330 height 46
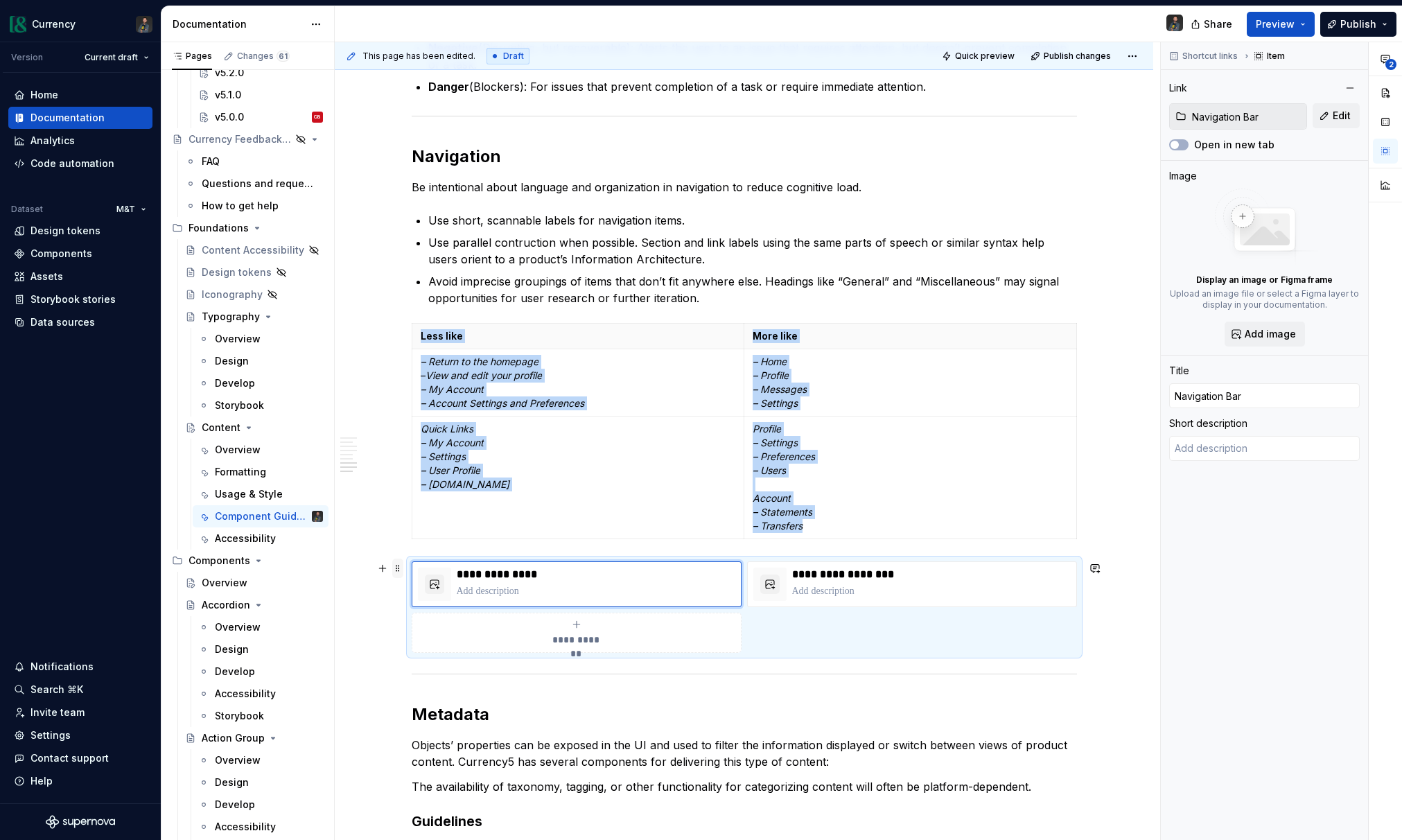
click at [404, 572] on span at bounding box center [398, 568] width 11 height 19
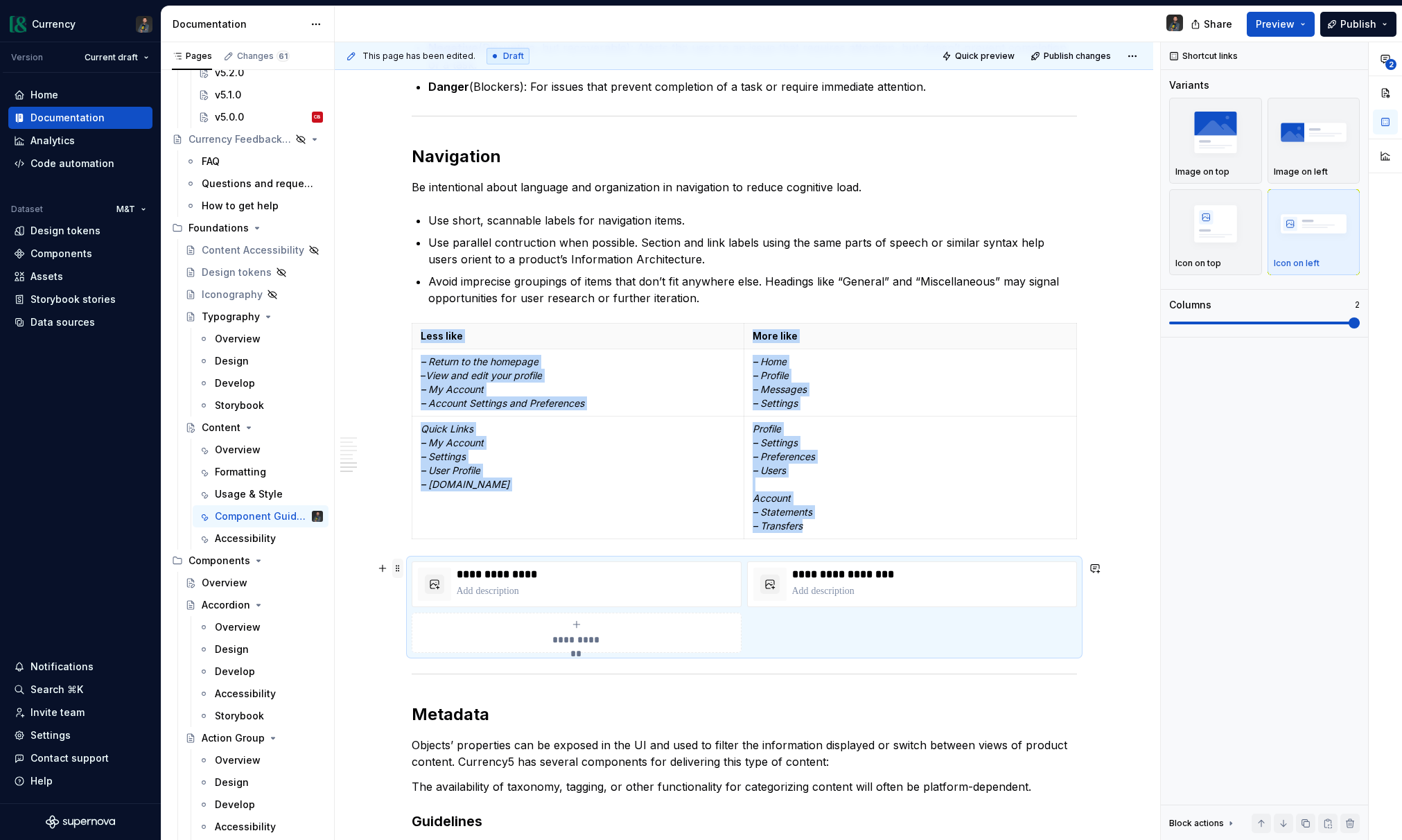
click at [402, 568] on span at bounding box center [398, 568] width 11 height 19
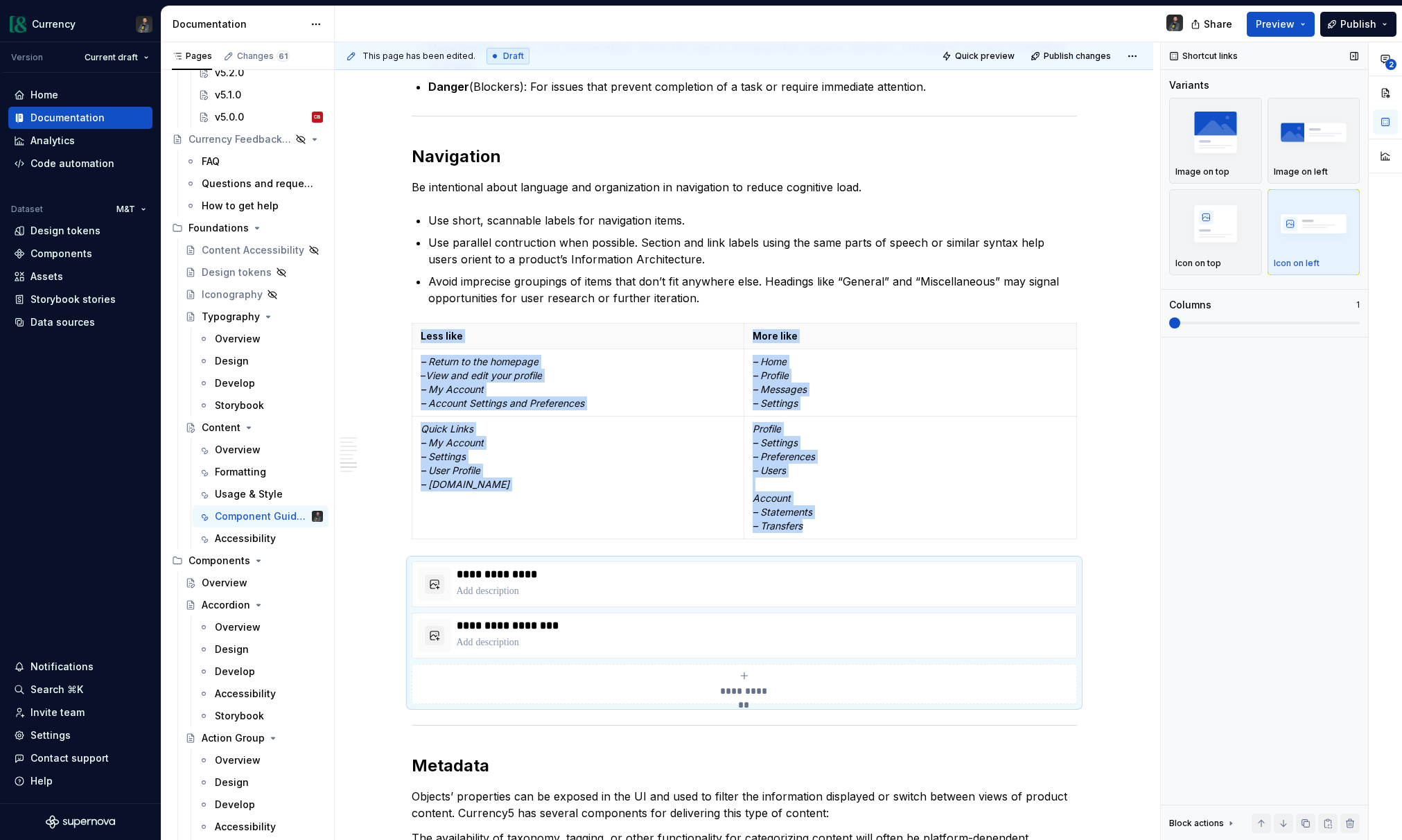
click at [1194, 322] on span at bounding box center [1264, 323] width 191 height 11
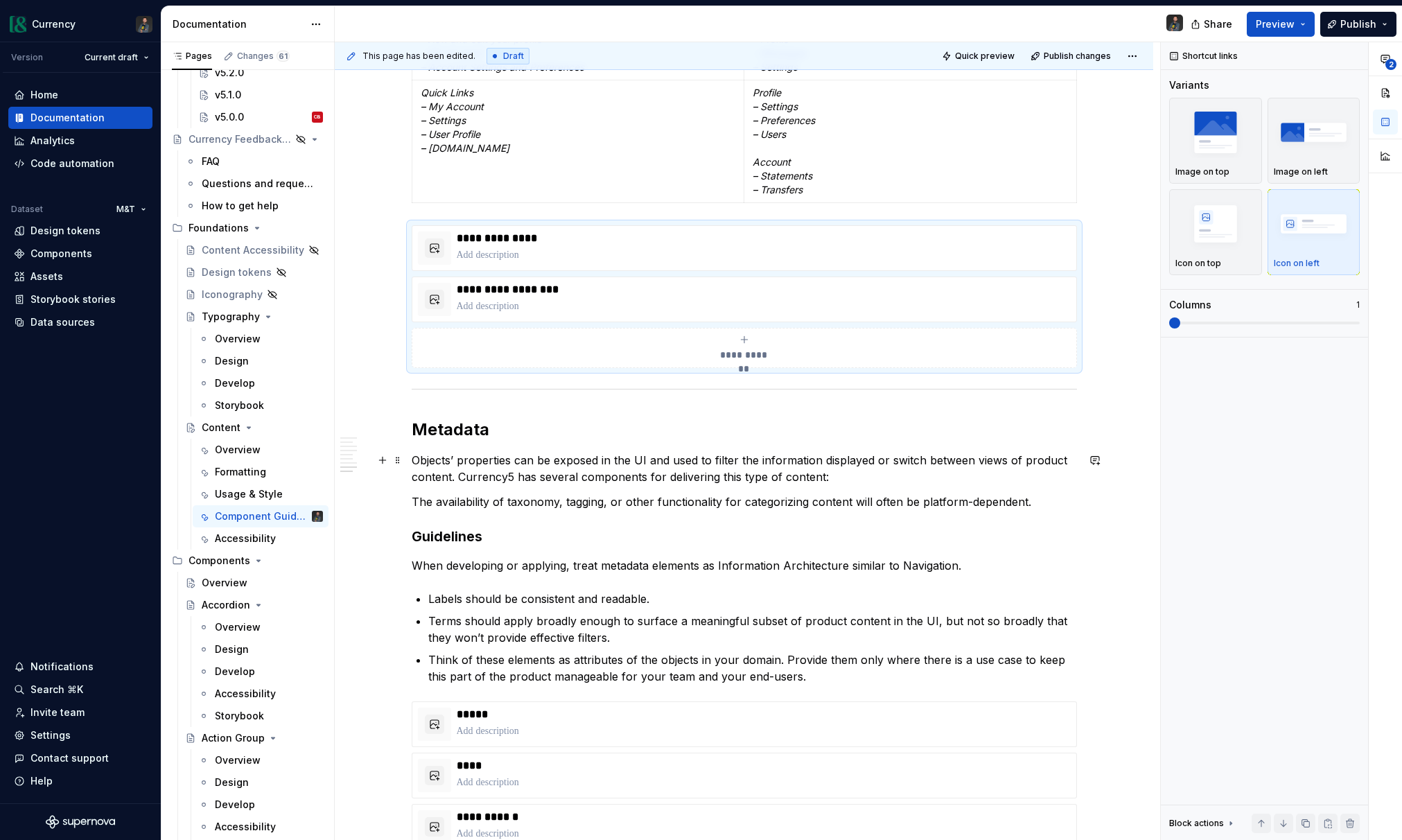
scroll to position [3612, 0]
click at [849, 677] on p "Think of these elements as attributes of the objects in your domain. Provide th…" at bounding box center [752, 665] width 648 height 33
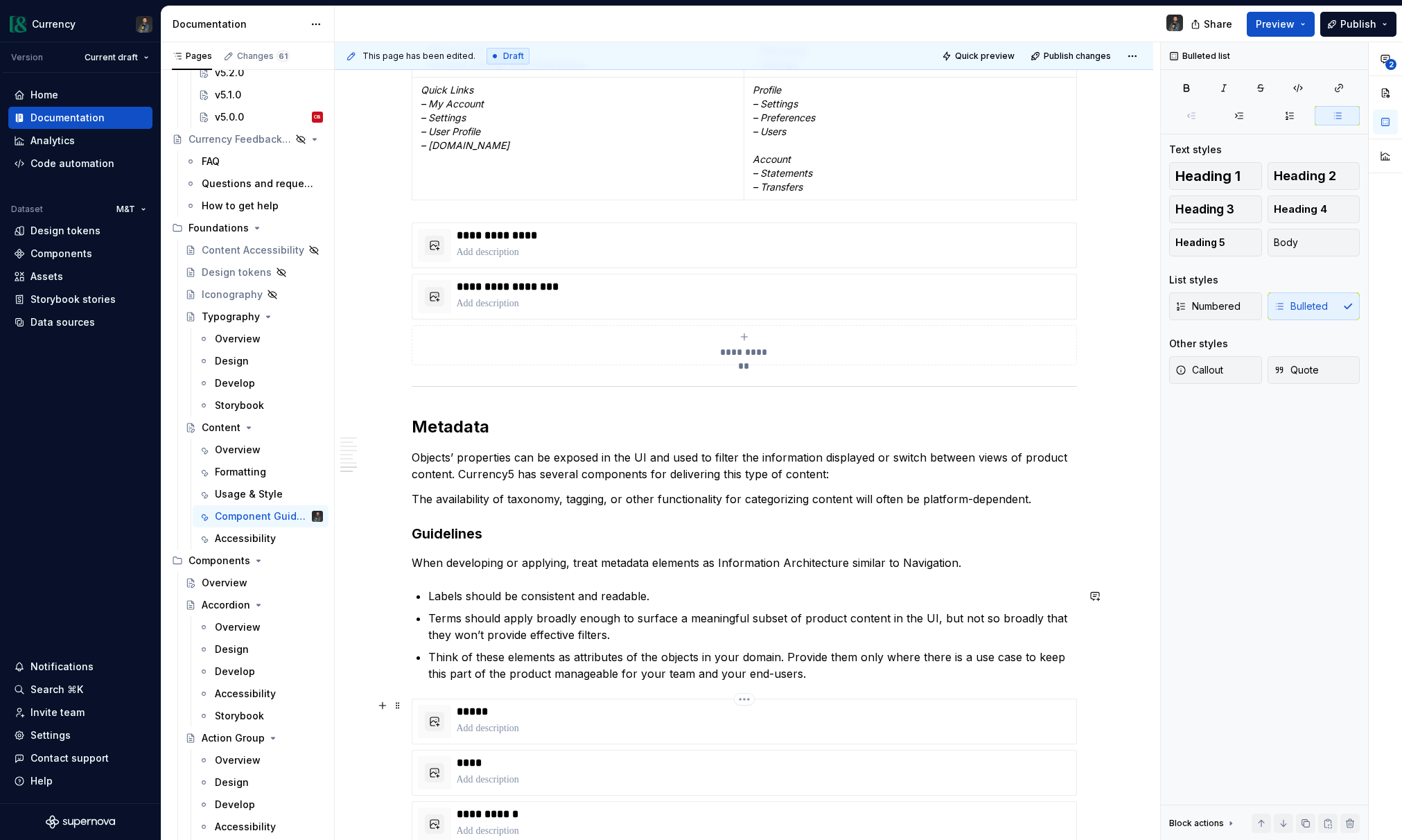
scroll to position [3767, 0]
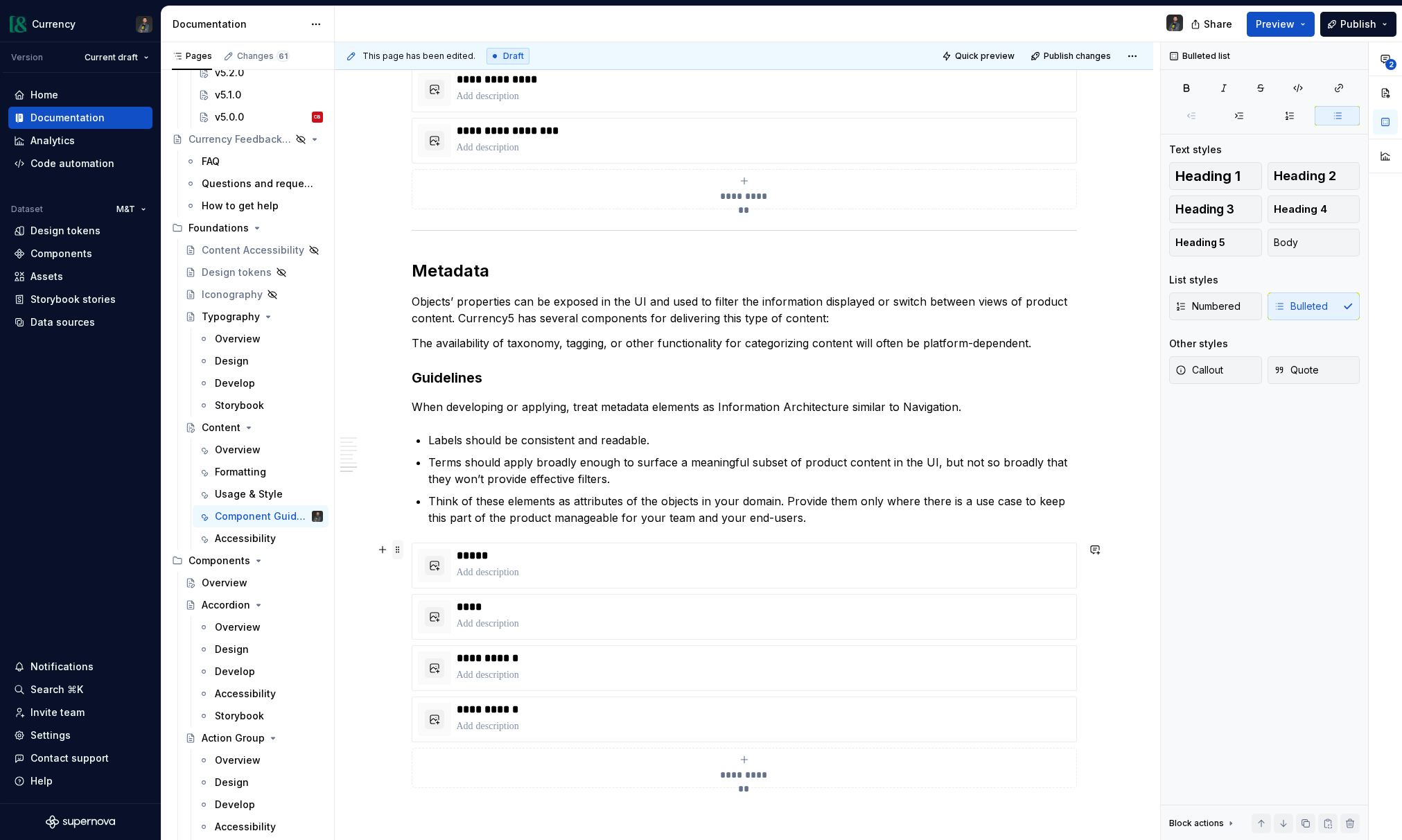
click at [401, 549] on span at bounding box center [398, 550] width 11 height 19
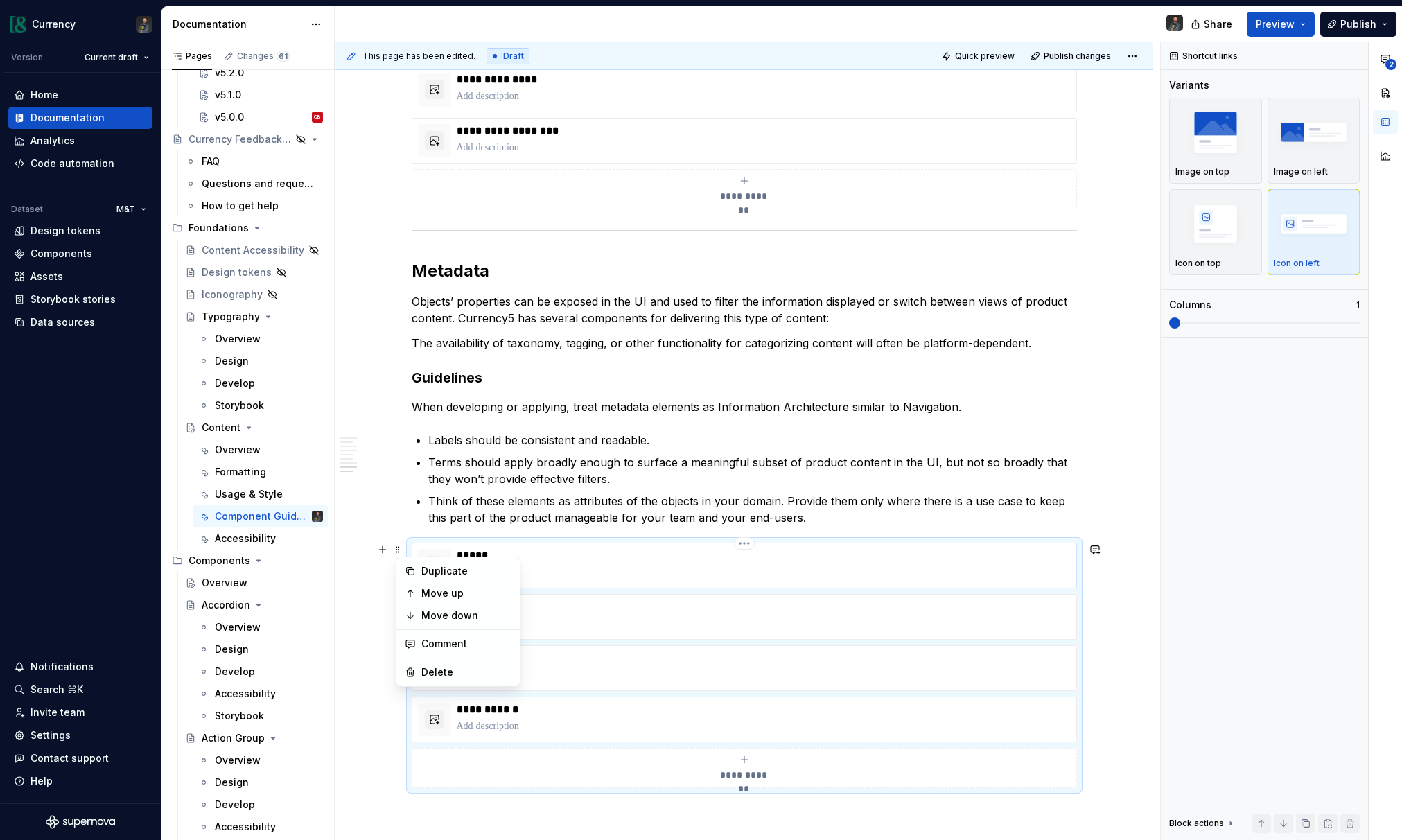
click at [654, 564] on div "*****" at bounding box center [763, 566] width 614 height 33
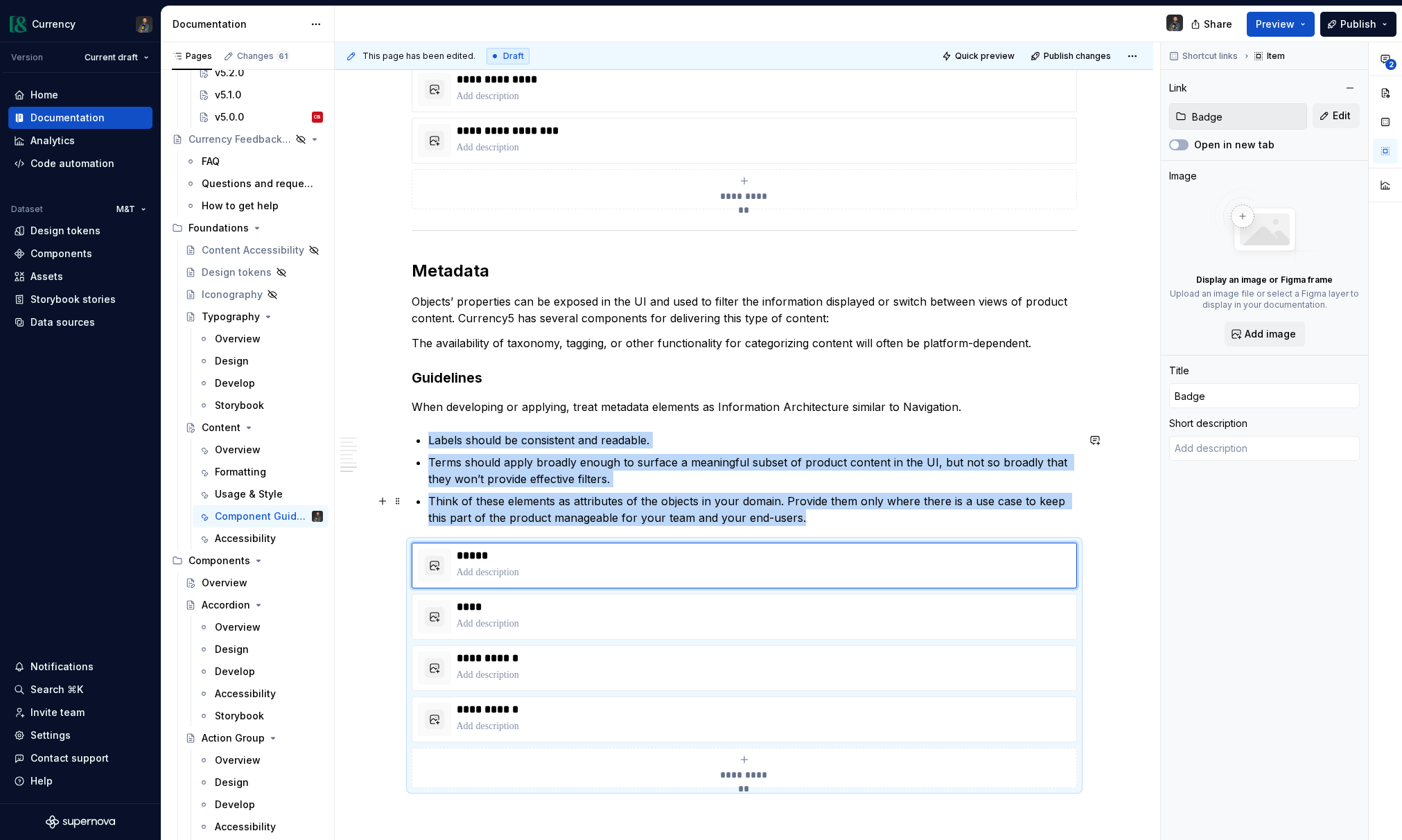
click at [836, 521] on p "Think of these elements as attributes of the objects in your domain. Provide th…" at bounding box center [752, 509] width 648 height 33
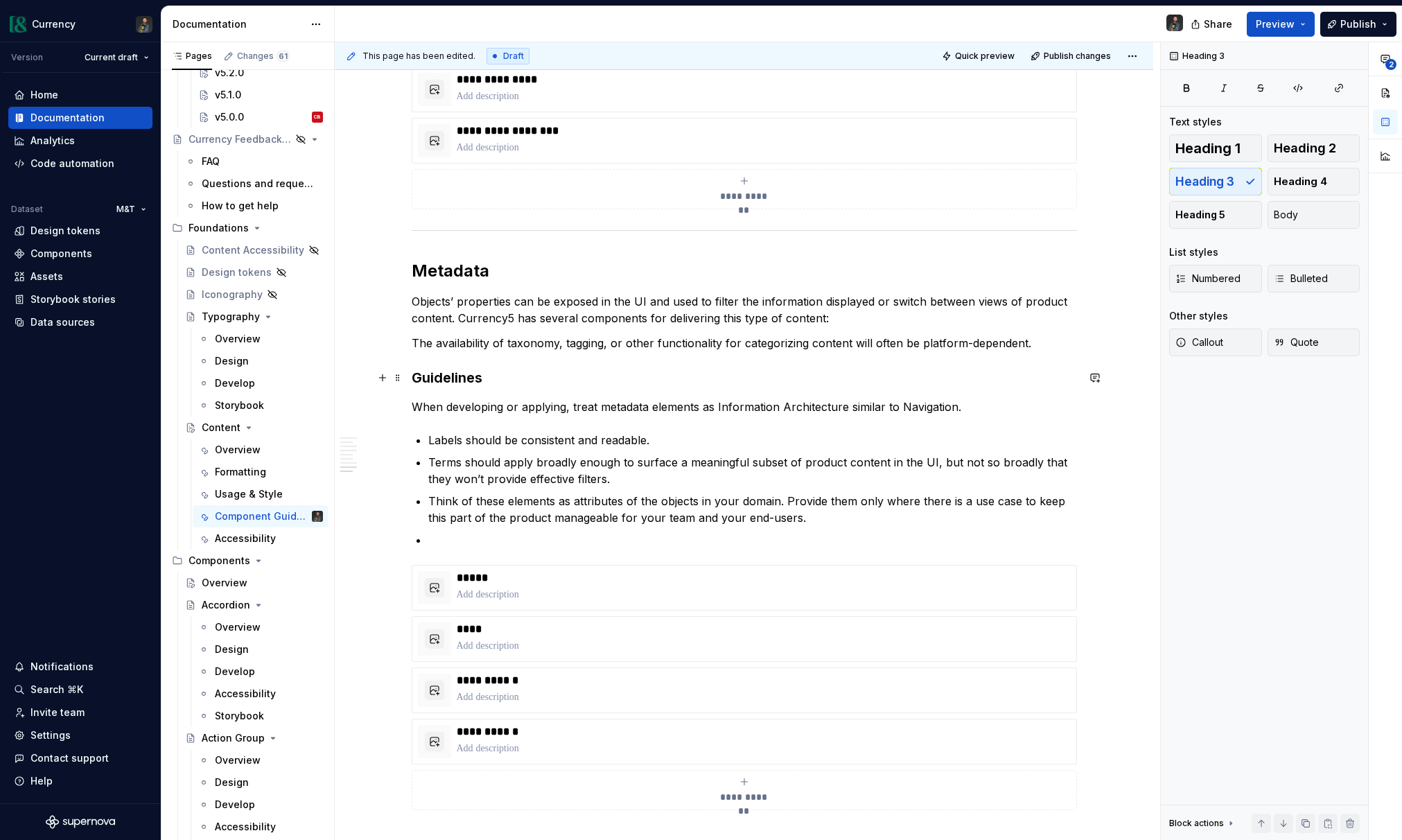
click at [437, 376] on h3 "Guidelines" at bounding box center [744, 377] width 665 height 19
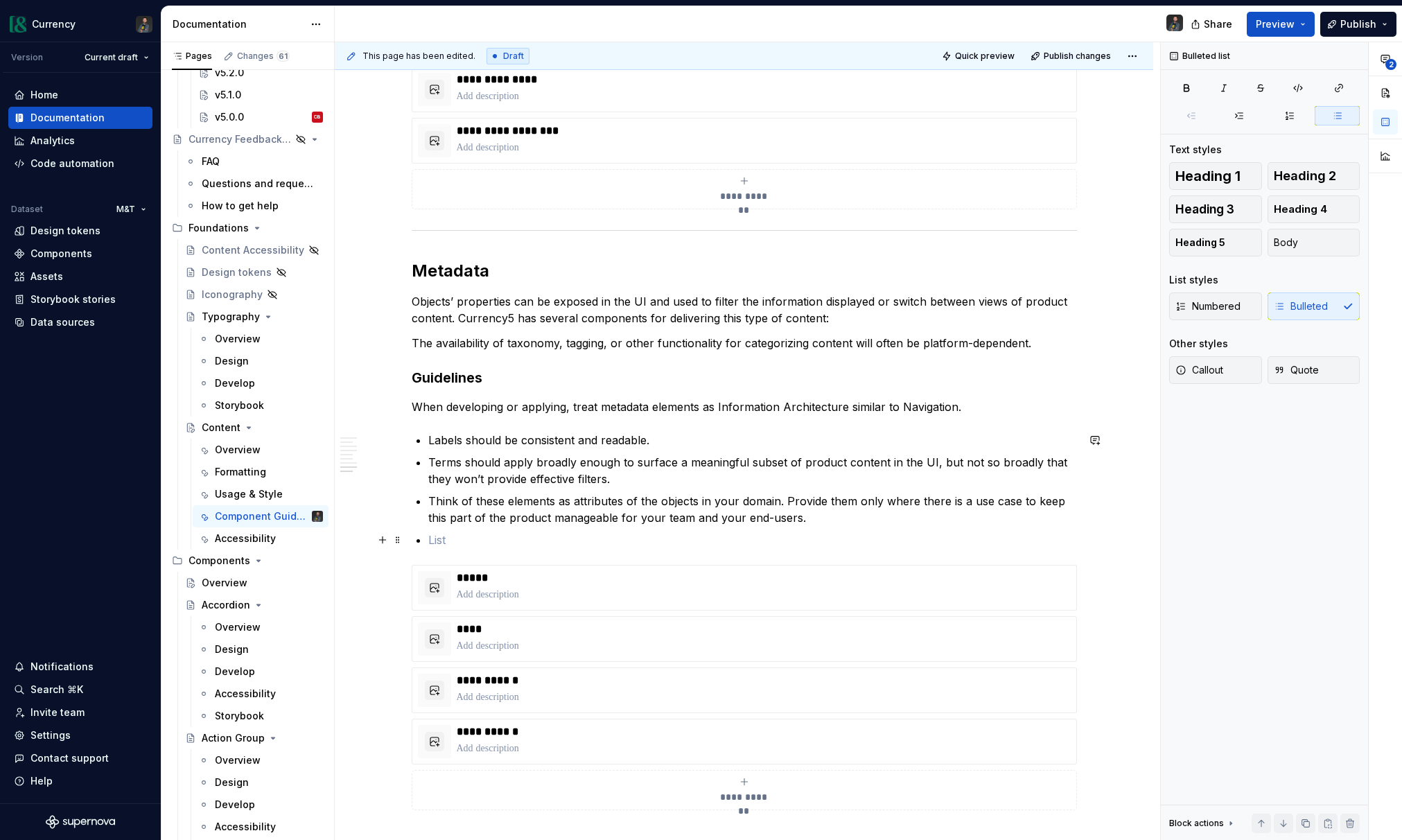
click at [449, 546] on p at bounding box center [752, 539] width 648 height 17
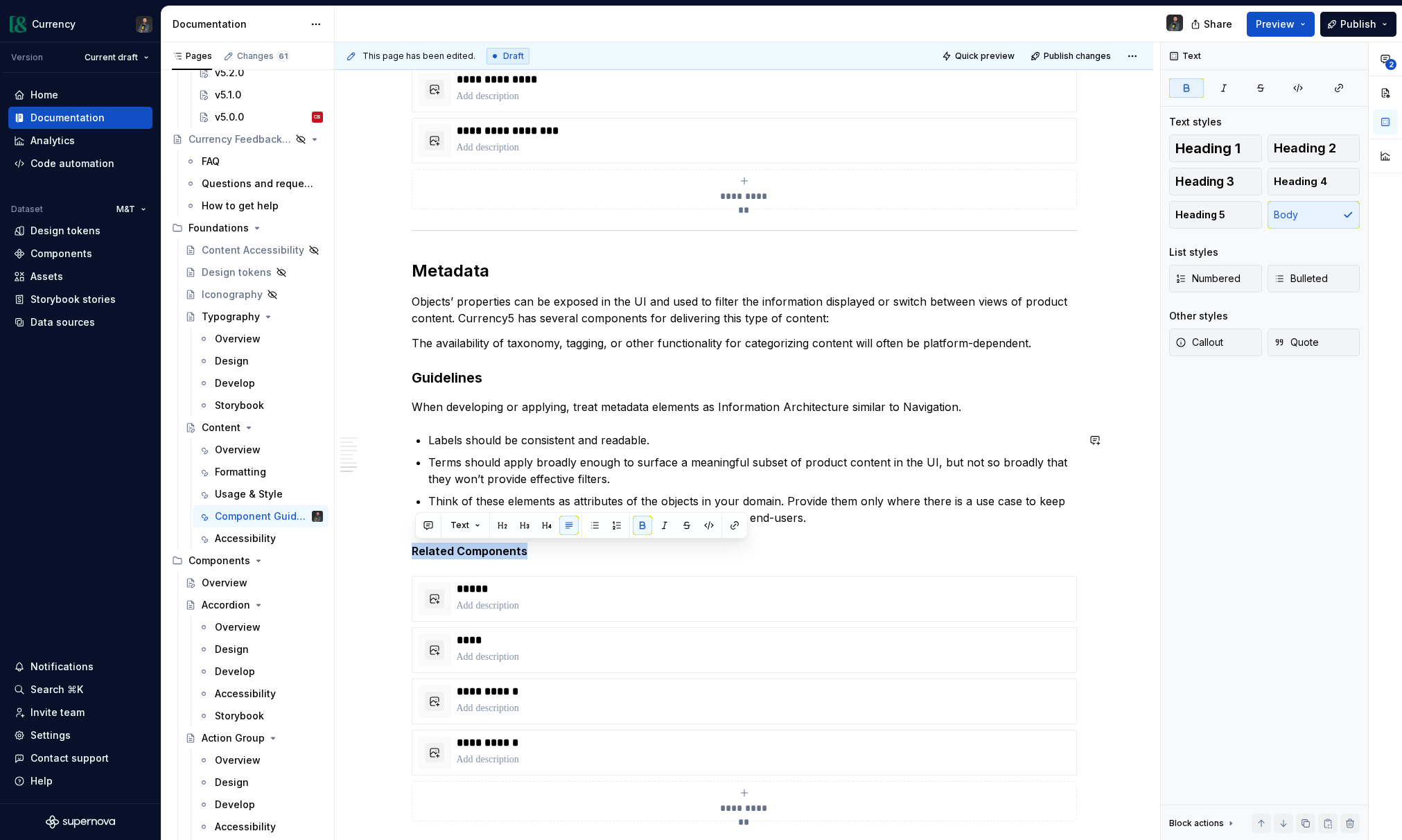
copy strong "Related Components"
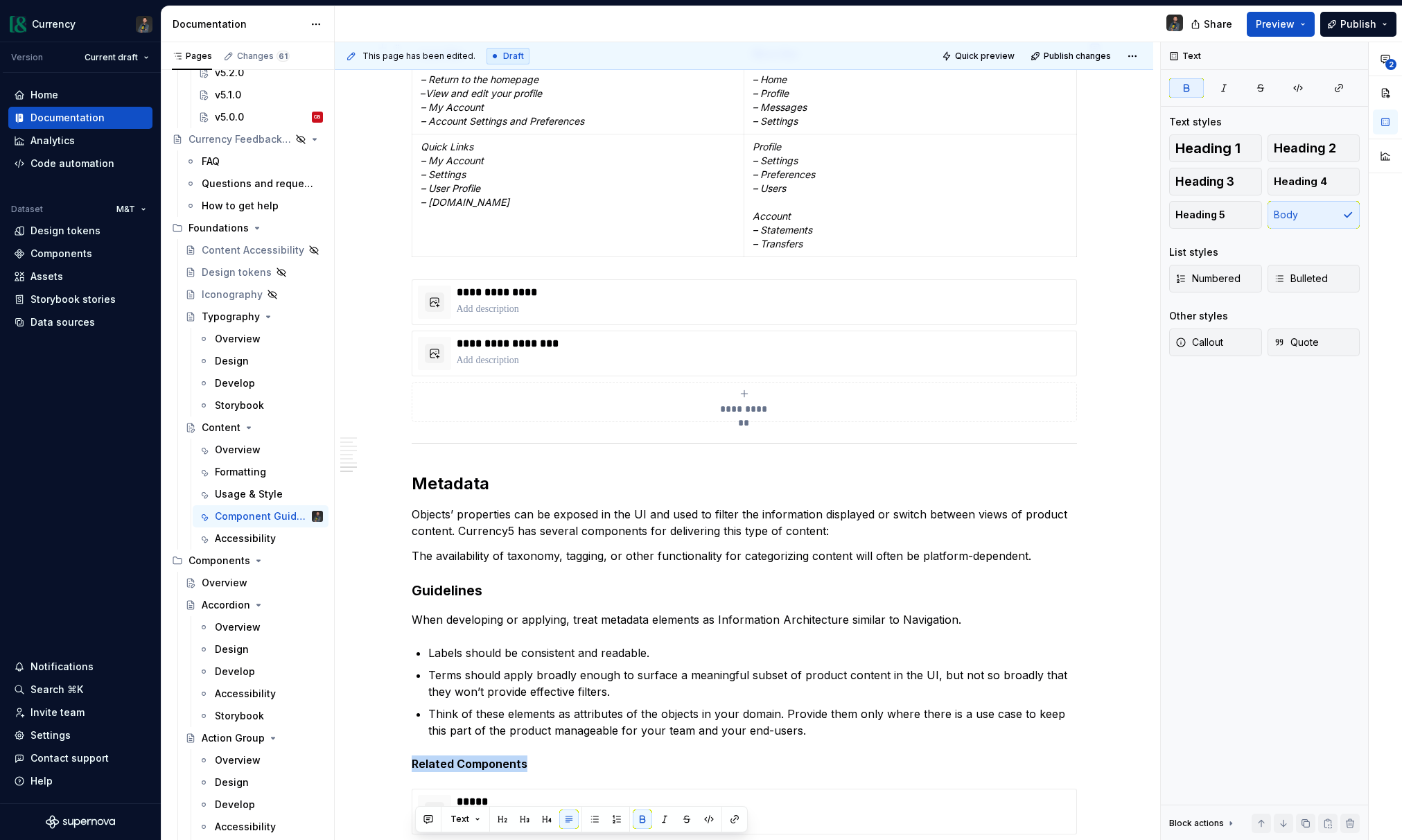
scroll to position [3473, 0]
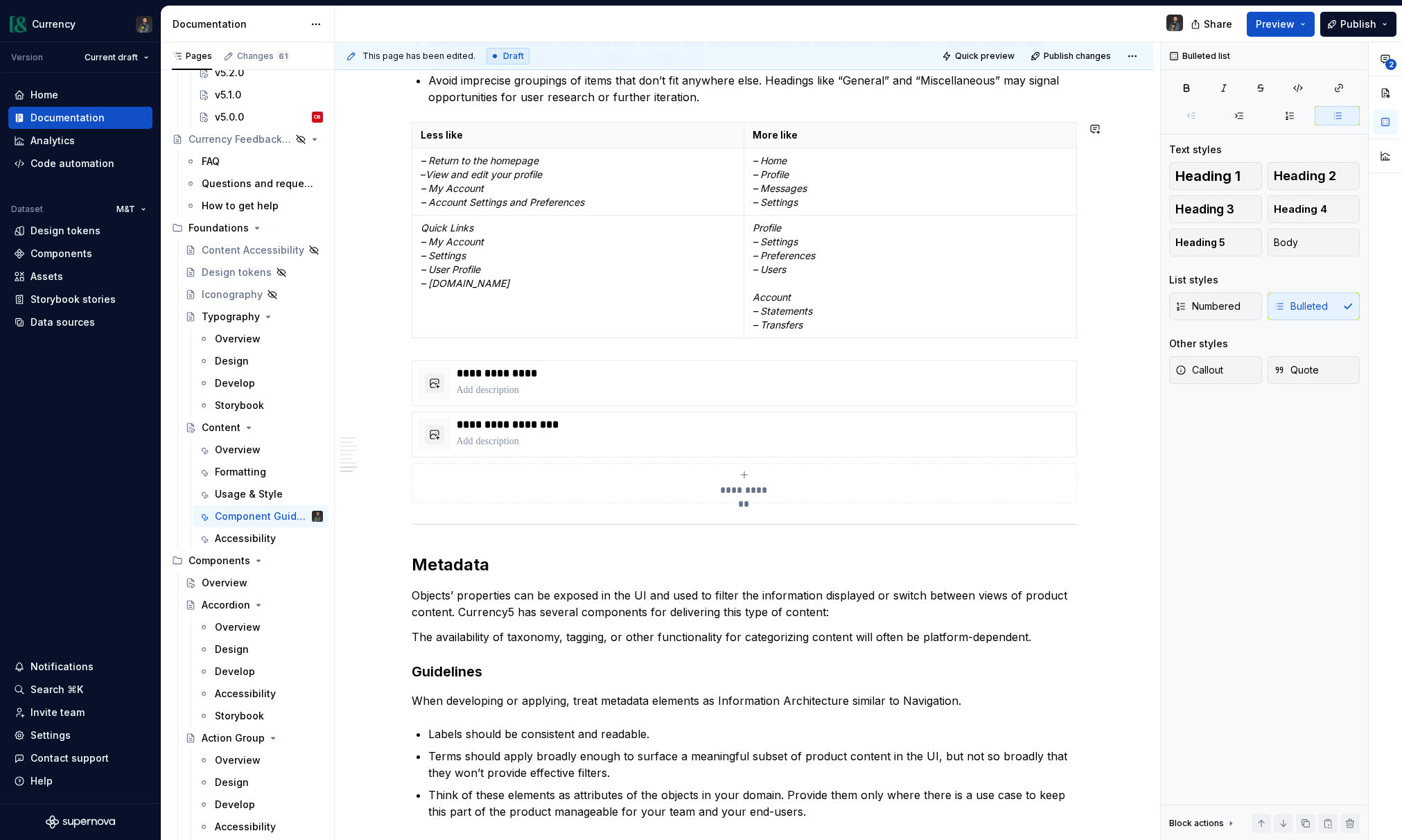
scroll to position [3474, 0]
click at [387, 364] on button "button" at bounding box center [383, 367] width 19 height 19
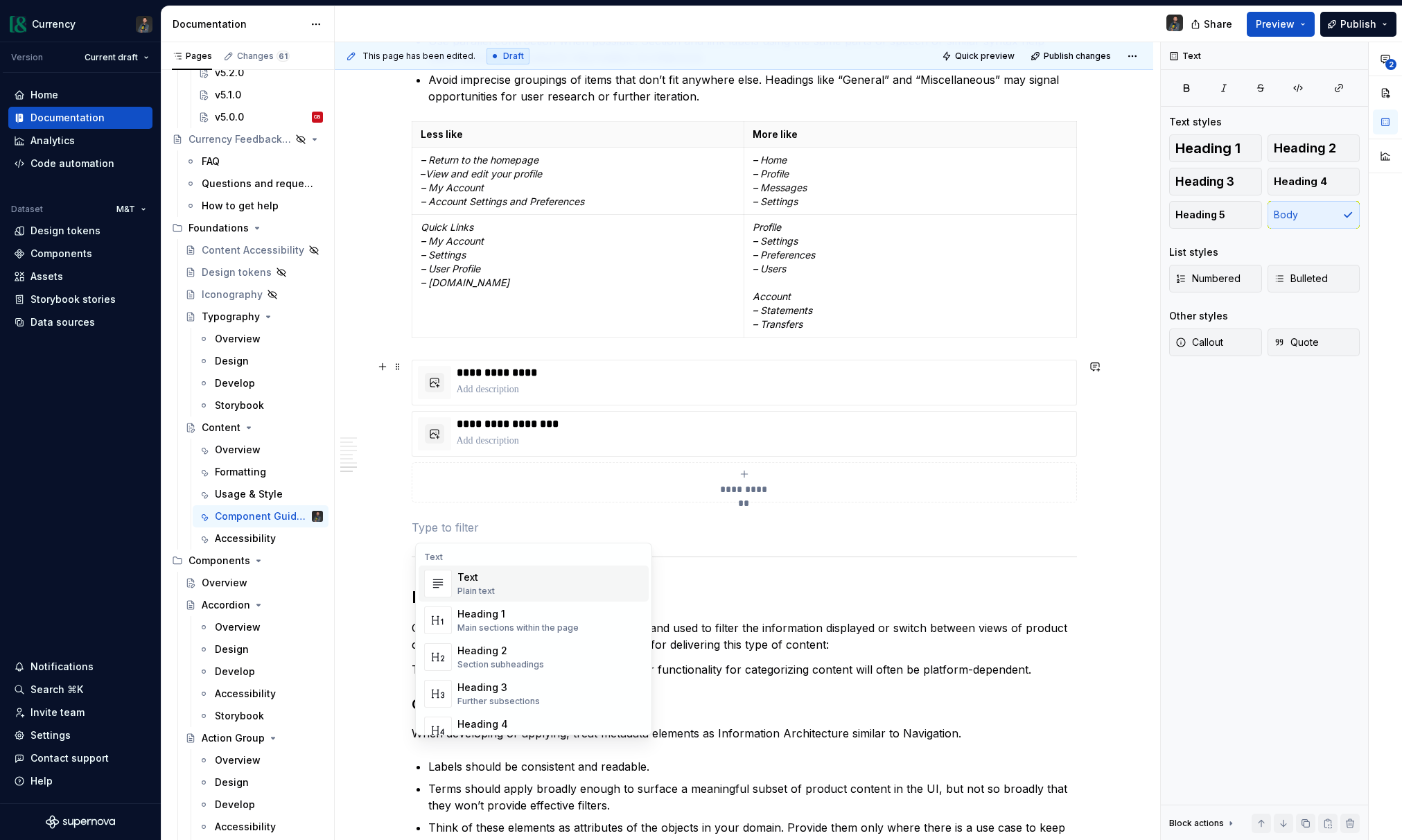
click at [449, 532] on p at bounding box center [744, 527] width 665 height 17
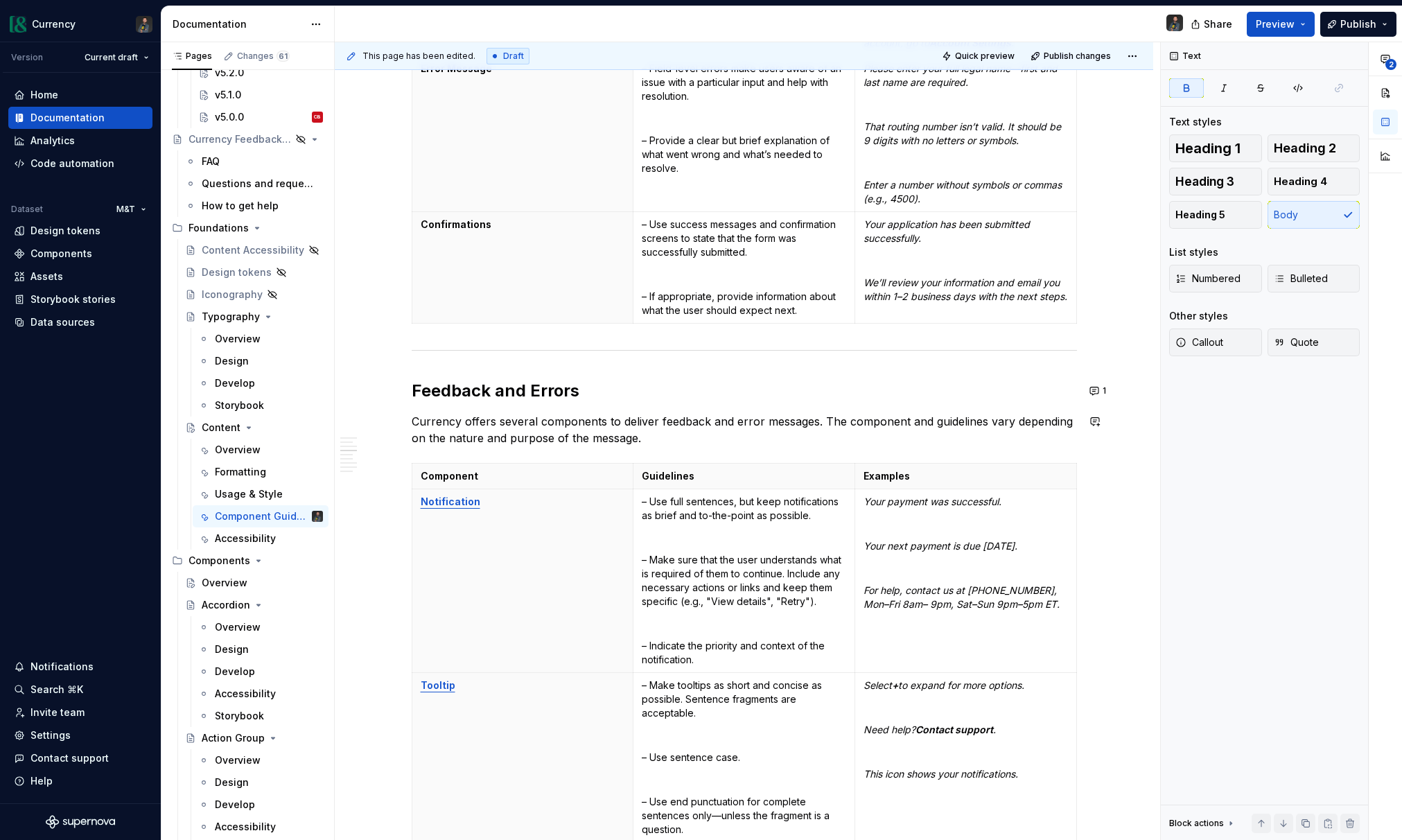
scroll to position [2030, 0]
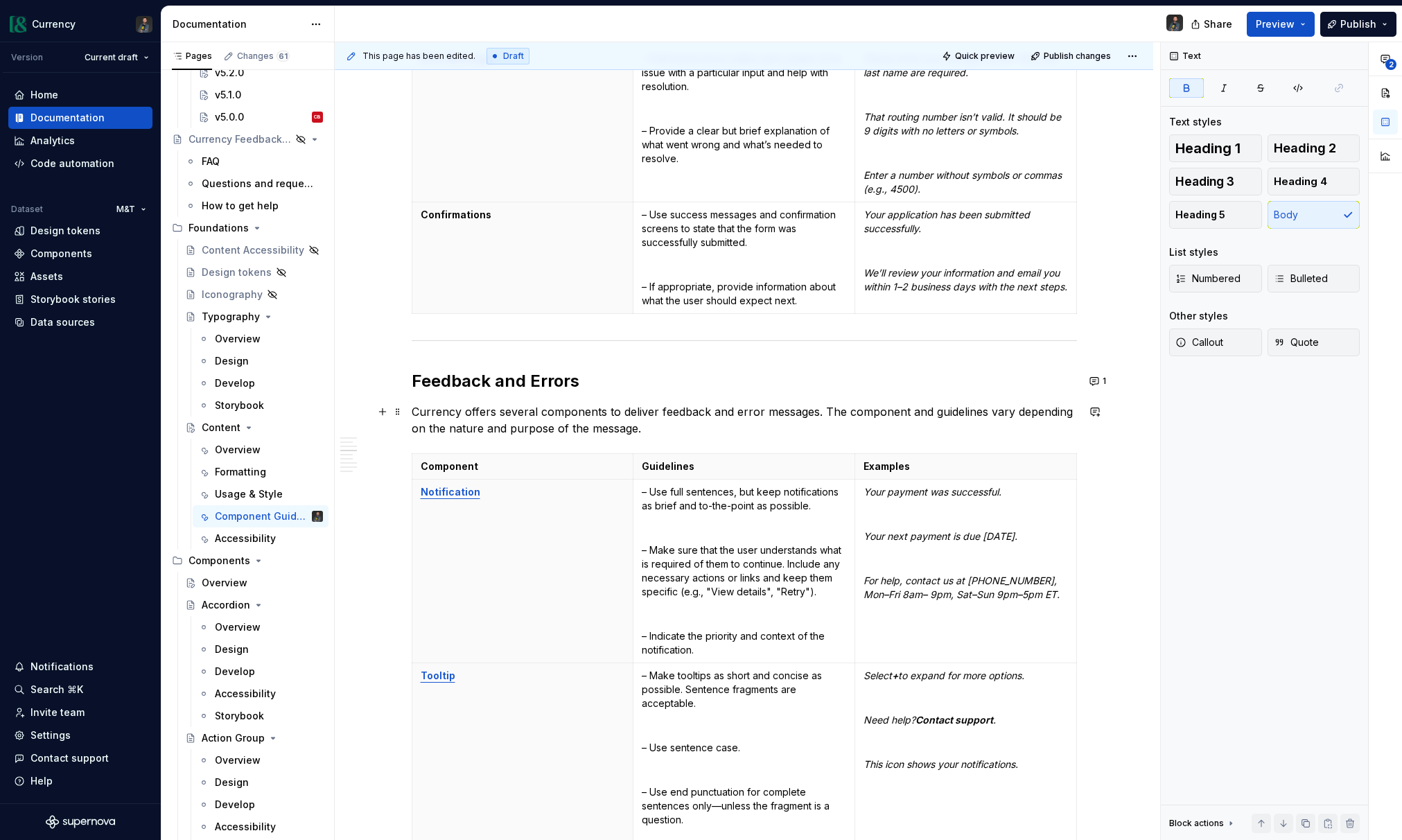
click at [681, 431] on p "Currency offers several components to deliver feedback and error messages. The …" at bounding box center [744, 420] width 665 height 33
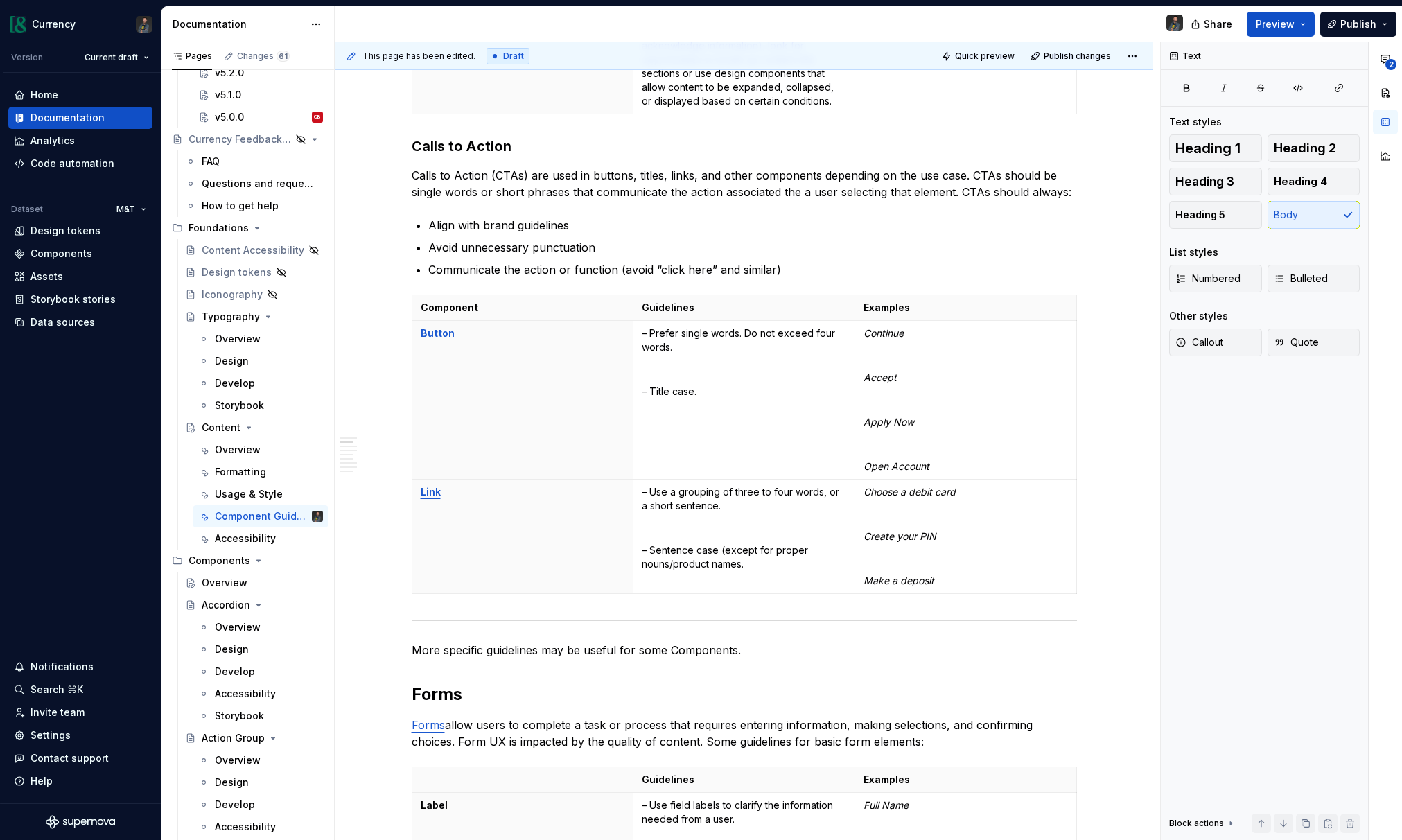
scroll to position [0, 0]
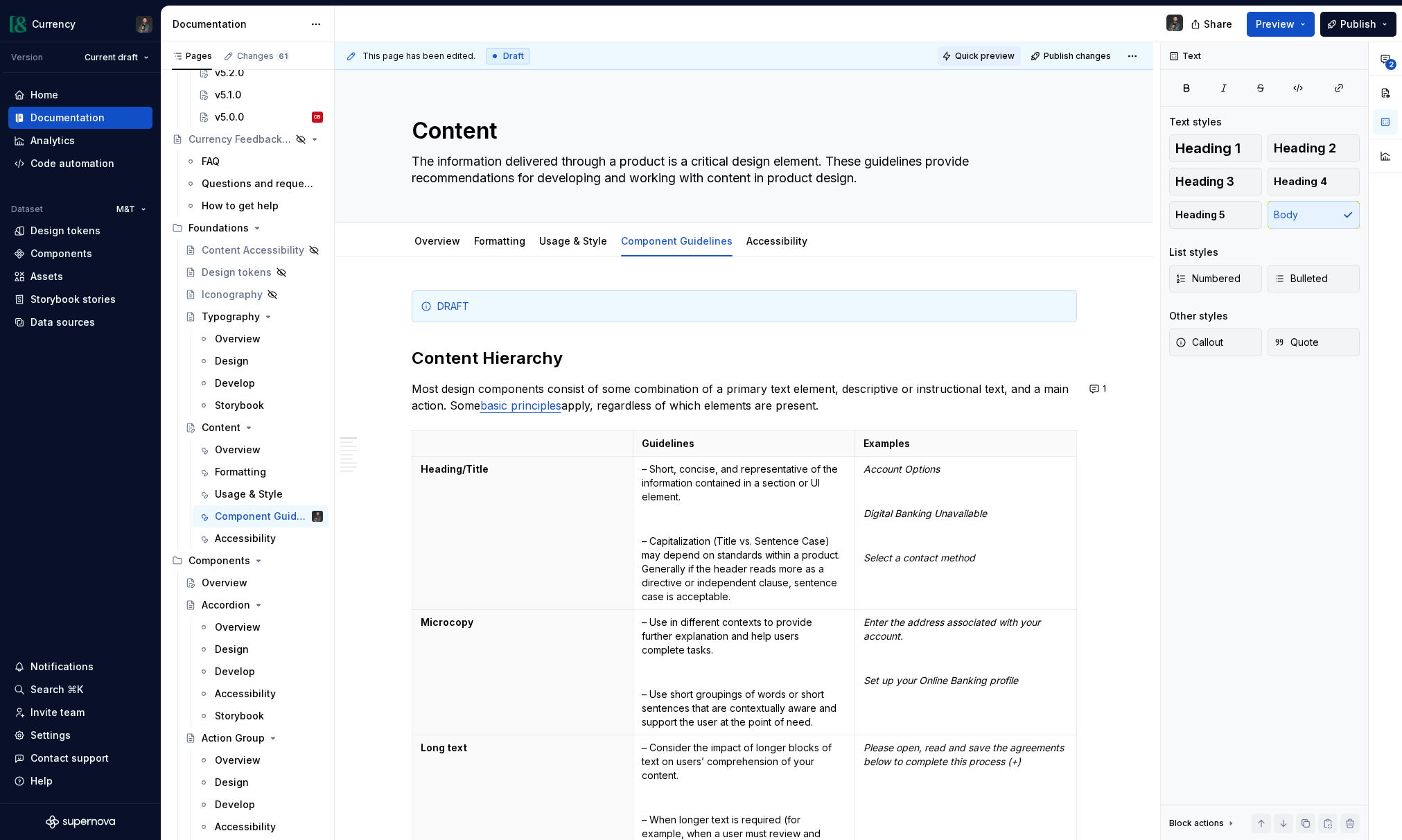
click at [996, 55] on span "Quick preview" at bounding box center [985, 56] width 60 height 11
click at [1144, 57] on html "Currency Version Current draft Home Documentation Analytics Code automation Dat…" at bounding box center [701, 420] width 1402 height 840
click at [1092, 83] on div "Open preview" at bounding box center [1095, 84] width 90 height 14
click at [427, 243] on link "Overview" at bounding box center [437, 240] width 46 height 11
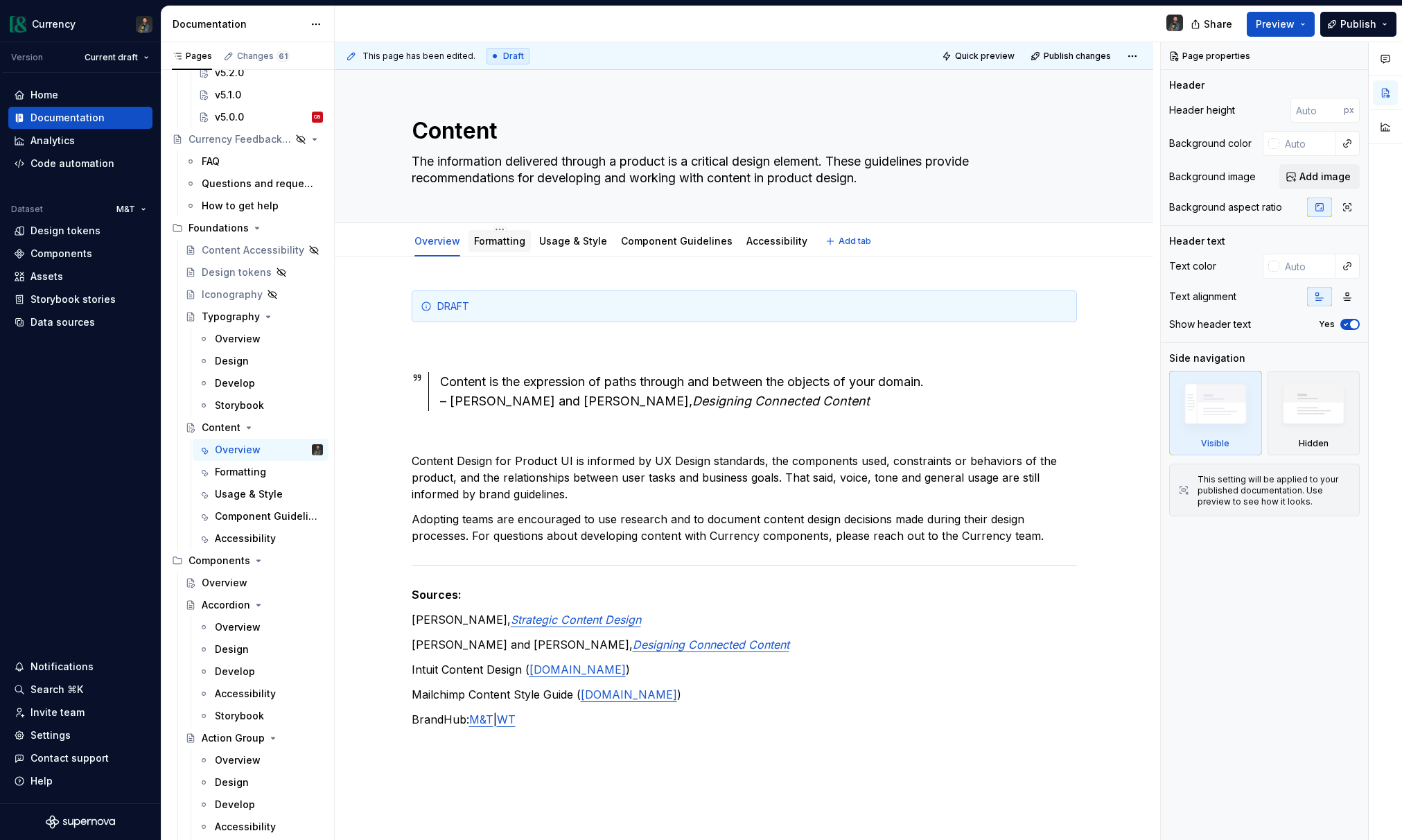
click at [517, 240] on link "Formatting" at bounding box center [500, 240] width 51 height 11
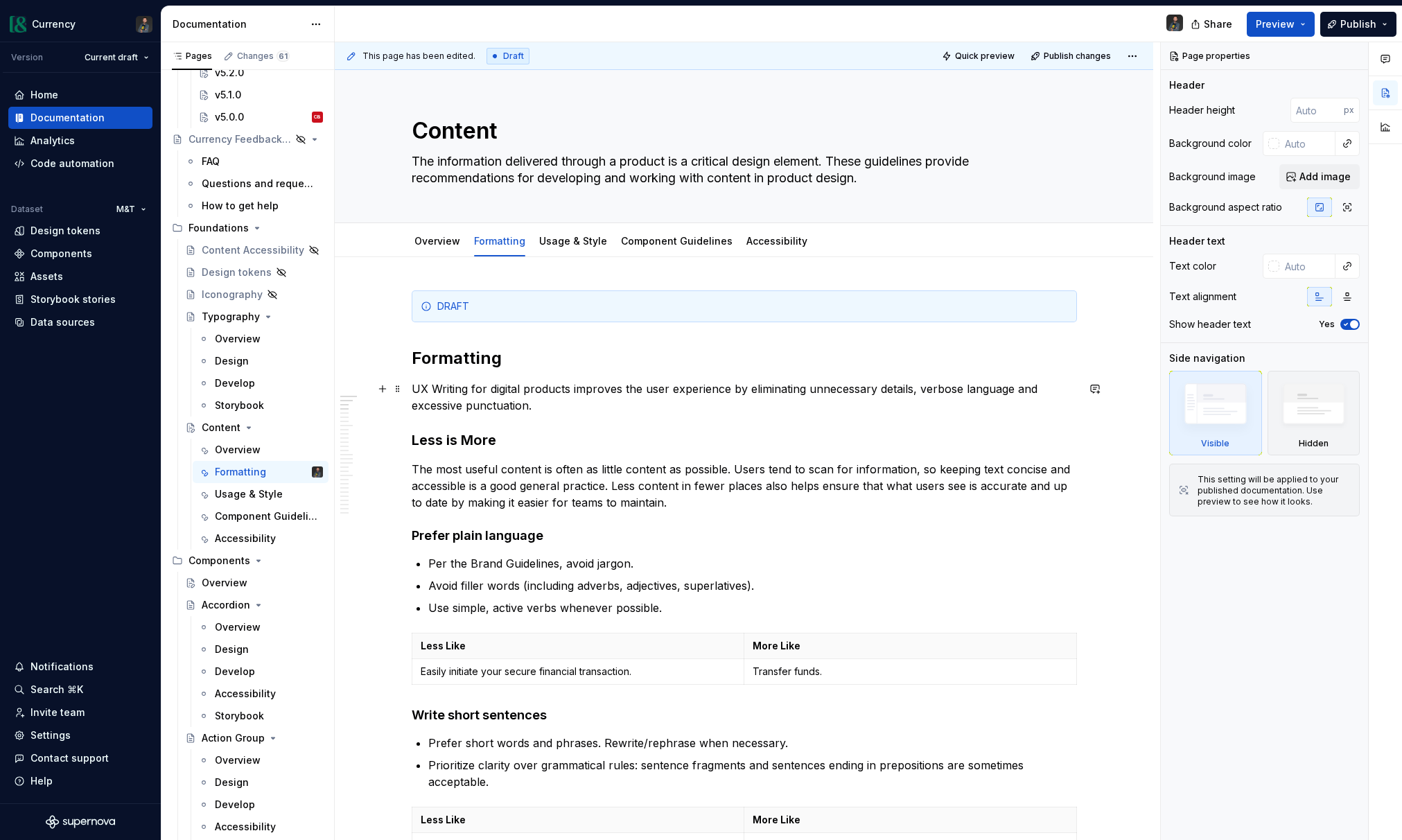
click at [540, 412] on p "UX Writing for digital products improves the user experience by eliminating unn…" at bounding box center [744, 398] width 665 height 33
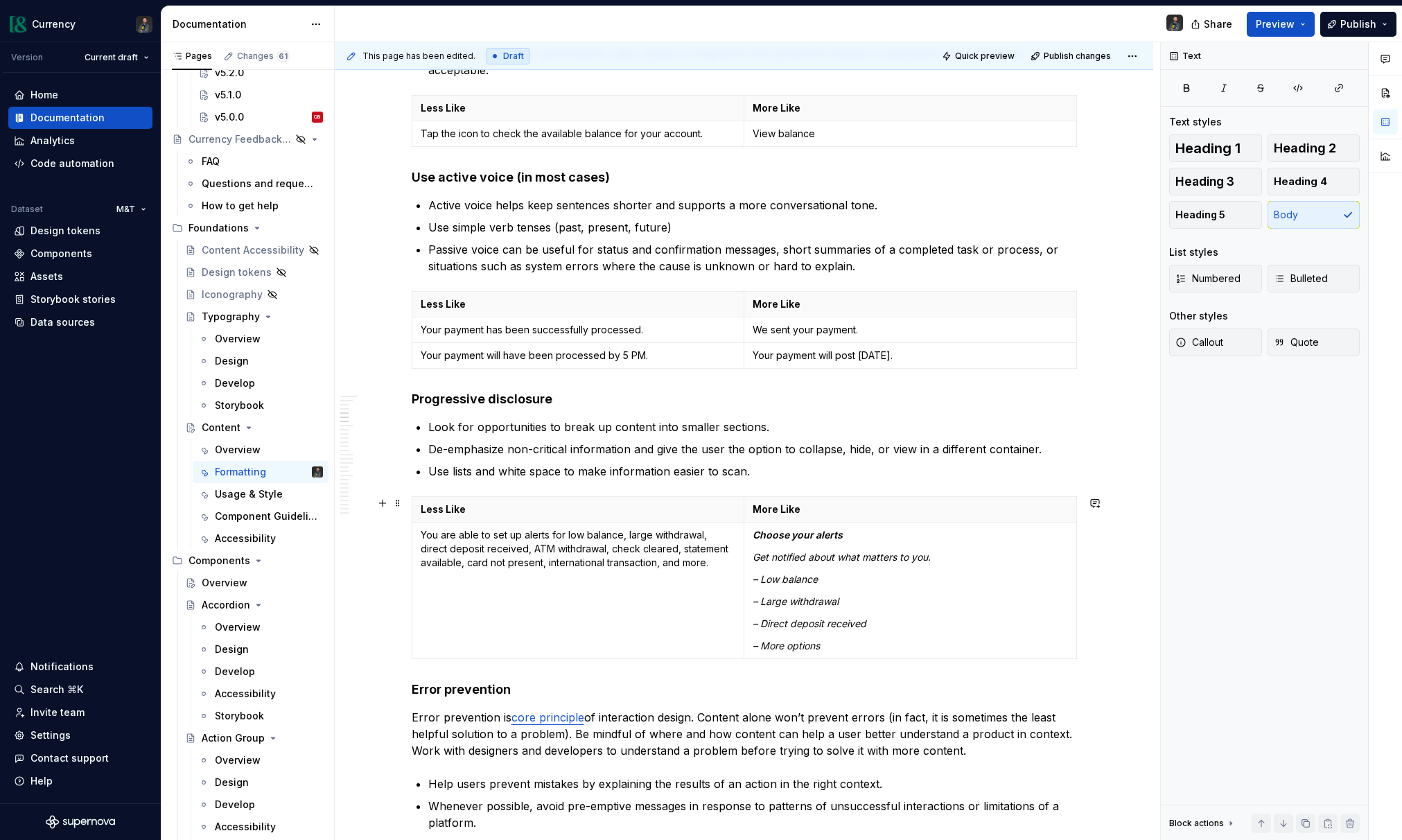
scroll to position [739, 0]
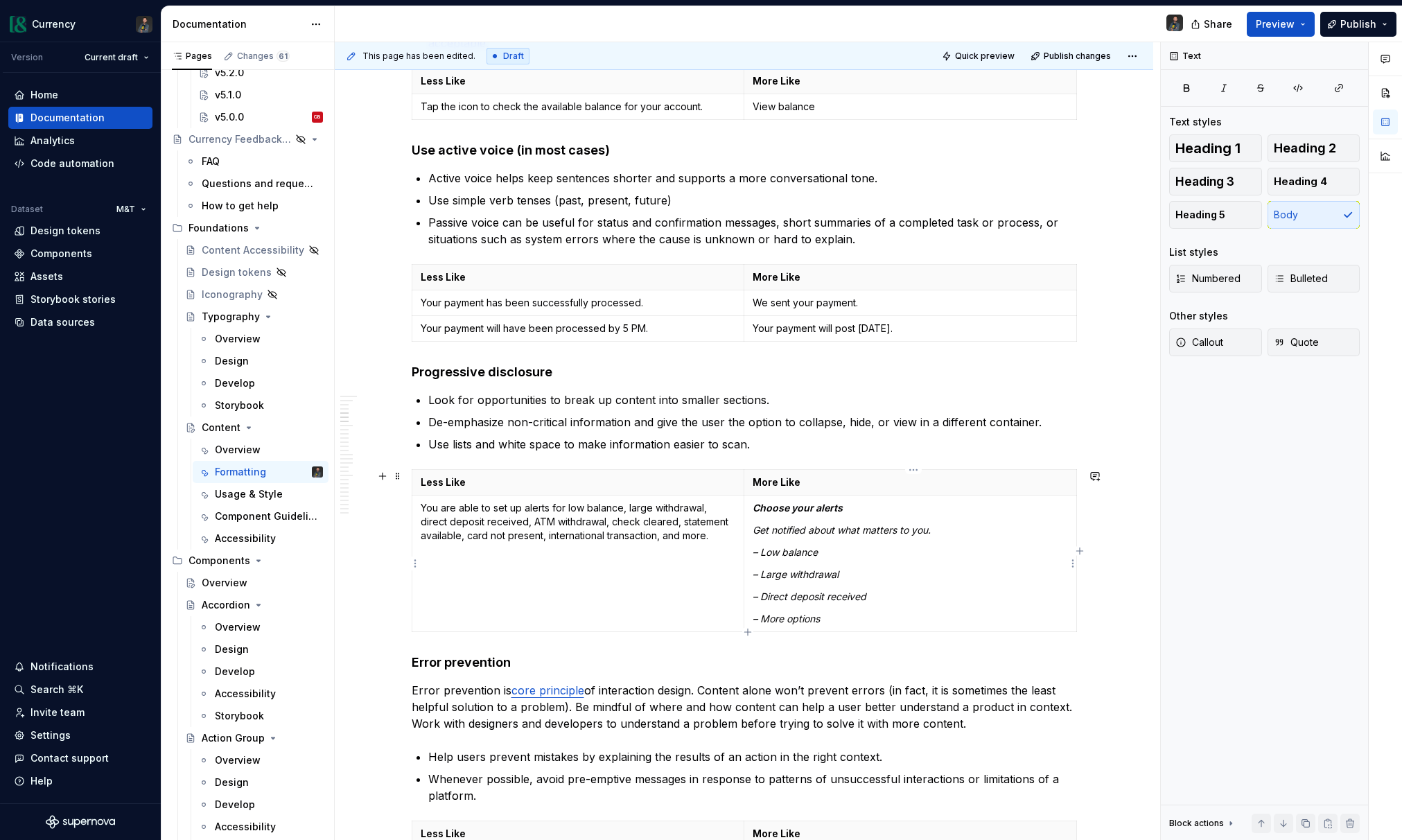
click at [814, 543] on td "Choose your alerts Get notified about what matters to you. – Low balance – Larg…" at bounding box center [909, 563] width 332 height 136
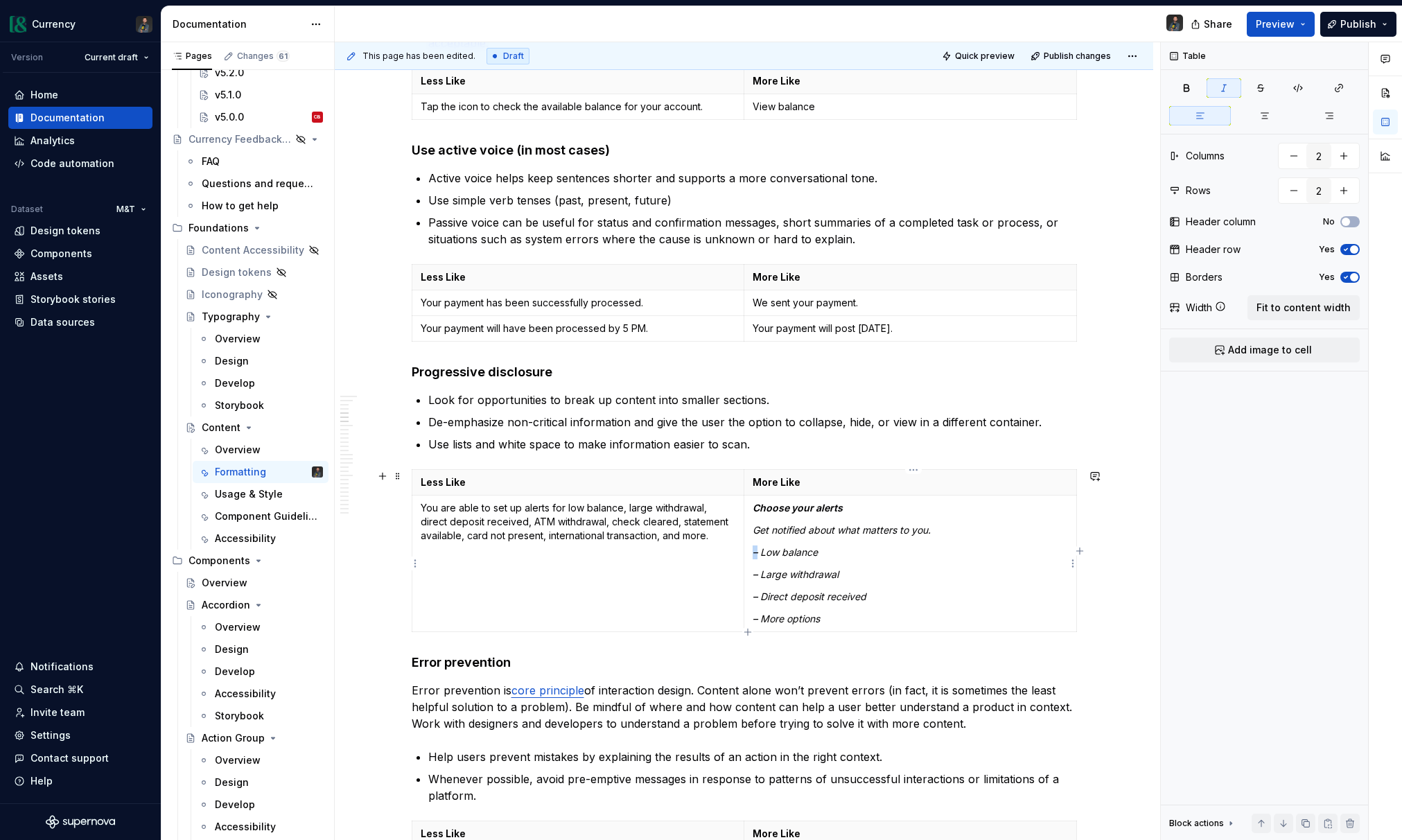
click at [814, 543] on td "Choose your alerts Get notified about what matters to you. – Low balance – Larg…" at bounding box center [909, 563] width 332 height 136
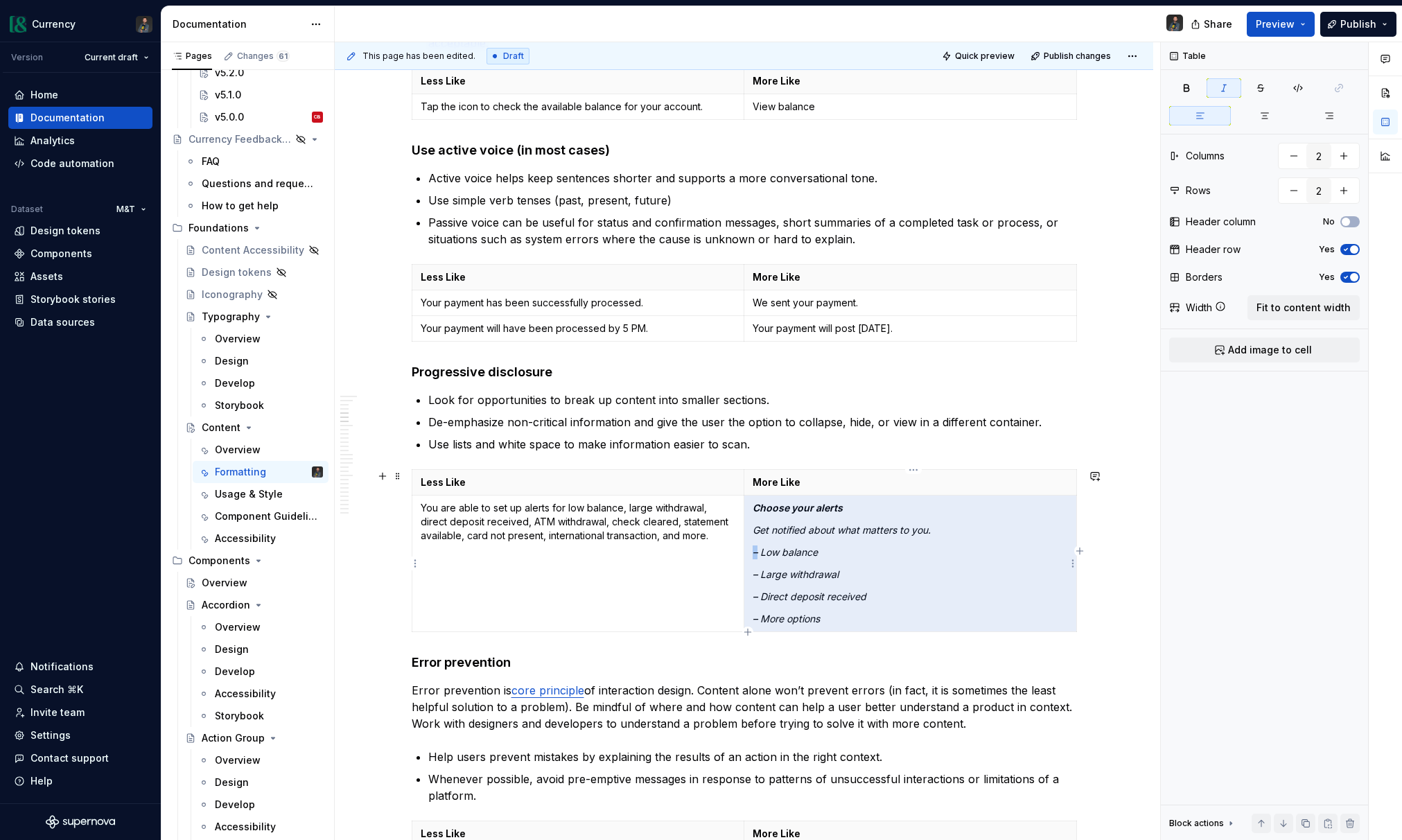
click at [814, 543] on td "Choose your alerts Get notified about what matters to you. – Low balance – Larg…" at bounding box center [909, 563] width 332 height 136
click at [874, 559] on td "Choose your alerts Get notified about what matters to you. – Low balance – Larg…" at bounding box center [909, 563] width 332 height 136
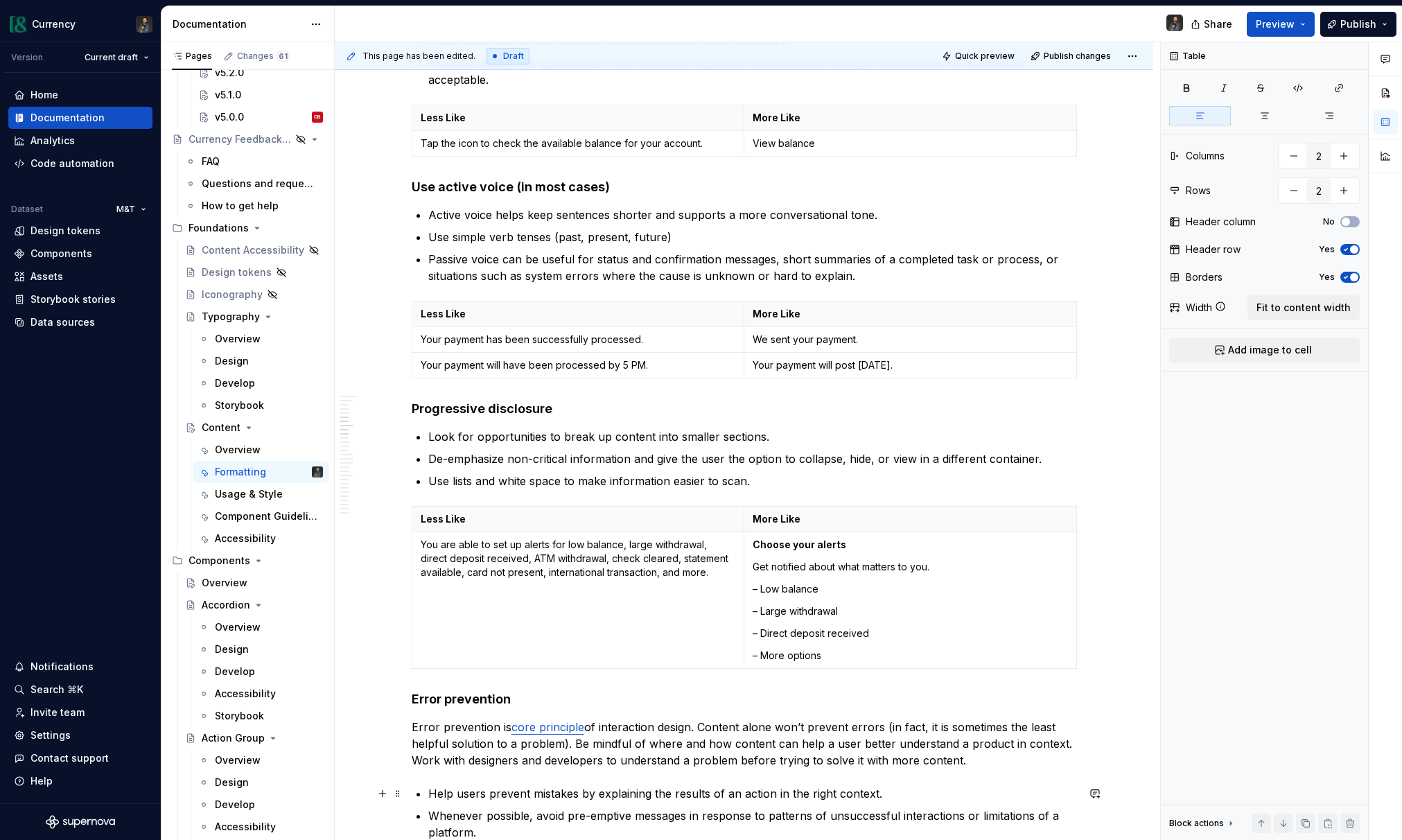
scroll to position [0, 0]
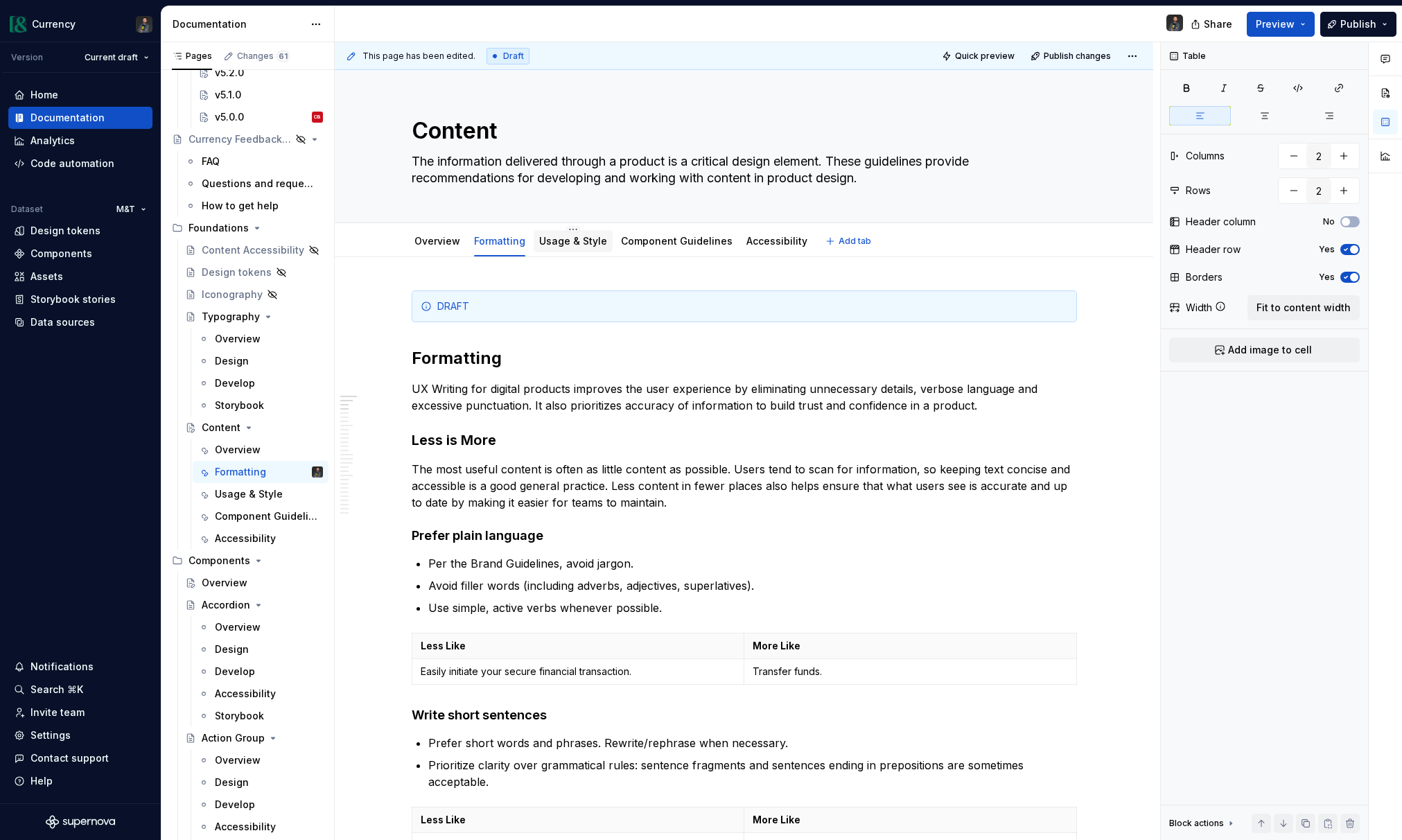
click at [577, 244] on link "Usage & Style" at bounding box center [573, 240] width 68 height 11
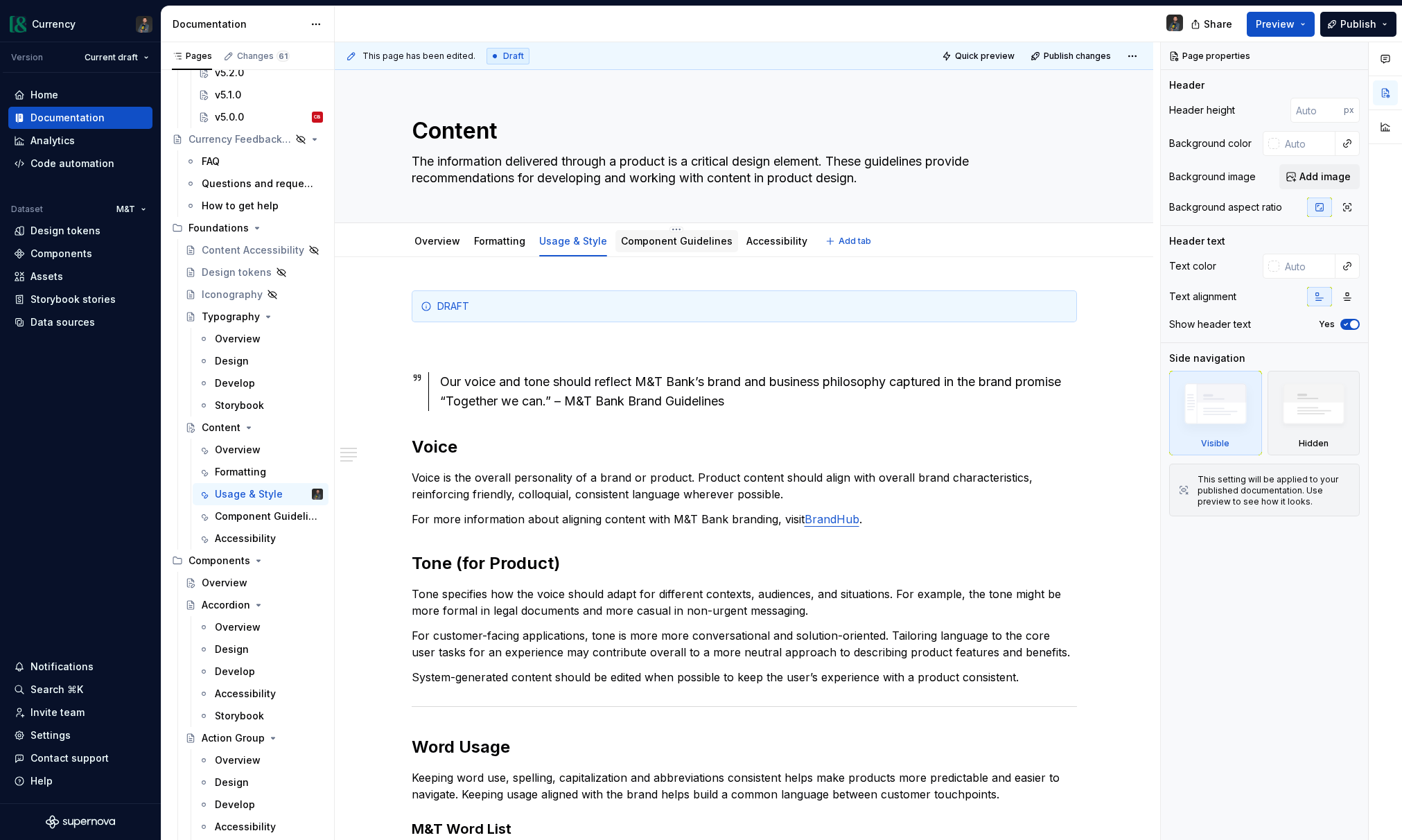
click at [704, 252] on div "Component Guidelines" at bounding box center [676, 241] width 122 height 22
click at [699, 250] on div "Component Guidelines" at bounding box center [676, 241] width 122 height 22
click at [573, 237] on link "Usage & Style" at bounding box center [573, 240] width 68 height 11
click at [586, 240] on link "Usage & Style" at bounding box center [573, 240] width 68 height 11
click at [681, 245] on link "Component Guidelines" at bounding box center [676, 240] width 112 height 11
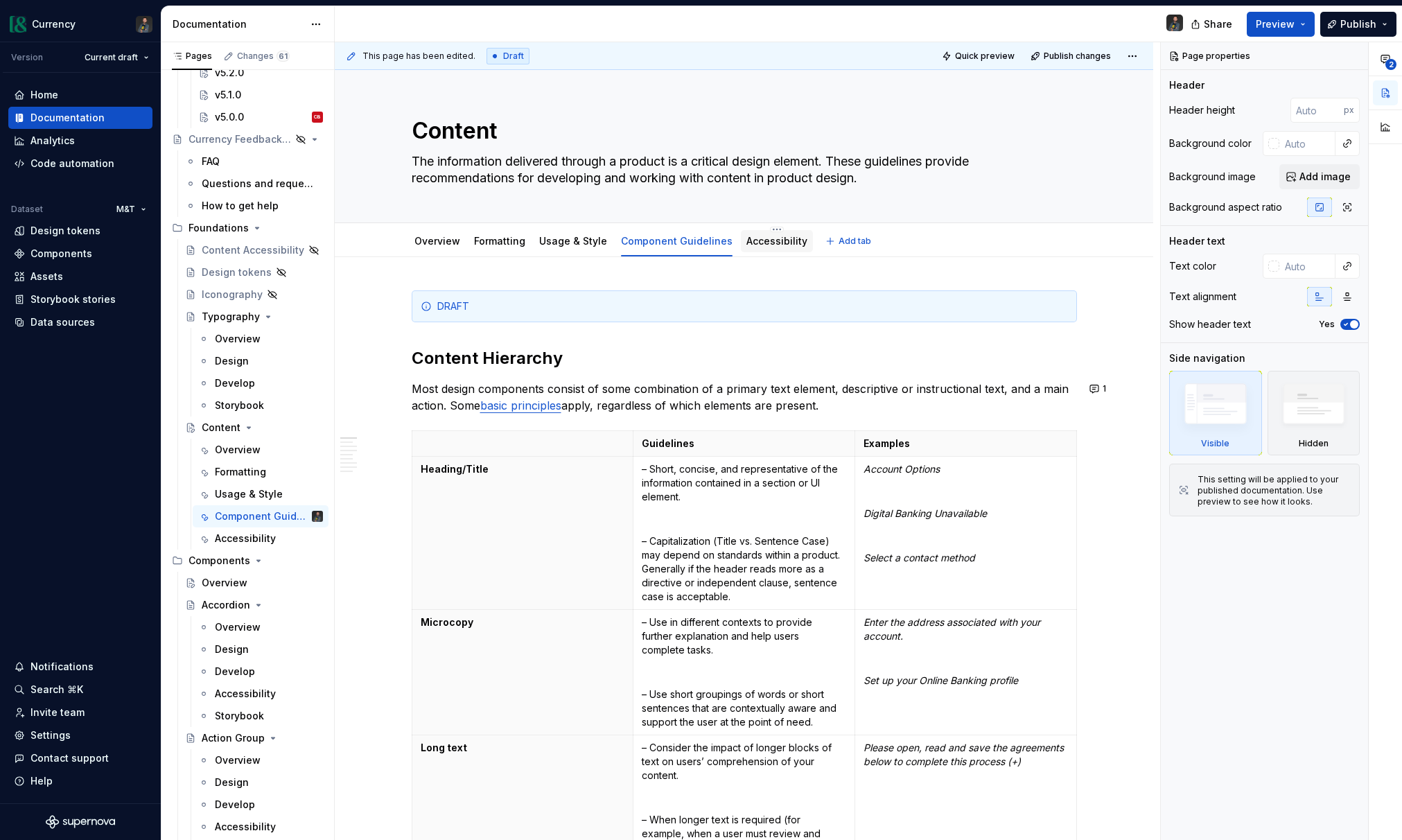
click at [772, 239] on link "Accessibility" at bounding box center [776, 240] width 61 height 11
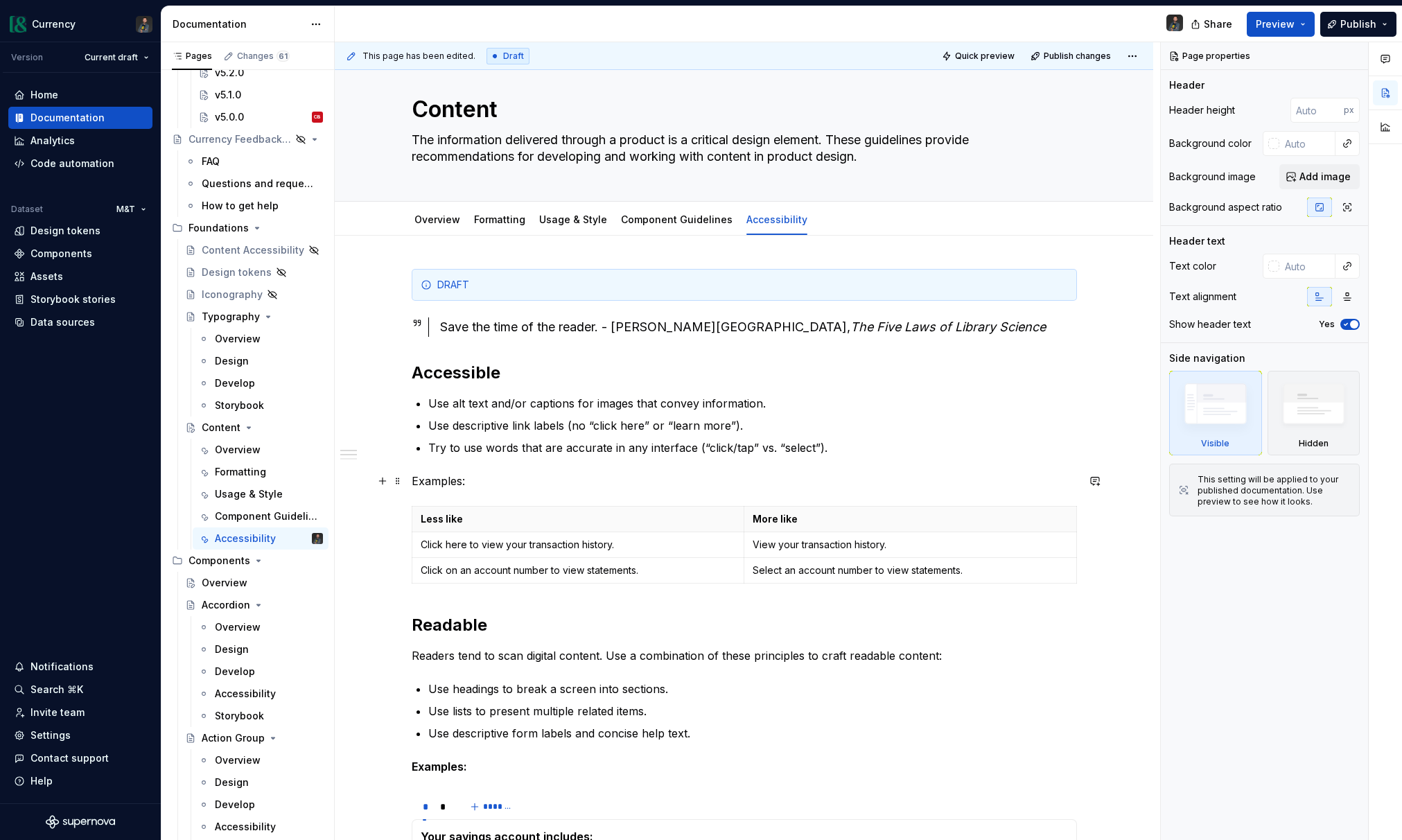
scroll to position [22, 0]
type textarea "*"
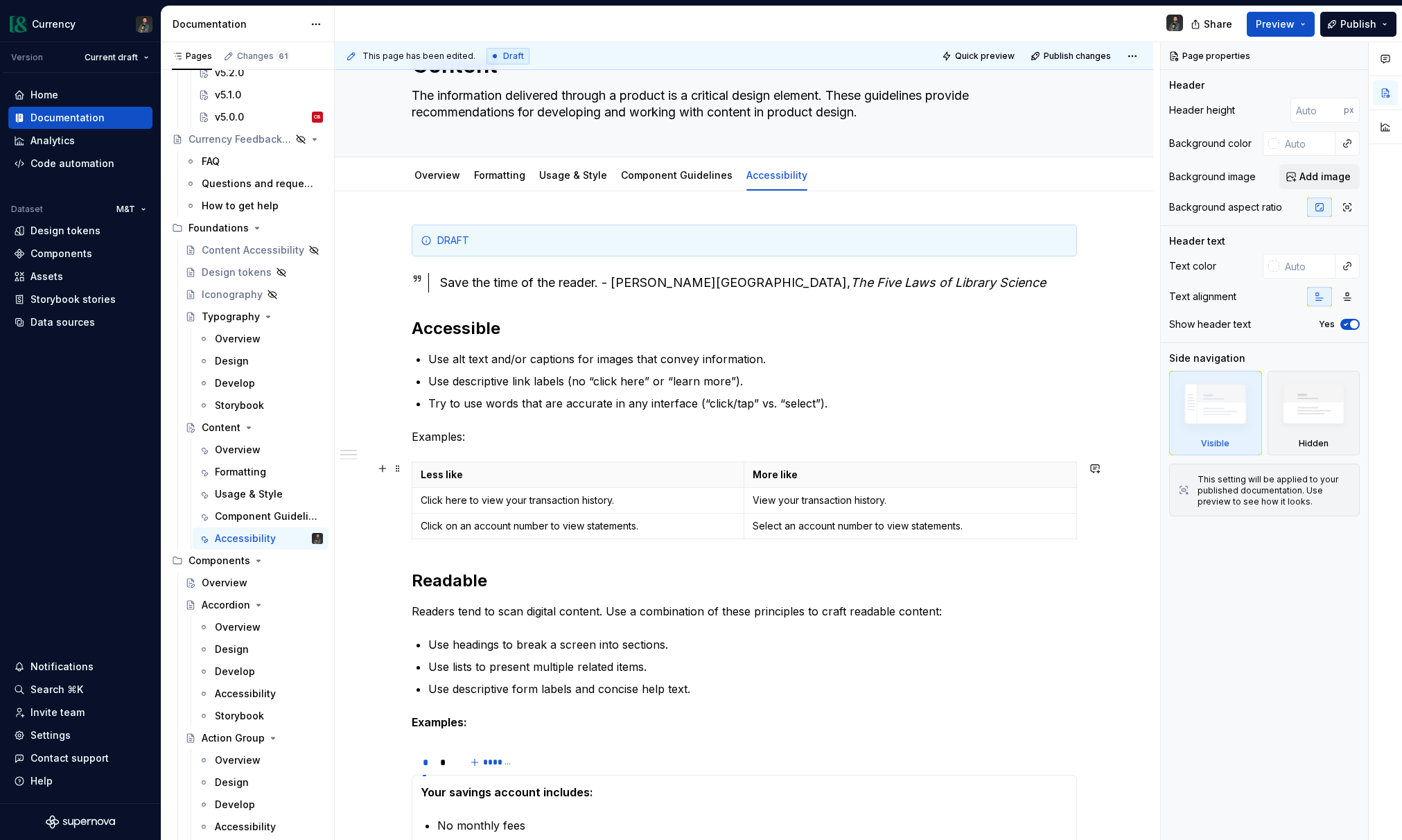
scroll to position [4, 0]
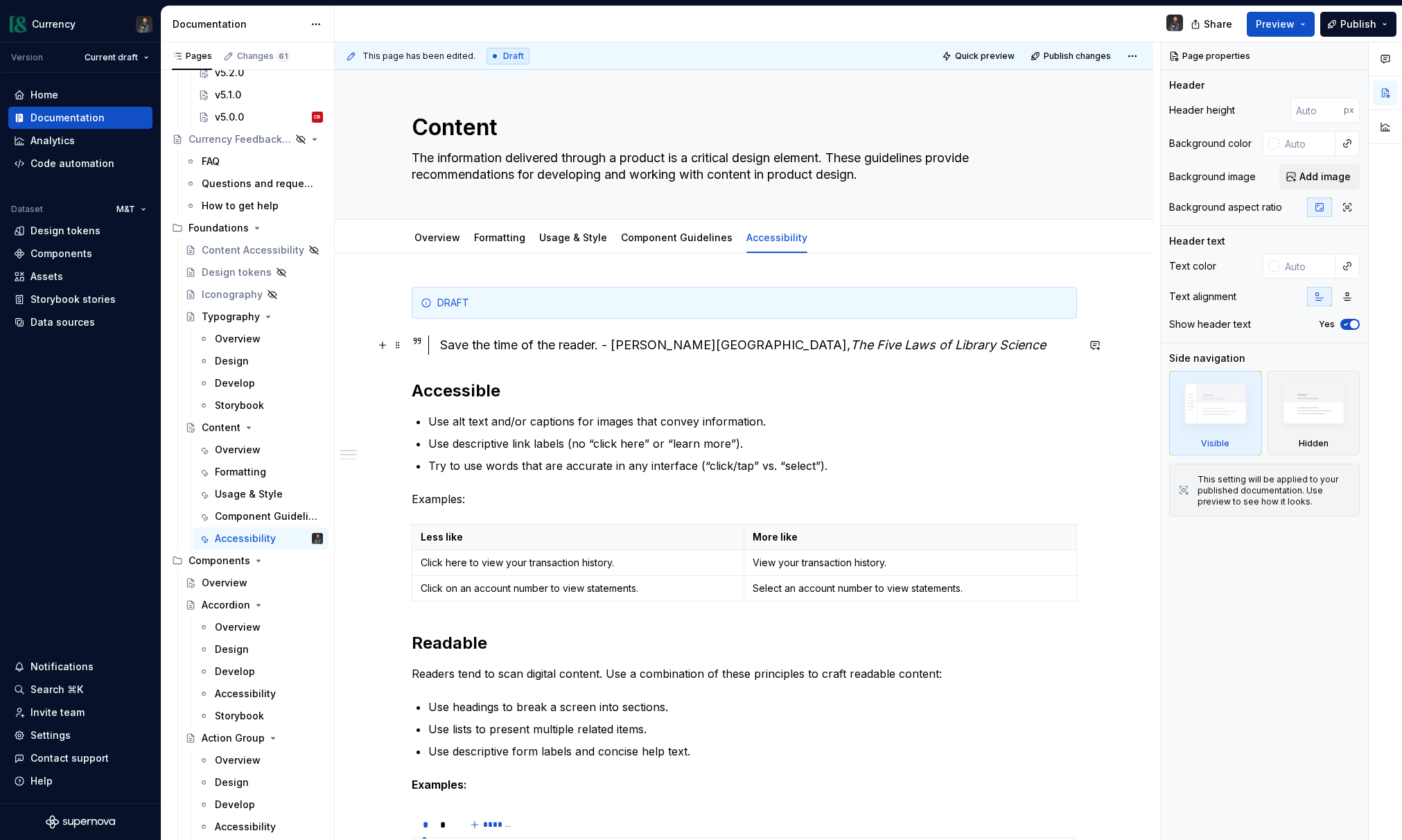
click at [851, 351] on em "The Five Laws of Library Science" at bounding box center [948, 345] width 195 height 15
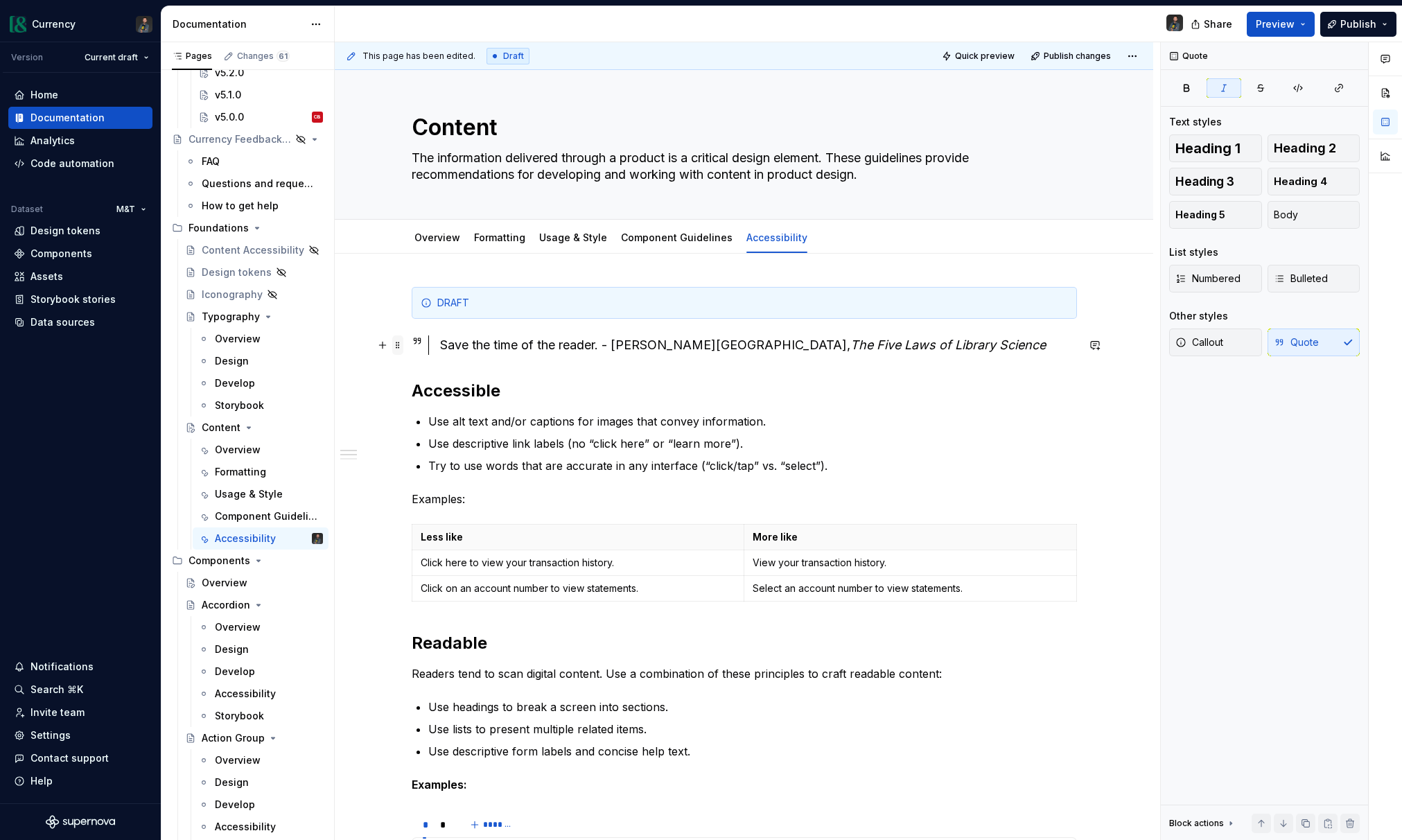
click at [398, 346] on span at bounding box center [398, 345] width 11 height 19
click at [458, 464] on div "Delete" at bounding box center [466, 468] width 90 height 14
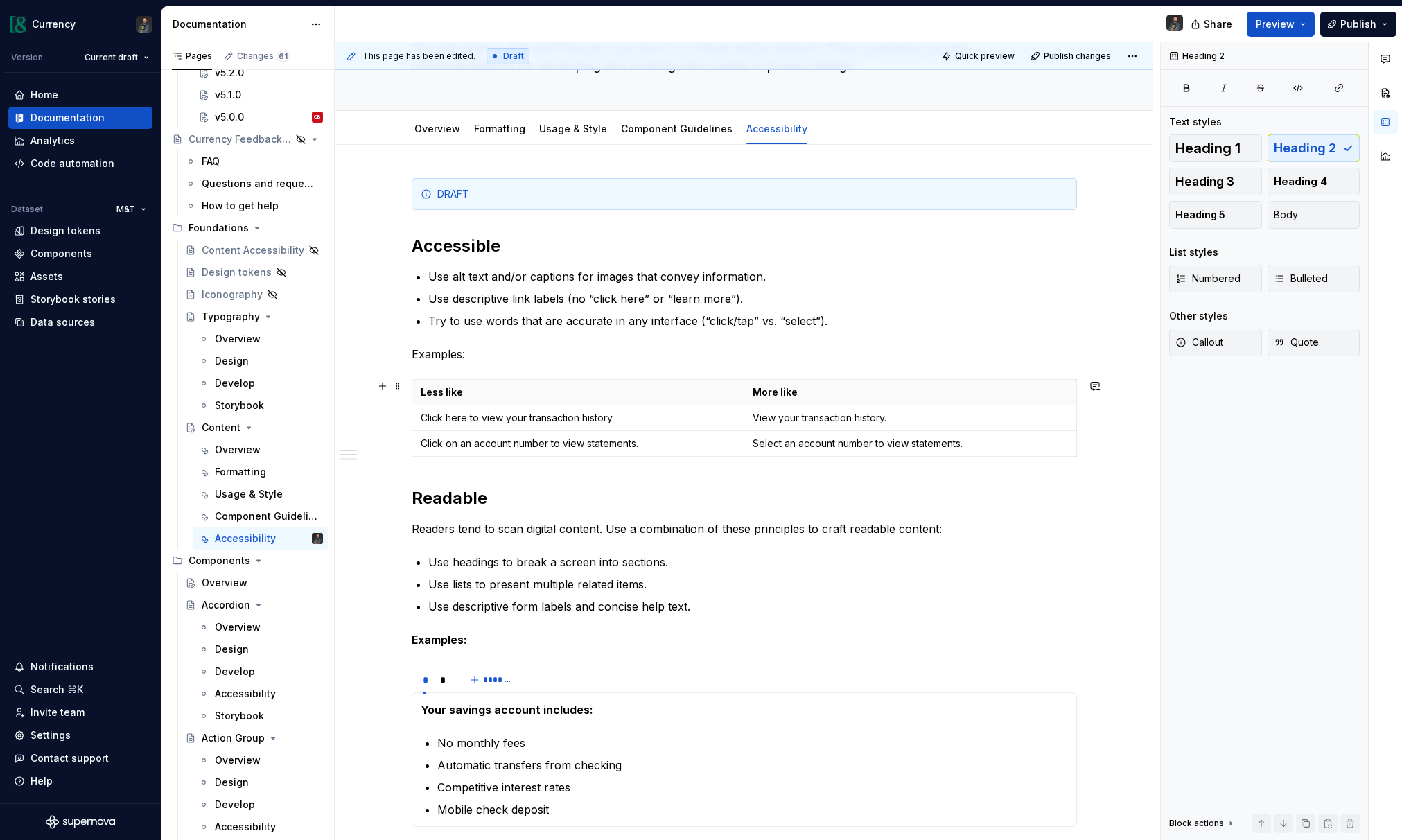
scroll to position [0, 0]
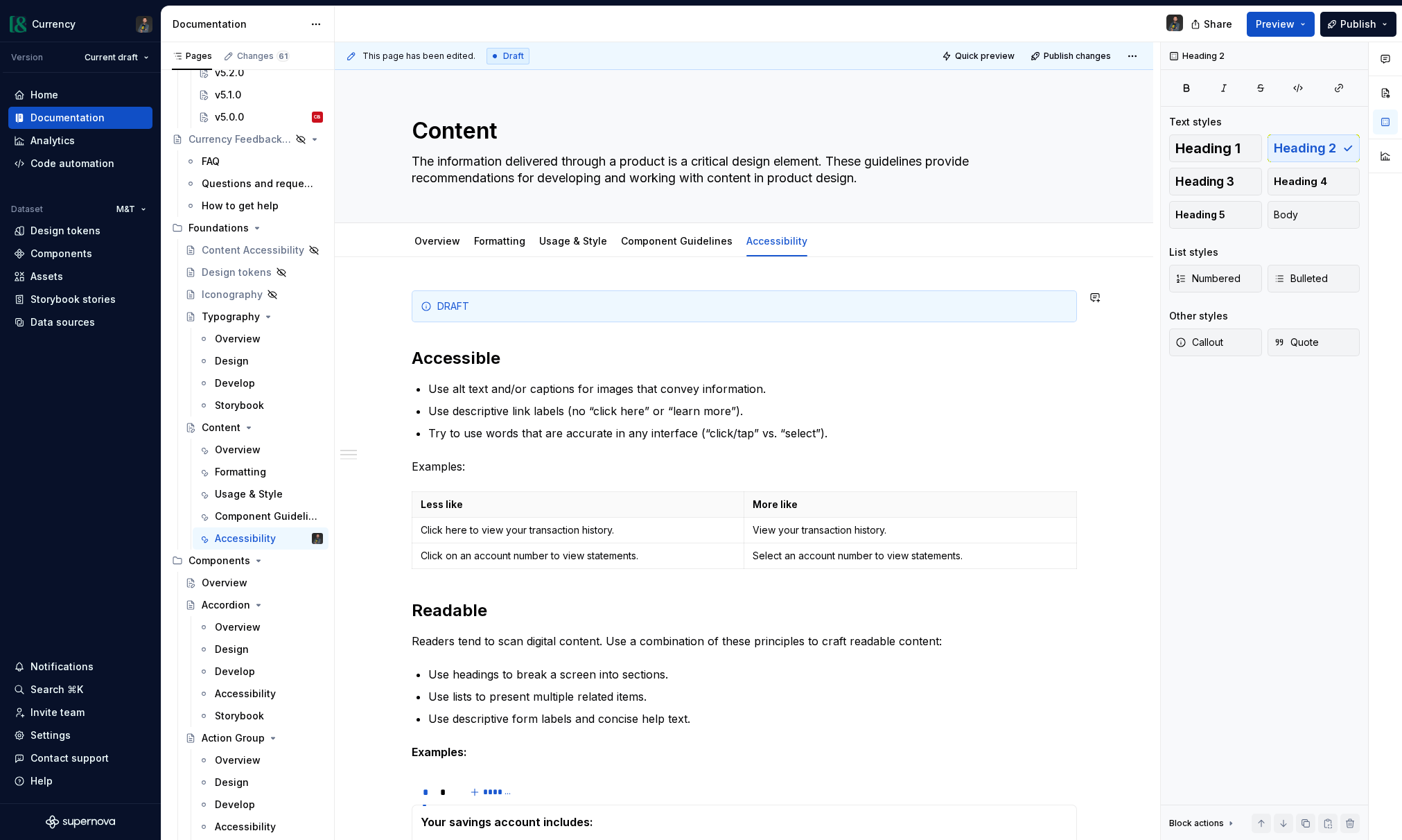
click at [439, 332] on div "DRAFT Accessible Use alt text and/or captions for images that convey informatio…" at bounding box center [744, 700] width 665 height 820
click at [420, 345] on div "DRAFT Accessible Use alt text and/or captions for images that convey informatio…" at bounding box center [744, 700] width 665 height 820
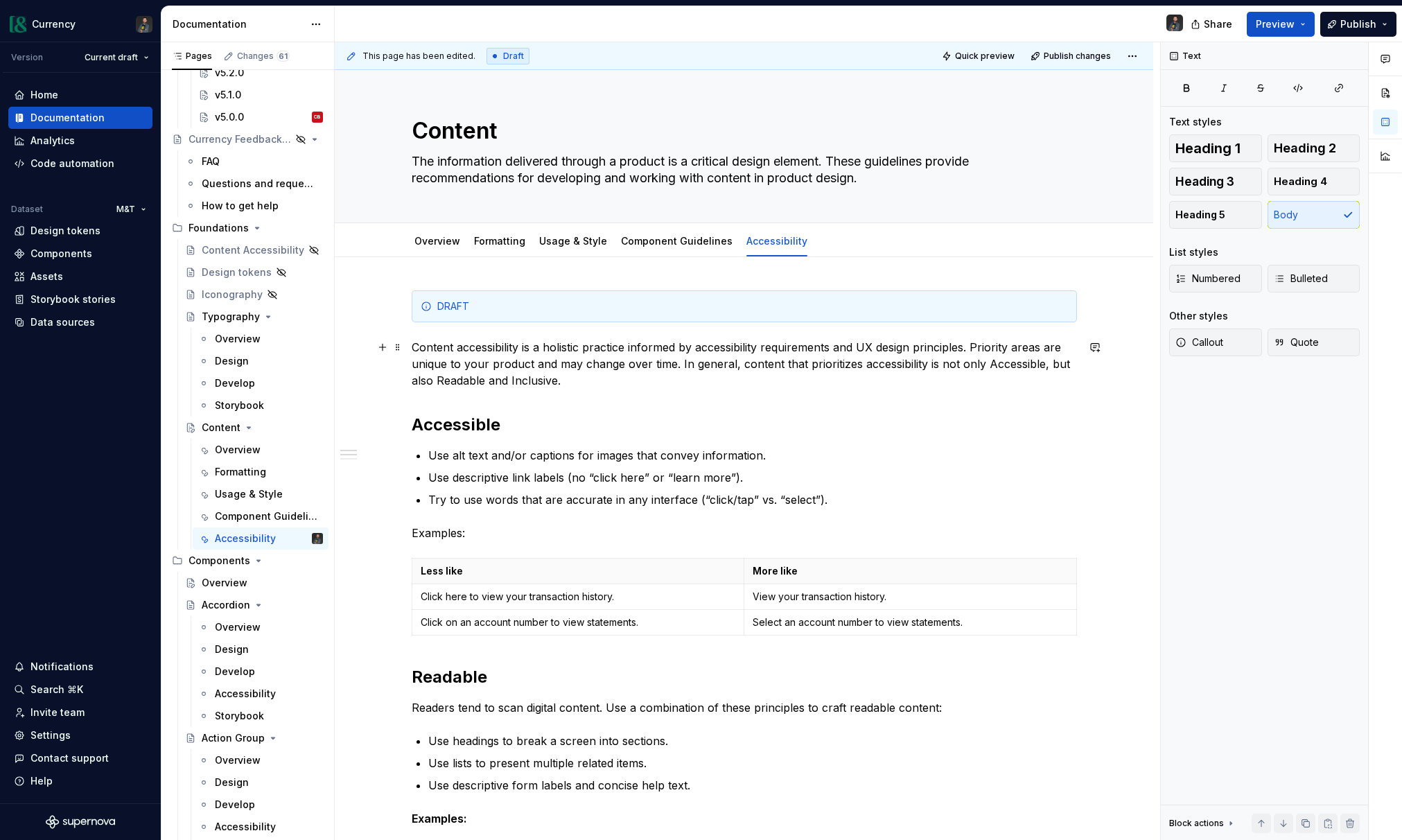
click at [991, 365] on p "Content accessibility is a holistic practice informed by accessibility requirem…" at bounding box center [744, 363] width 665 height 50
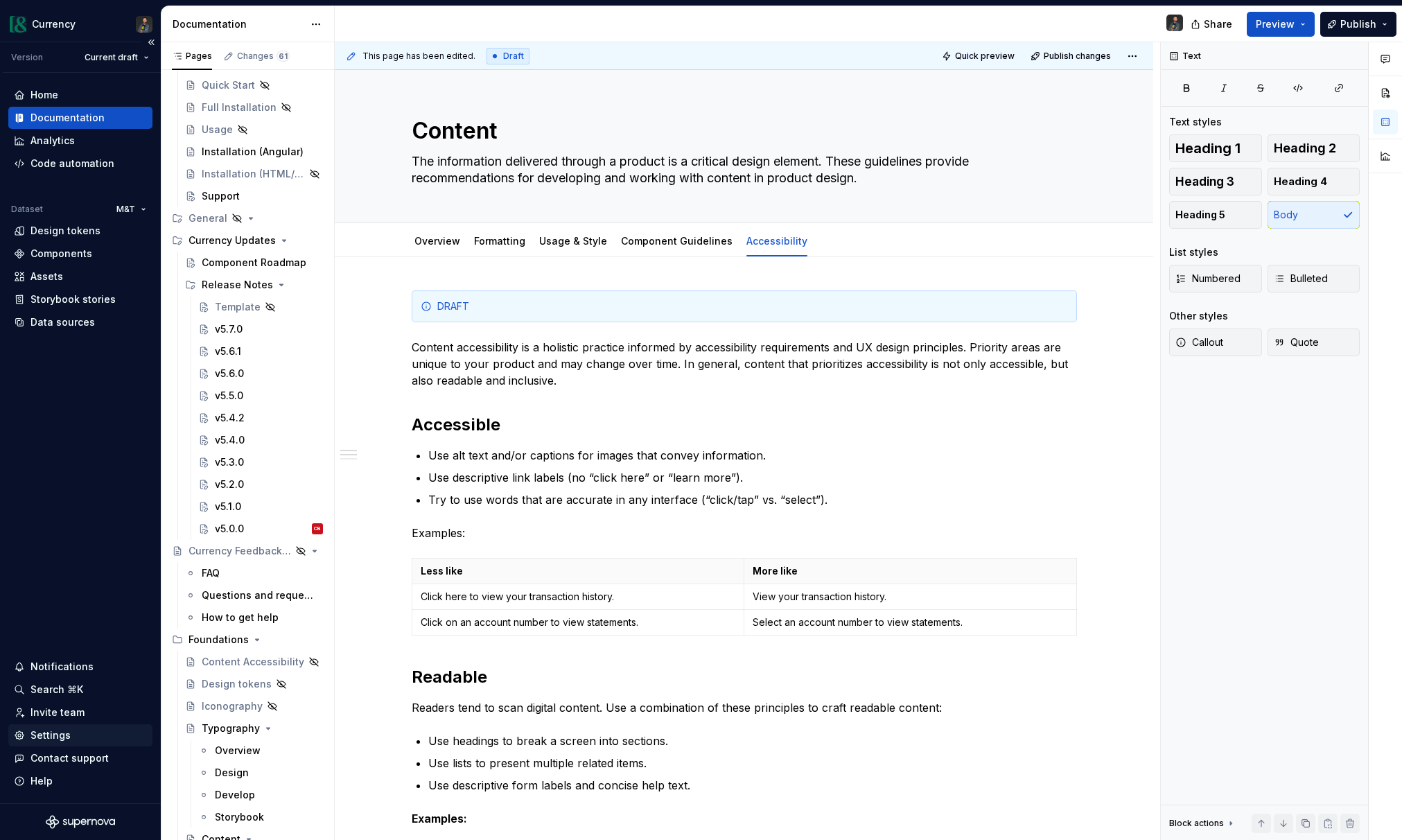
click at [46, 734] on div "Settings" at bounding box center [51, 735] width 40 height 14
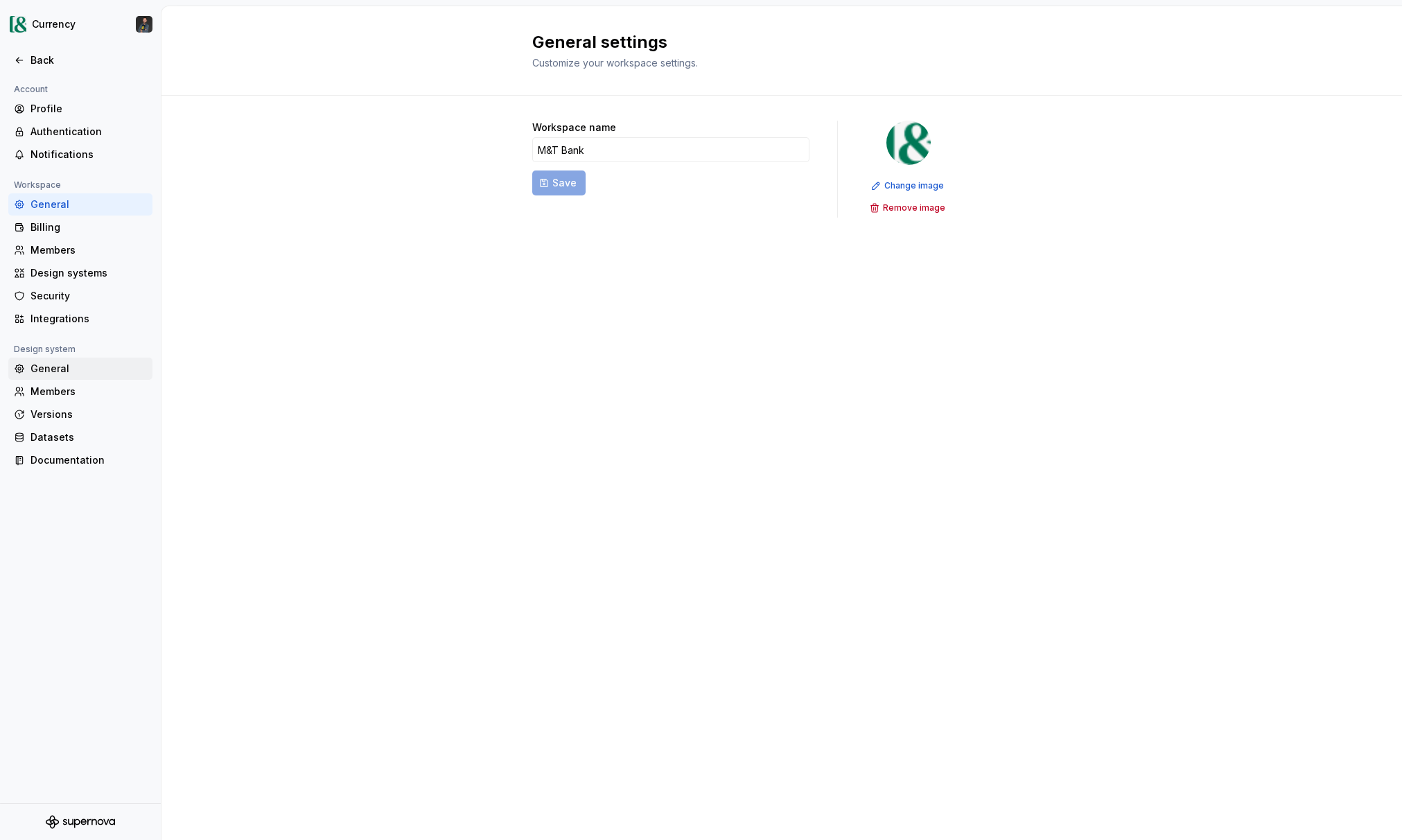
click at [71, 368] on div "General" at bounding box center [89, 369] width 116 height 14
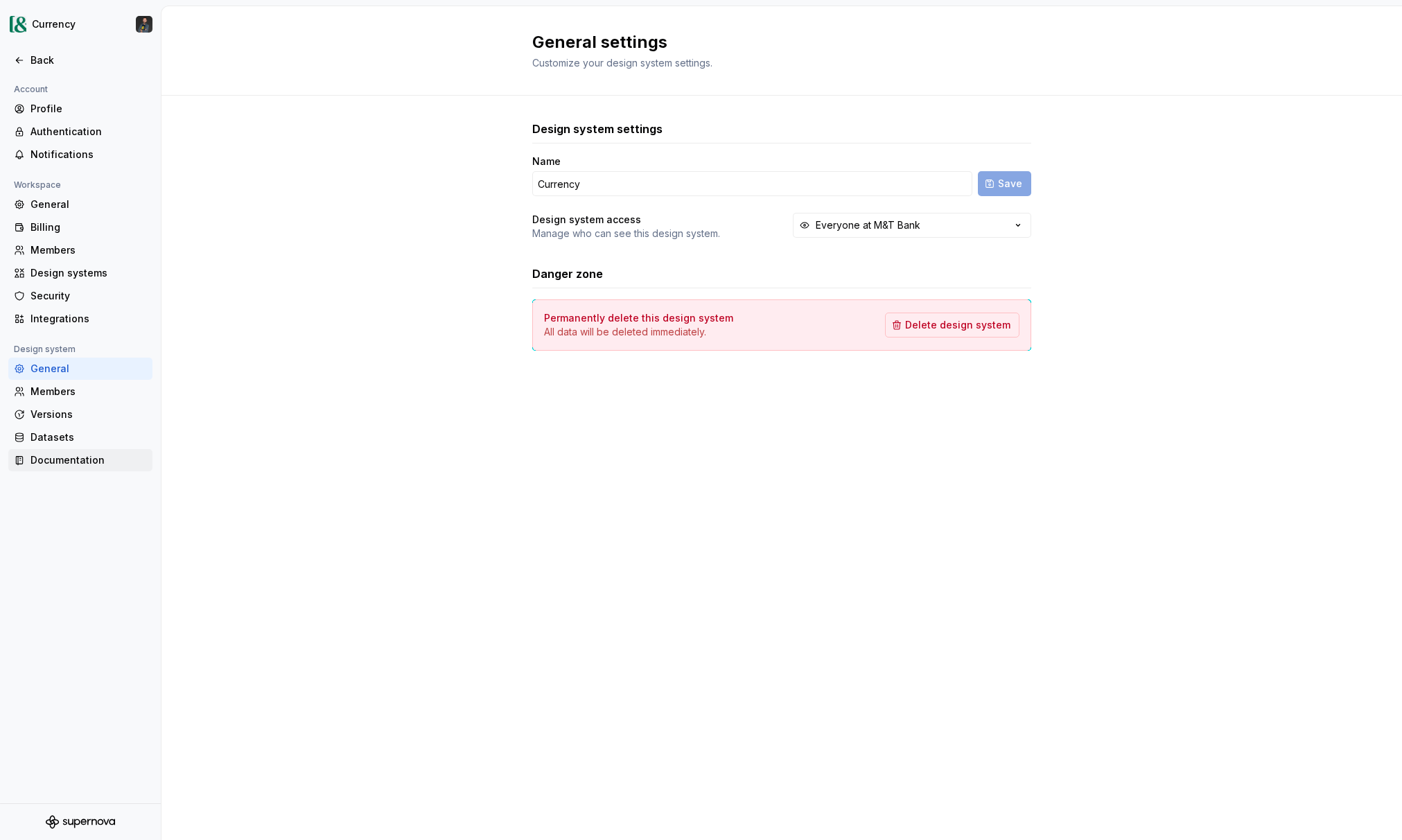
click at [49, 458] on div "Documentation" at bounding box center [89, 460] width 116 height 14
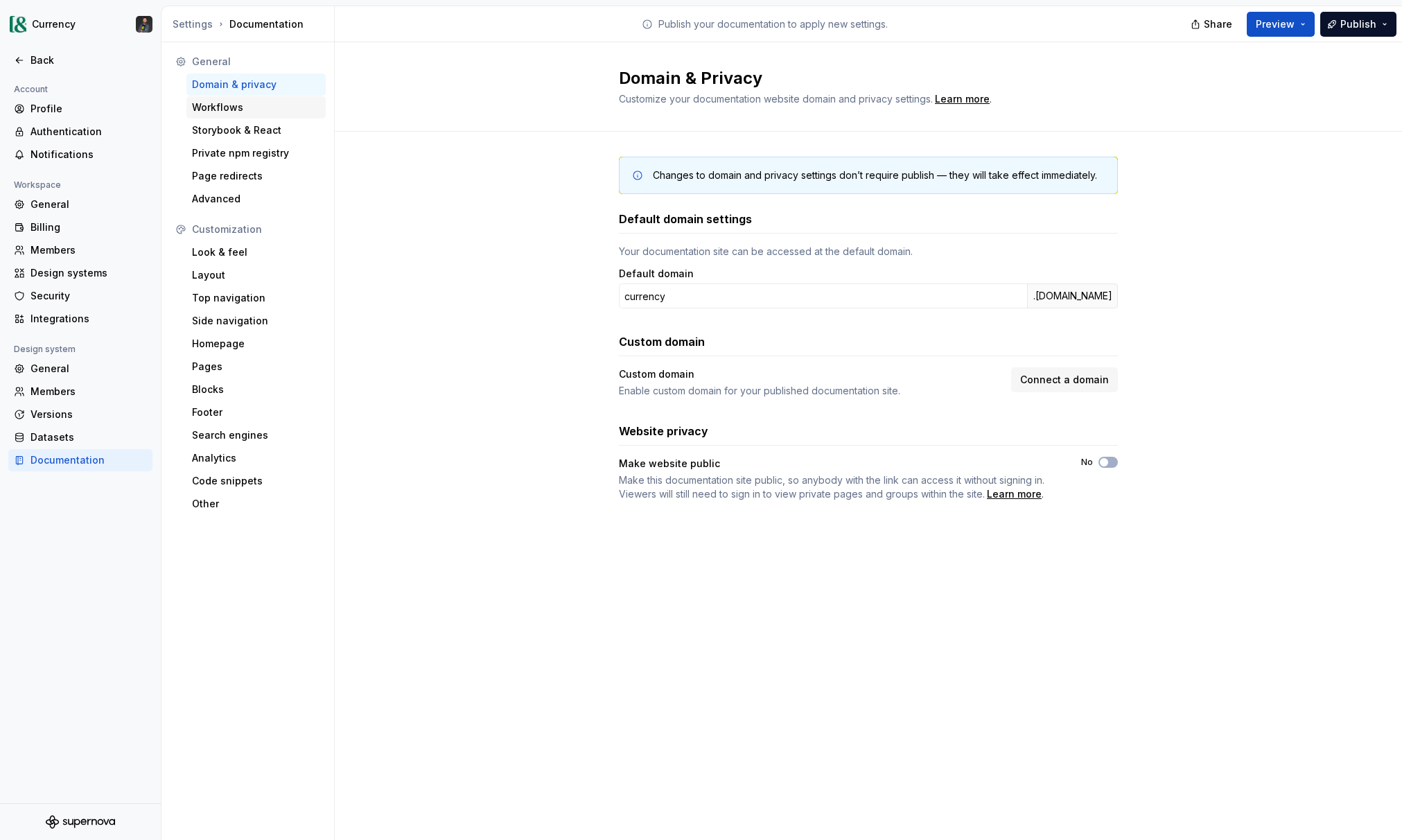
click at [215, 118] on div "Workflows" at bounding box center [256, 107] width 139 height 22
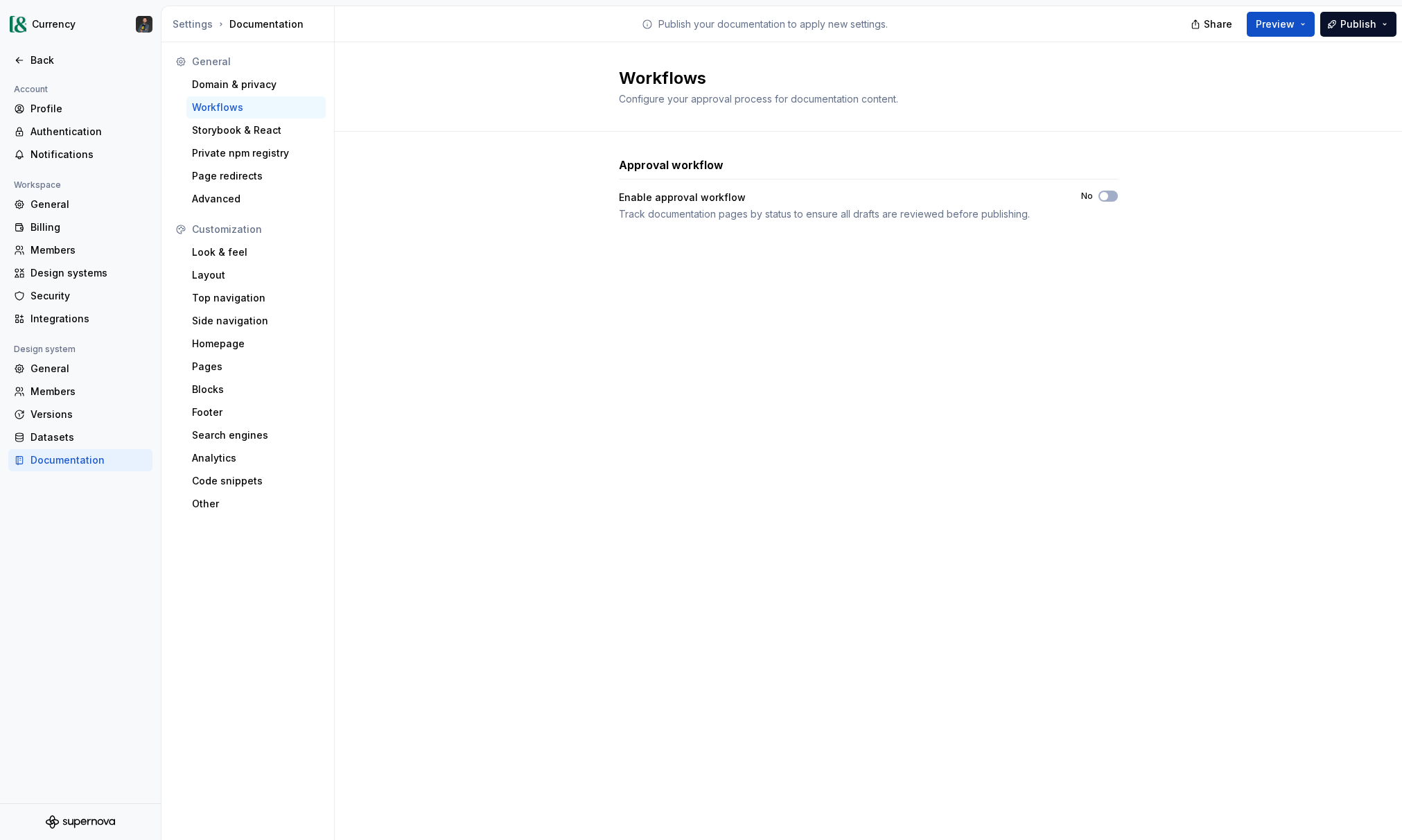
click at [1120, 195] on div "Approval workflow Enable approval workflow Track documentation pages by status …" at bounding box center [868, 203] width 1067 height 142
click at [1111, 195] on button "No" at bounding box center [1108, 196] width 19 height 11
click at [1106, 198] on icon "button" at bounding box center [1104, 195] width 11 height 8
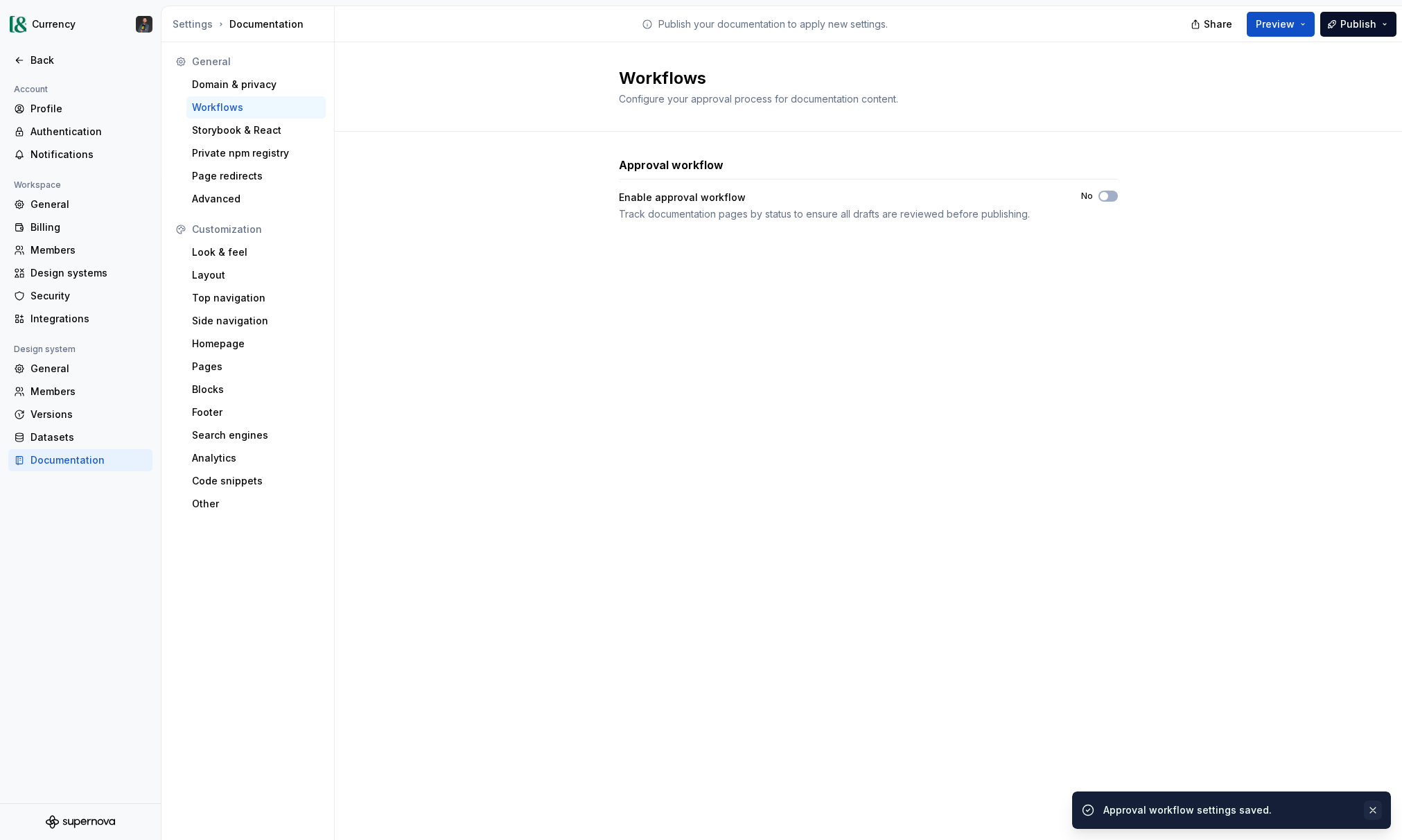
click at [1376, 816] on button "button" at bounding box center [1372, 810] width 18 height 19
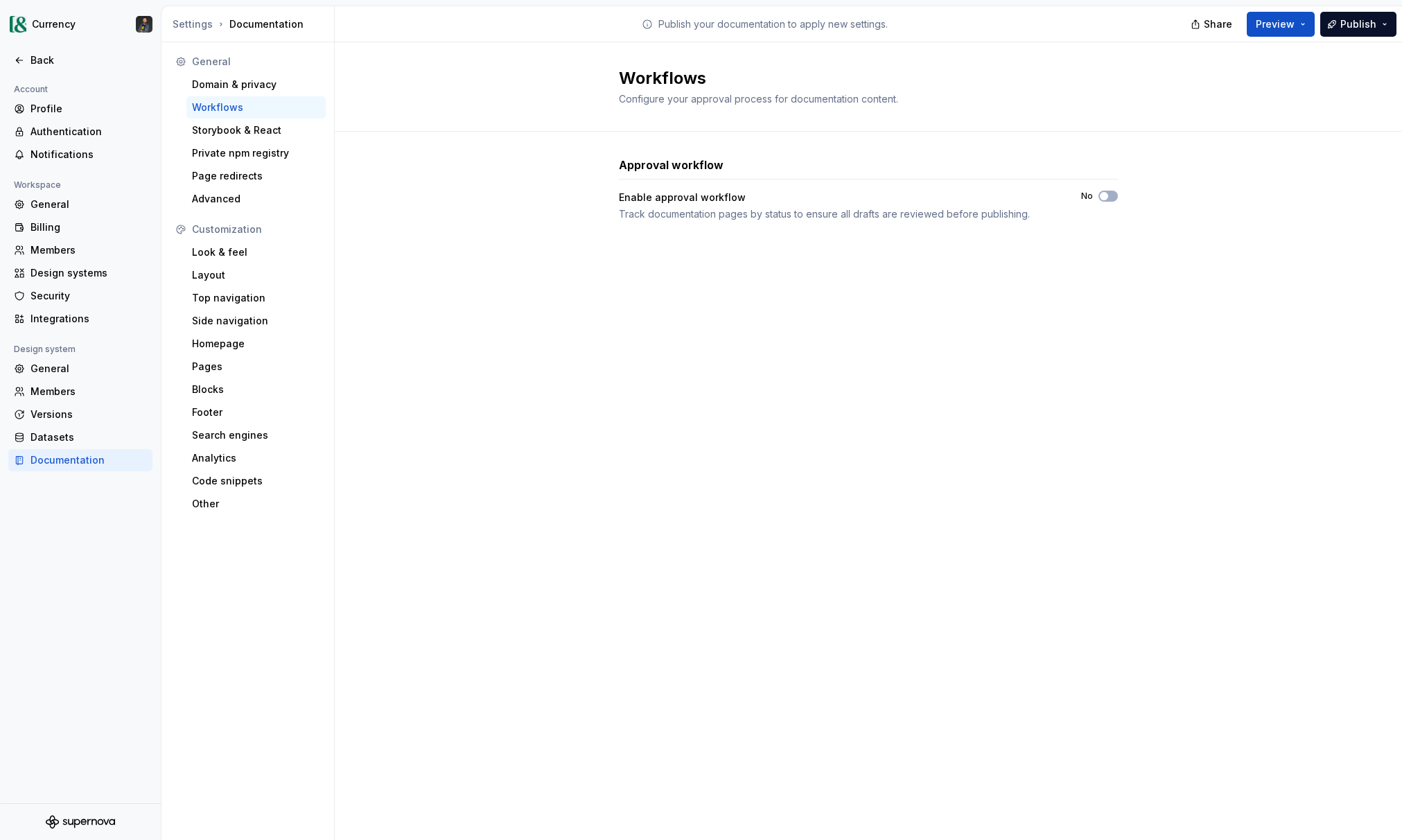
click at [1008, 485] on div "Workflows Configure your approval process for documentation content. Approval w…" at bounding box center [868, 441] width 1067 height 798
click at [1099, 194] on span "button" at bounding box center [1103, 195] width 8 height 8
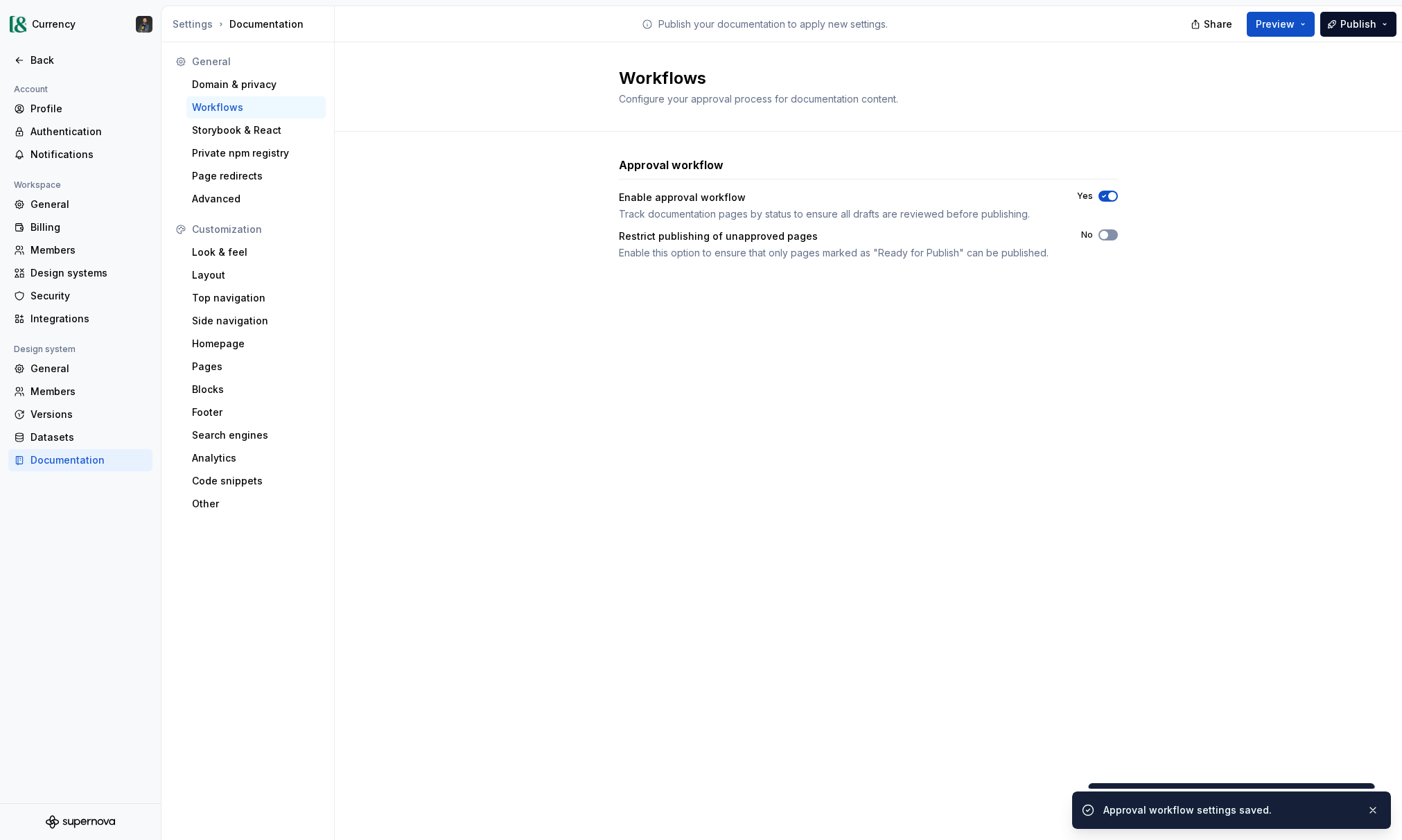
click at [1107, 232] on span "button" at bounding box center [1103, 234] width 8 height 8
click at [1180, 558] on div "Workflows Configure your approval process for documentation content. Approval w…" at bounding box center [868, 441] width 1067 height 798
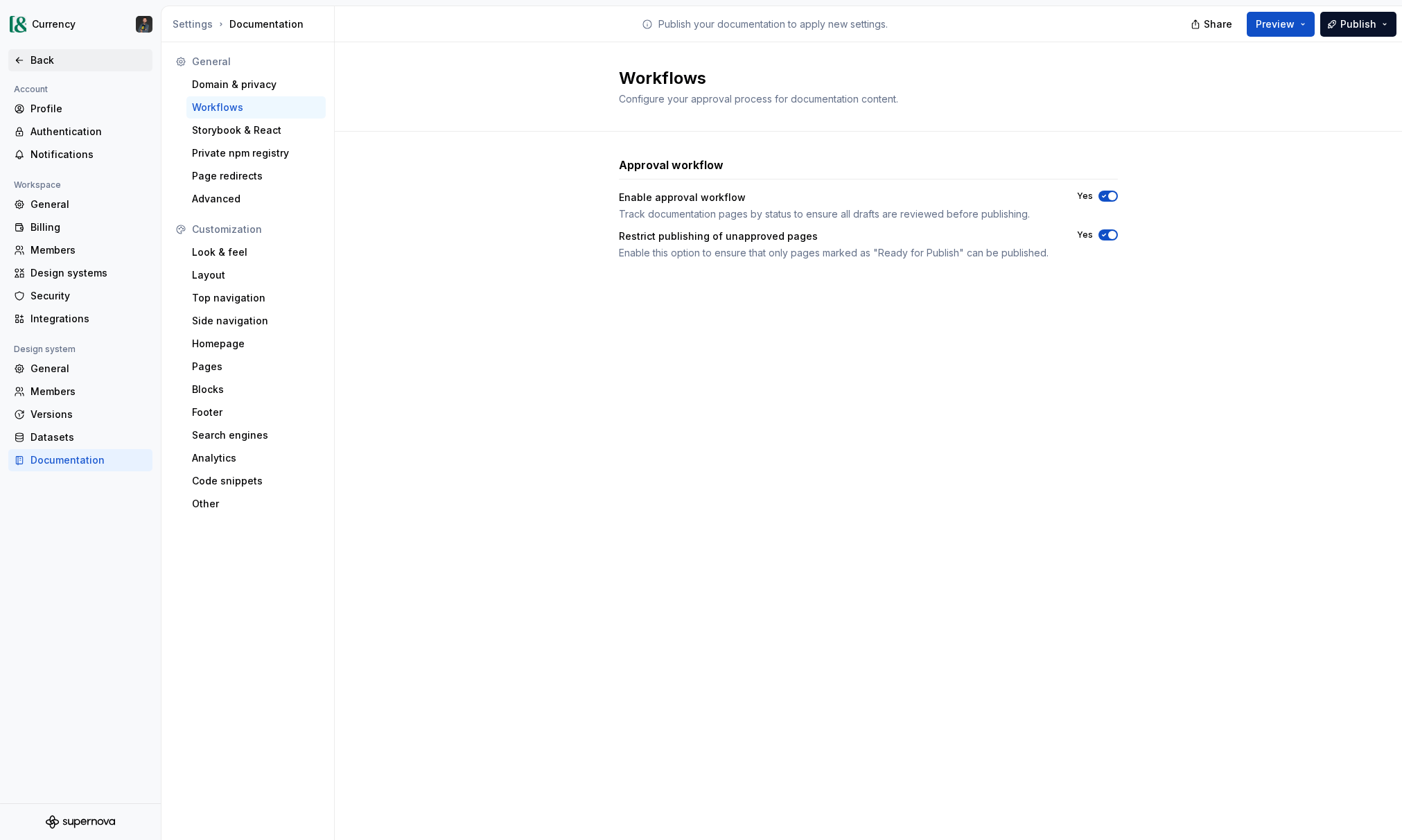
click at [47, 54] on div "Back" at bounding box center [89, 61] width 116 height 14
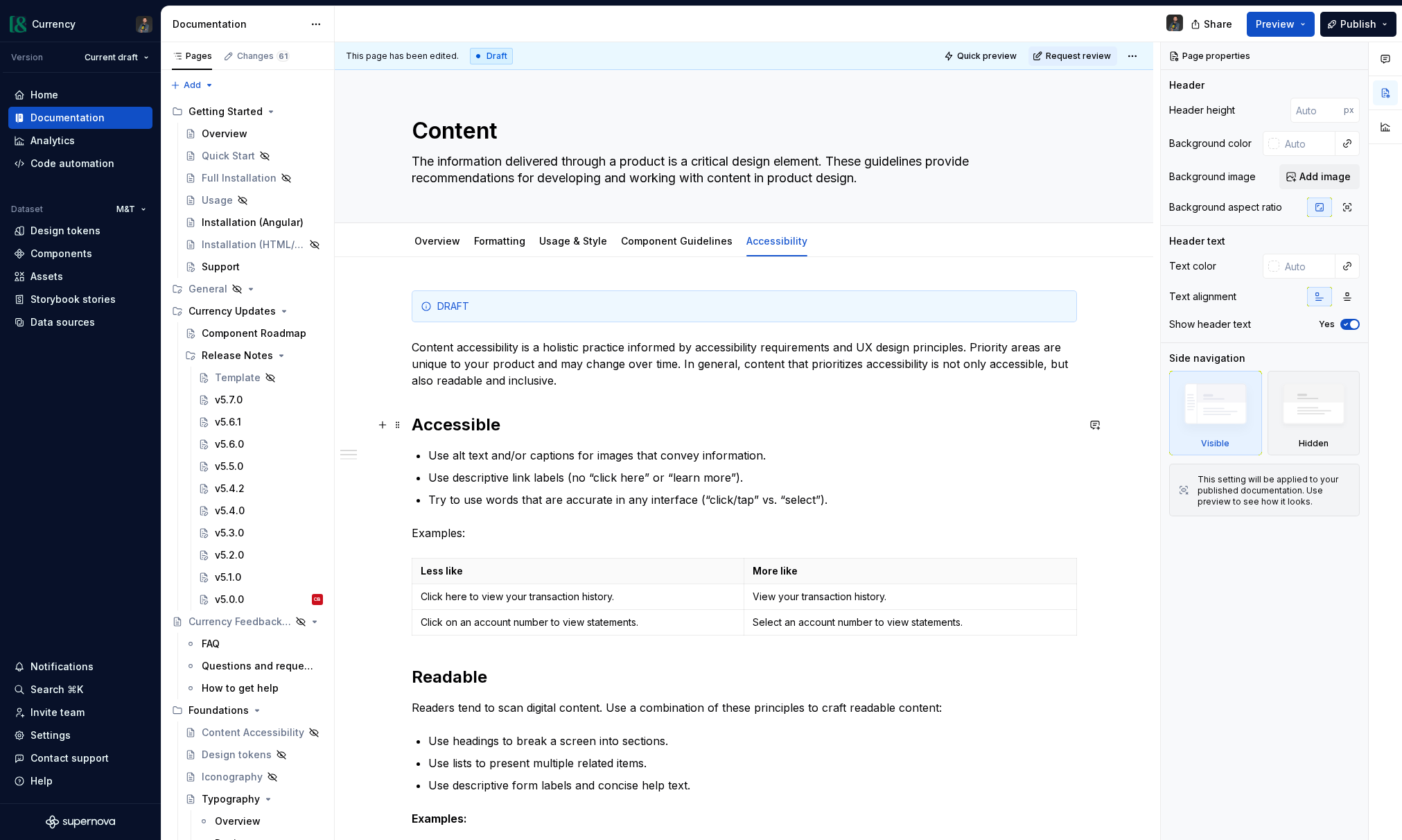
scroll to position [37, 0]
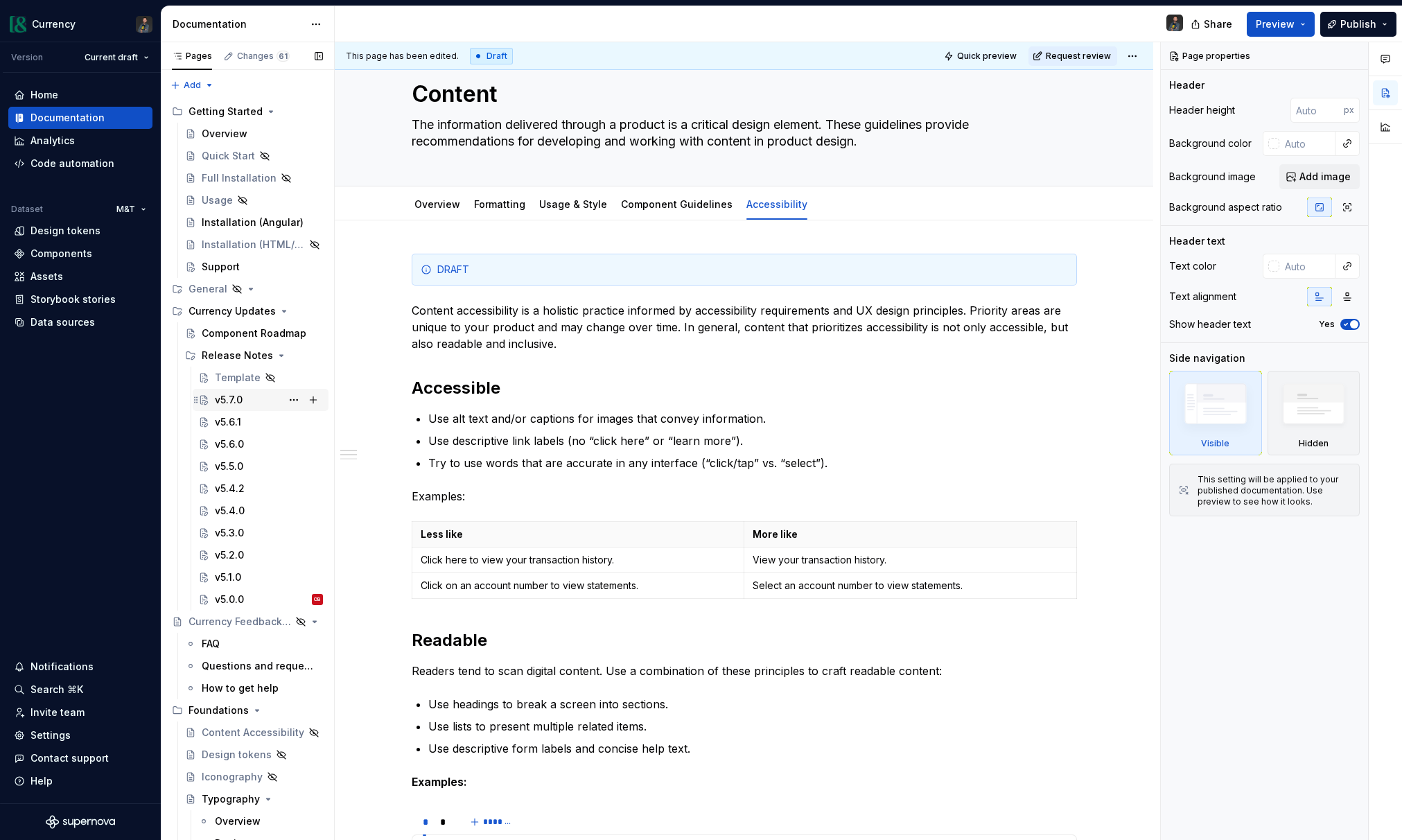
click at [246, 394] on div "v5.7.0" at bounding box center [268, 400] width 108 height 19
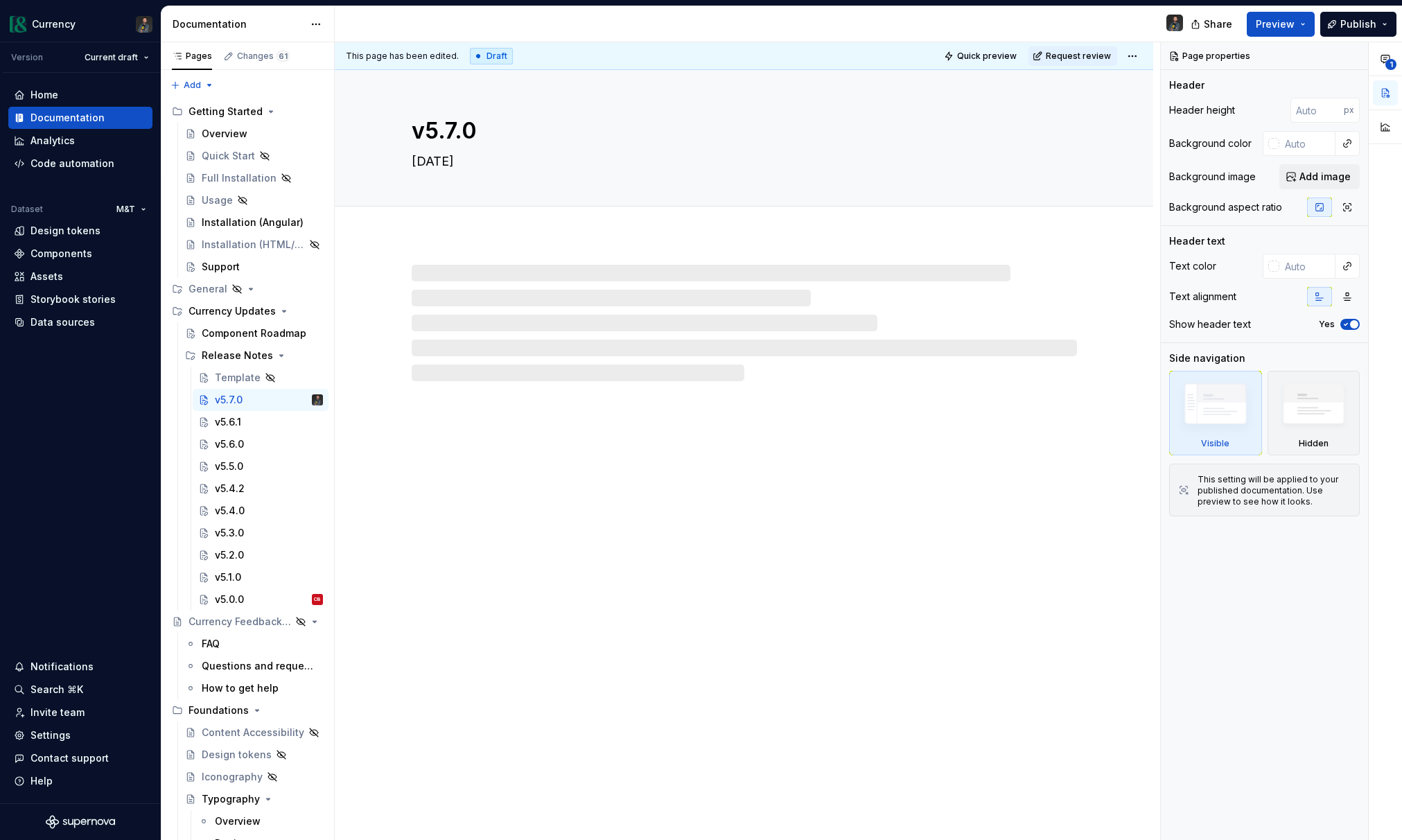
click at [487, 57] on div "Draft" at bounding box center [491, 55] width 43 height 17
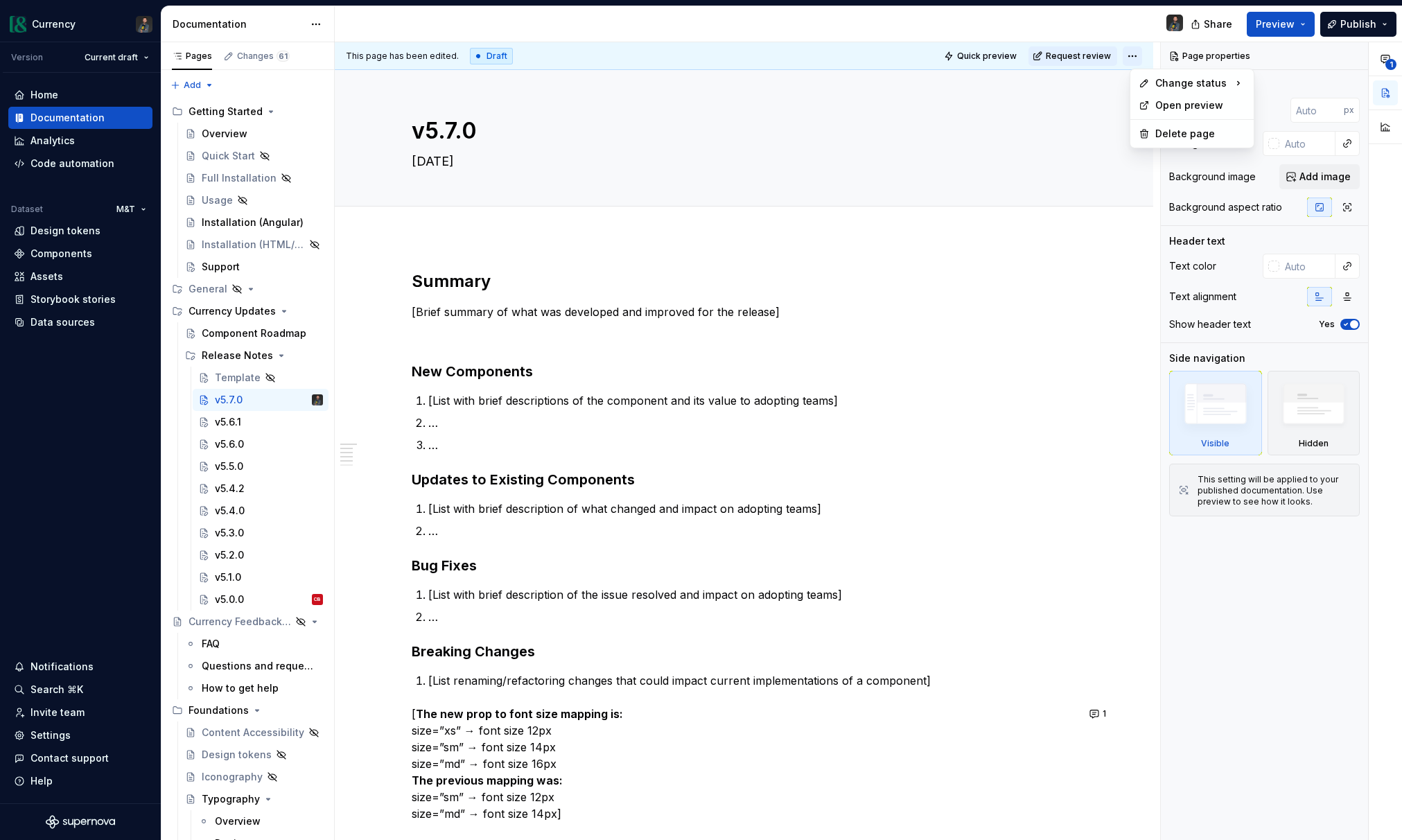
click at [1139, 53] on html "Currency Version Current draft Home Documentation Analytics Code automation Dat…" at bounding box center [701, 420] width 1402 height 840
click at [1053, 29] on html "Currency Version Current draft Home Documentation Analytics Code automation Dat…" at bounding box center [701, 420] width 1402 height 840
click at [1066, 57] on span "Request review" at bounding box center [1078, 56] width 65 height 11
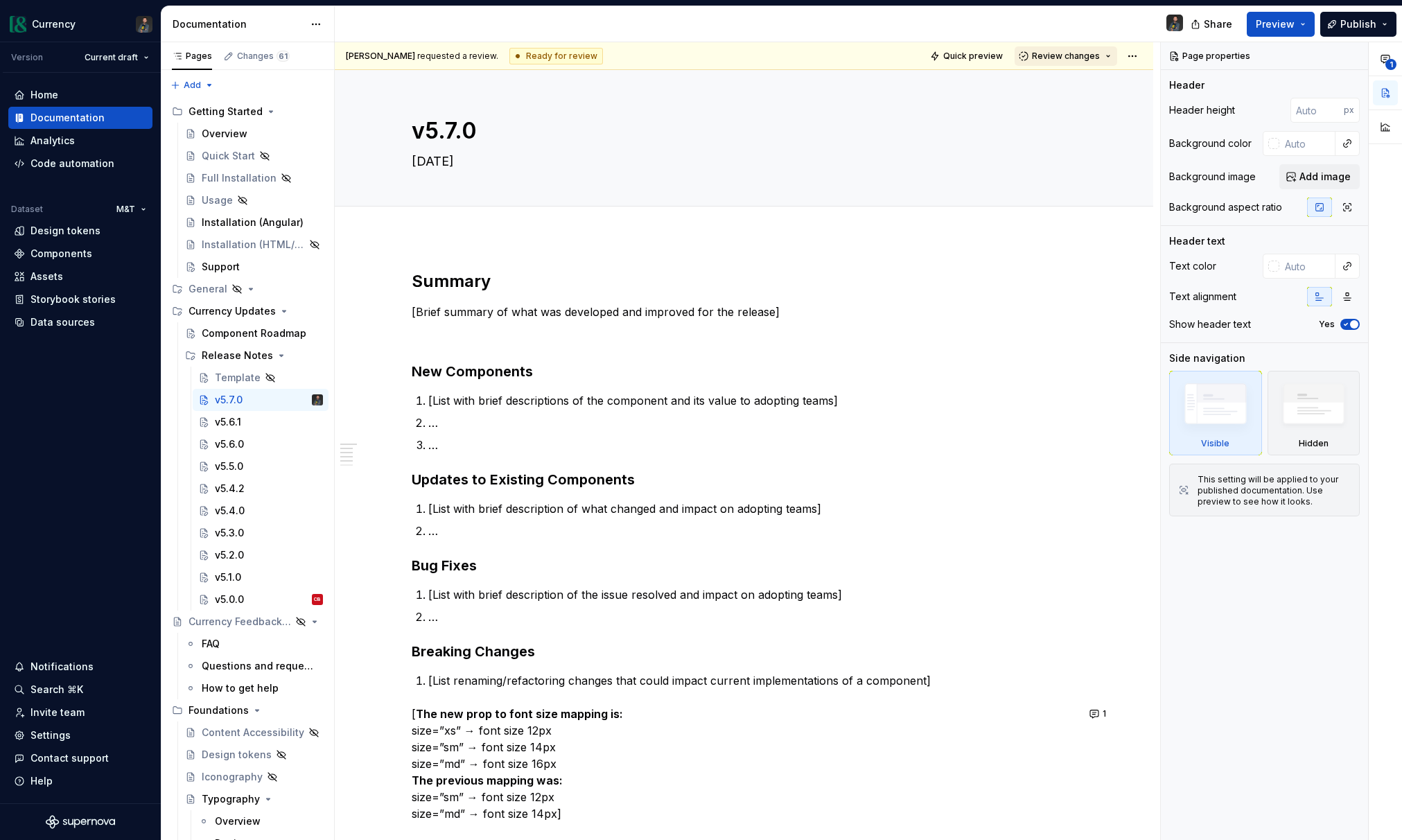
click at [1112, 56] on button "Review changes" at bounding box center [1065, 56] width 103 height 19
click at [1113, 124] on div "Request changes" at bounding box center [1122, 118] width 144 height 14
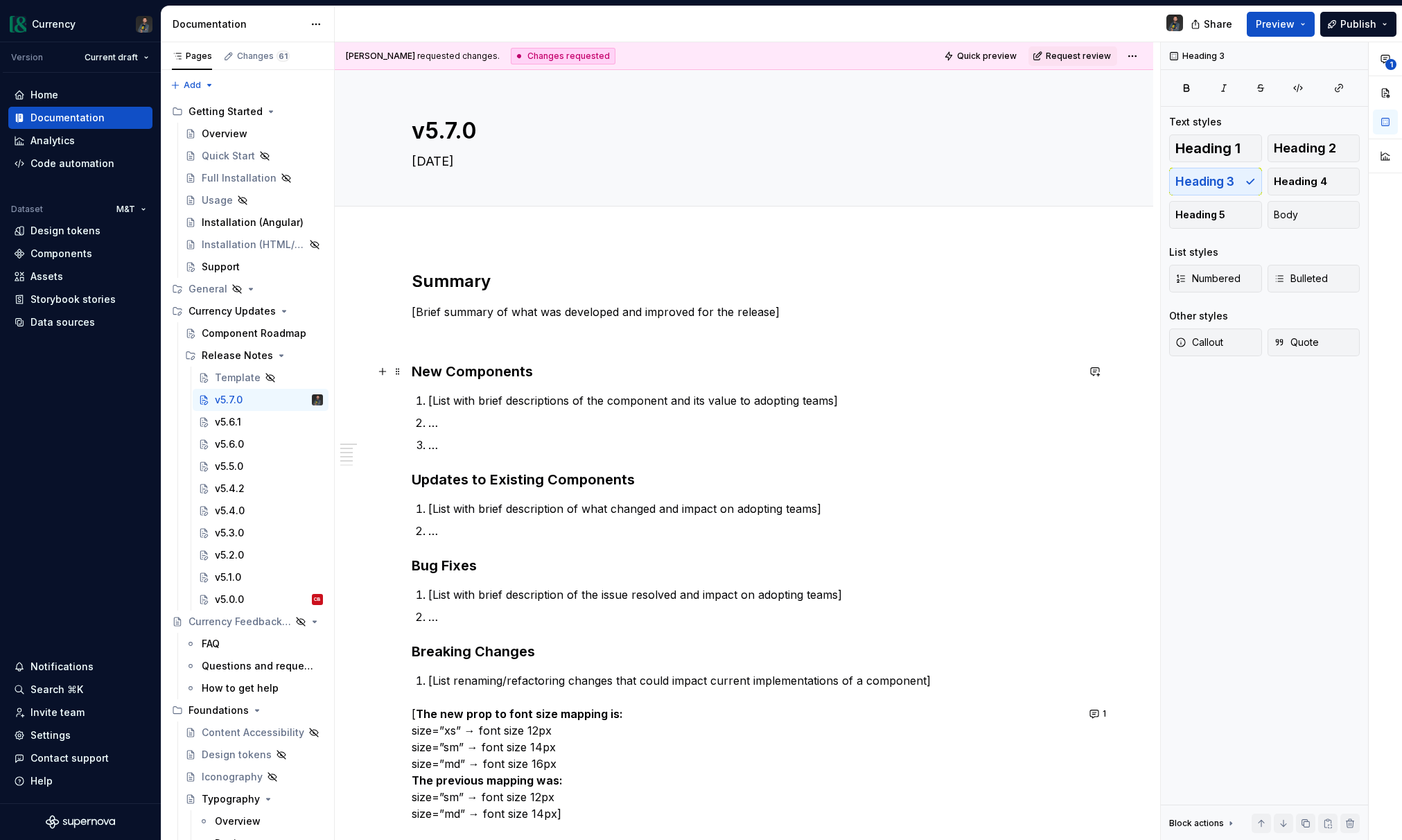
click at [835, 368] on h3 "New Components" at bounding box center [744, 371] width 665 height 19
click at [783, 296] on div "Summary [Brief summary of what was developed and improved for the release] New …" at bounding box center [744, 643] width 665 height 746
type textarea "*"
drag, startPoint x: 774, startPoint y: 299, endPoint x: 727, endPoint y: 453, distance: 161.0
click at [774, 300] on div "Summary [Brief summary of what was developed and improved for the release] New …" at bounding box center [744, 643] width 665 height 746
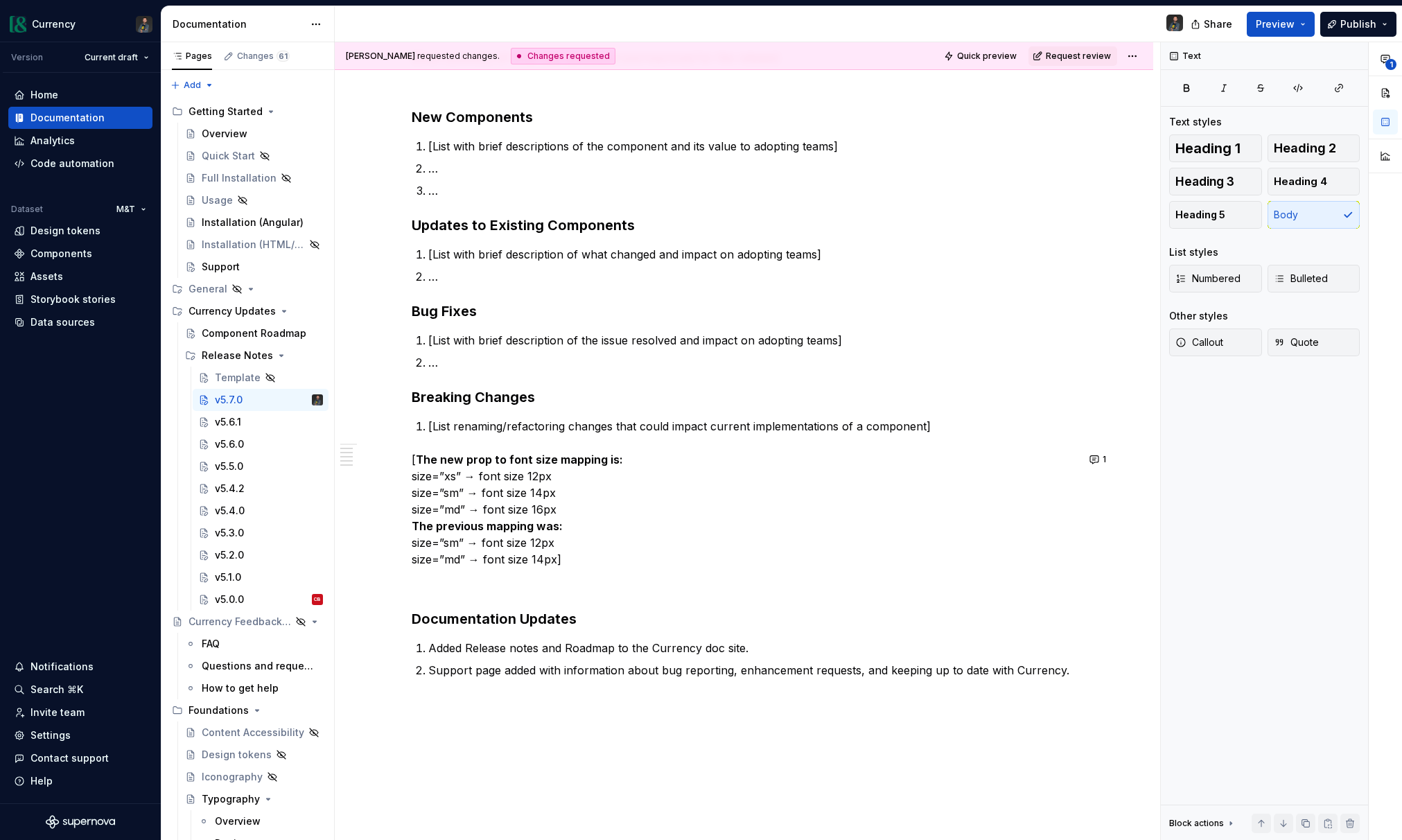
scroll to position [370, 0]
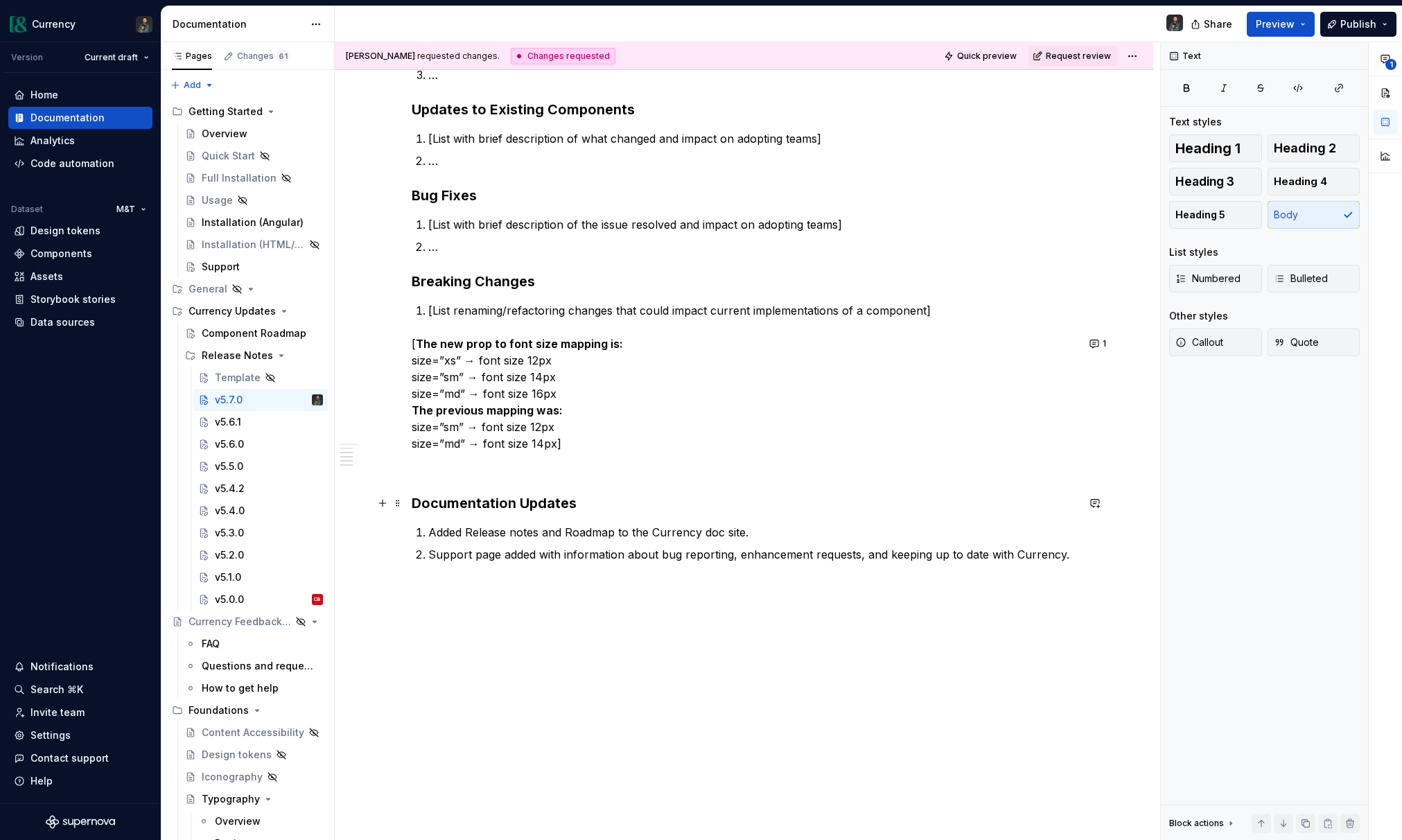
click at [588, 500] on h3 "Documentation Updates" at bounding box center [744, 503] width 665 height 19
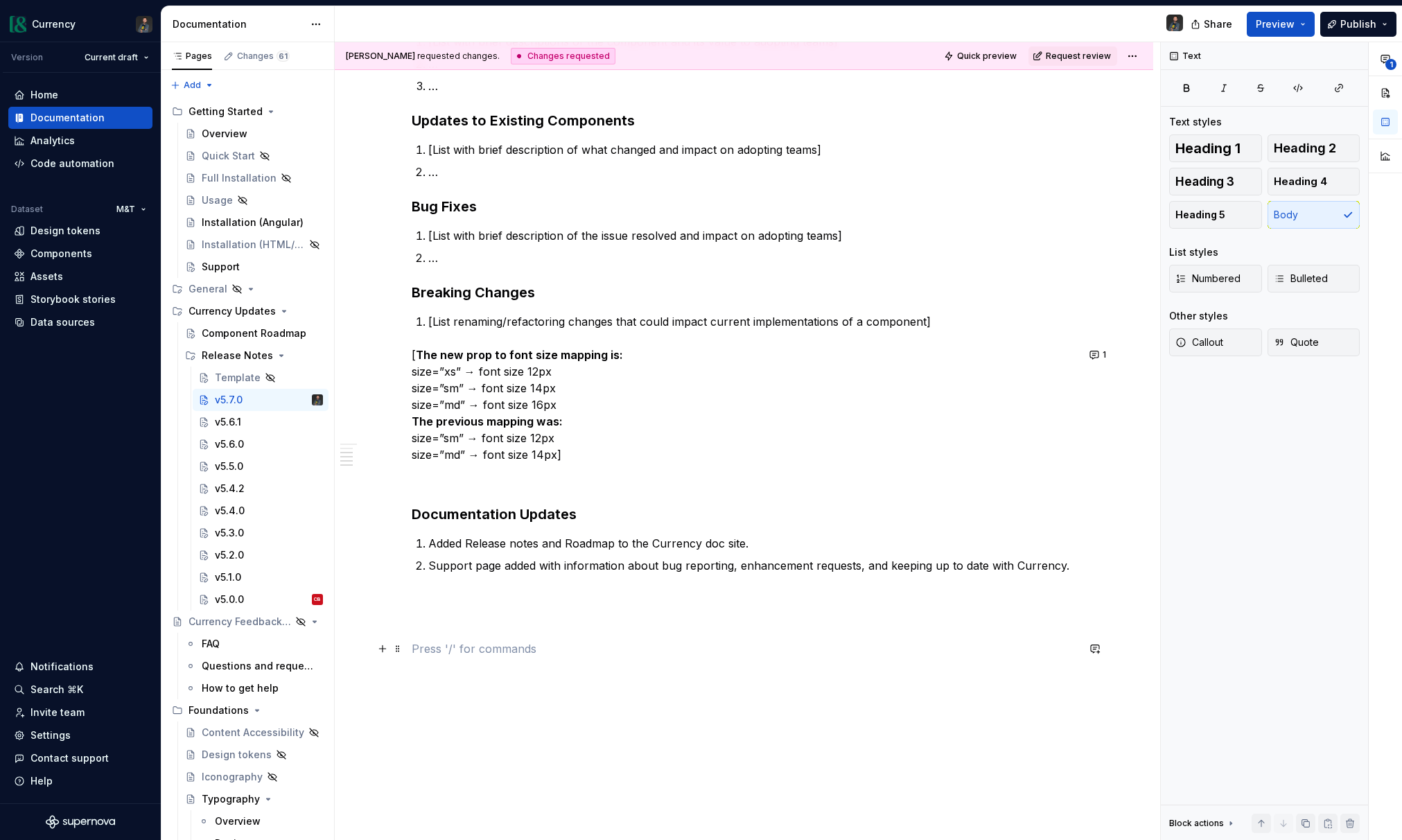
click at [551, 645] on p at bounding box center [744, 648] width 665 height 17
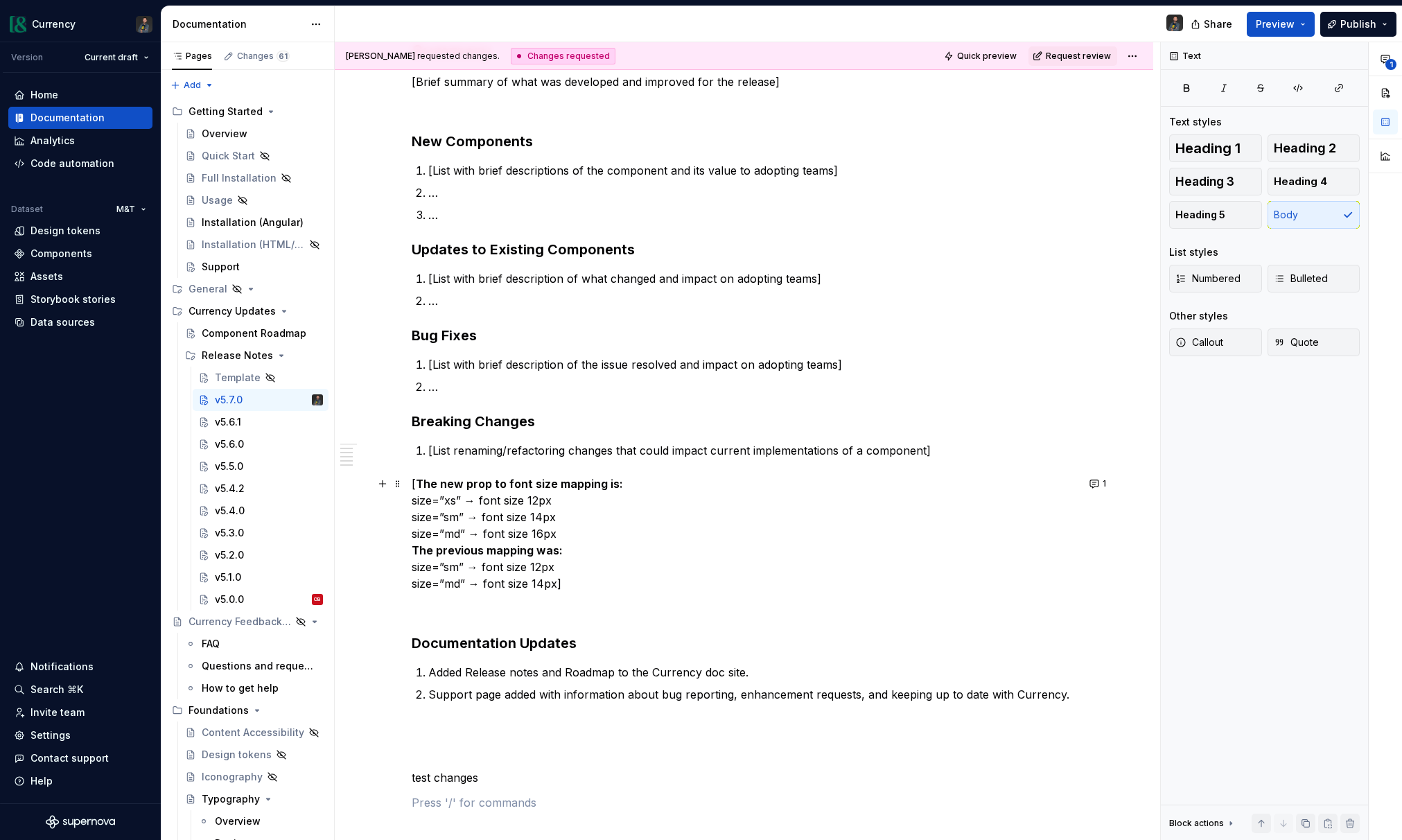
scroll to position [0, 0]
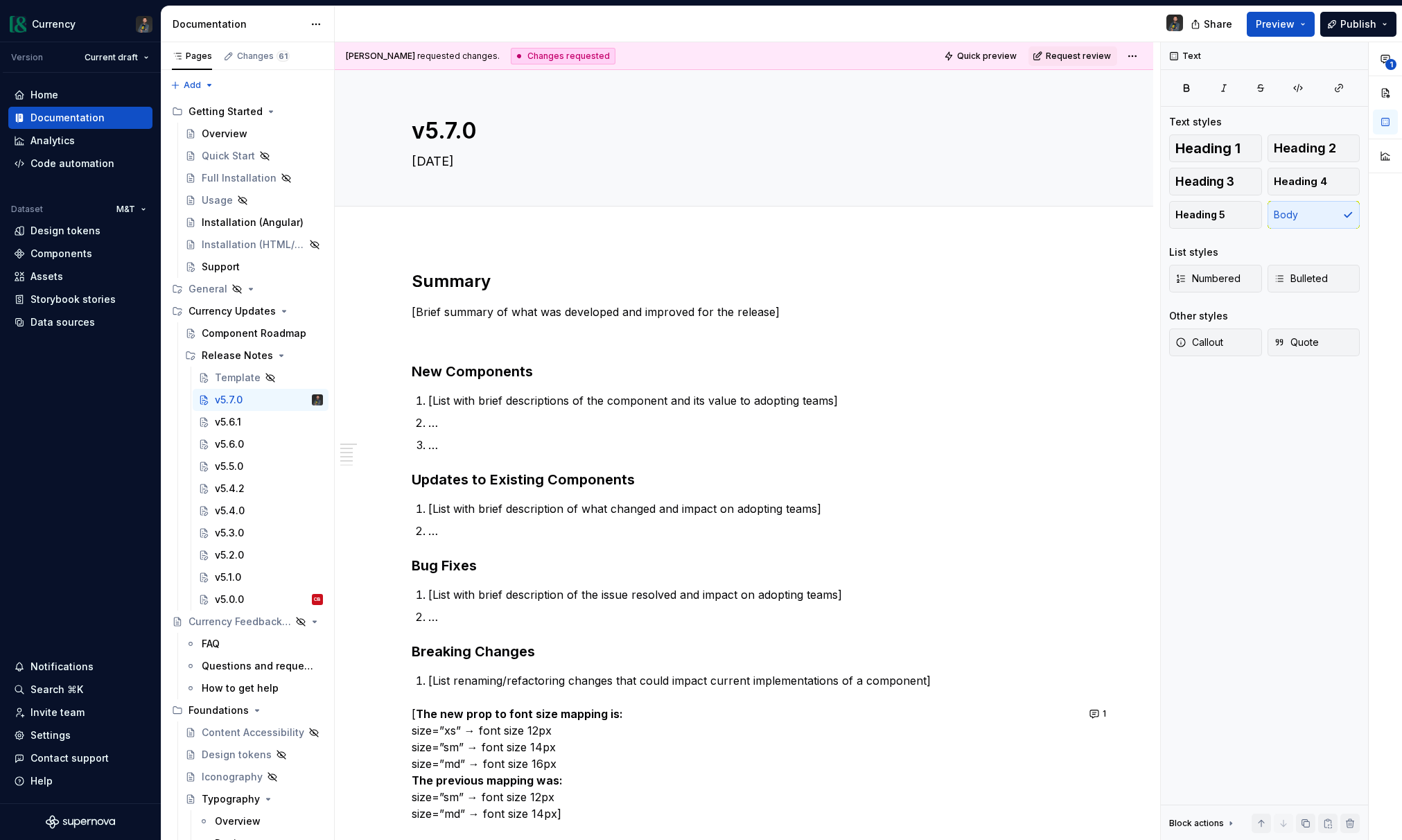
click at [555, 53] on div "Changes requested" at bounding box center [563, 55] width 105 height 17
click at [1137, 56] on html "Currency Version Current draft Home Documentation Analytics Code automation Dat…" at bounding box center [701, 420] width 1402 height 840
click at [877, 54] on html "Currency Version Current draft Home Documentation Analytics Code automation Dat…" at bounding box center [701, 420] width 1402 height 840
click at [48, 668] on div "Notifications" at bounding box center [62, 667] width 63 height 14
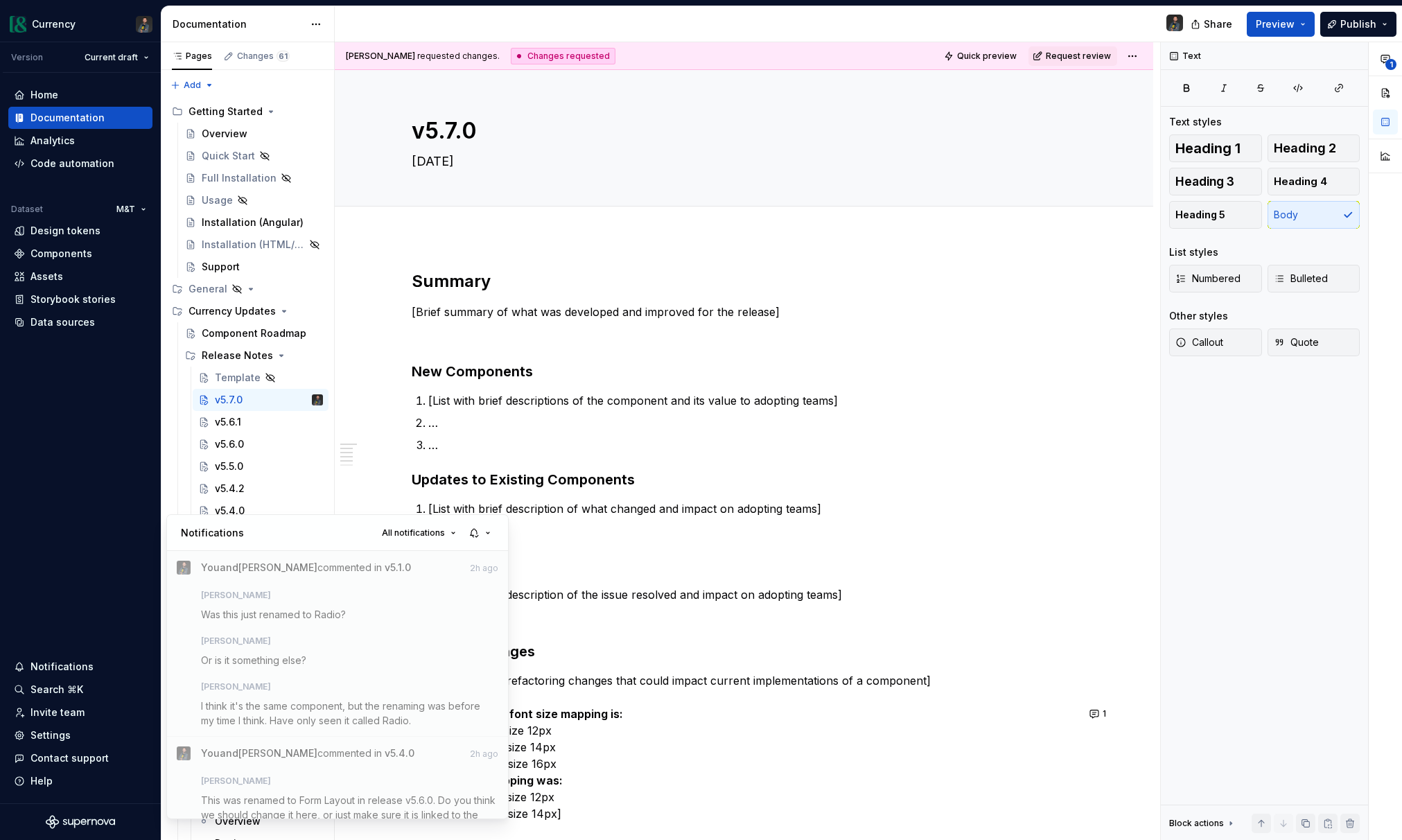
click at [1249, 467] on div "**********" at bounding box center [1282, 442] width 241 height 799
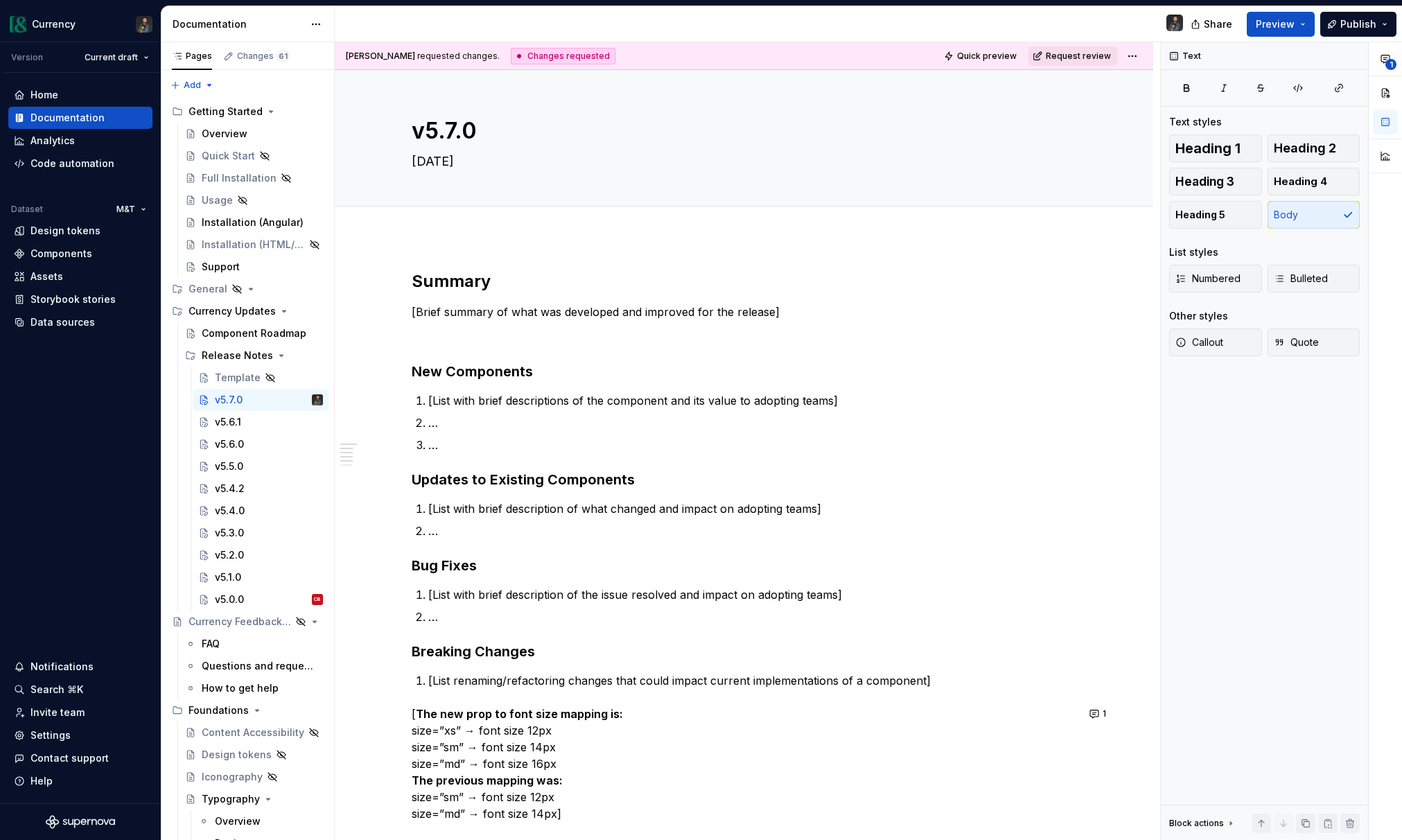
click at [1070, 51] on span "Request review" at bounding box center [1078, 56] width 65 height 11
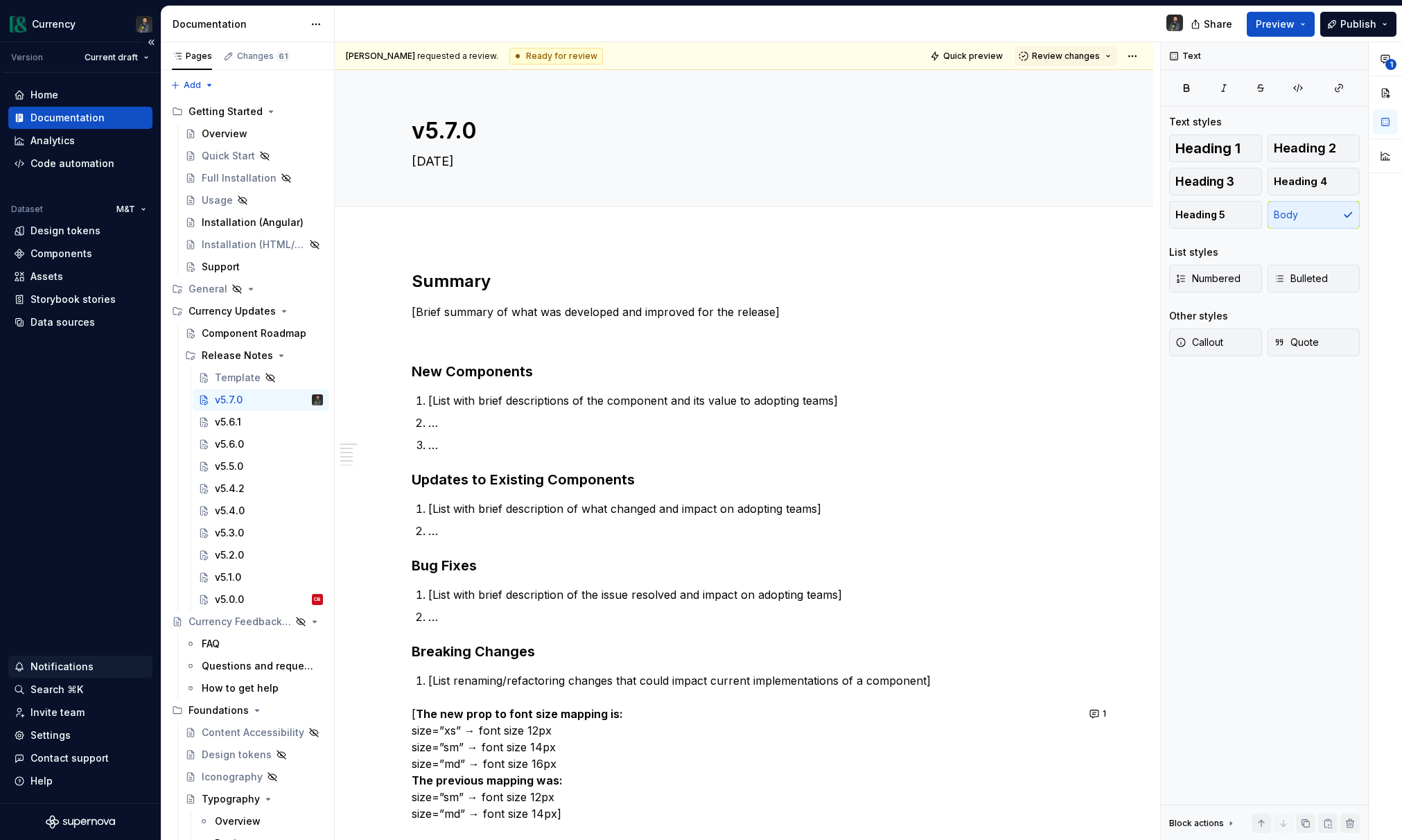
click at [55, 665] on div "Notifications" at bounding box center [62, 667] width 63 height 14
click at [731, 566] on html "Currency Version Current draft Home Documentation Analytics Code automation Dat…" at bounding box center [701, 420] width 1402 height 840
click at [1093, 53] on span "Review changes" at bounding box center [1065, 56] width 68 height 11
click at [529, 46] on div "[PERSON_NAME] requested a review. Ready for review Quick preview Review changes" at bounding box center [744, 56] width 818 height 28
click at [519, 59] on div "Ready for review" at bounding box center [556, 55] width 93 height 17
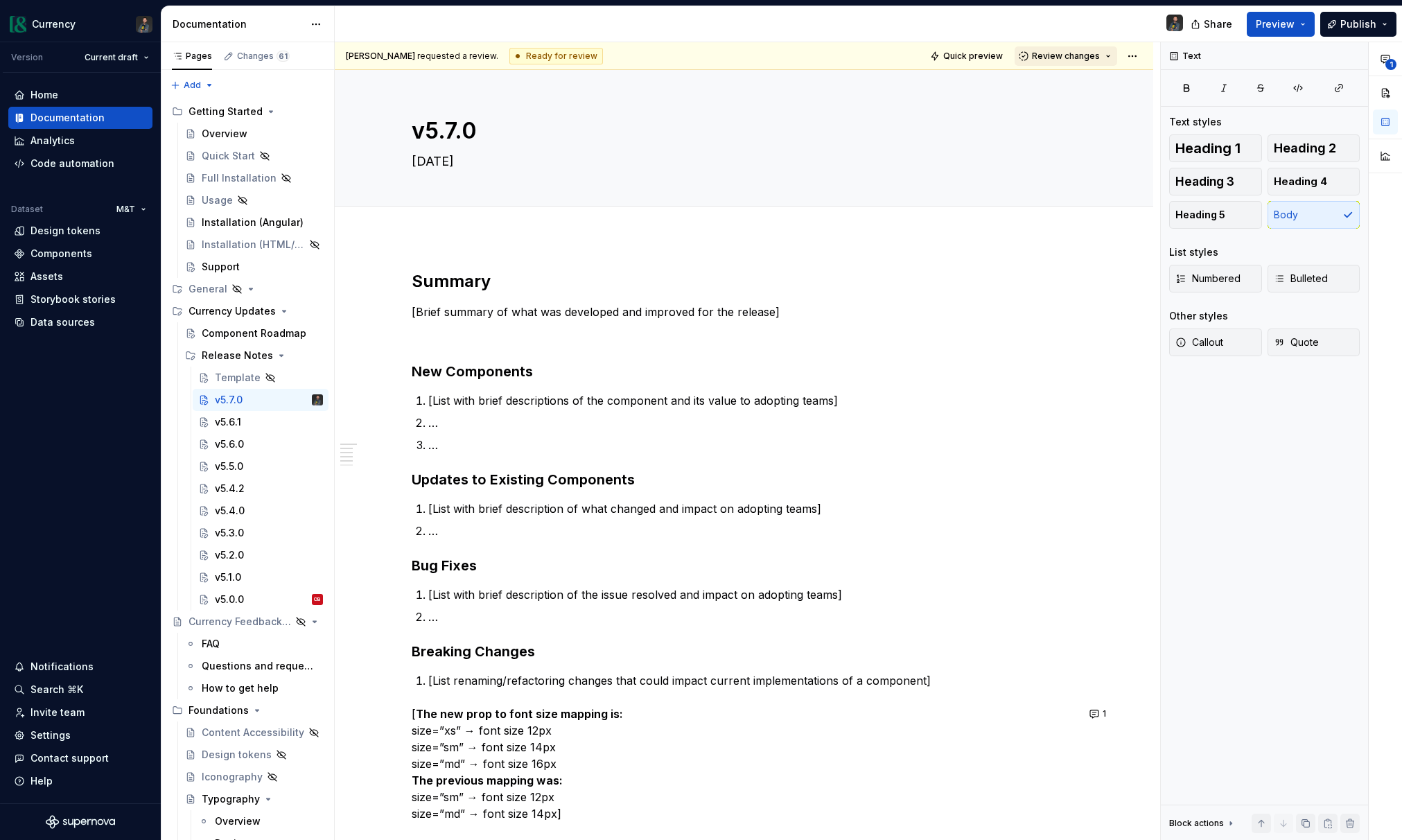
drag, startPoint x: 1098, startPoint y: 54, endPoint x: 1096, endPoint y: 61, distance: 7.3
click at [1098, 54] on span "Review changes" at bounding box center [1065, 56] width 68 height 11
click at [1081, 92] on div "This page is ready to publish." at bounding box center [1111, 97] width 121 height 11
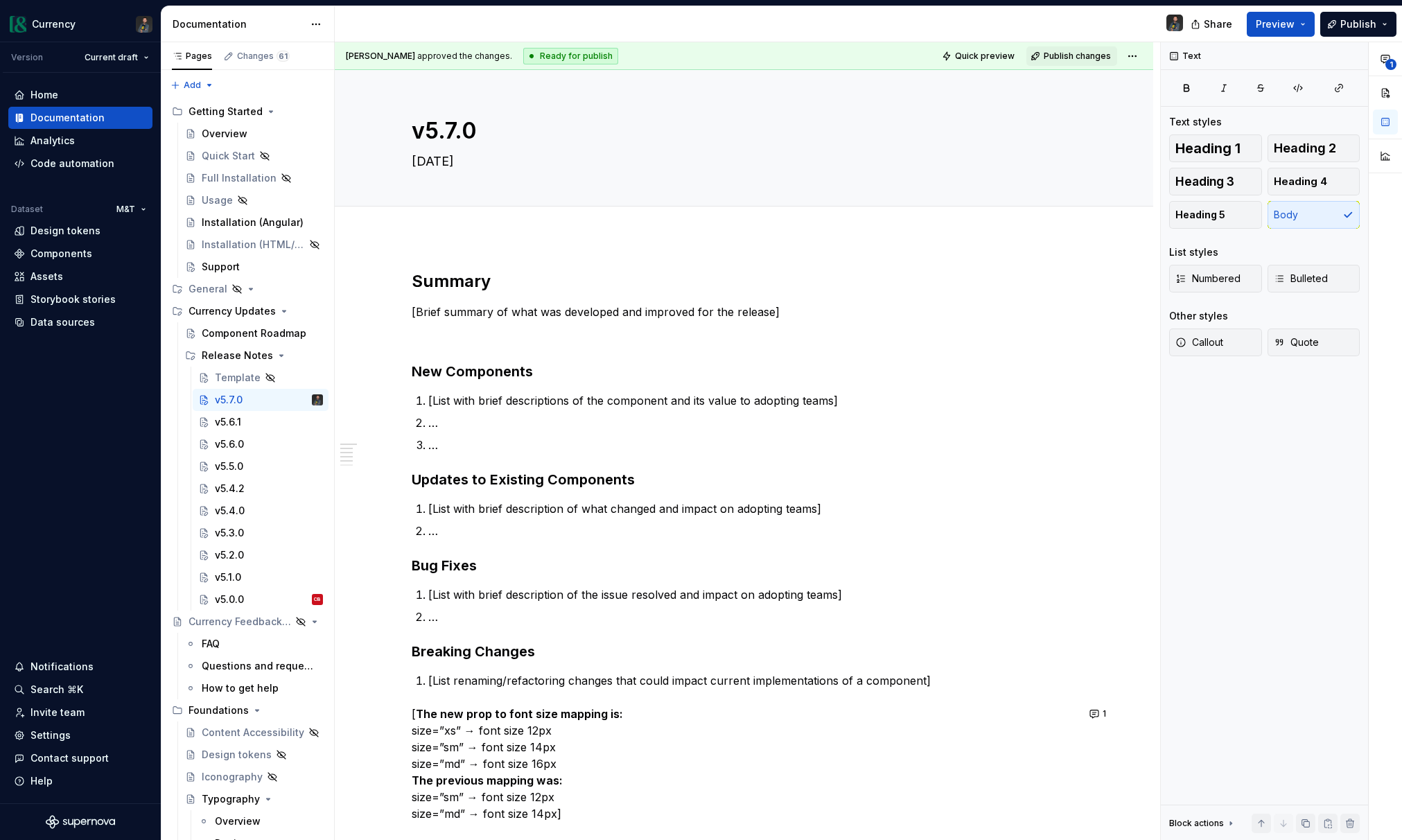
click at [549, 59] on div "Ready for publish" at bounding box center [571, 55] width 95 height 17
click at [1141, 48] on html "Currency Version Current draft Home Documentation Analytics Code automation Dat…" at bounding box center [701, 420] width 1402 height 840
click at [1289, 89] on div "Draft" at bounding box center [1325, 86] width 141 height 22
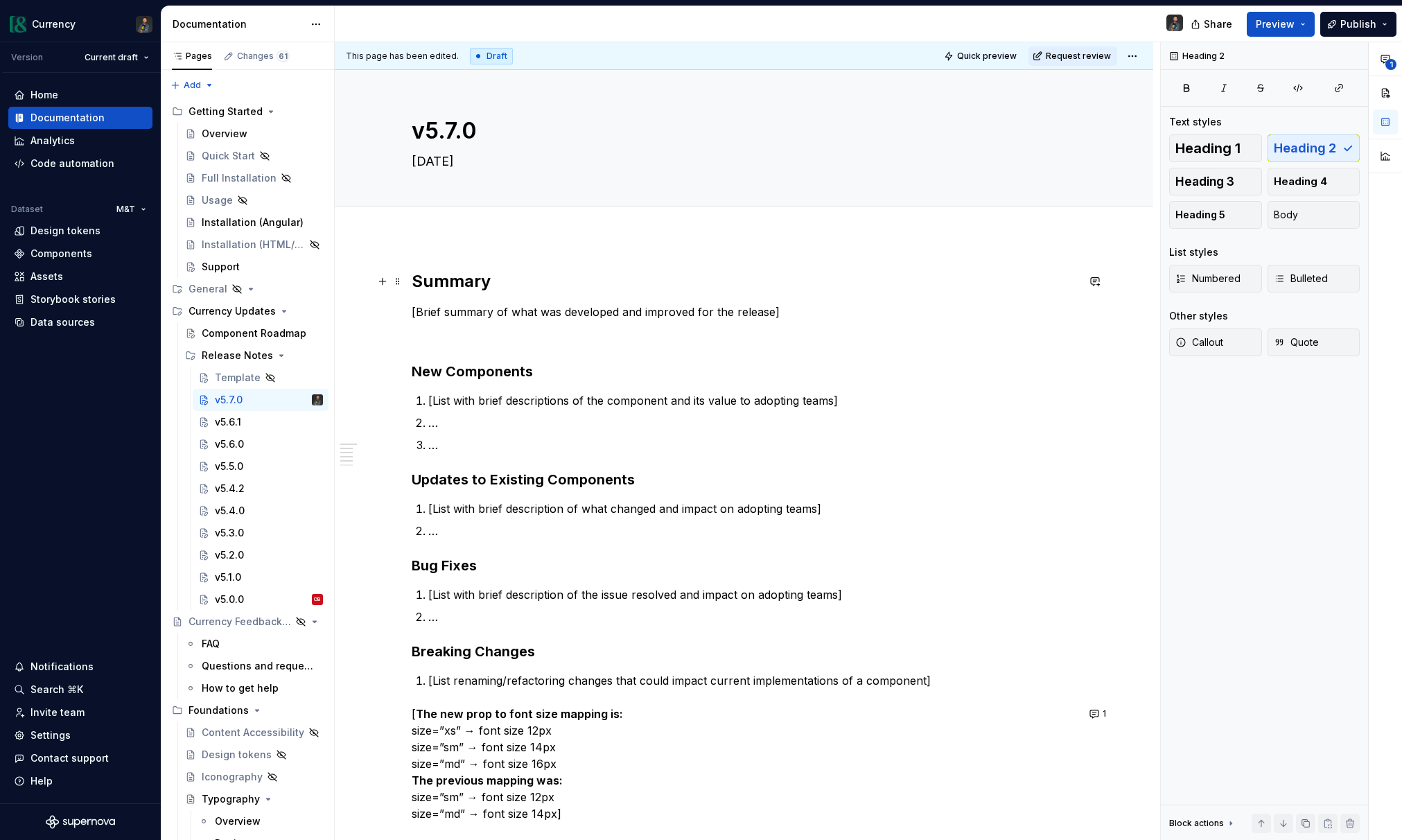
click at [632, 278] on h2 "Summary" at bounding box center [744, 281] width 665 height 22
click at [70, 665] on div "Notifications" at bounding box center [62, 667] width 63 height 14
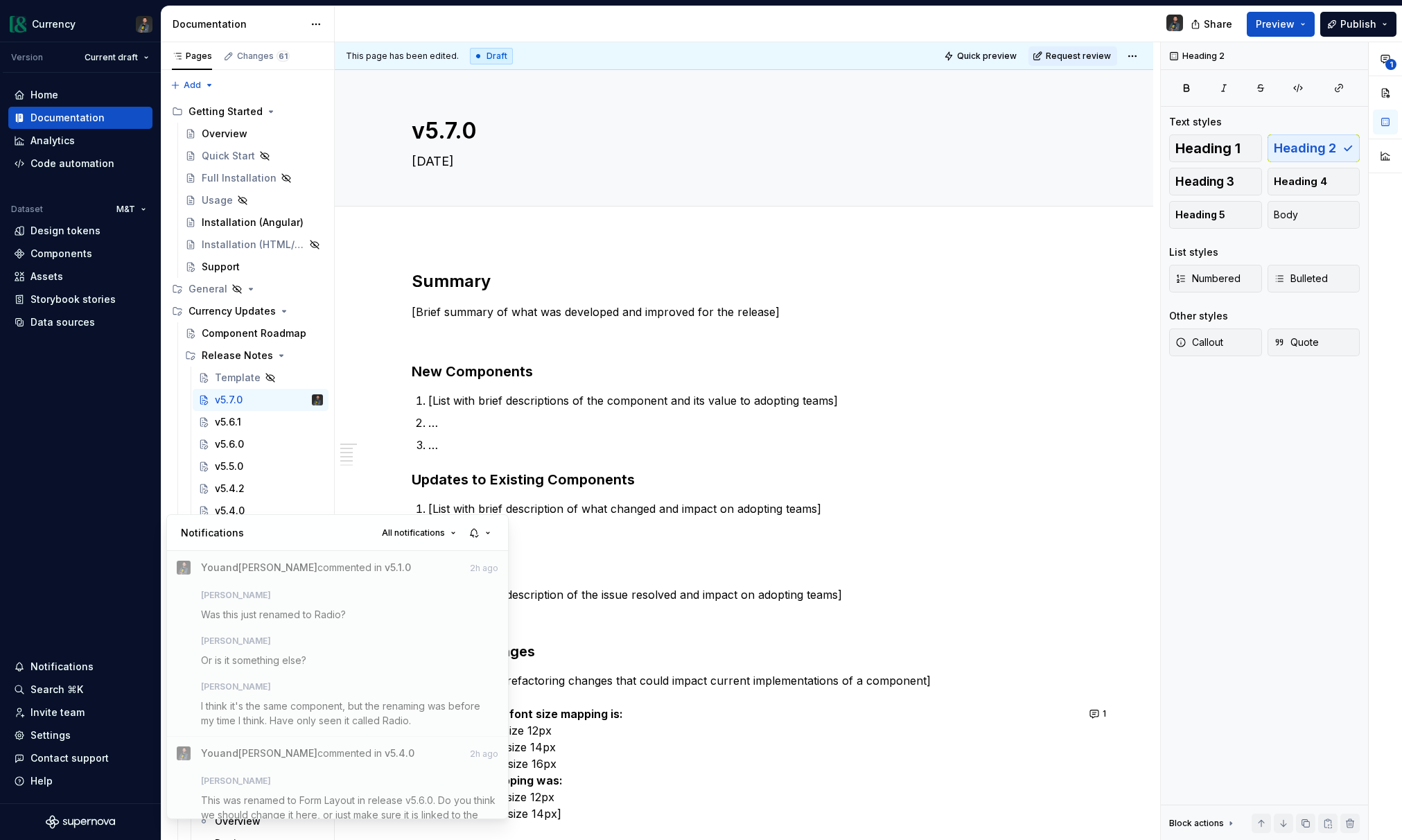
click at [36, 740] on html "Currency Version Current draft Home Documentation Analytics Code automation Dat…" at bounding box center [701, 420] width 1402 height 840
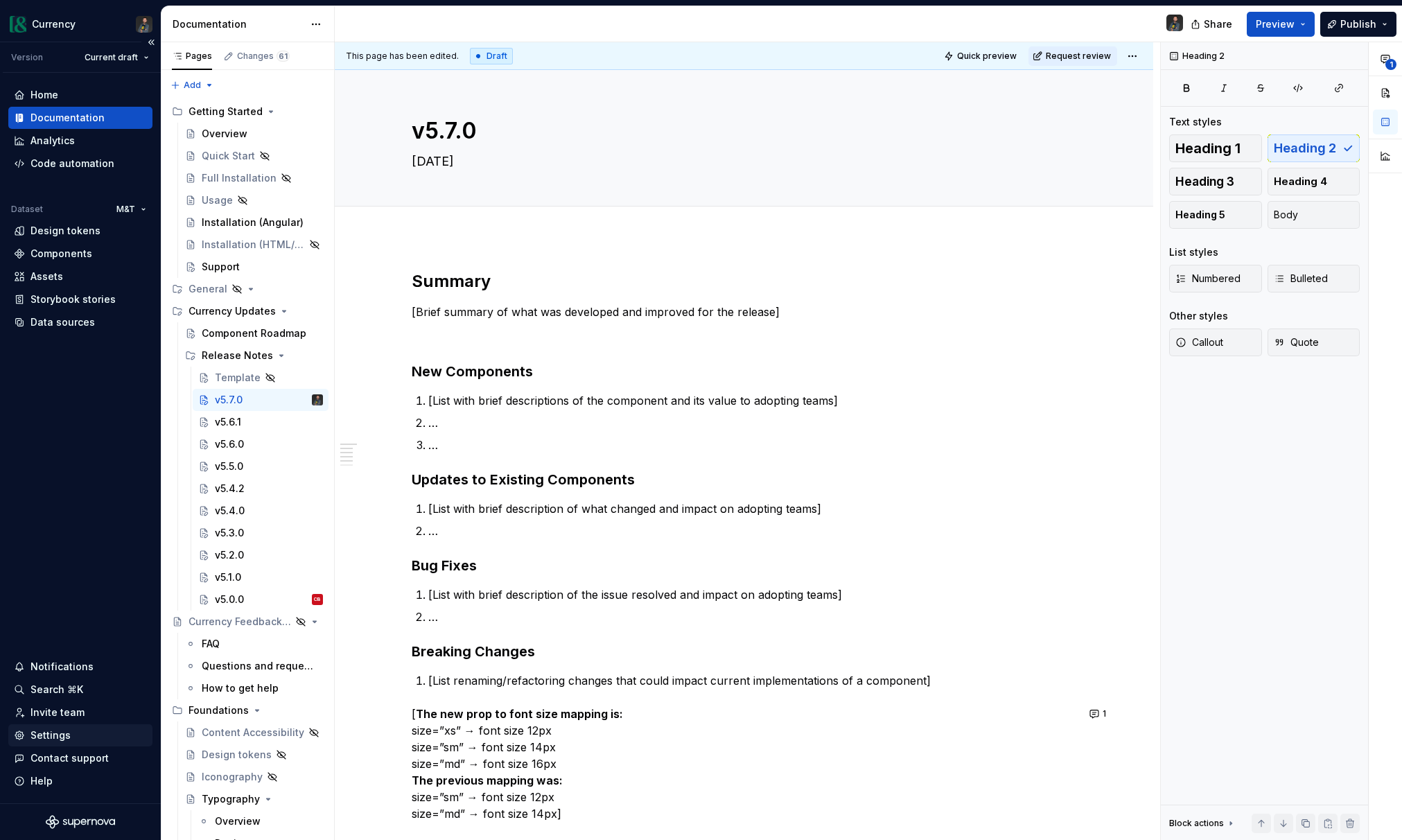
click at [45, 732] on div "Settings" at bounding box center [51, 735] width 40 height 14
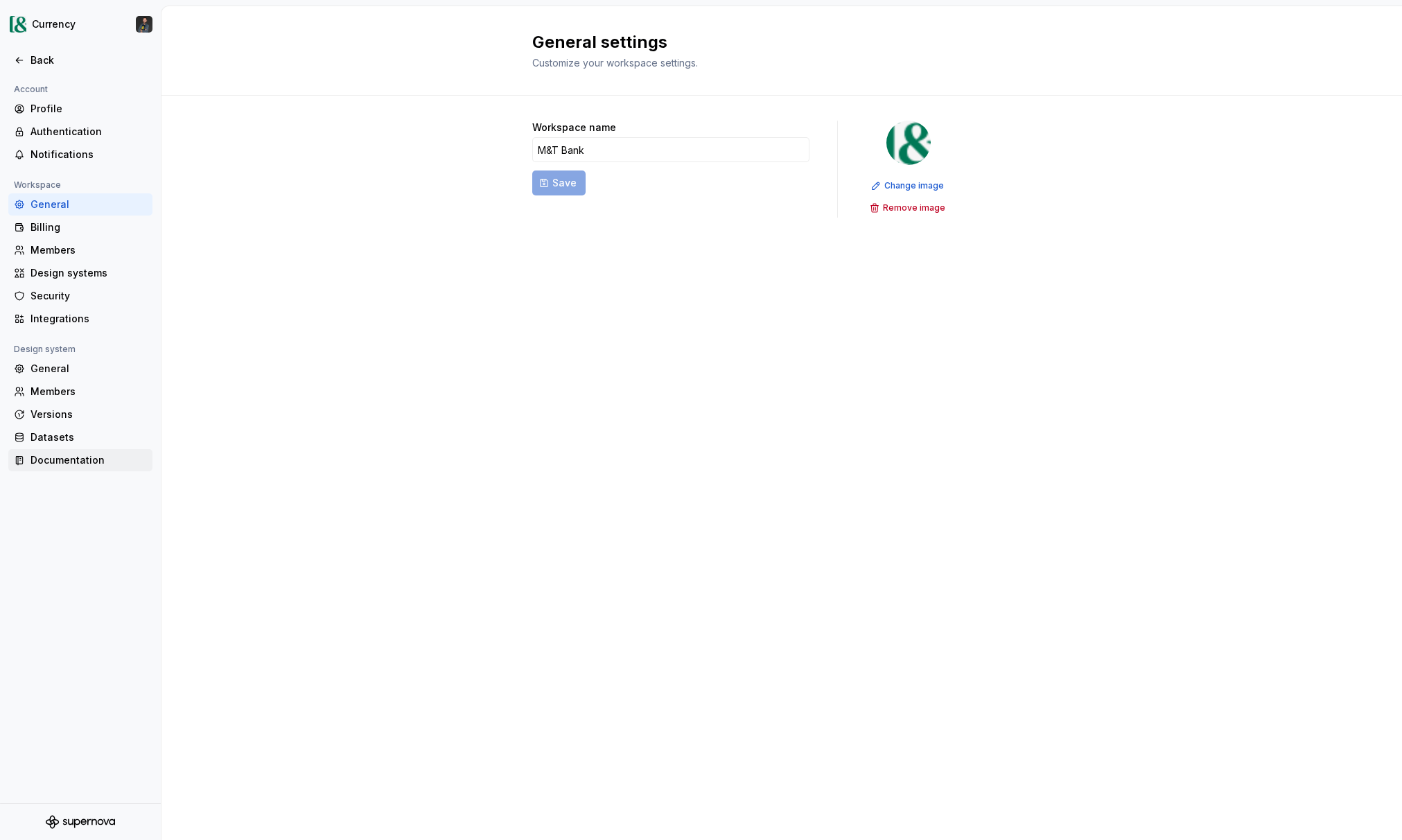
click at [54, 466] on div "Documentation" at bounding box center [89, 460] width 116 height 14
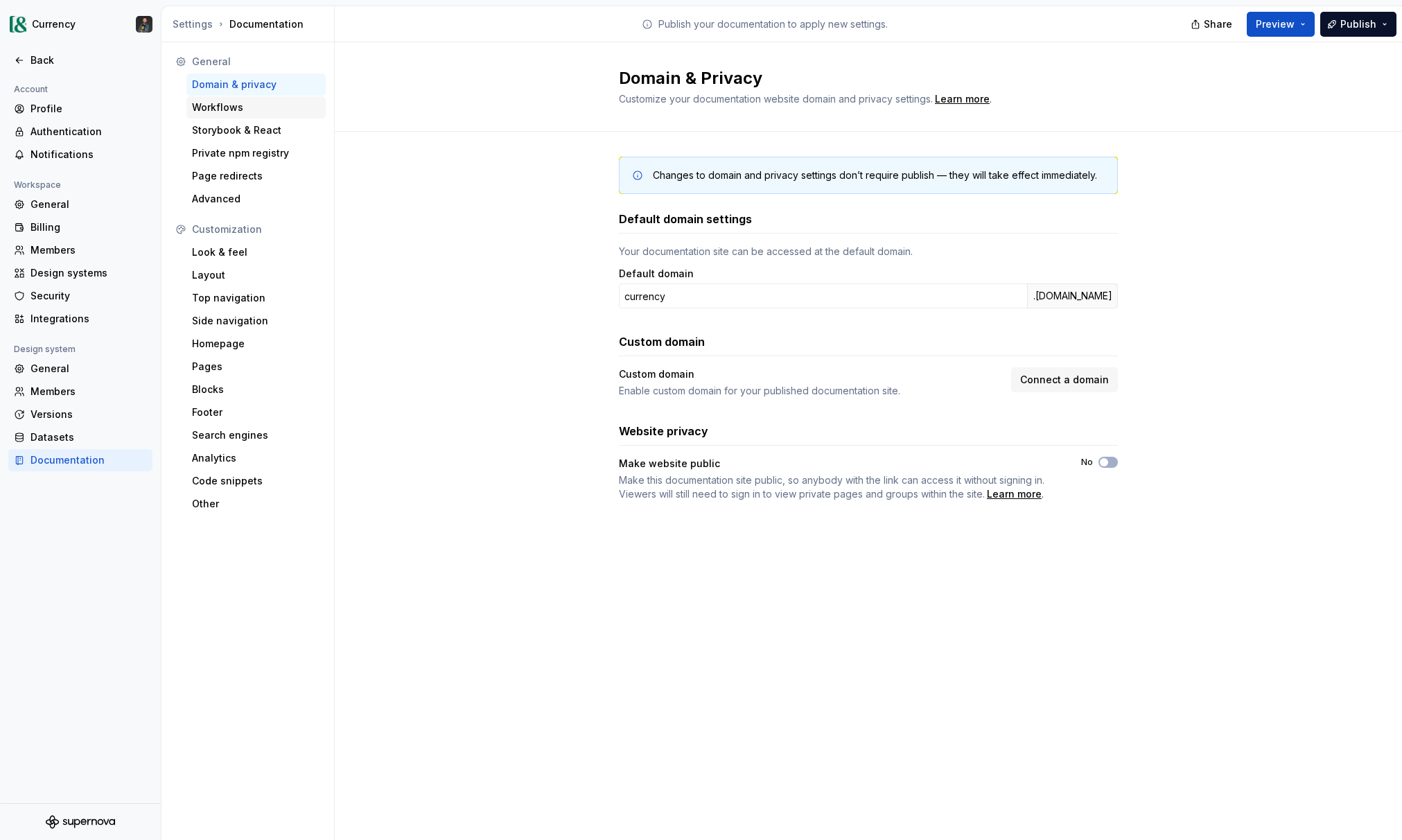
click at [221, 113] on div "Workflows" at bounding box center [256, 107] width 128 height 14
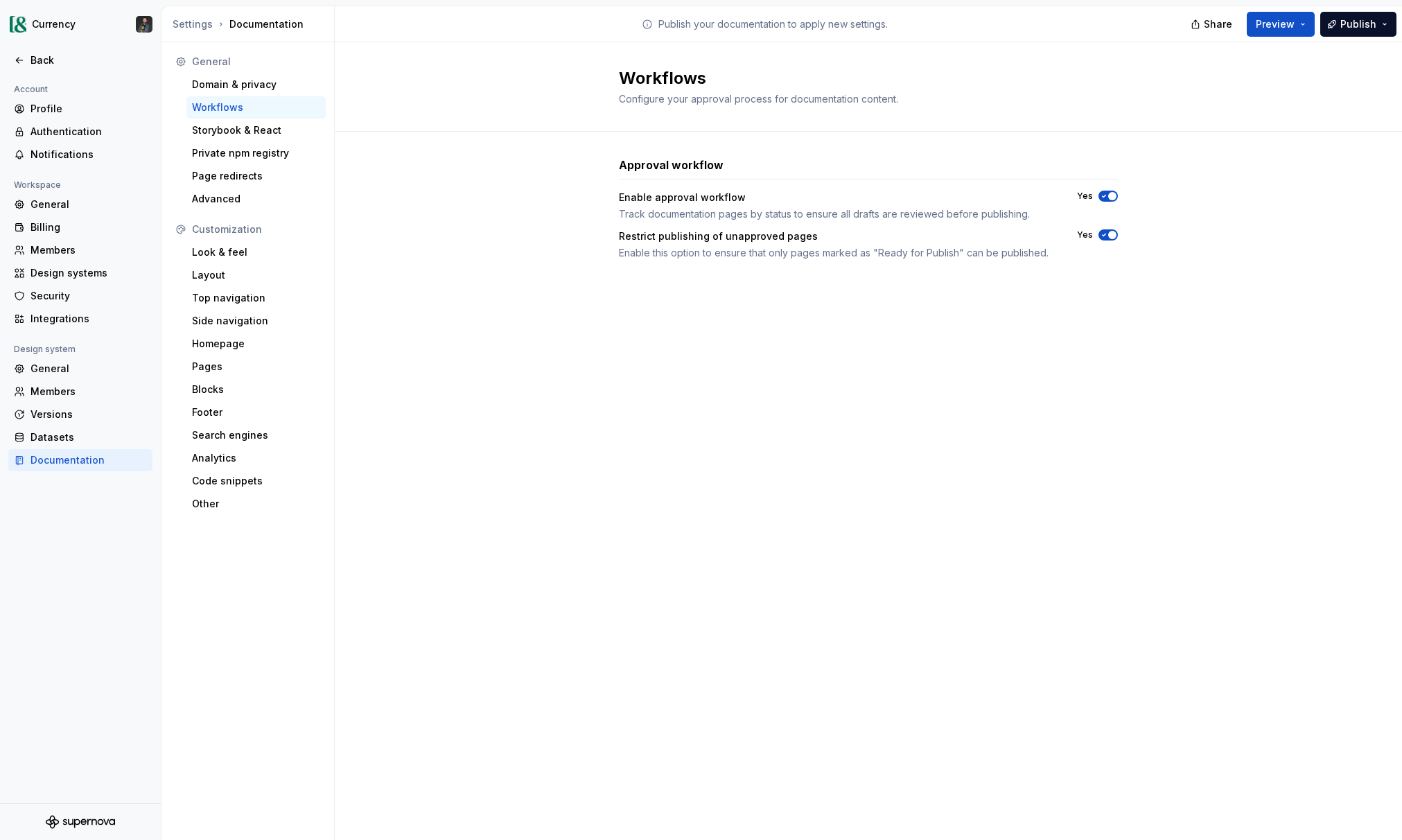
drag, startPoint x: 1107, startPoint y: 196, endPoint x: 1109, endPoint y: 226, distance: 30.1
click at [1108, 196] on span "button" at bounding box center [1112, 195] width 8 height 8
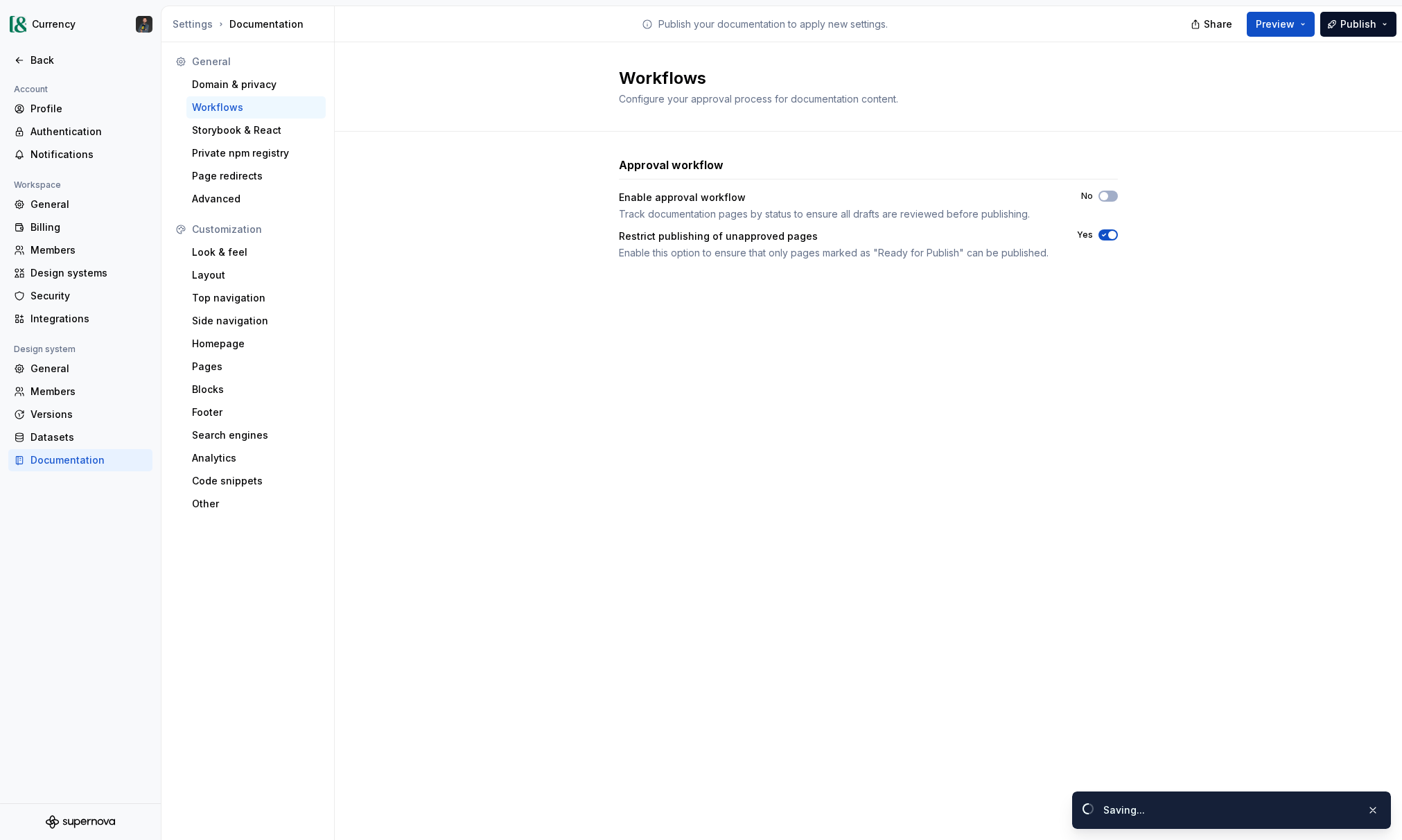
click at [1102, 237] on icon "button" at bounding box center [1104, 234] width 11 height 8
click at [1203, 282] on div "Approval workflow Enable approval workflow Track documentation pages by status …" at bounding box center [868, 223] width 1067 height 181
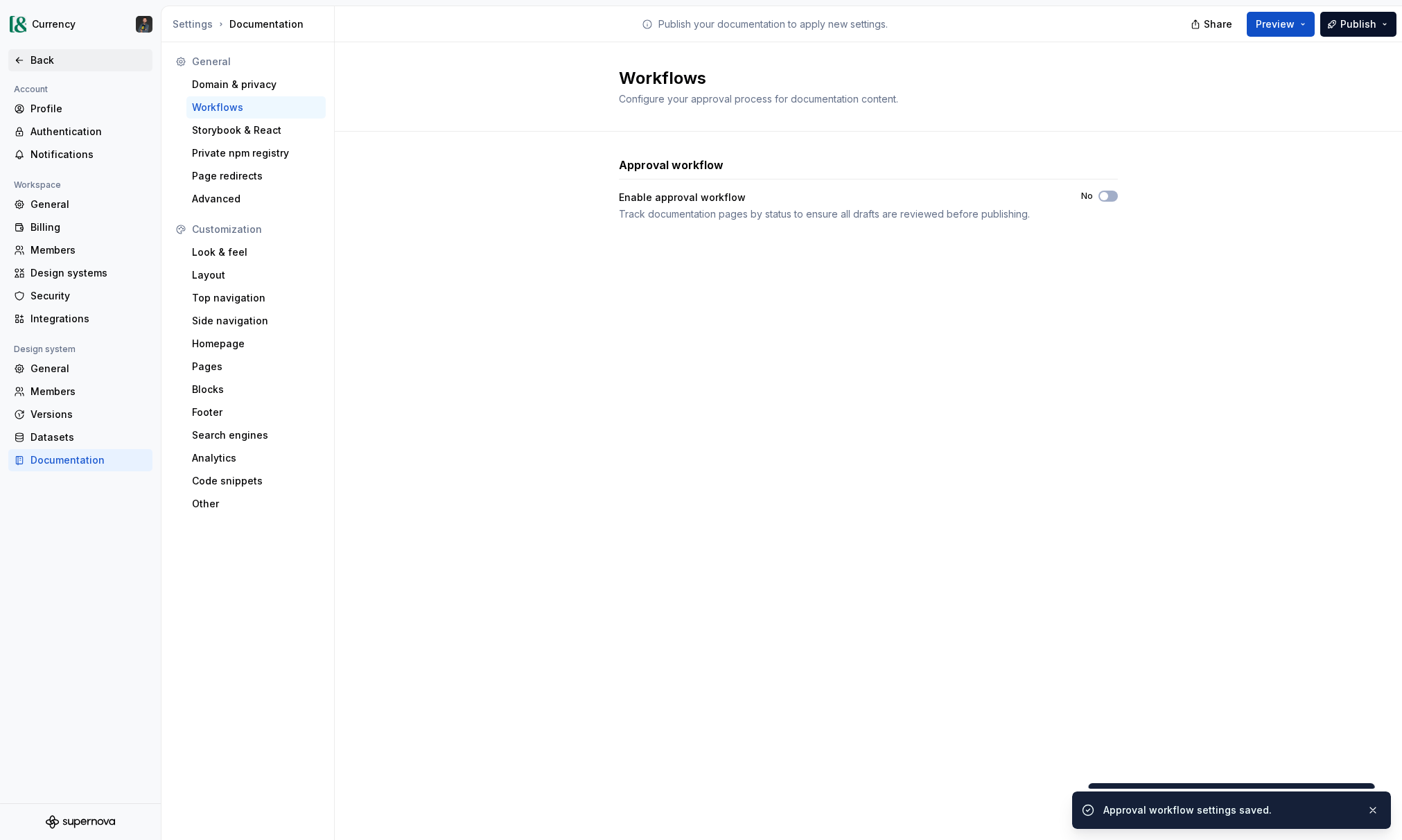
click at [31, 57] on div "Back" at bounding box center [89, 61] width 116 height 14
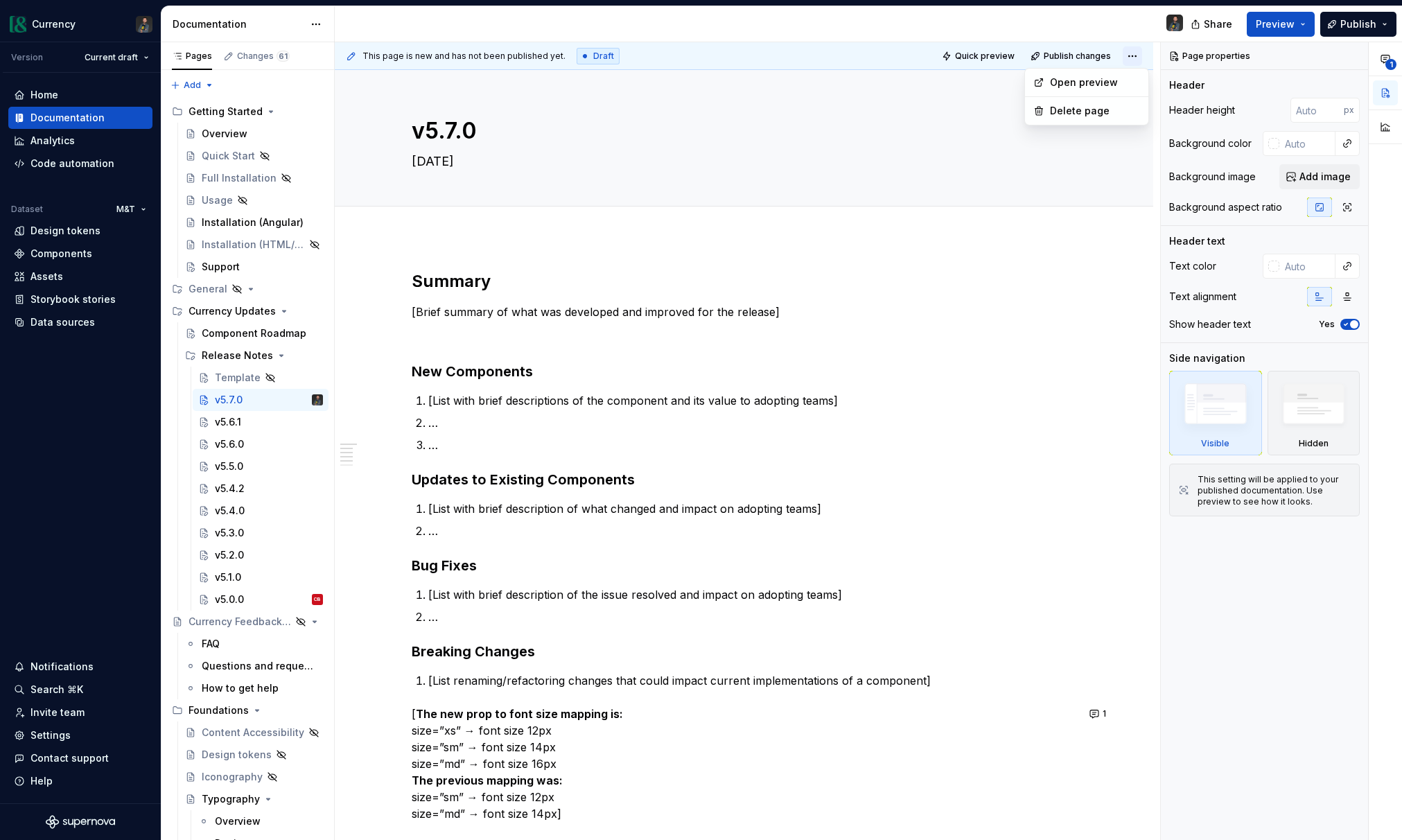
click at [1141, 54] on html "Currency Version Current draft Home Documentation Analytics Code automation Dat…" at bounding box center [701, 420] width 1402 height 840
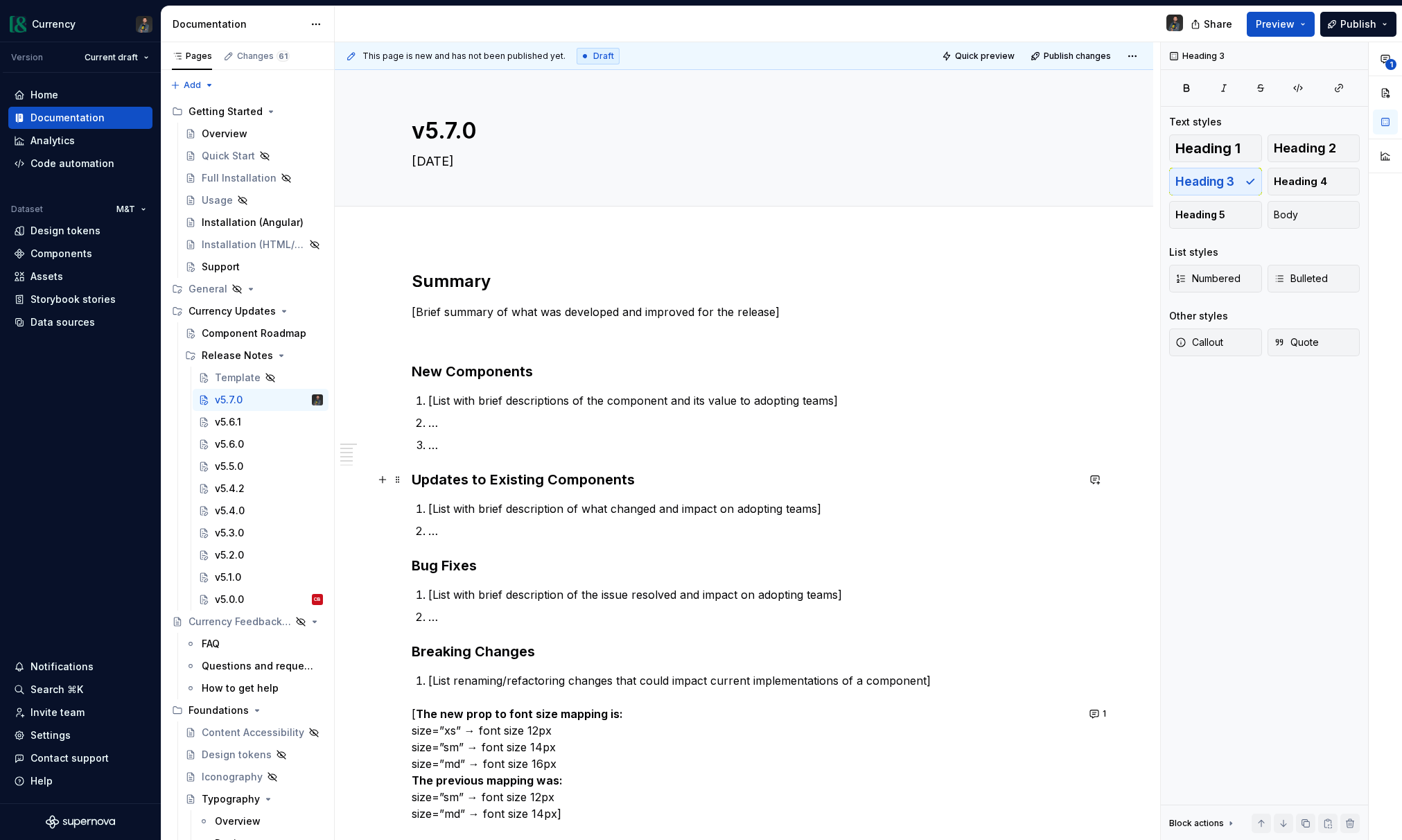
click at [988, 474] on h3 "Updates to Existing Components" at bounding box center [744, 479] width 665 height 19
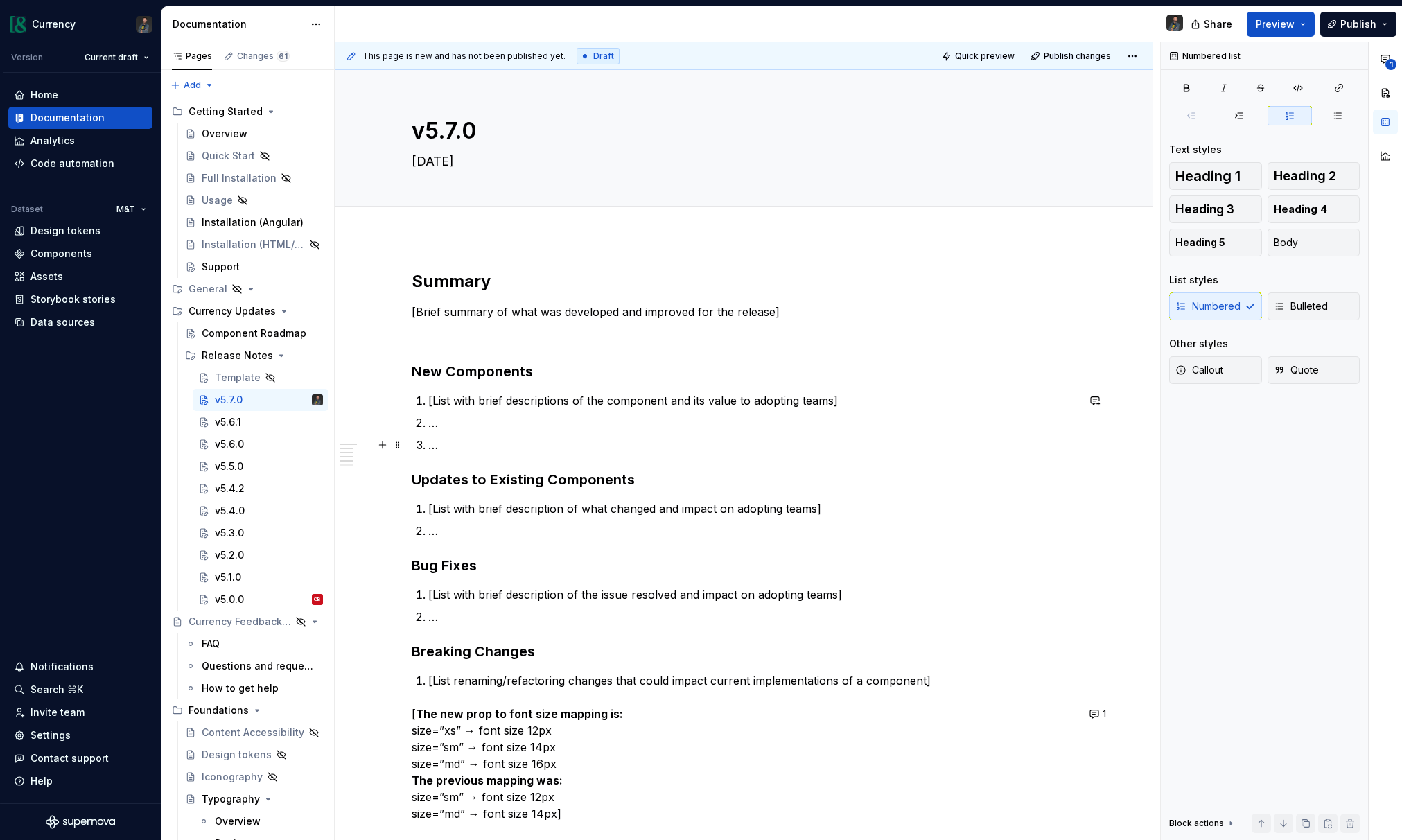
click at [715, 439] on p "…" at bounding box center [752, 444] width 648 height 17
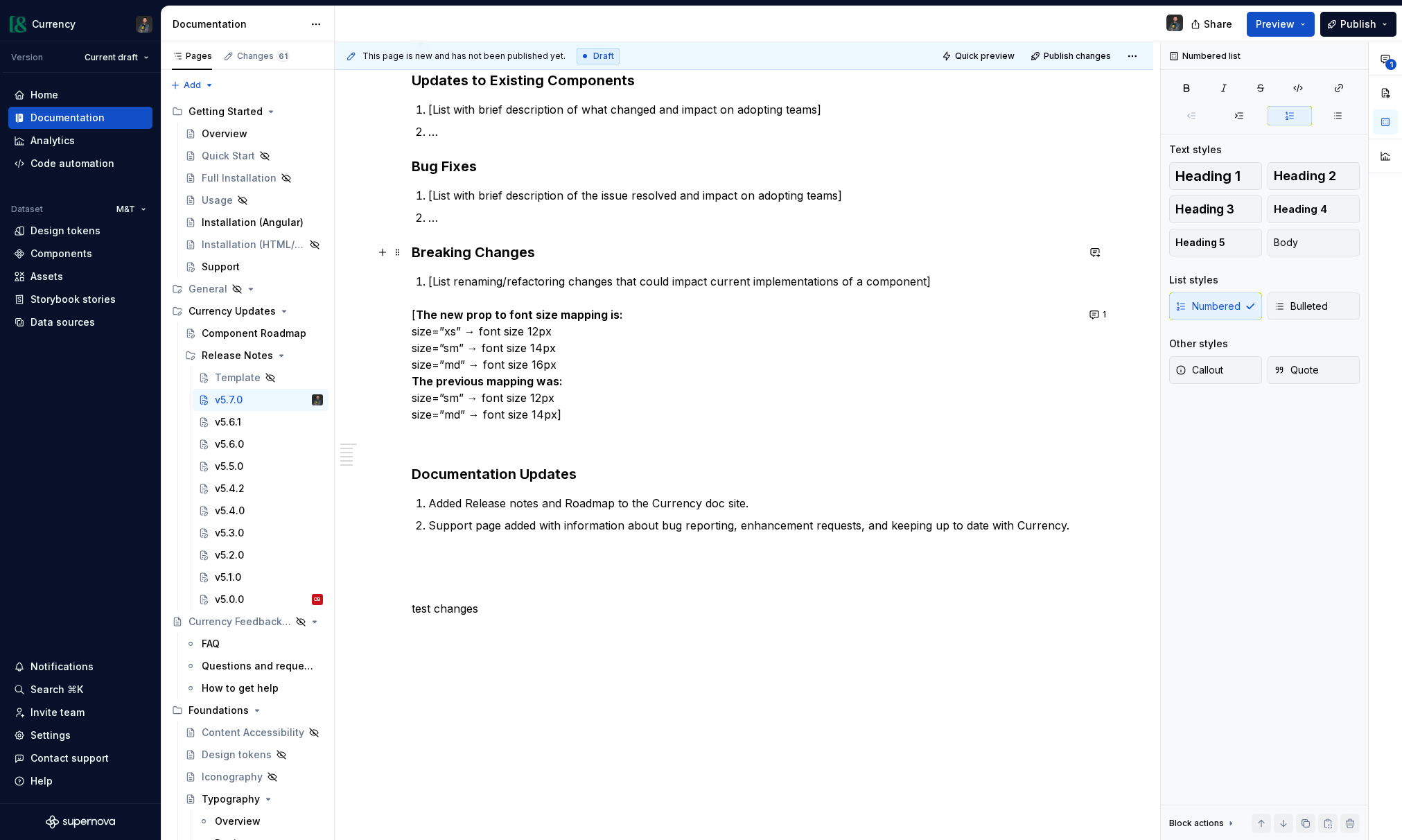
scroll to position [469, 0]
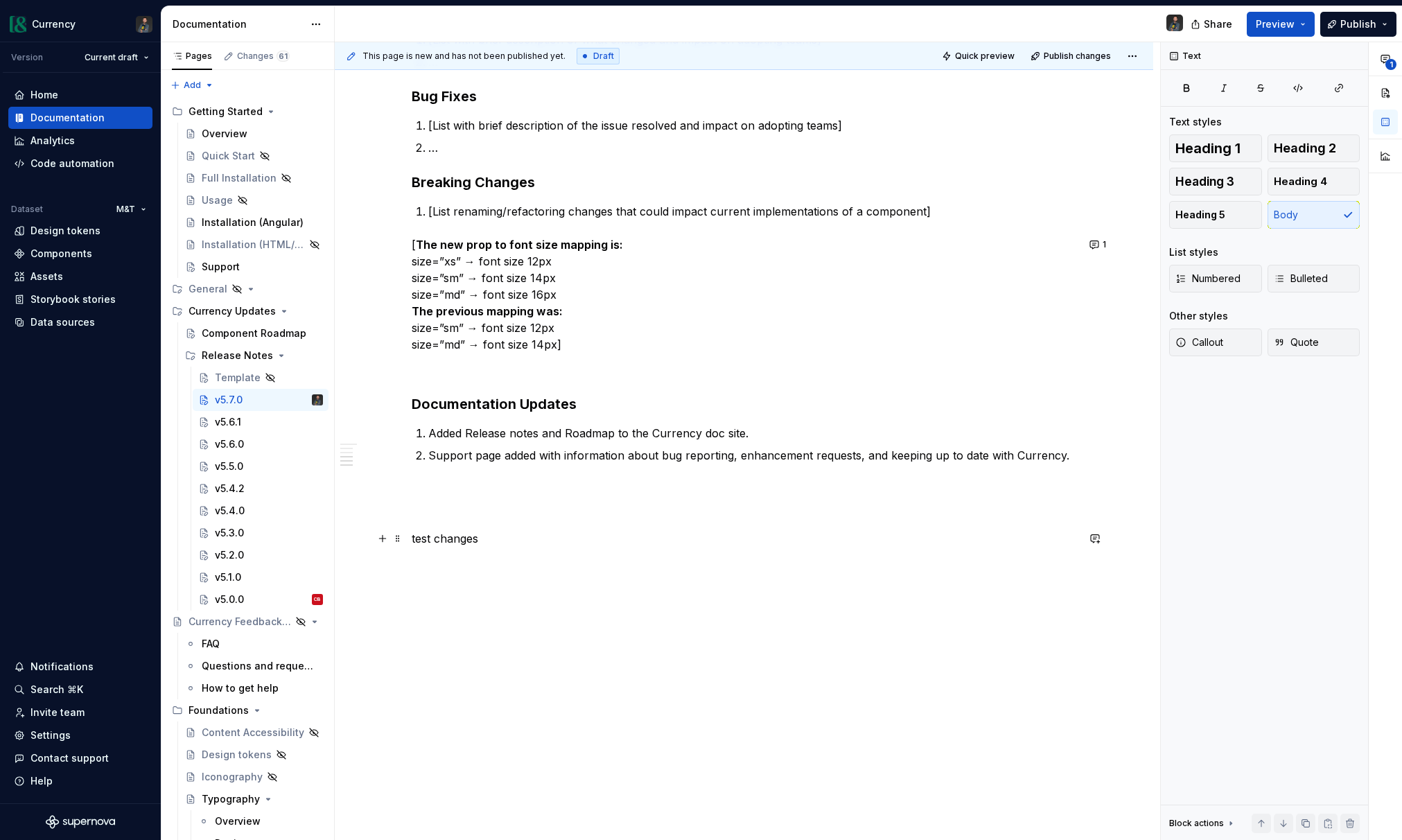
click at [534, 536] on p "test changes" at bounding box center [744, 538] width 665 height 17
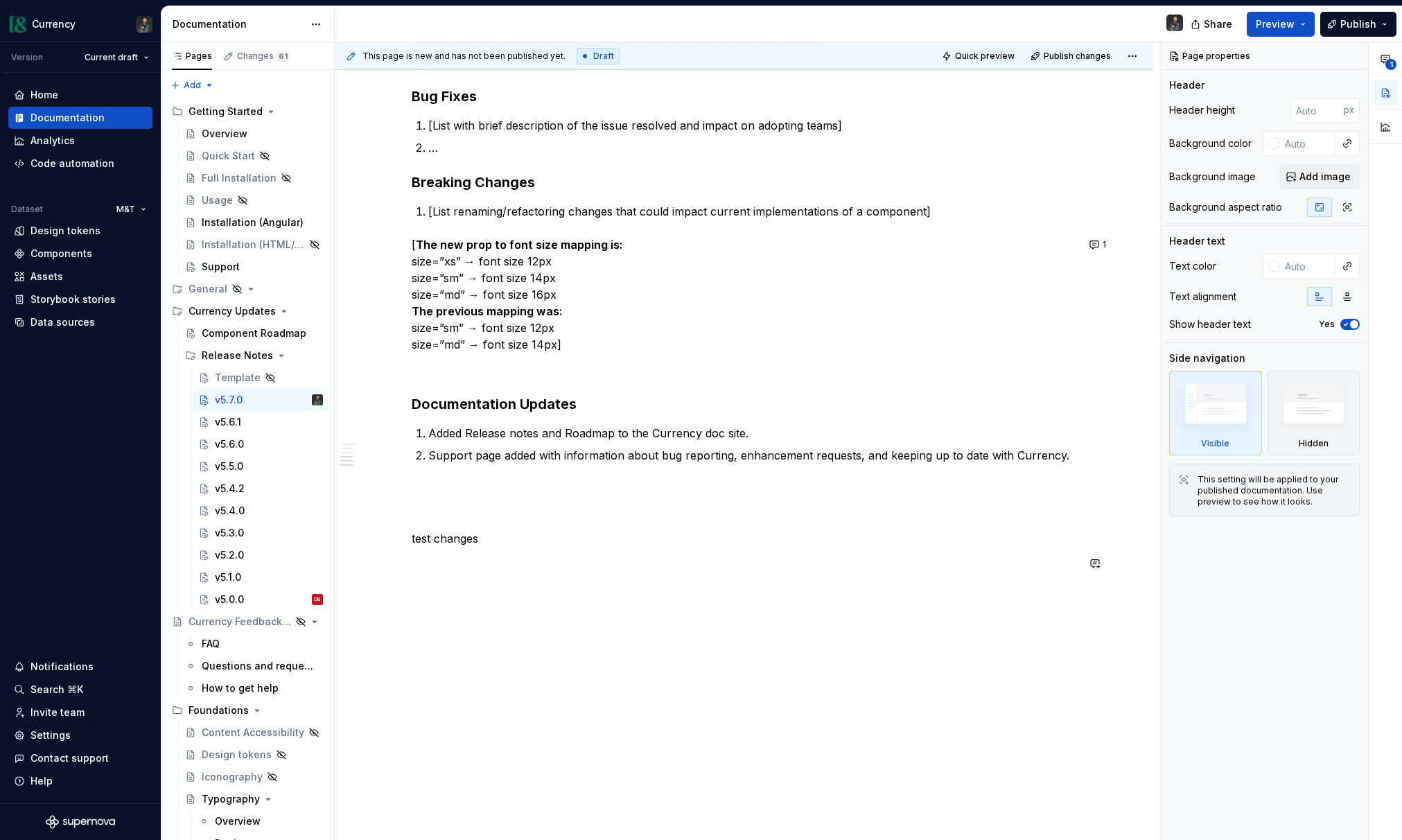
click at [471, 547] on div "Summary [Brief summary of what was developed and improved for the release] New …" at bounding box center [744, 186] width 665 height 771
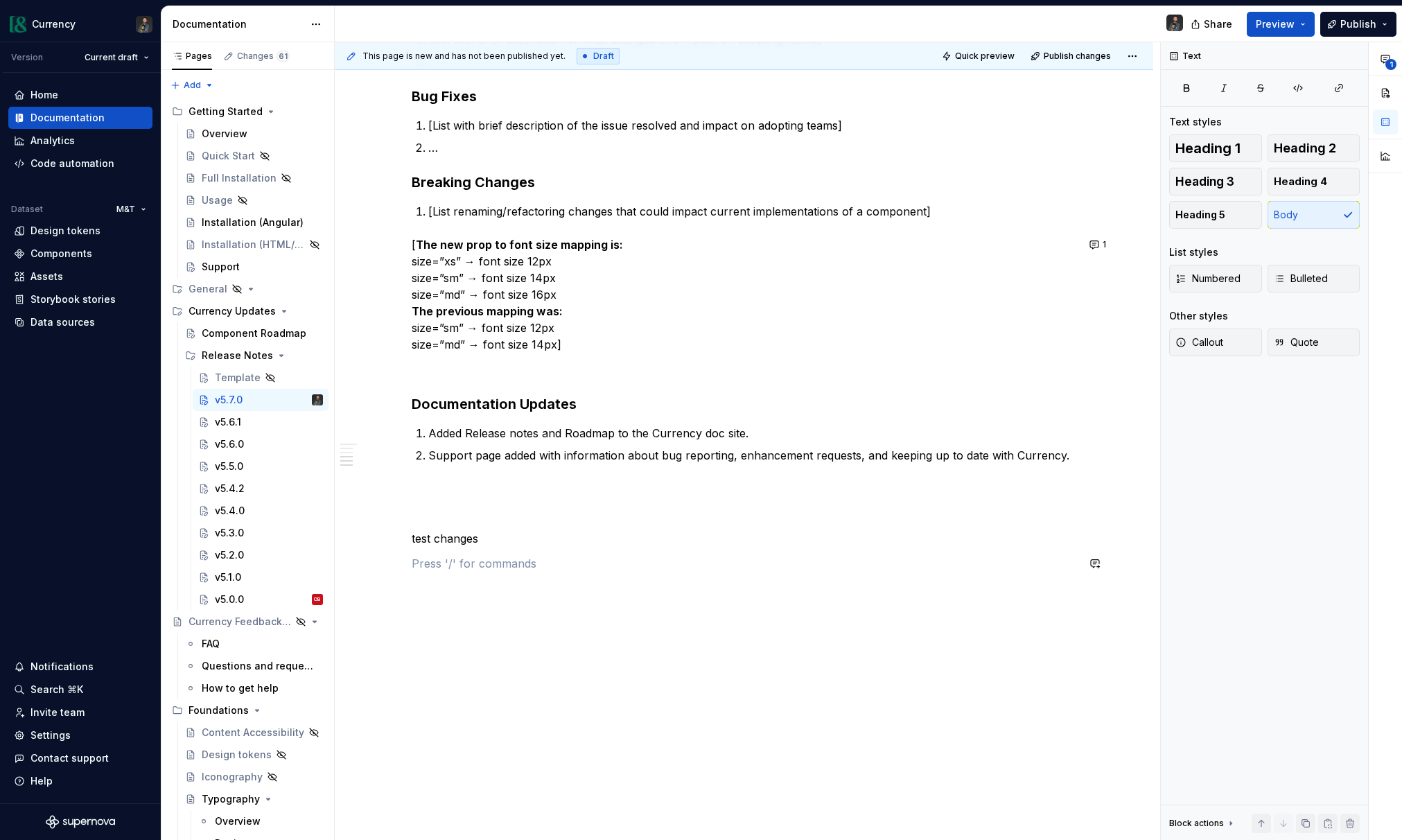
click at [471, 547] on div "Summary [Brief summary of what was developed and improved for the release] New …" at bounding box center [744, 186] width 665 height 771
click at [467, 543] on p "test changes" at bounding box center [744, 538] width 665 height 17
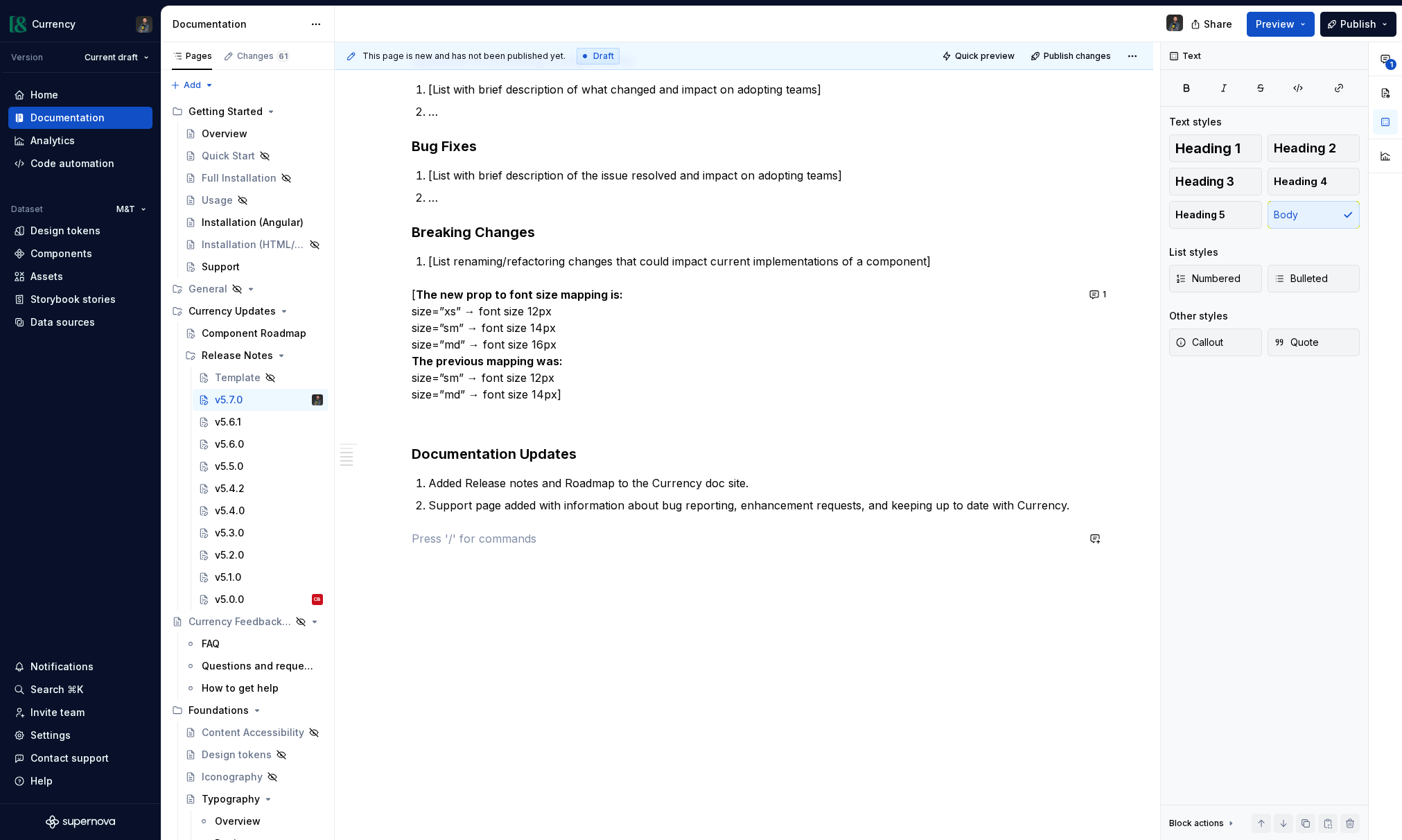
scroll to position [420, 0]
click at [38, 668] on div "Notifications" at bounding box center [62, 667] width 63 height 14
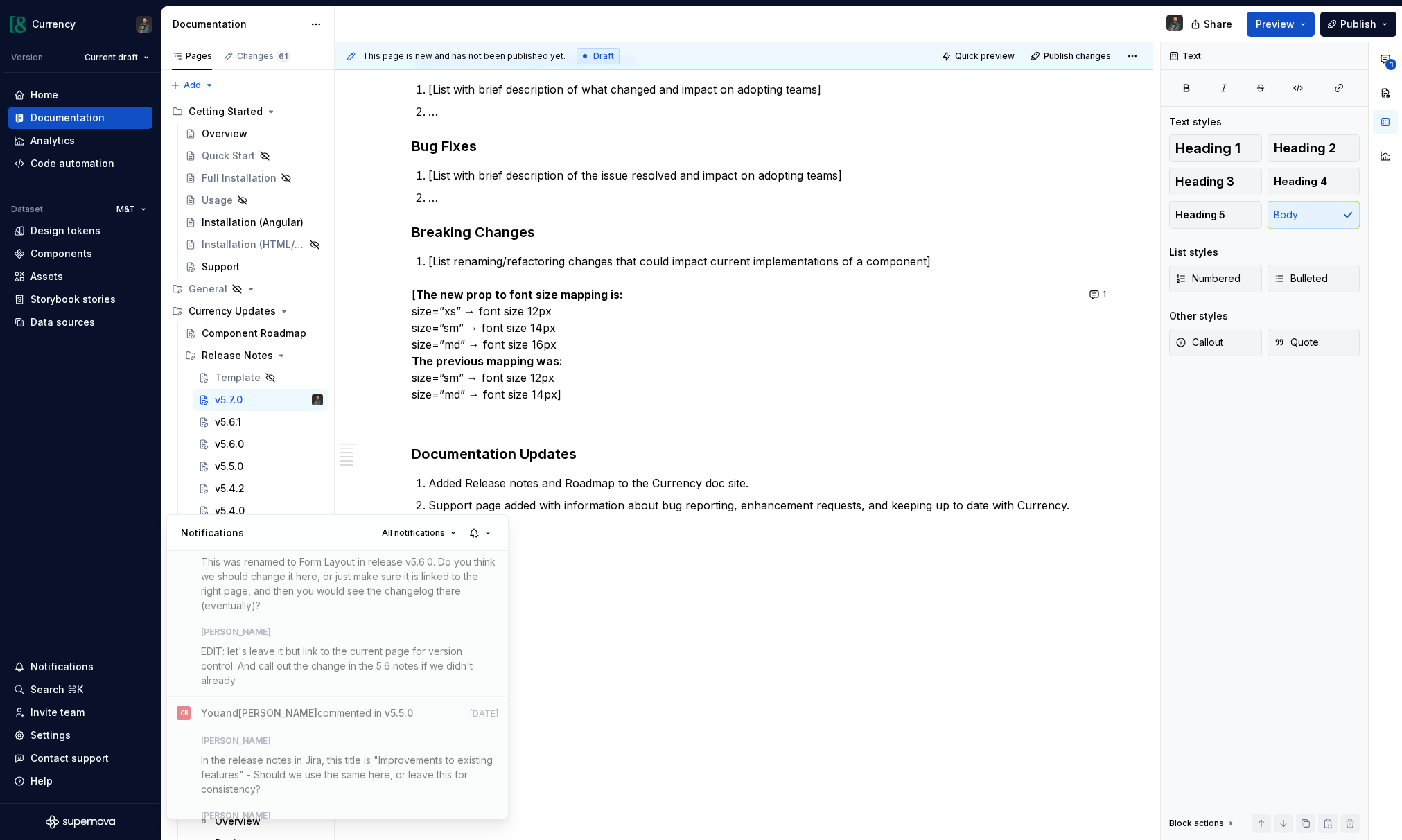
scroll to position [0, 0]
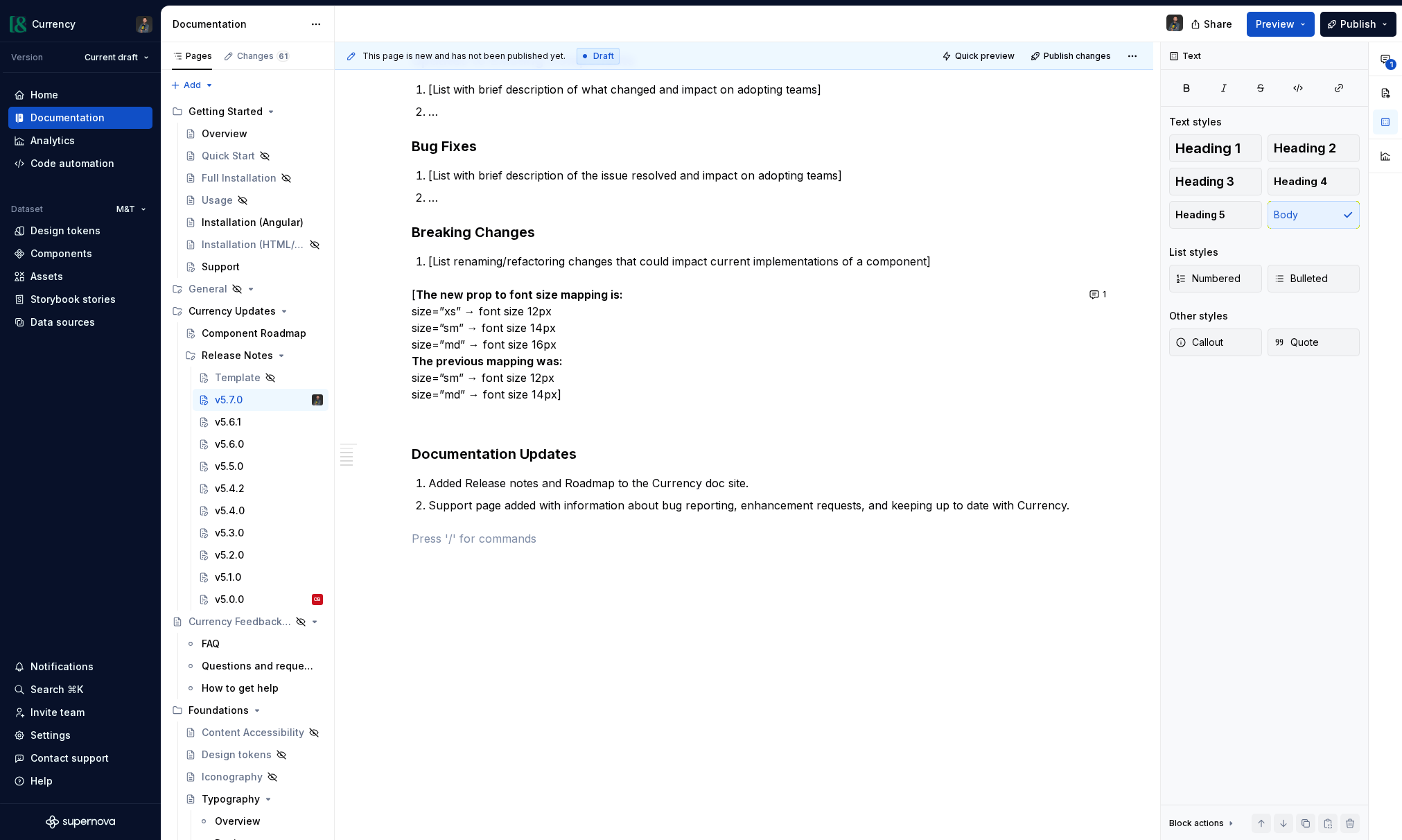
click at [690, 667] on html "Currency Version Current draft Home Documentation Analytics Code automation Dat…" at bounding box center [701, 420] width 1402 height 840
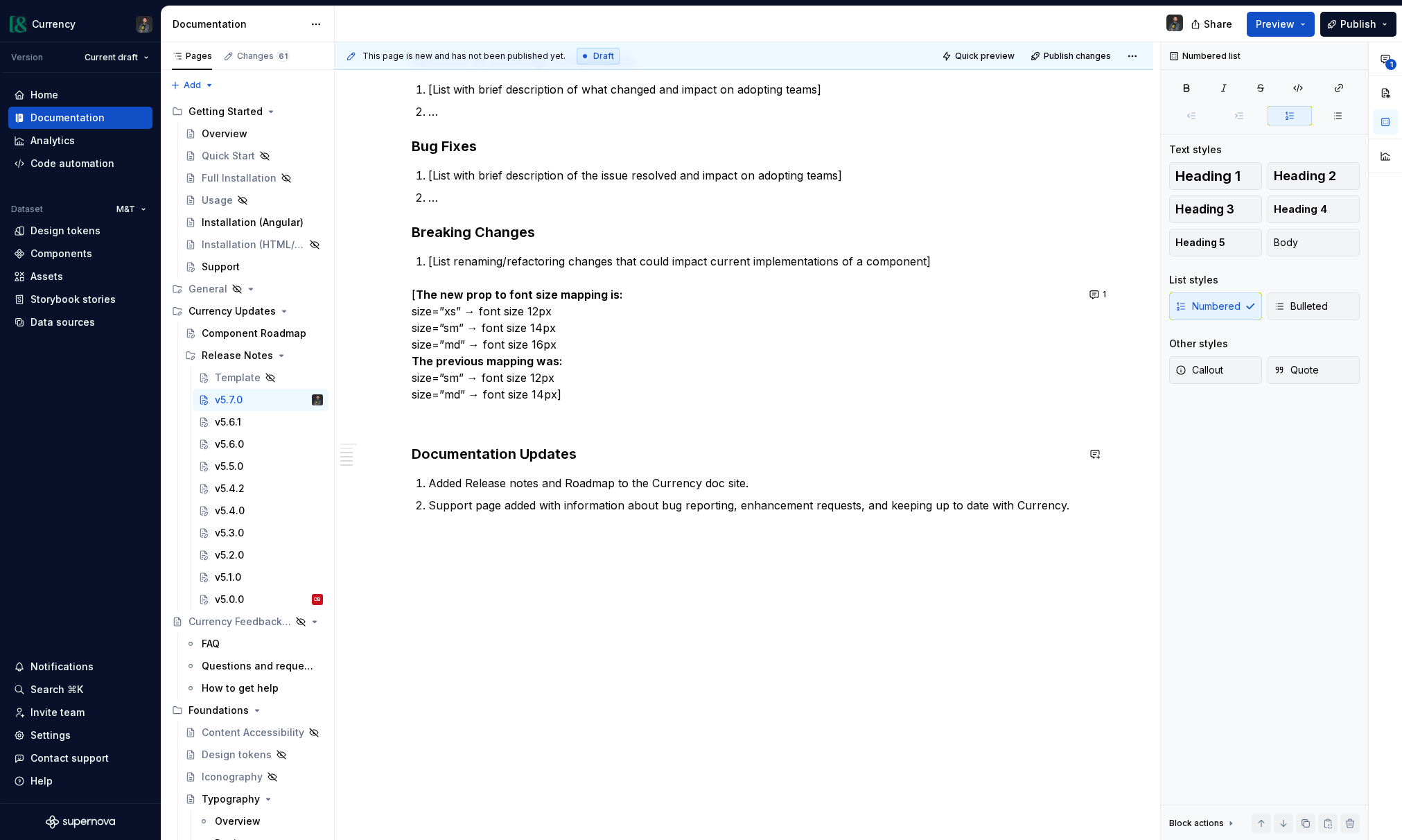
click at [667, 471] on div "Summary [Brief summary of what was developed and improved for the release] New …" at bounding box center [744, 211] width 665 height 720
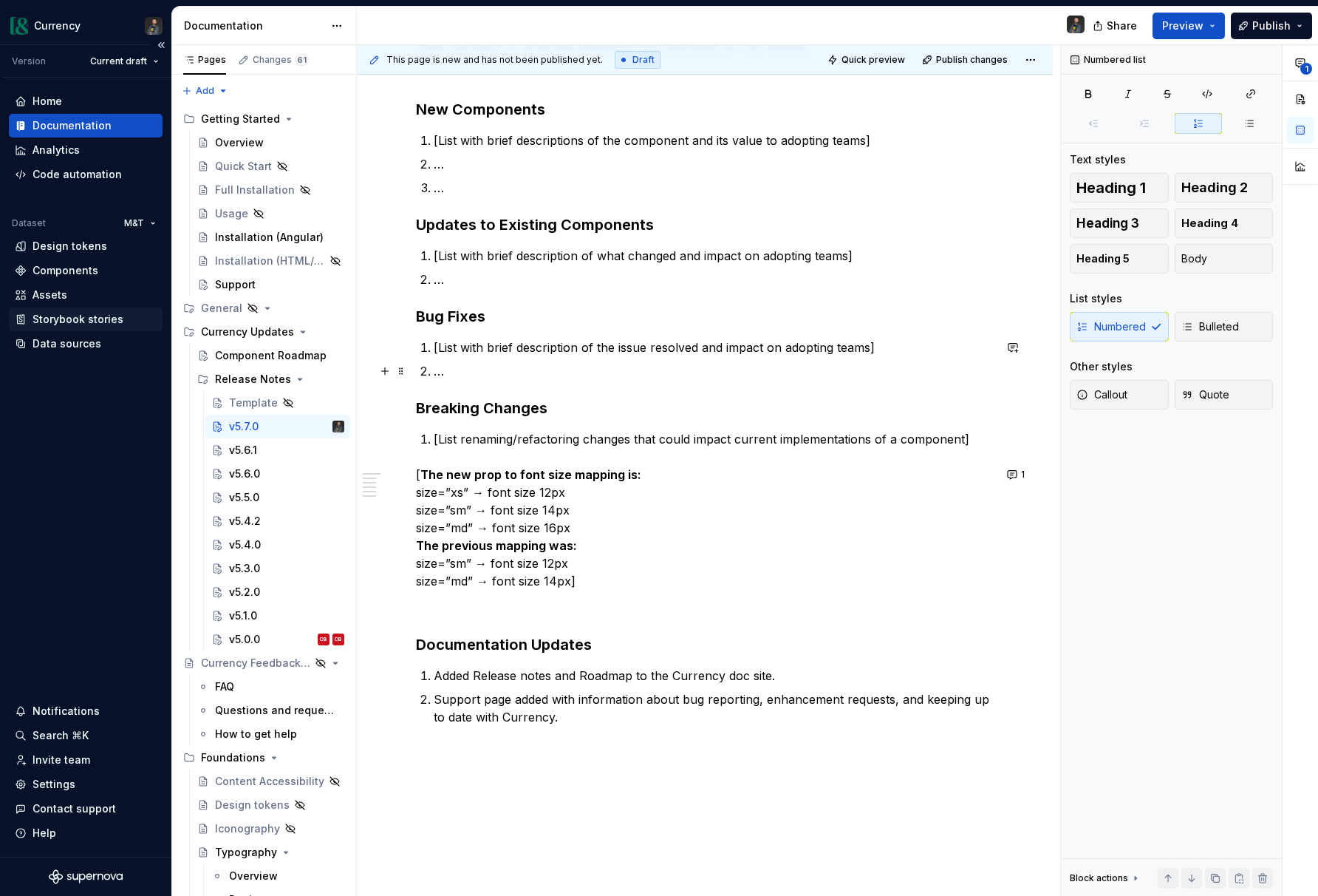
scroll to position [465, 0]
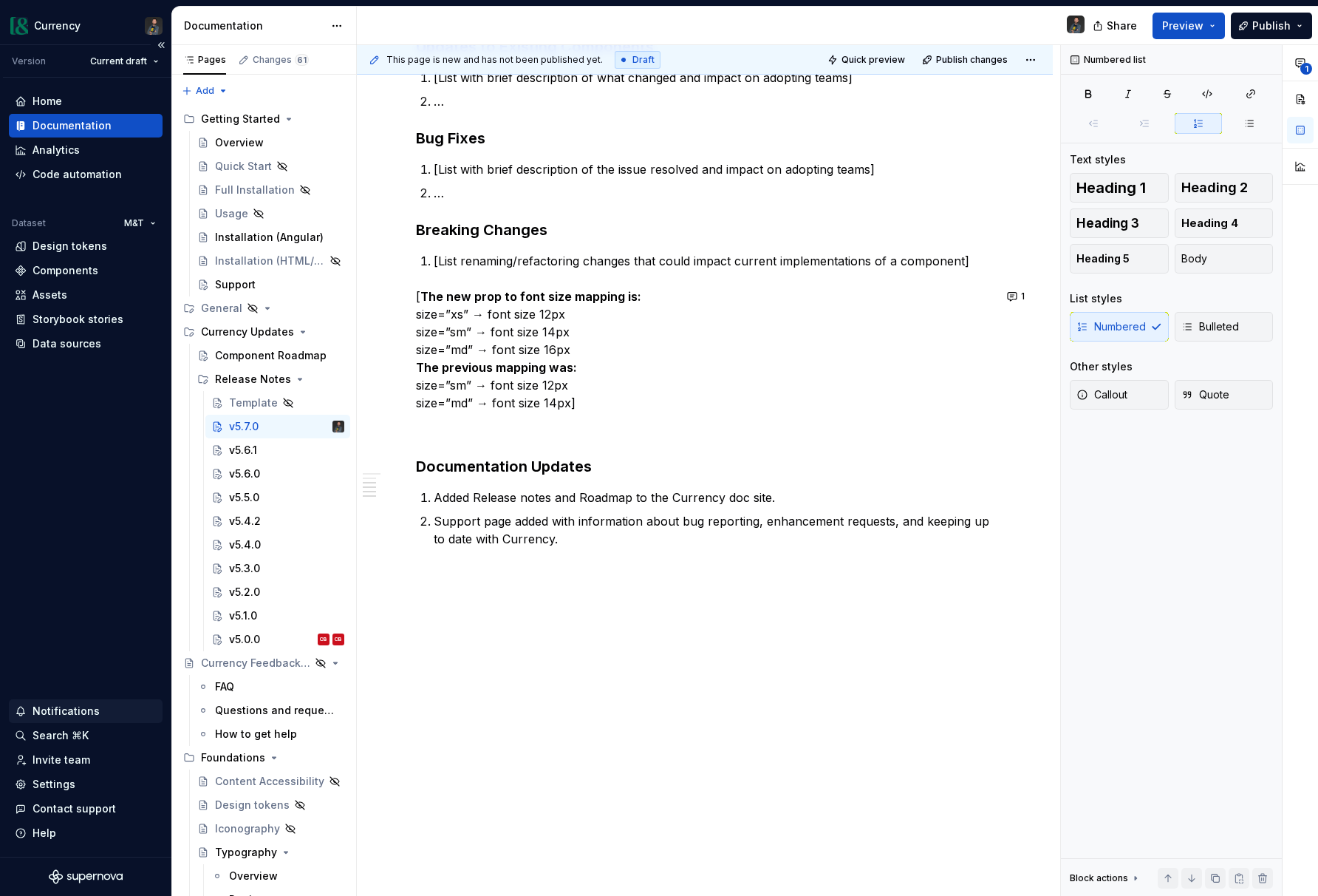
click at [81, 711] on div "Notifications" at bounding box center [67, 711] width 68 height 15
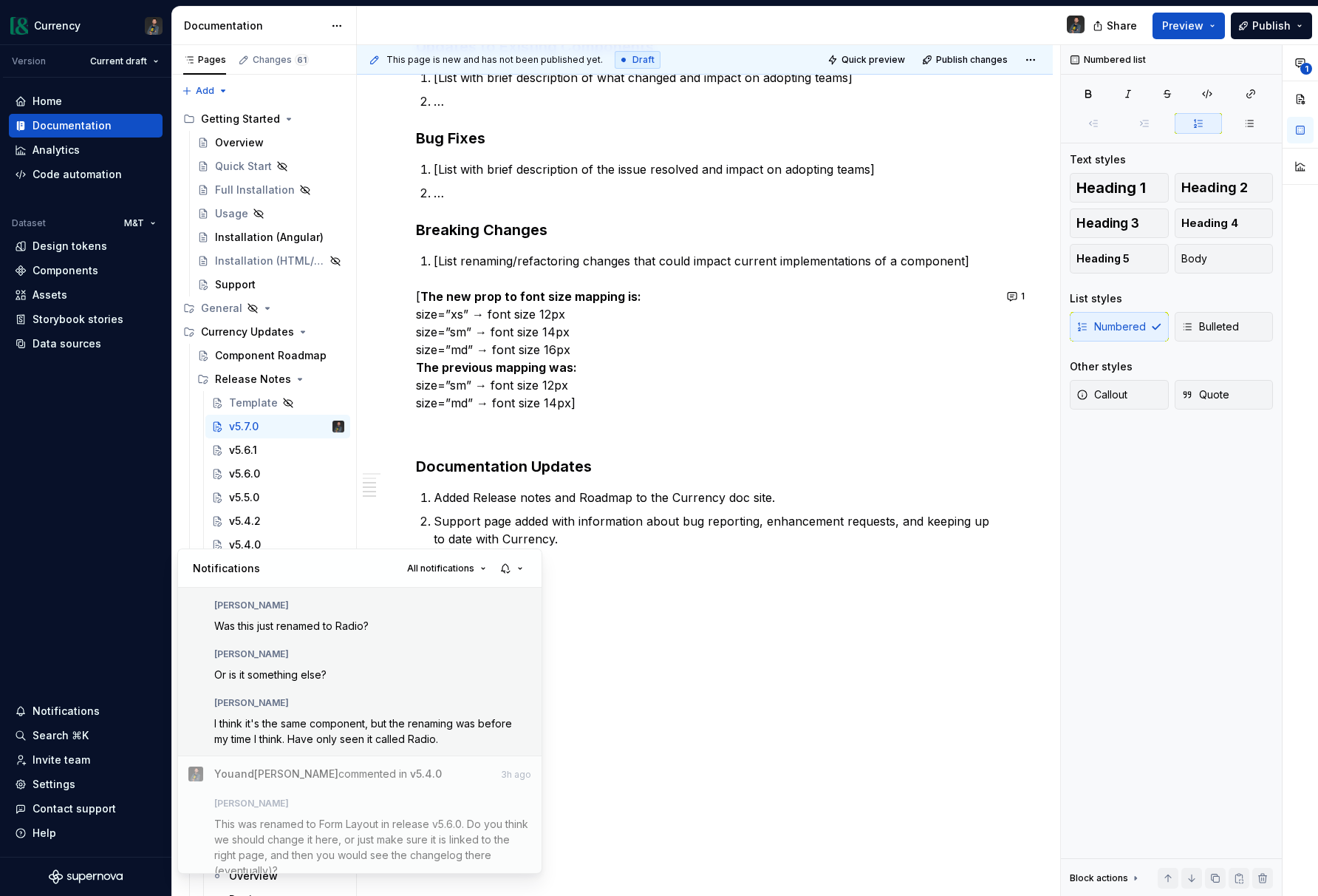
scroll to position [0, 0]
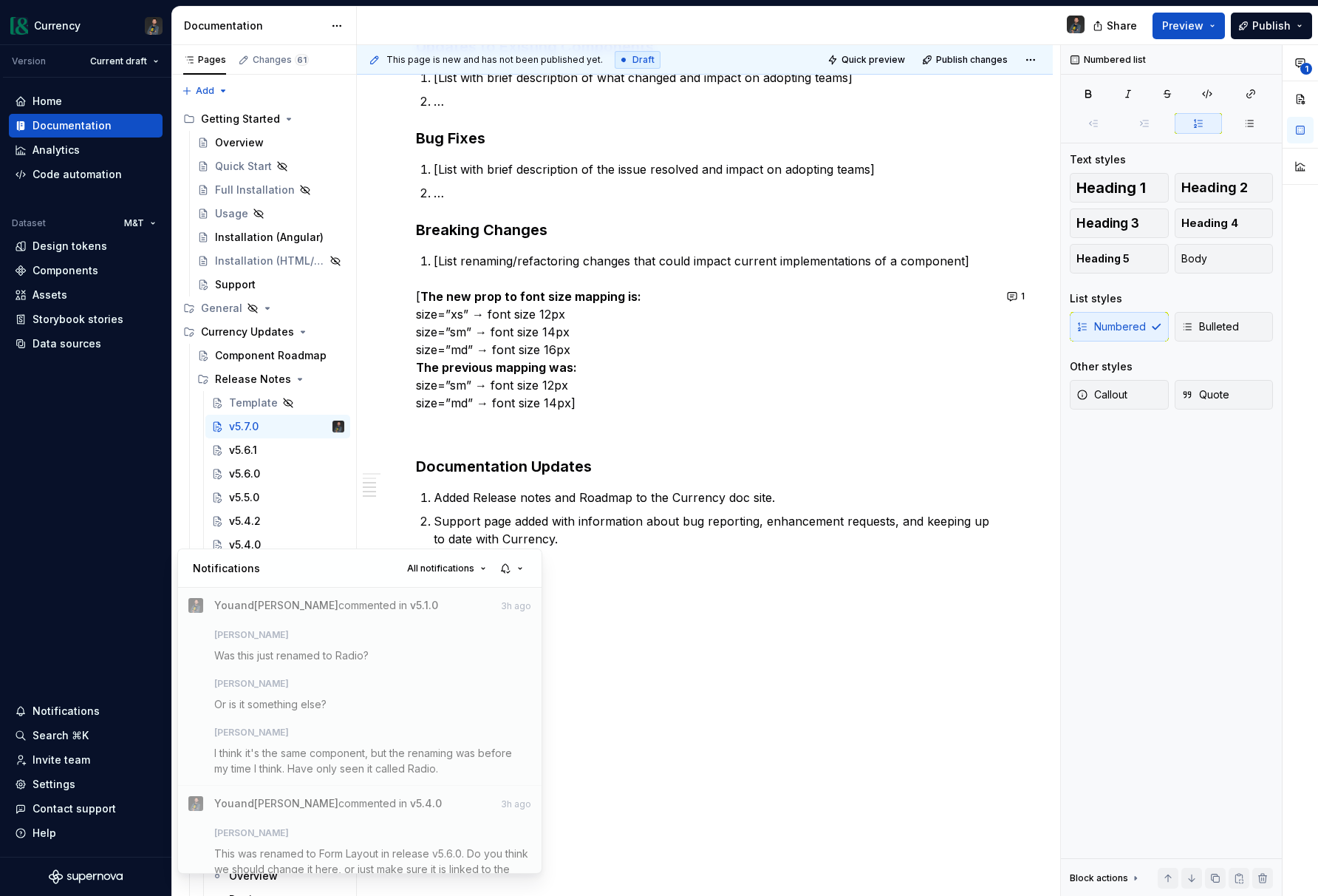
click at [778, 761] on html "Currency Version Current draft Home Documentation Analytics Code automation Dat…" at bounding box center [659, 448] width 1318 height 896
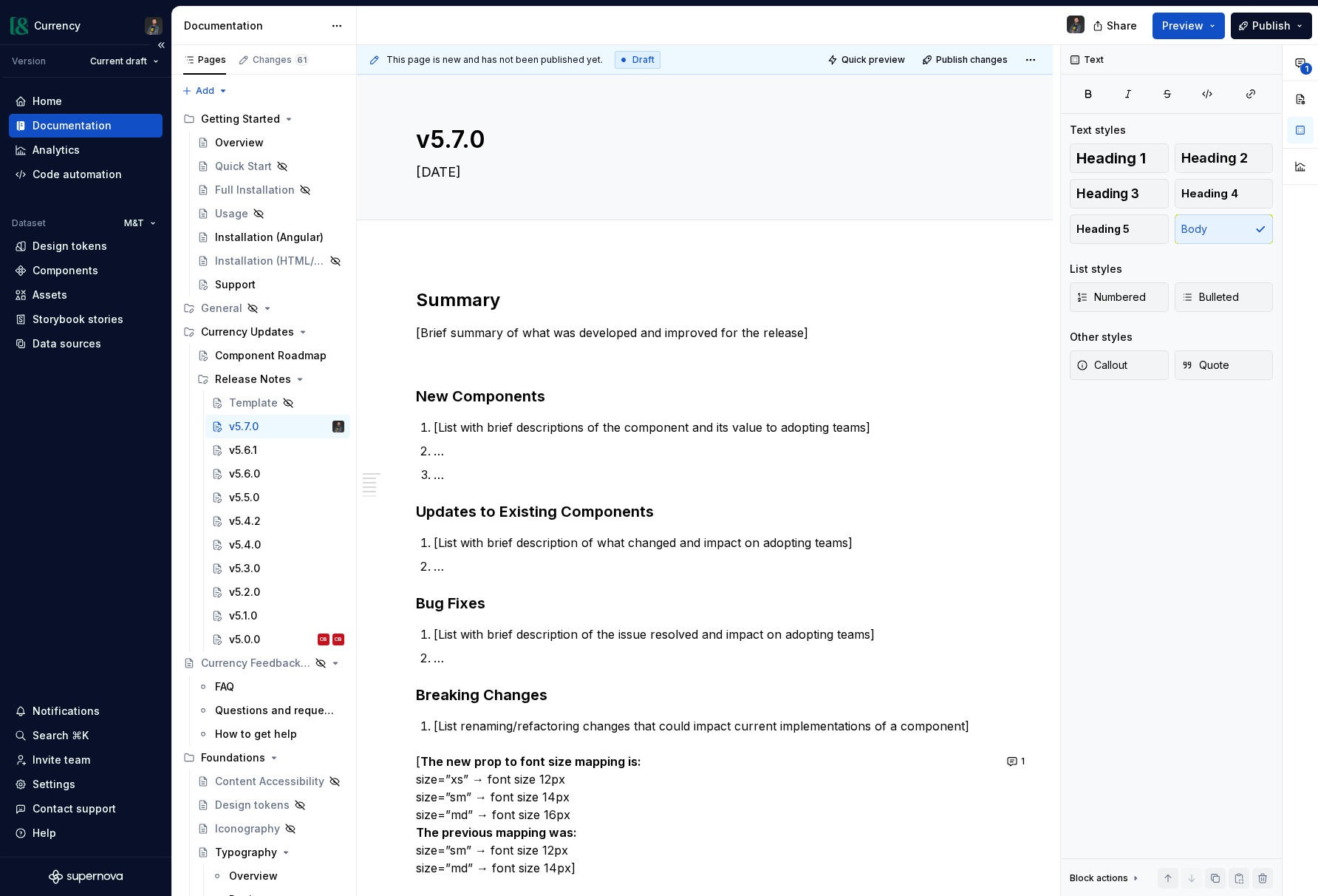
type textarea "*"
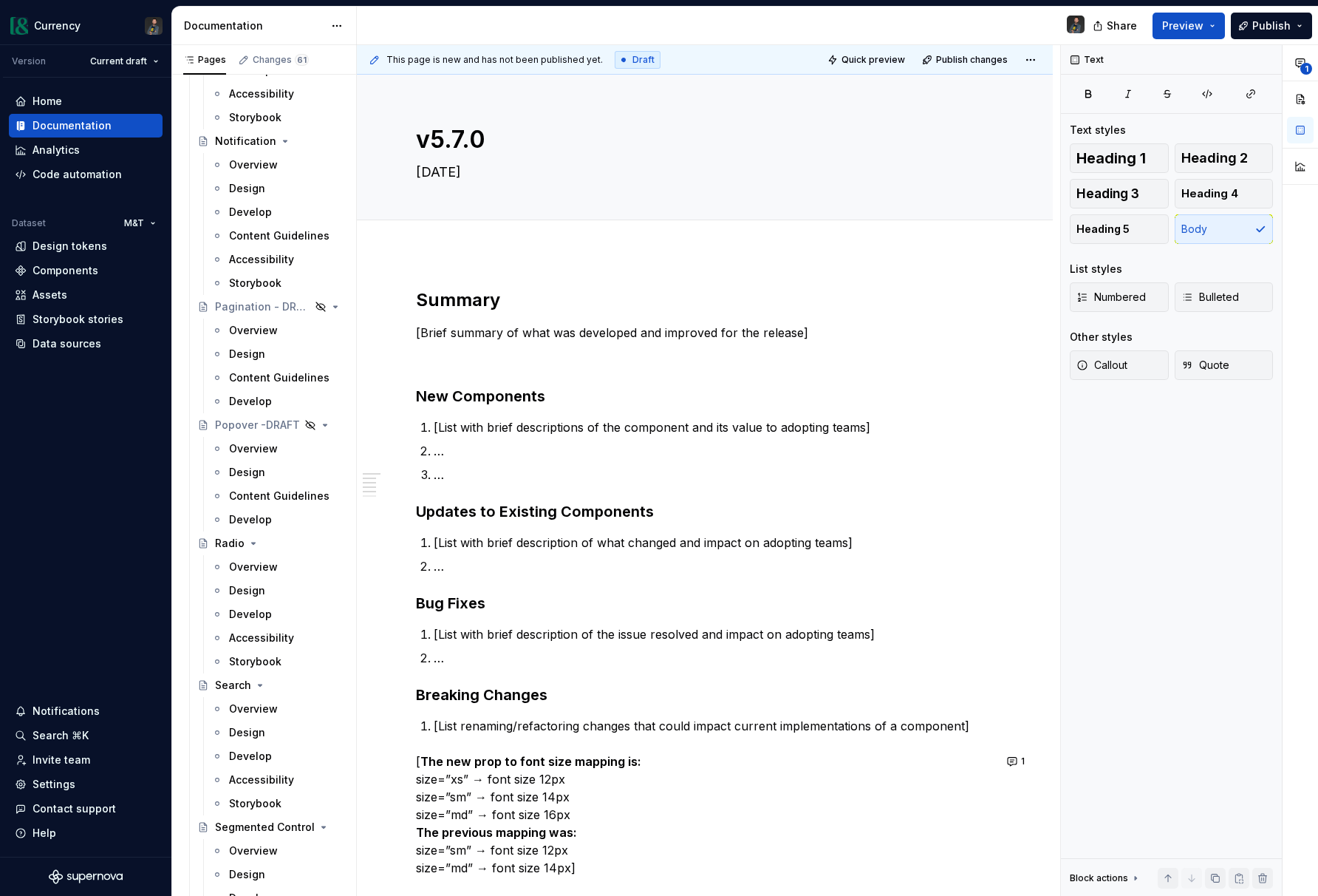
scroll to position [4427, 0]
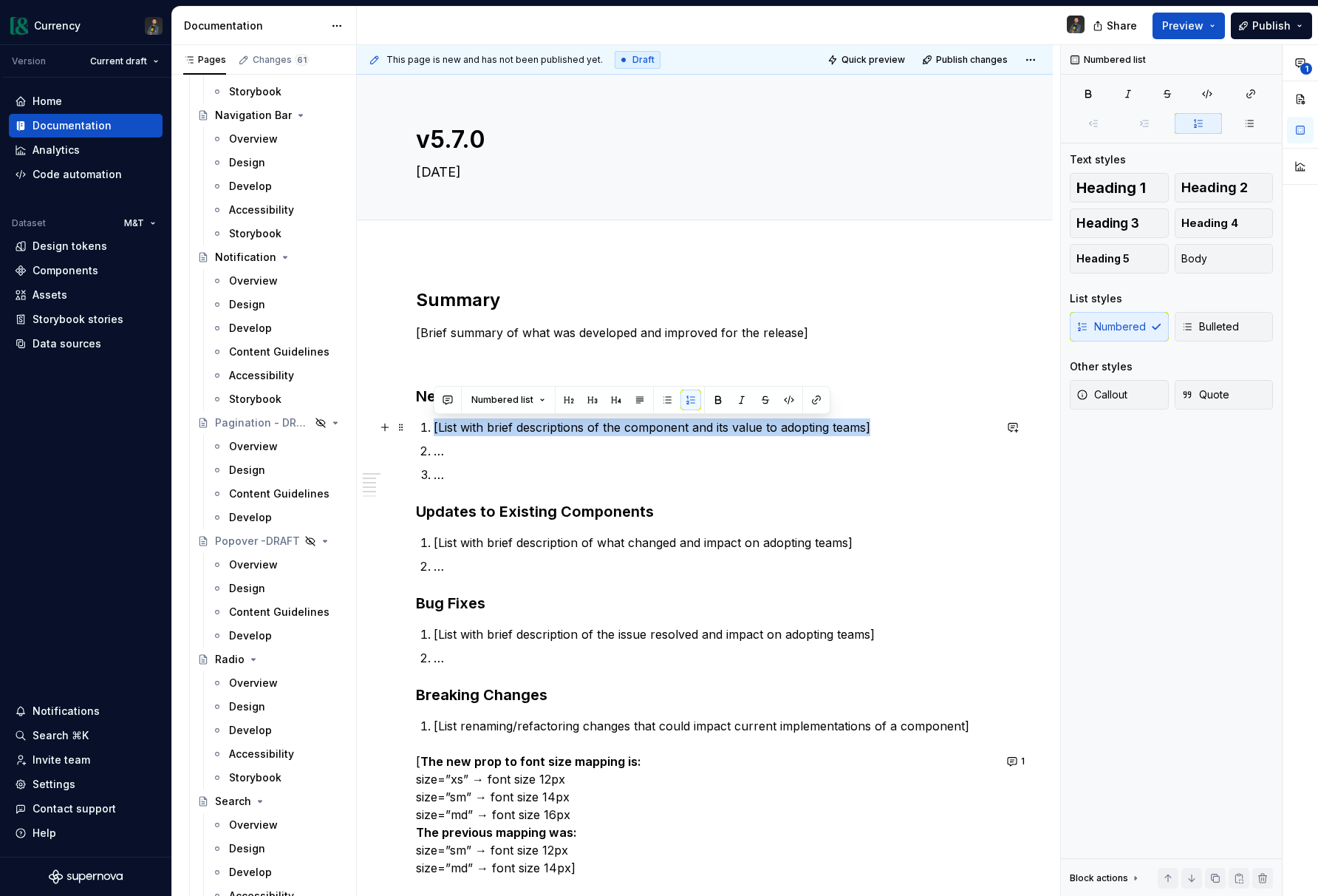
drag, startPoint x: 434, startPoint y: 425, endPoint x: 883, endPoint y: 428, distance: 449.0
click at [883, 428] on p "[List with brief descriptions of the component and its value to adopting teams]" at bounding box center [713, 427] width 560 height 18
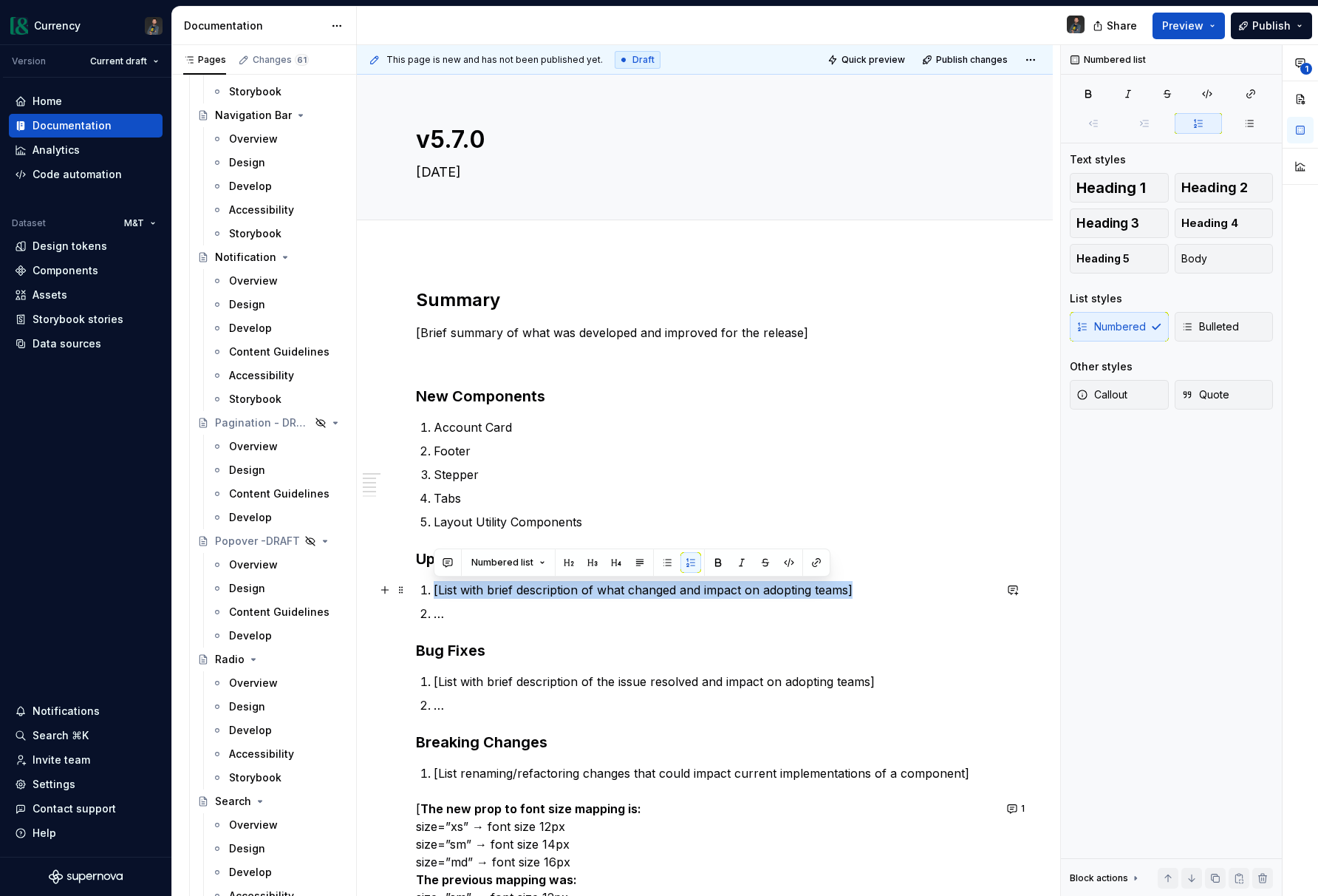
drag, startPoint x: 860, startPoint y: 592, endPoint x: 428, endPoint y: 585, distance: 432.1
click at [433, 585] on li "[List with brief description of what changed and impact on adopting teams]" at bounding box center [713, 589] width 560 height 18
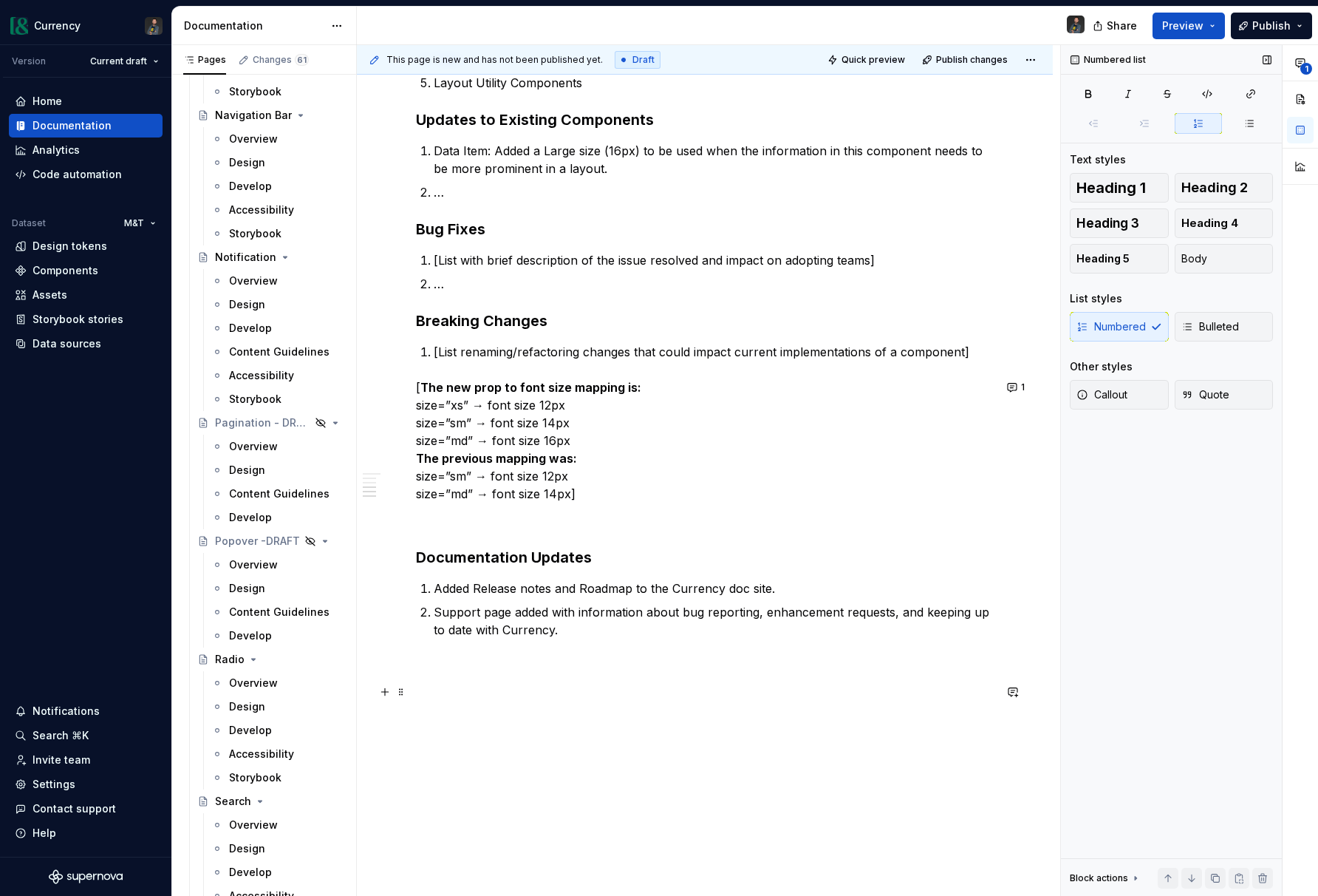
scroll to position [530, 0]
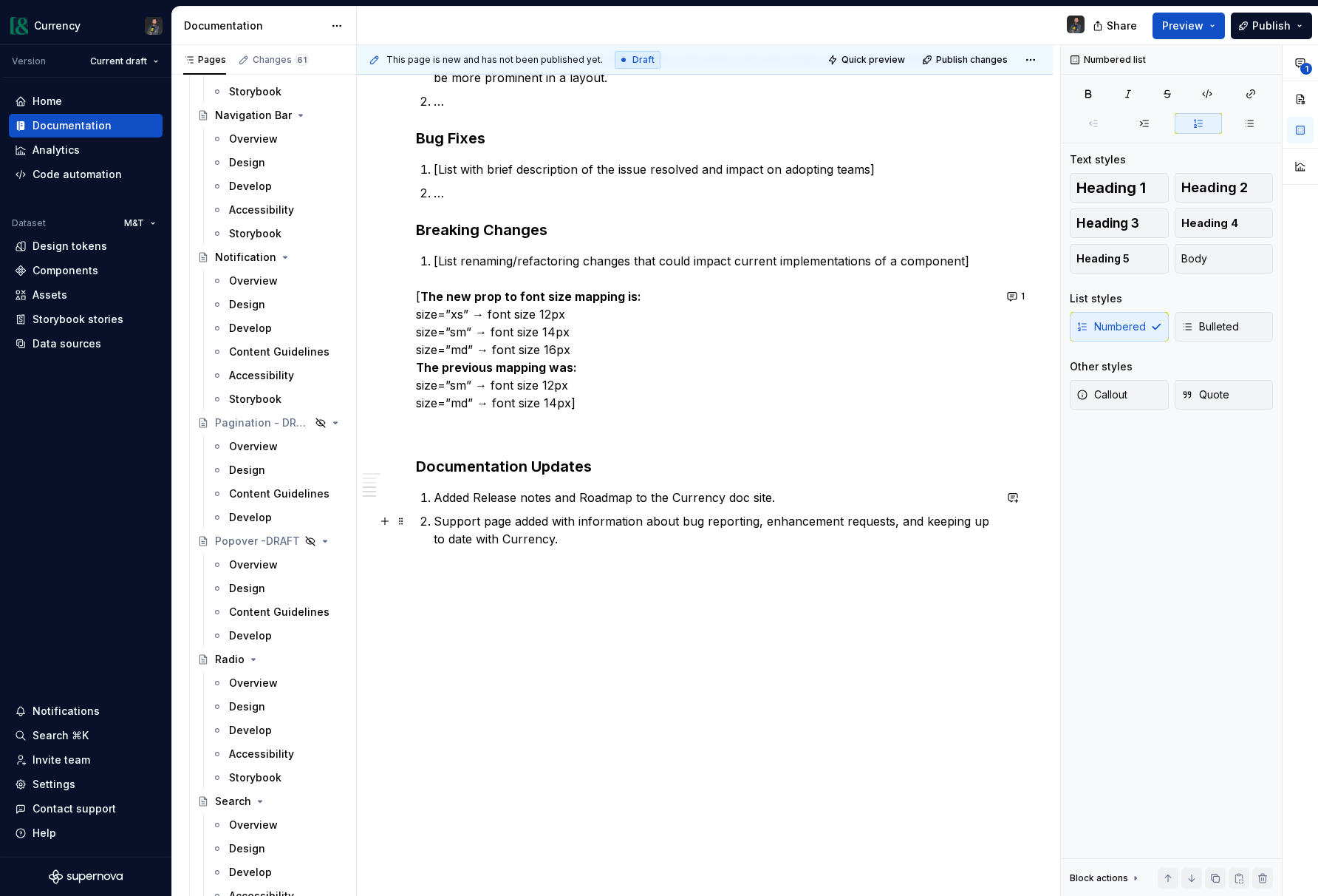
click at [566, 539] on p "Support page added with information about bug reporting, enhancement requests, …" at bounding box center [713, 530] width 560 height 36
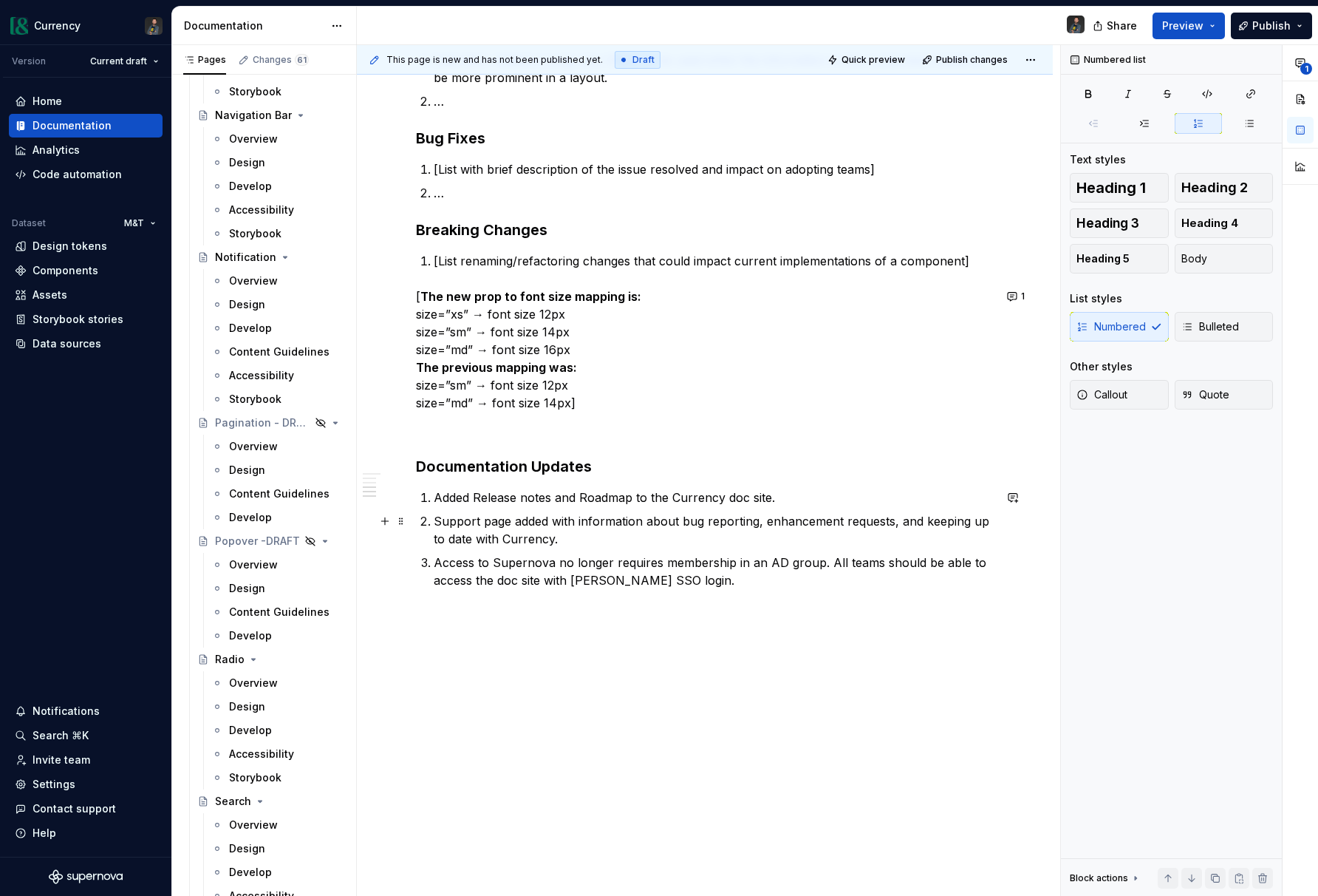
drag, startPoint x: 643, startPoint y: 523, endPoint x: 647, endPoint y: 529, distance: 7.2
click at [643, 523] on p "Support page added with information about bug reporting, enhancement requests, …" at bounding box center [713, 530] width 560 height 36
click at [718, 569] on p "Access to Supernova no longer requires membership in an AD group. All teams sho…" at bounding box center [713, 571] width 560 height 36
click at [716, 572] on p "Access to Supernova no longer requires membership in an AD group. All teams sho…" at bounding box center [713, 571] width 560 height 36
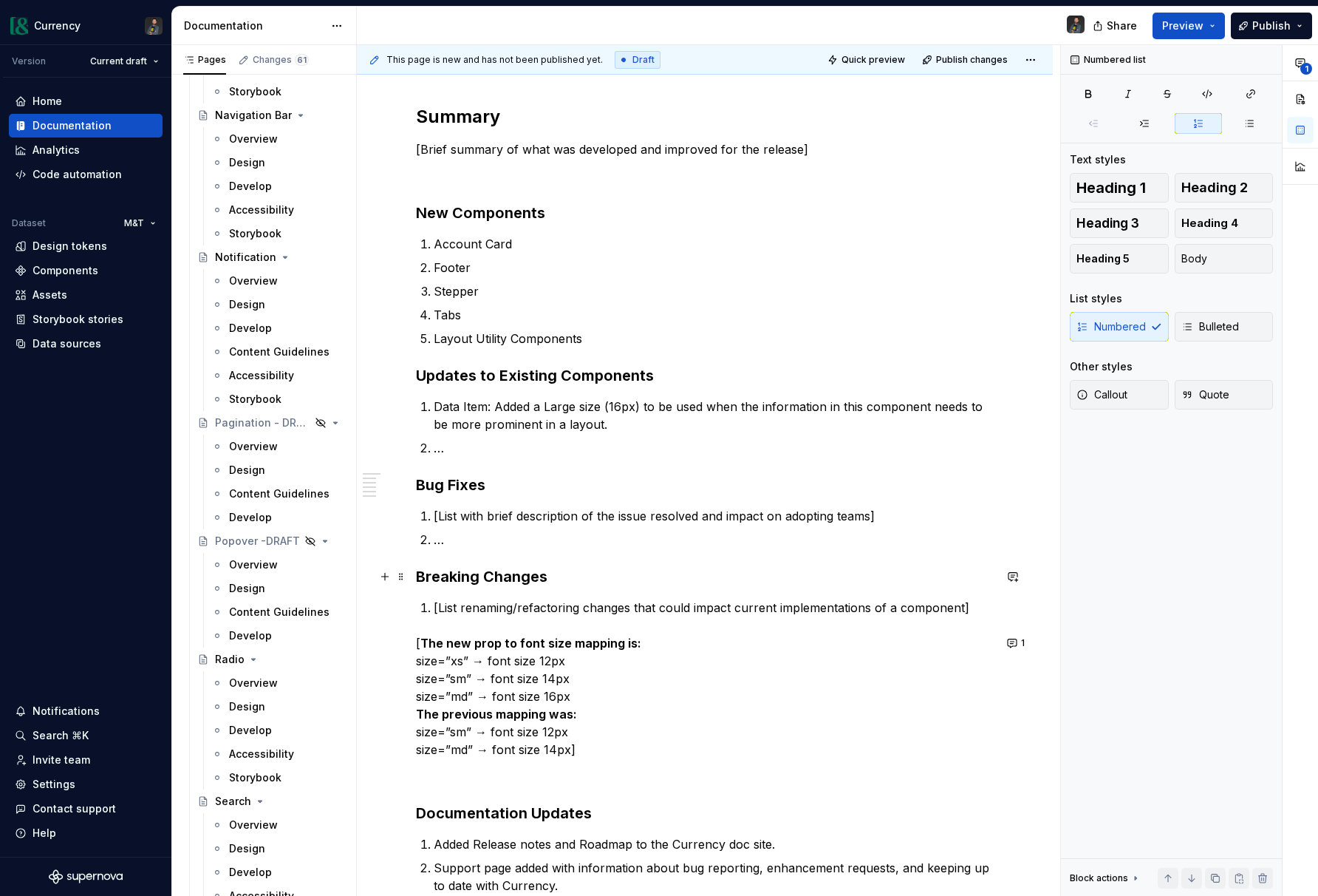
scroll to position [571, 0]
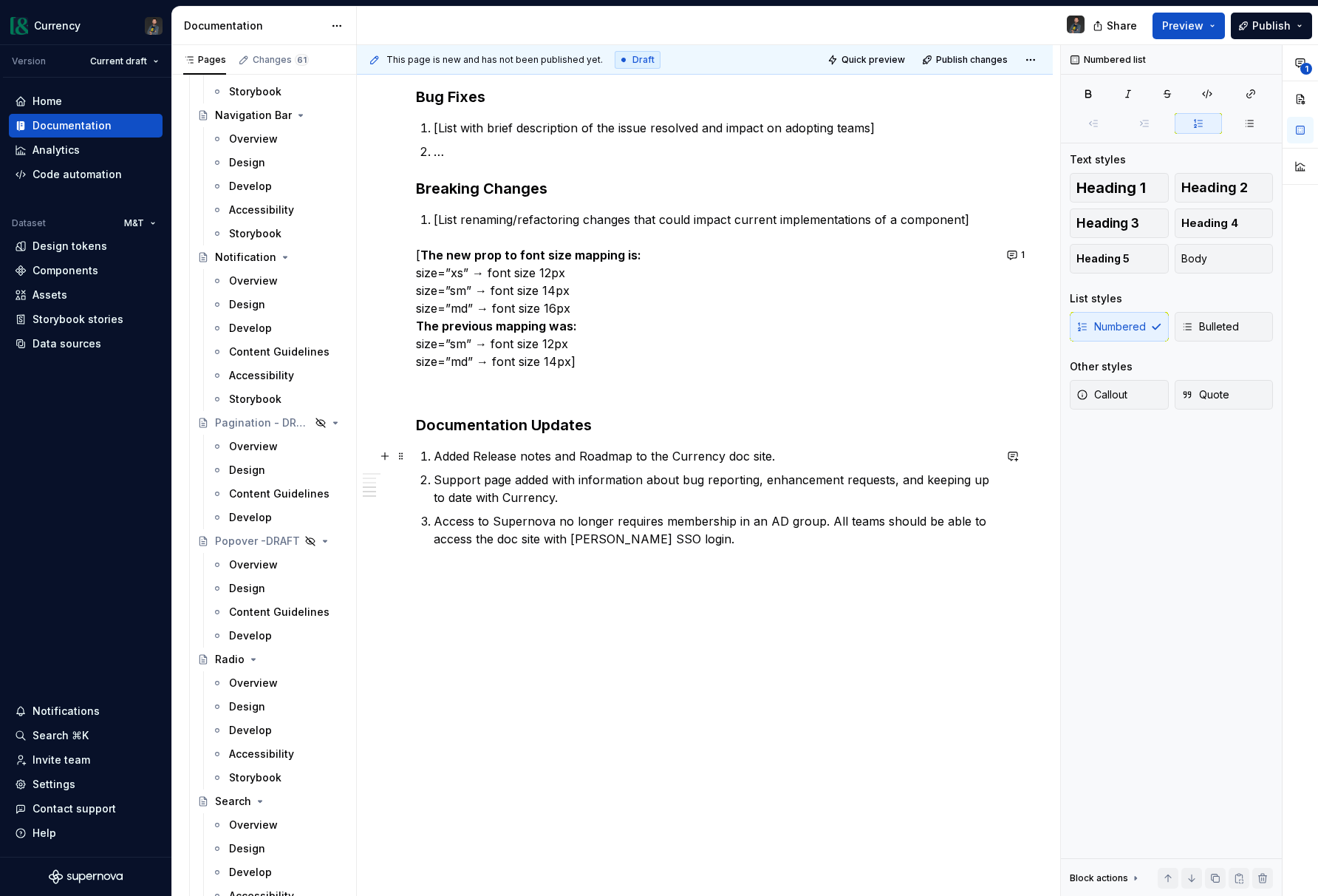
click at [780, 458] on p "Added Release notes and Roadmap to the Currency doc site." at bounding box center [713, 456] width 560 height 18
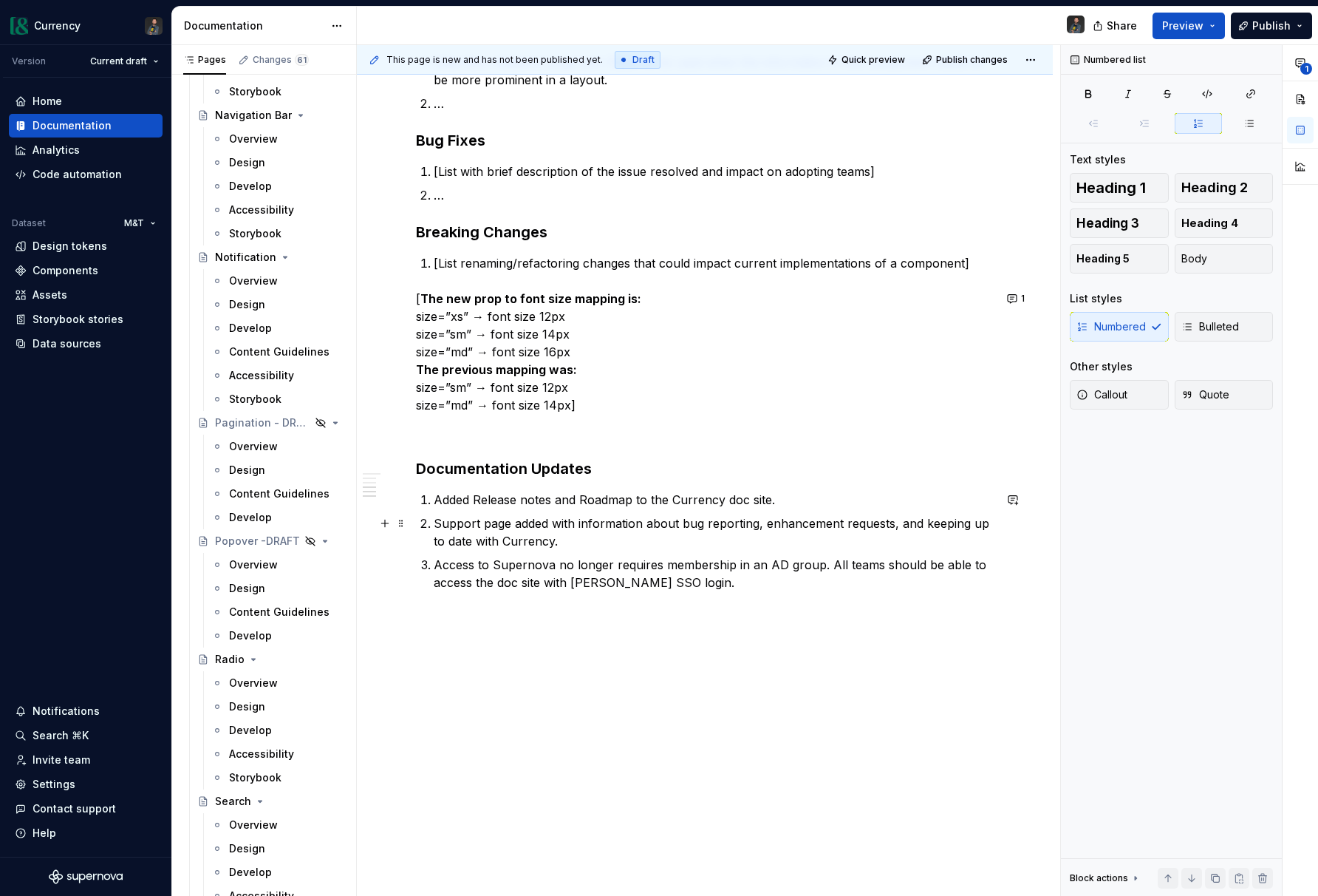
scroll to position [546, 0]
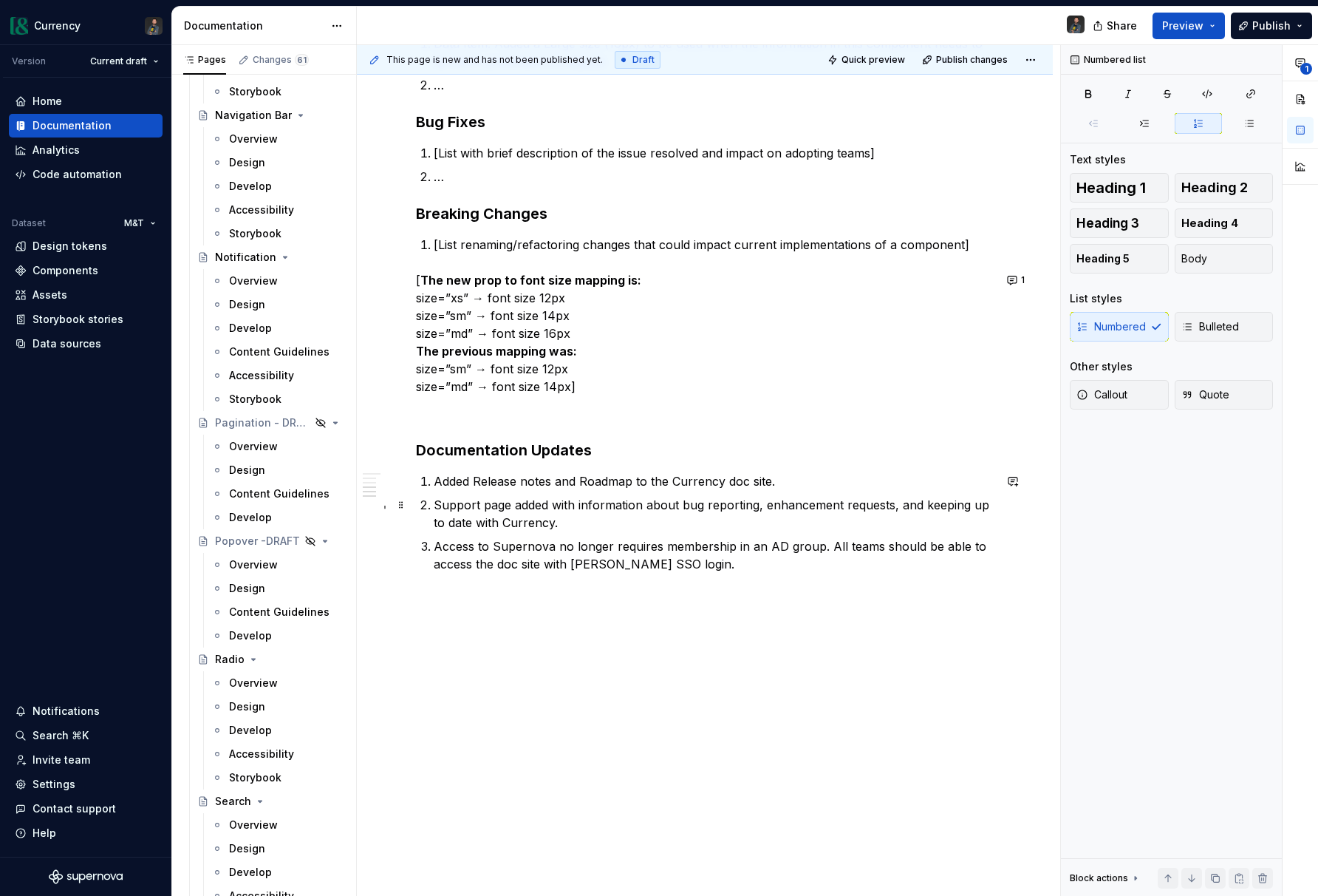
click at [434, 508] on p "Support page added with information about bug reporting, enhancement requests, …" at bounding box center [713, 514] width 560 height 36
click at [522, 559] on p "Access to Supernova no longer requires membership in an AD group. All teams sho…" at bounding box center [713, 555] width 560 height 36
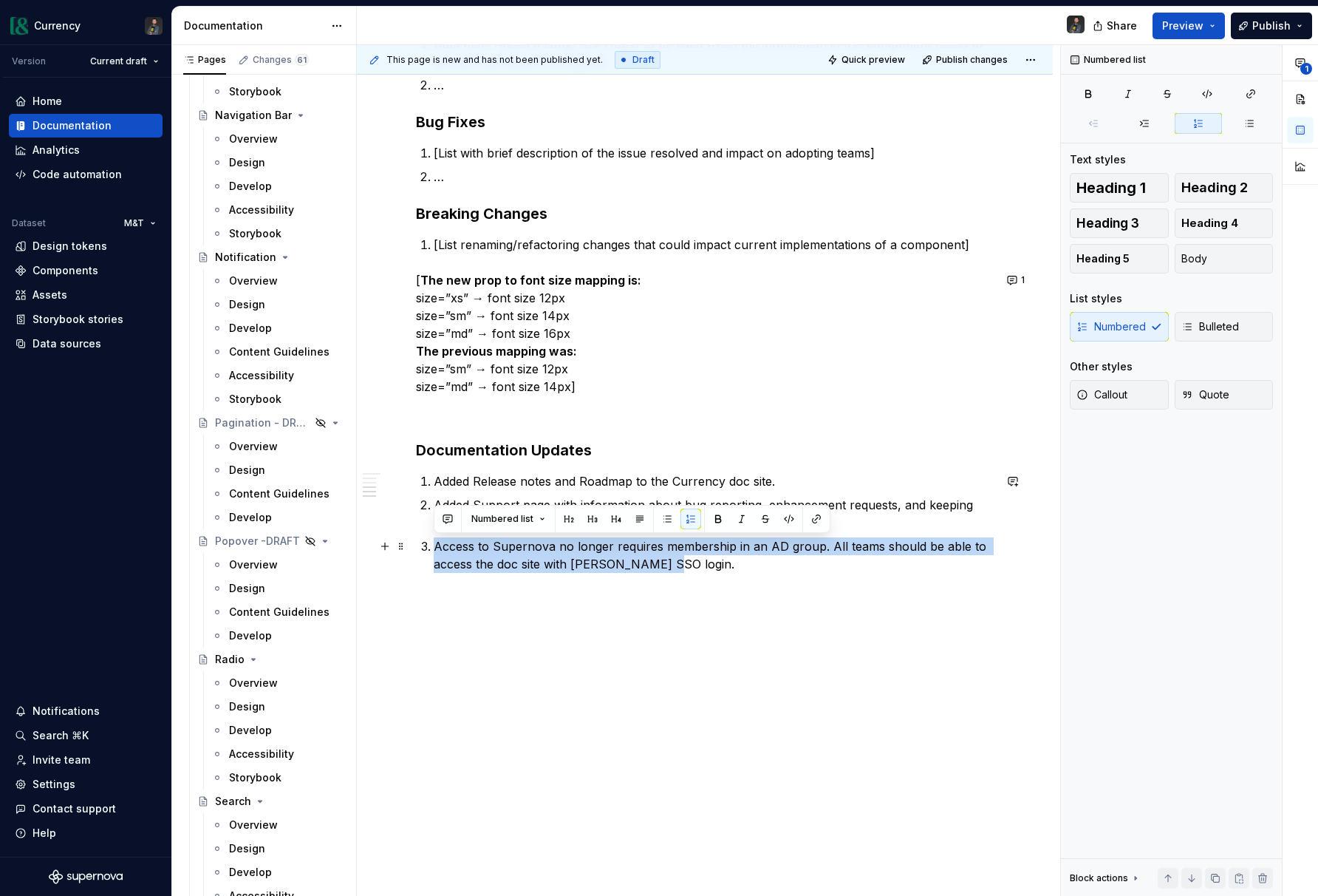
click at [522, 559] on p "Access to Supernova no longer requires membership in an AD group. All teams sho…" at bounding box center [713, 555] width 560 height 36
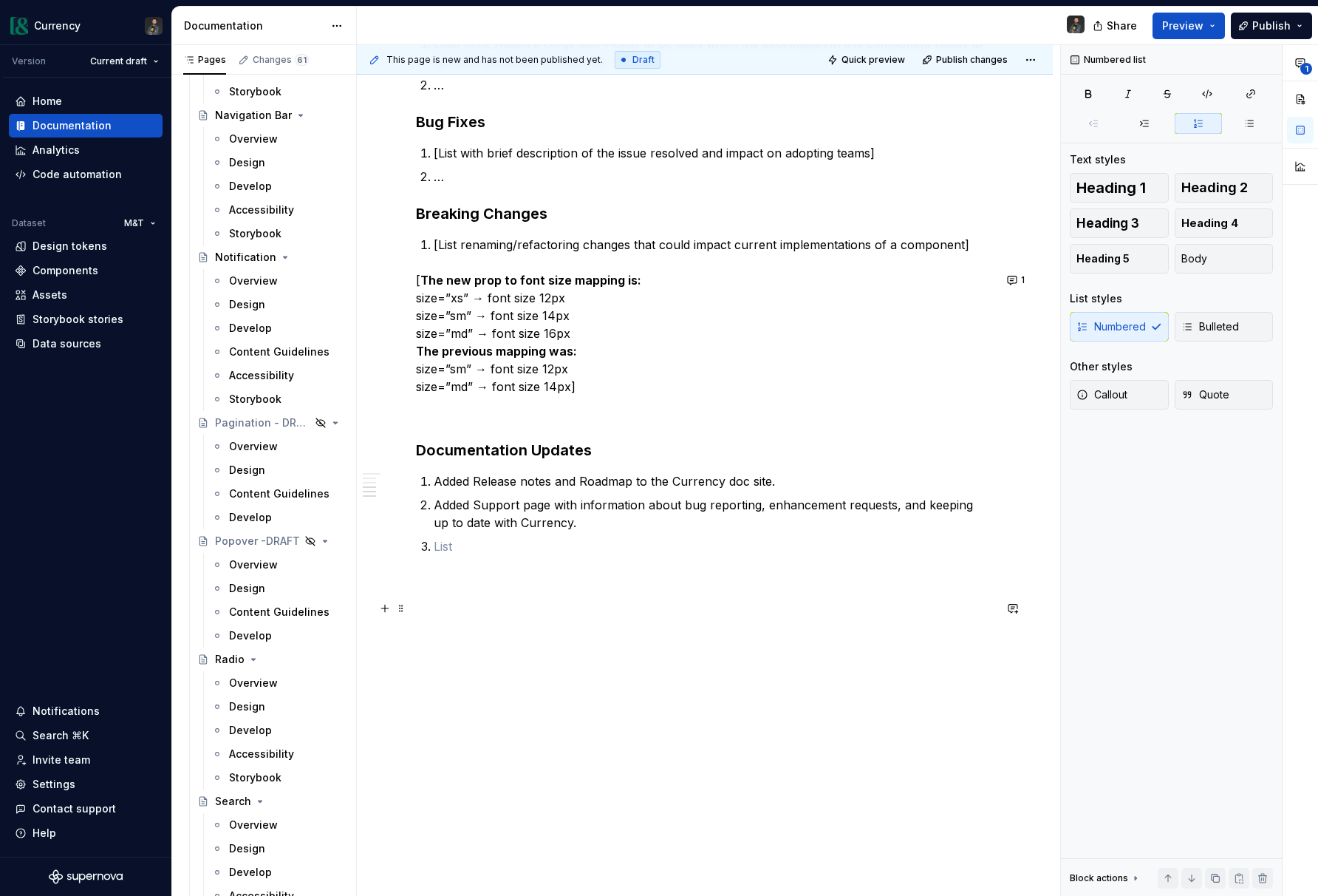
scroll to position [530, 0]
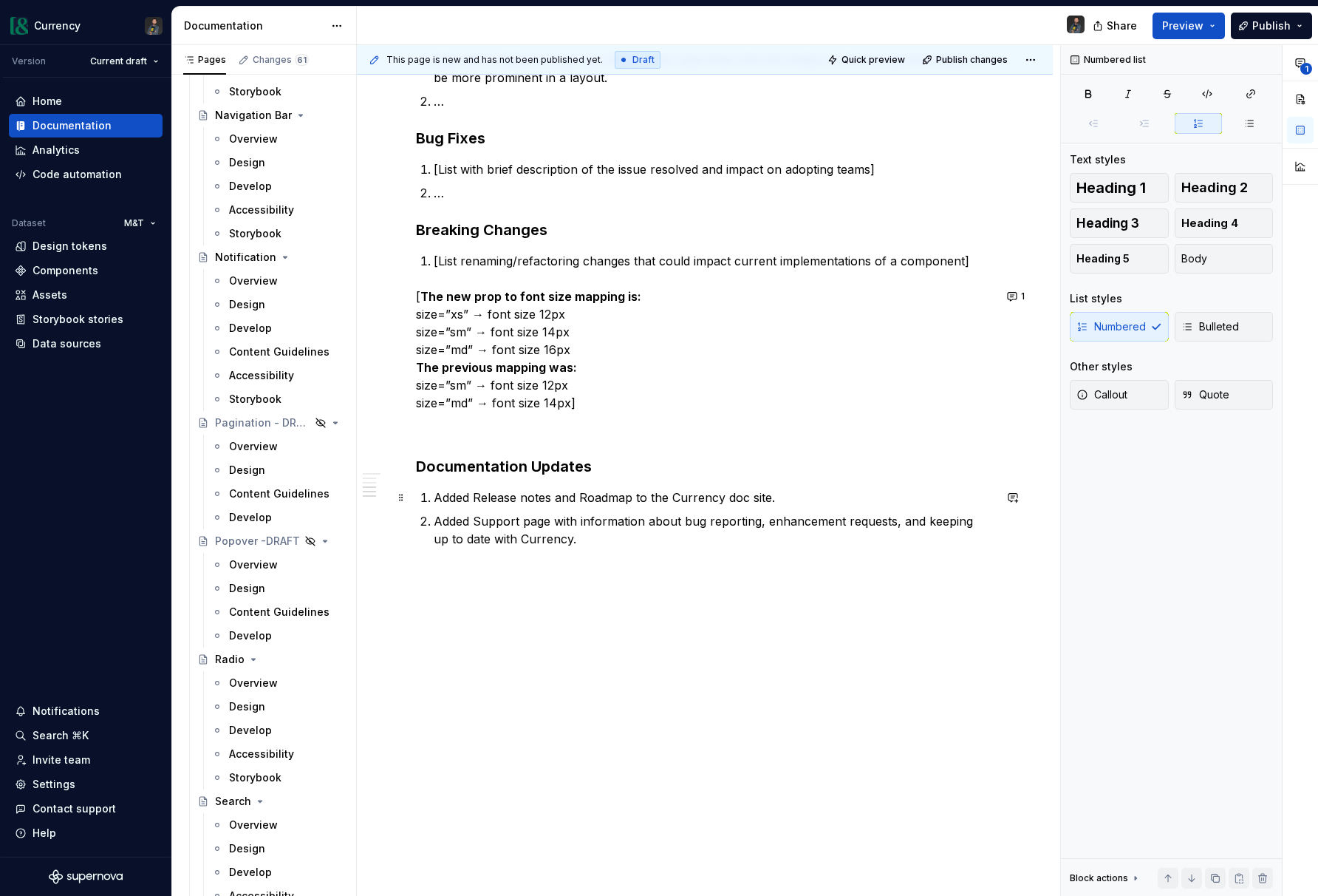
click at [795, 502] on p "Added Release notes and Roadmap to the Currency doc site." at bounding box center [713, 497] width 560 height 18
drag, startPoint x: 437, startPoint y: 496, endPoint x: 545, endPoint y: 507, distance: 108.6
click at [437, 496] on p "Added Release notes and Roadmap to the Currency doc site." at bounding box center [713, 497] width 560 height 18
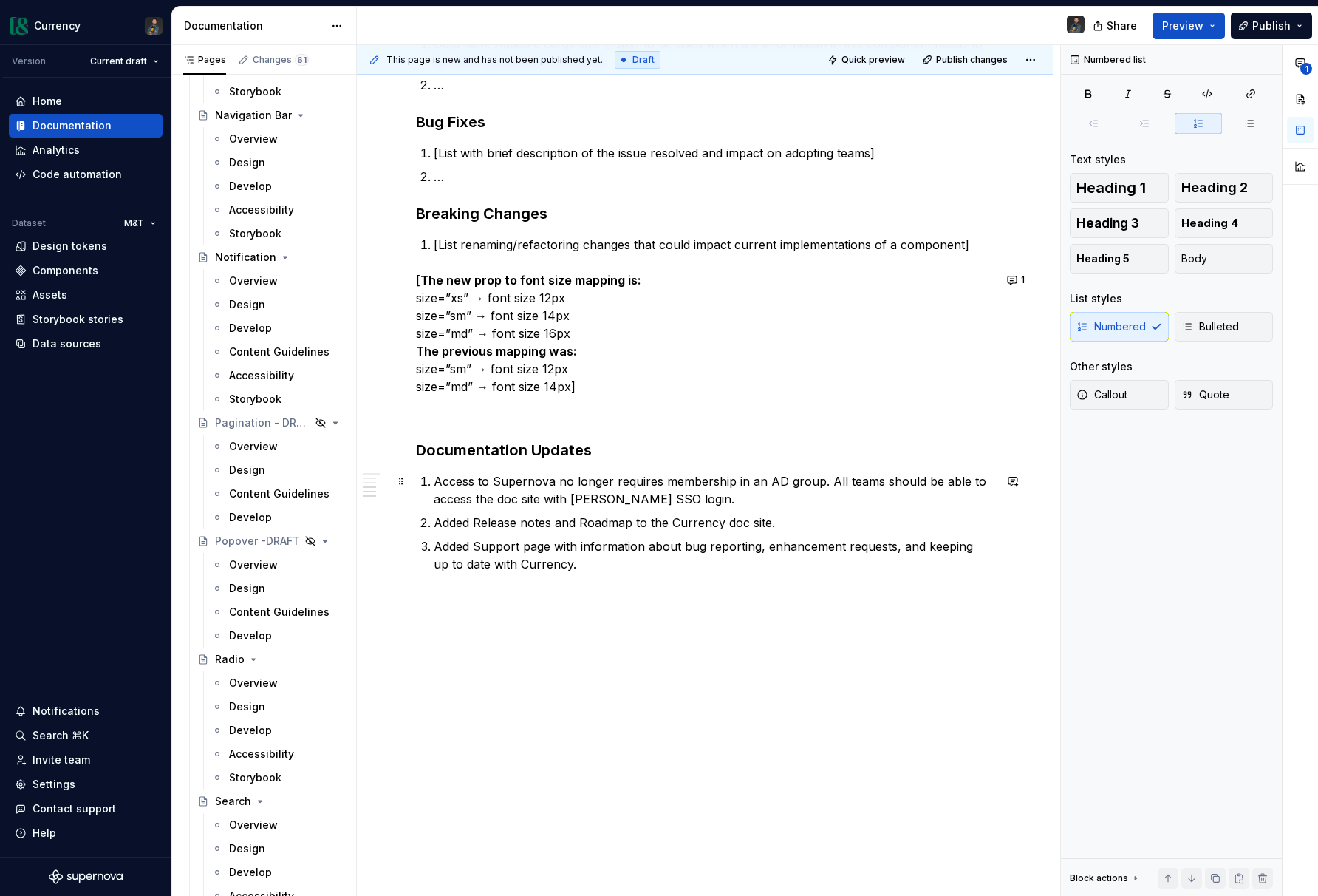
click at [437, 480] on p "Access to Supernova no longer requires membership in an AD group. All teams sho…" at bounding box center [713, 490] width 560 height 36
drag, startPoint x: 614, startPoint y: 500, endPoint x: 654, endPoint y: 504, distance: 40.2
click at [654, 504] on p "Supernova Access : Access to Currency doc site no longer requires membership in…" at bounding box center [713, 490] width 560 height 36
type textarea "*"
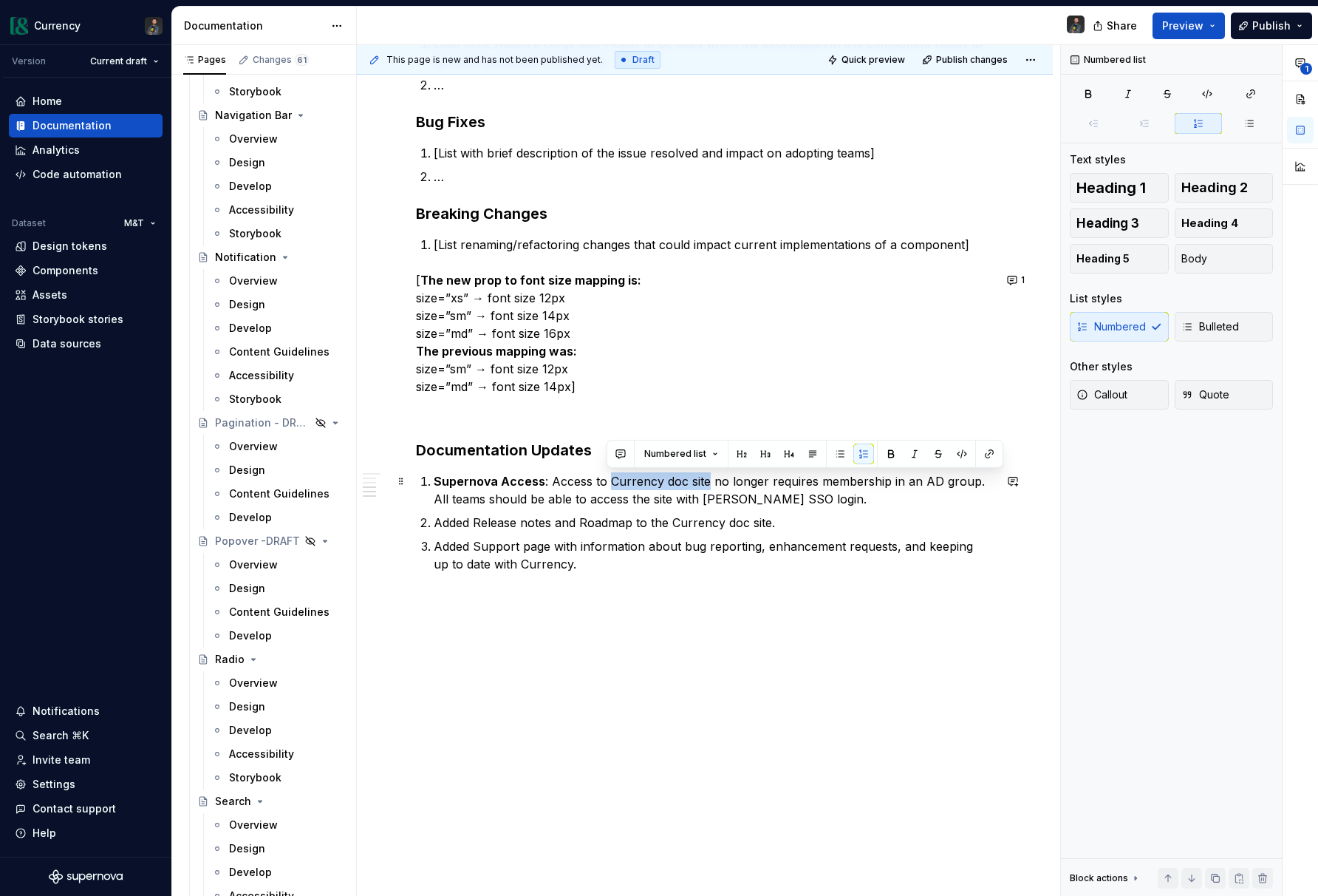
drag, startPoint x: 608, startPoint y: 480, endPoint x: 703, endPoint y: 483, distance: 95.0
click at [703, 483] on p "Supernova Access : Access to Currency doc site no longer requires membership in…" at bounding box center [713, 490] width 560 height 36
click at [984, 455] on button "button" at bounding box center [990, 454] width 21 height 21
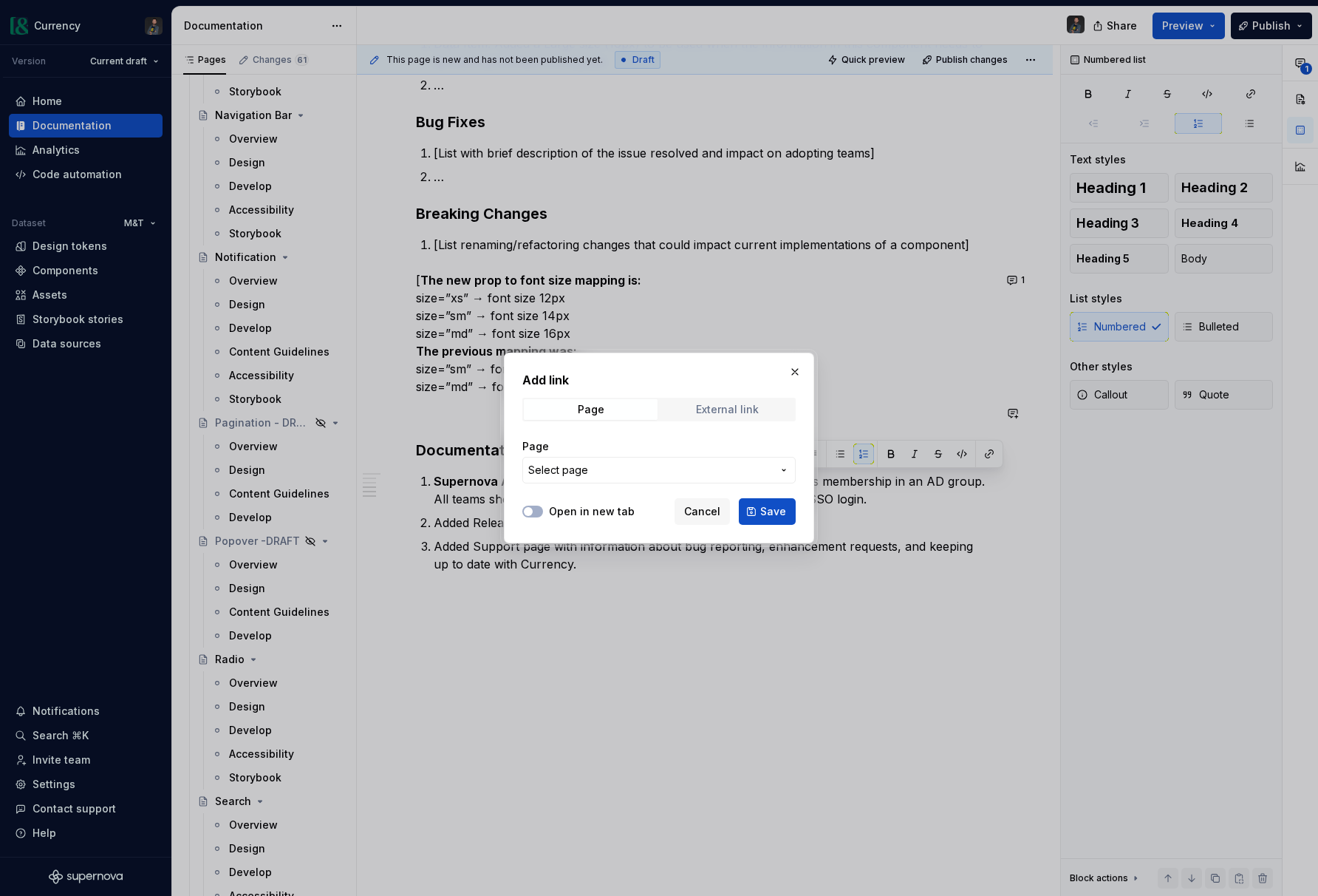
click at [713, 417] on span "External link" at bounding box center [727, 409] width 134 height 21
click at [612, 459] on input "URL" at bounding box center [659, 470] width 273 height 26
paste input "[URL][DOMAIN_NAME]"
type input "[URL][DOMAIN_NAME]"
click at [728, 472] on input "[URL][DOMAIN_NAME]" at bounding box center [659, 470] width 273 height 26
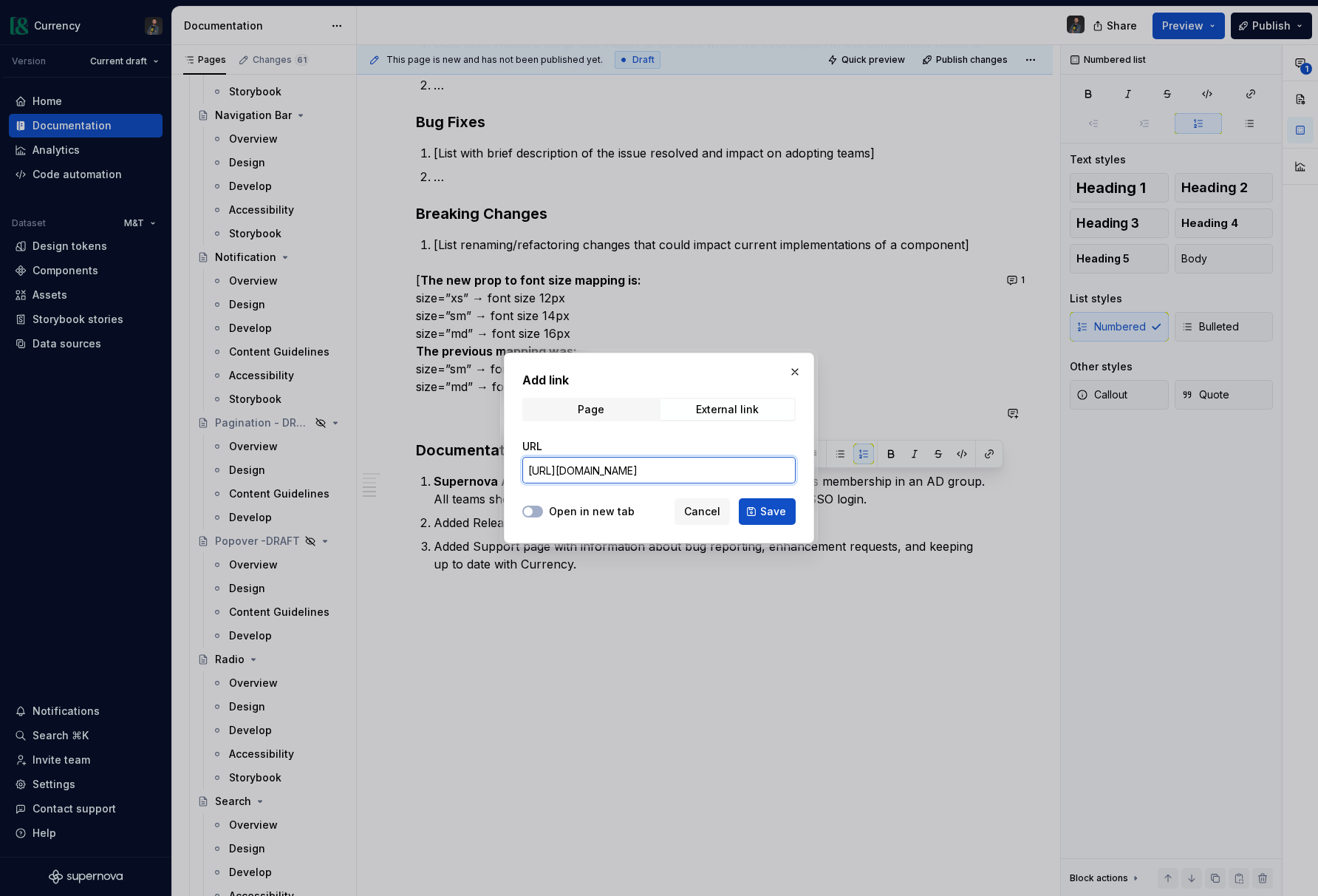
click at [728, 472] on input "[URL][DOMAIN_NAME]" at bounding box center [659, 470] width 273 height 26
click at [587, 410] on div "Page" at bounding box center [591, 409] width 26 height 12
click at [577, 465] on span "Select page" at bounding box center [558, 470] width 60 height 15
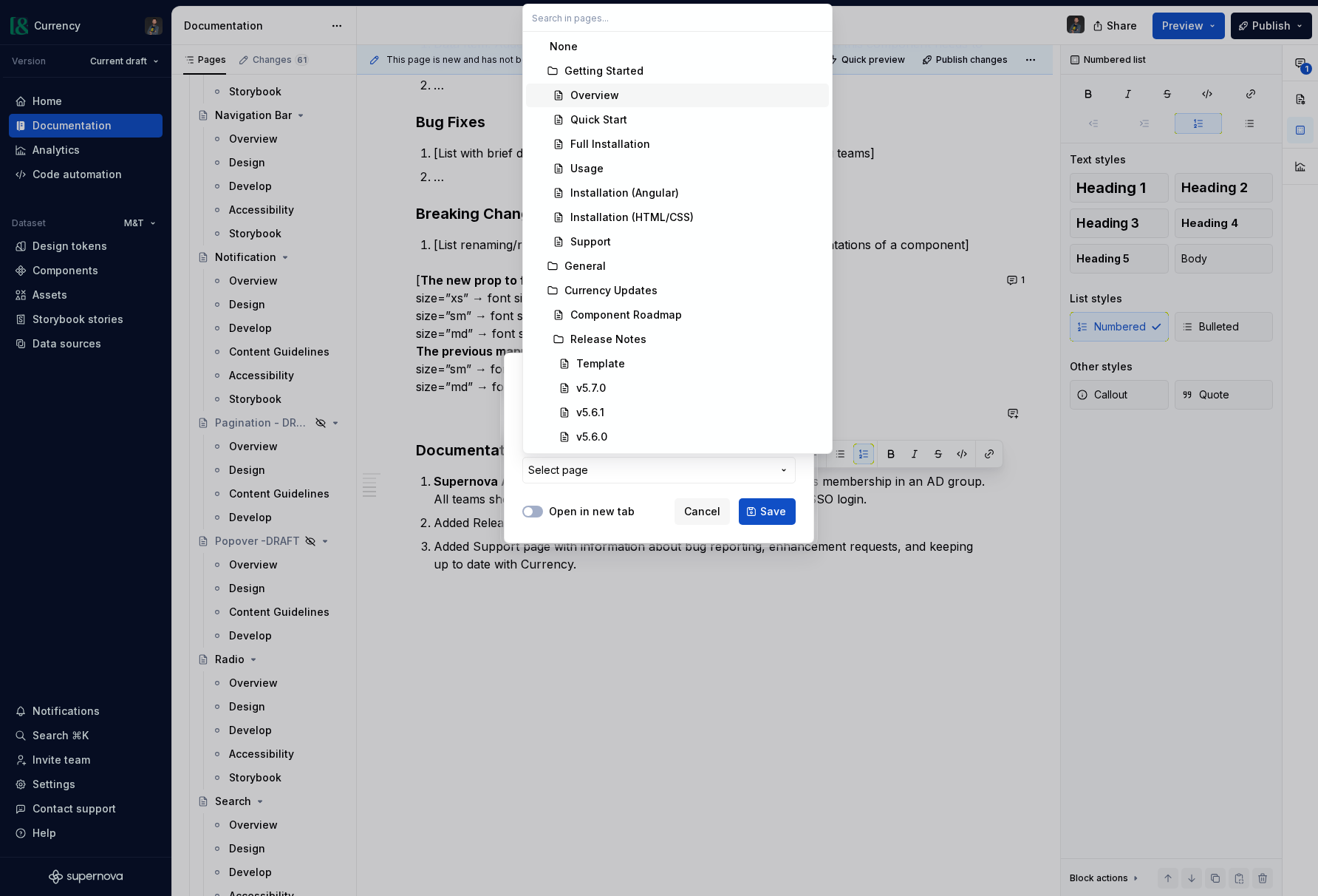
click at [590, 89] on div "Overview" at bounding box center [595, 96] width 49 height 15
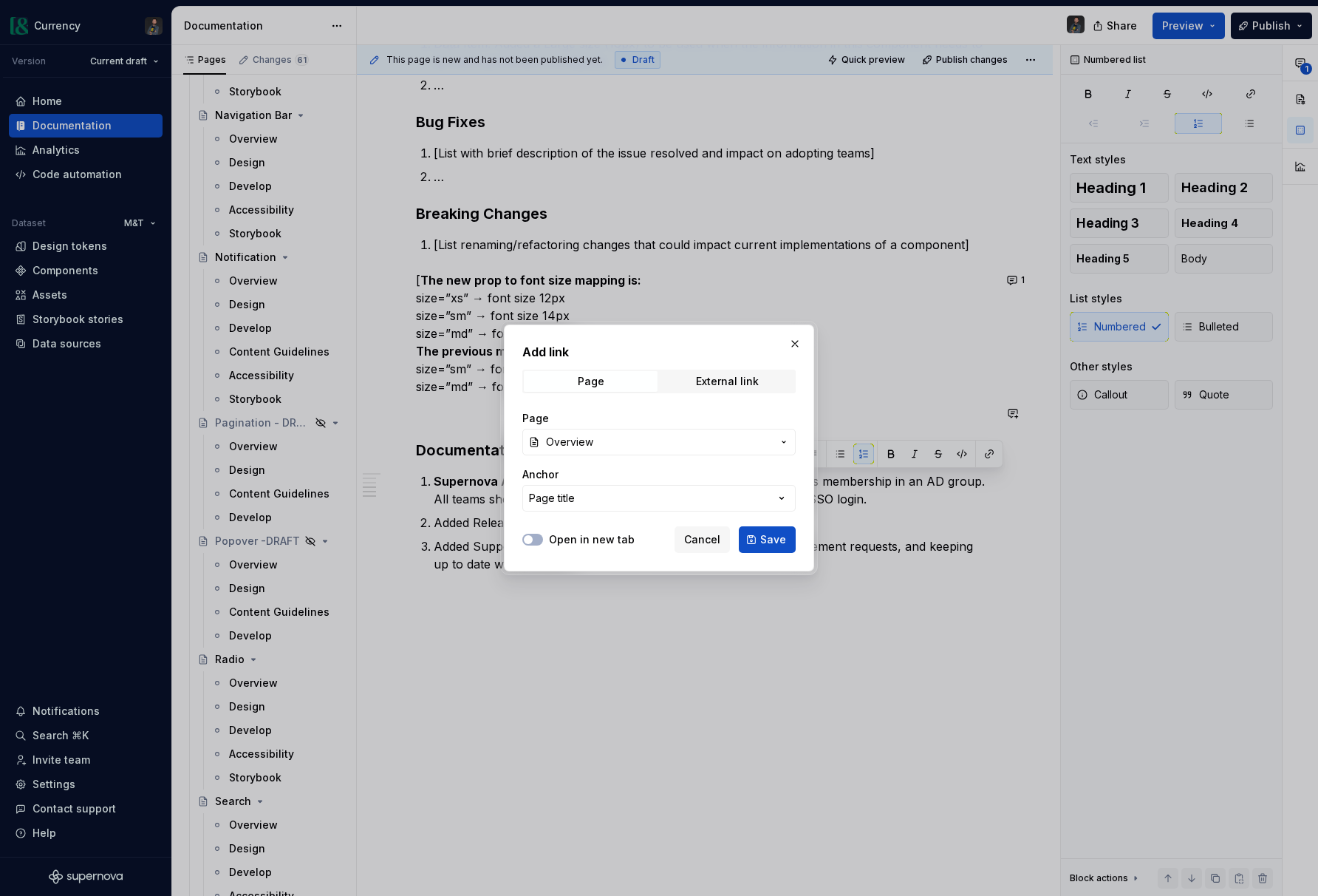
click at [750, 441] on span "Overview" at bounding box center [659, 442] width 226 height 15
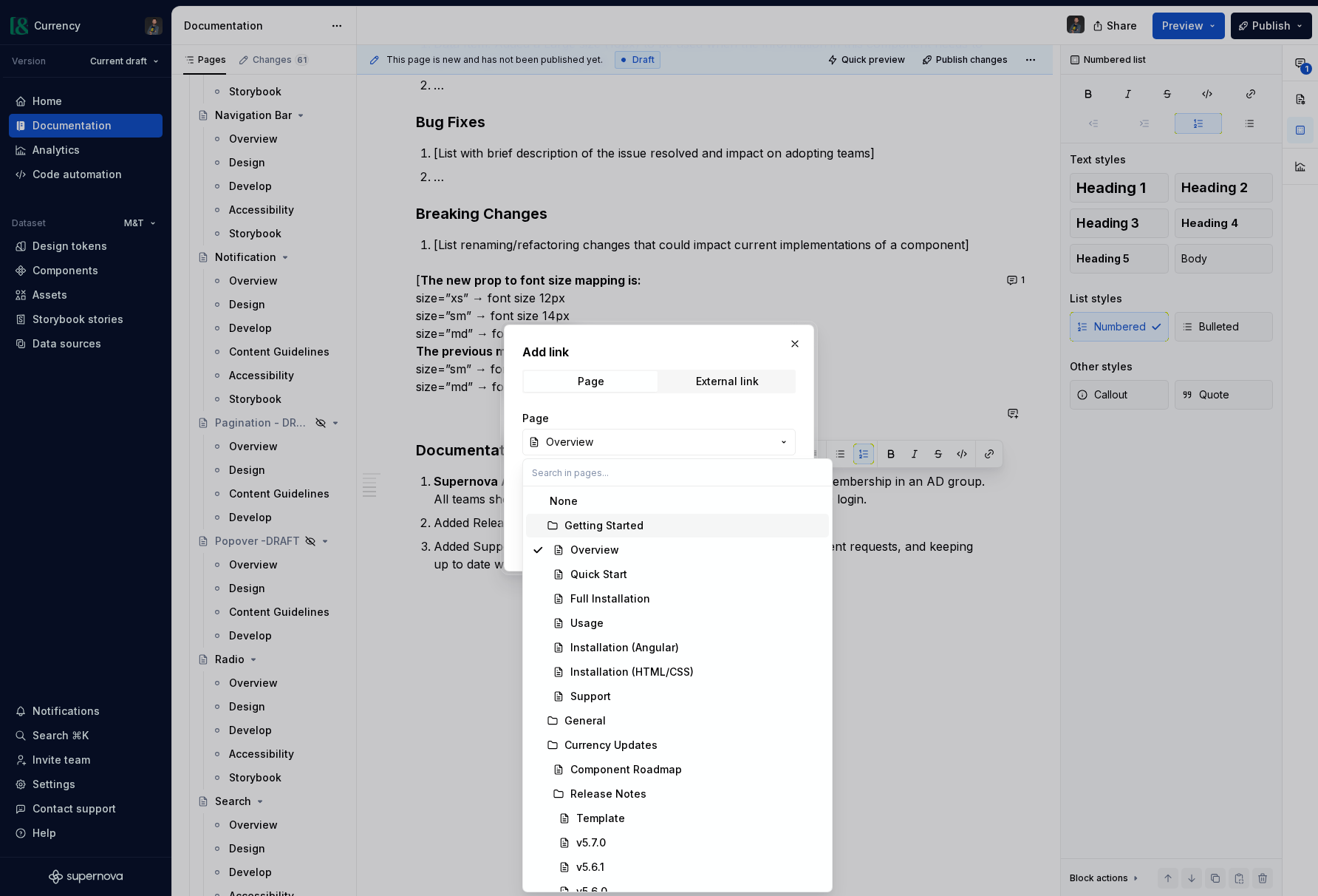
click at [594, 524] on div "Getting Started" at bounding box center [604, 525] width 79 height 15
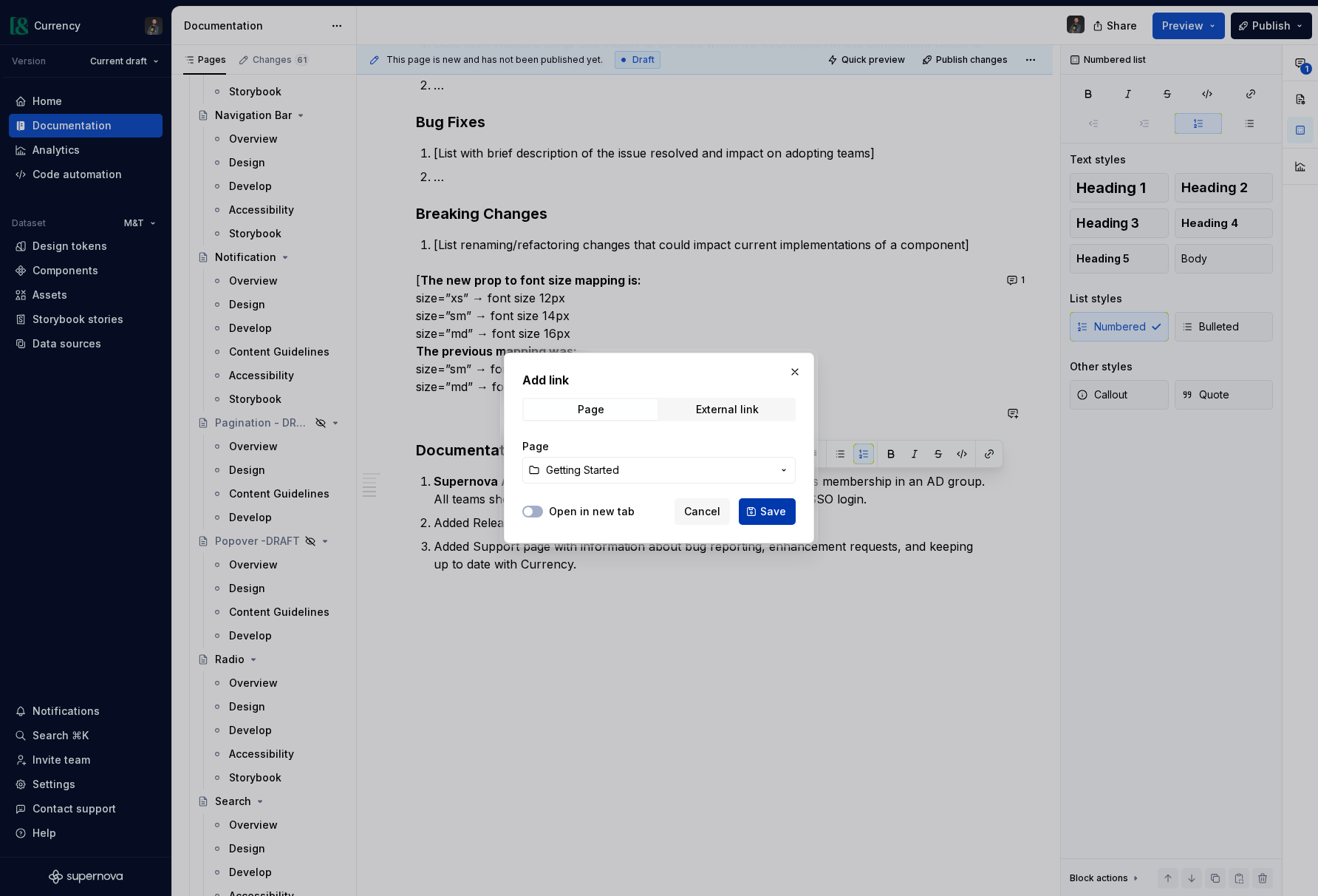
click at [764, 511] on span "Save" at bounding box center [774, 511] width 26 height 15
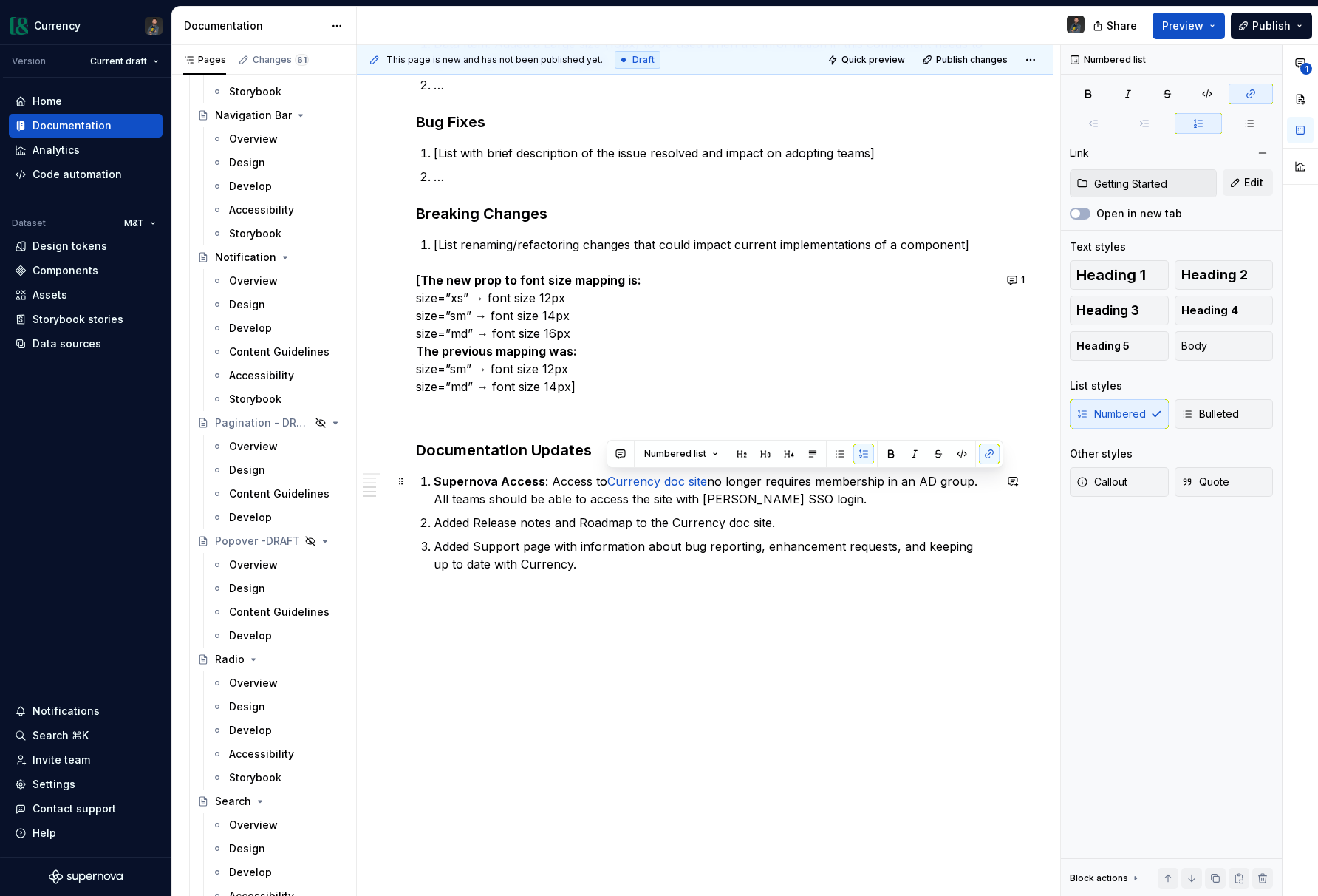
click at [843, 497] on p "Supernova Access : Access to Currency doc site no longer requires membership in…" at bounding box center [713, 490] width 560 height 36
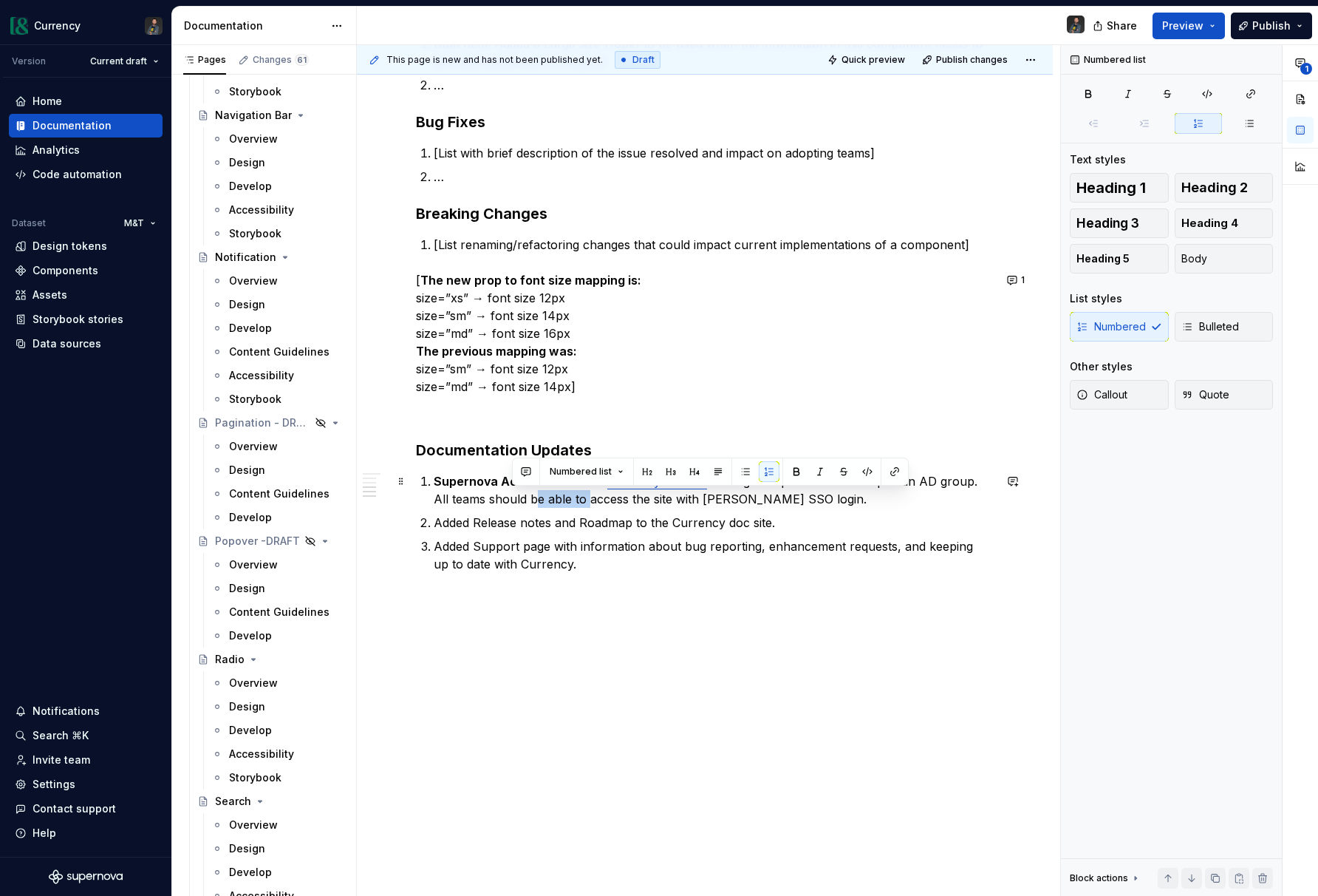
drag, startPoint x: 513, startPoint y: 501, endPoint x: 568, endPoint y: 500, distance: 55.0
click at [568, 500] on p "Supernova Access : Access to Currency doc site no longer requires membership in…" at bounding box center [713, 490] width 560 height 36
click at [795, 507] on p "Supernova Access : Access to Currency doc site no longer requires membership in…" at bounding box center [713, 490] width 560 height 36
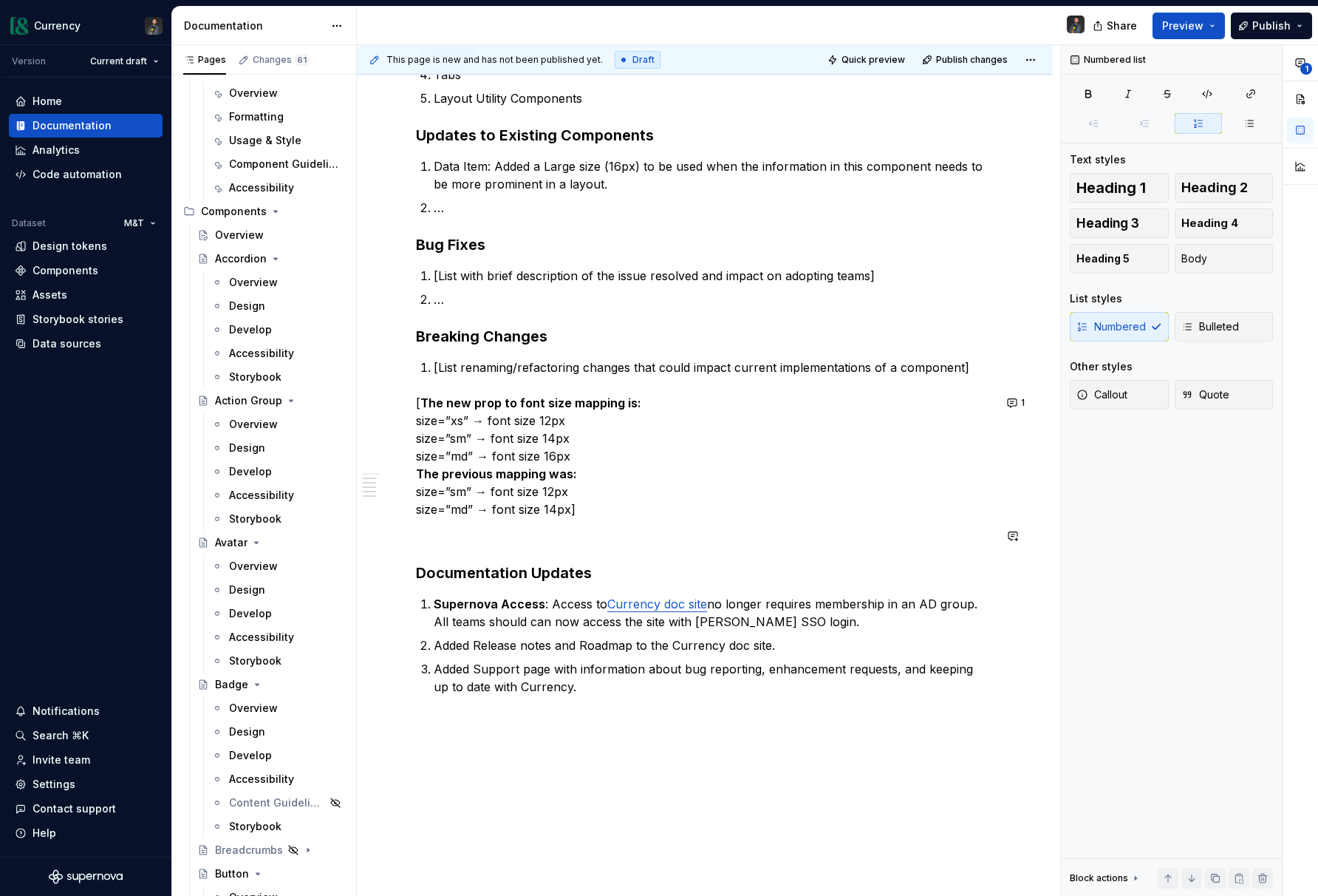
scroll to position [422, 0]
click at [472, 650] on p "Added Release notes and Roadmap to the Currency doc site." at bounding box center [713, 646] width 560 height 18
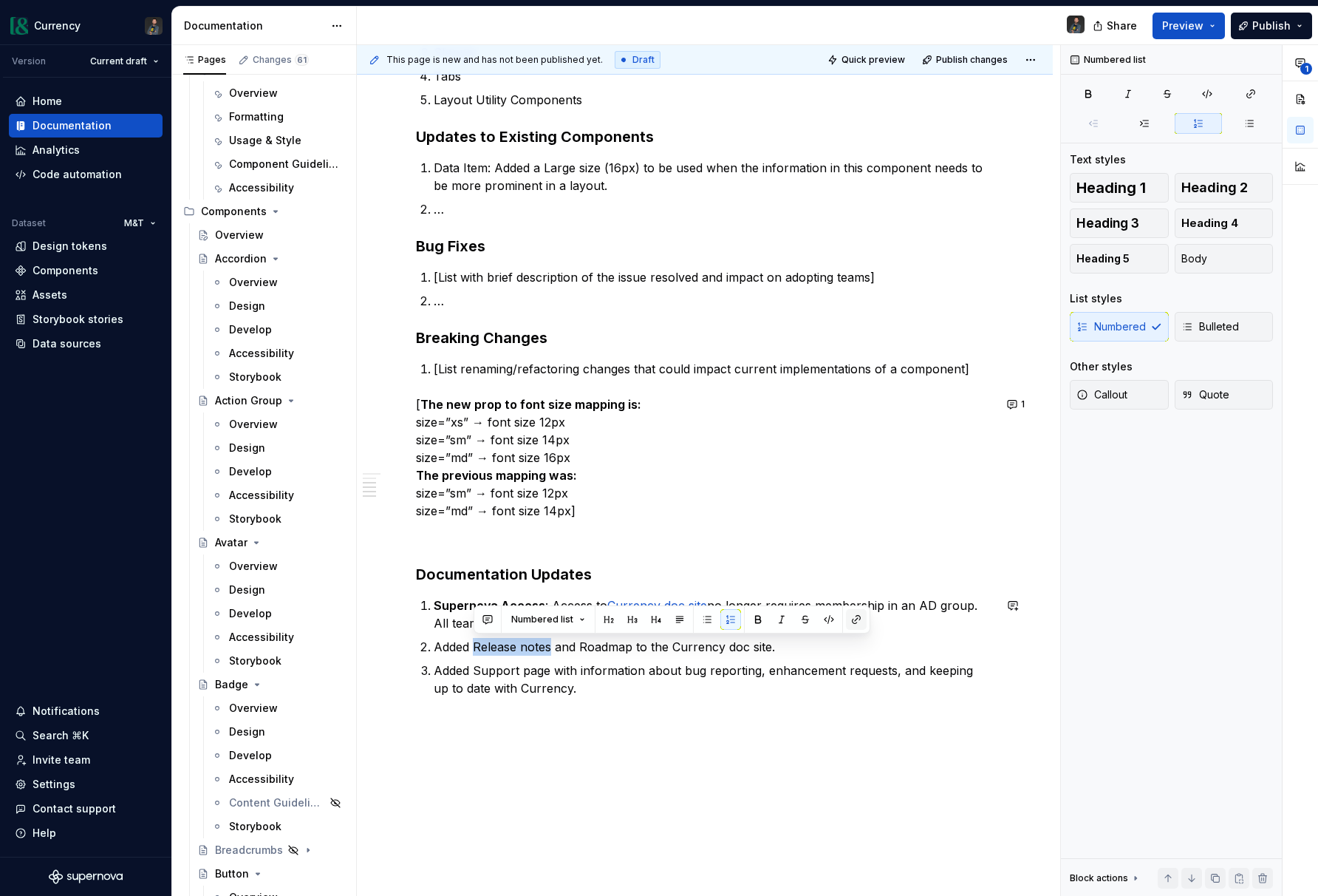
click at [853, 622] on button "button" at bounding box center [856, 619] width 21 height 21
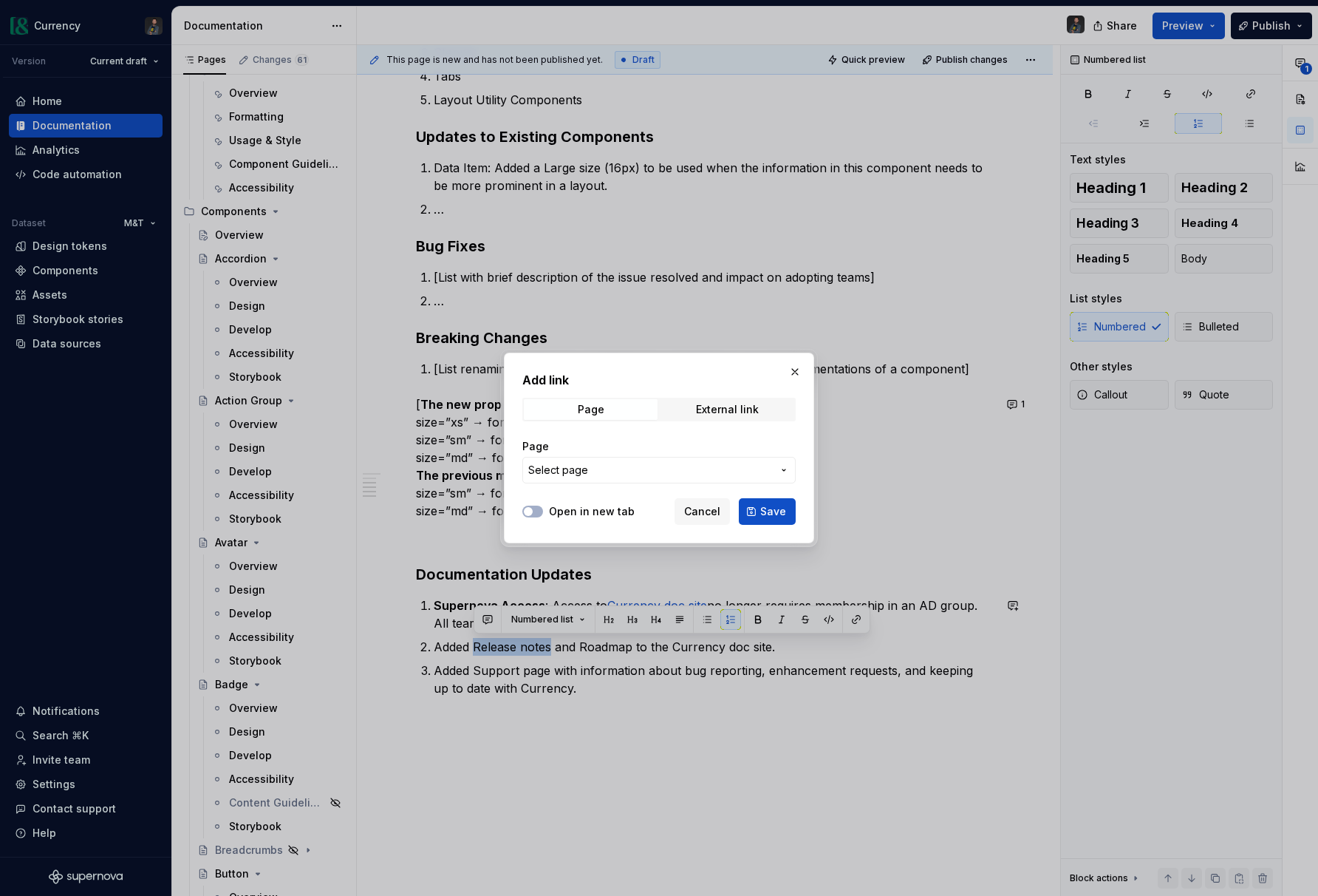
click at [625, 472] on span "Select page" at bounding box center [650, 470] width 244 height 15
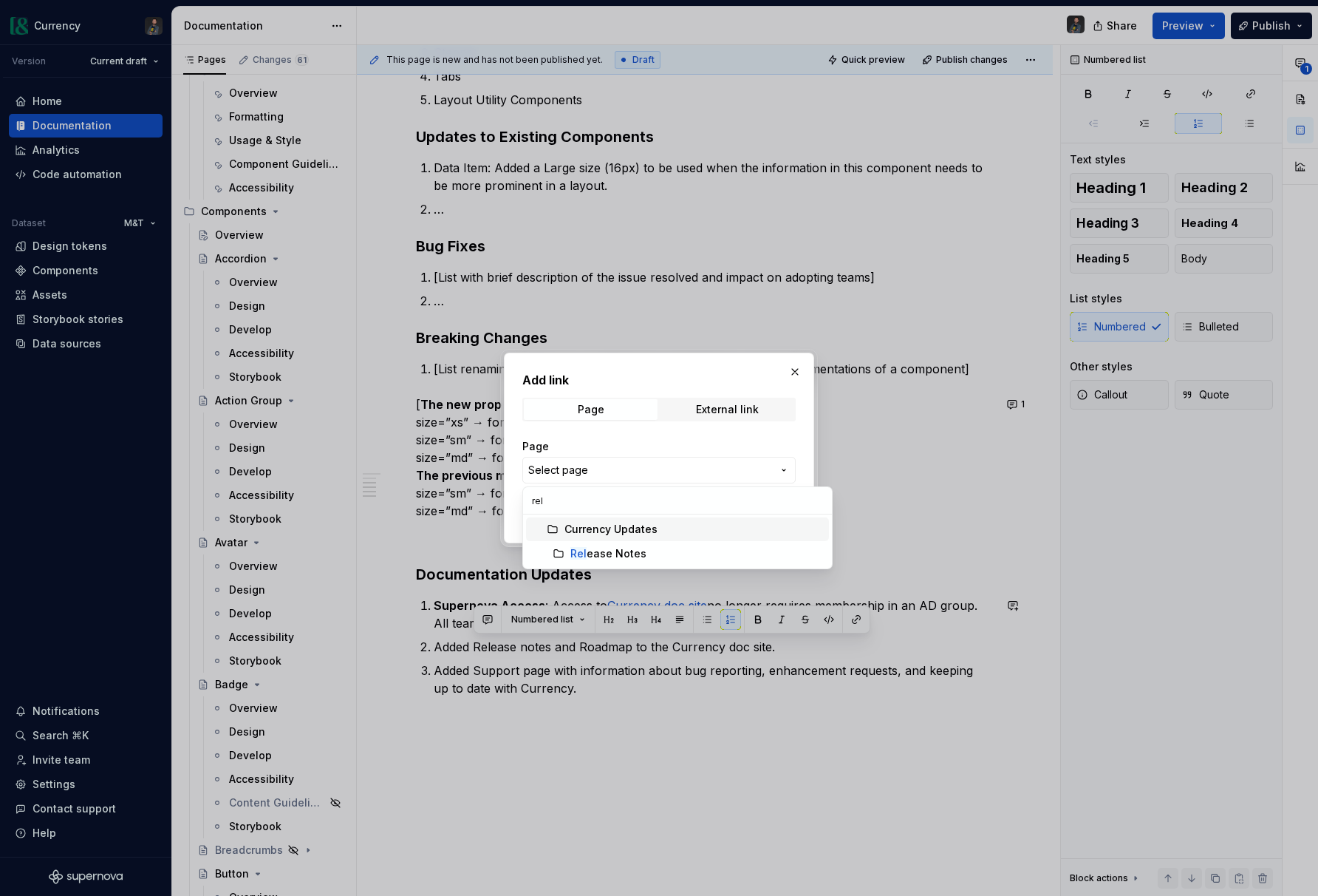
type input "rele"
click at [645, 552] on div "Rele ase Notes" at bounding box center [696, 554] width 252 height 15
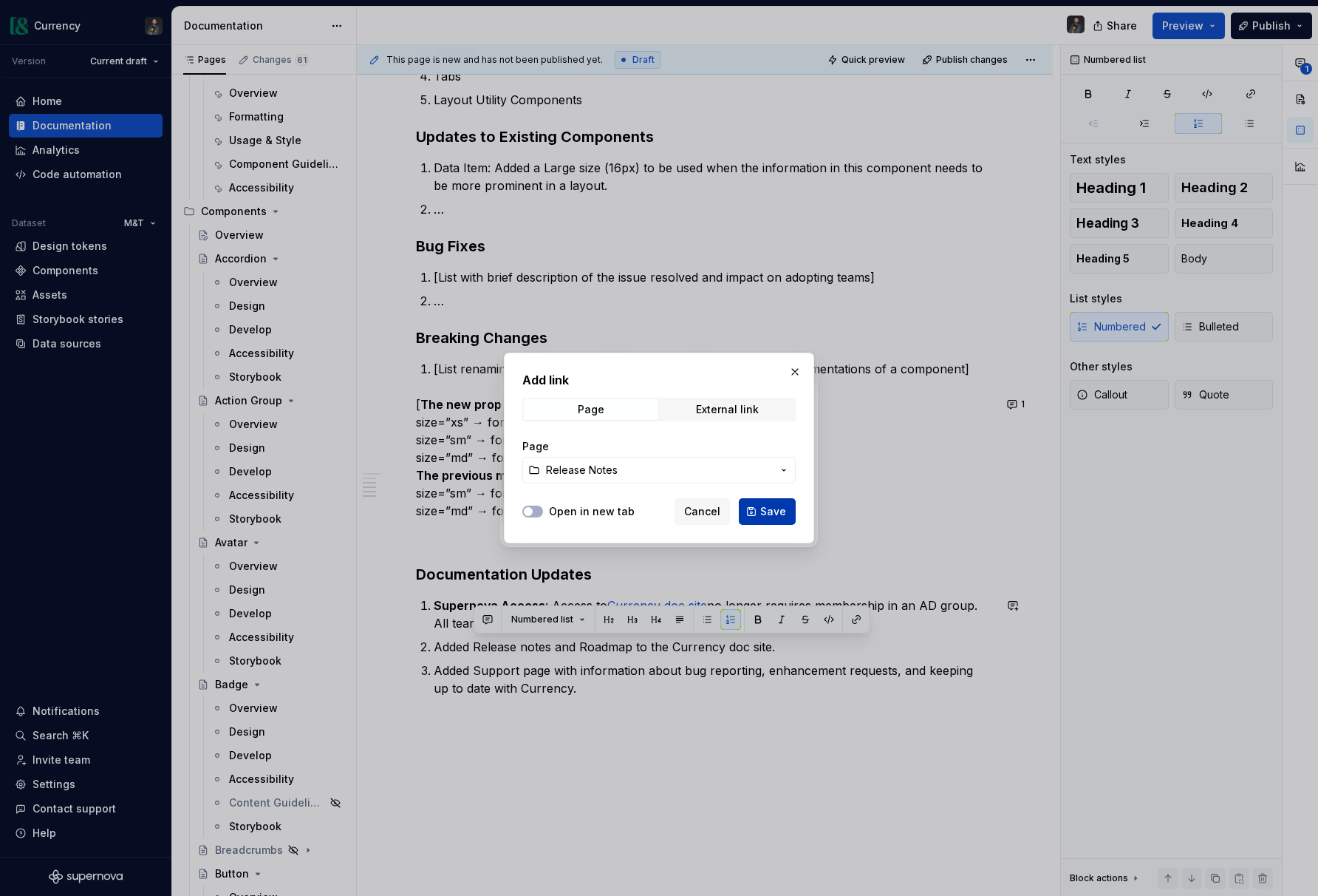
type textarea "*"
click at [781, 512] on span "Save" at bounding box center [774, 511] width 26 height 15
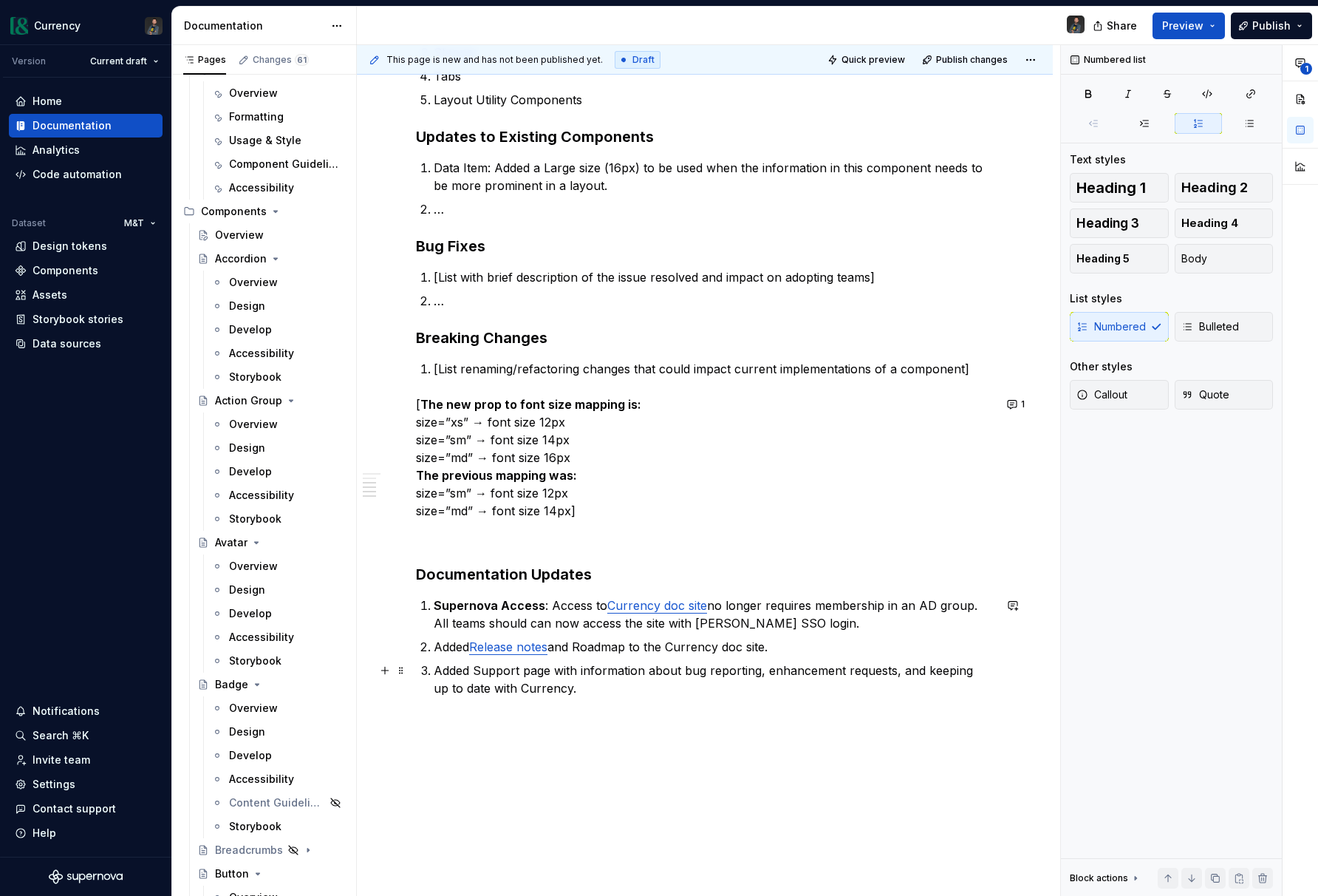
click at [589, 661] on p "Added Support page with information about bug reporting, enhancement requests, …" at bounding box center [713, 679] width 560 height 36
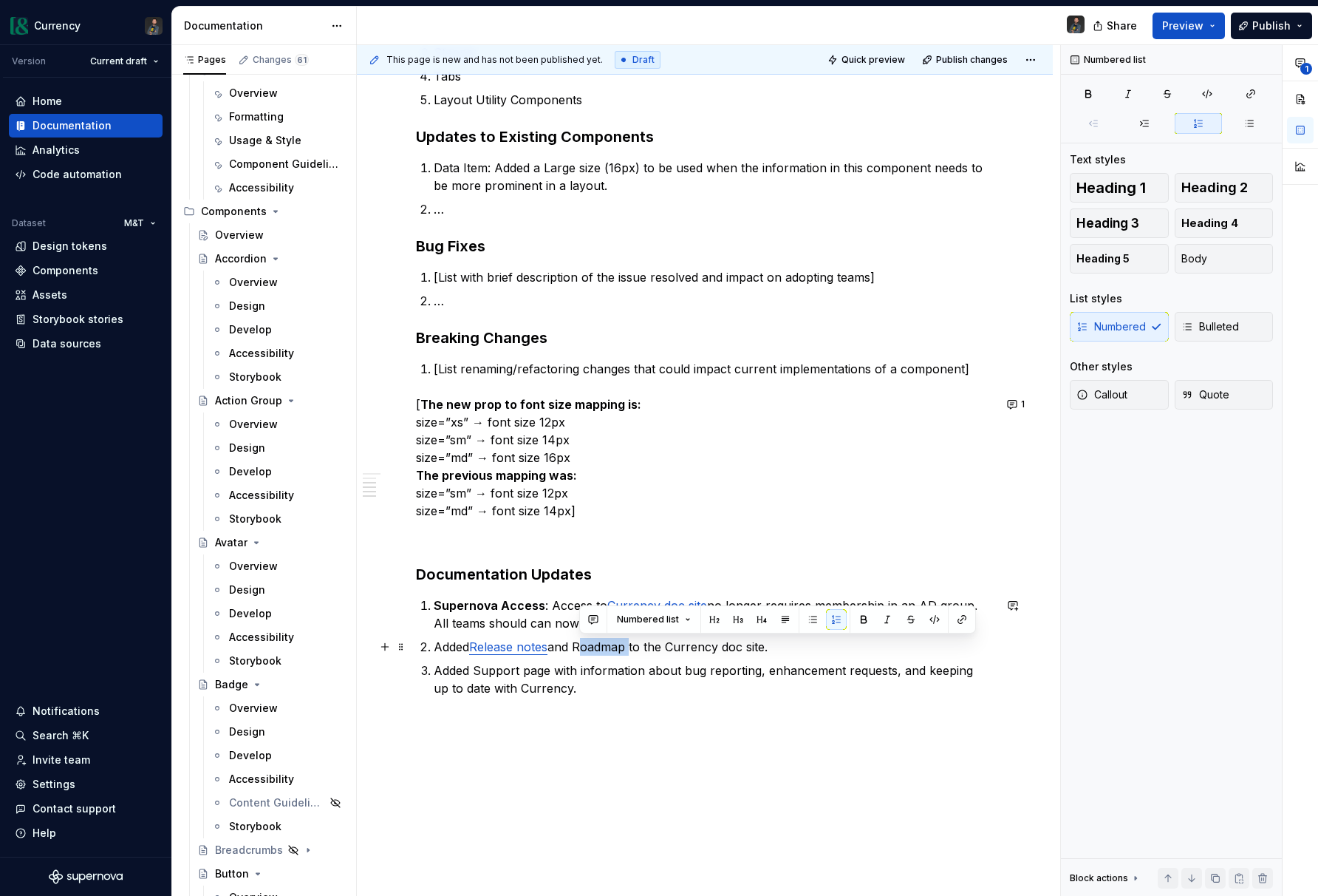
drag, startPoint x: 582, startPoint y: 646, endPoint x: 629, endPoint y: 652, distance: 47.4
click at [632, 650] on p "Added Release notes and Roadmap to the Currency doc site." at bounding box center [713, 646] width 560 height 18
click at [961, 622] on button "button" at bounding box center [962, 619] width 21 height 21
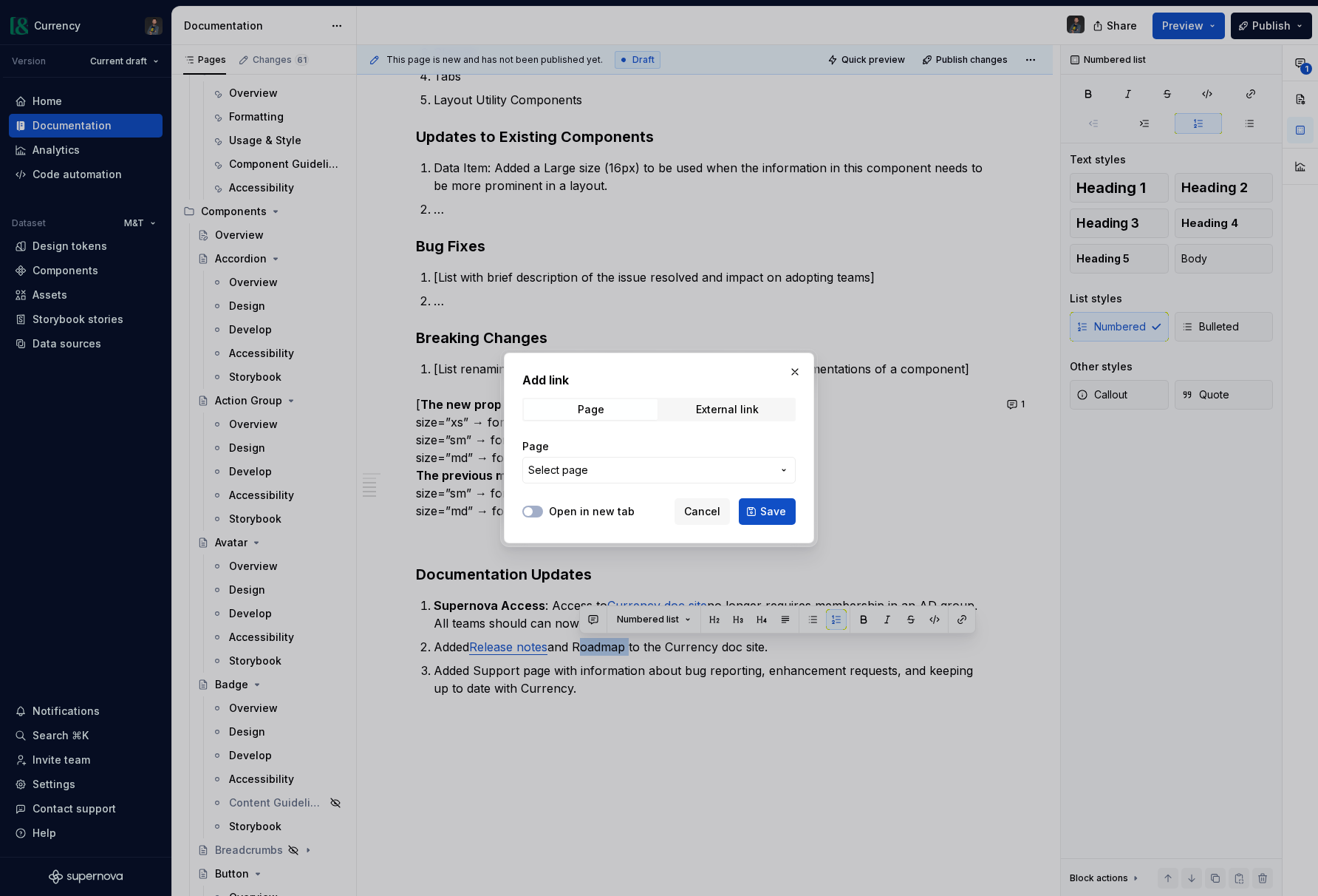
click at [564, 481] on button "Select page" at bounding box center [659, 470] width 273 height 26
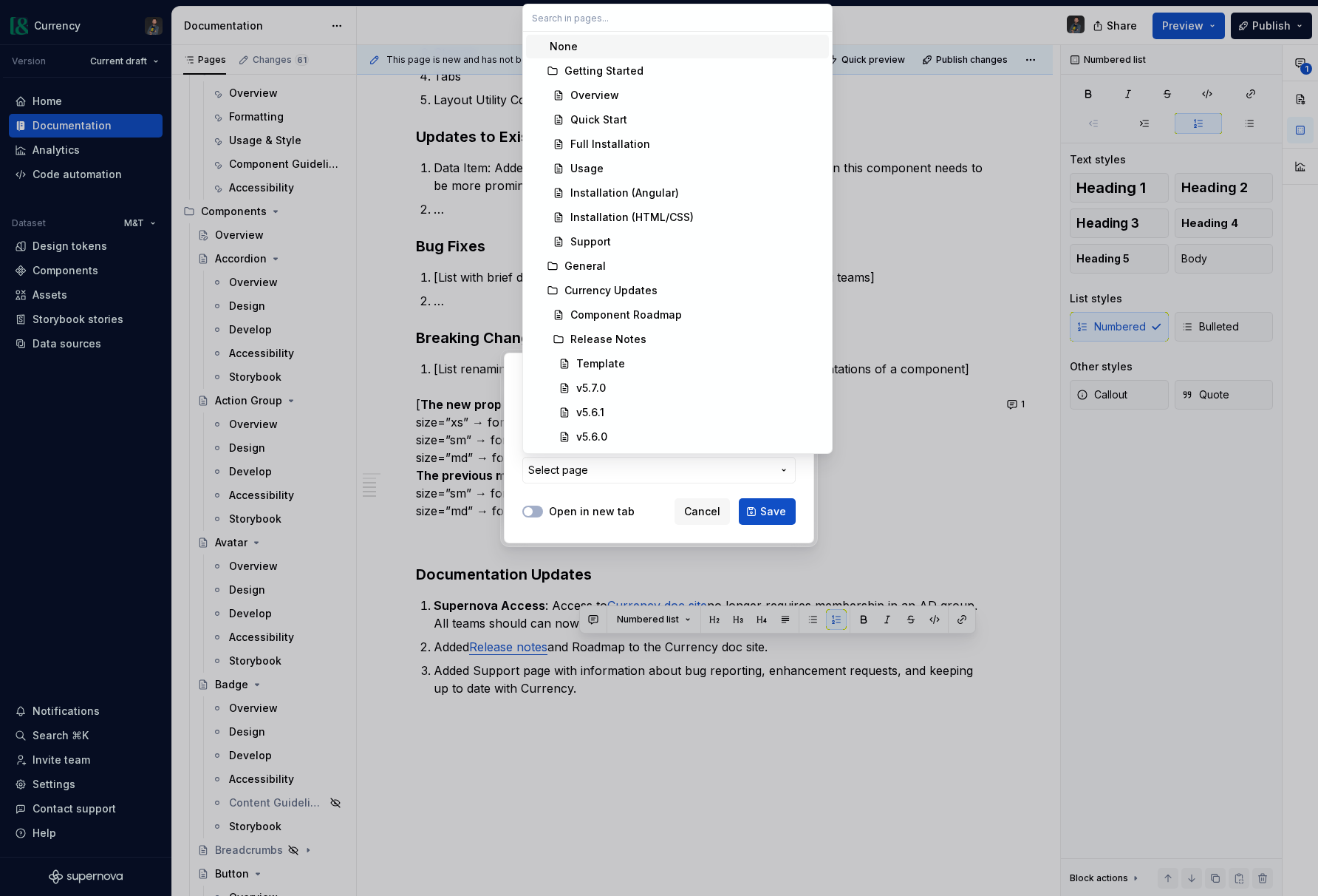
click at [559, 472] on div "Add link Page External link Page Select page Open in new tab Cancel Save" at bounding box center [659, 448] width 1318 height 896
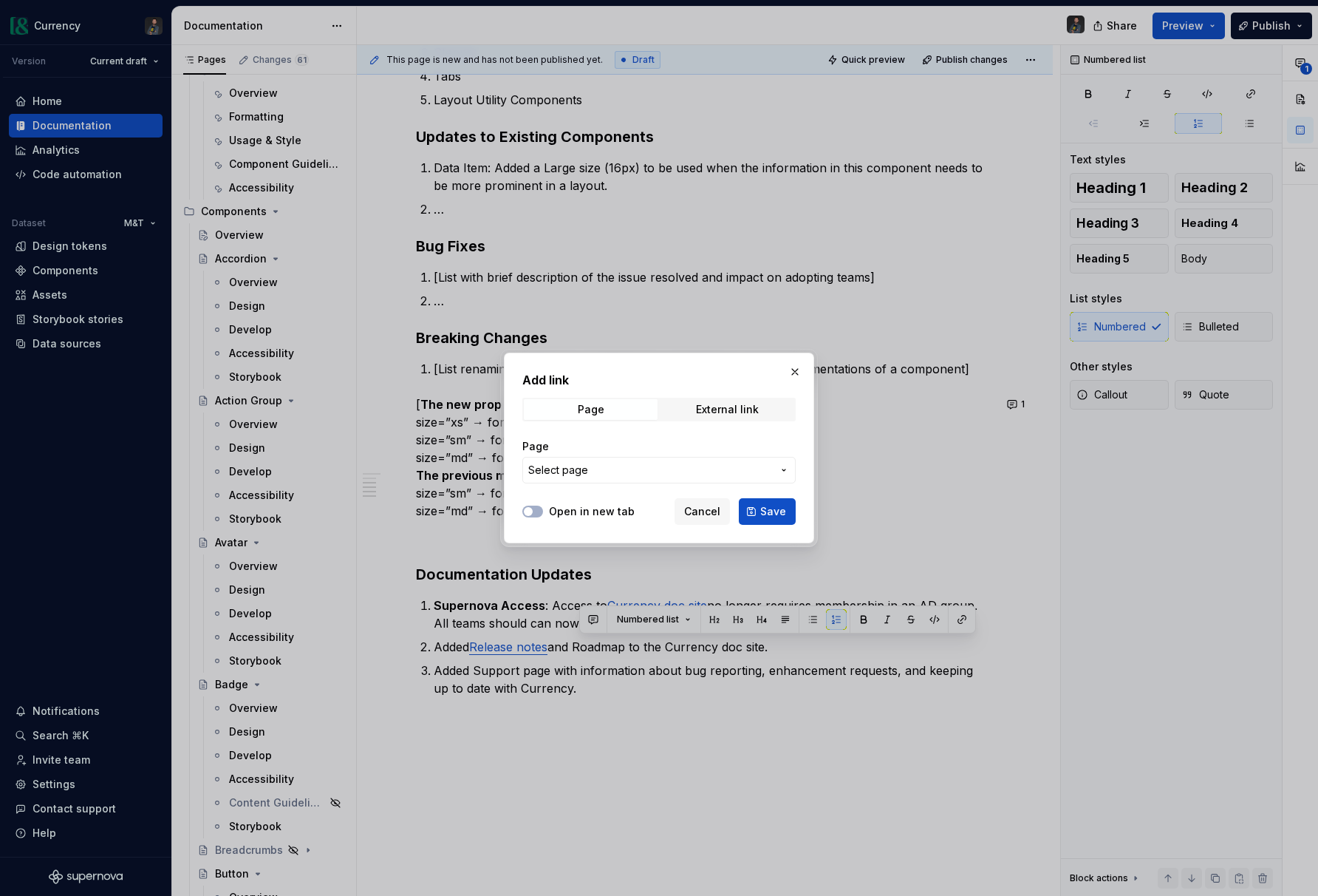
click at [559, 472] on span "Select page" at bounding box center [558, 470] width 60 height 15
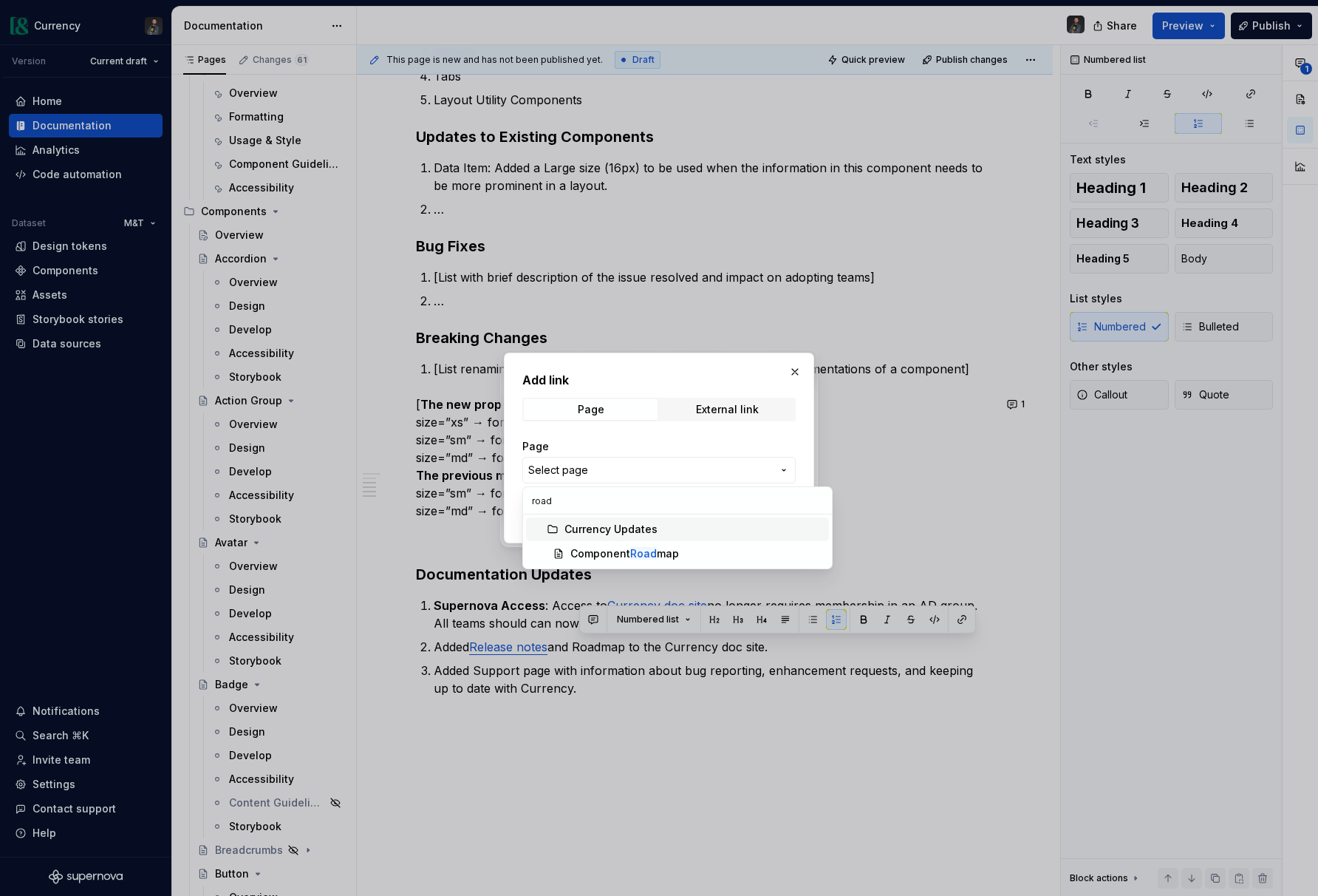
type input "roadm"
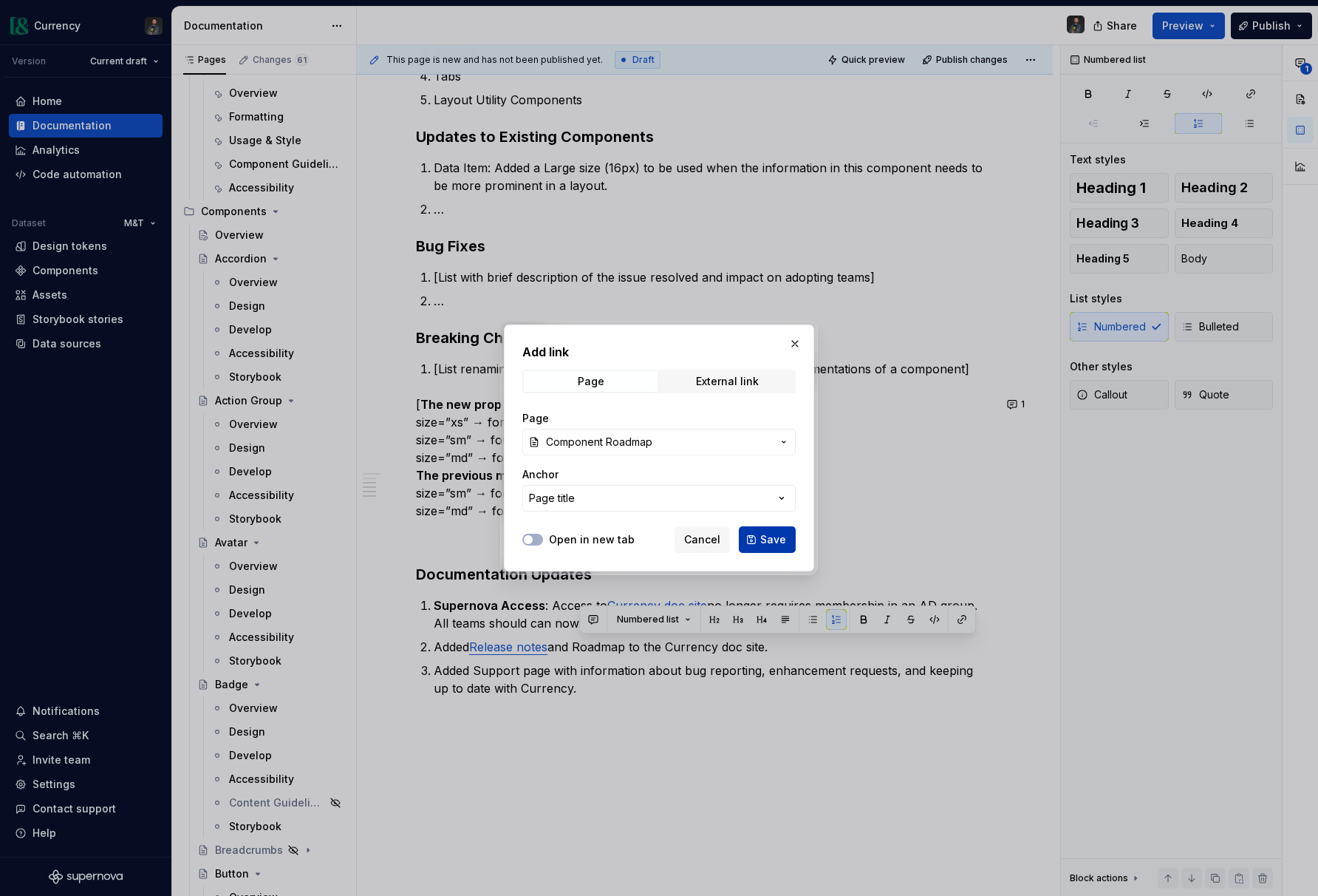
click at [767, 543] on span "Save" at bounding box center [774, 539] width 26 height 15
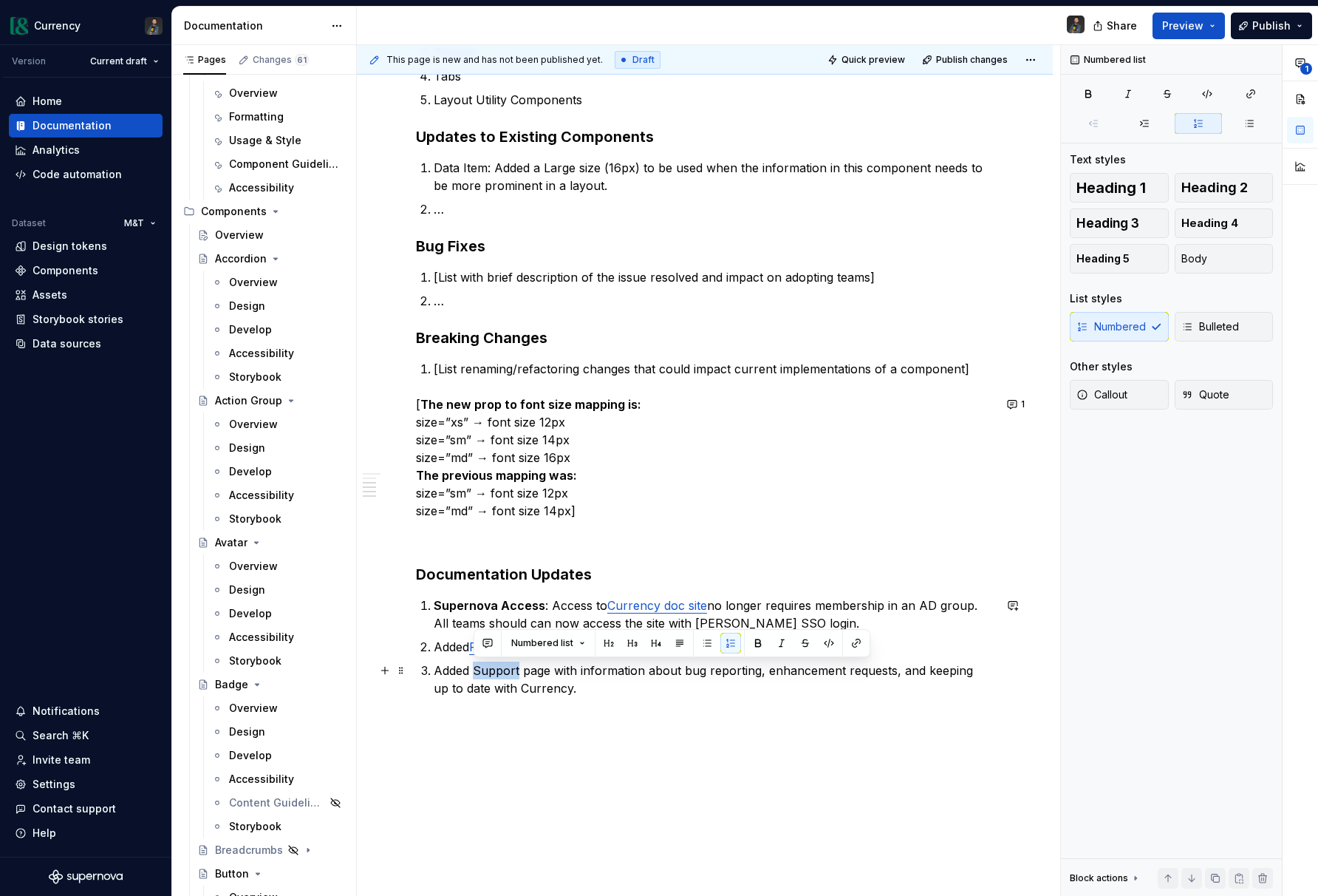
drag, startPoint x: 476, startPoint y: 671, endPoint x: 519, endPoint y: 674, distance: 43.1
click at [519, 674] on p "Added Support page with information about bug reporting, enhancement requests, …" at bounding box center [713, 679] width 560 height 36
click at [862, 646] on button "button" at bounding box center [856, 643] width 21 height 21
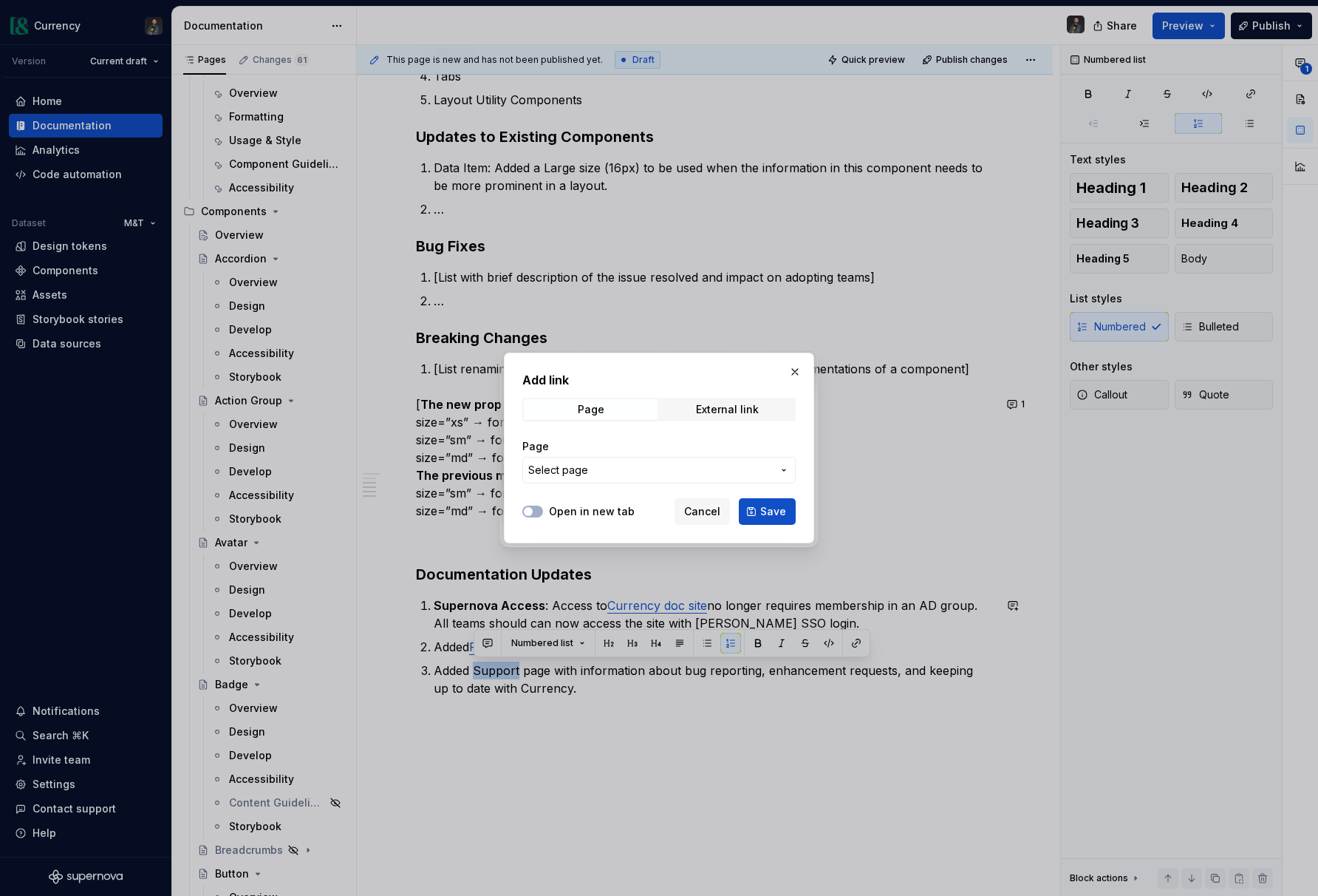
click at [731, 465] on span "Select page" at bounding box center [650, 470] width 244 height 15
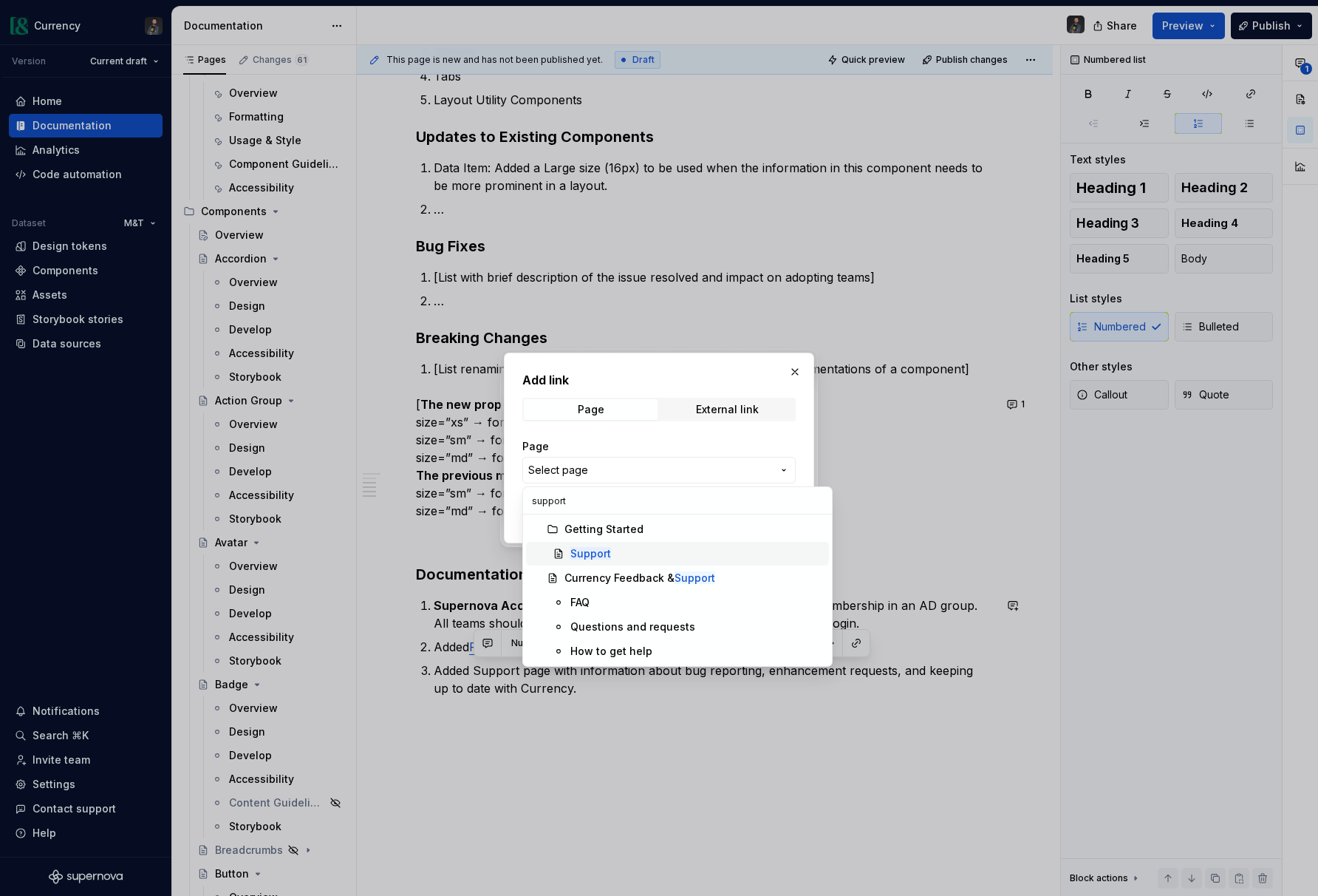
type input "support"
click at [615, 559] on div "Support" at bounding box center [696, 554] width 252 height 15
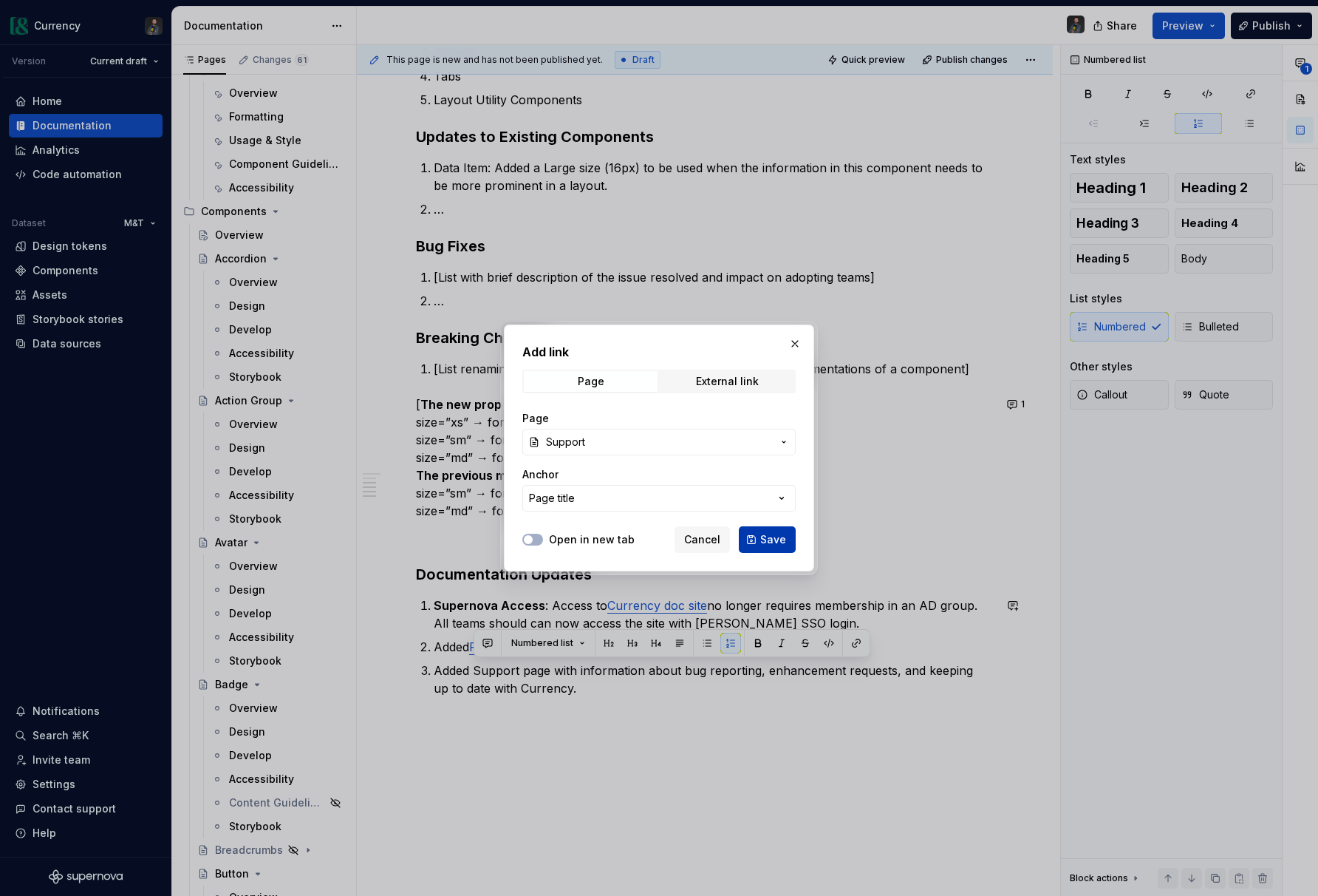
click at [761, 543] on span "Save" at bounding box center [774, 539] width 26 height 15
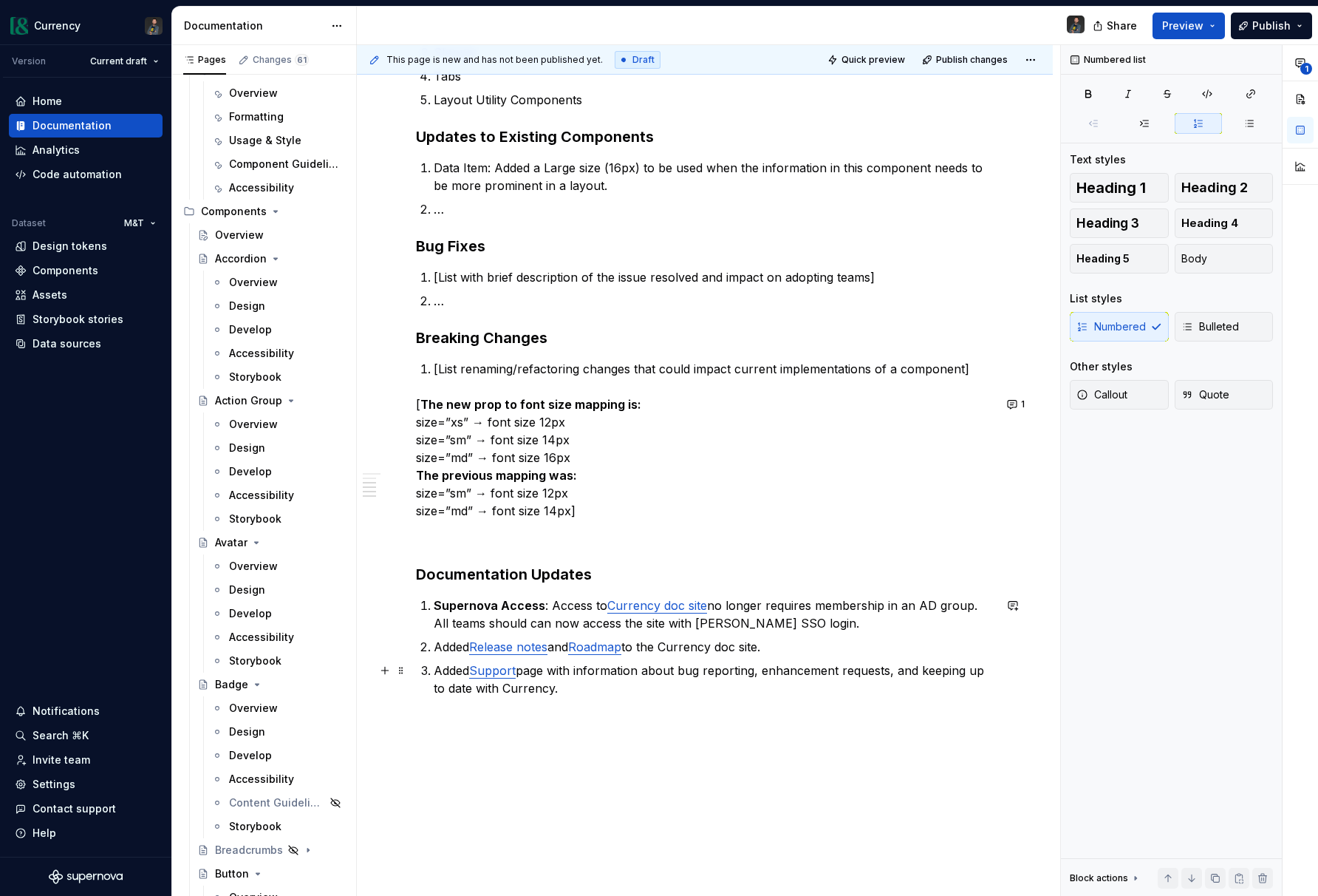
click at [583, 695] on p "Added Support page with information about bug reporting, enhancement requests, …" at bounding box center [713, 679] width 560 height 36
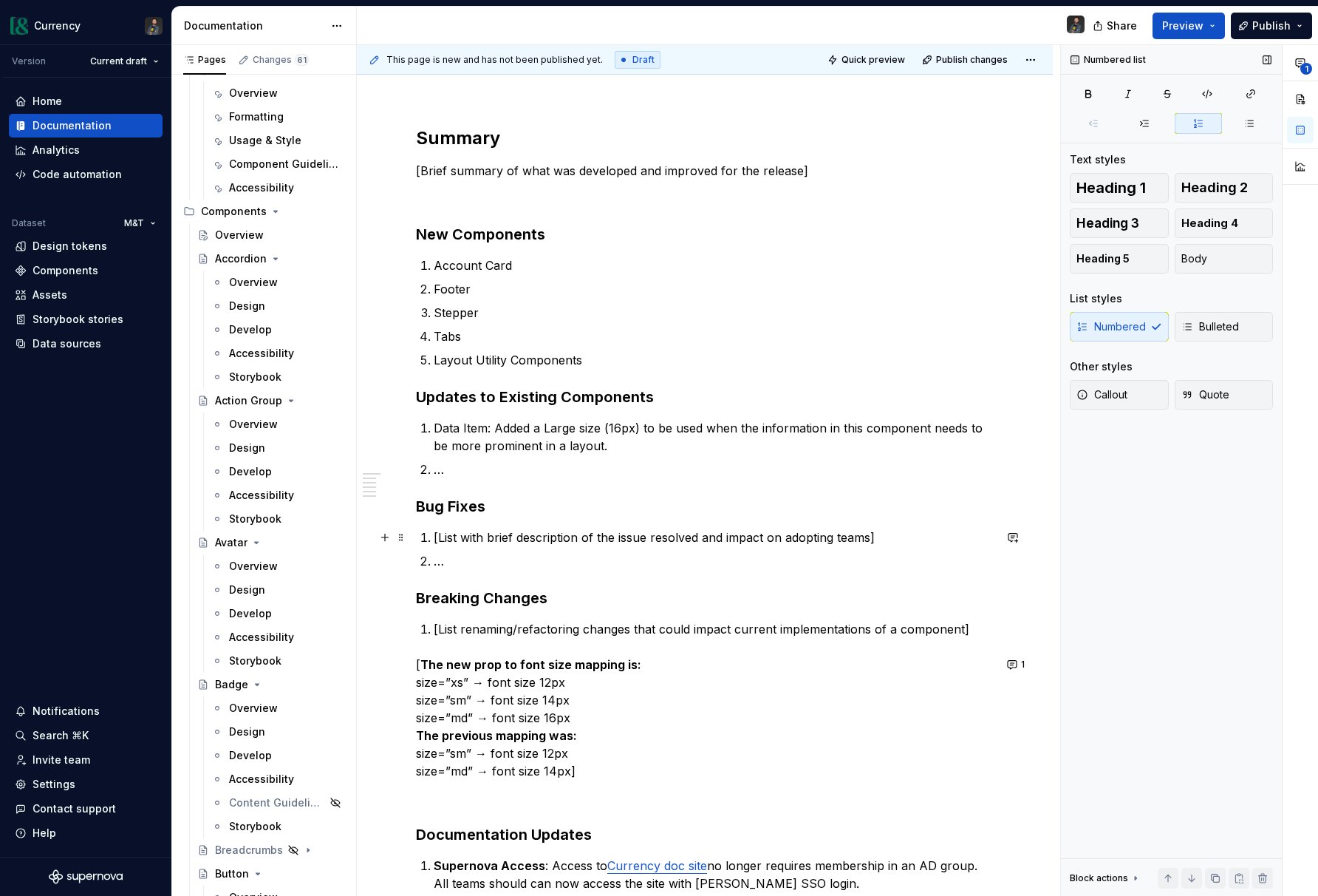
scroll to position [90, 0]
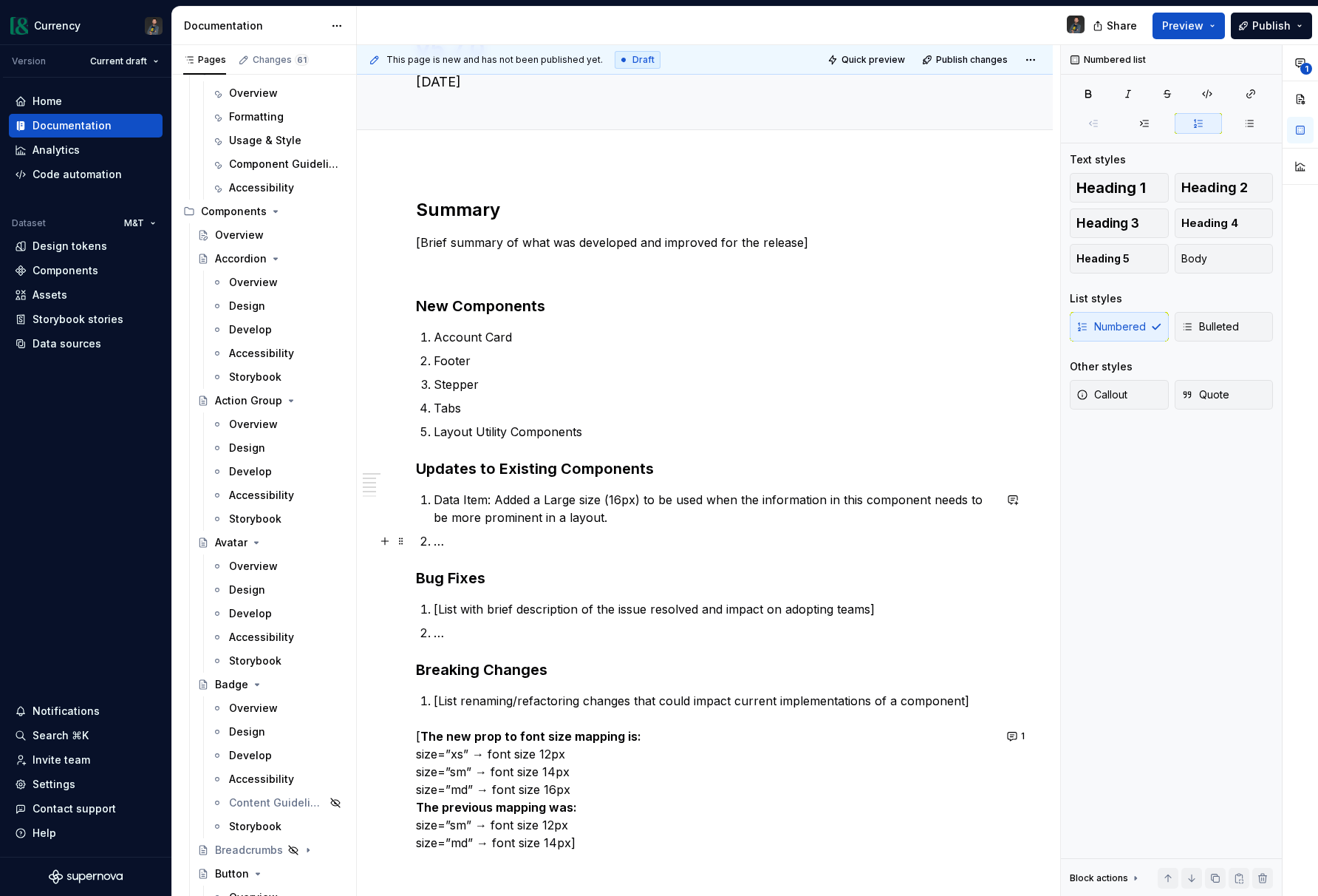
click at [449, 543] on p "…" at bounding box center [713, 540] width 560 height 18
drag, startPoint x: 435, startPoint y: 499, endPoint x: 490, endPoint y: 501, distance: 55.0
click at [490, 501] on p "Data Item: Added a Large size (16px) to be used when the information in this co…" at bounding box center [713, 509] width 560 height 36
click at [807, 472] on button "button" at bounding box center [817, 472] width 21 height 21
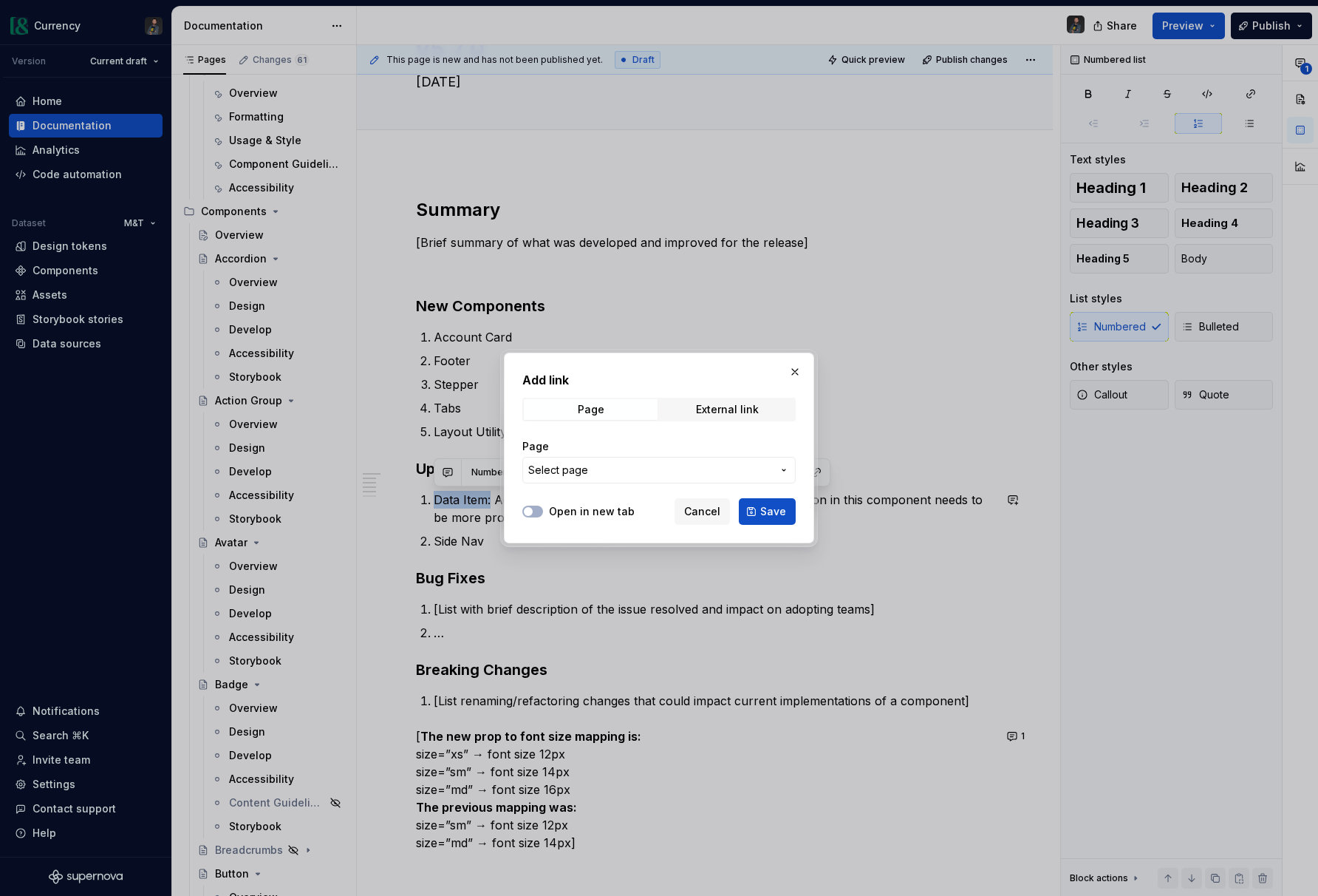
click at [555, 465] on span "Select page" at bounding box center [558, 470] width 60 height 15
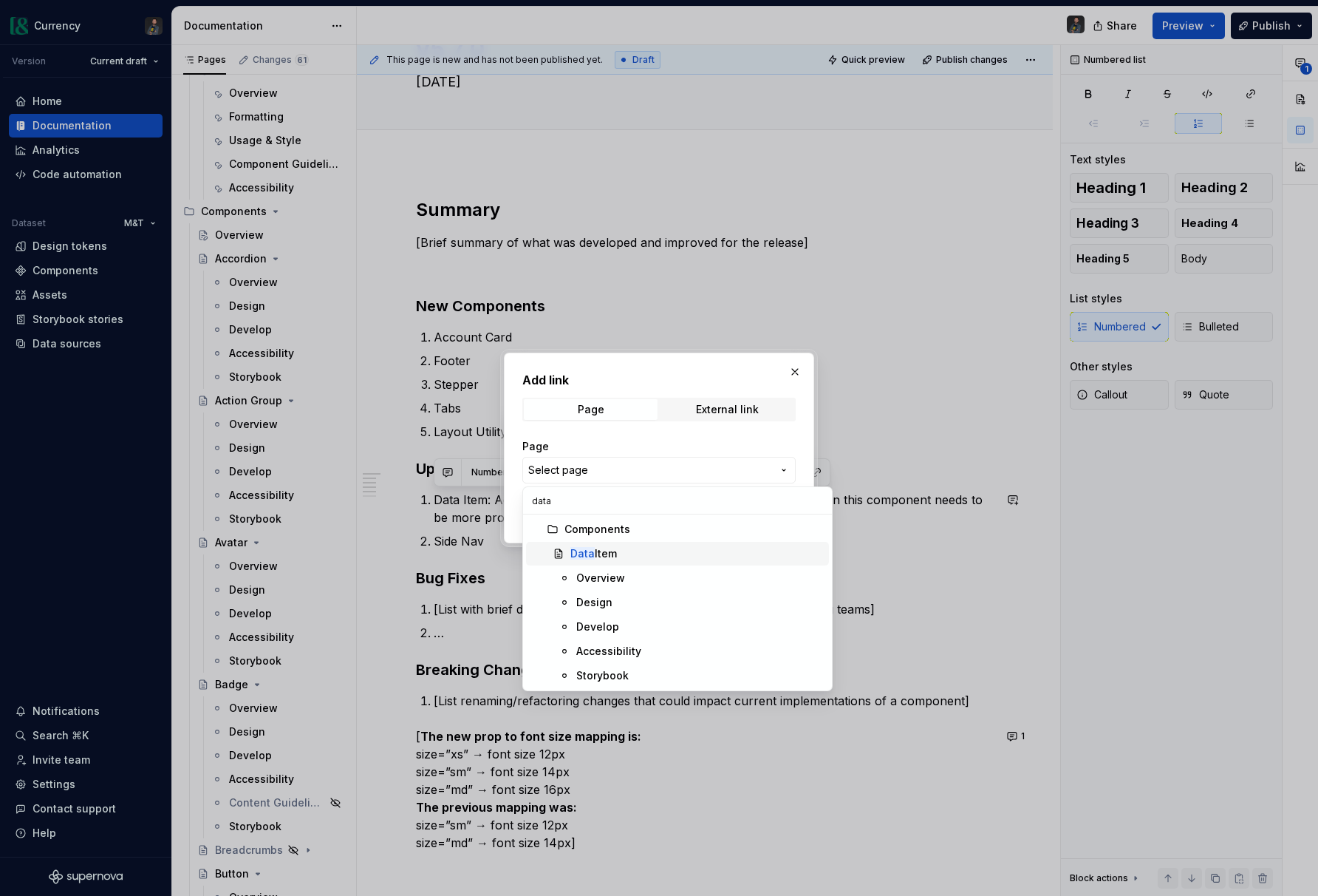
type input "data"
click at [608, 557] on div "Data Item" at bounding box center [594, 554] width 47 height 15
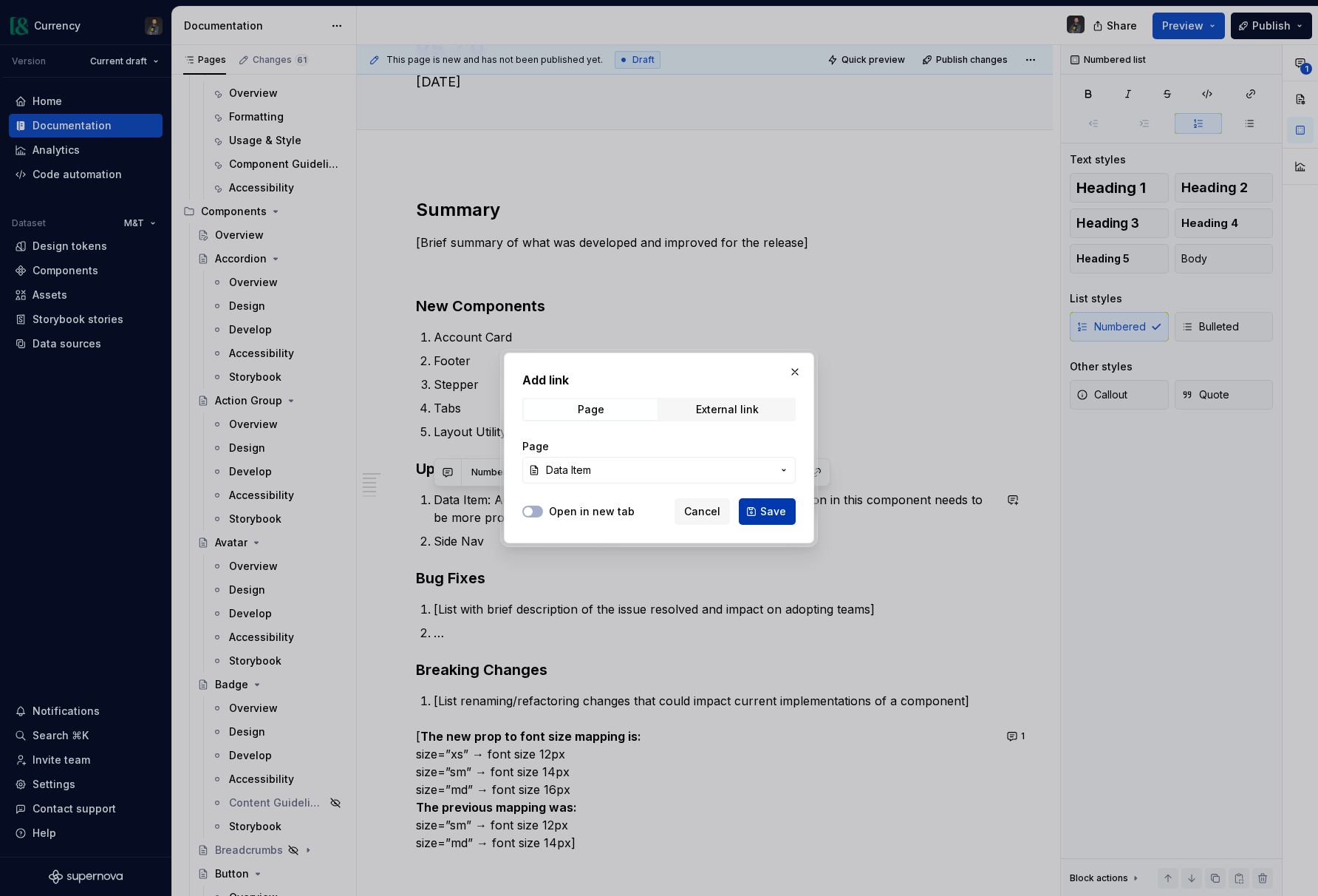
click at [779, 509] on span "Save" at bounding box center [774, 511] width 26 height 15
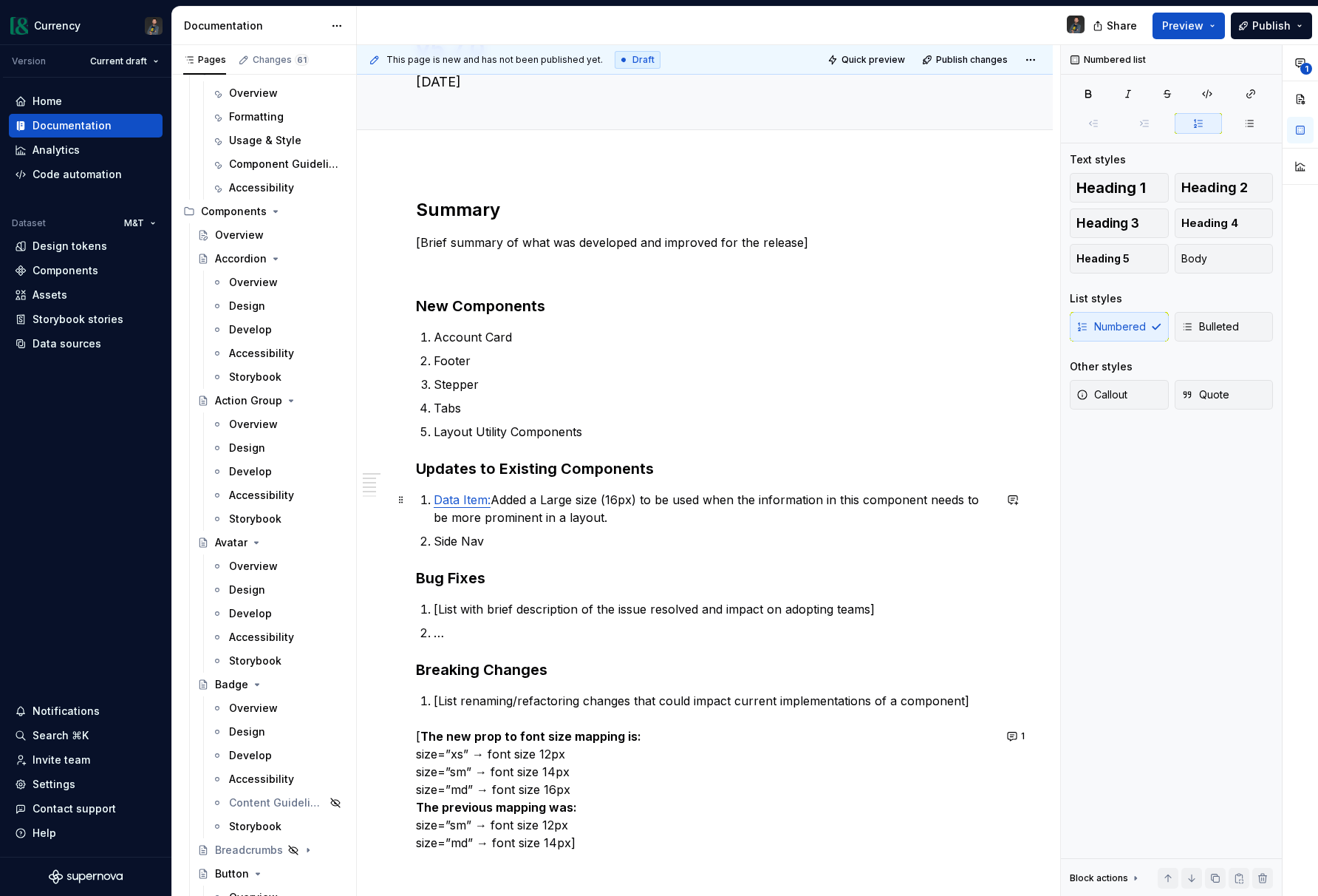
drag, startPoint x: 590, startPoint y: 498, endPoint x: 556, endPoint y: 500, distance: 34.1
click at [590, 498] on p "Data Item: Added a Large size (16px) to be used when the information in this co…" at bounding box center [713, 509] width 560 height 36
drag, startPoint x: 545, startPoint y: 500, endPoint x: 598, endPoint y: 501, distance: 53.0
click at [598, 501] on p "Data Item: Added a Large size (16px) to be used when the information in this co…" at bounding box center [713, 509] width 560 height 36
click at [928, 477] on button "button" at bounding box center [927, 472] width 21 height 21
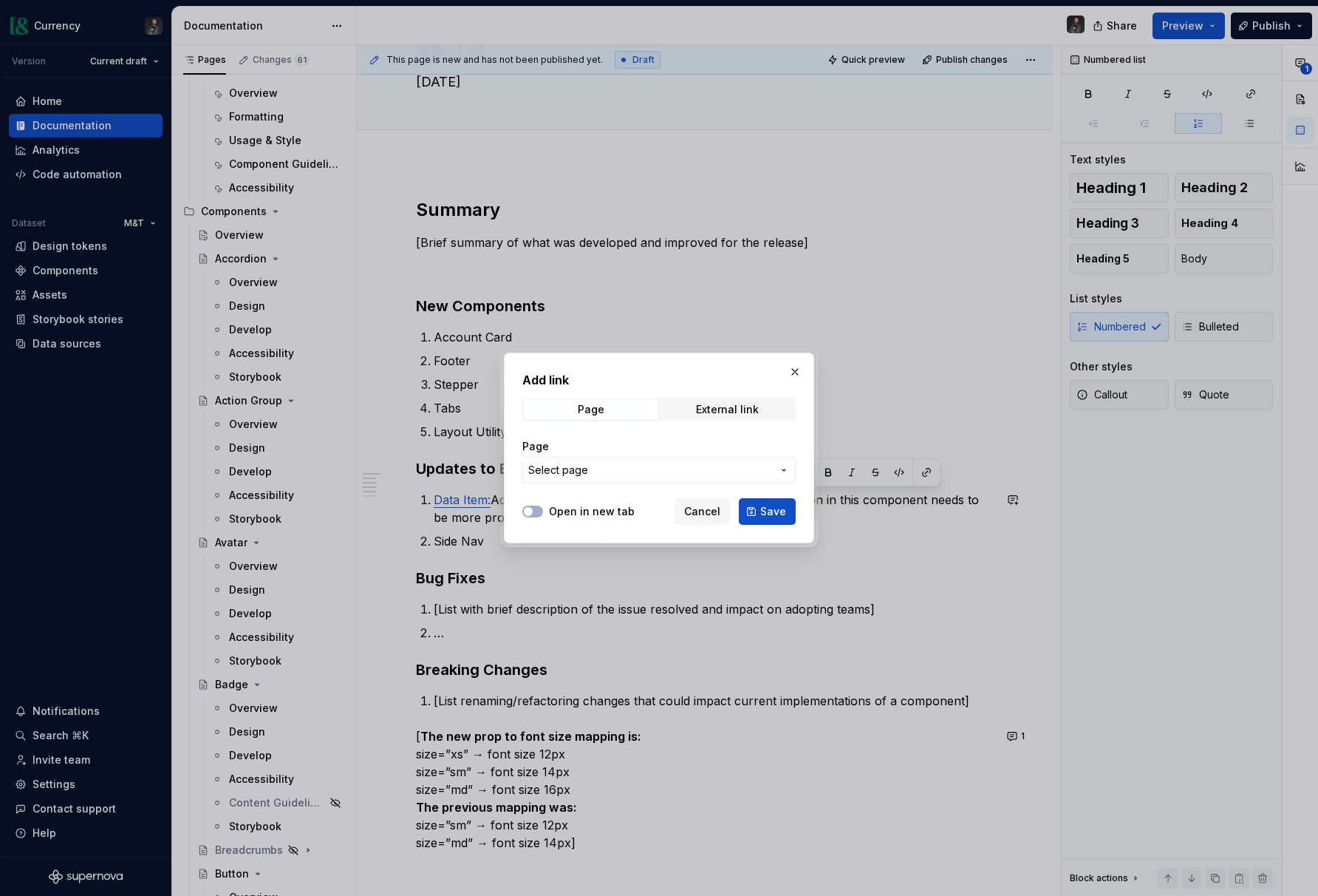
click at [629, 474] on span "Select page" at bounding box center [650, 470] width 244 height 15
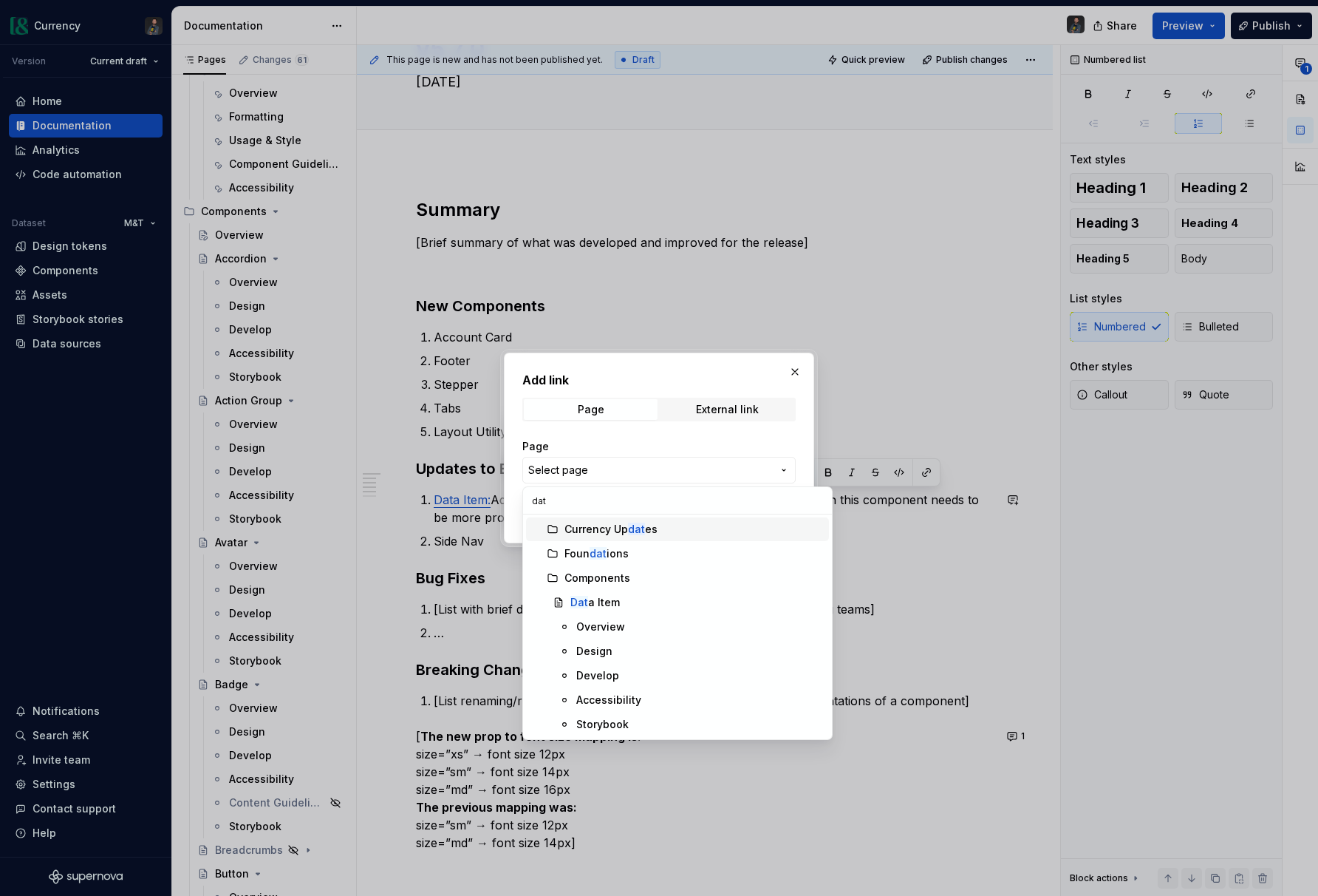
type input "data"
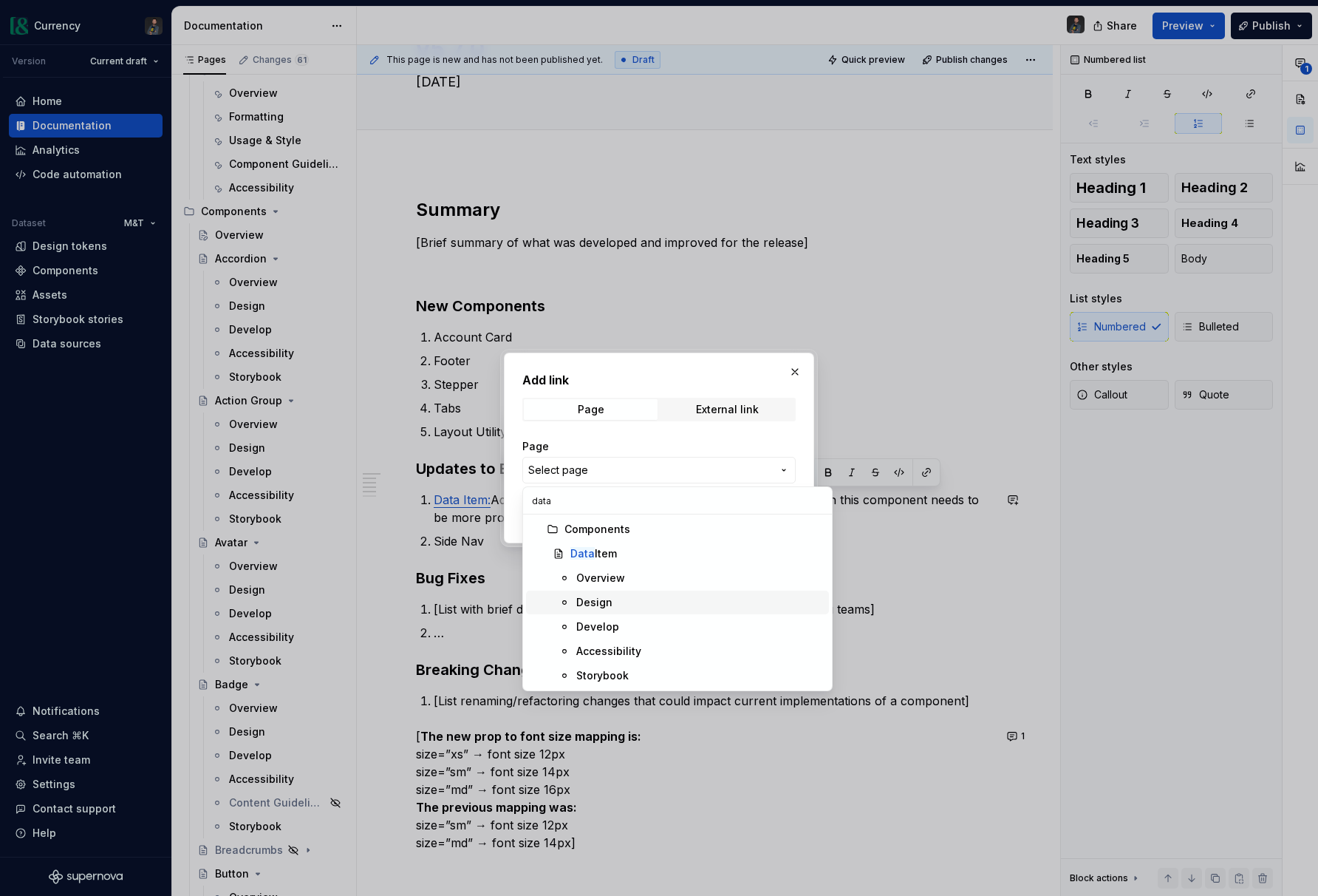
click at [589, 604] on div "Design" at bounding box center [594, 602] width 37 height 15
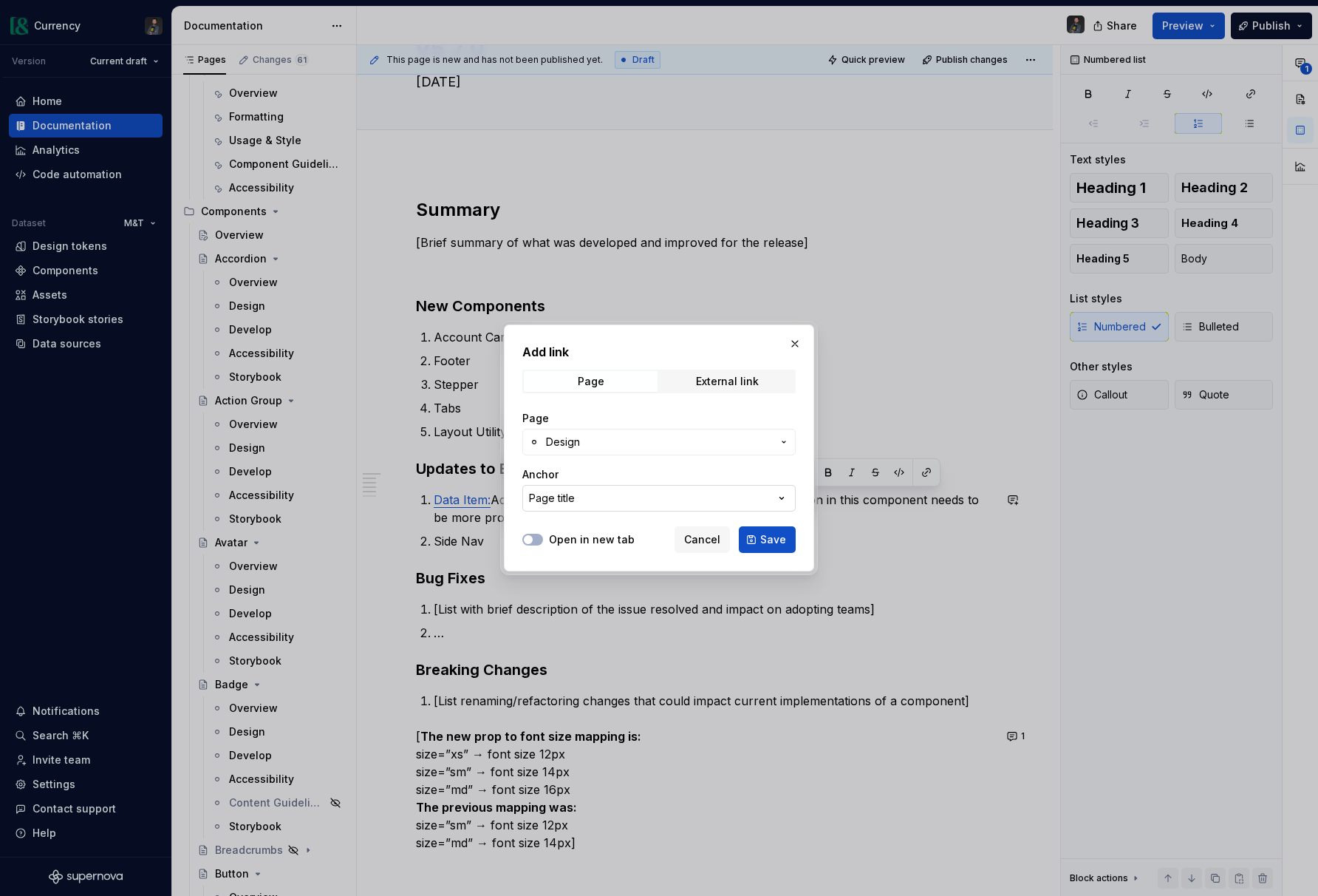
click at [669, 509] on button "Page title" at bounding box center [659, 498] width 273 height 26
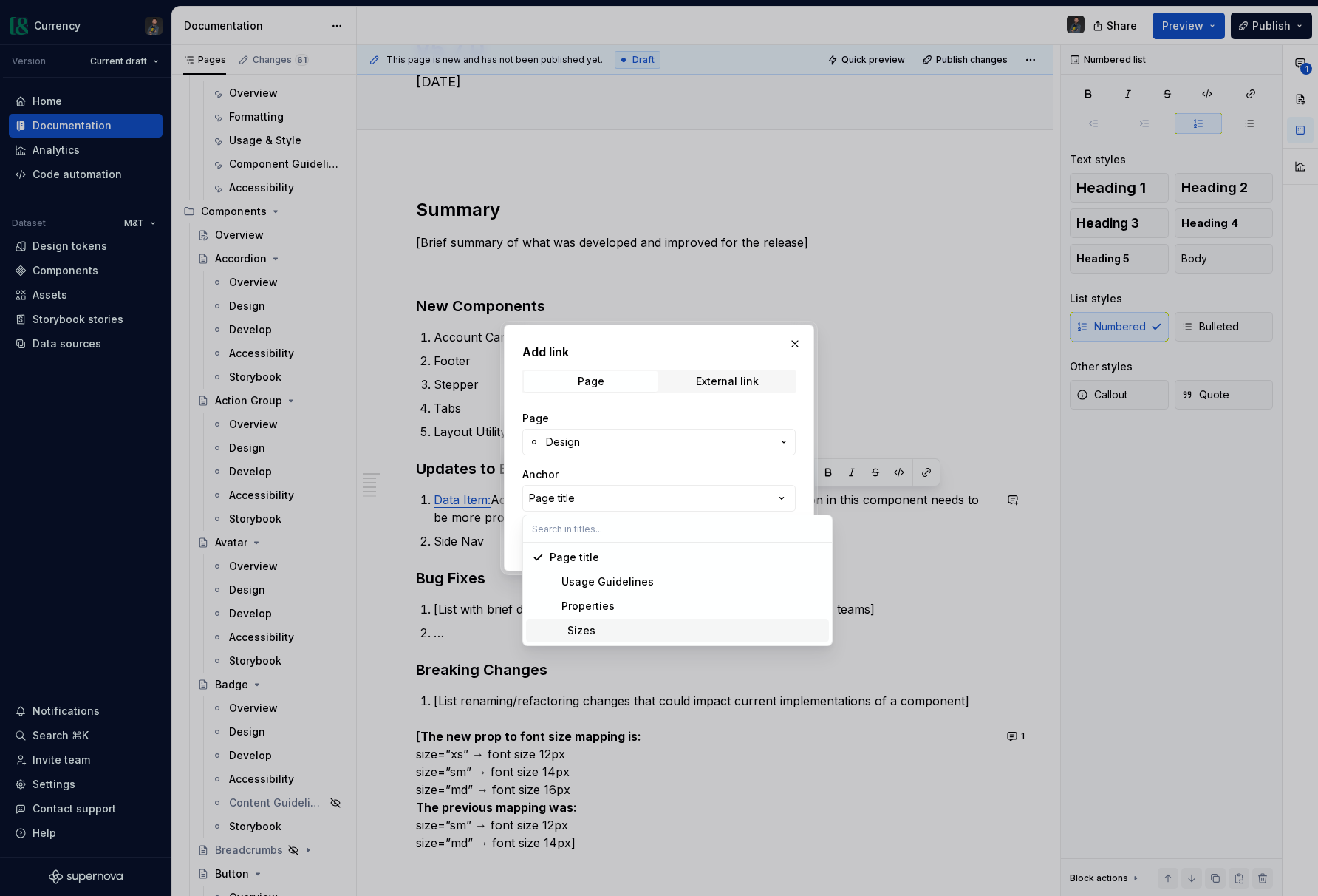
click at [587, 631] on div "Sizes" at bounding box center [572, 630] width 46 height 15
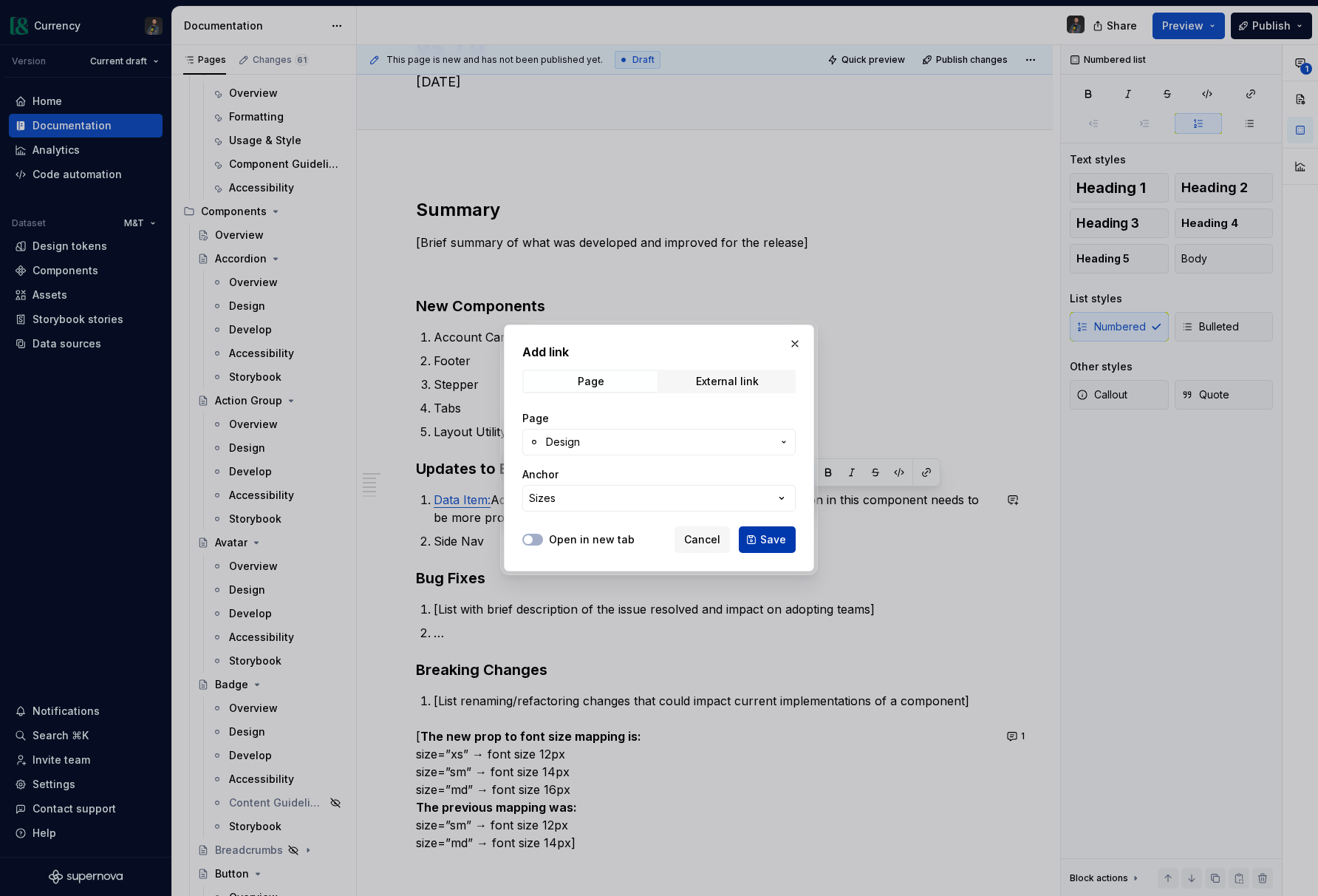
click at [775, 537] on span "Save" at bounding box center [774, 539] width 26 height 15
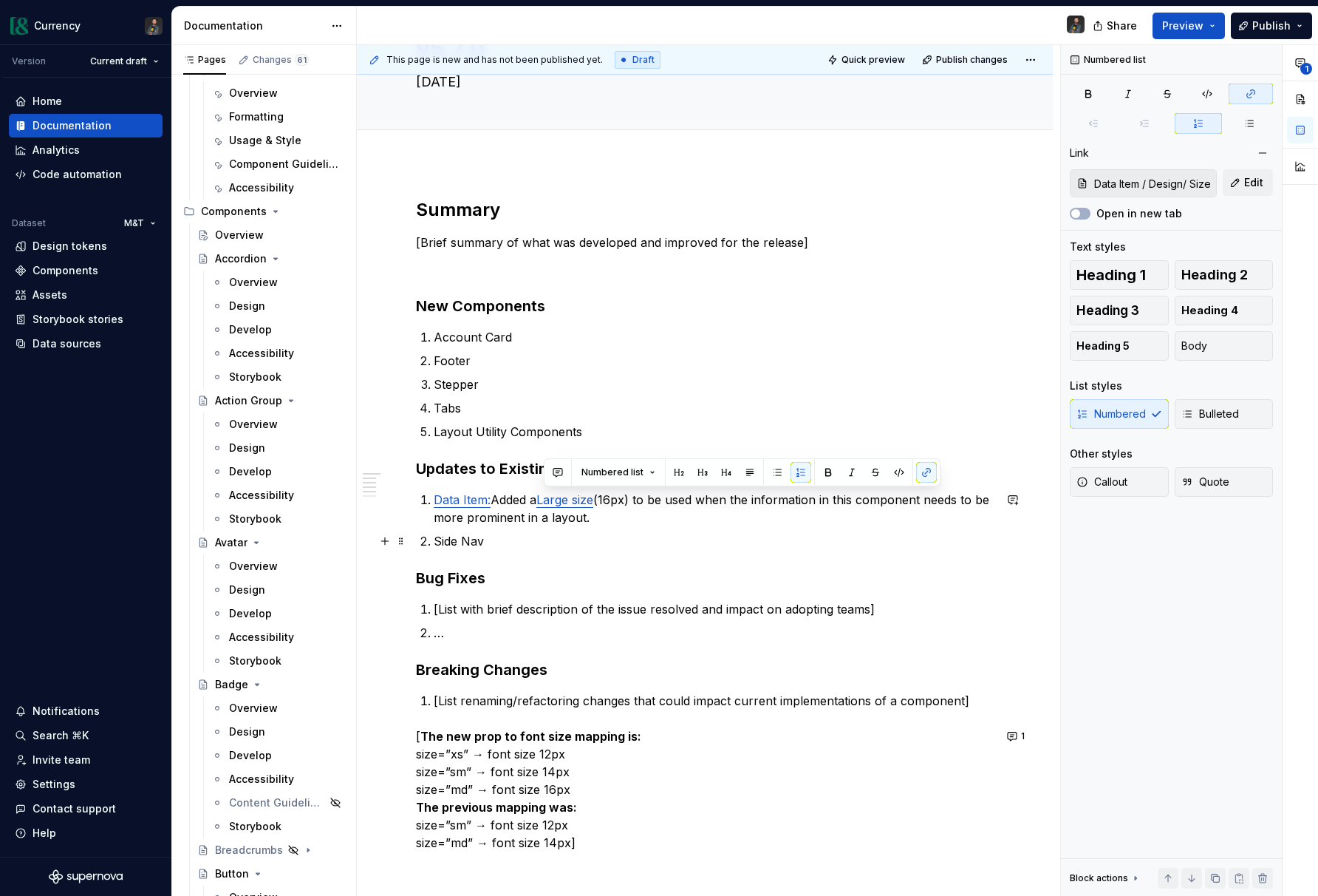
click at [489, 546] on p "Side Nav" at bounding box center [713, 540] width 560 height 18
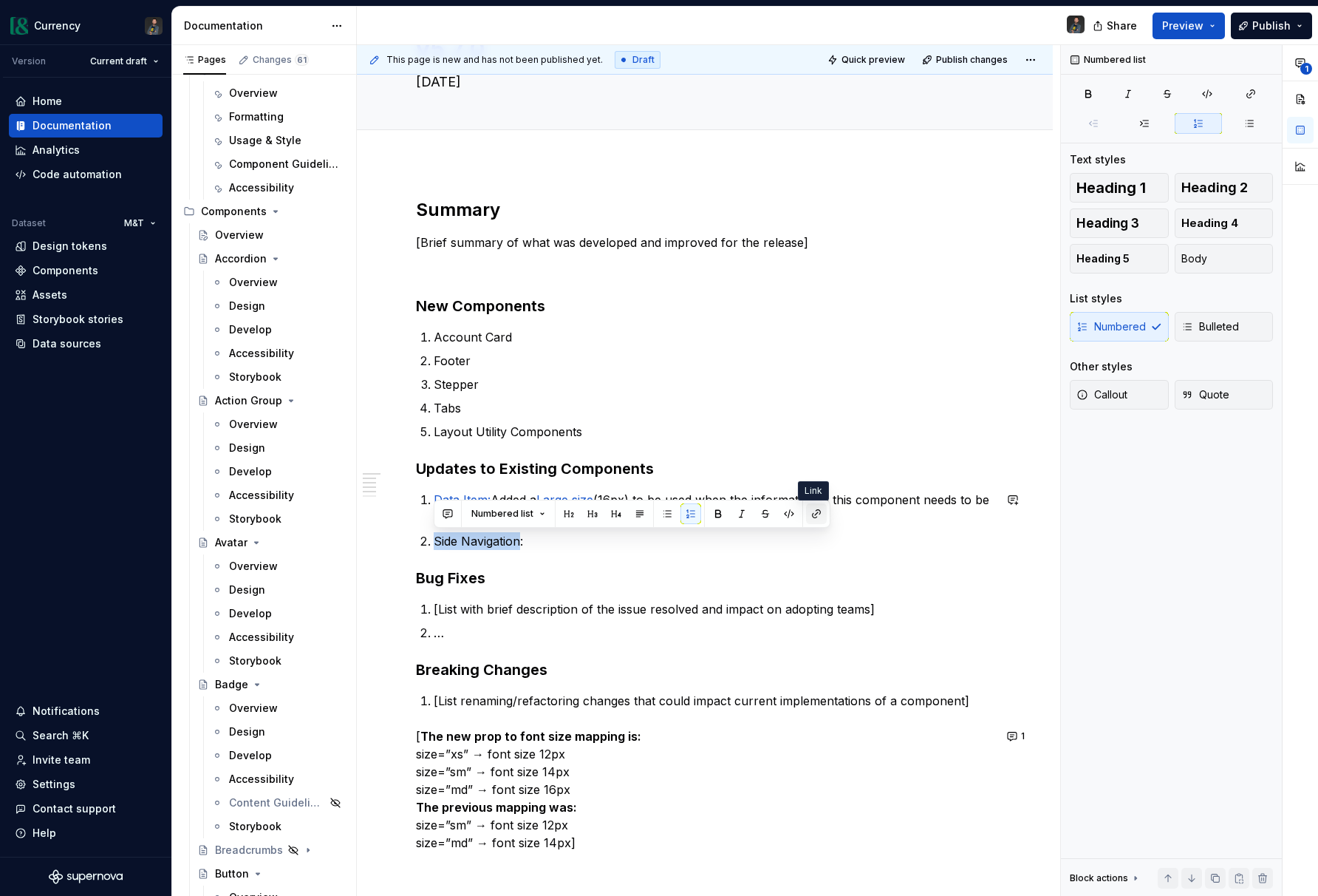
click at [823, 514] on button "button" at bounding box center [817, 514] width 21 height 21
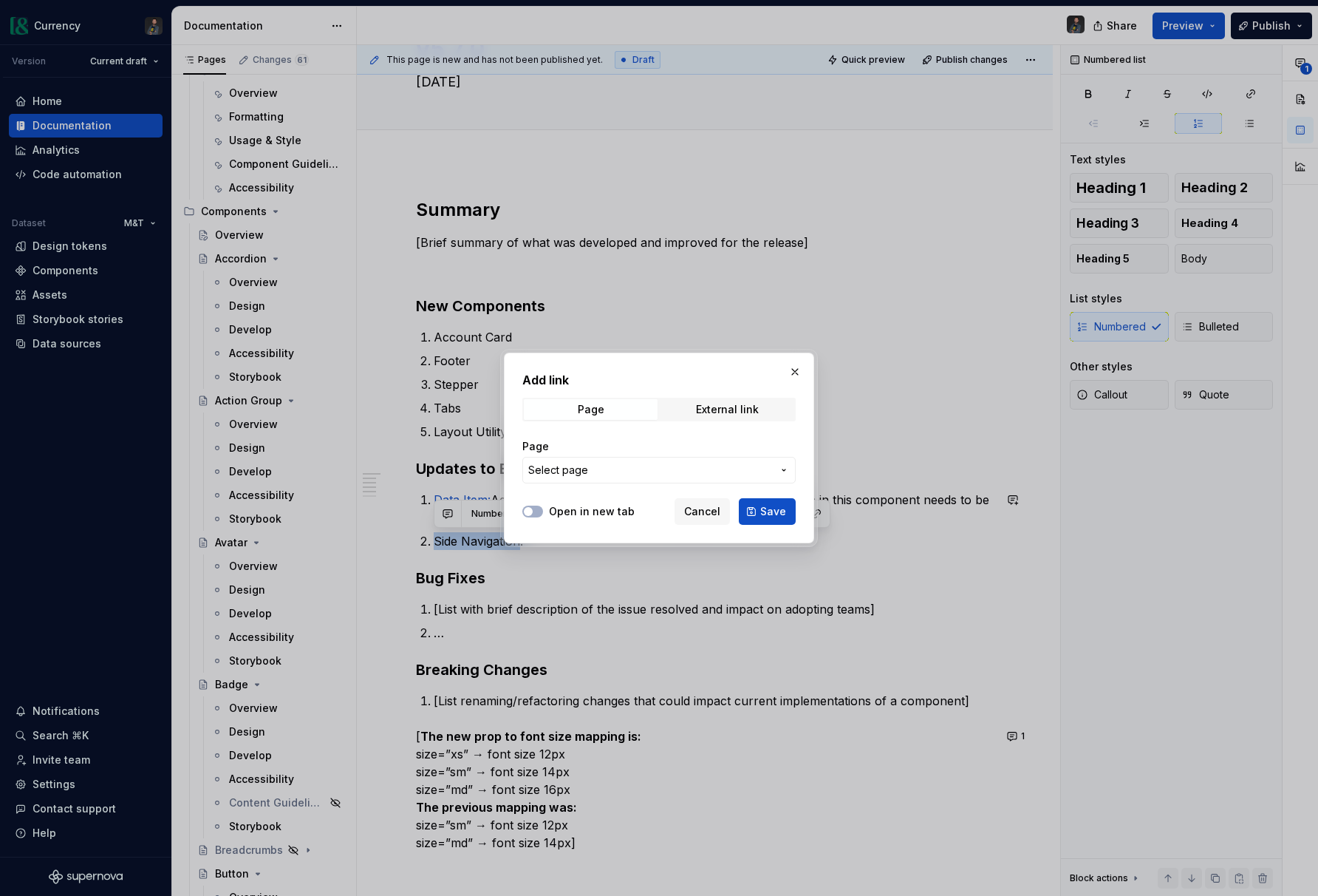
click at [626, 472] on span "Select page" at bounding box center [650, 470] width 244 height 15
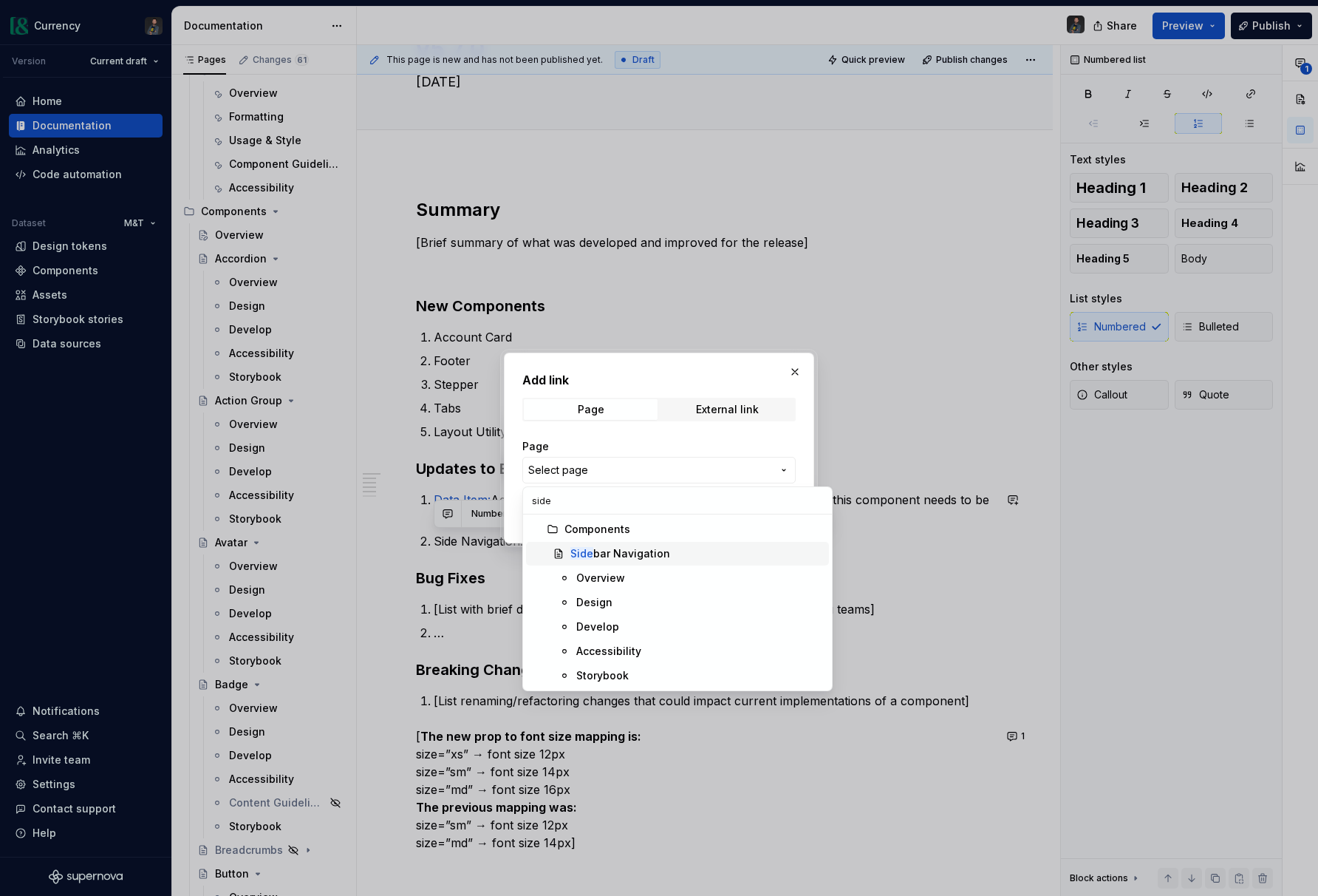
type input "side"
click at [647, 545] on span "Side bar Navigation" at bounding box center [677, 553] width 303 height 23
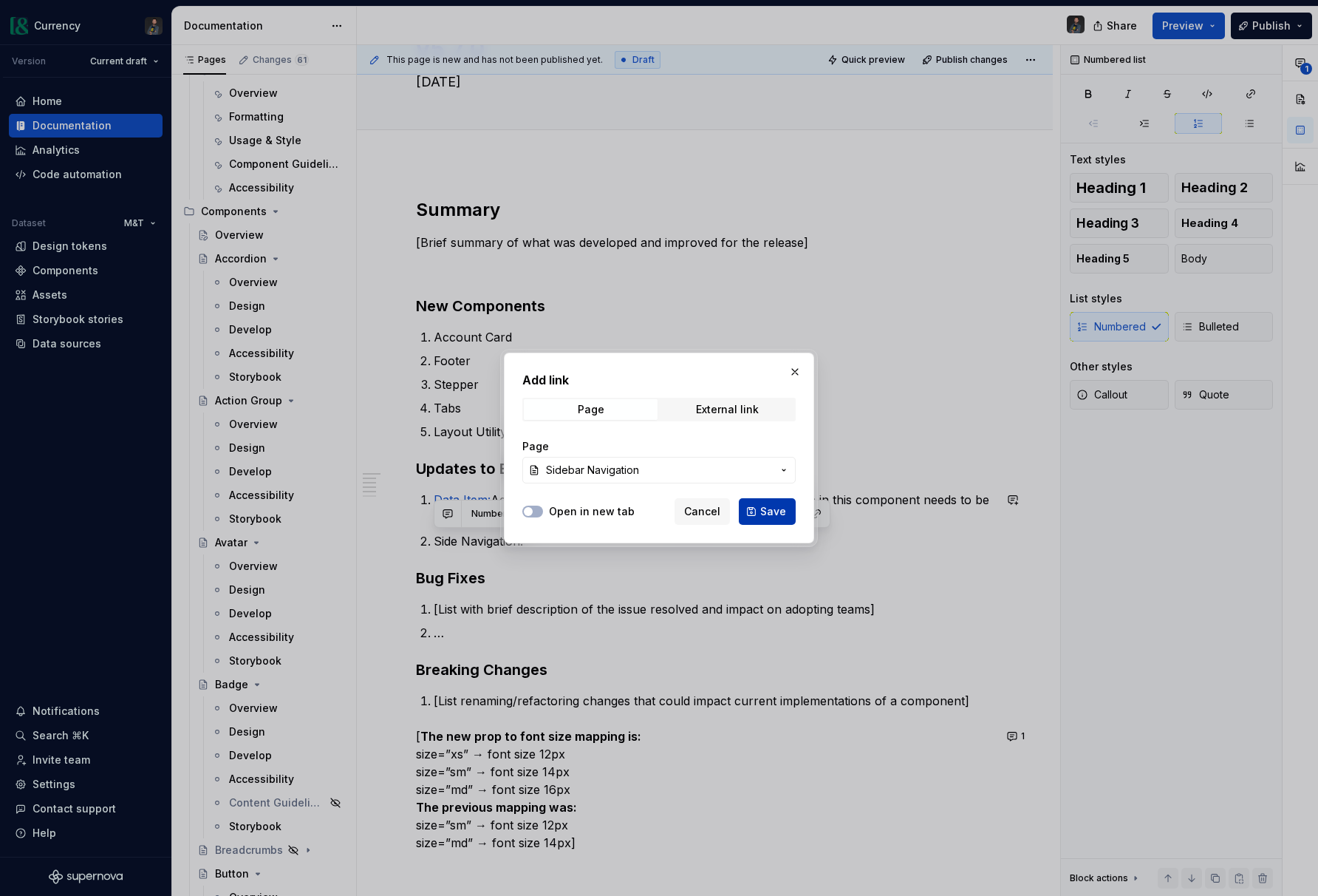
click at [768, 510] on span "Save" at bounding box center [774, 511] width 26 height 15
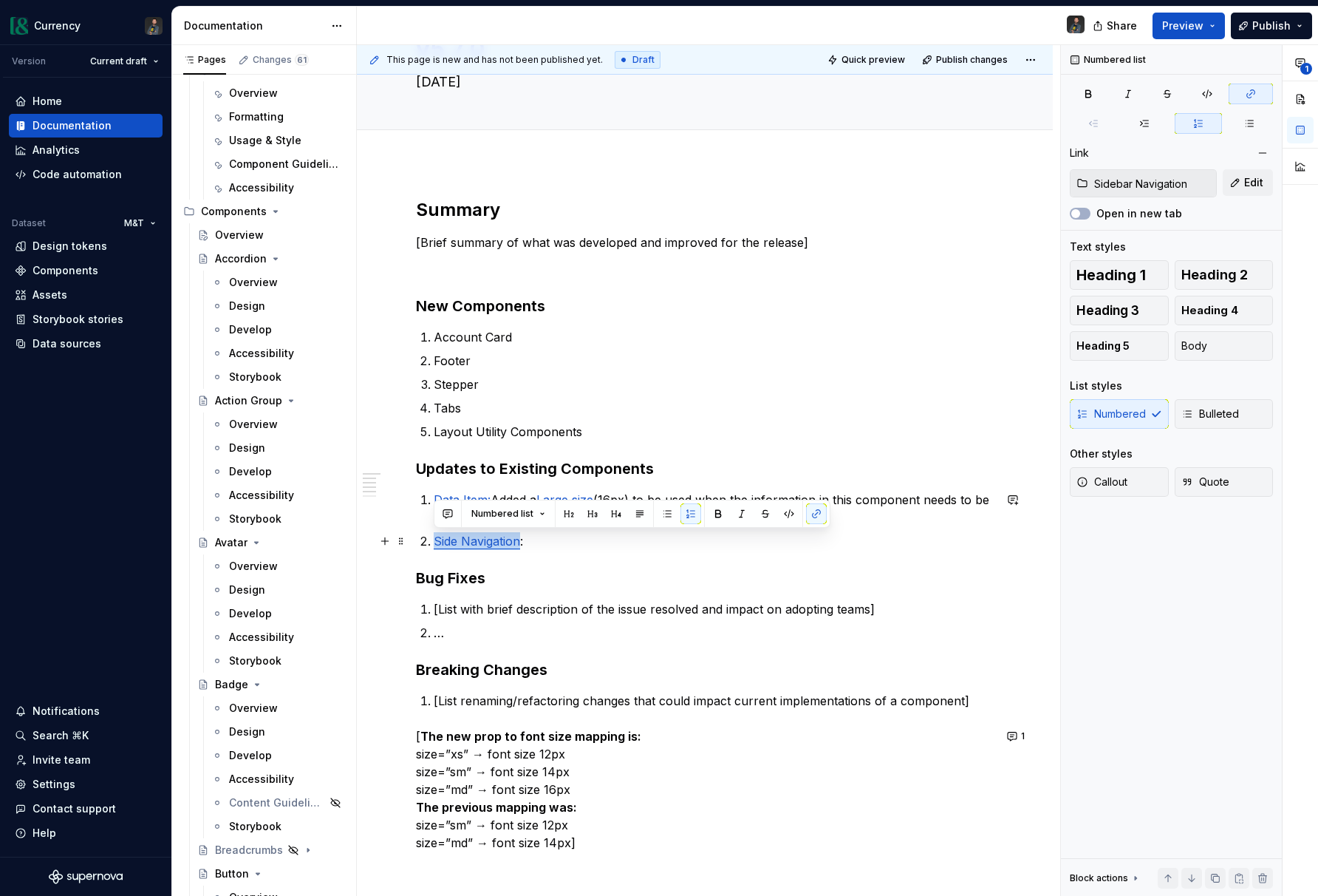
click at [458, 545] on link "Side Navigation" at bounding box center [477, 541] width 86 height 15
click at [554, 547] on p "Sidebar Navigation :" at bounding box center [713, 540] width 560 height 18
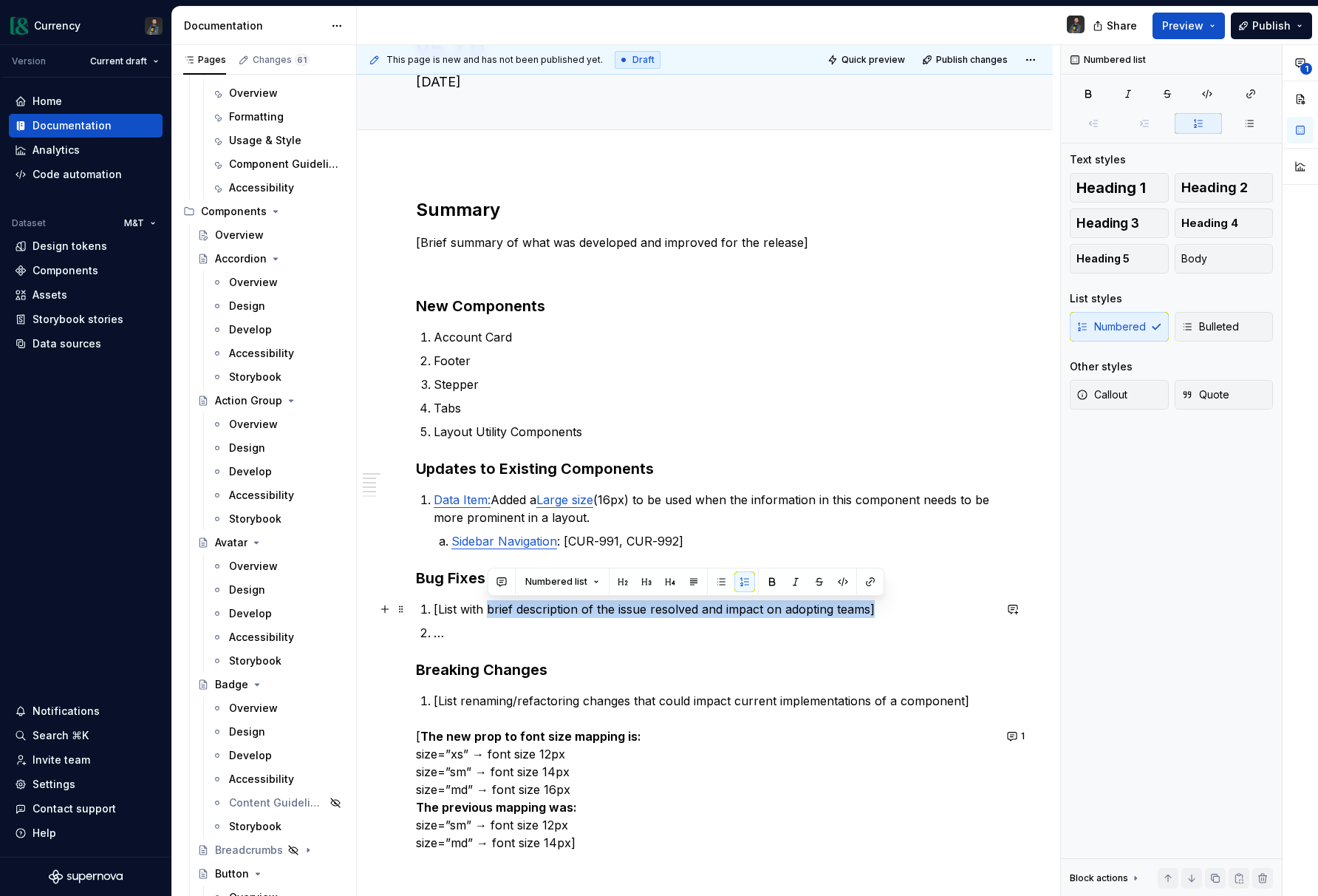
drag, startPoint x: 878, startPoint y: 607, endPoint x: 491, endPoint y: 611, distance: 387.0
click at [491, 611] on p "[List with brief description of the issue resolved and impact on adopting teams]" at bounding box center [713, 609] width 560 height 18
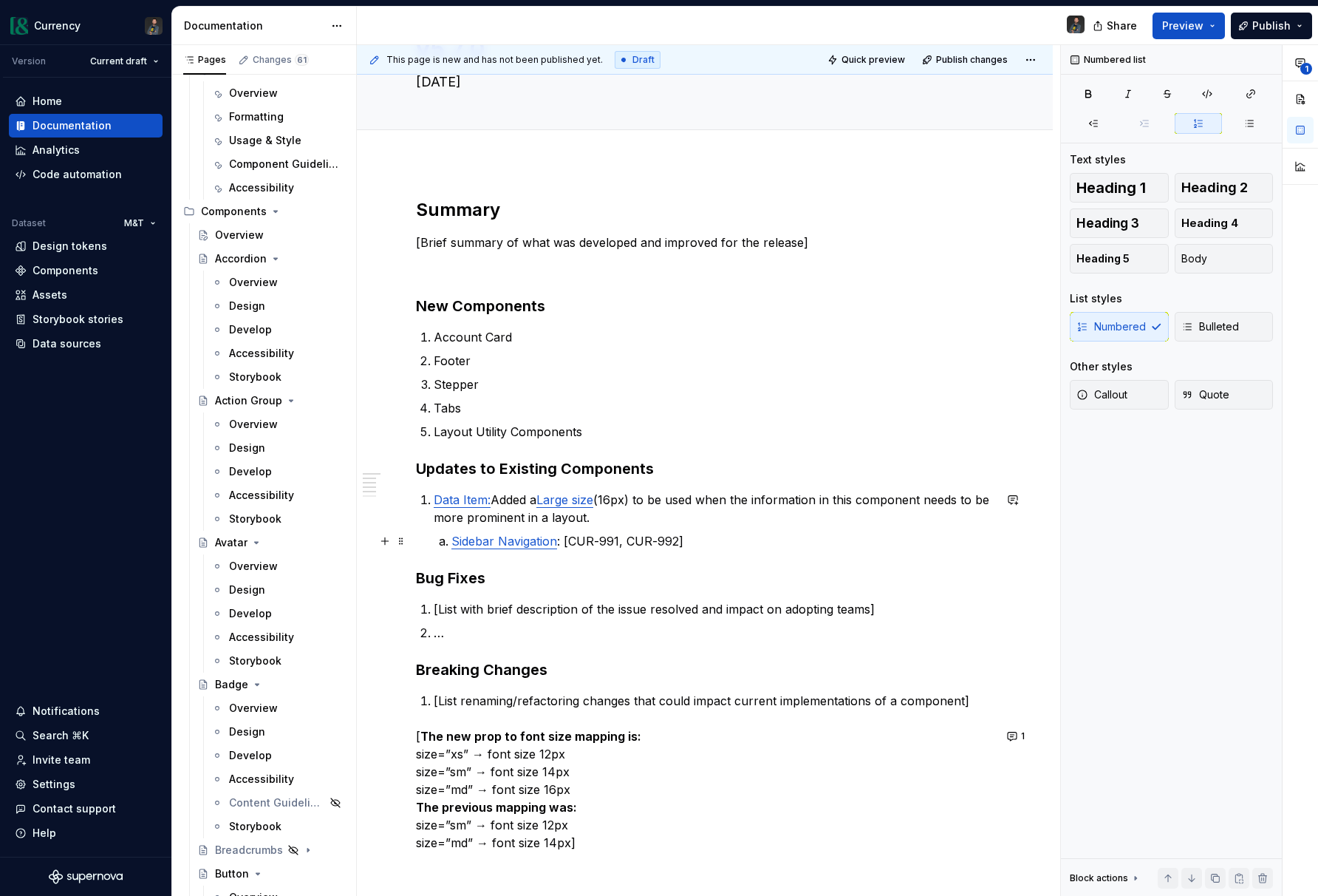
click at [451, 546] on link "Sidebar Navigation" at bounding box center [504, 541] width 106 height 15
click at [910, 609] on p "[List with brief description of the issue resolved and impact on adopting teams]" at bounding box center [713, 609] width 560 height 18
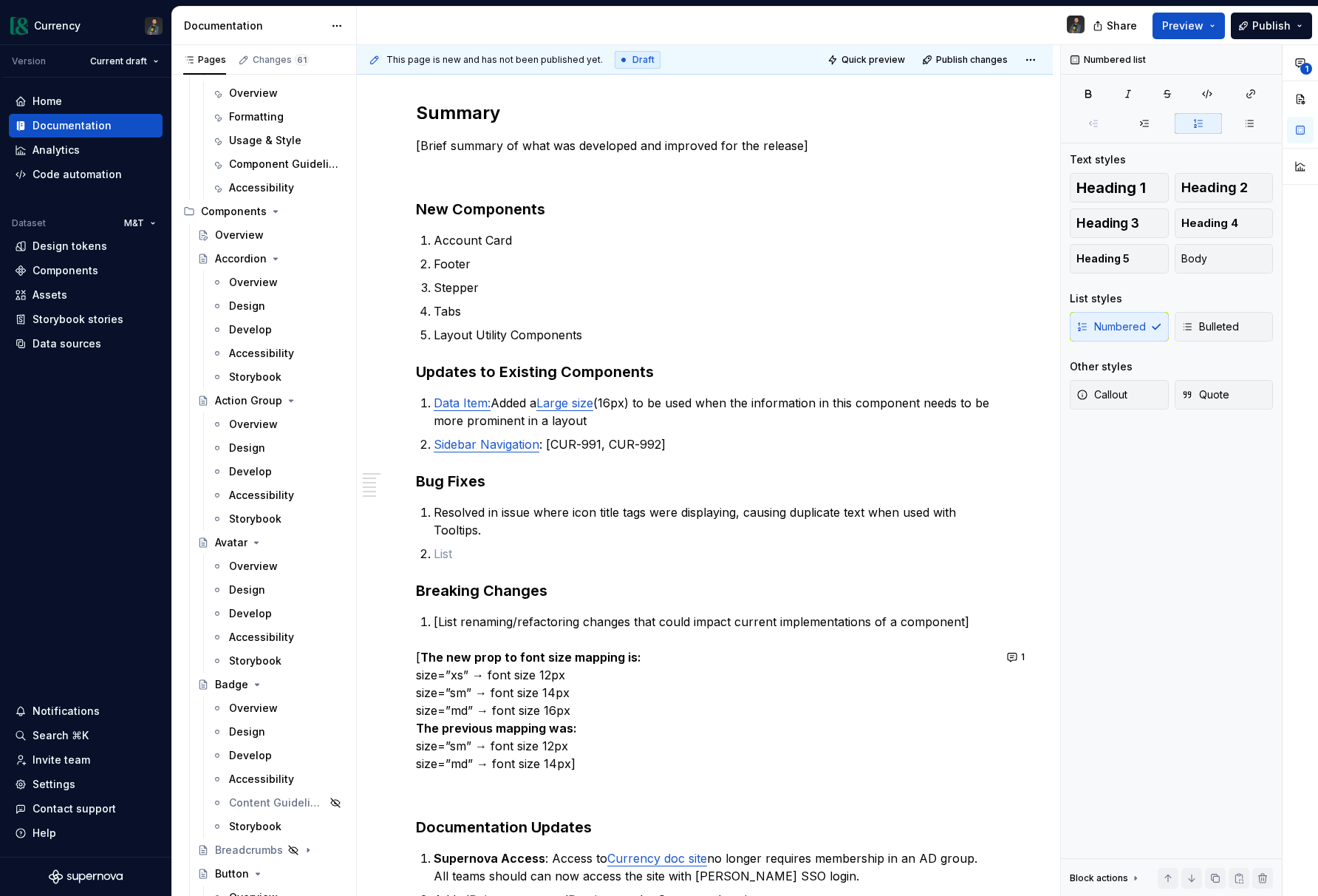
scroll to position [188, 0]
click at [465, 553] on p at bounding box center [713, 553] width 560 height 18
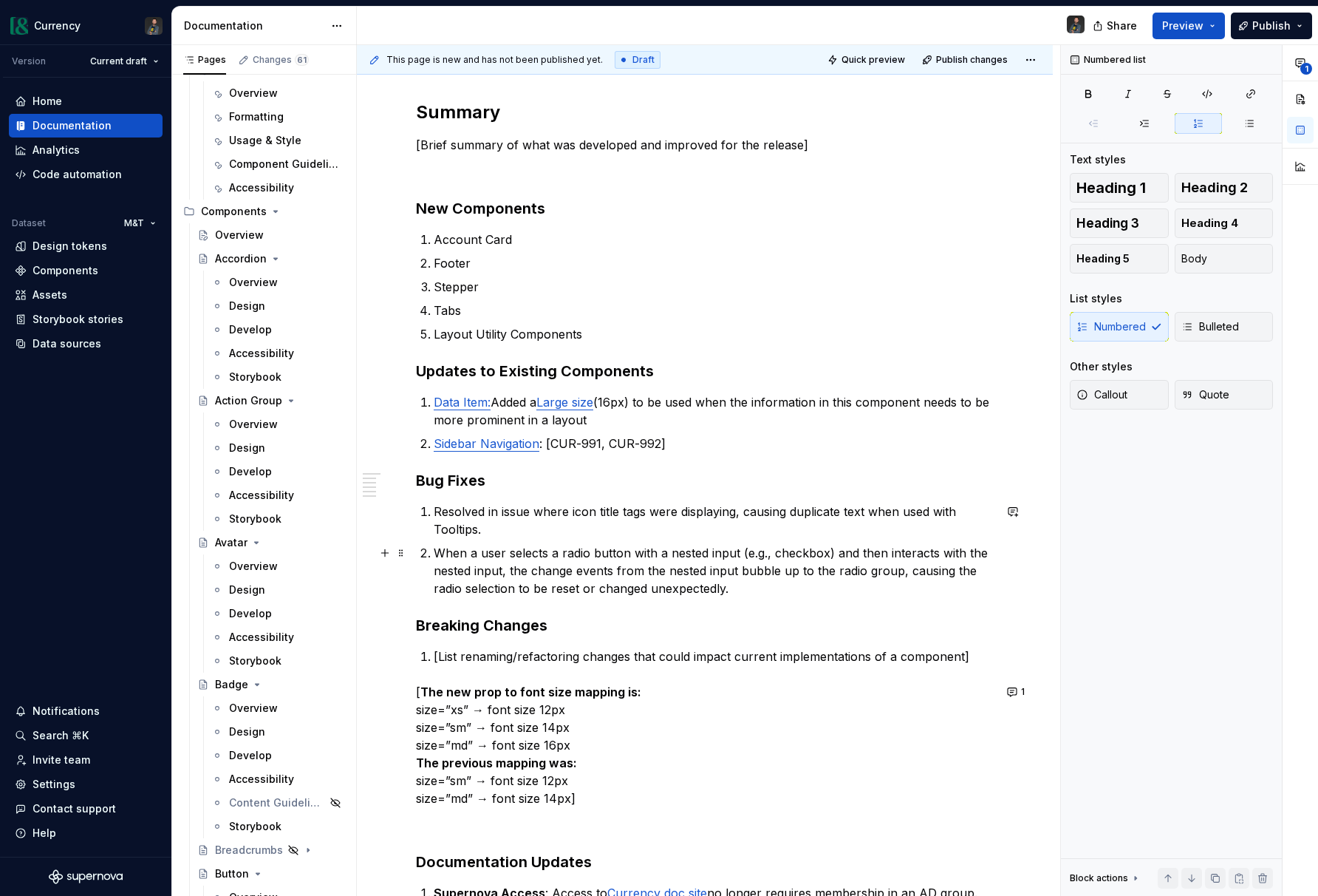
click at [433, 554] on p "When a user selects a radio button with a nested input (e.g., checkbox) and the…" at bounding box center [713, 570] width 560 height 53
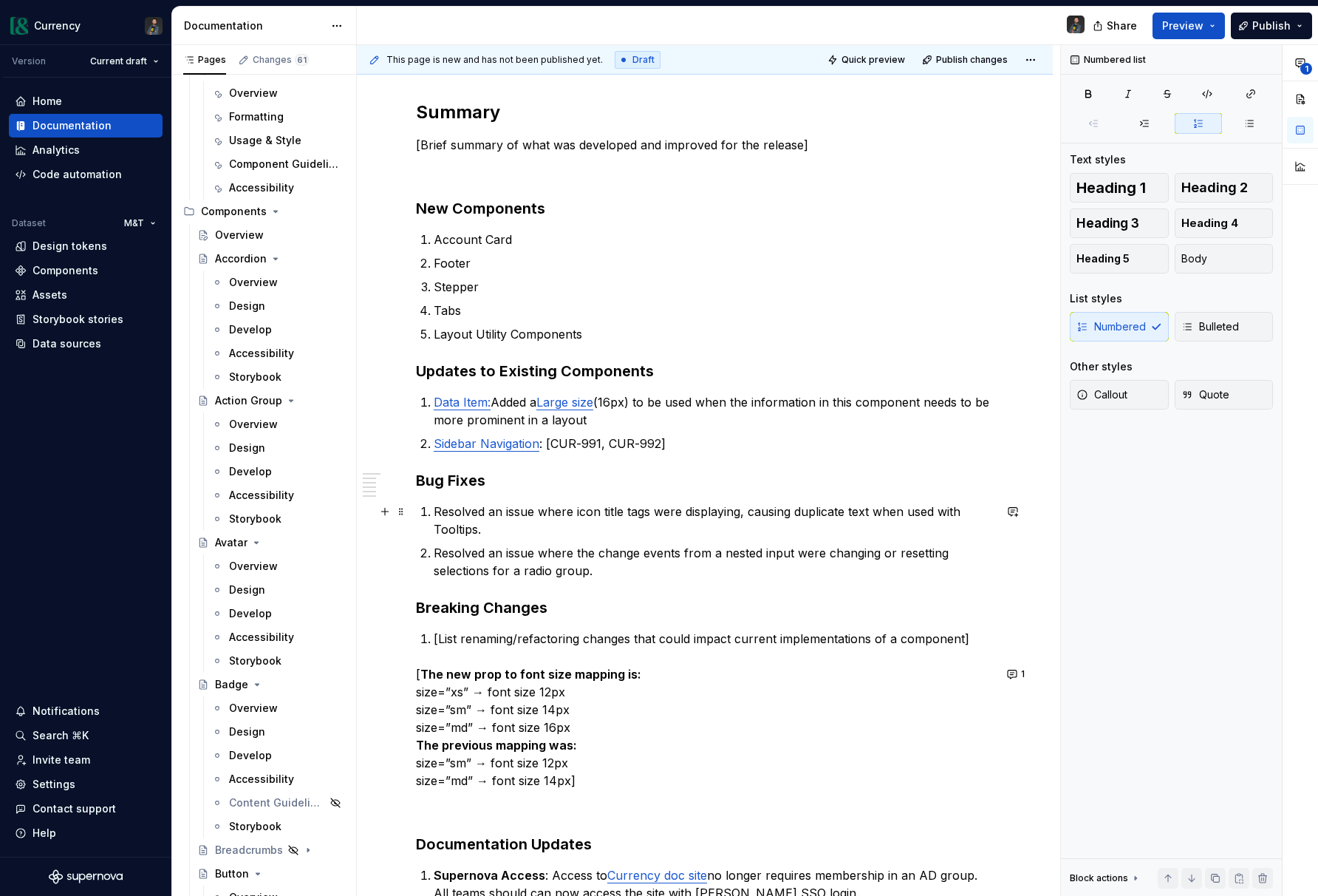
click at [487, 522] on p "Resolved an issue where icon title tags were displaying, causing duplicate text…" at bounding box center [713, 521] width 560 height 36
click at [593, 571] on p "Resolved an issue where the change events from a nested input were changing or …" at bounding box center [713, 562] width 560 height 36
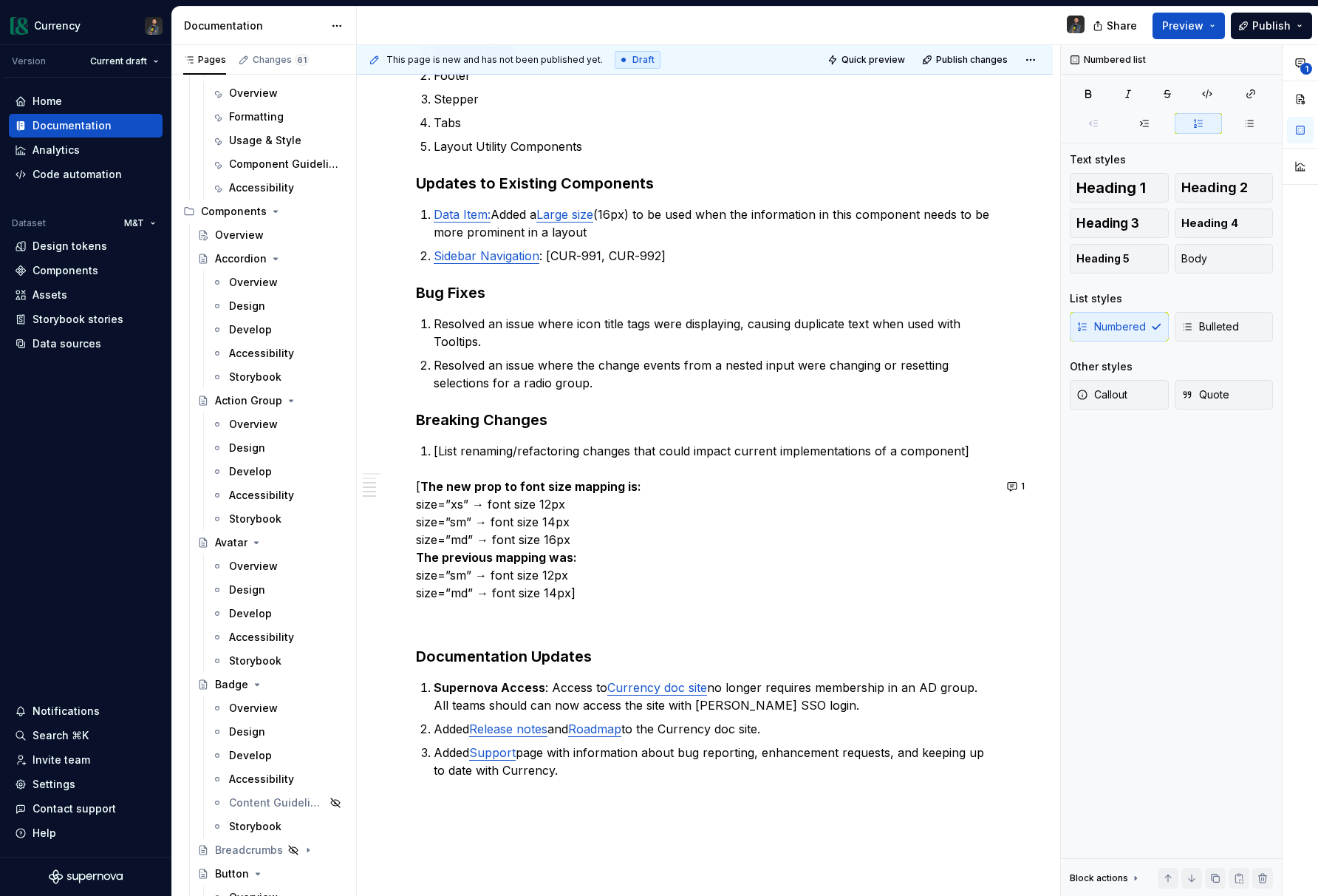
scroll to position [374, 0]
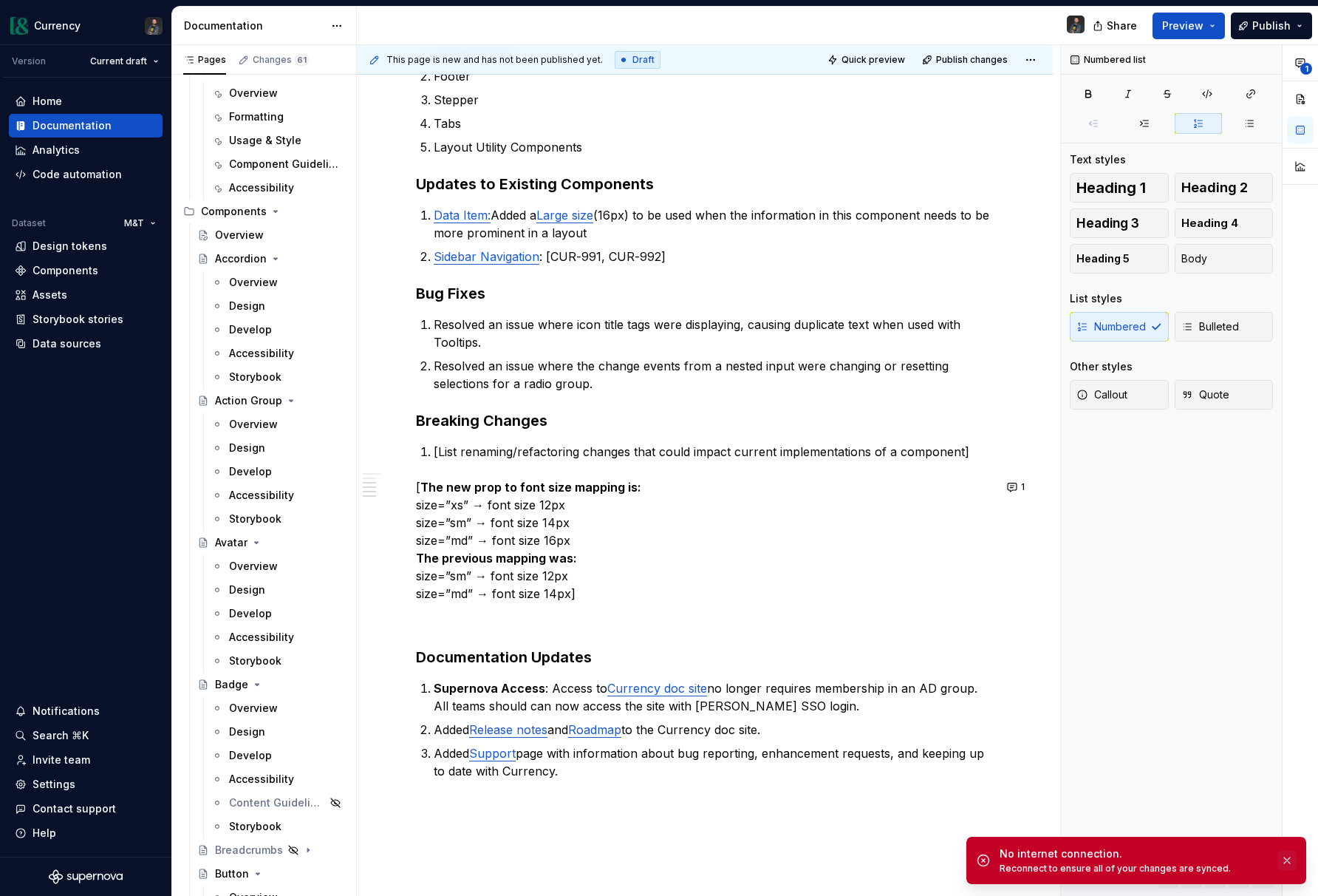
click at [1288, 862] on button "button" at bounding box center [1287, 860] width 19 height 21
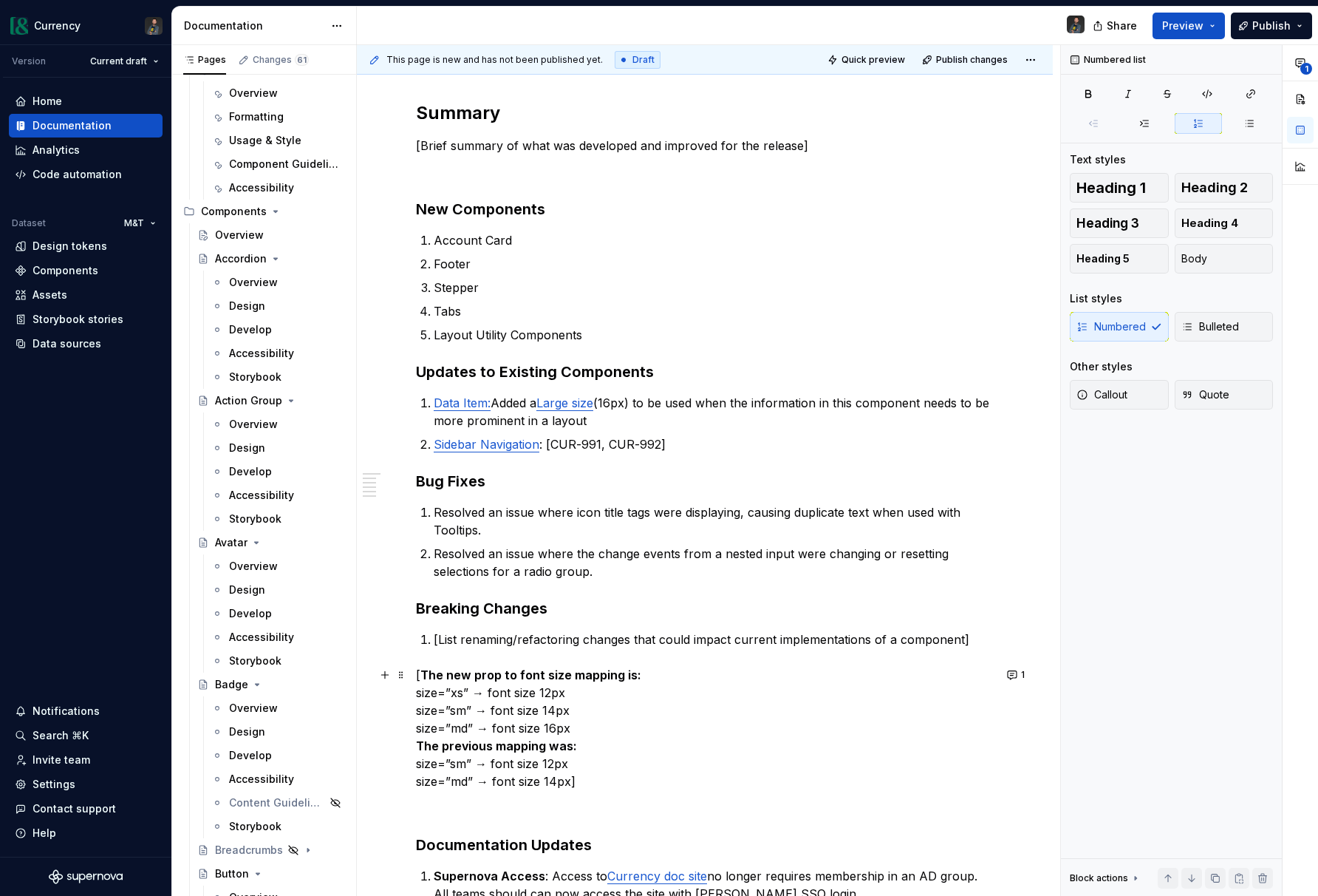
scroll to position [159, 0]
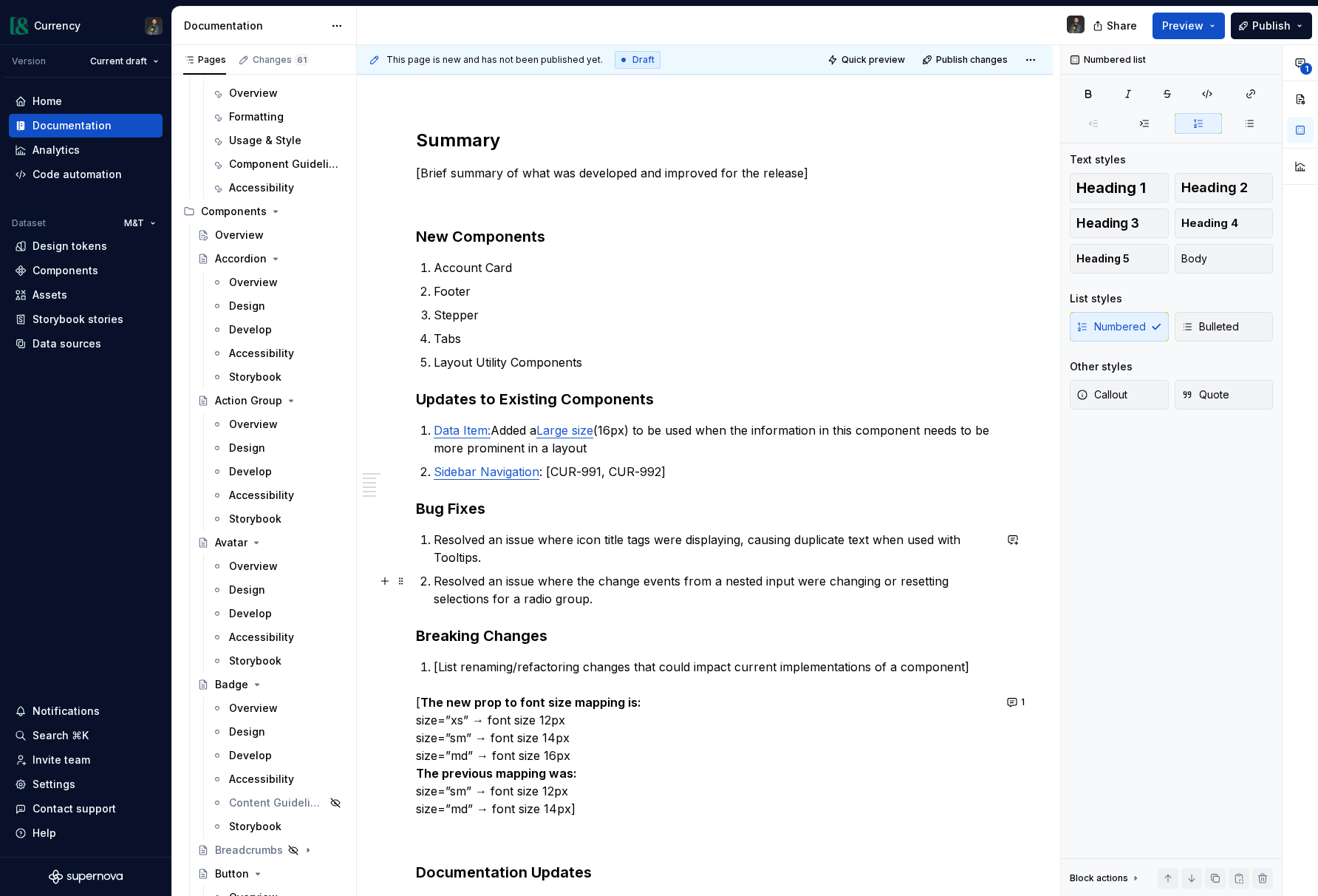
click at [600, 603] on p "Resolved an issue where the change events from a nested input were changing or …" at bounding box center [713, 590] width 560 height 36
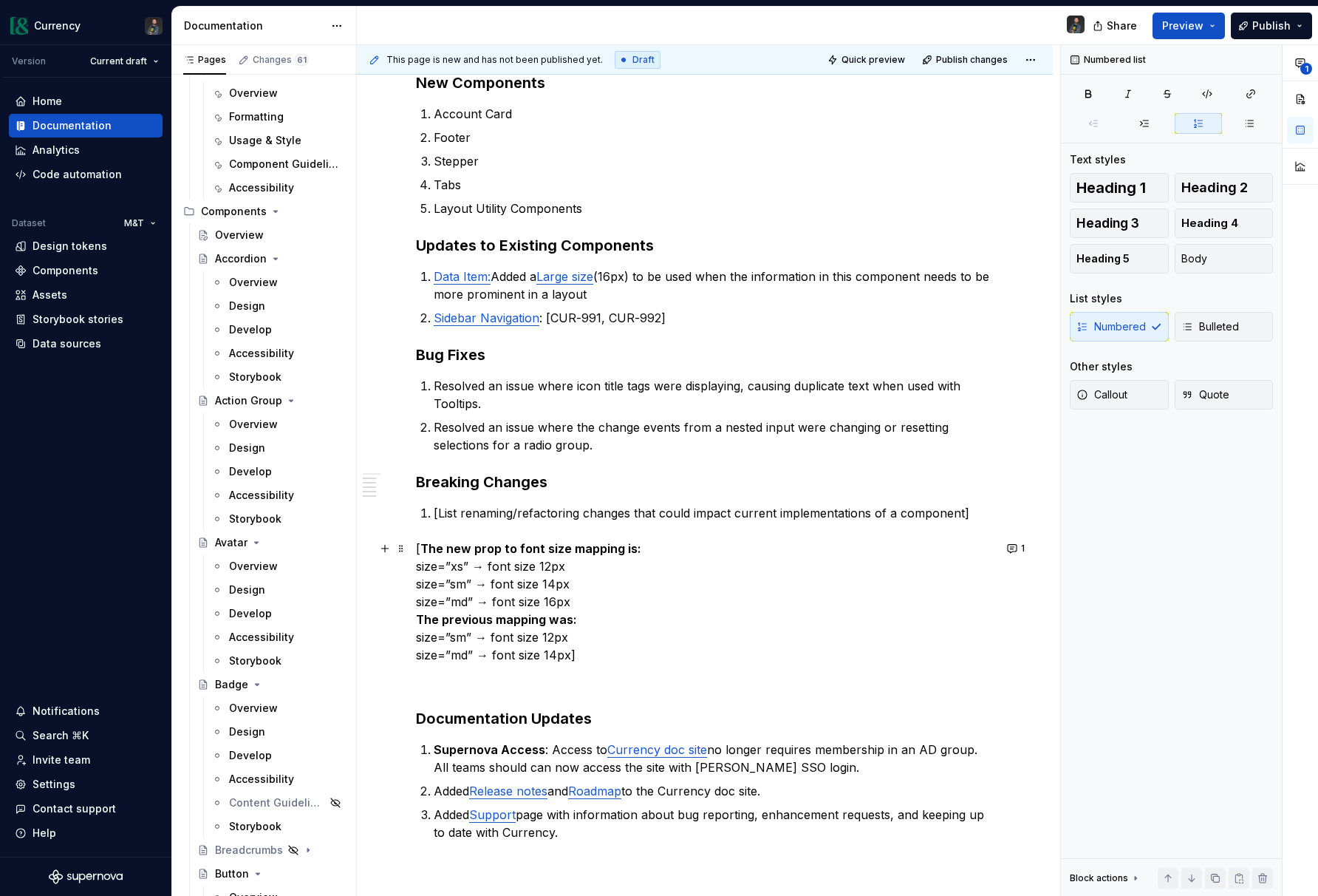
scroll to position [319, 0]
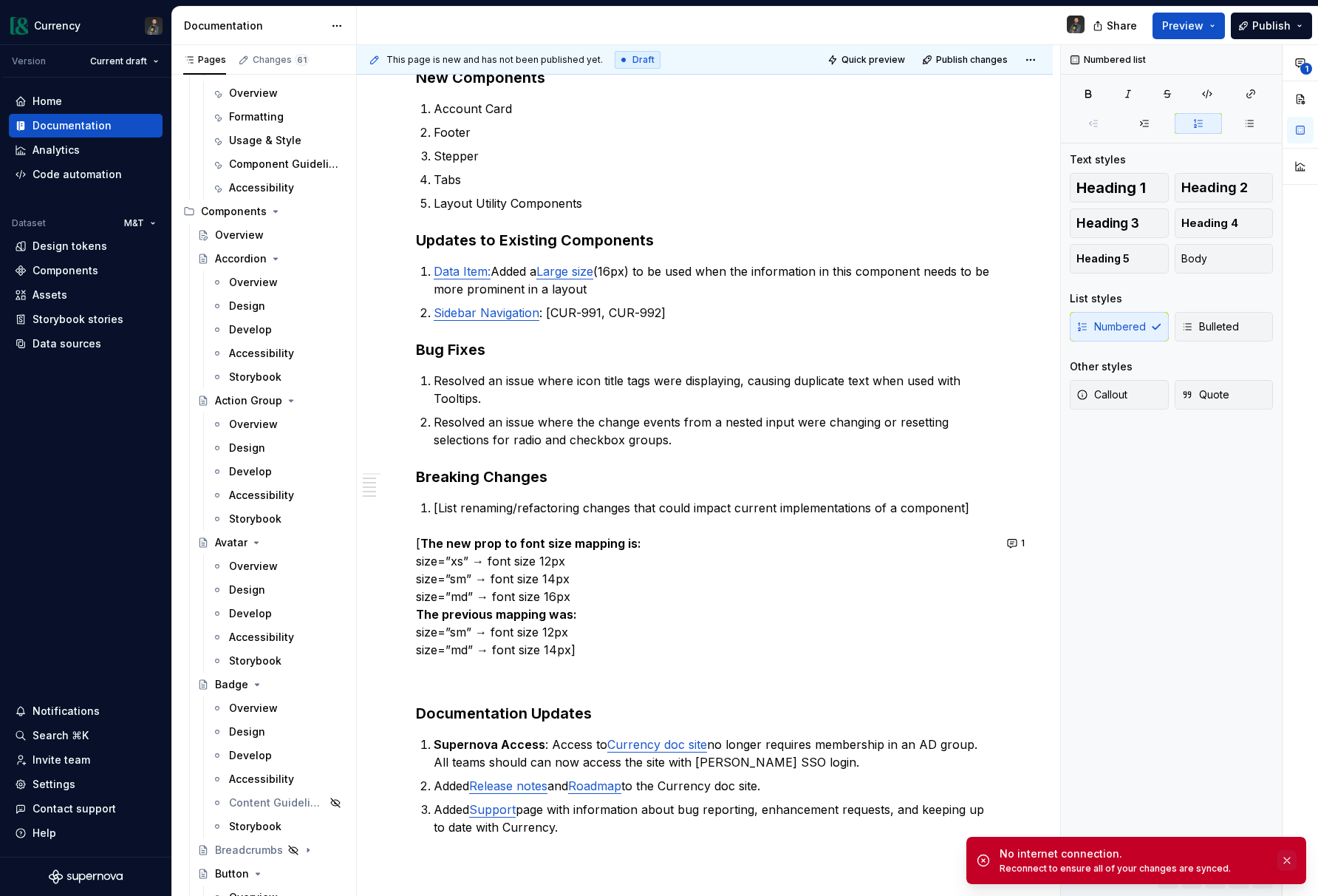
click at [1287, 858] on button "button" at bounding box center [1287, 860] width 19 height 21
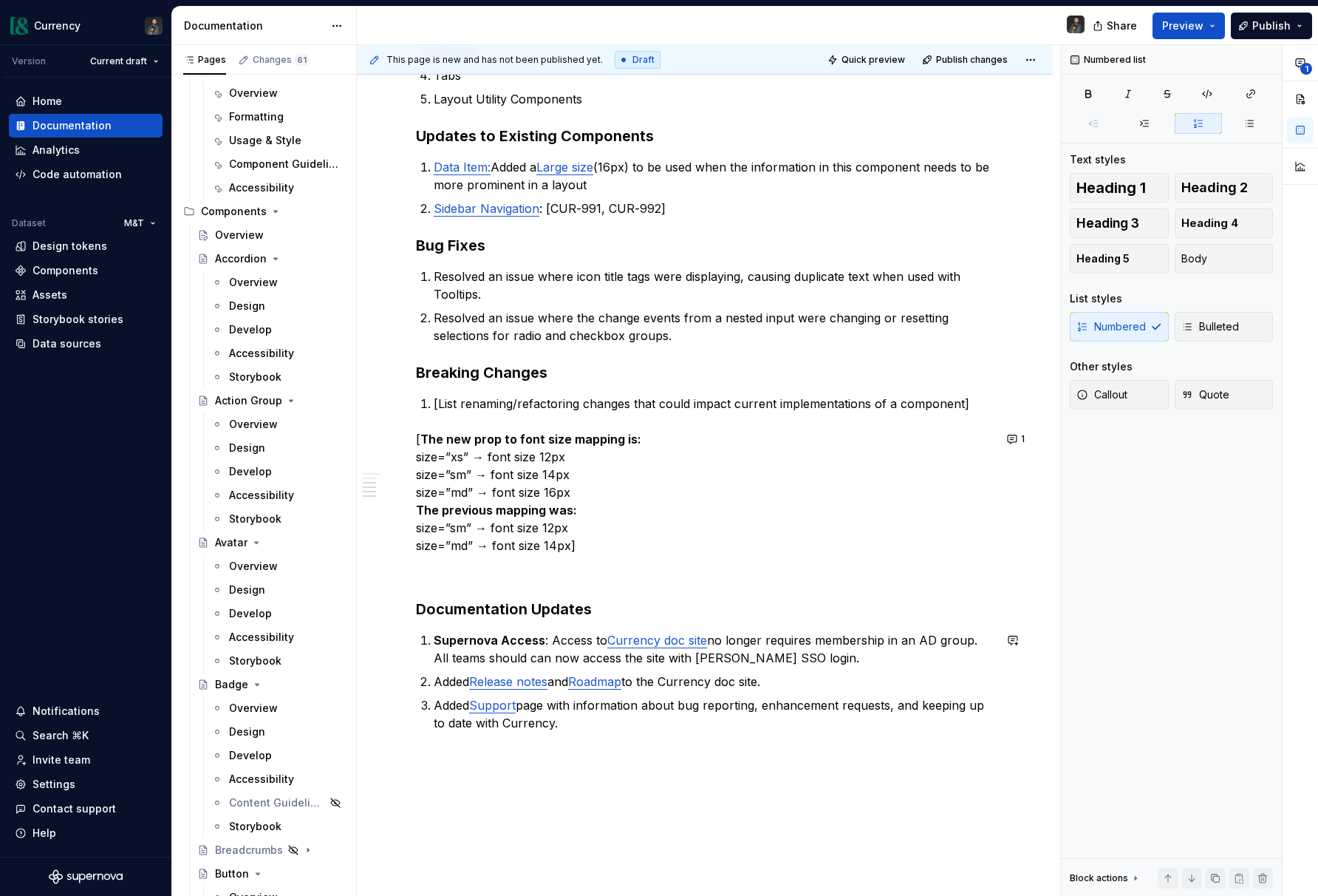
scroll to position [392, 0]
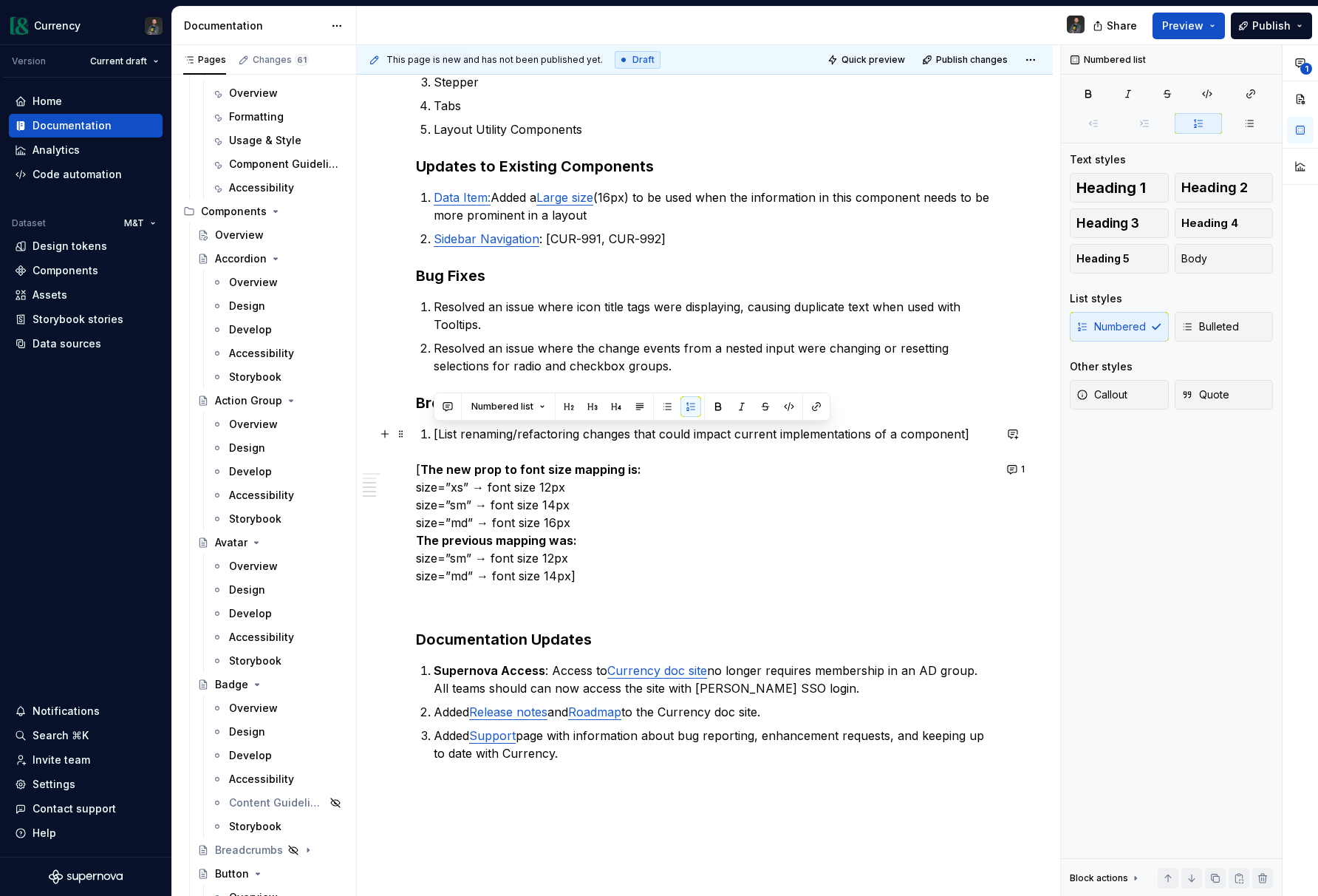
drag, startPoint x: 433, startPoint y: 436, endPoint x: 977, endPoint y: 431, distance: 544.0
click at [977, 431] on p "[List renaming/refactoring changes that could impact current implementations of…" at bounding box center [713, 433] width 560 height 18
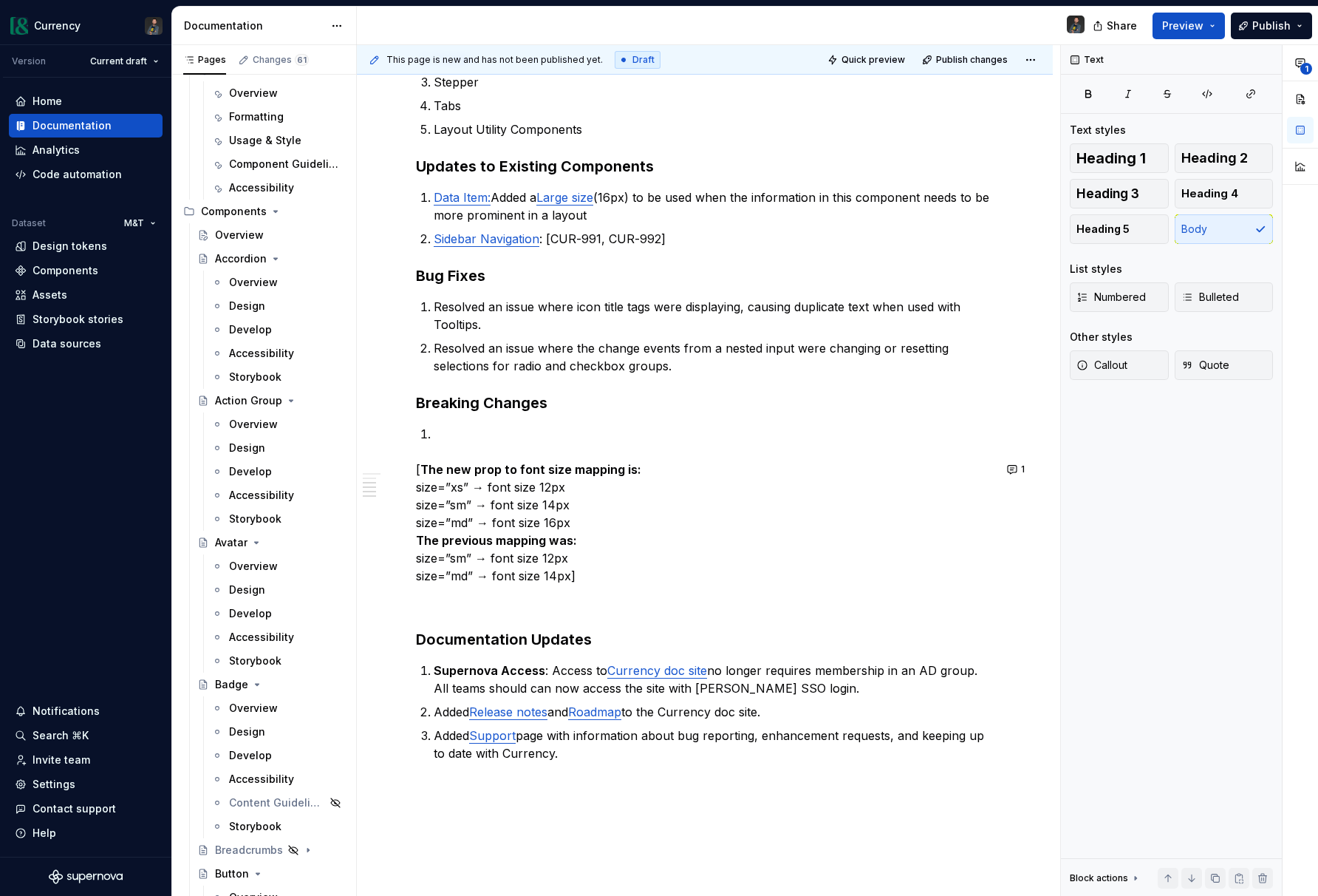
click at [423, 453] on div "Summary [Brief summary of what was developed and improved for the release] New …" at bounding box center [705, 359] width 578 height 928
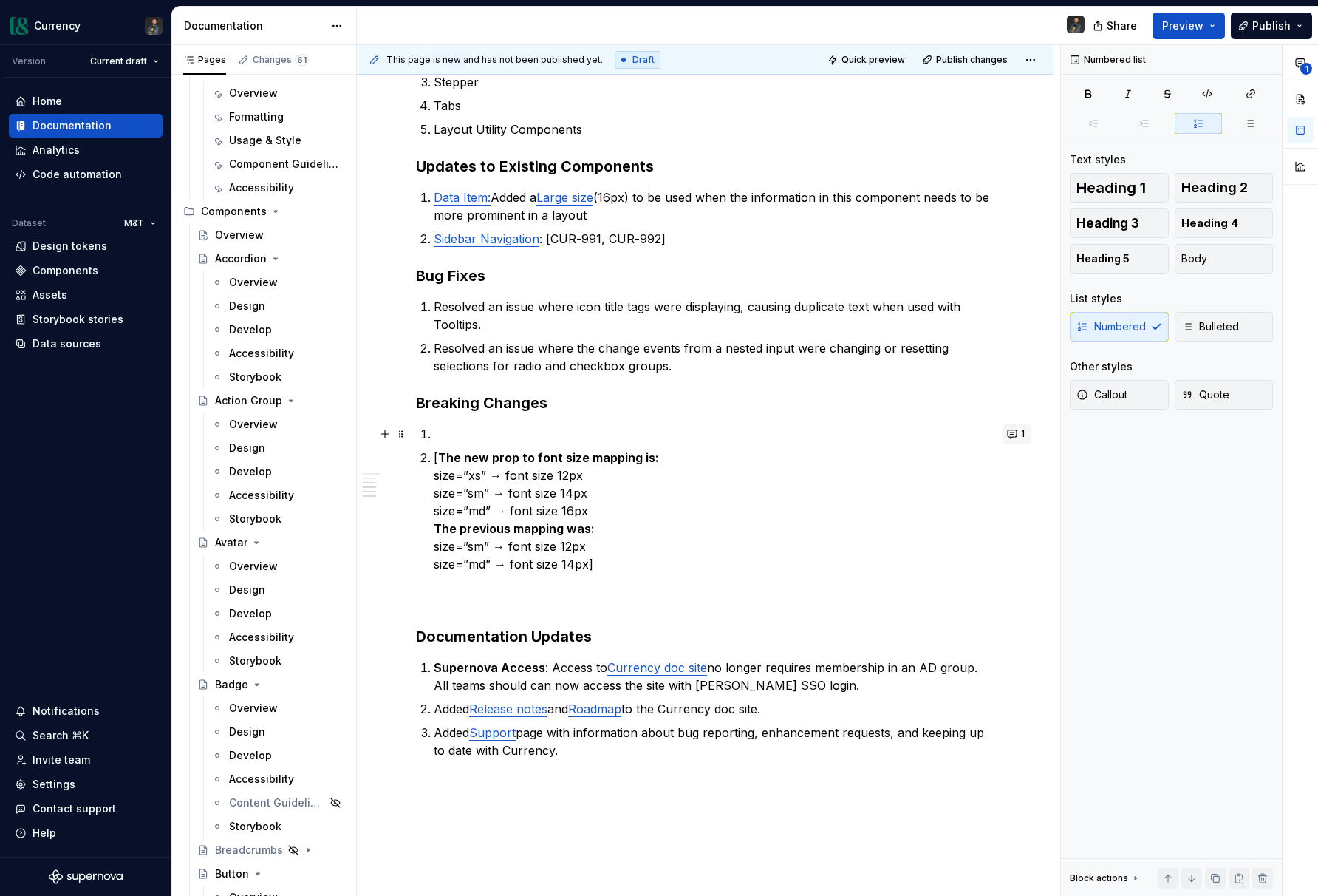
click at [1027, 434] on button "1" at bounding box center [1017, 433] width 29 height 21
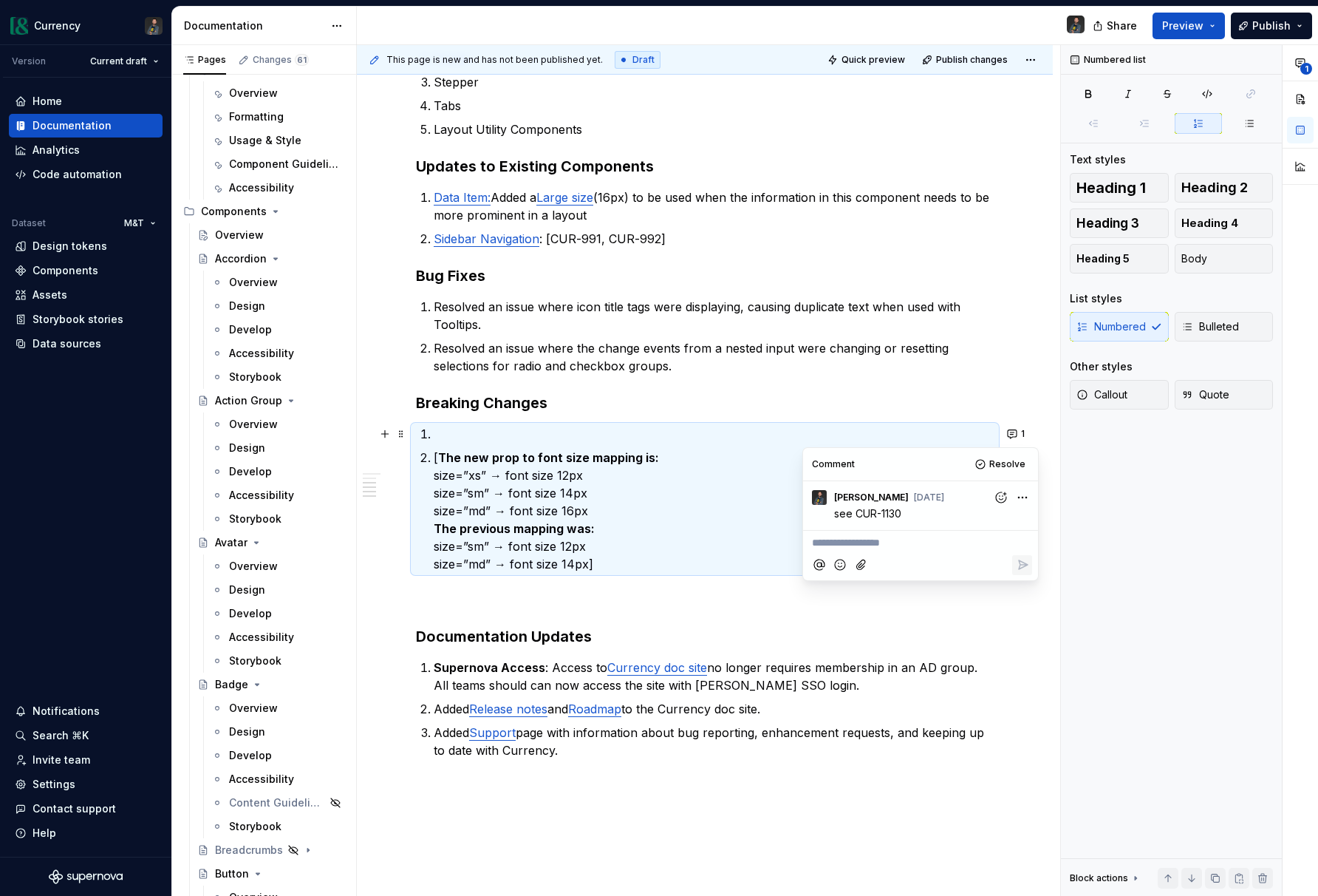
click at [627, 477] on p "[ The new prop to font size mapping is: size=”xs” → font size 12px size=”sm” → …" at bounding box center [713, 510] width 560 height 124
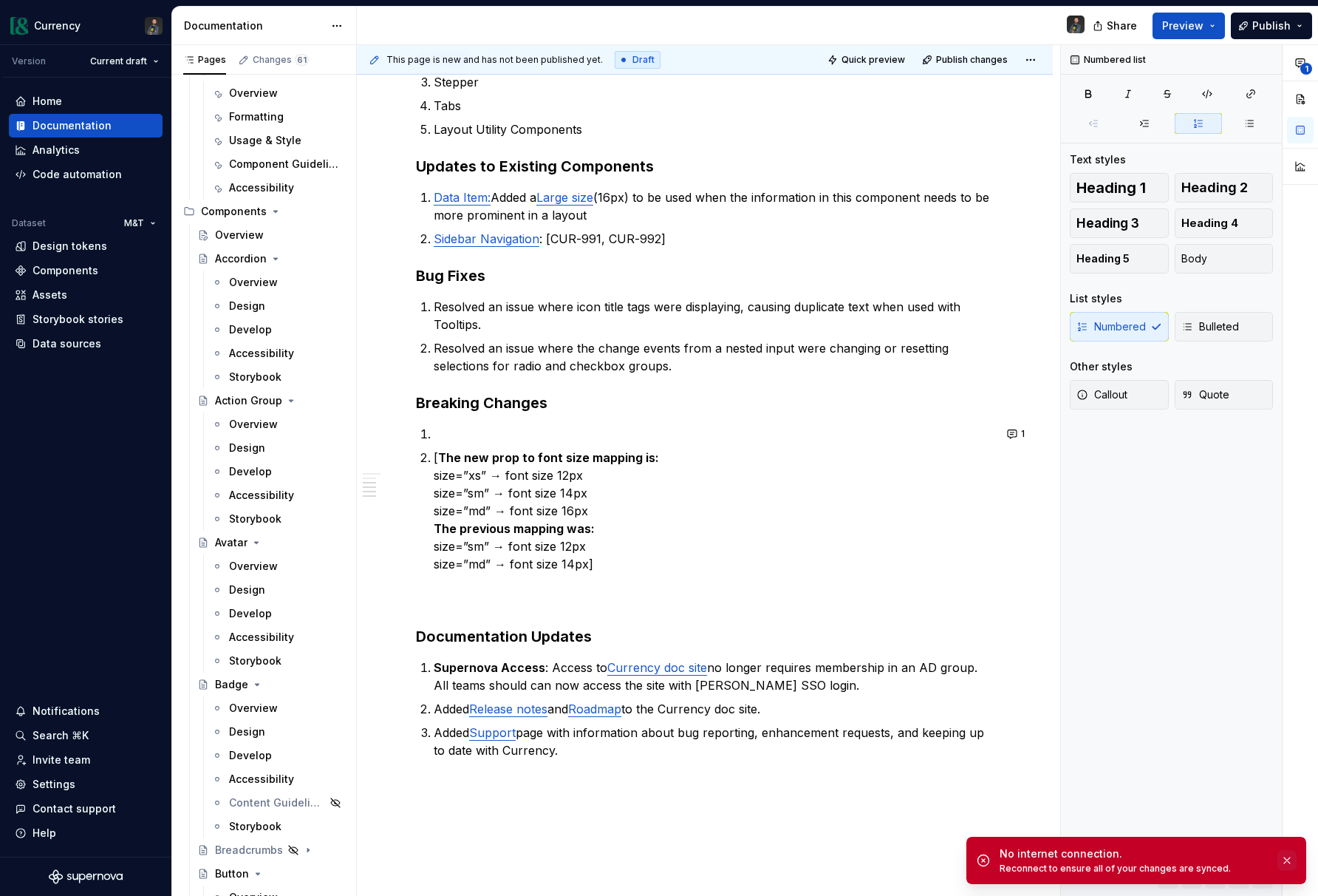
click at [1288, 858] on button "button" at bounding box center [1287, 860] width 19 height 21
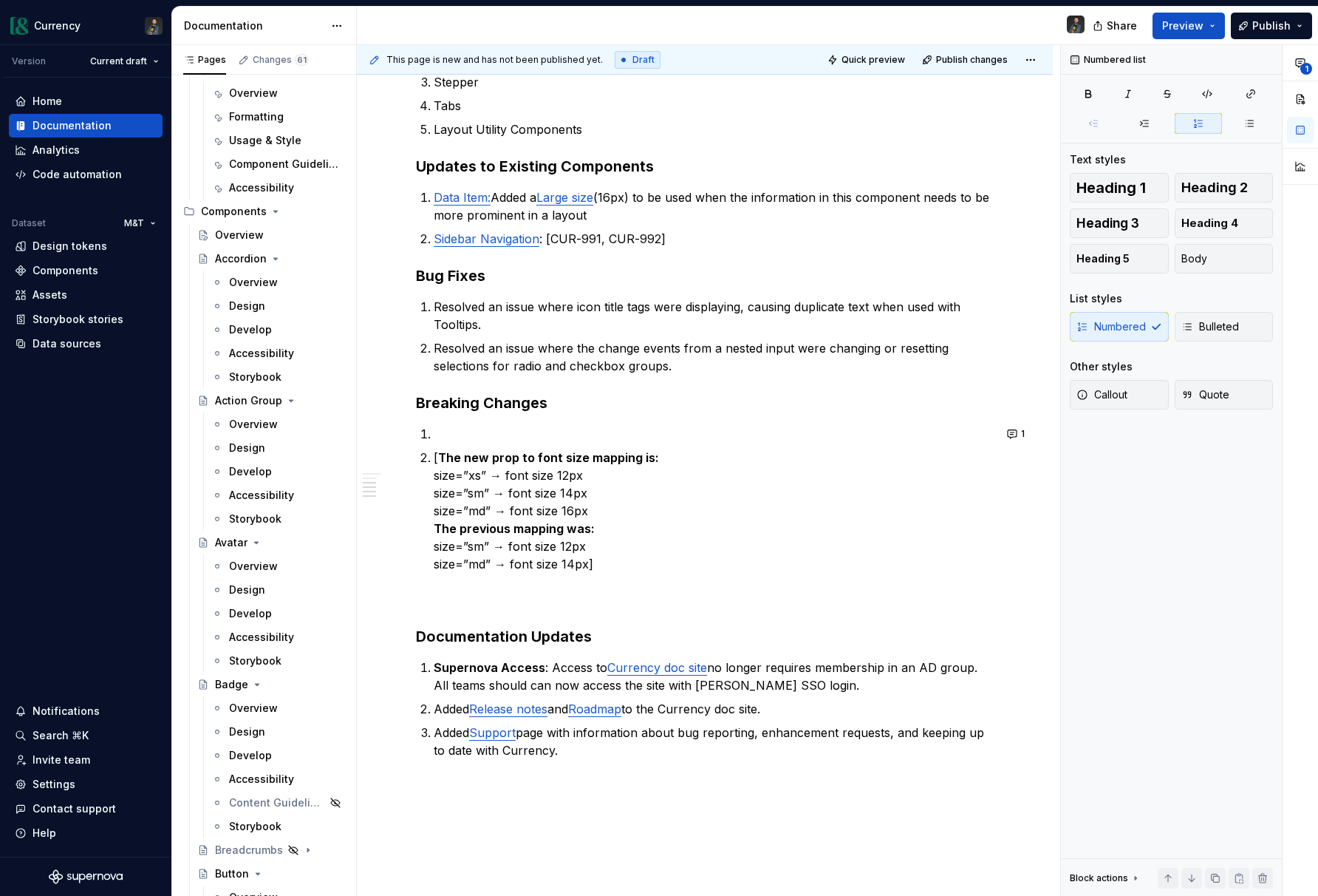
type textarea "*"
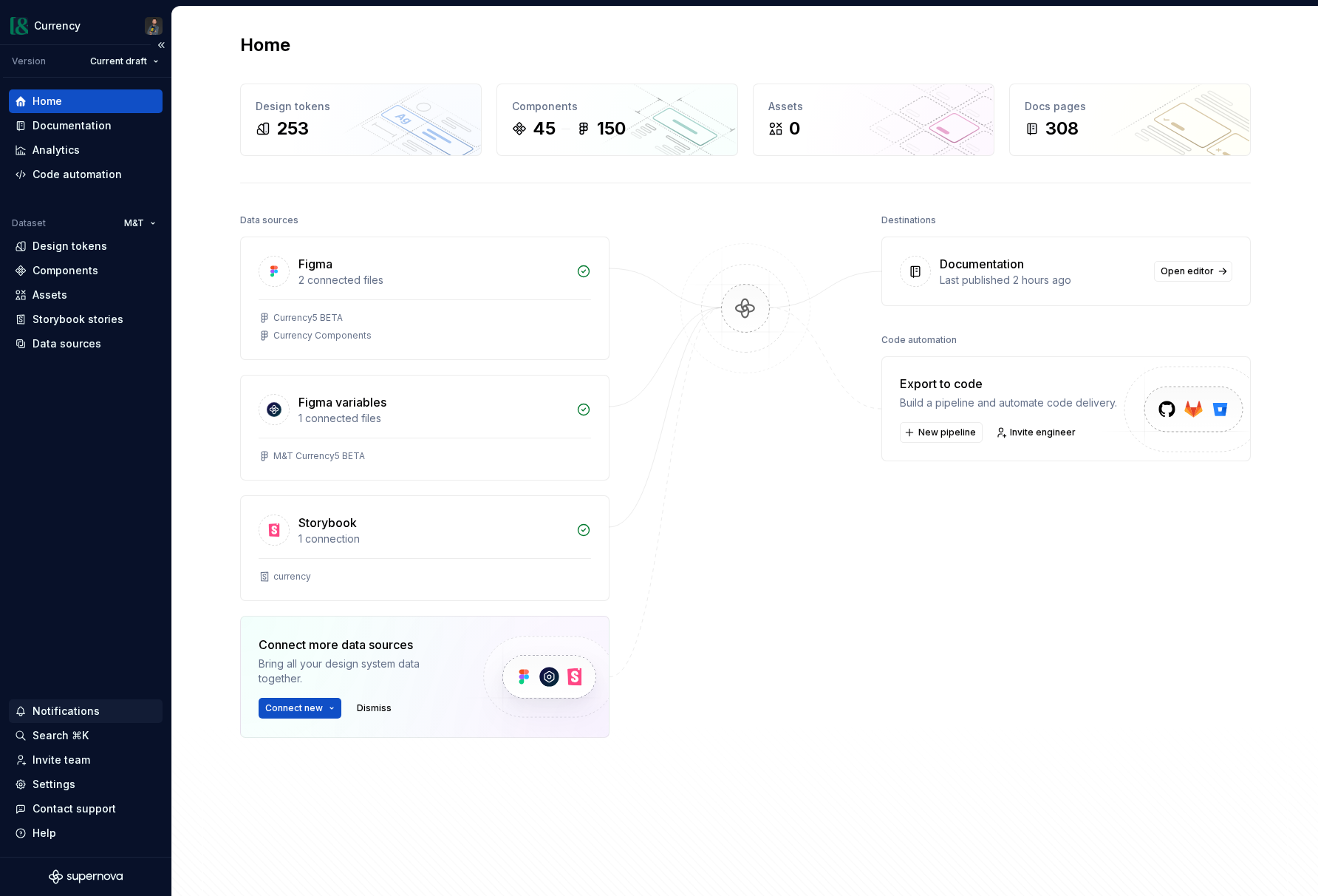
click at [63, 709] on div "Notifications" at bounding box center [67, 711] width 68 height 15
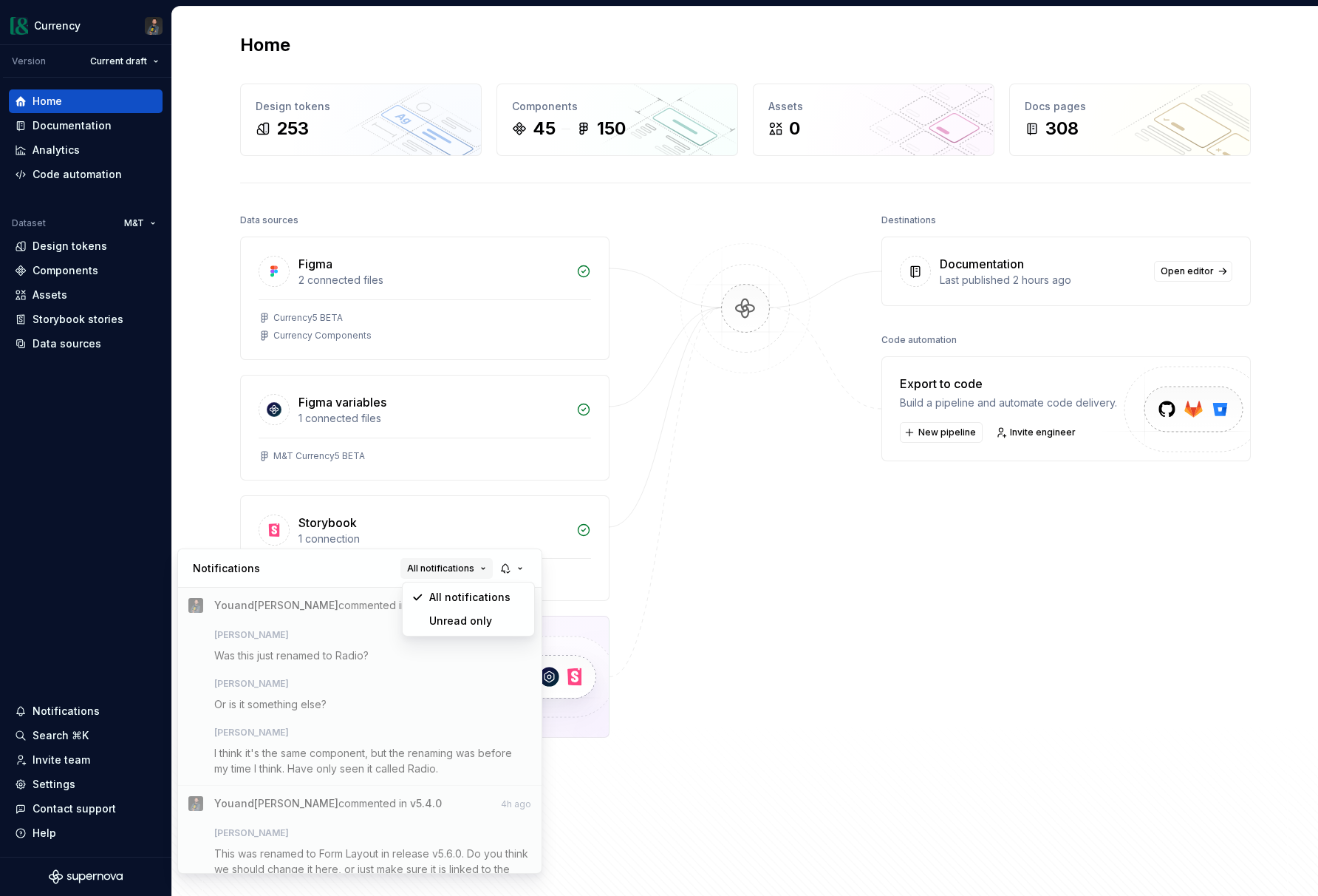
click at [476, 570] on button "All notifications" at bounding box center [447, 569] width 92 height 21
click at [462, 625] on div "Unread only" at bounding box center [477, 621] width 96 height 15
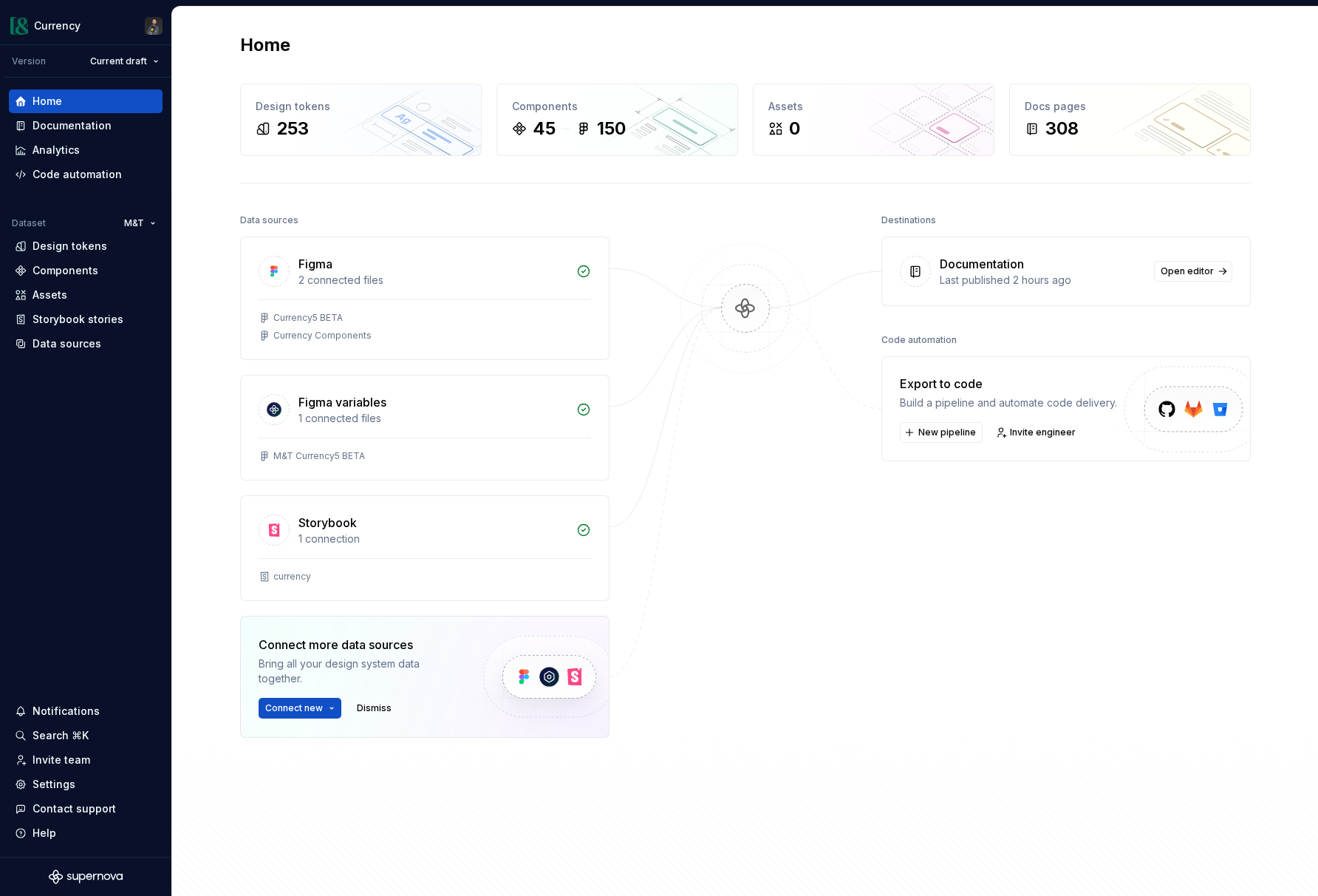
click at [83, 128] on html "Currency Version Current draft Home Documentation Analytics Code automation Dat…" at bounding box center [659, 448] width 1318 height 896
click at [68, 127] on div "Documentation" at bounding box center [72, 126] width 79 height 15
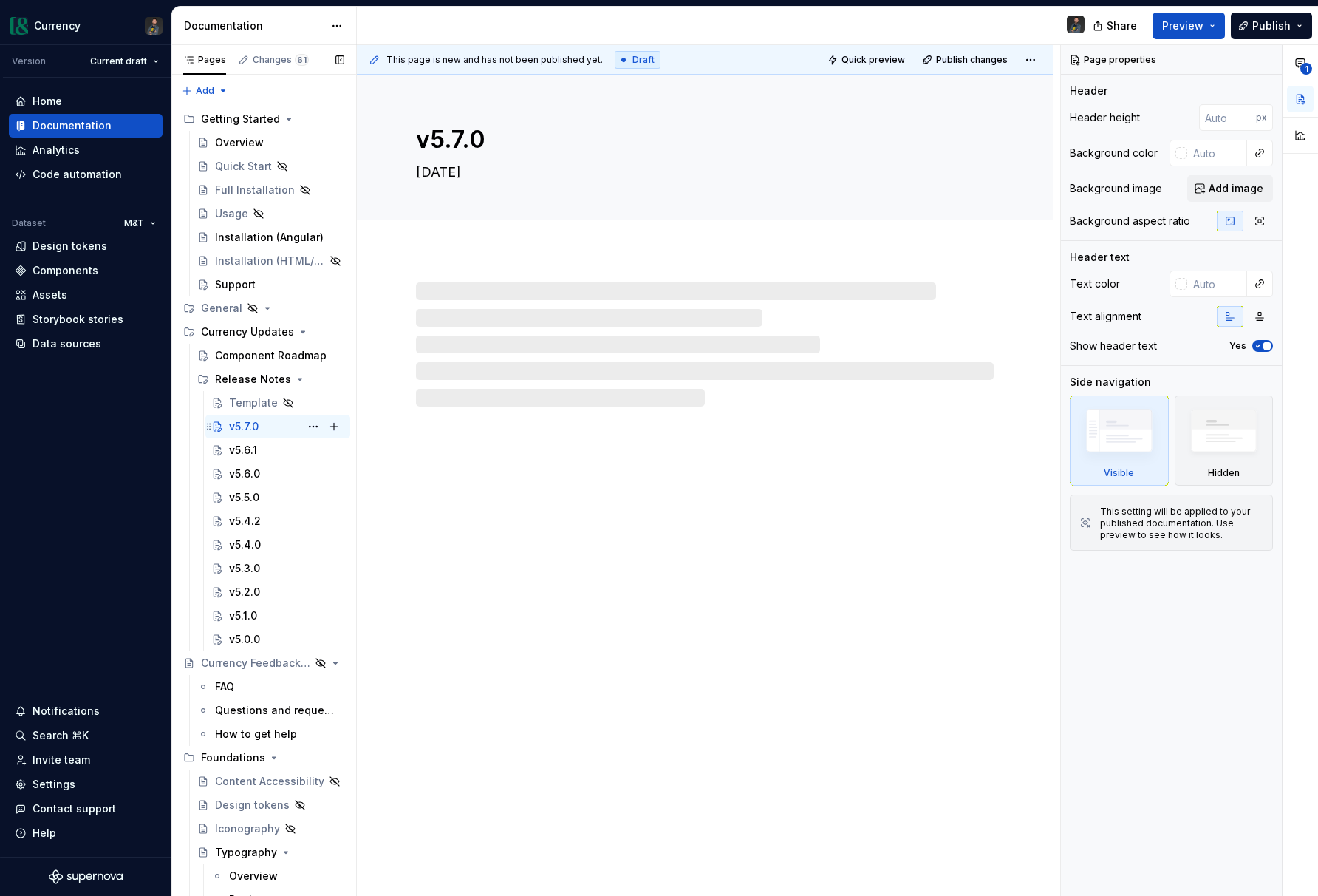
type textarea "*"
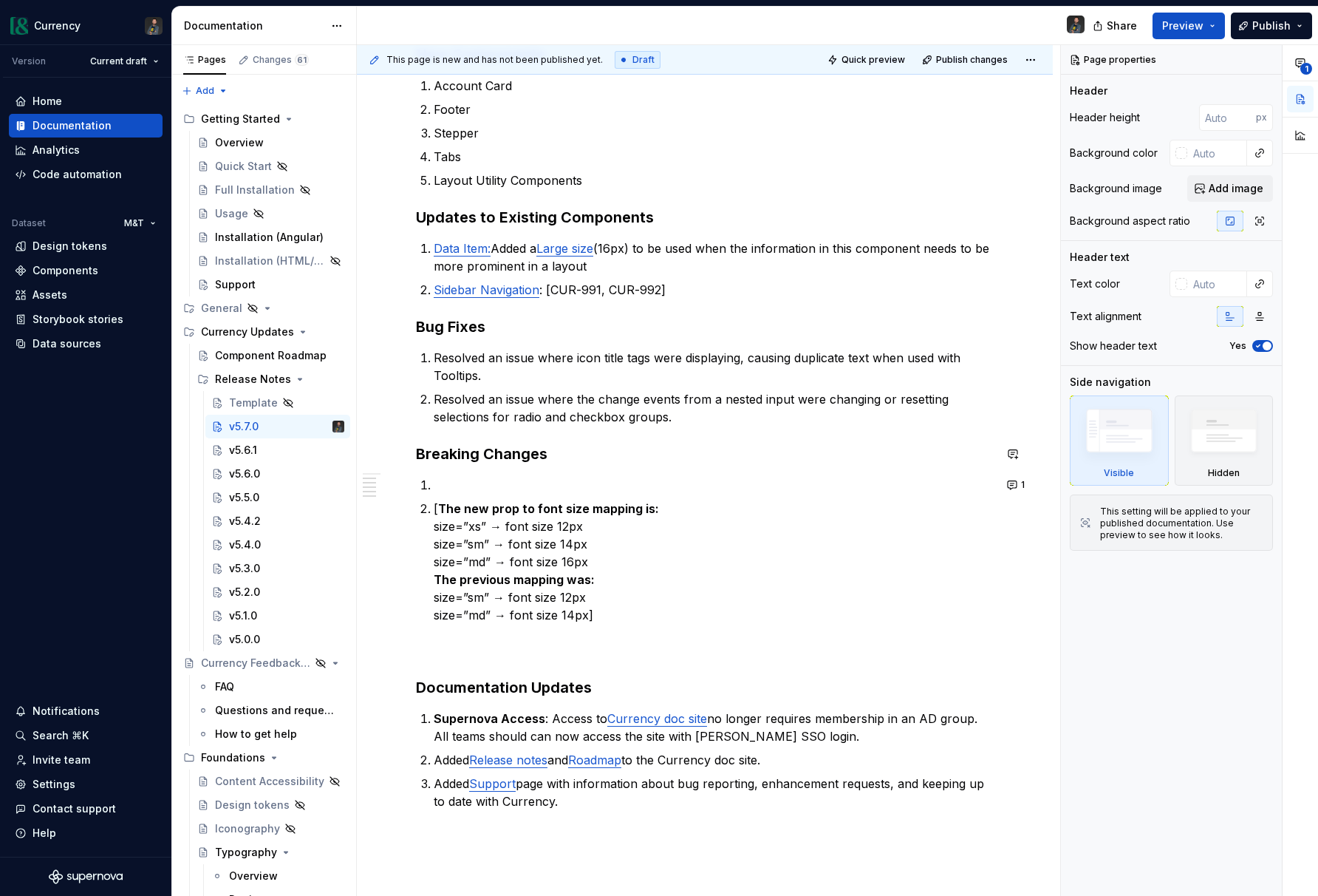
scroll to position [337, 0]
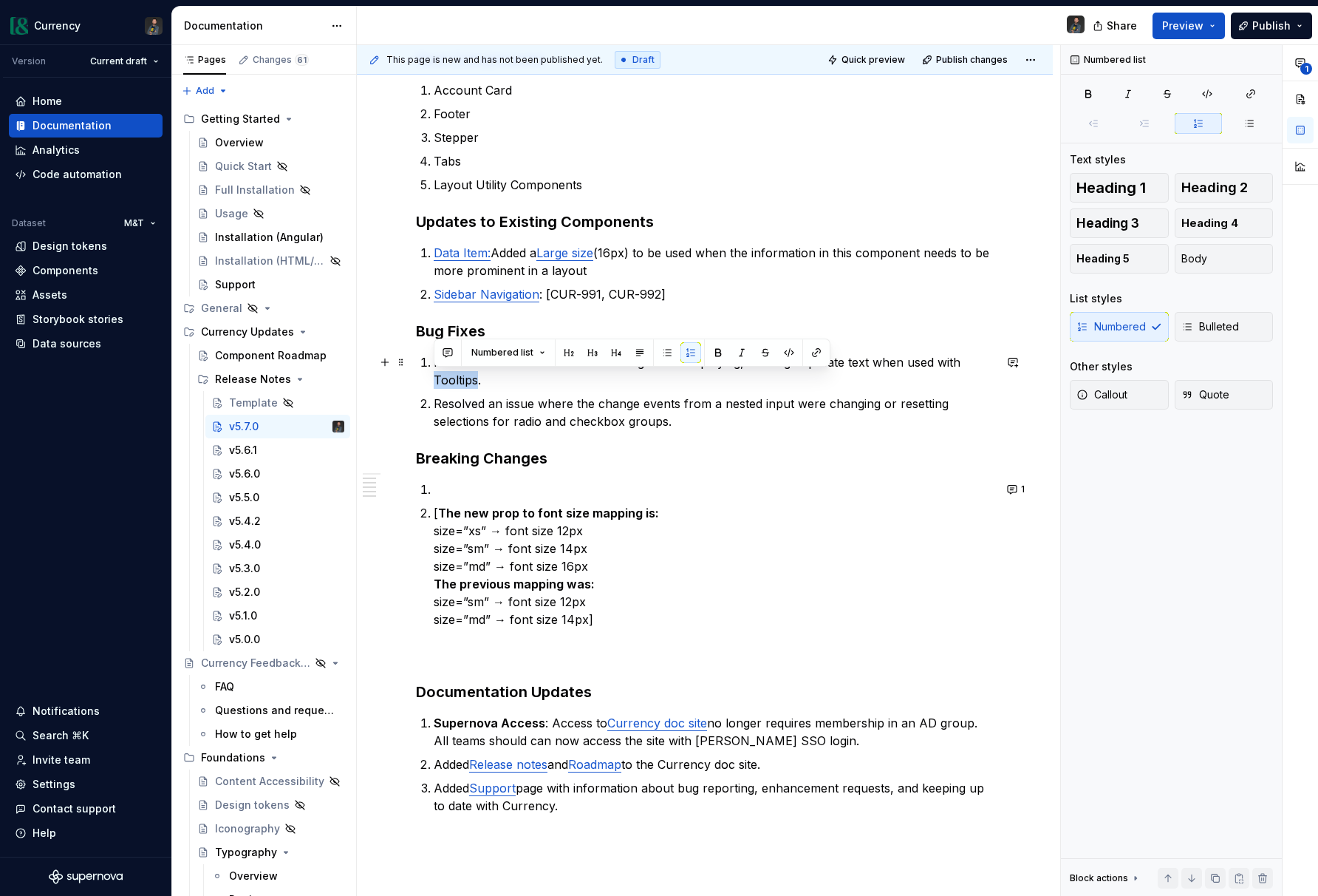
drag, startPoint x: 436, startPoint y: 382, endPoint x: 477, endPoint y: 382, distance: 41.0
click at [477, 382] on p "Resolved an issue where icon title tags were displaying, causing duplicate text…" at bounding box center [713, 372] width 560 height 36
click at [807, 351] on button "button" at bounding box center [817, 353] width 21 height 21
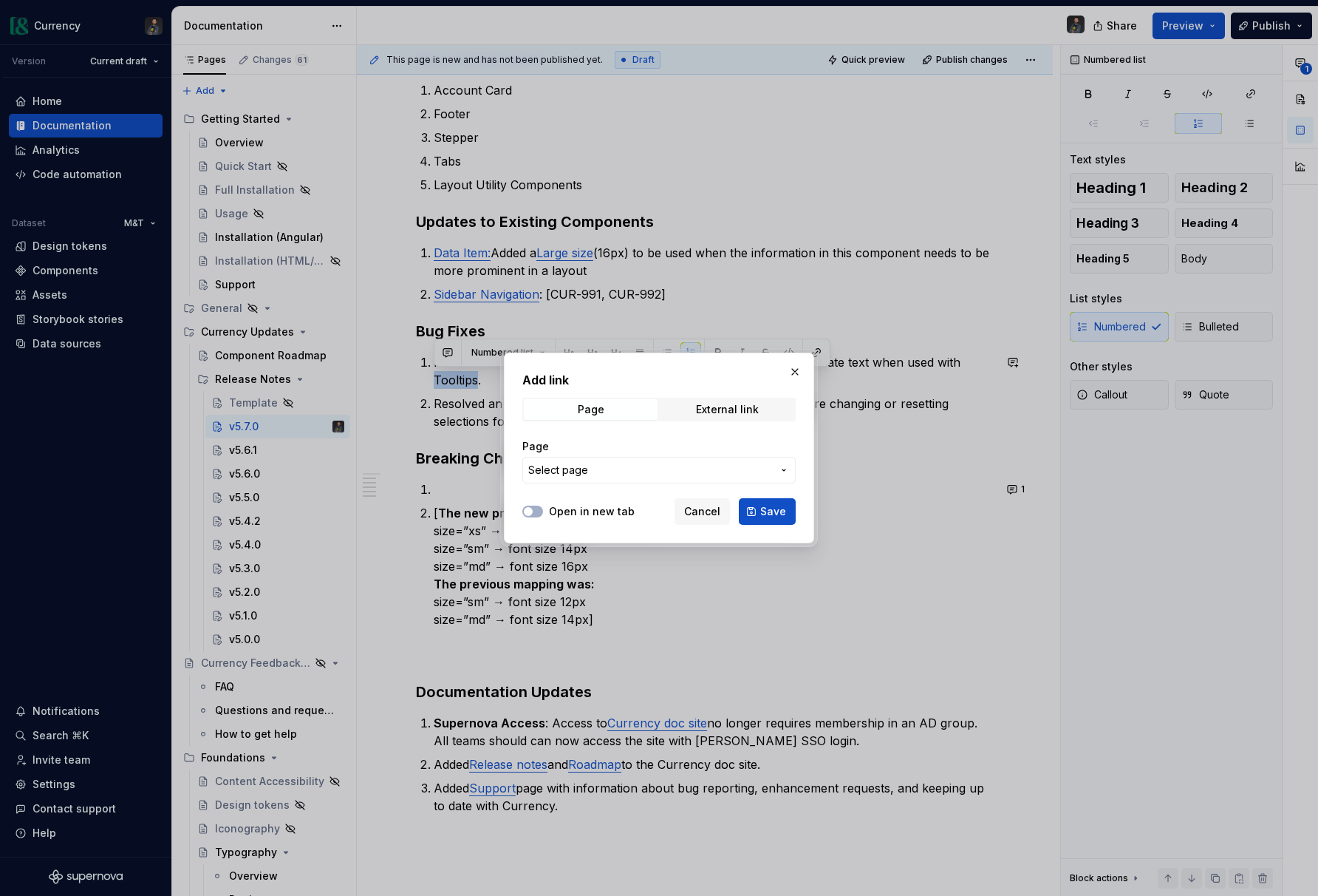
click at [687, 467] on span "Select page" at bounding box center [650, 470] width 244 height 15
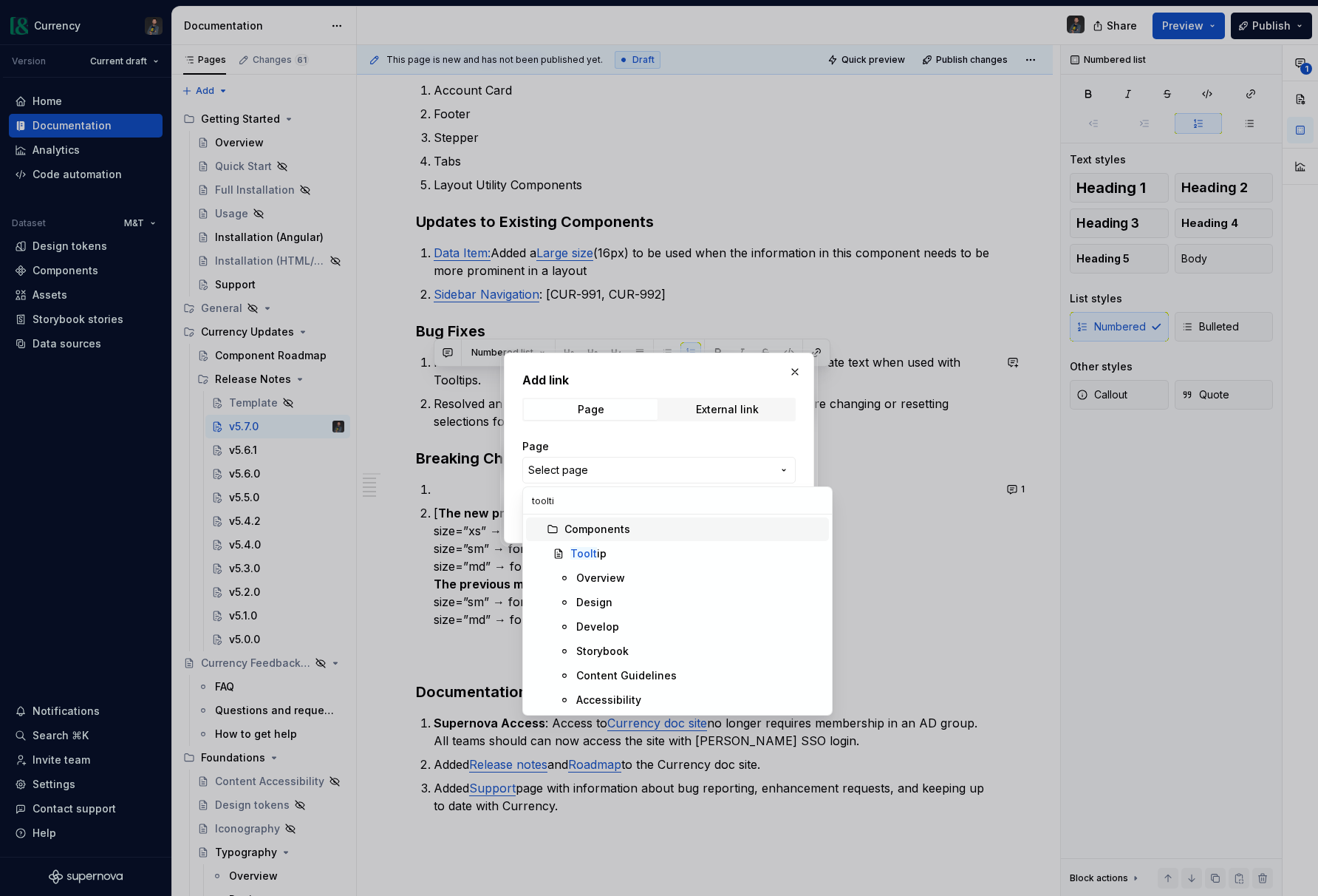
type input "tooltip"
click at [637, 554] on div "Tooltip" at bounding box center [696, 554] width 252 height 15
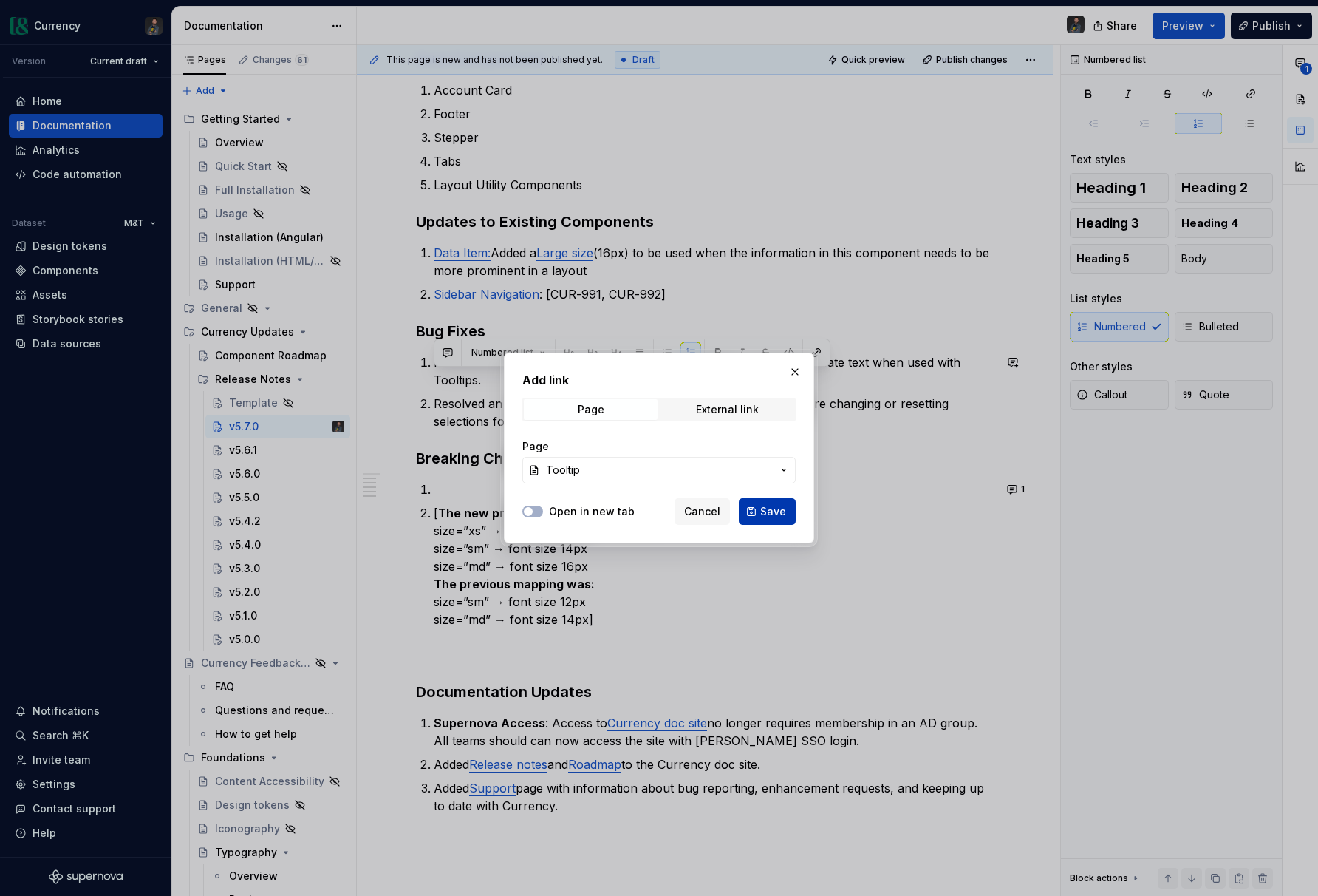
click at [789, 507] on button "Save" at bounding box center [767, 511] width 57 height 26
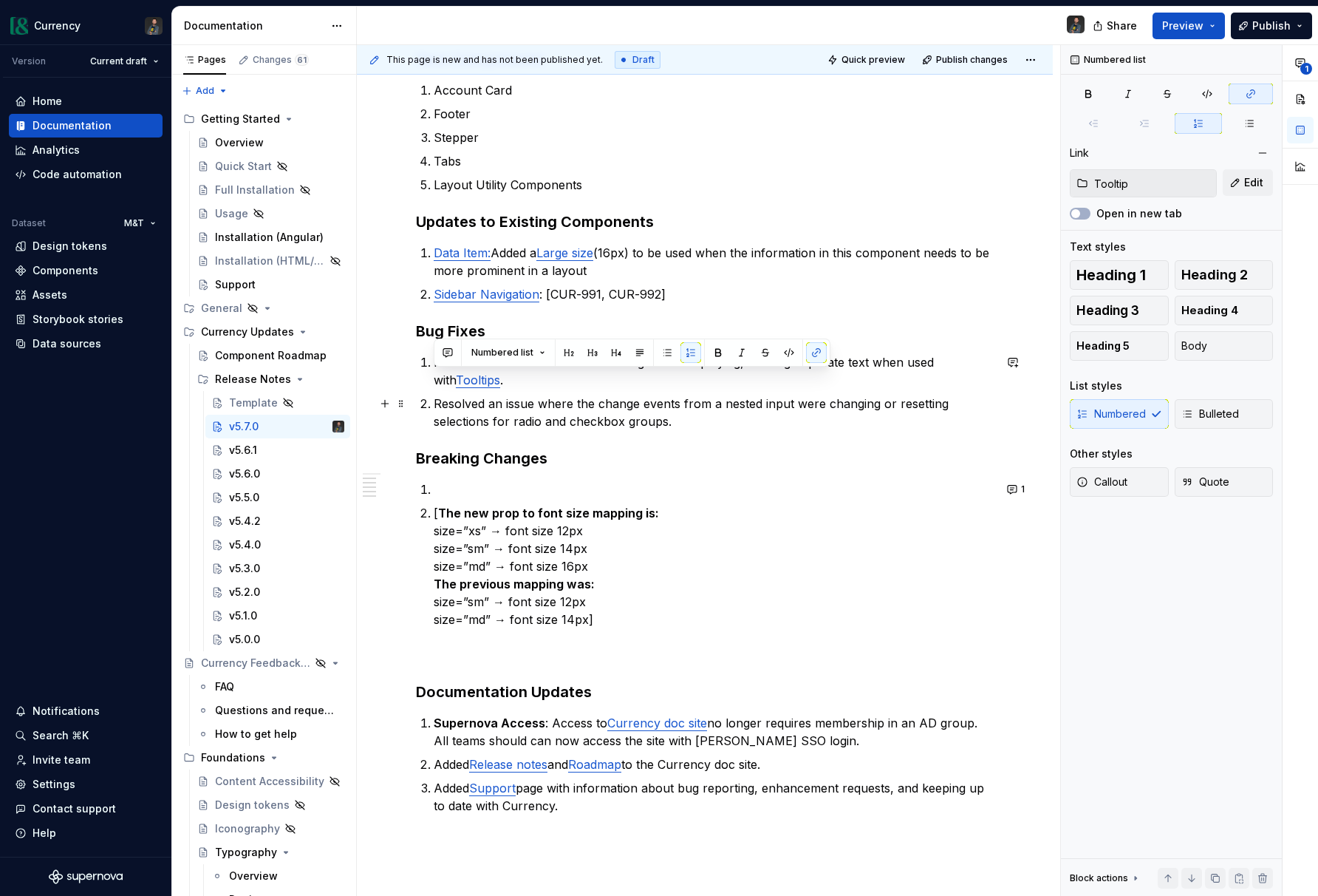
click at [517, 422] on p "Resolved an issue where the change events from a nested input were changing or …" at bounding box center [713, 413] width 560 height 36
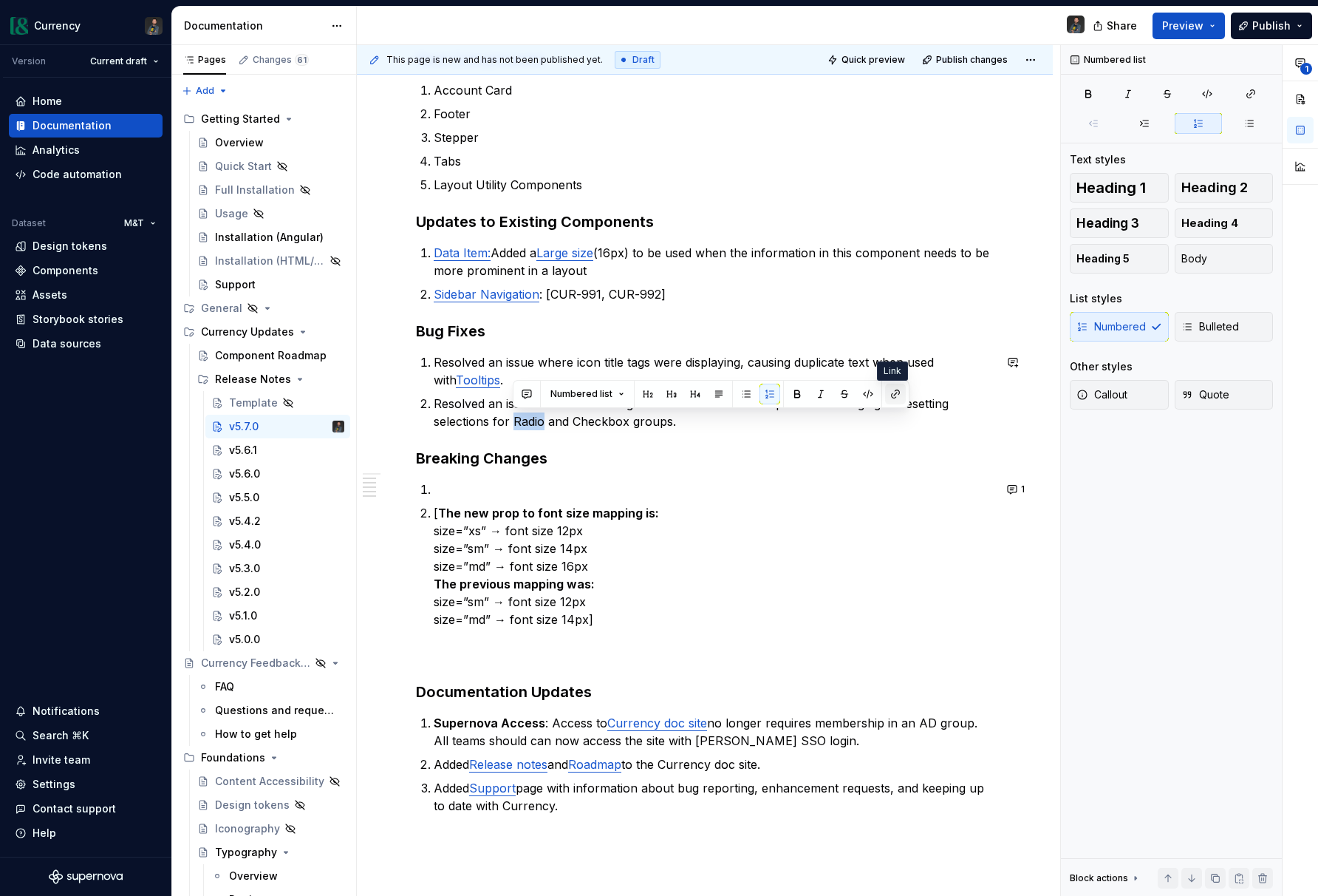
click at [895, 389] on button "button" at bounding box center [896, 394] width 21 height 21
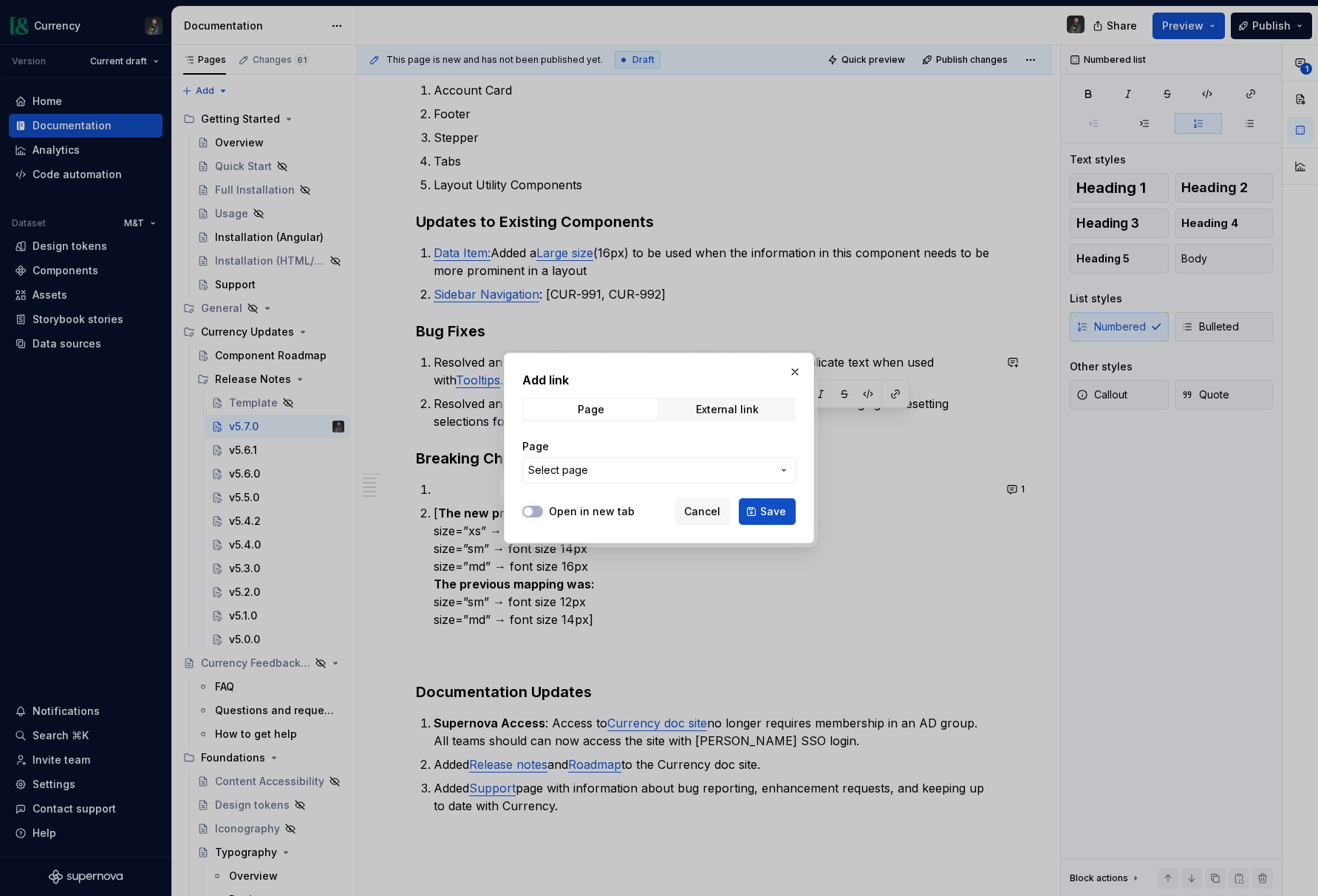
click at [576, 476] on span "Select page" at bounding box center [558, 470] width 60 height 15
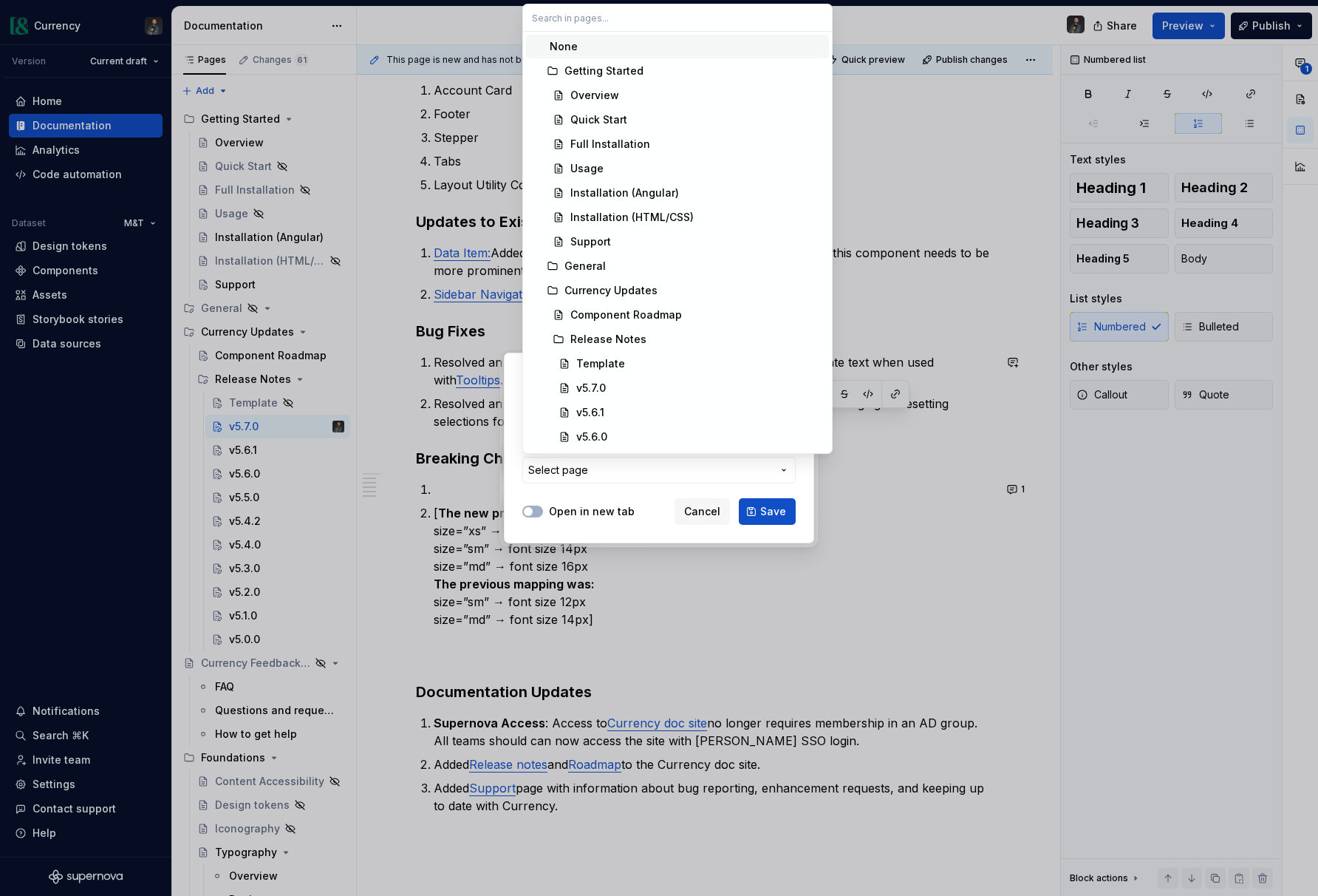
type textarea "*"
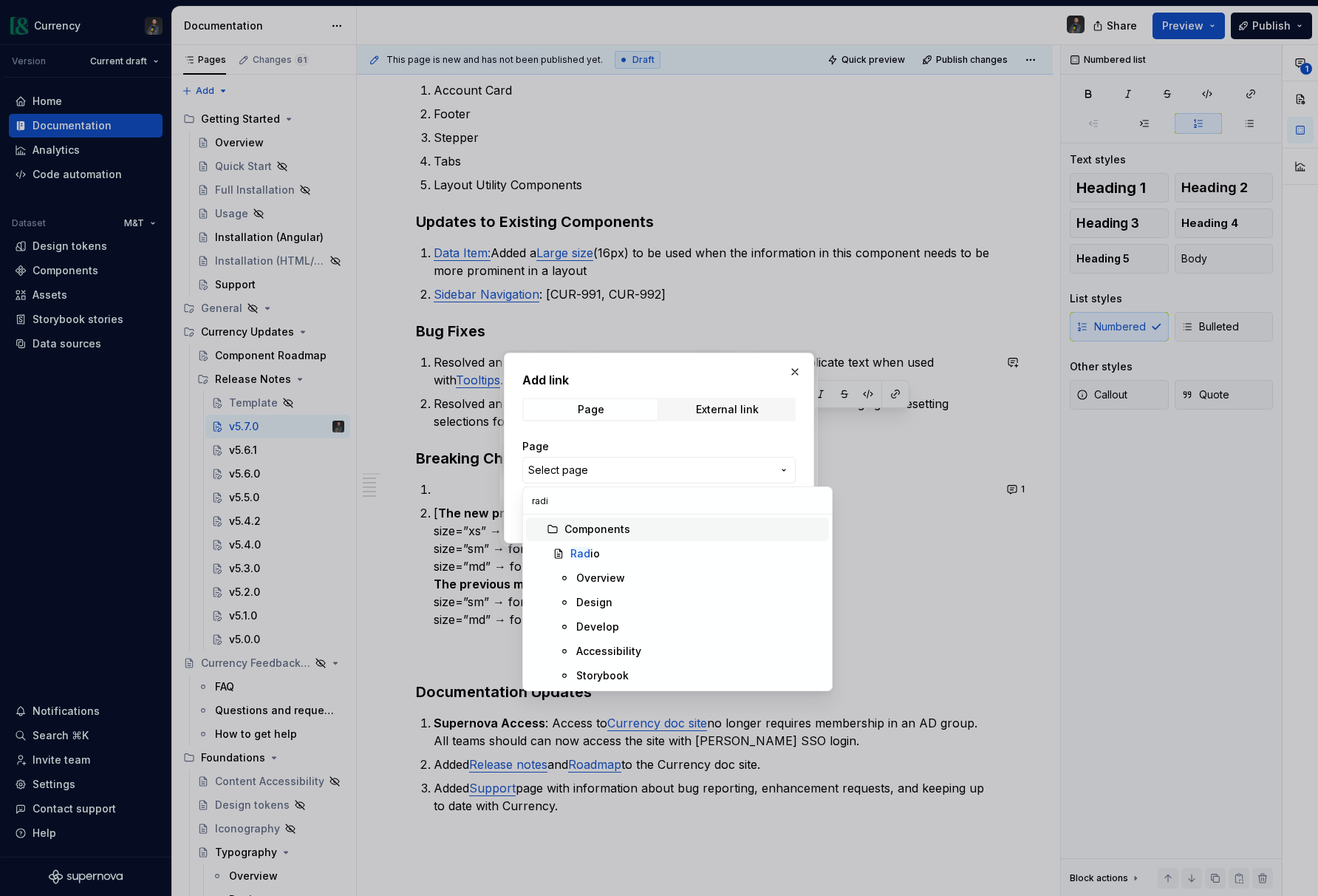
type input "radio"
click at [600, 558] on div "Radio" at bounding box center [696, 554] width 252 height 15
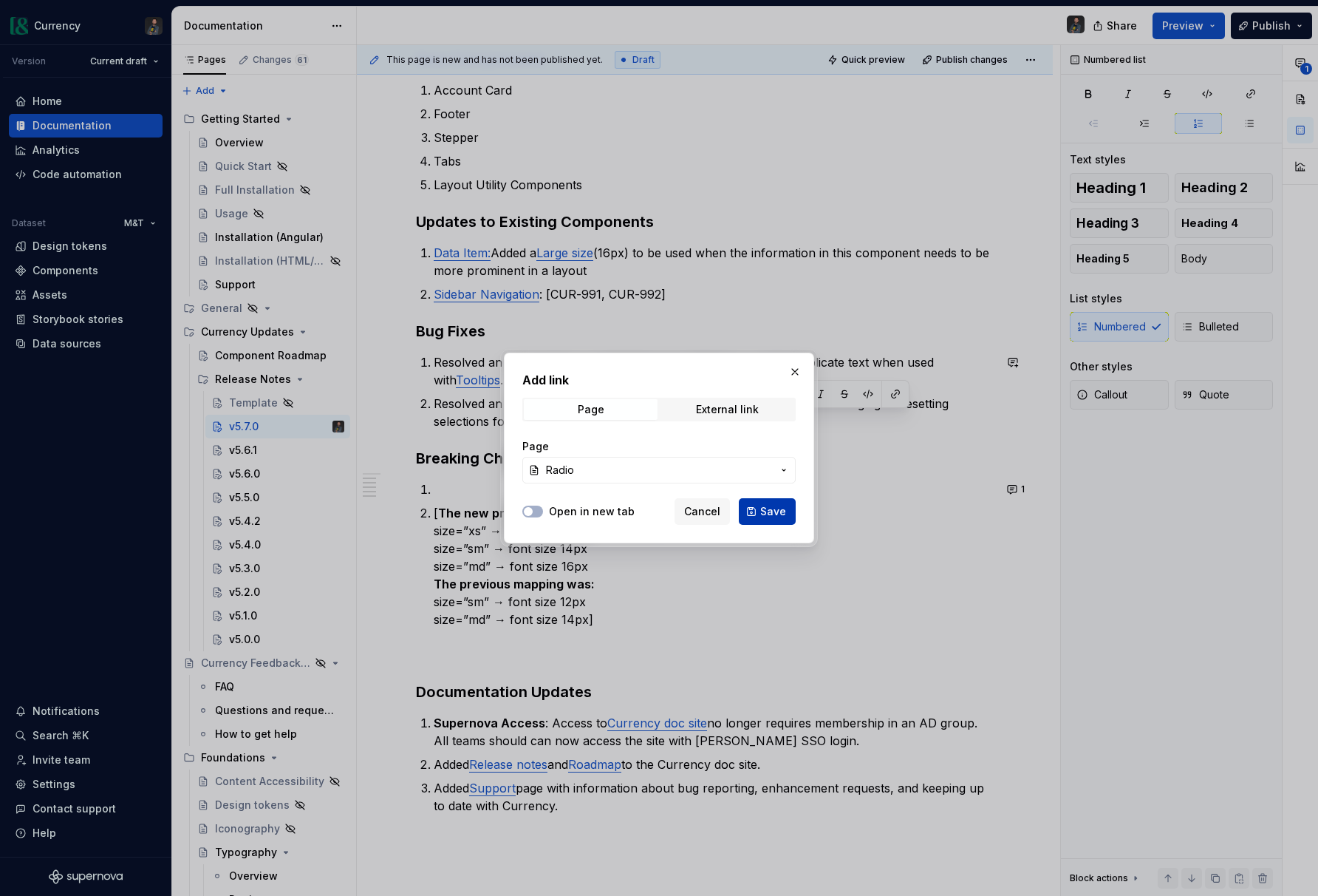
click at [766, 516] on span "Save" at bounding box center [774, 511] width 26 height 15
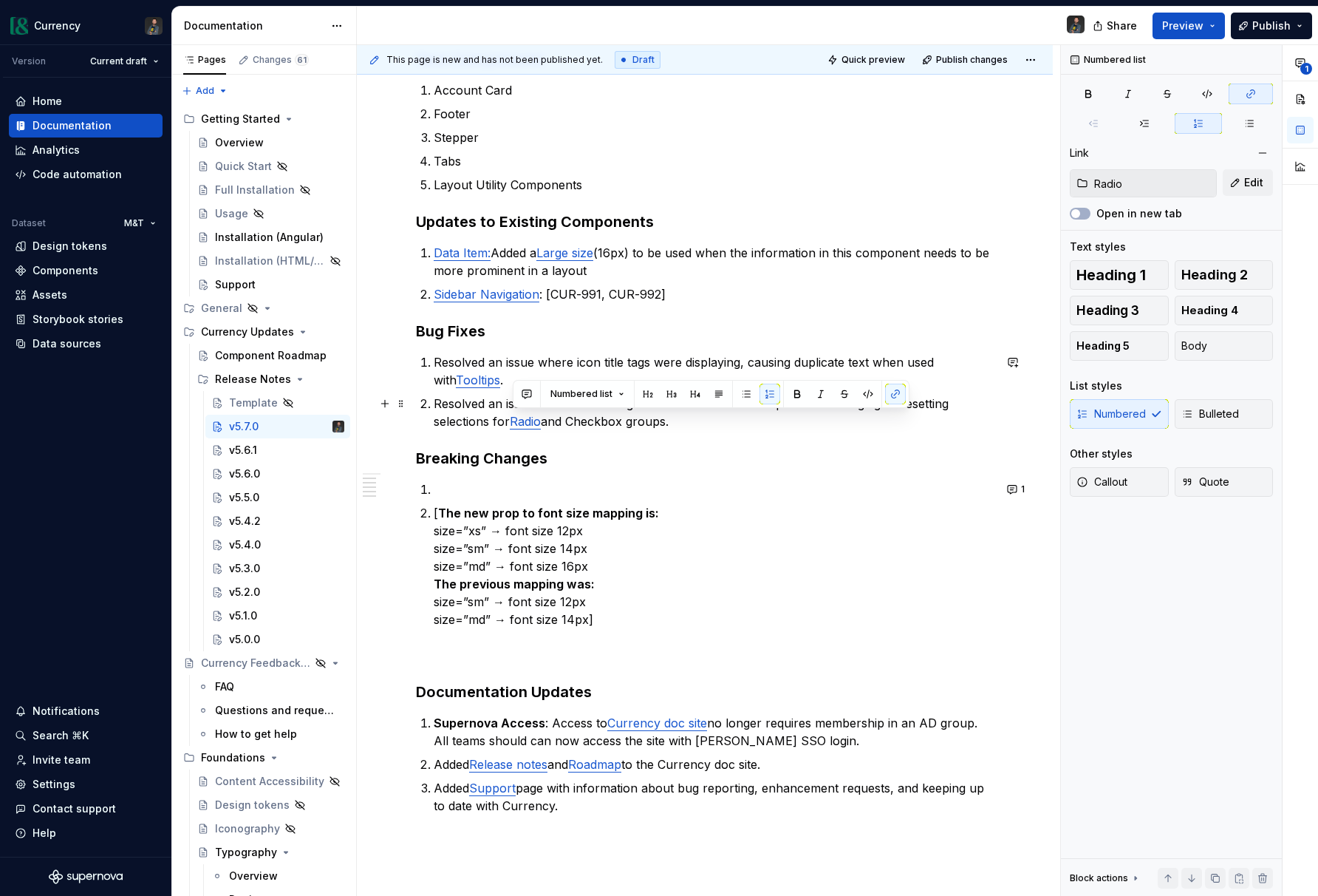
drag, startPoint x: 577, startPoint y: 419, endPoint x: 606, endPoint y: 424, distance: 29.4
click at [580, 419] on p "Resolved an issue where the change events from a nested input were changing or …" at bounding box center [713, 413] width 560 height 36
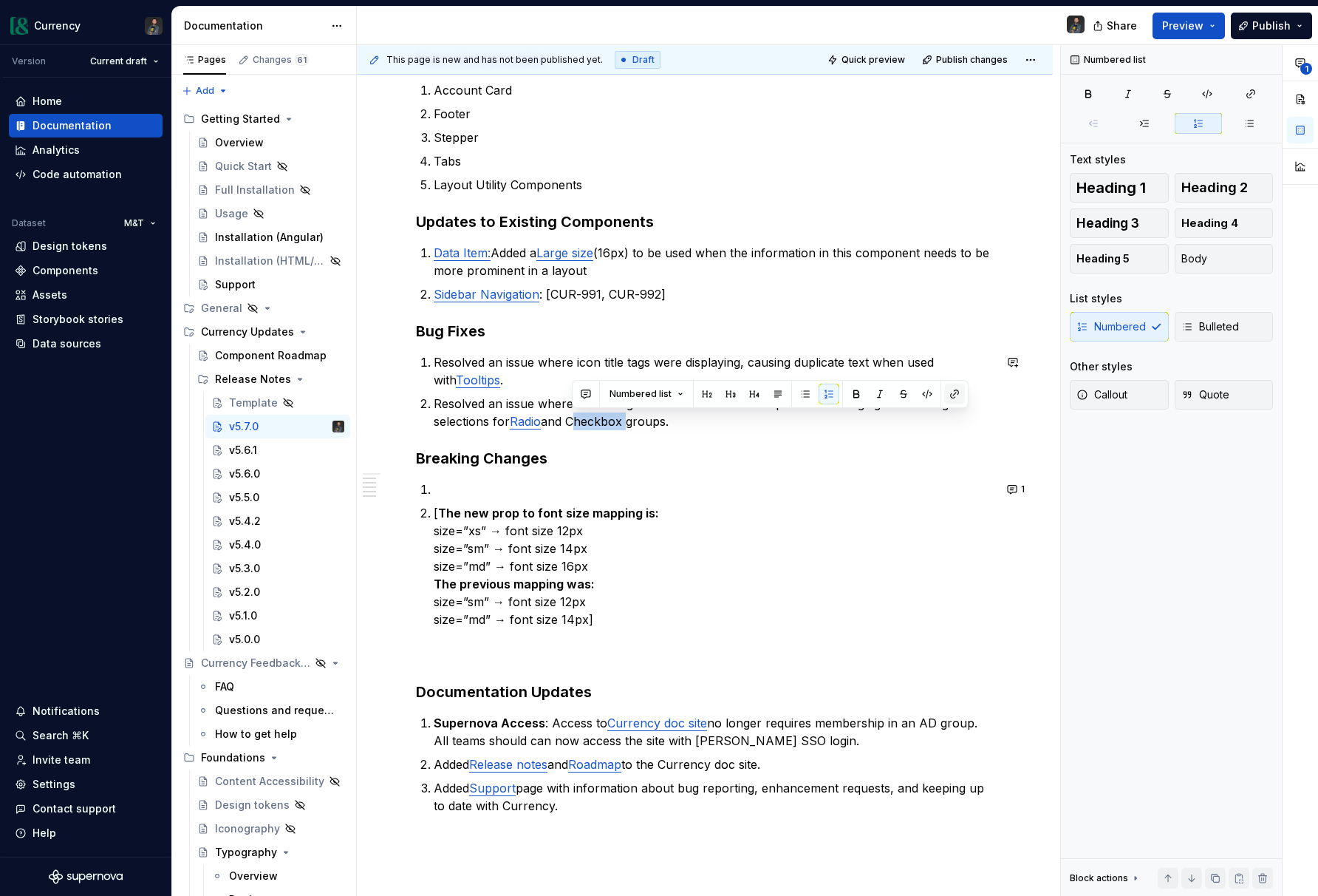
click at [949, 395] on button "button" at bounding box center [955, 394] width 21 height 21
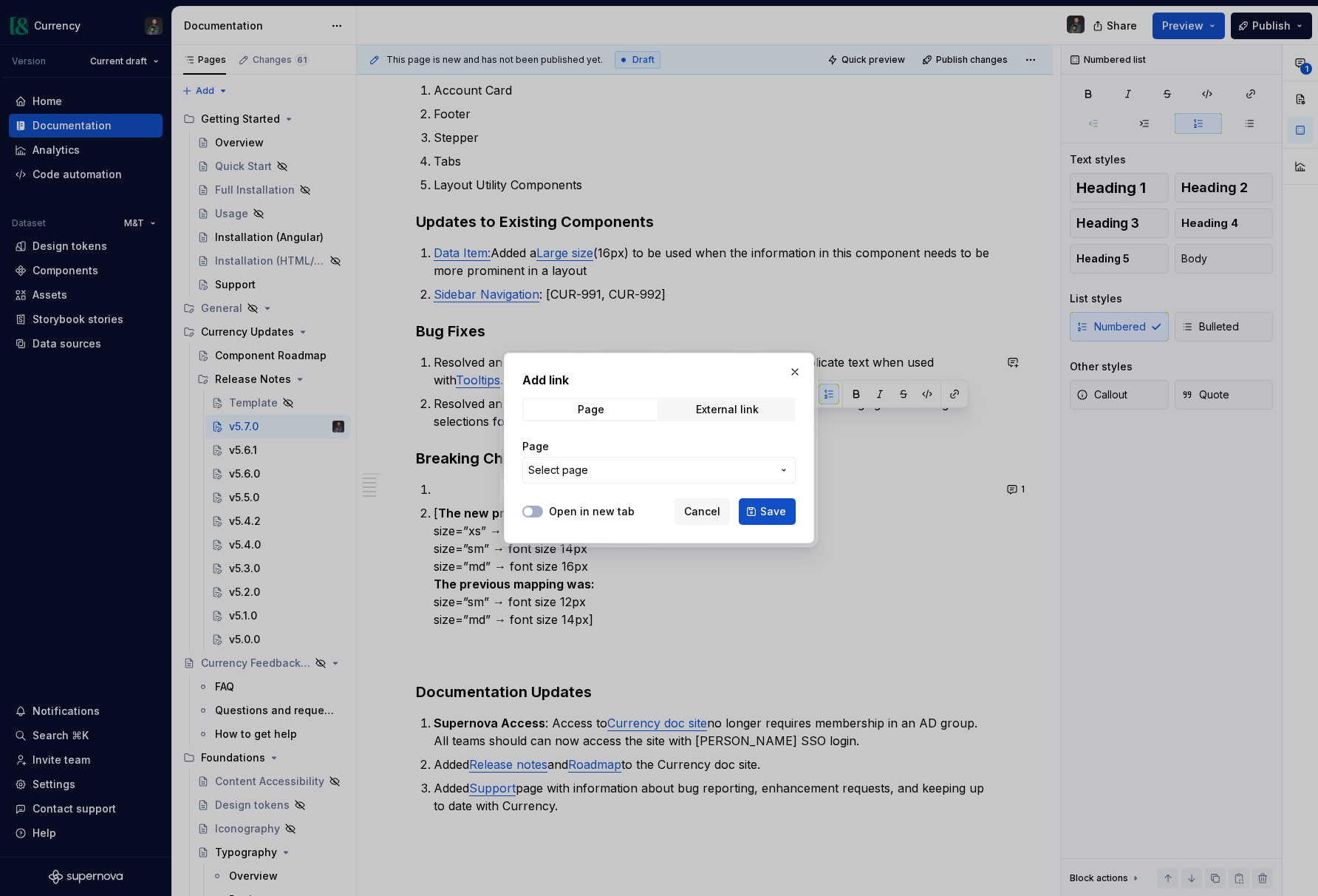
click at [583, 472] on span "Select page" at bounding box center [558, 470] width 60 height 15
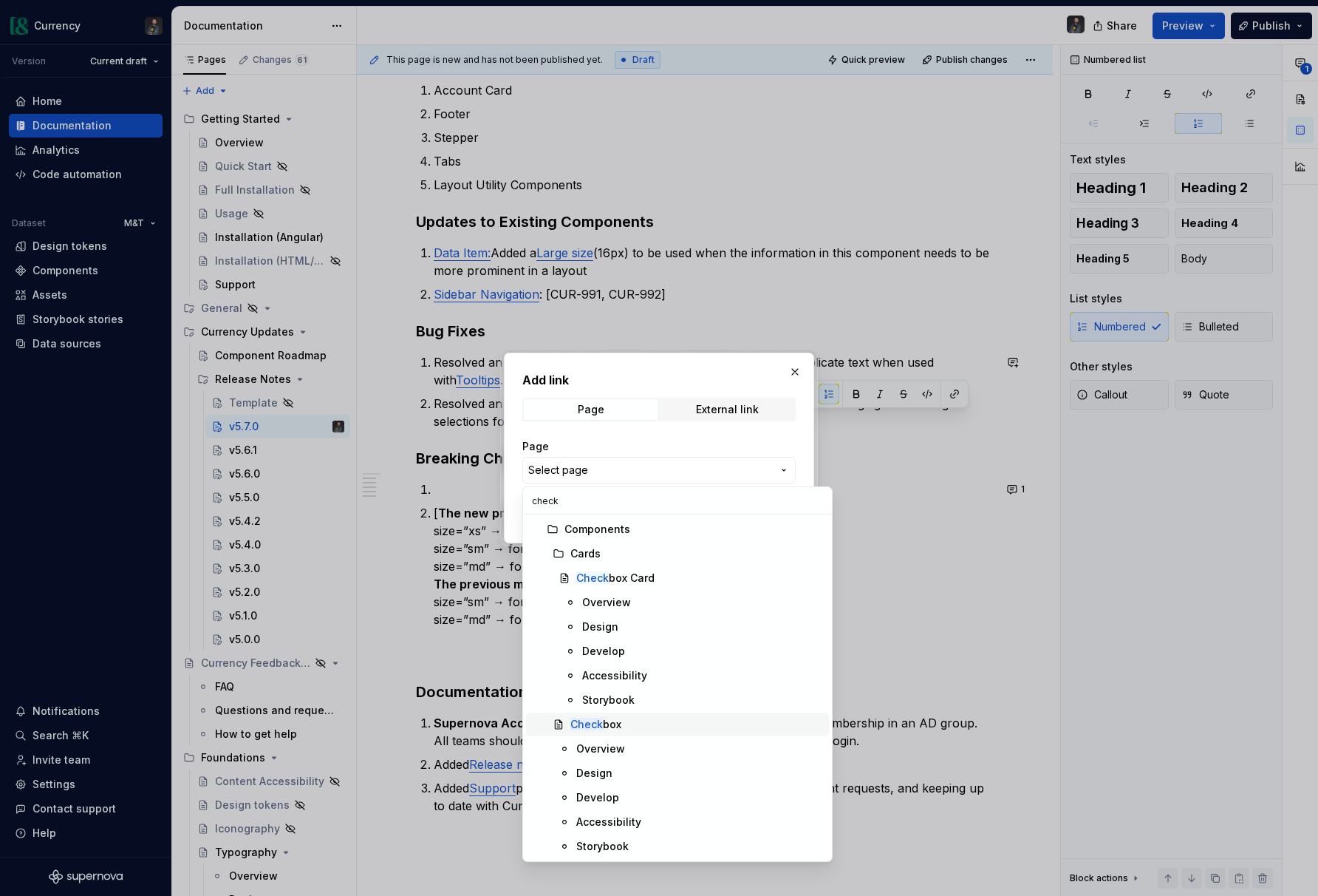
type input "check"
click at [614, 724] on div "Check box" at bounding box center [596, 724] width 51 height 15
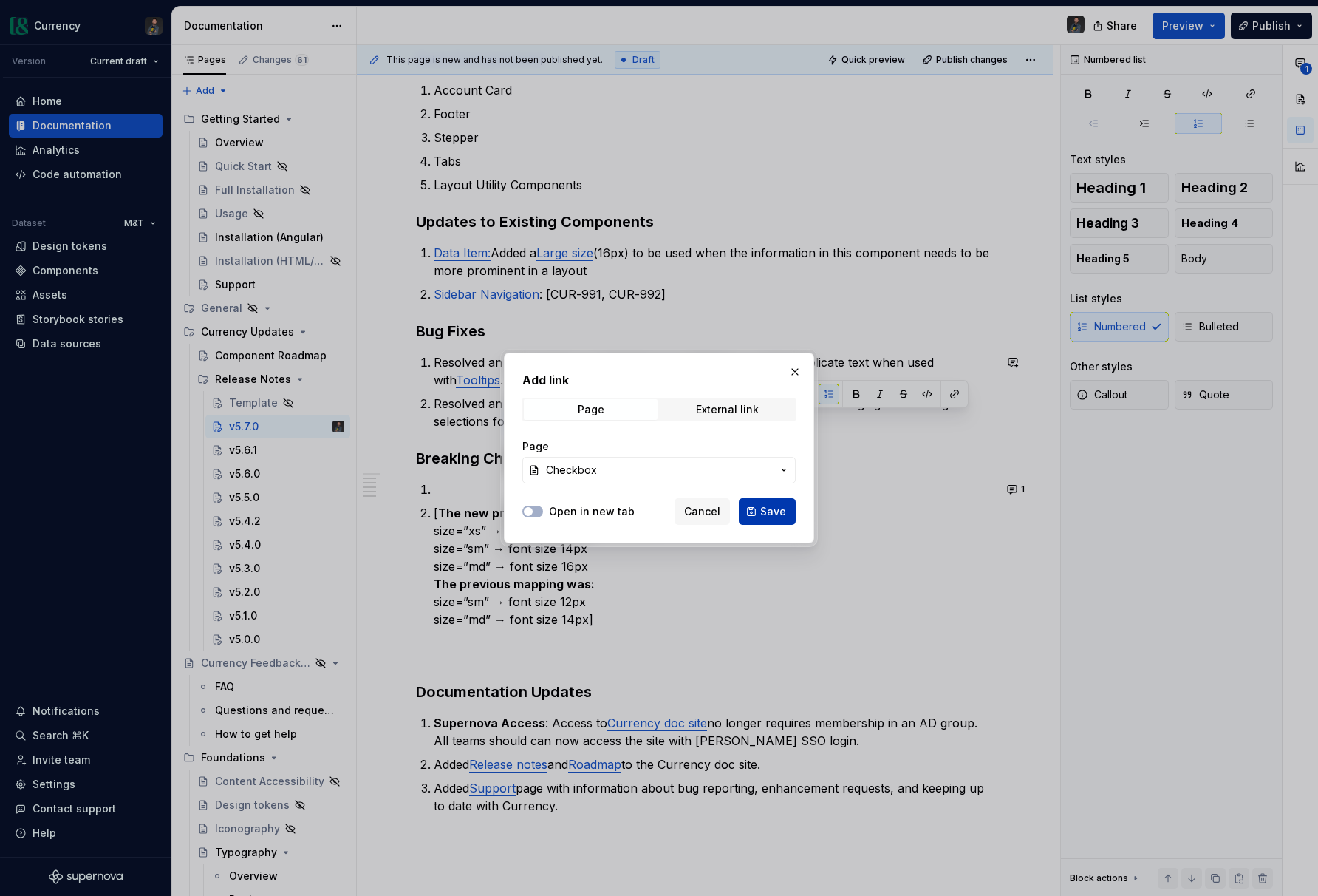
click at [771, 517] on span "Save" at bounding box center [774, 511] width 26 height 15
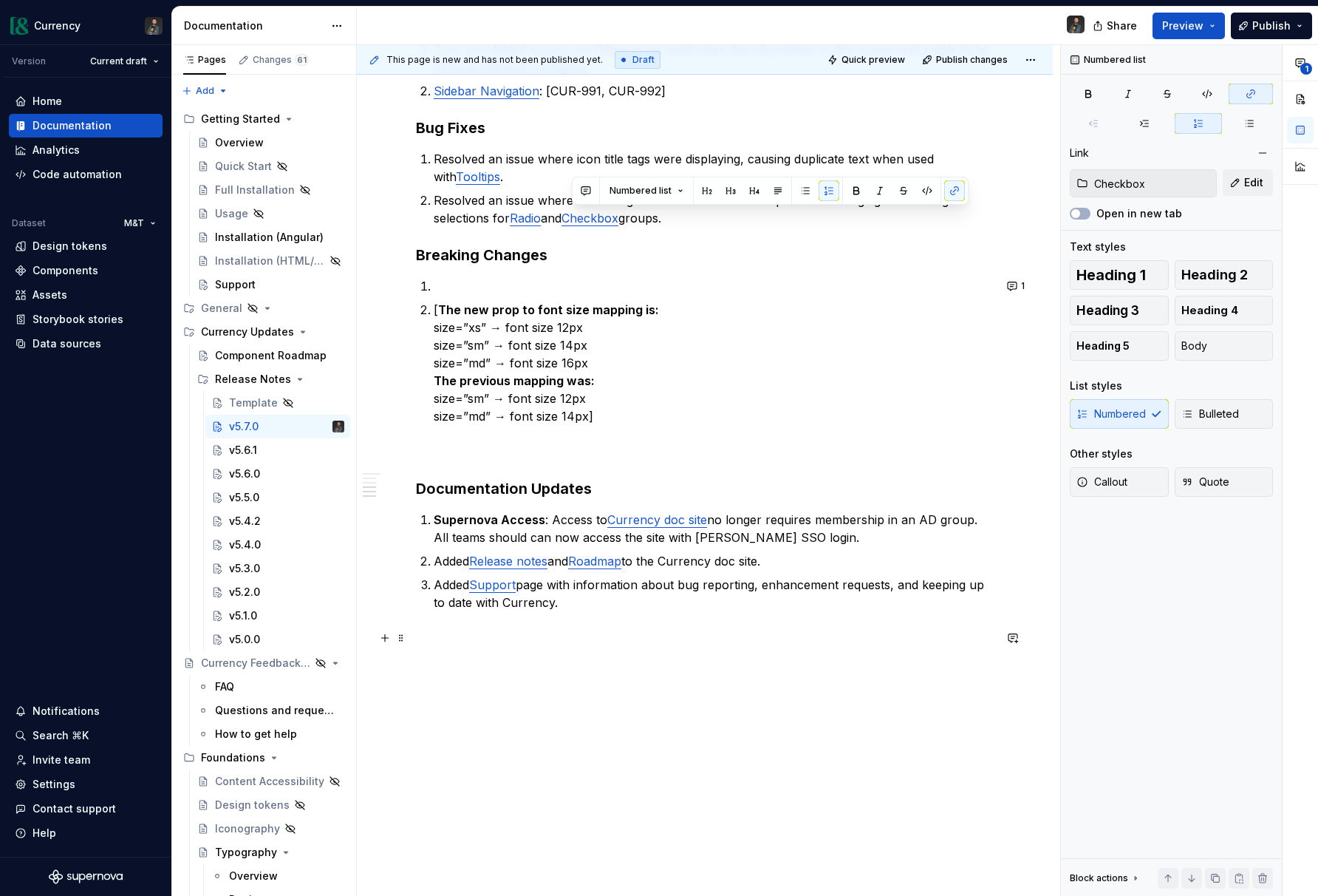
scroll to position [604, 0]
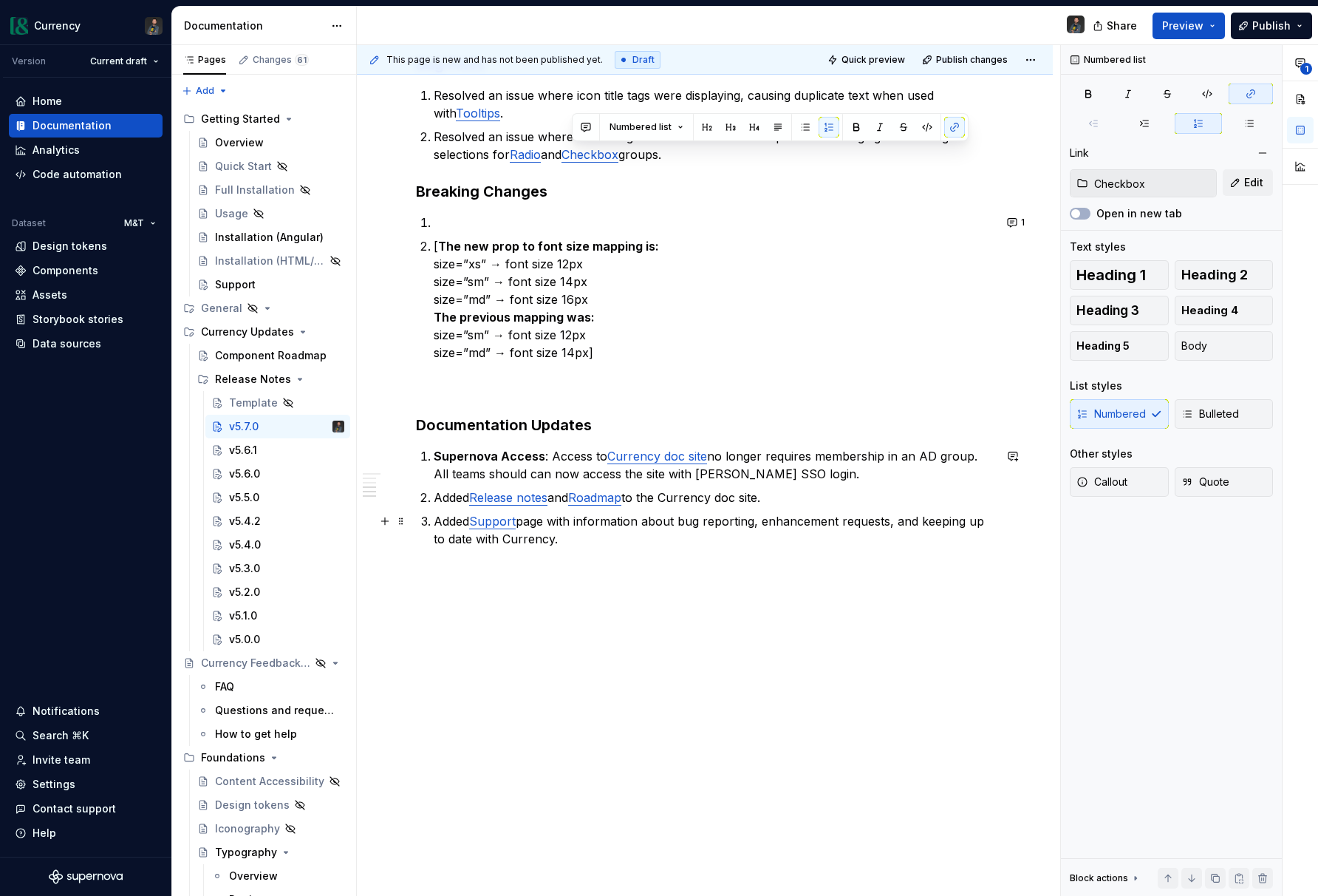
click at [796, 510] on ol "Supernova Access : Access to Currency doc site no longer requires membership in…" at bounding box center [713, 497] width 560 height 100
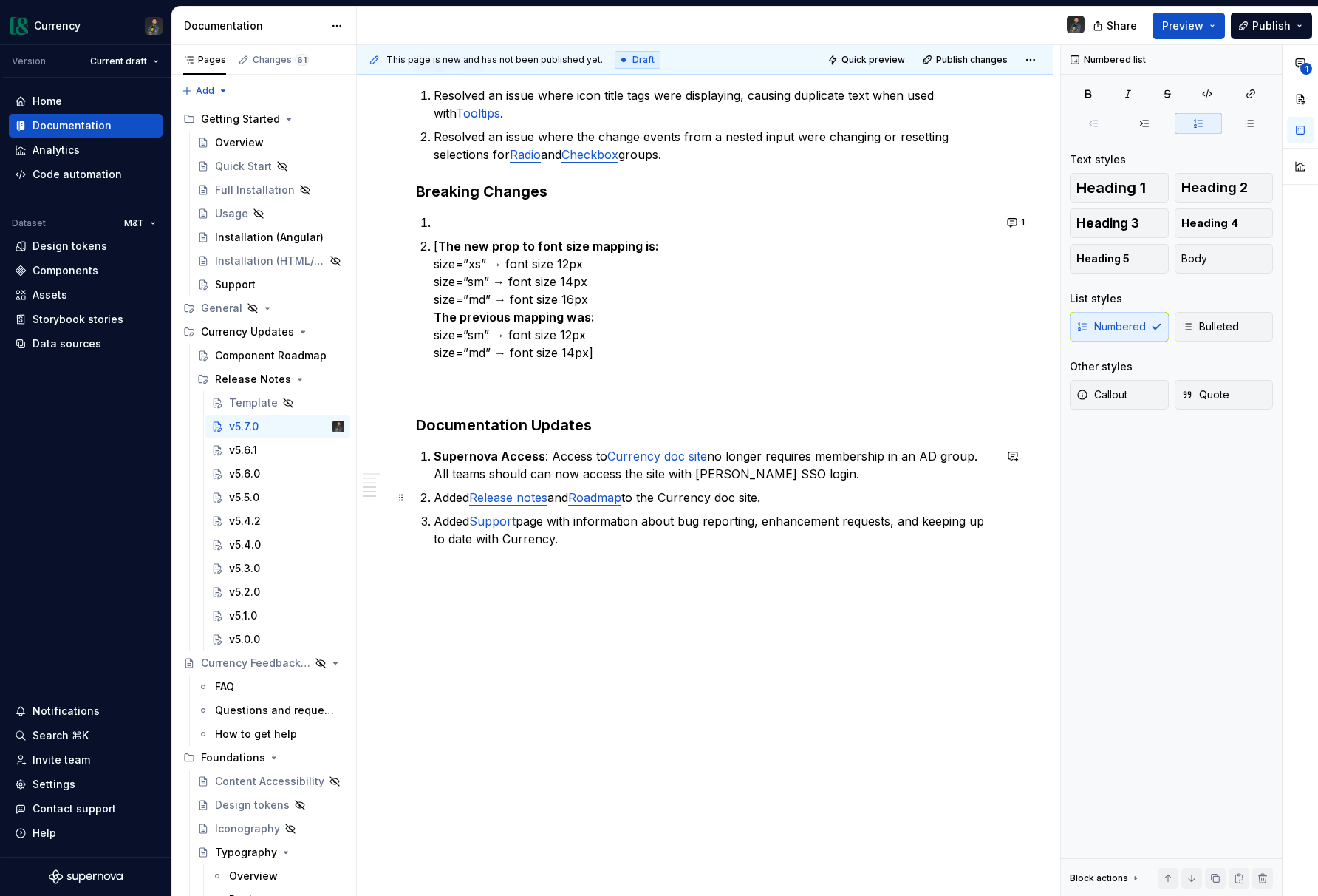
click at [783, 493] on p "Added Release notes and Roadmap to the Currency doc site." at bounding box center [713, 497] width 560 height 18
drag, startPoint x: 669, startPoint y: 498, endPoint x: 721, endPoint y: 498, distance: 52.0
click at [721, 498] on p "Added Release notes and Roadmap to the Currency doc site." at bounding box center [713, 497] width 560 height 18
click at [798, 502] on p "Added Release notes and Roadmap to the Currency doc site." at bounding box center [713, 497] width 560 height 18
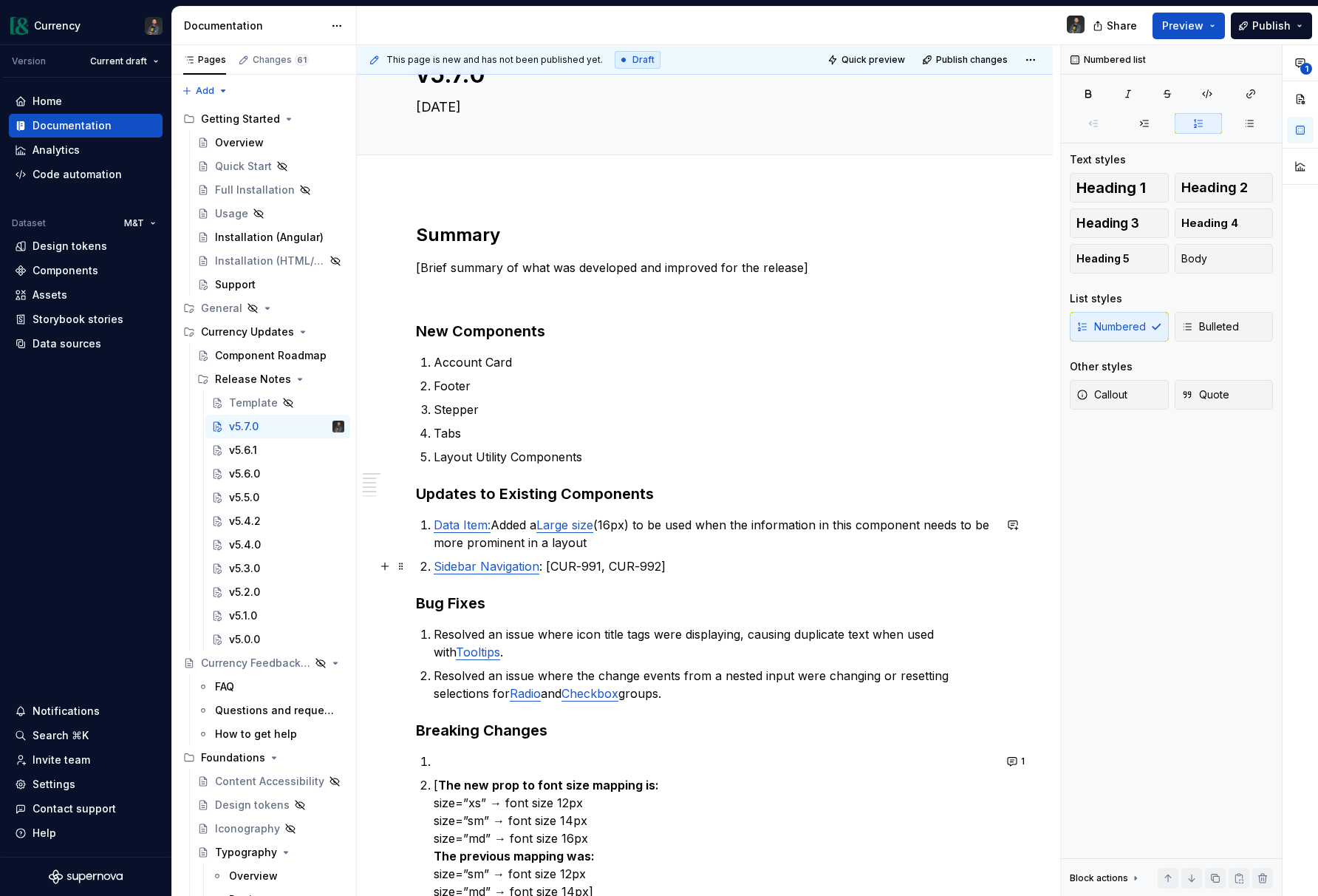
scroll to position [0, 0]
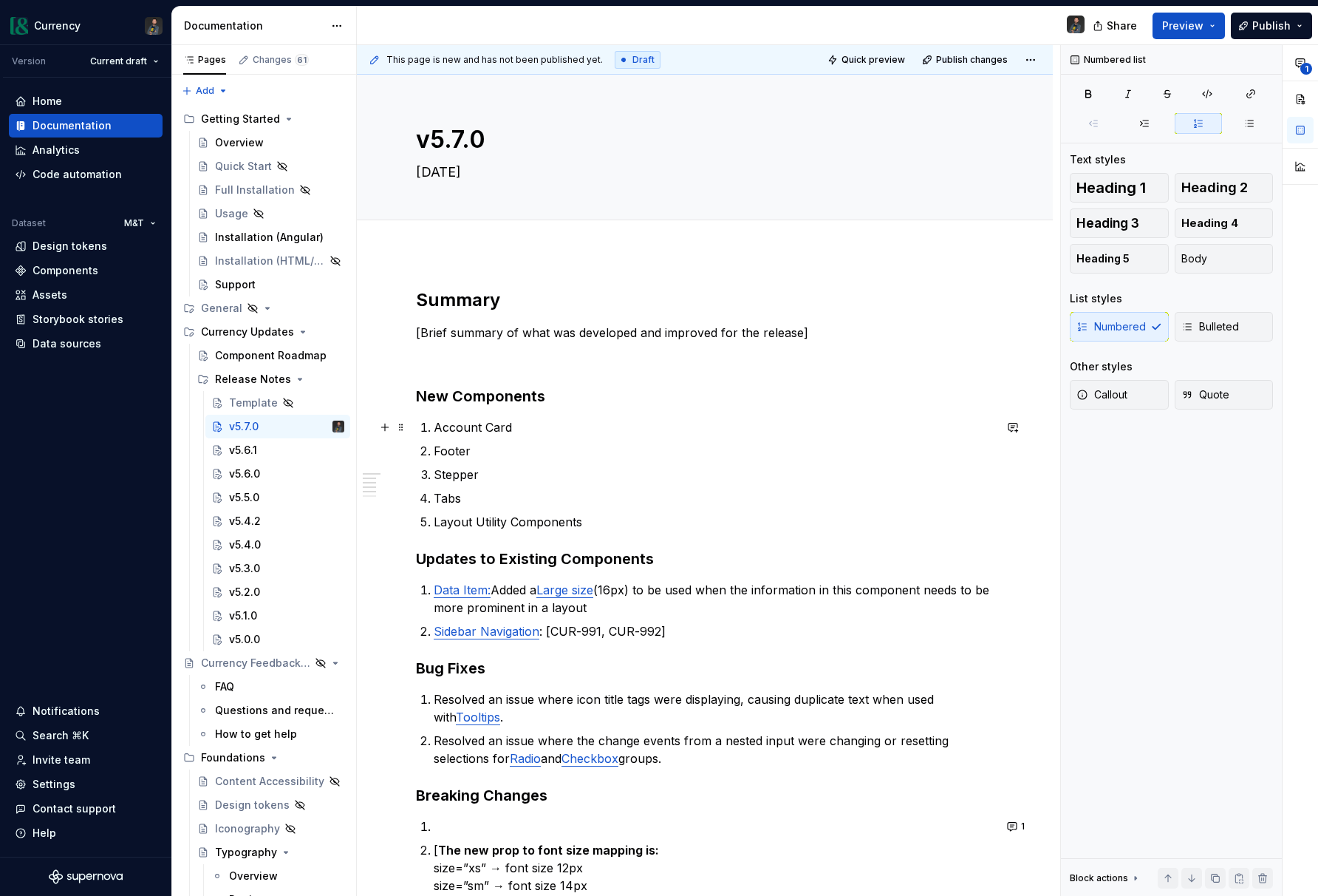
click at [535, 423] on p "Account Card" at bounding box center [713, 427] width 560 height 18
click at [815, 404] on button "button" at bounding box center [817, 400] width 21 height 21
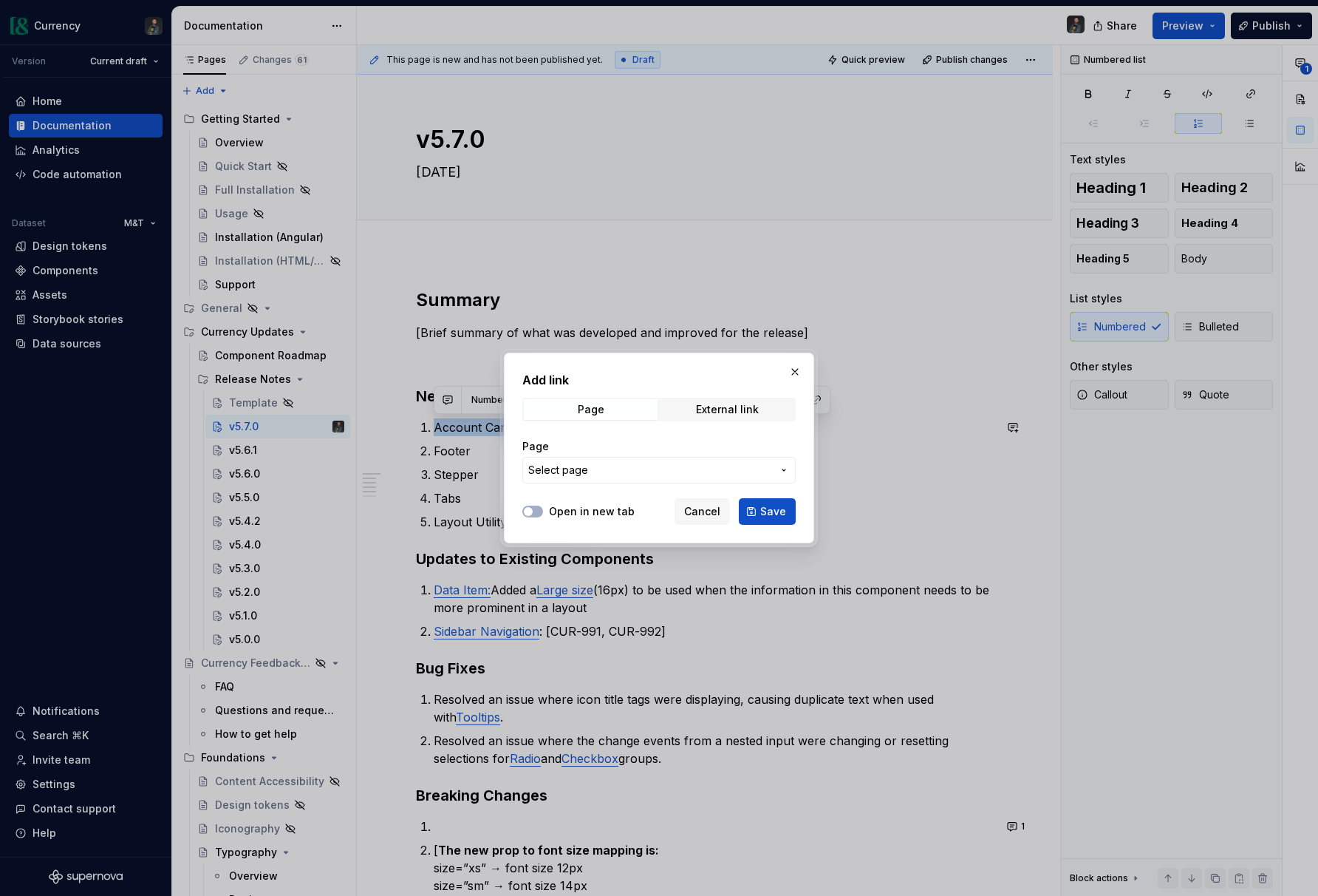
click at [622, 467] on span "Select page" at bounding box center [650, 470] width 244 height 15
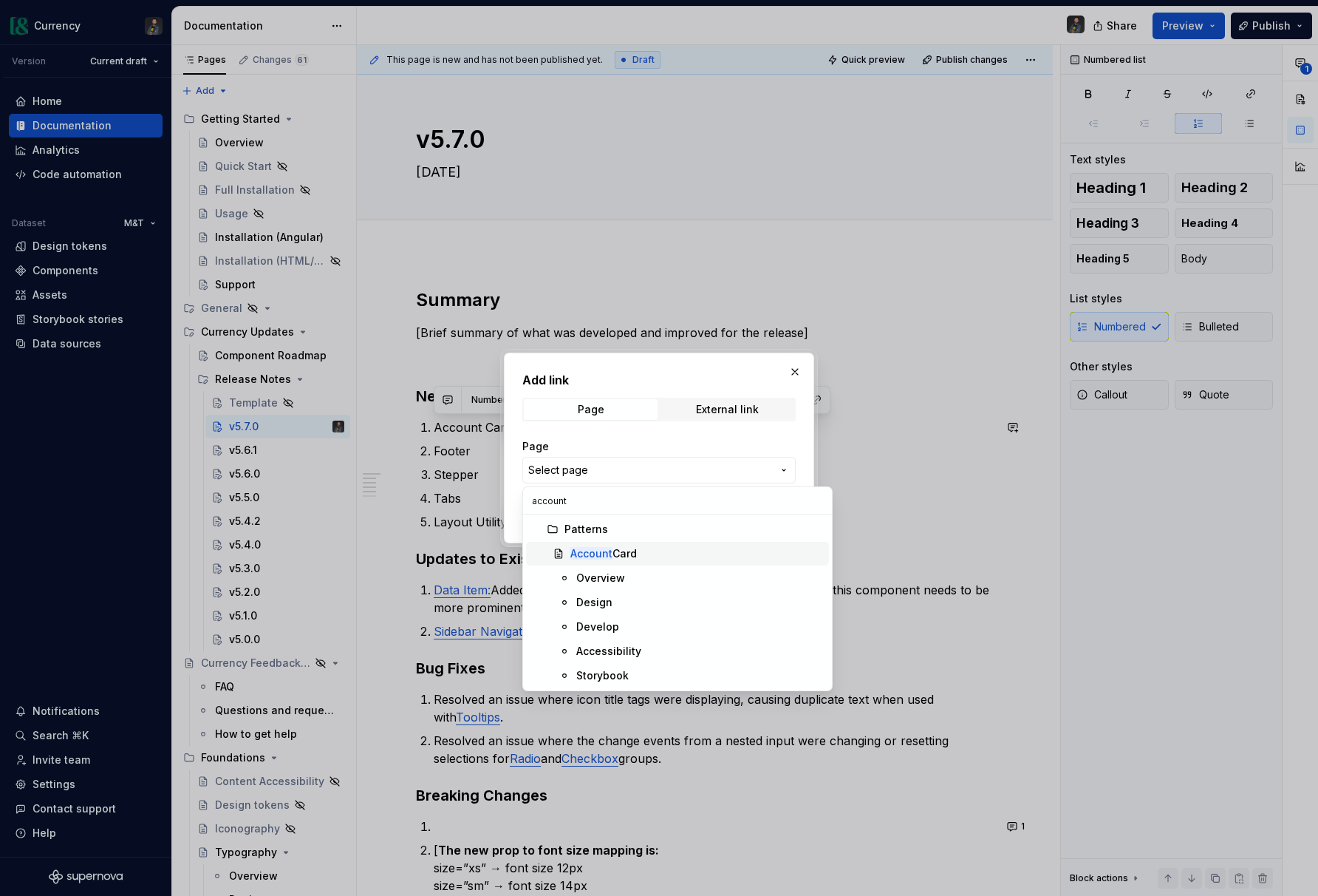
type input "account"
click at [624, 557] on div "Account Card" at bounding box center [603, 554] width 67 height 15
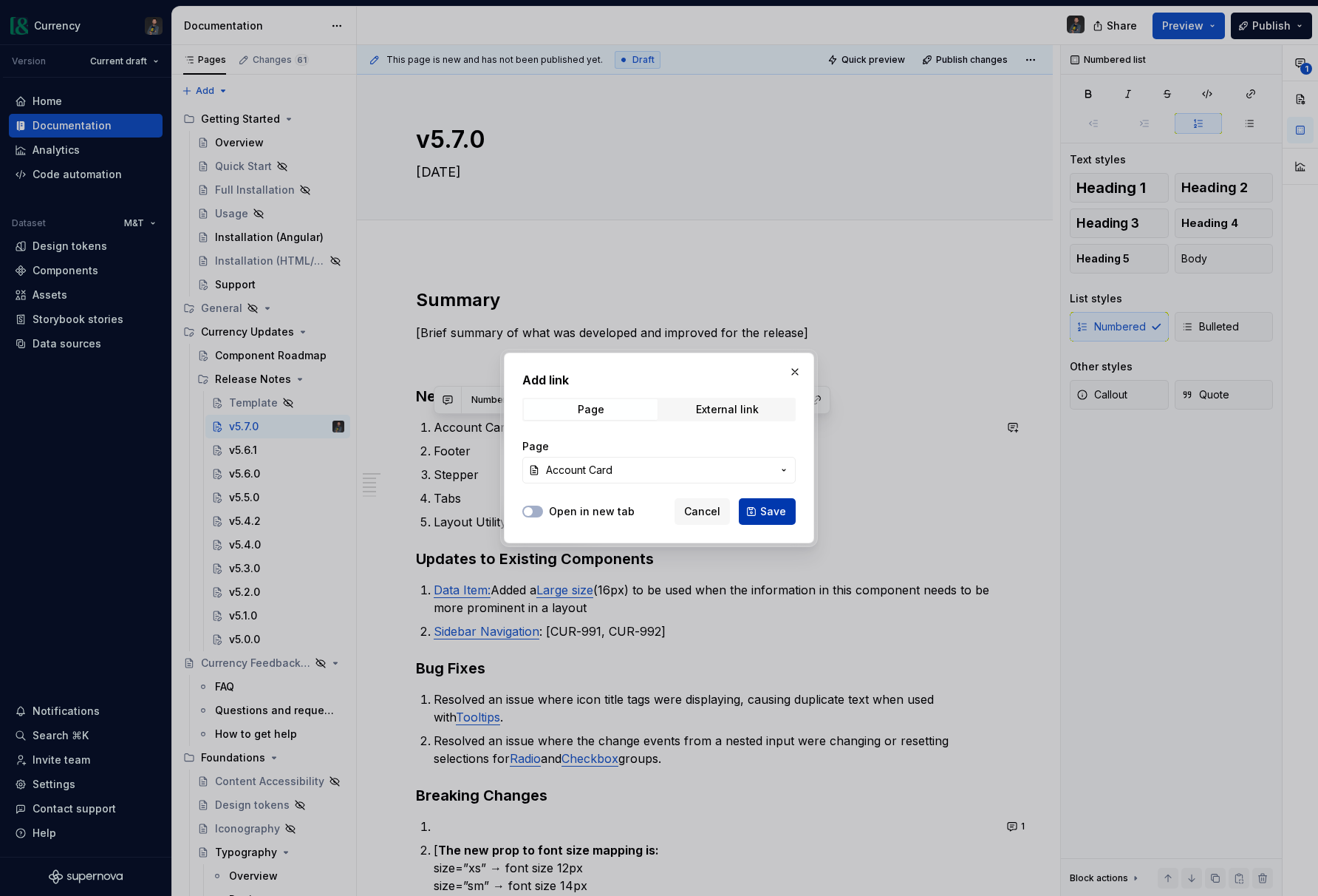
click at [778, 514] on span "Save" at bounding box center [774, 511] width 26 height 15
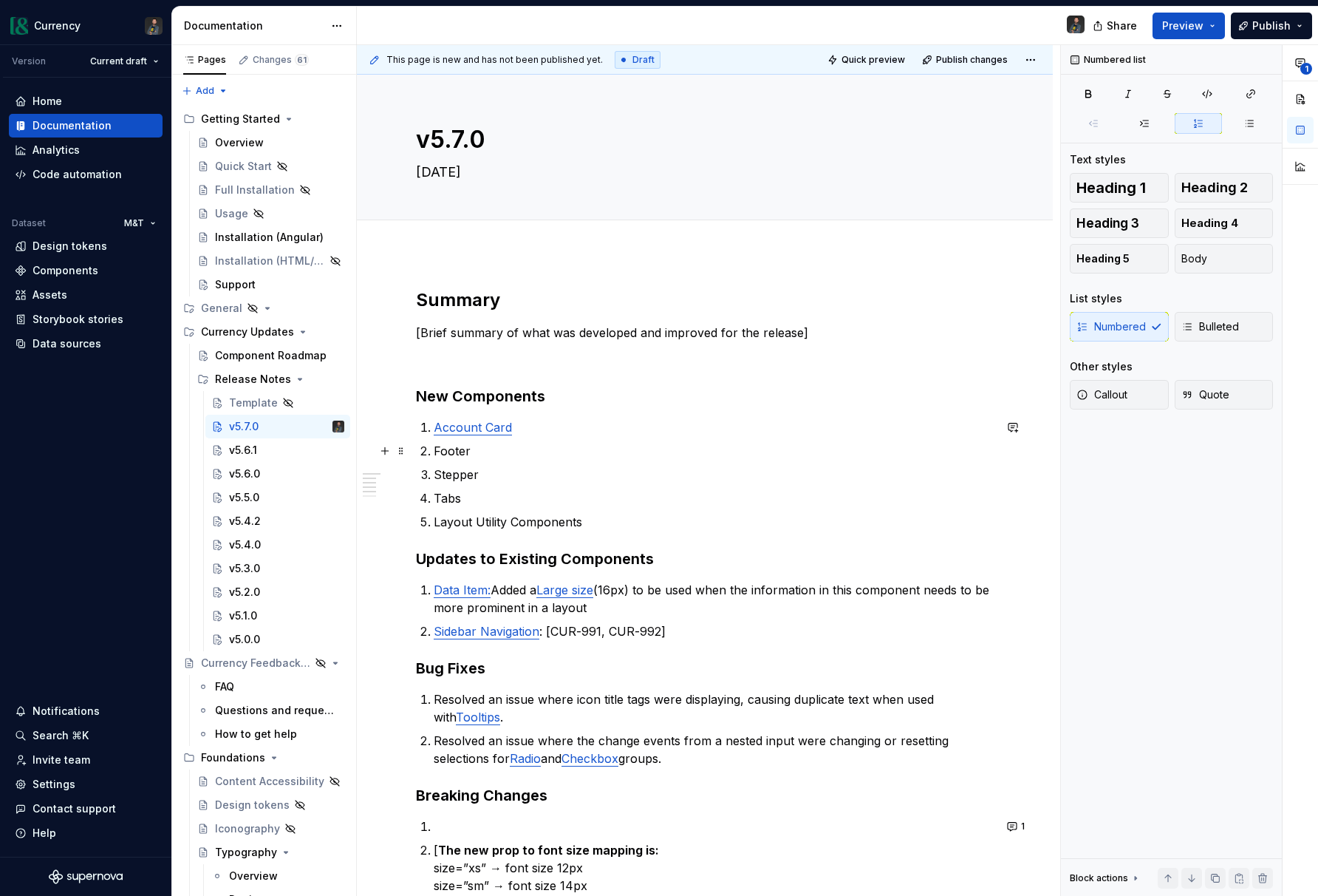
drag, startPoint x: 466, startPoint y: 455, endPoint x: 555, endPoint y: 499, distance: 99.3
click at [466, 455] on p "Footer" at bounding box center [713, 450] width 560 height 18
click at [817, 427] on button "button" at bounding box center [817, 423] width 21 height 21
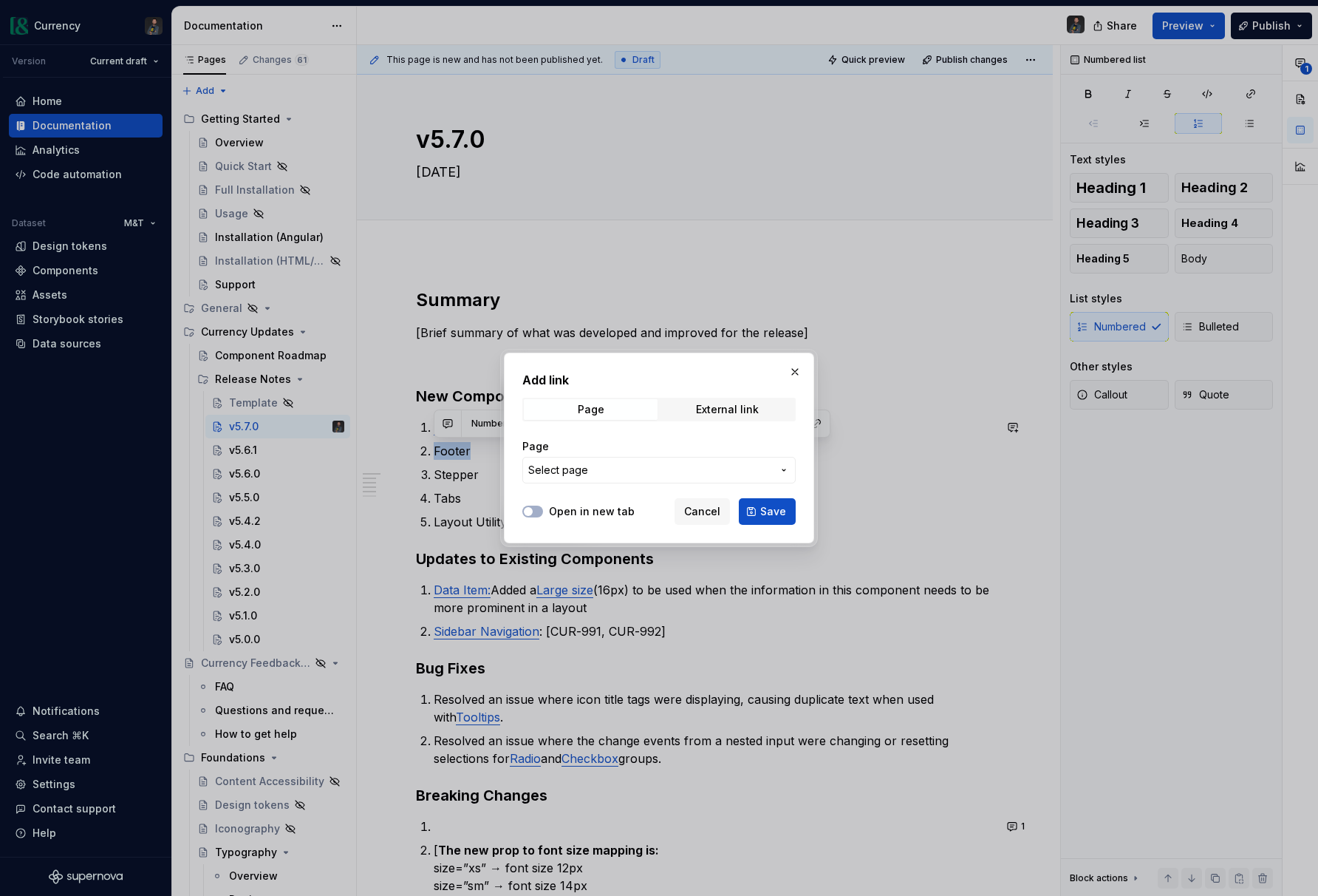
click at [751, 464] on span "Select page" at bounding box center [650, 470] width 244 height 15
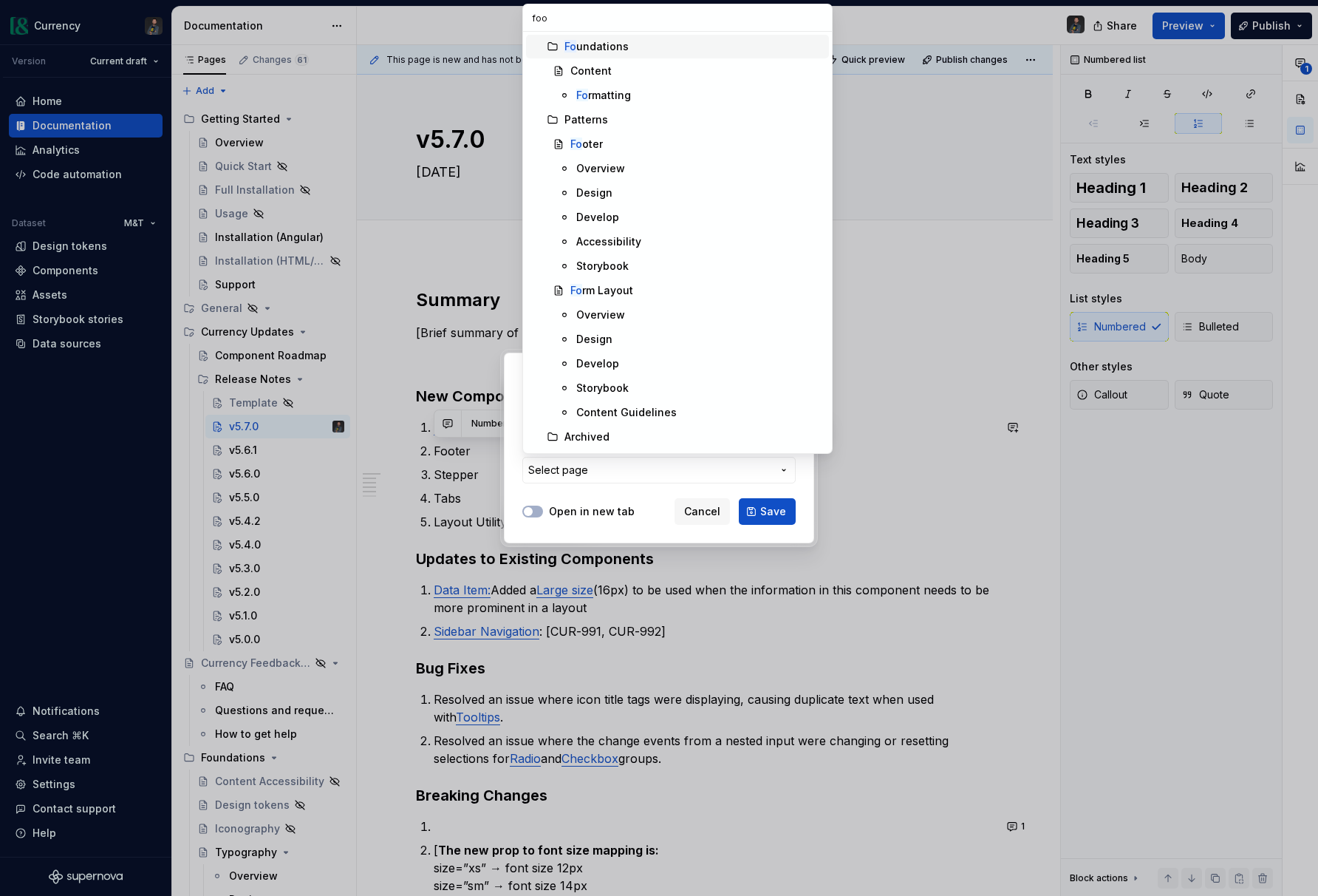
type input "foot"
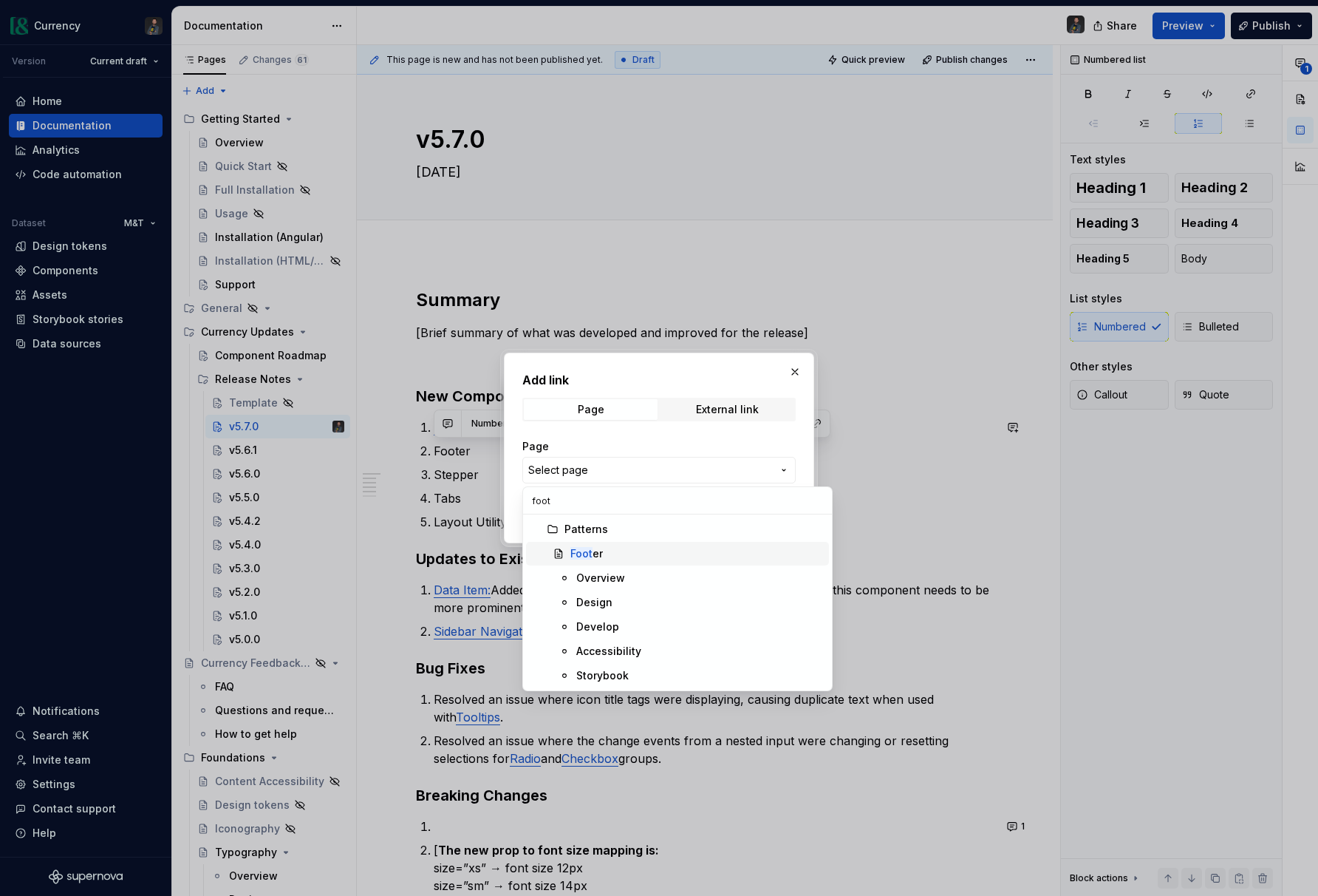
click at [643, 549] on div "Foot er" at bounding box center [696, 554] width 252 height 15
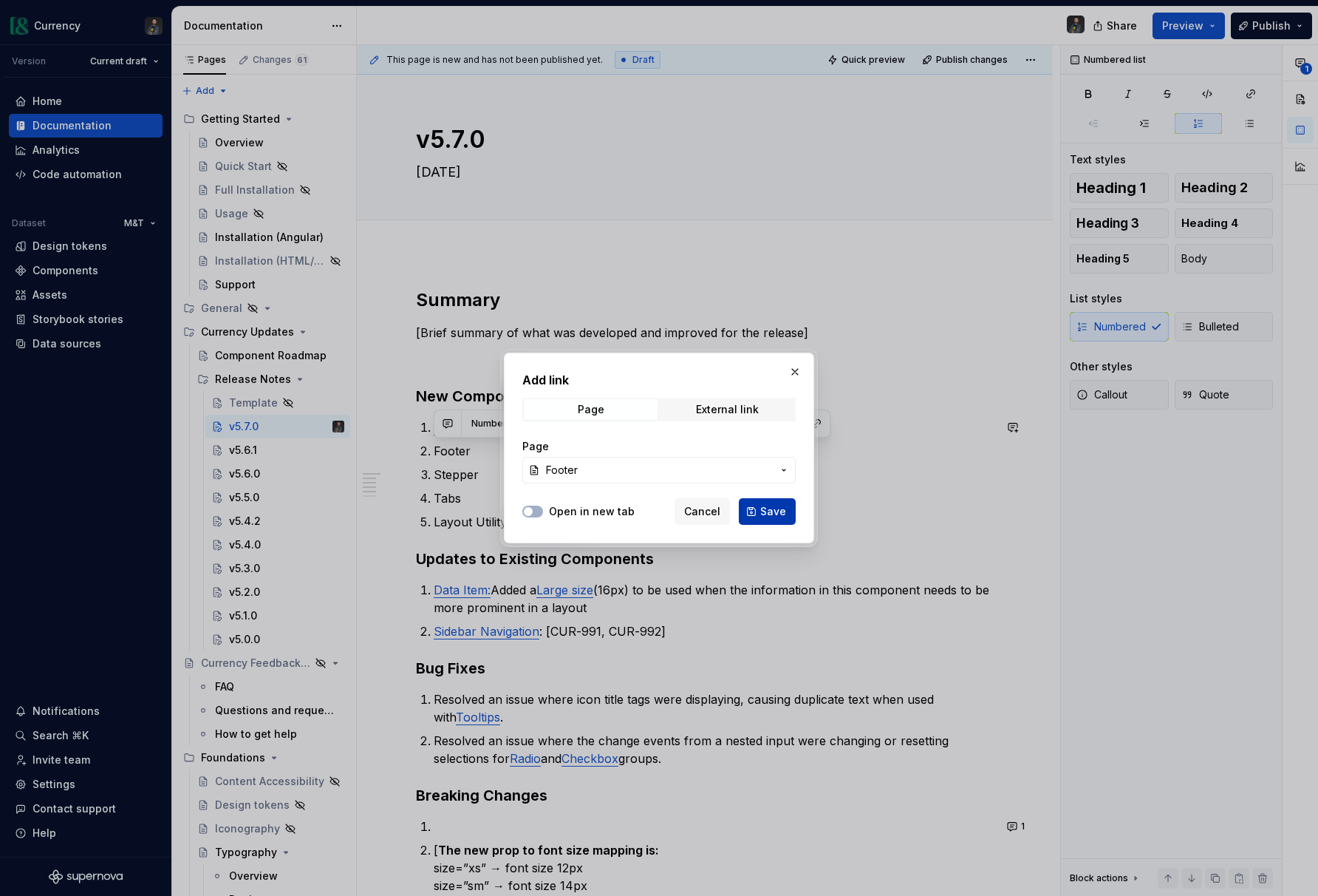
click at [782, 514] on span "Save" at bounding box center [774, 511] width 26 height 15
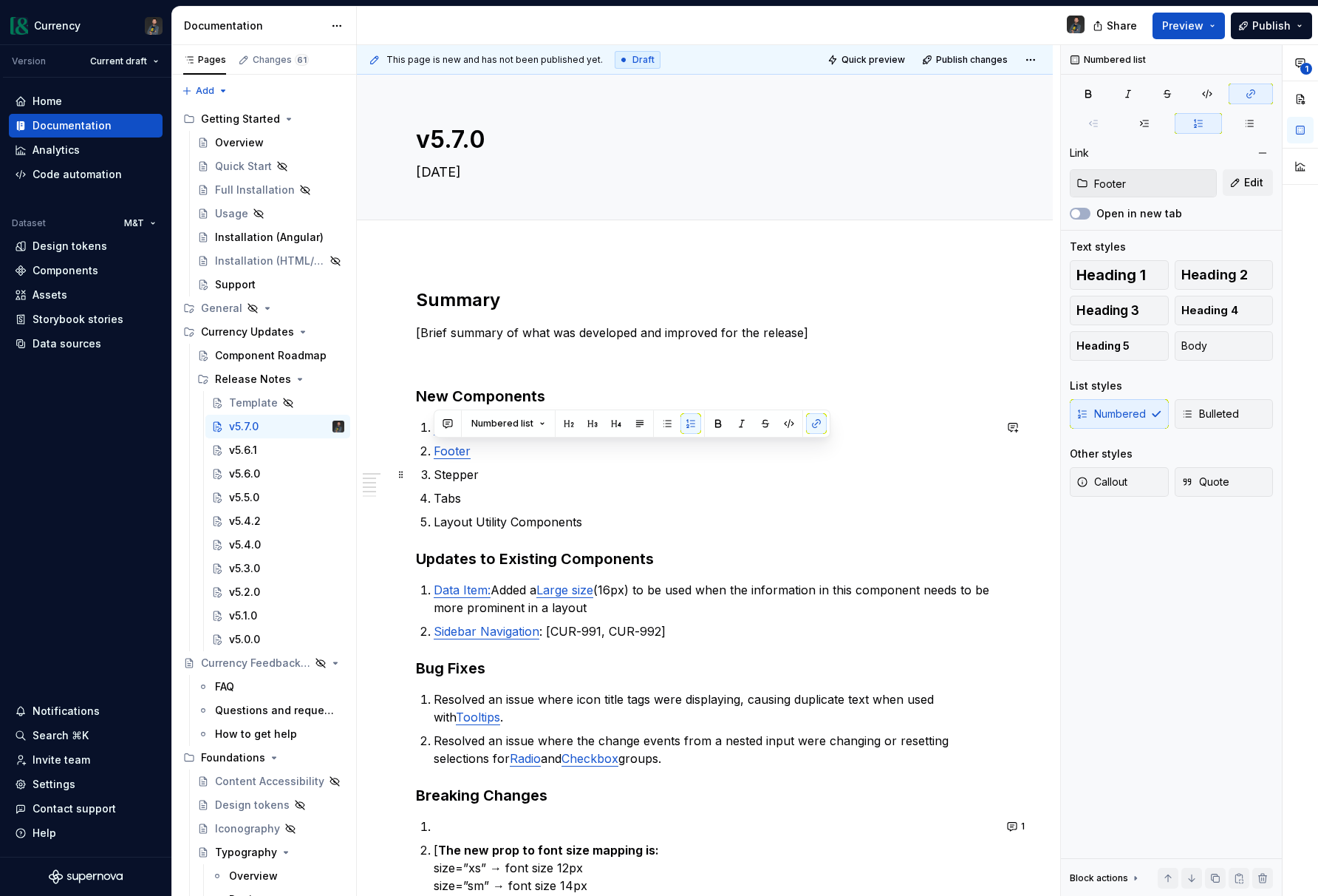
click at [463, 472] on p "Stepper" at bounding box center [713, 474] width 560 height 18
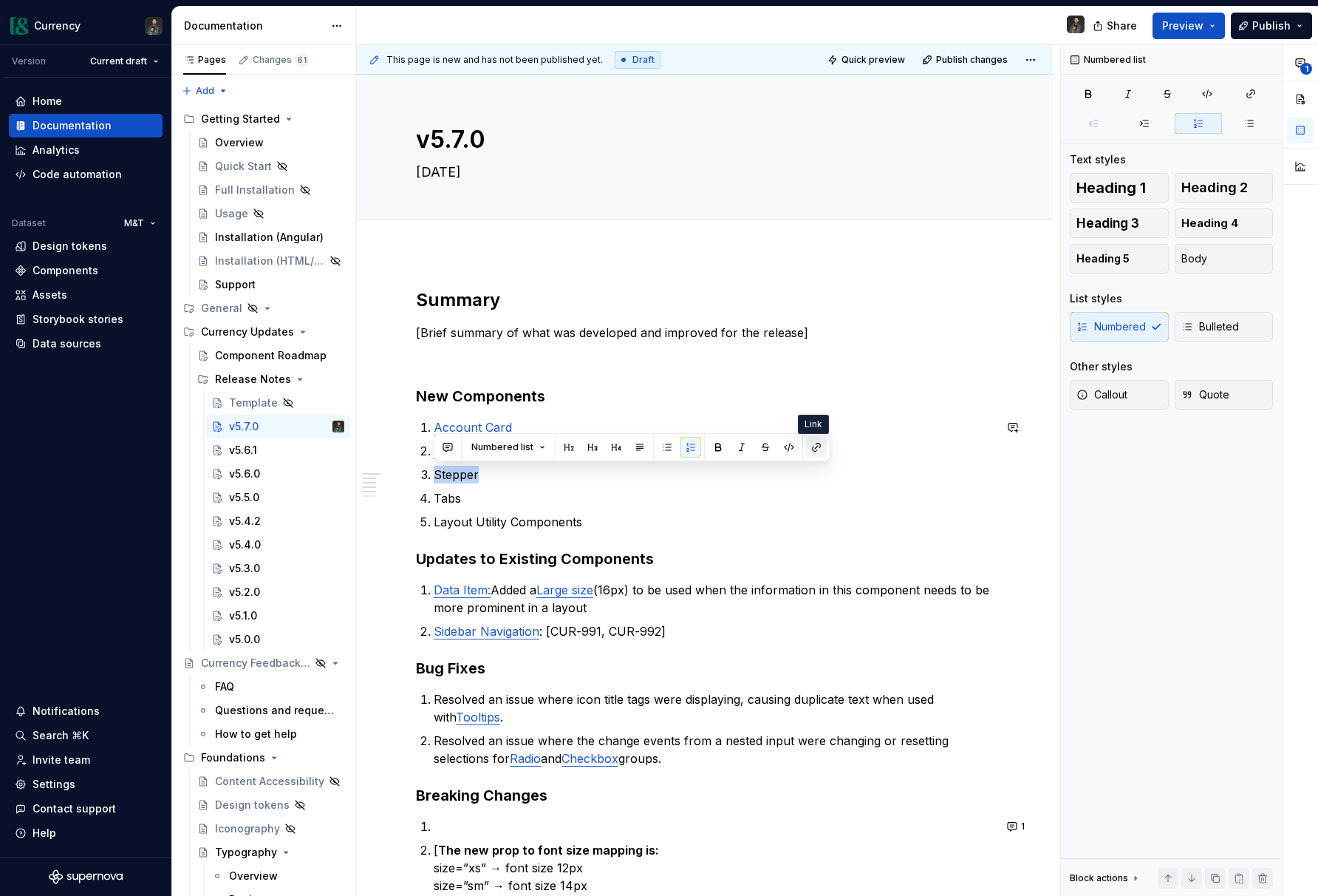
click at [816, 453] on button "button" at bounding box center [817, 448] width 21 height 21
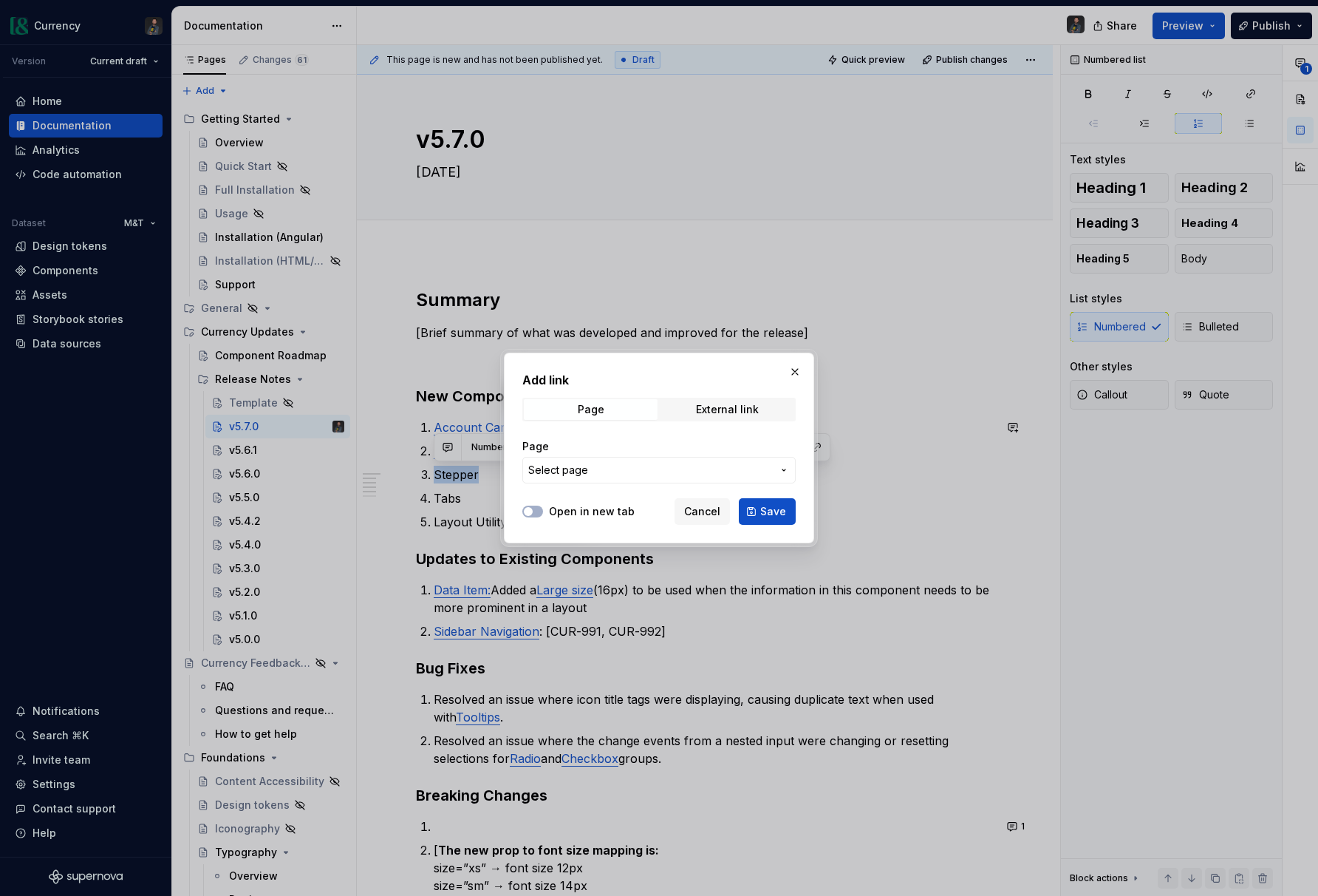
click at [575, 474] on span "Select page" at bounding box center [558, 470] width 60 height 15
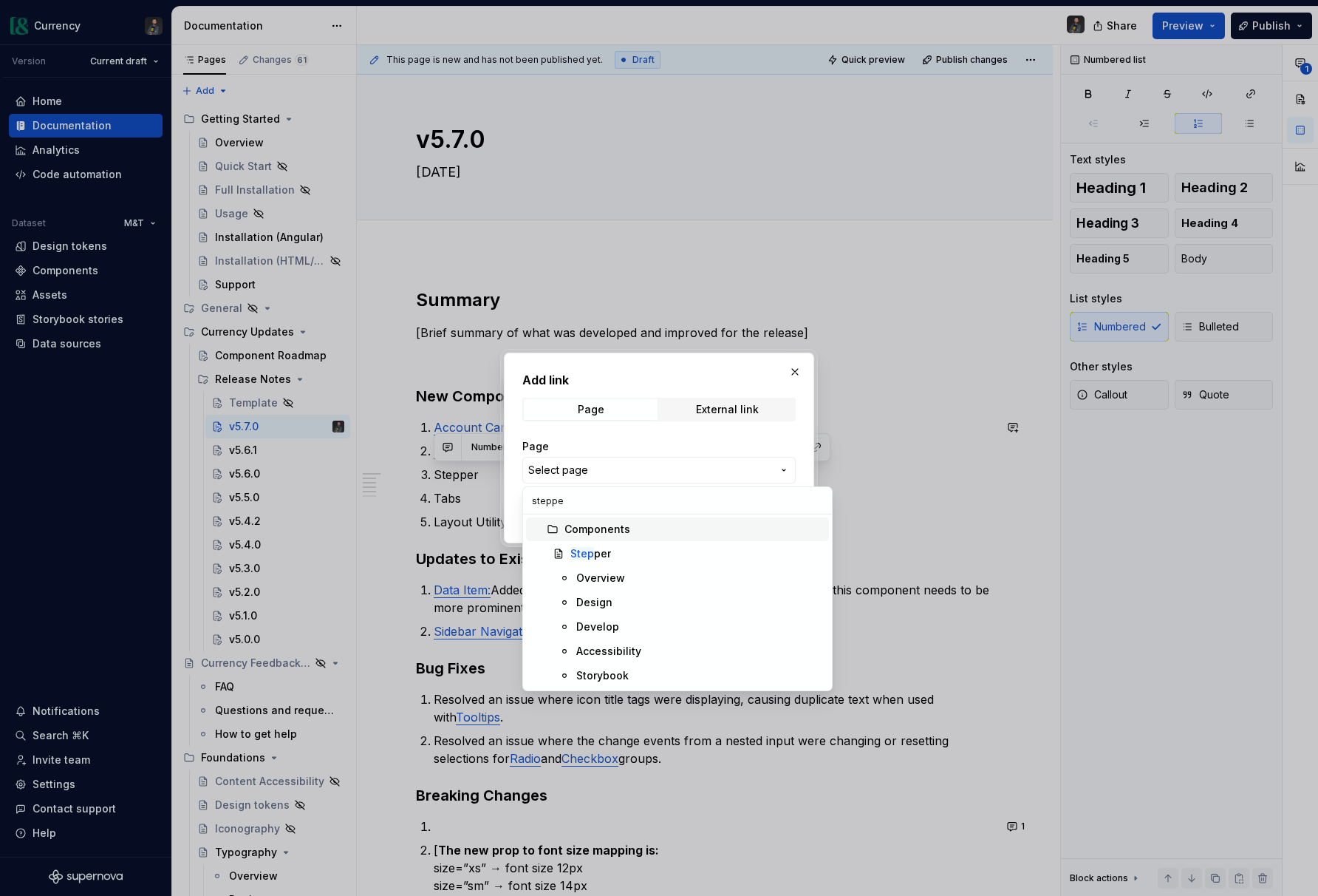
type input "stepper"
click at [618, 549] on div "Stepper" at bounding box center [696, 554] width 252 height 15
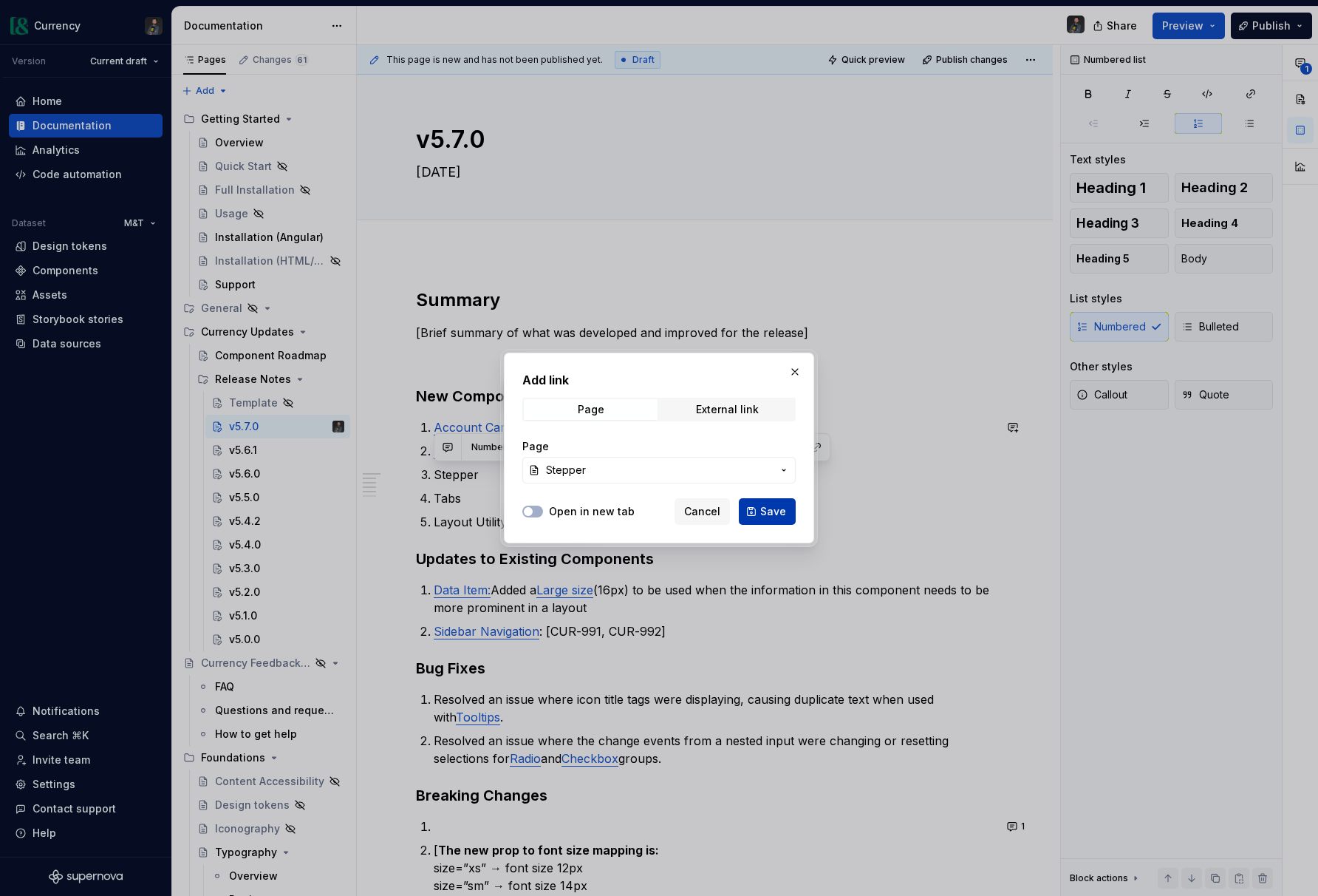
click at [768, 514] on span "Save" at bounding box center [774, 511] width 26 height 15
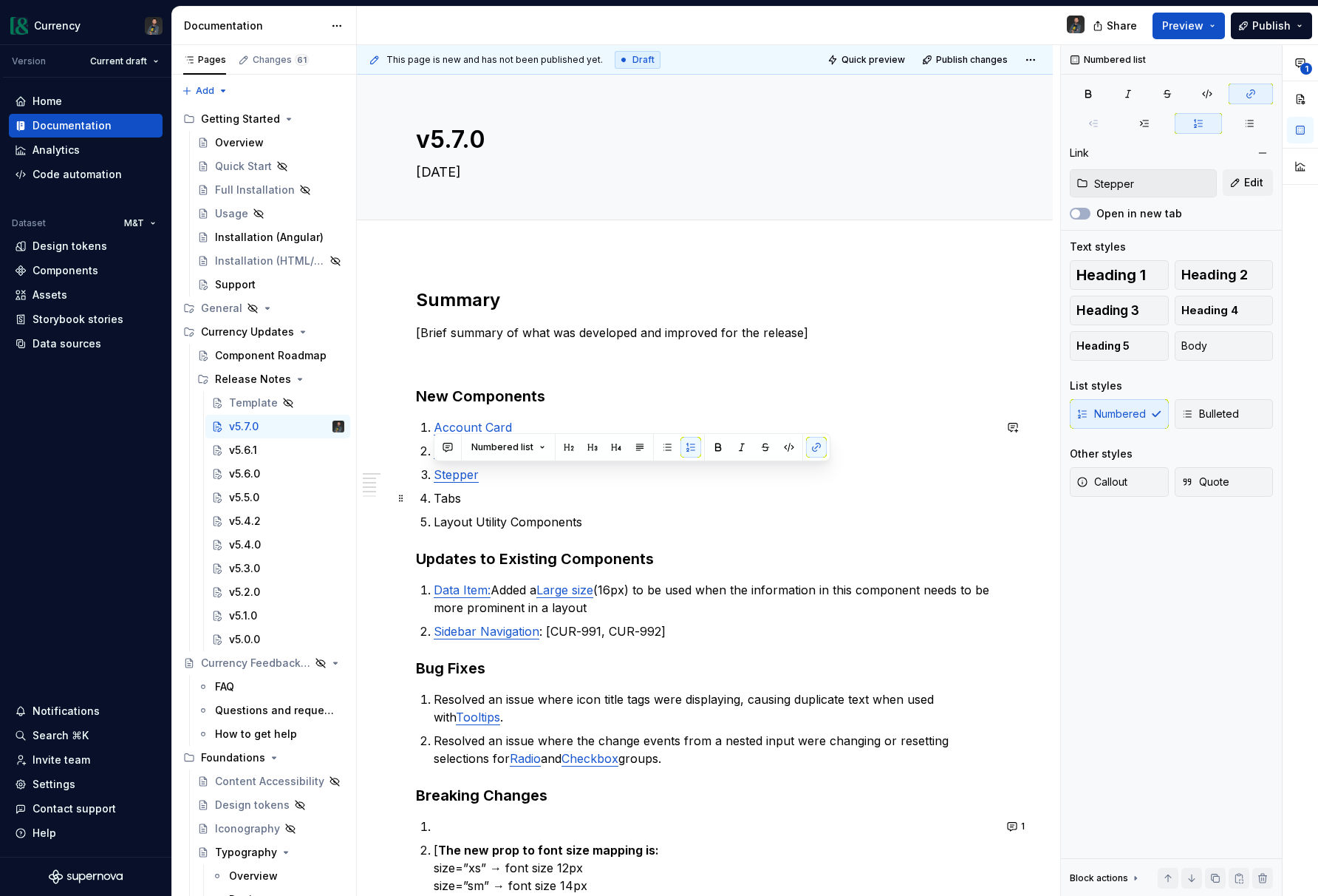
click at [471, 506] on p "Tabs" at bounding box center [713, 498] width 560 height 18
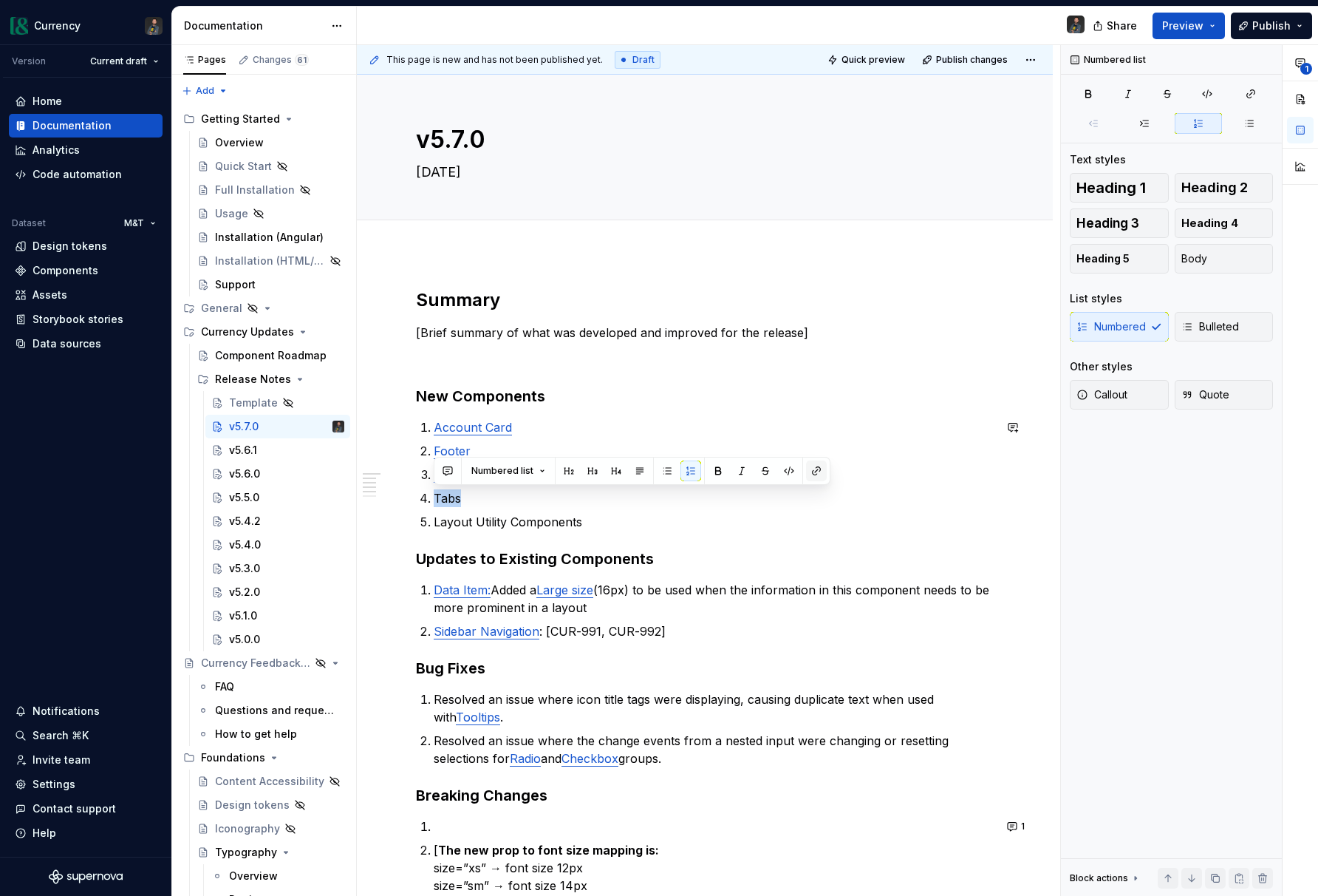
click at [820, 475] on button "button" at bounding box center [817, 471] width 21 height 21
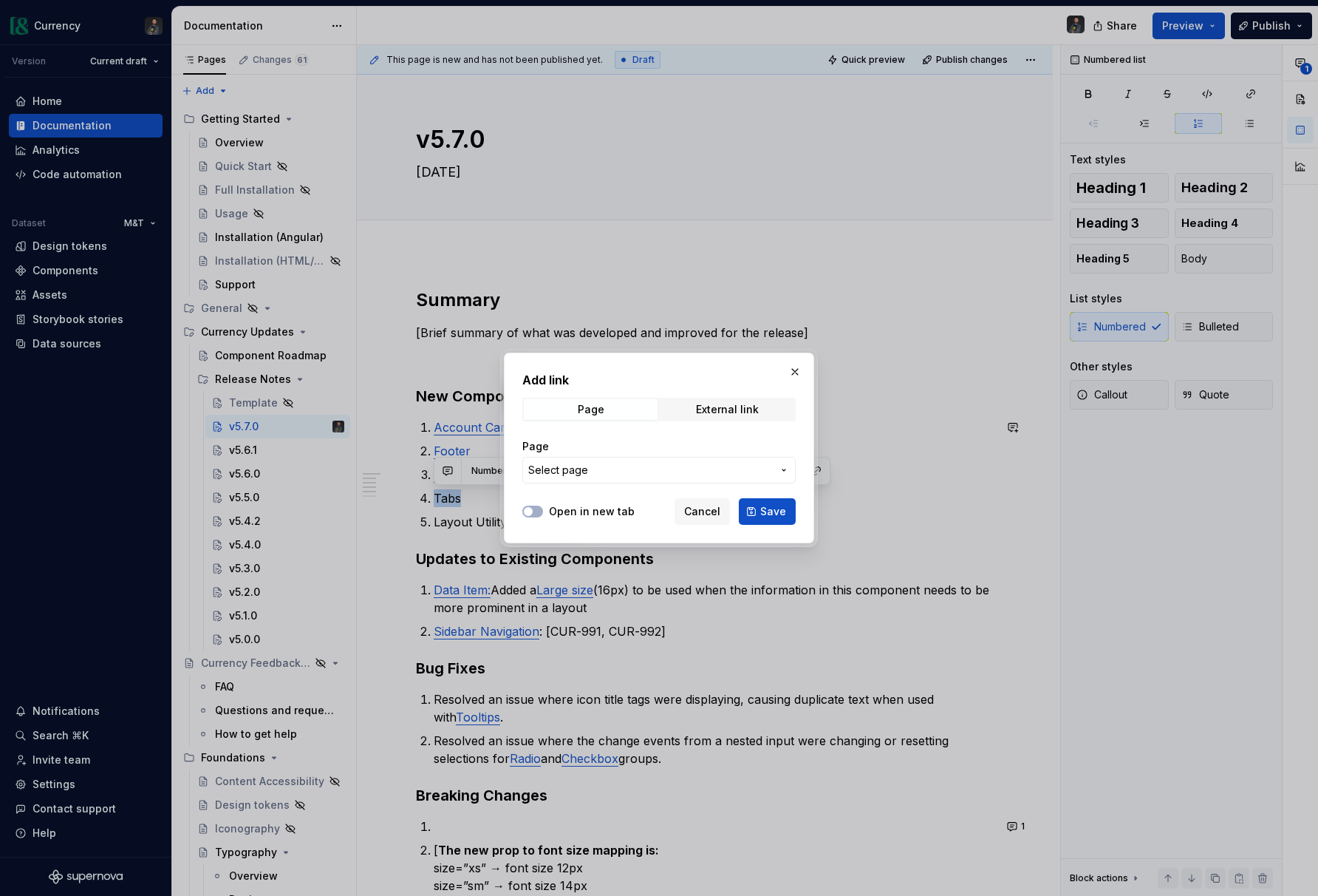
click at [792, 472] on button "Select page" at bounding box center [659, 470] width 273 height 26
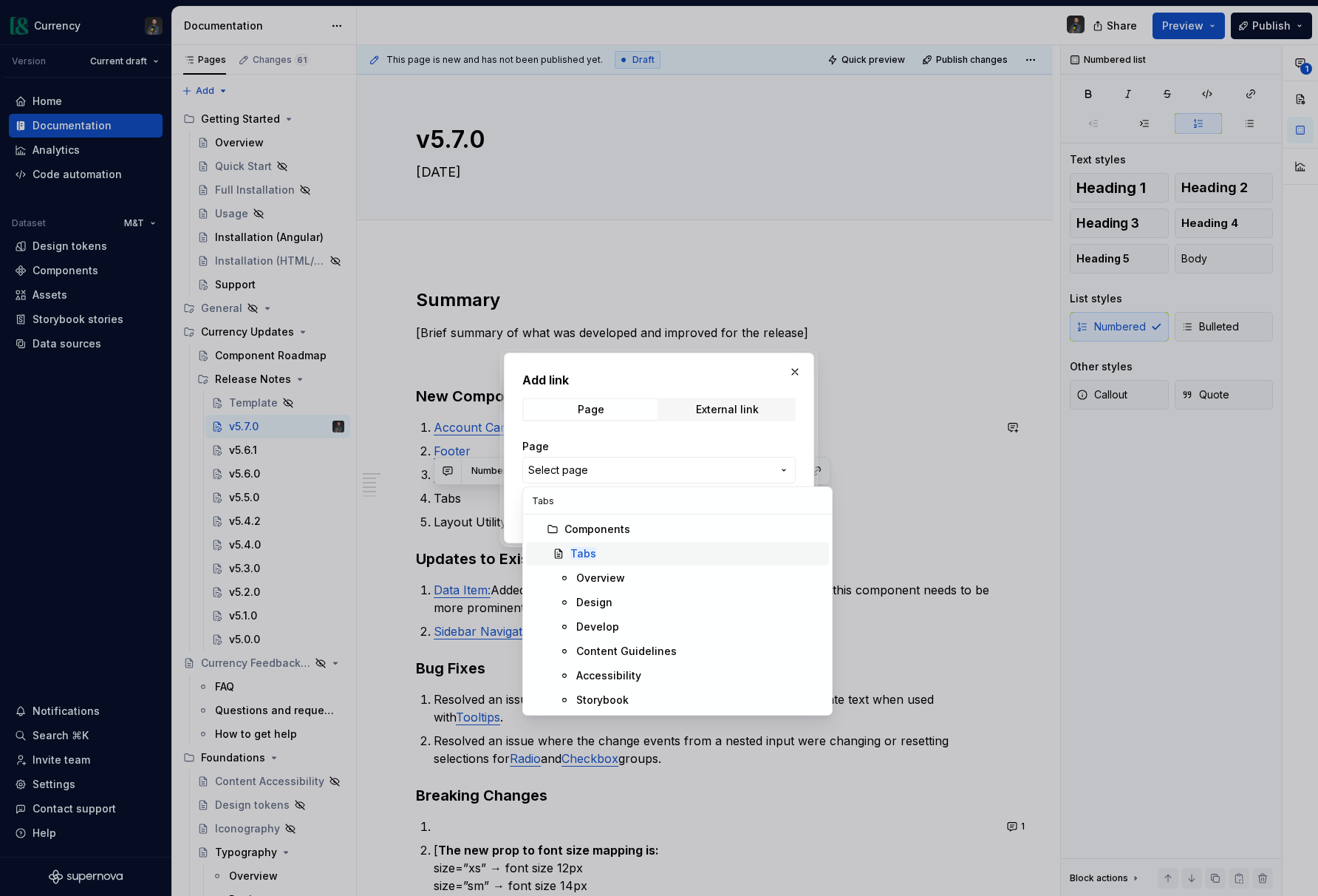
type input "Tabs"
click at [610, 557] on div "Tabs" at bounding box center [696, 554] width 252 height 15
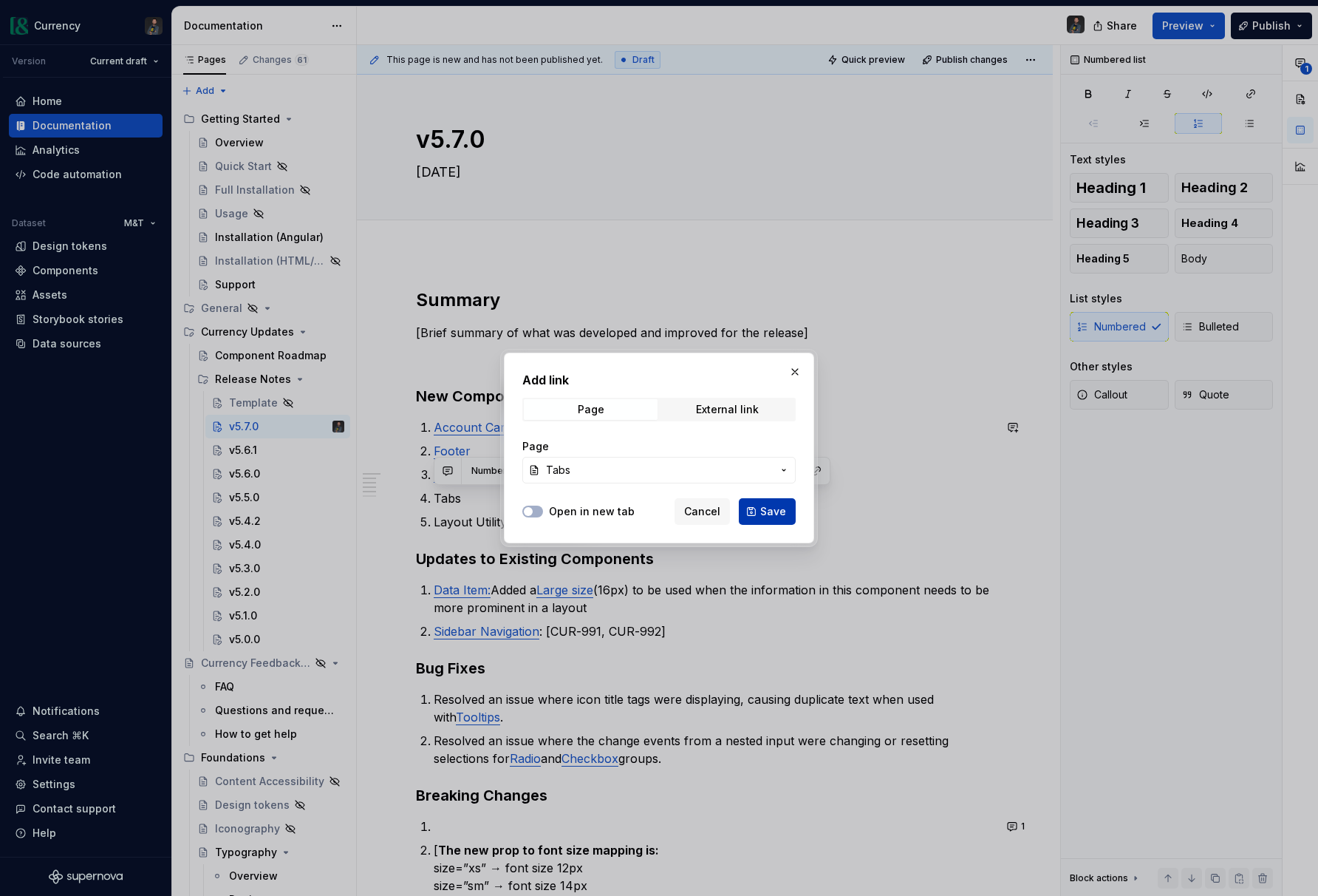
click at [768, 512] on span "Save" at bounding box center [774, 511] width 26 height 15
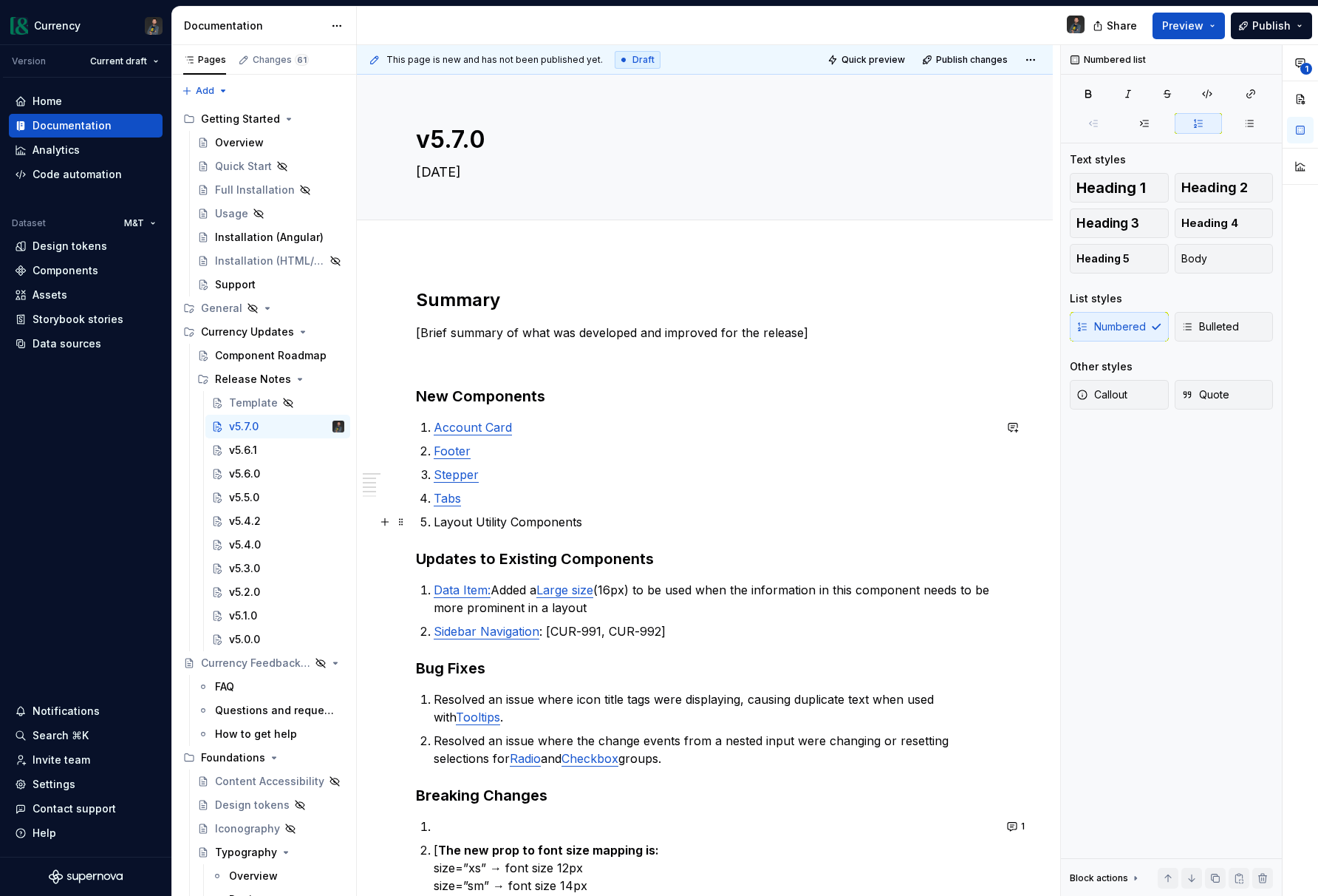
click at [608, 517] on p "Layout Utility Components" at bounding box center [713, 522] width 560 height 18
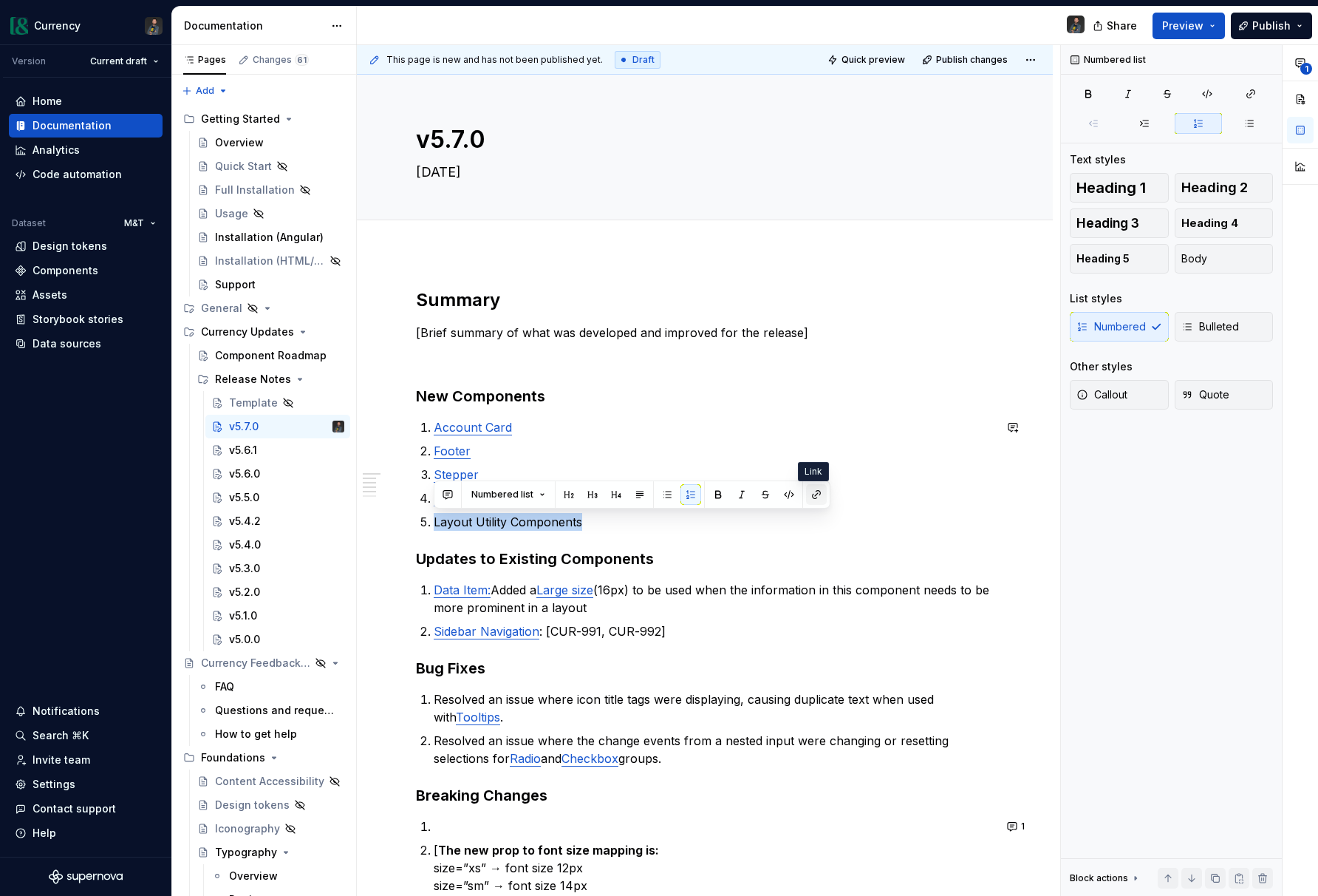
click at [812, 492] on button "button" at bounding box center [817, 494] width 21 height 21
click at [586, 517] on p "Layout Utility Components" at bounding box center [713, 522] width 560 height 18
drag, startPoint x: 590, startPoint y: 521, endPoint x: 436, endPoint y: 524, distance: 154.0
click at [436, 524] on p "Layout Utility Components" at bounding box center [713, 522] width 560 height 18
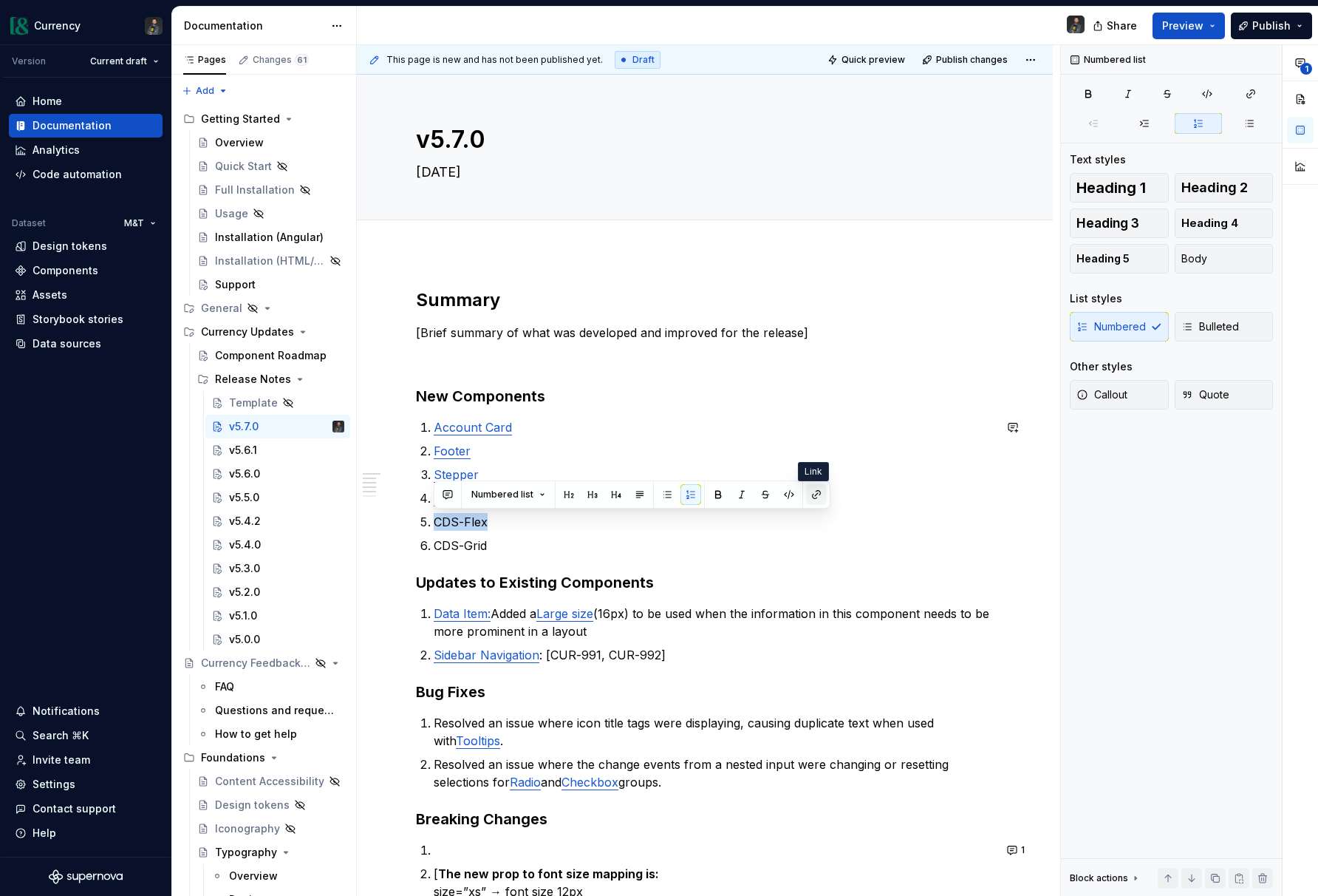
click at [817, 496] on button "button" at bounding box center [817, 494] width 21 height 21
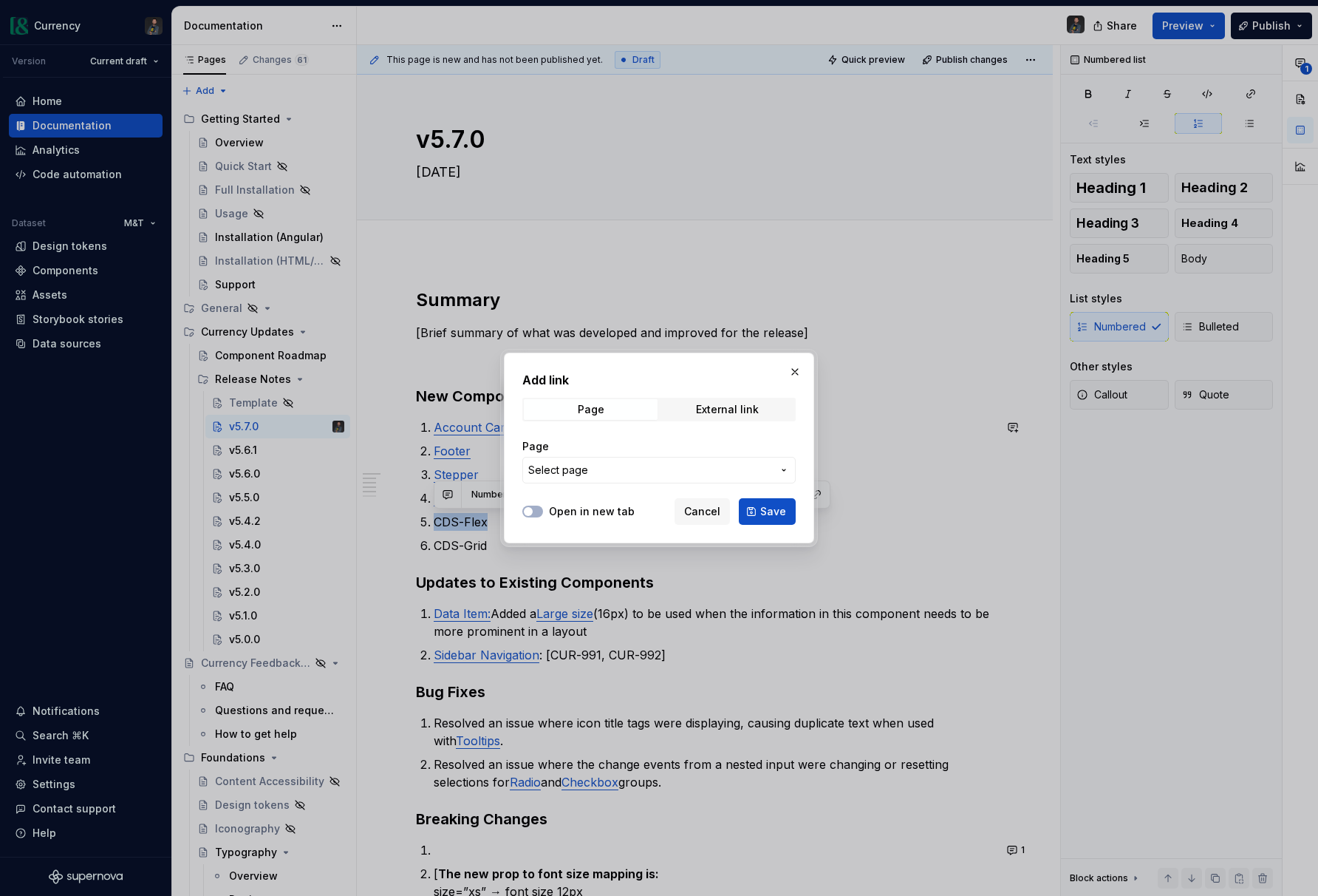
click at [757, 468] on span "Select page" at bounding box center [650, 470] width 244 height 15
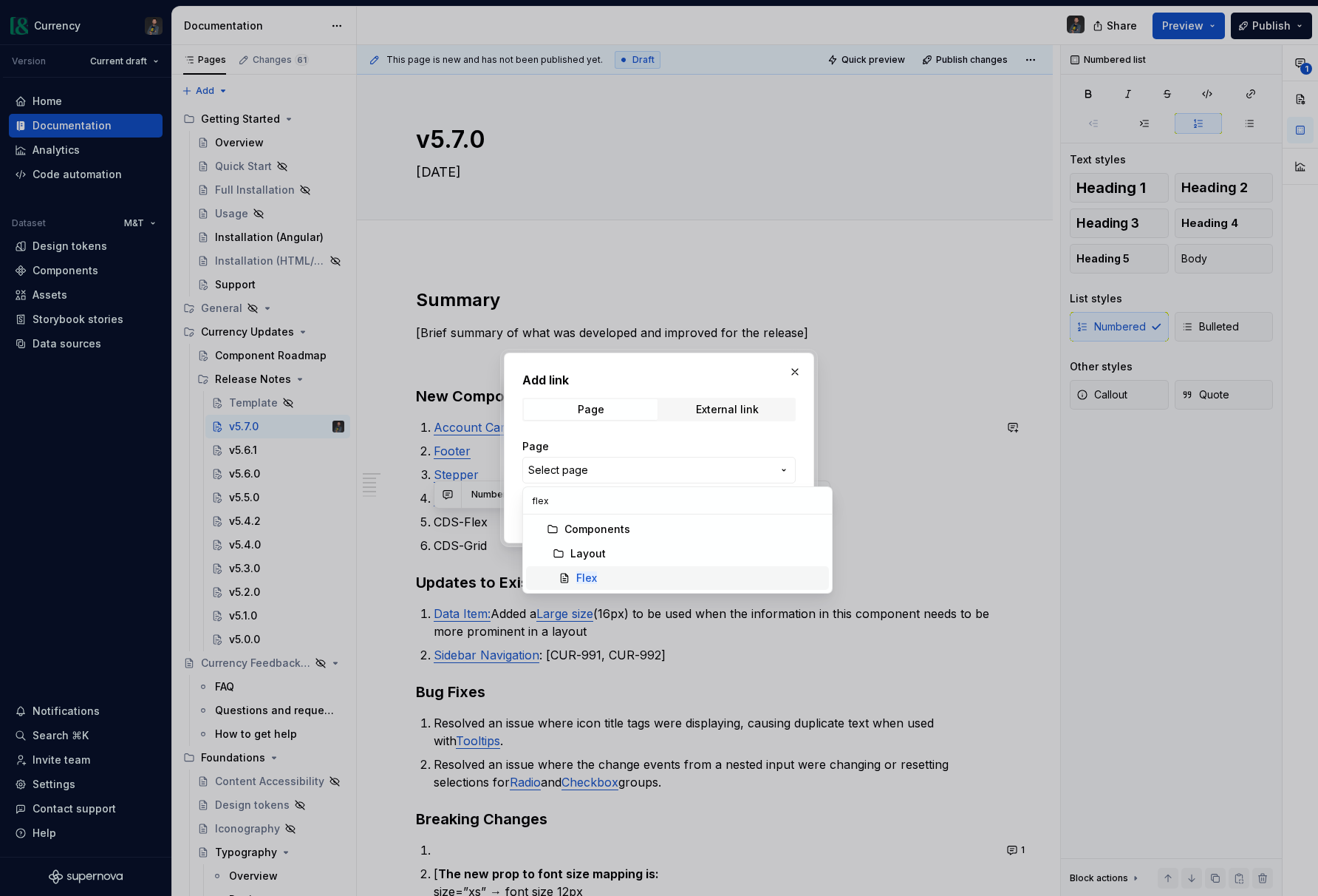
type input "flex"
click at [615, 570] on div "Flex" at bounding box center [699, 578] width 247 height 15
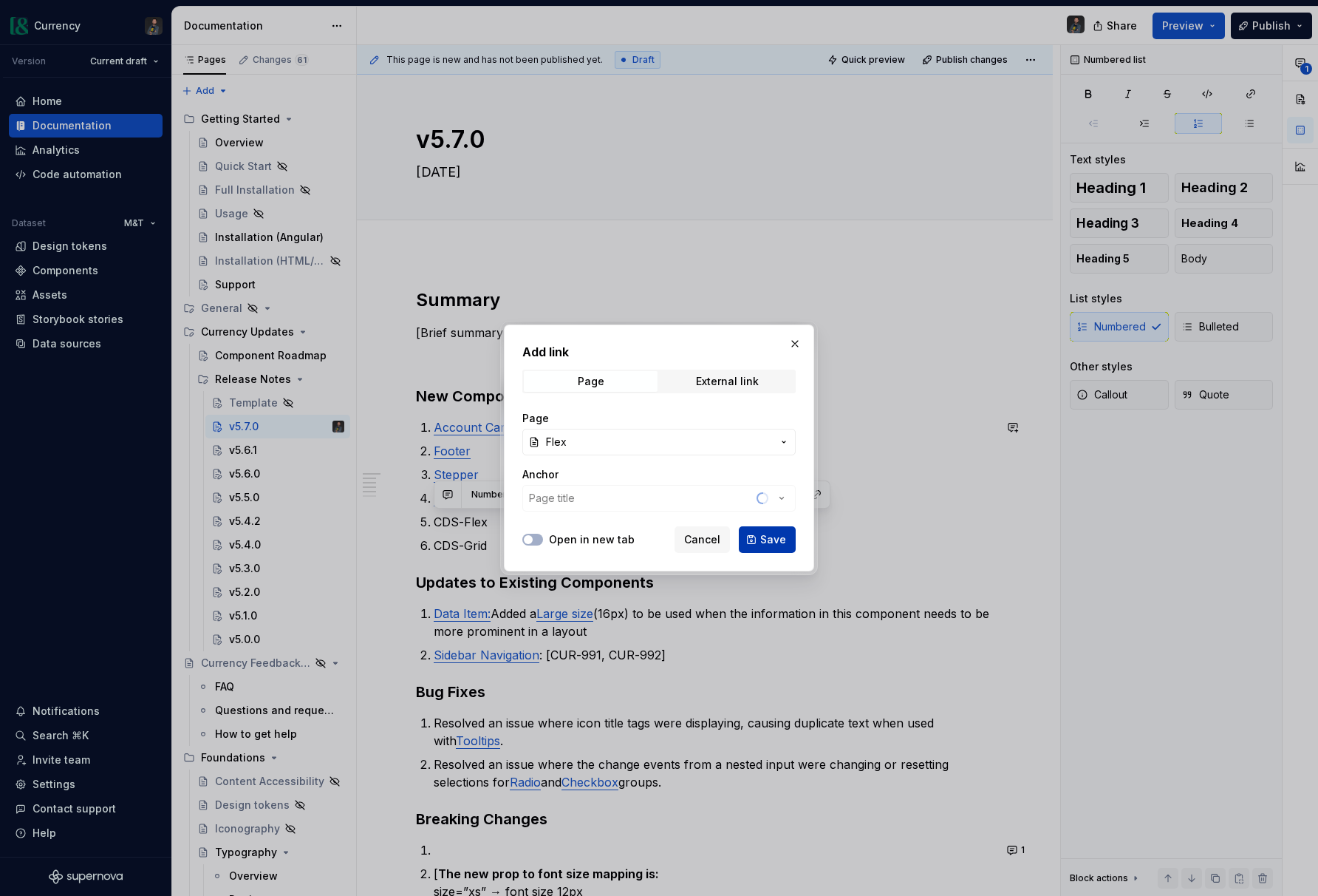
click at [765, 532] on span "Save" at bounding box center [774, 539] width 26 height 15
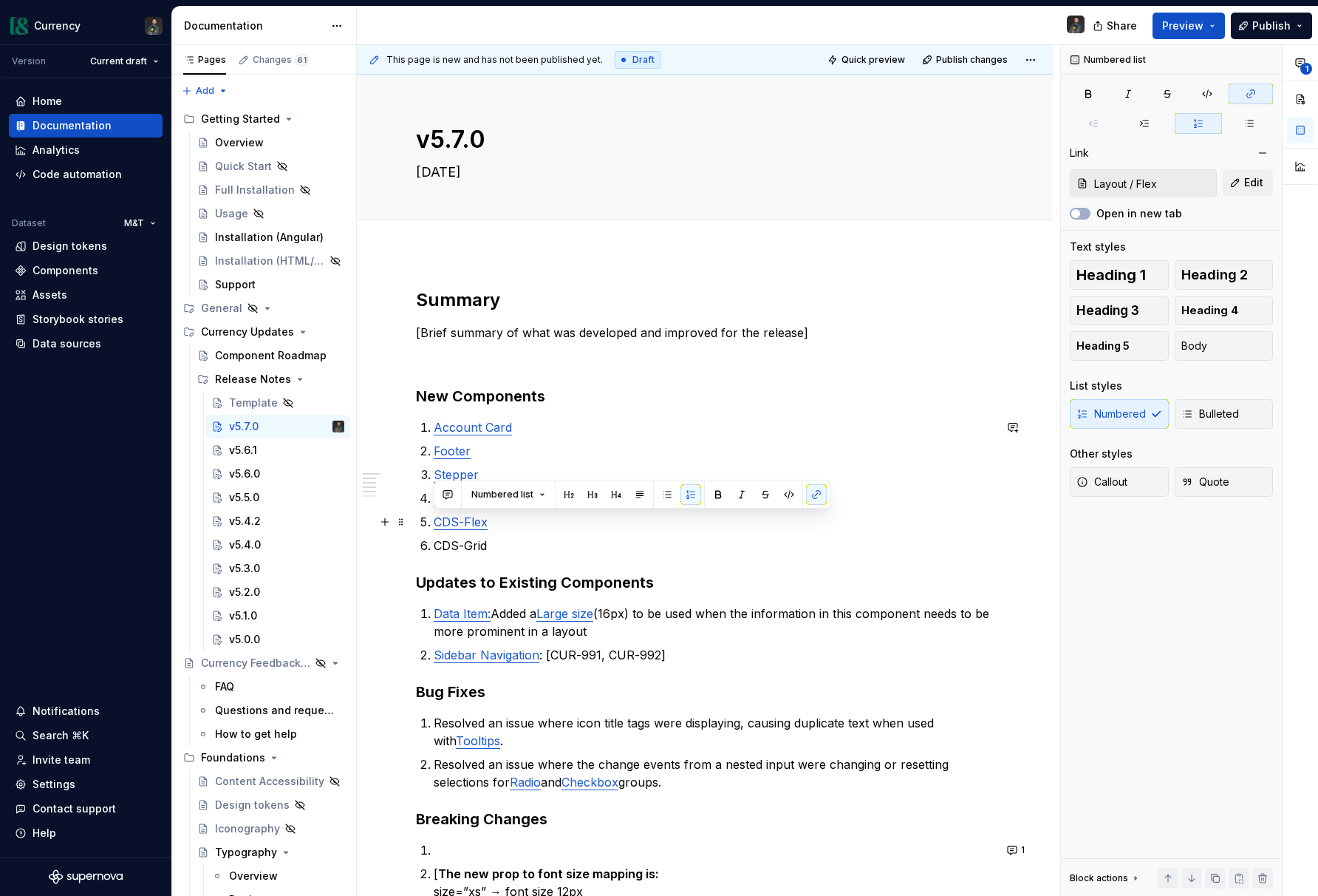
click at [463, 520] on link "CDS-Flex" at bounding box center [461, 522] width 54 height 15
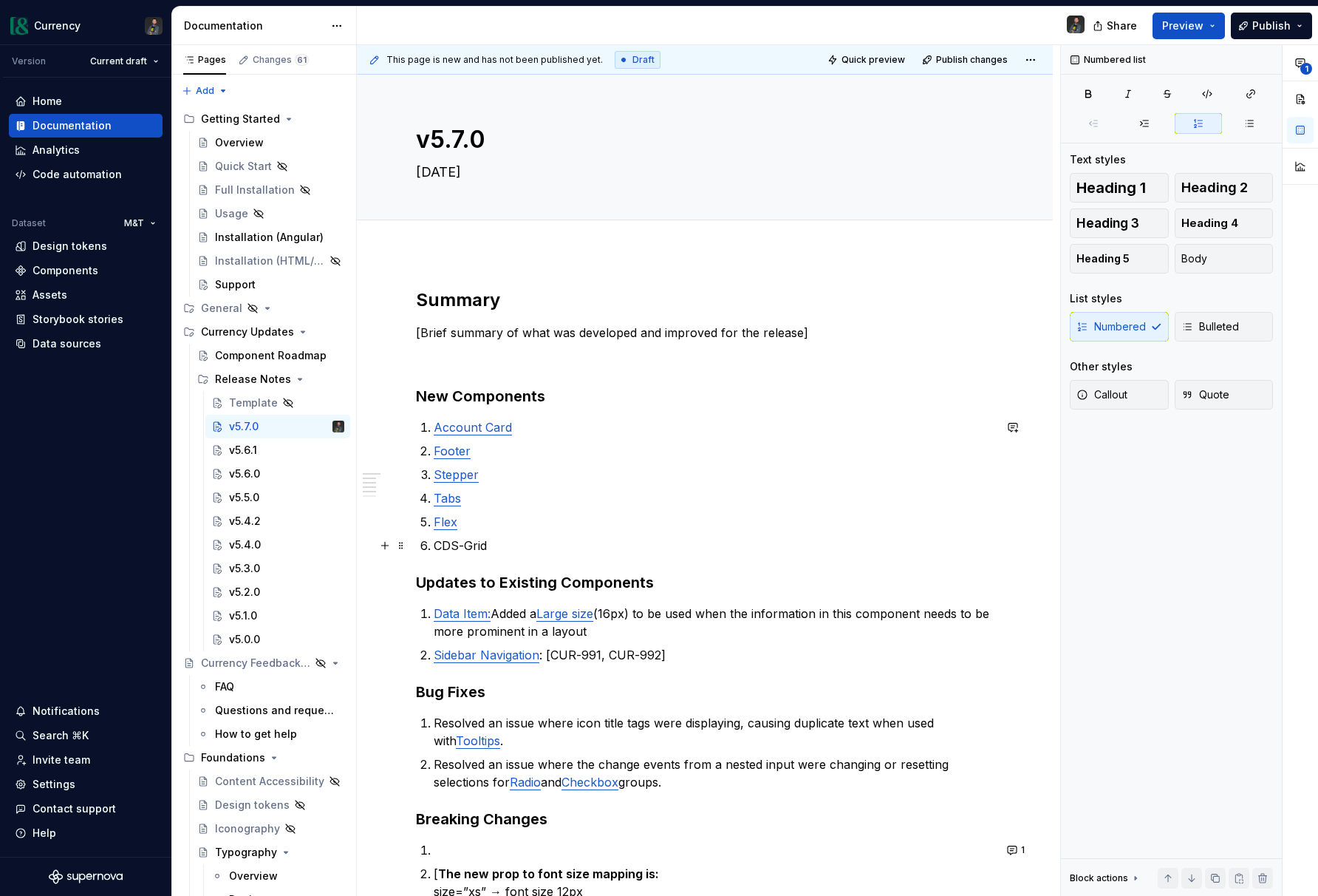
click at [464, 543] on p "CDS-Grid" at bounding box center [713, 545] width 560 height 18
click at [444, 524] on link "Flex" at bounding box center [445, 522] width 23 height 15
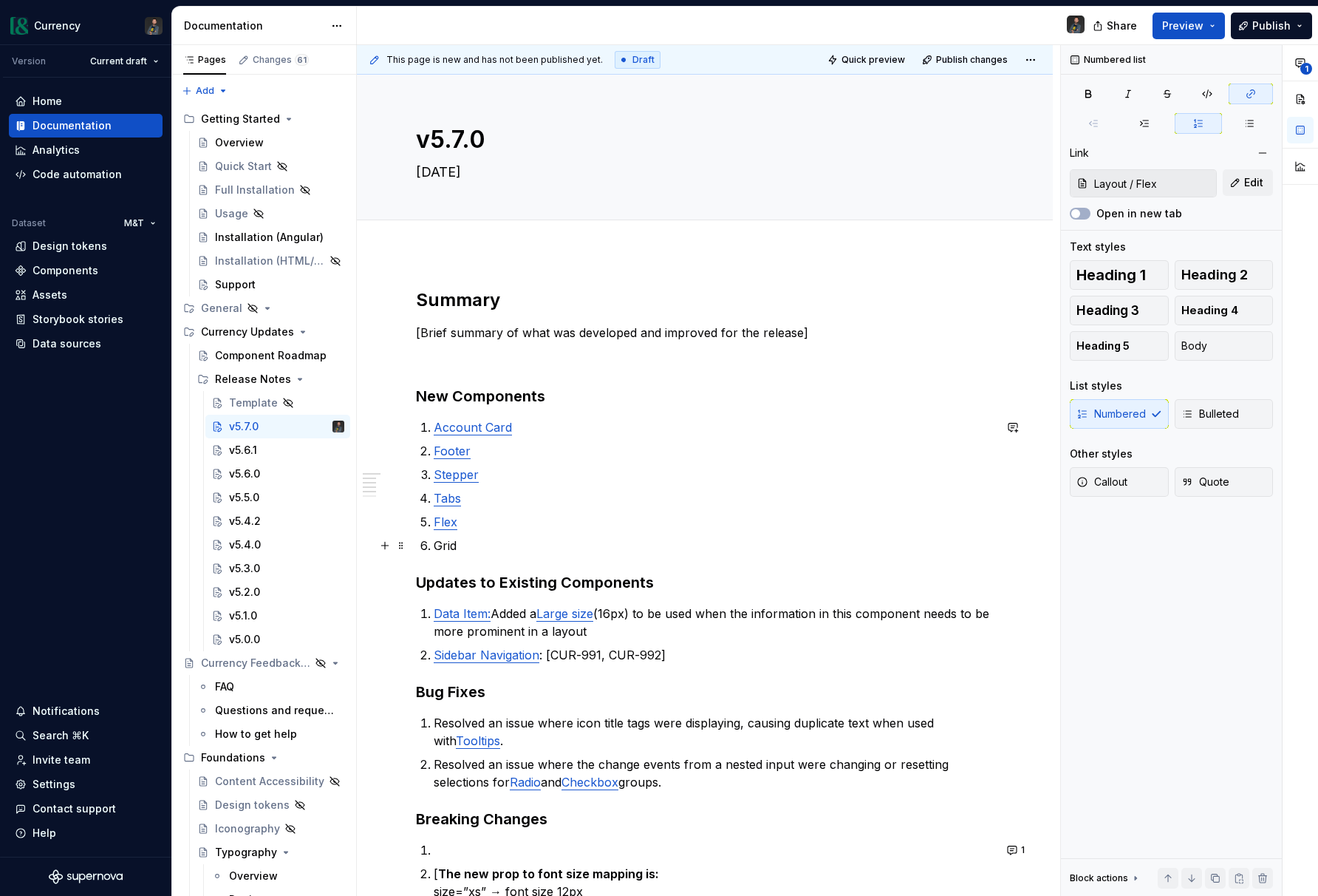
drag, startPoint x: 457, startPoint y: 551, endPoint x: 503, endPoint y: 576, distance: 52.4
click at [459, 552] on p "Grid" at bounding box center [713, 545] width 560 height 18
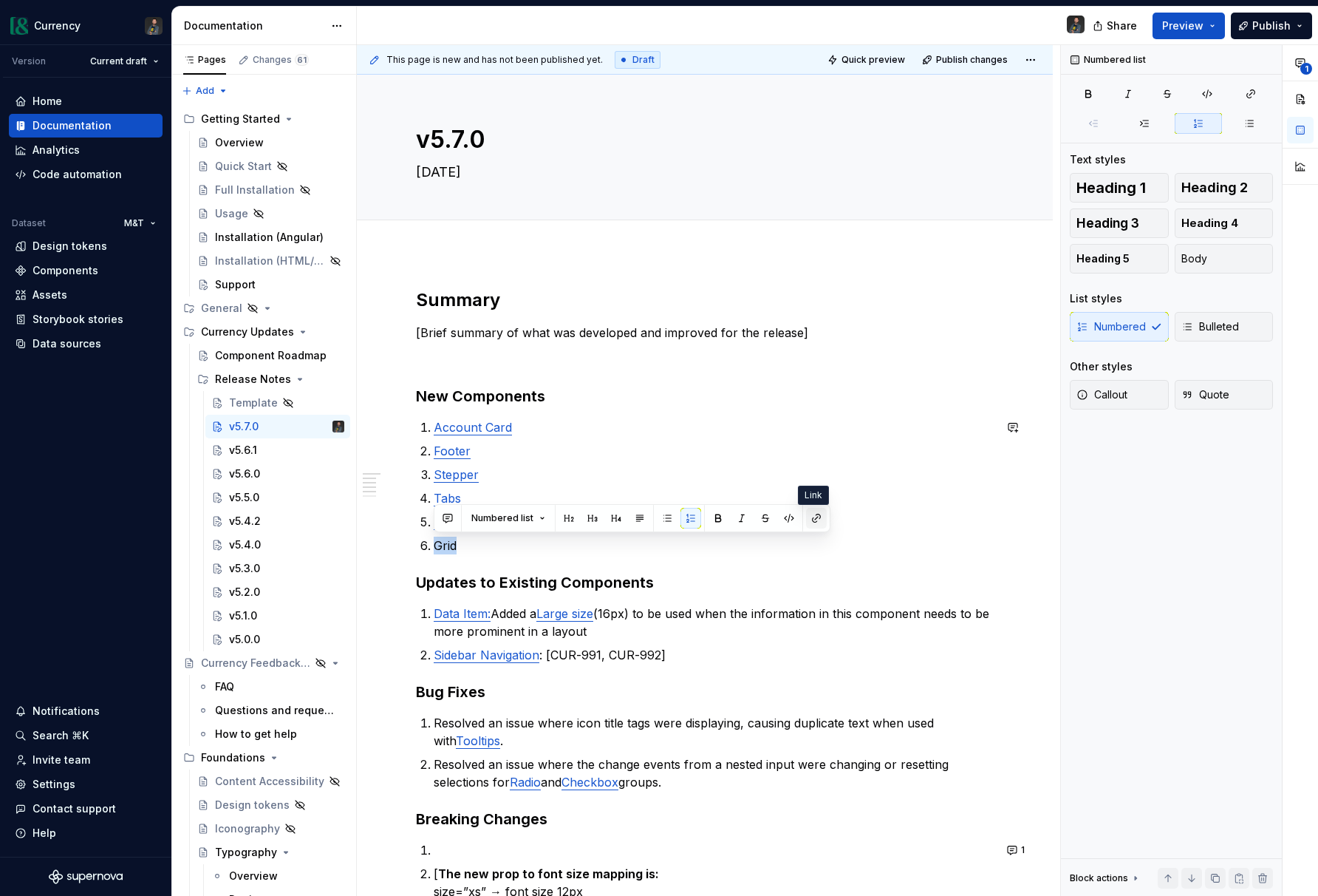
click at [811, 521] on button "button" at bounding box center [817, 518] width 21 height 21
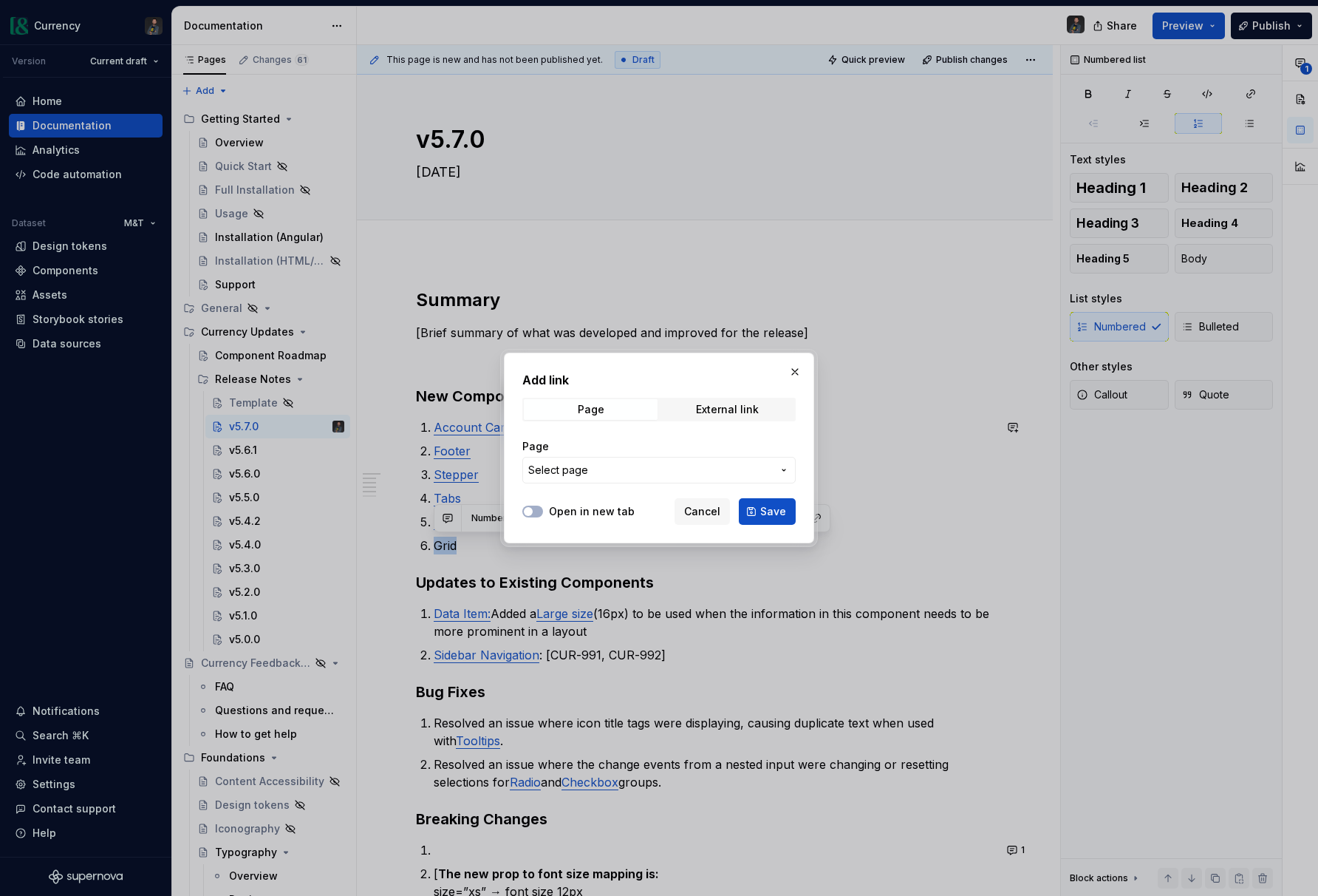
click at [748, 466] on span "Select page" at bounding box center [650, 470] width 244 height 15
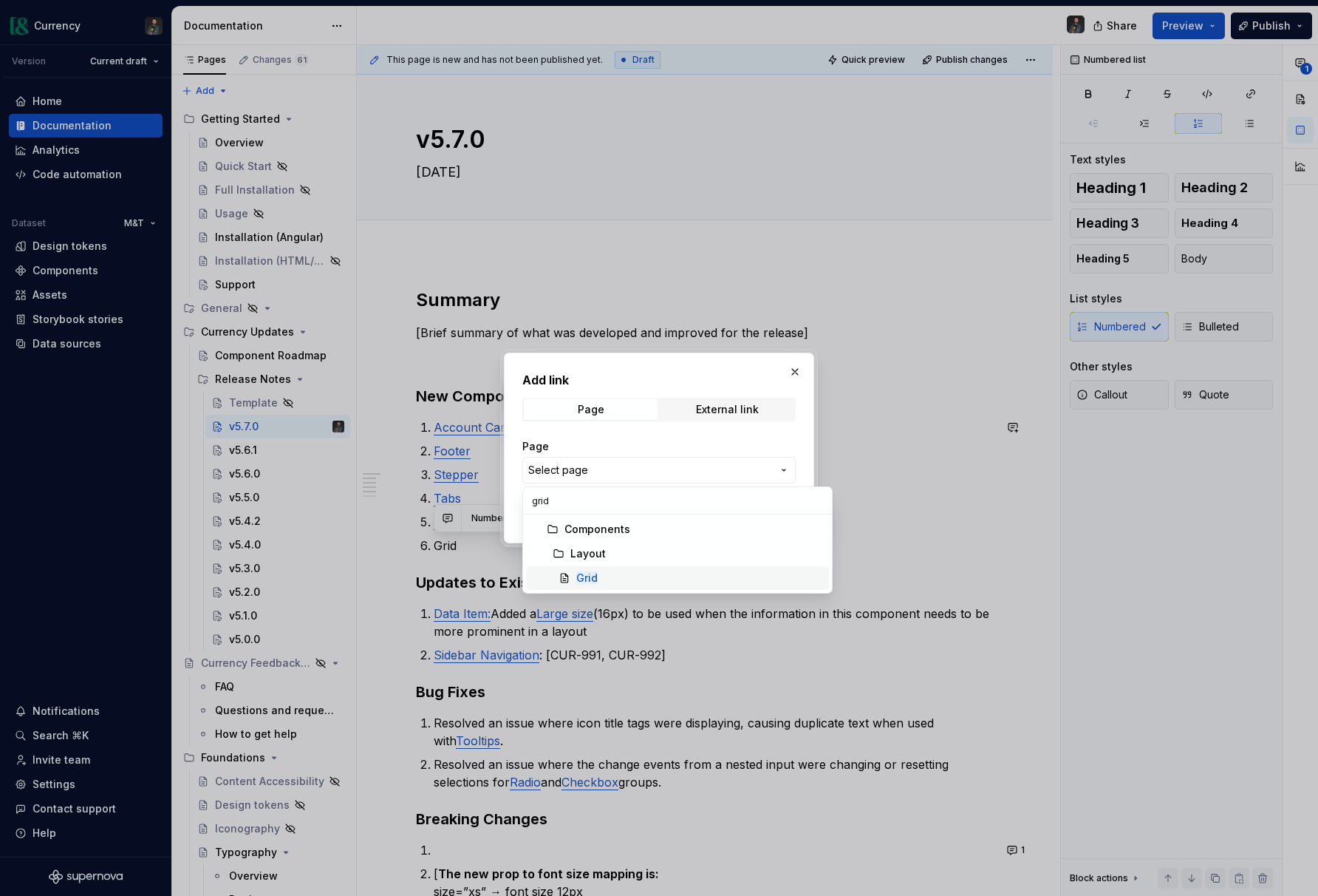
type input "grid"
click at [596, 579] on mark "Grid" at bounding box center [586, 577] width 22 height 12
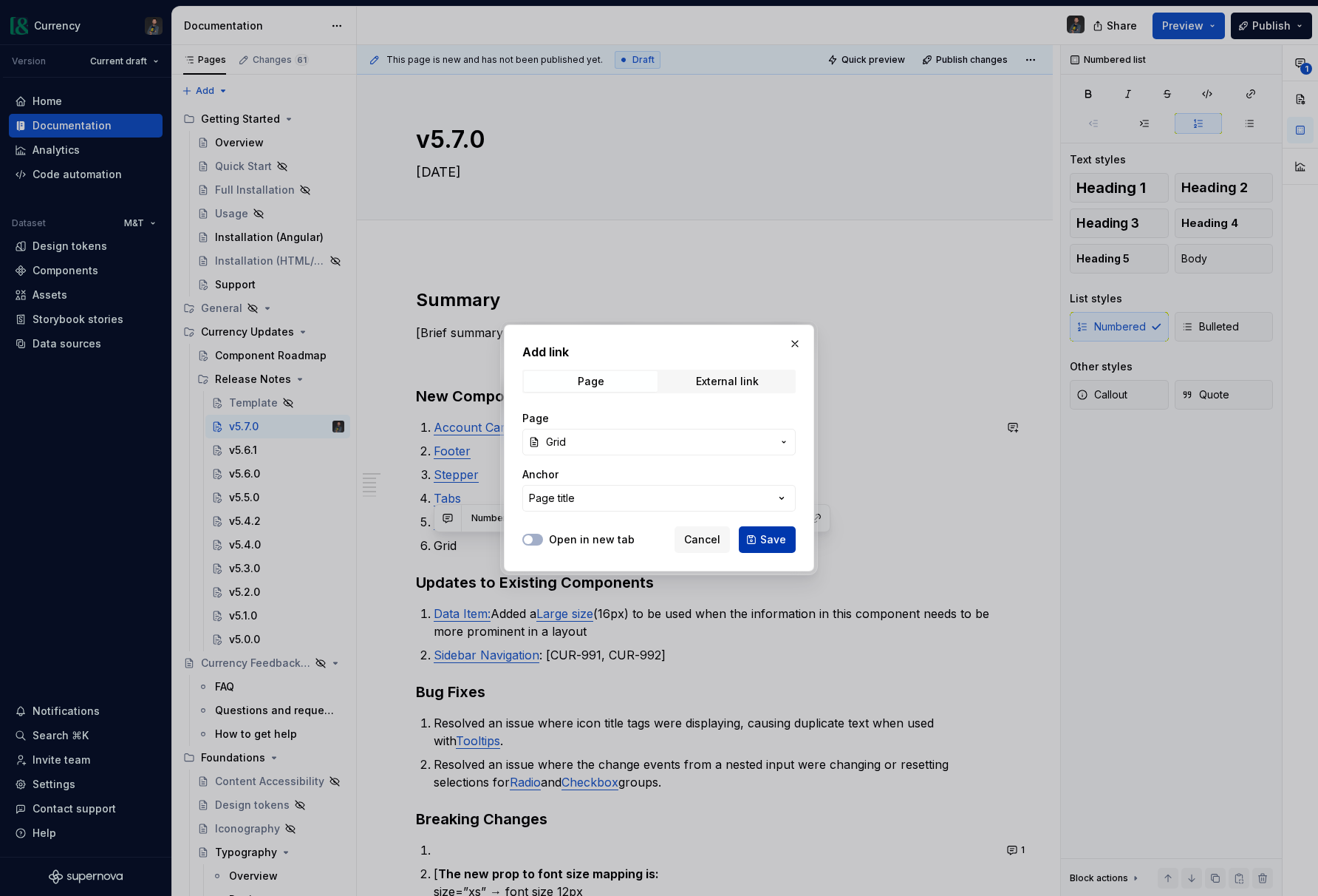
click at [781, 545] on span "Save" at bounding box center [774, 539] width 26 height 15
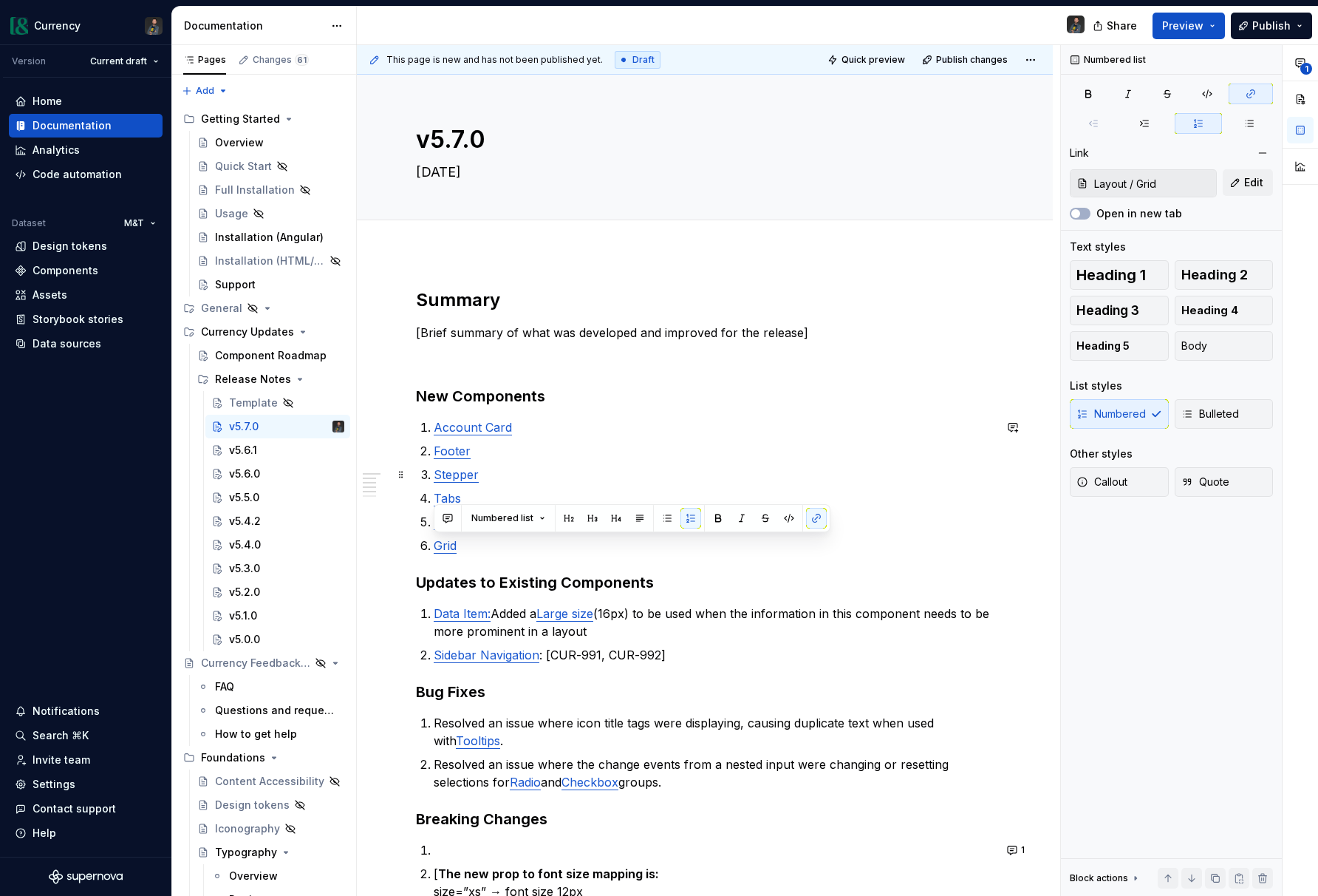
click at [762, 480] on p "Stepper" at bounding box center [713, 474] width 560 height 18
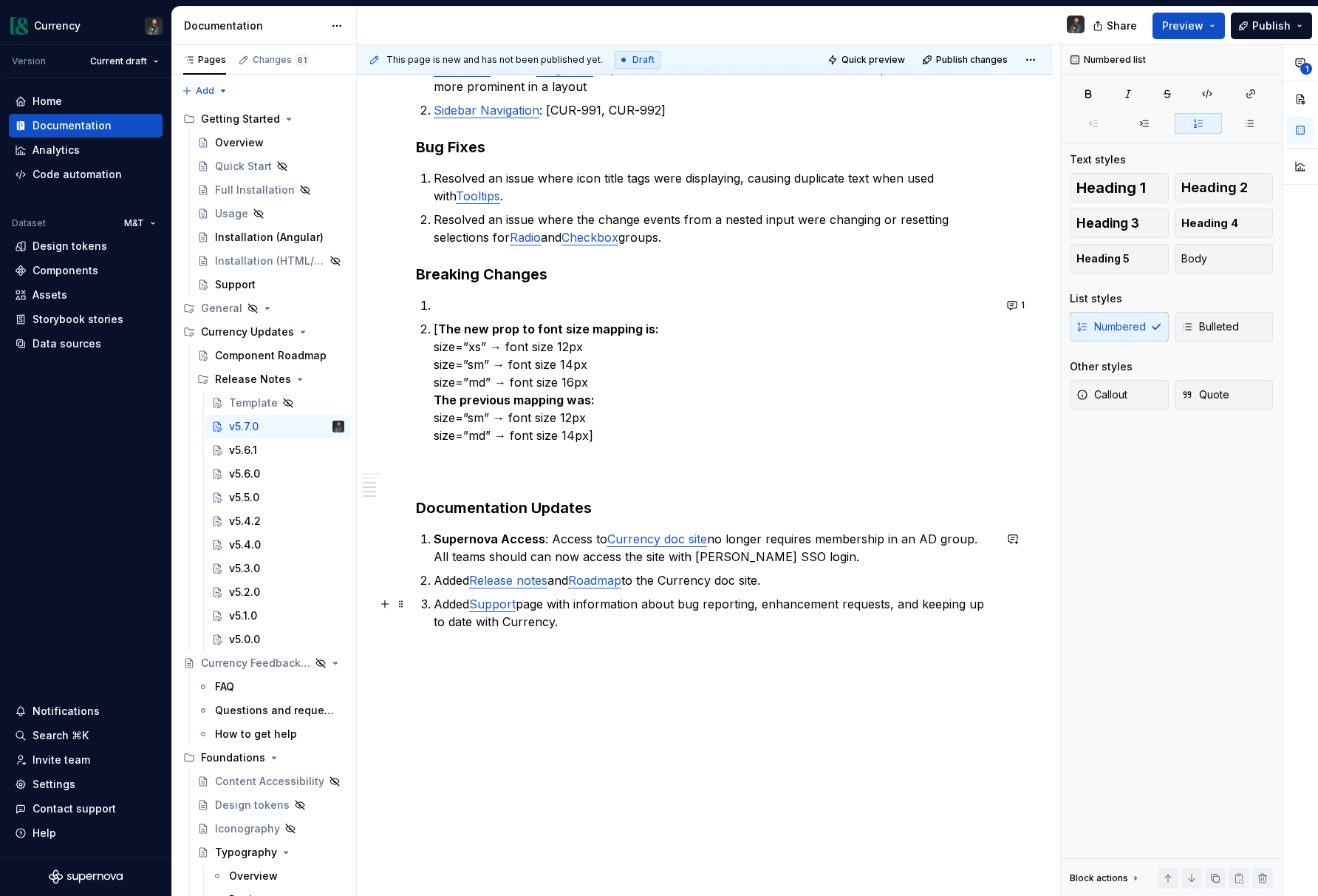
scroll to position [515, 0]
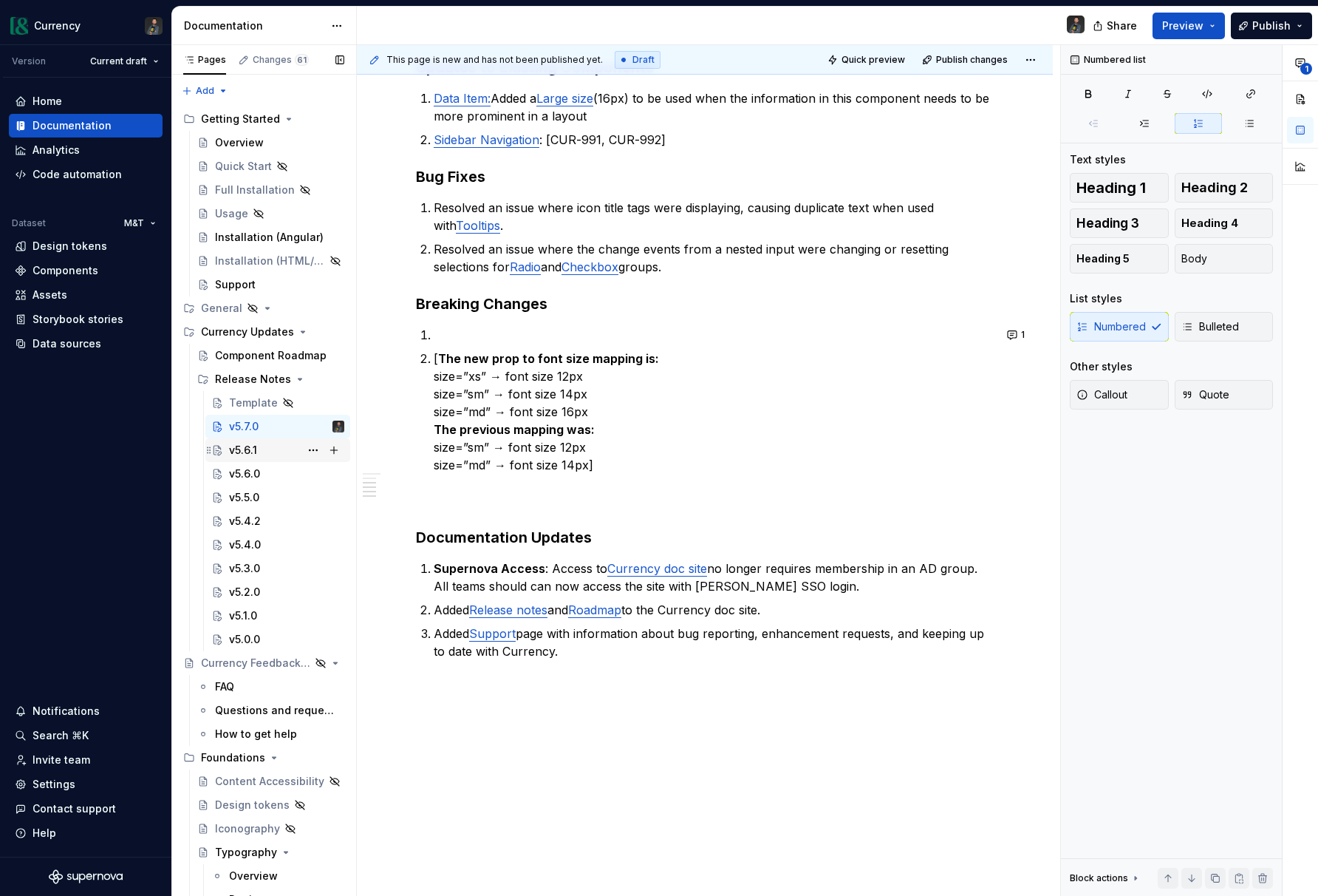
click at [260, 451] on div "v5.6.1" at bounding box center [286, 450] width 115 height 21
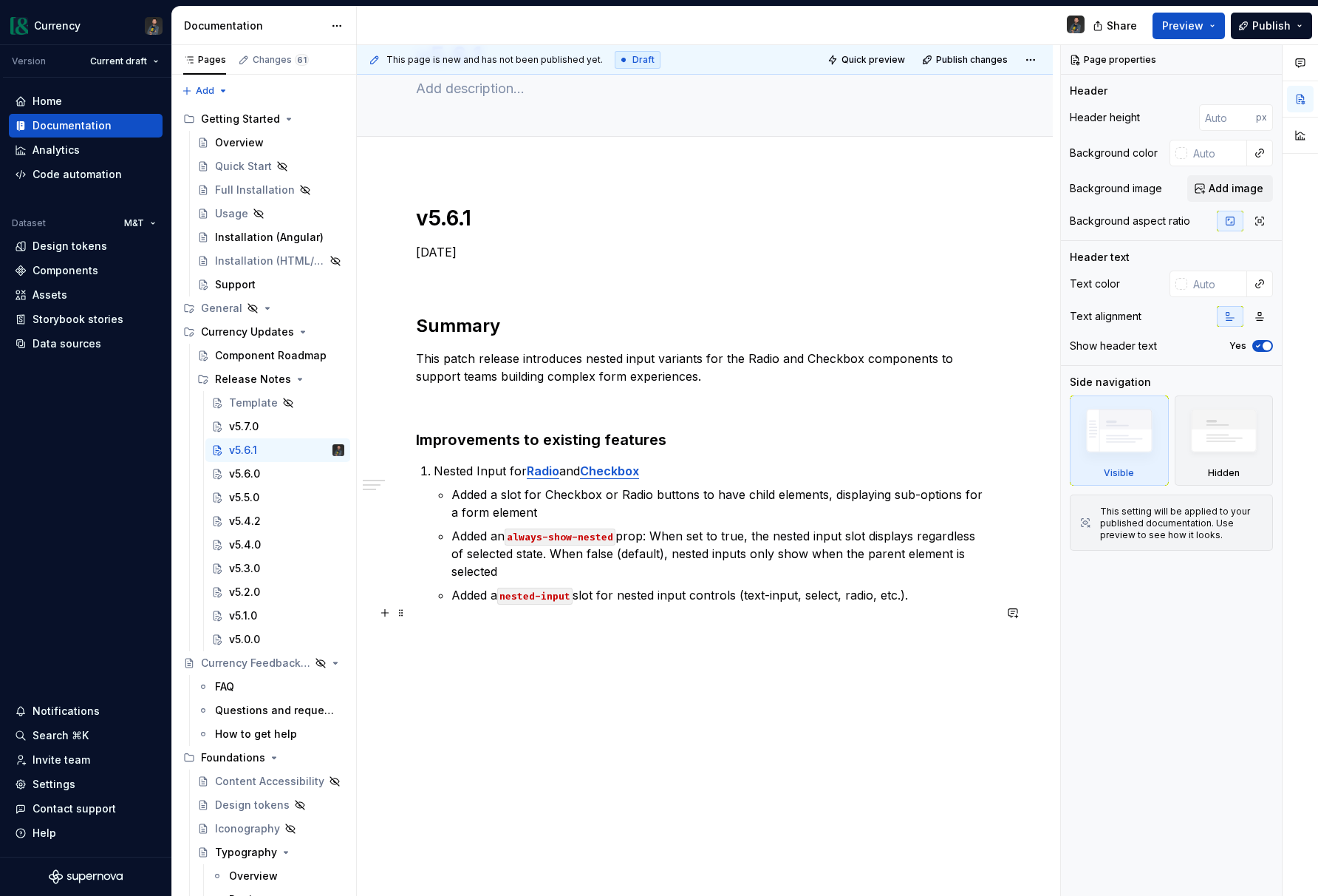
scroll to position [96, 0]
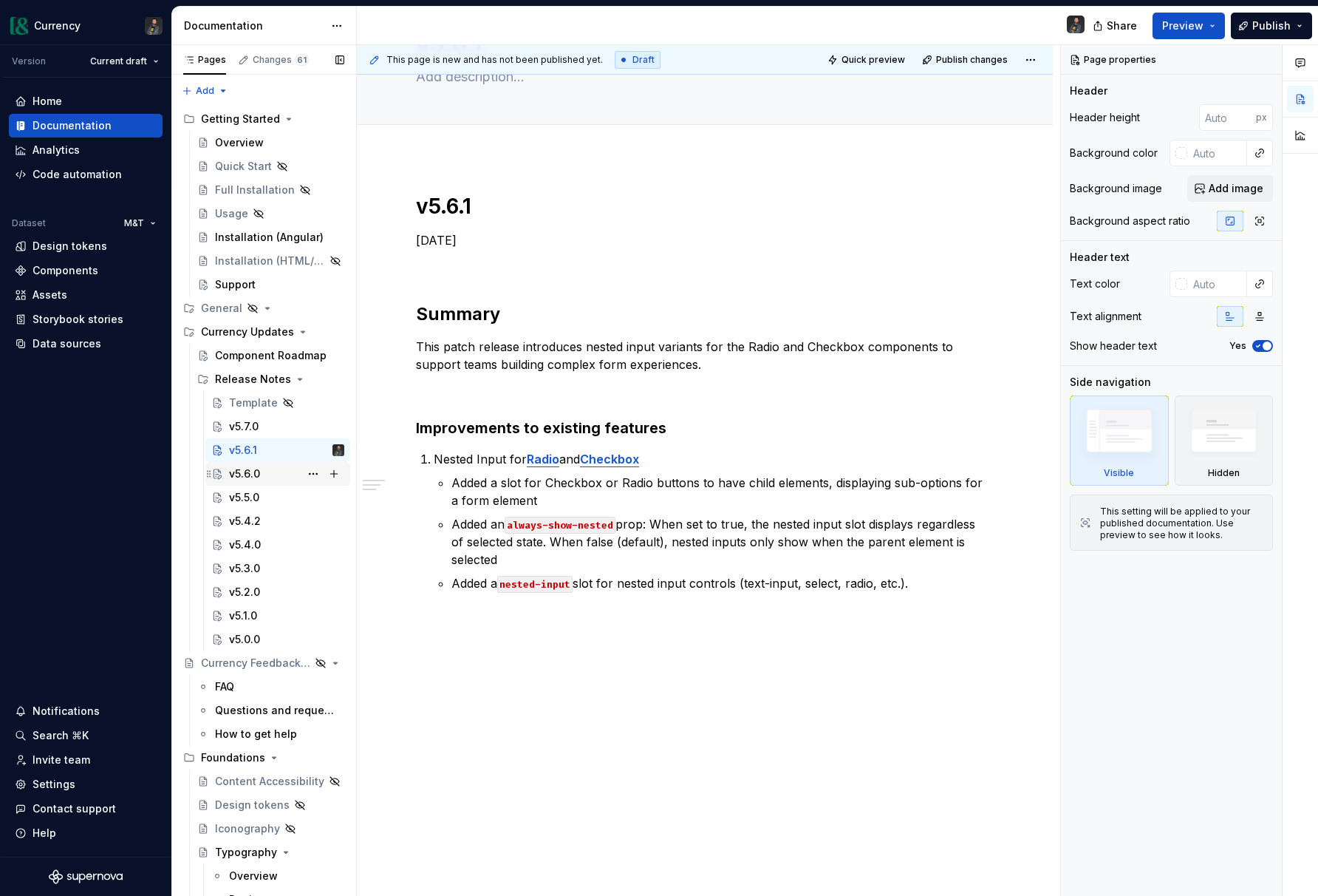
click at [270, 468] on div "v5.6.0" at bounding box center [286, 474] width 115 height 21
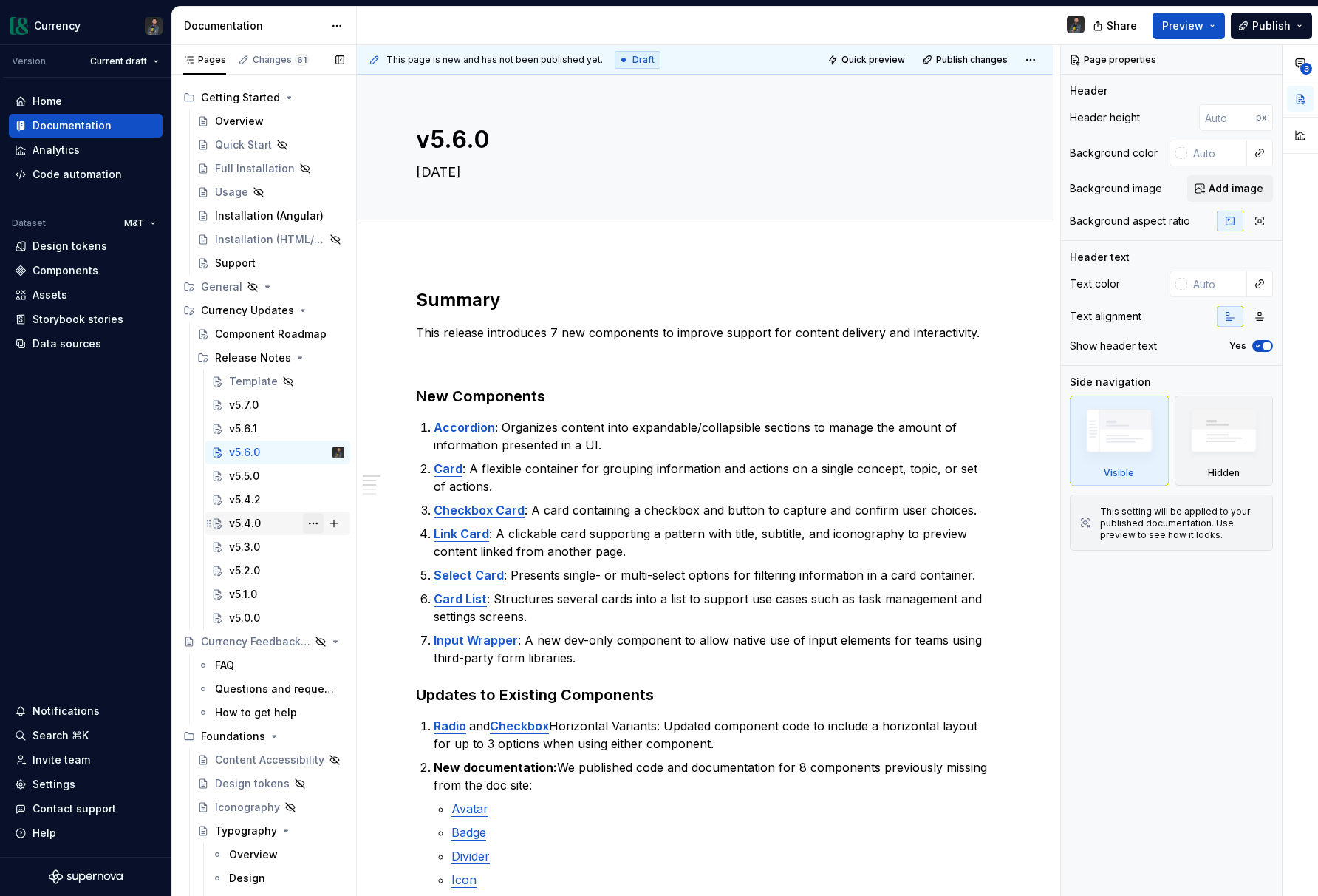
scroll to position [23, 0]
click at [245, 429] on div "v5.6.1" at bounding box center [243, 427] width 28 height 15
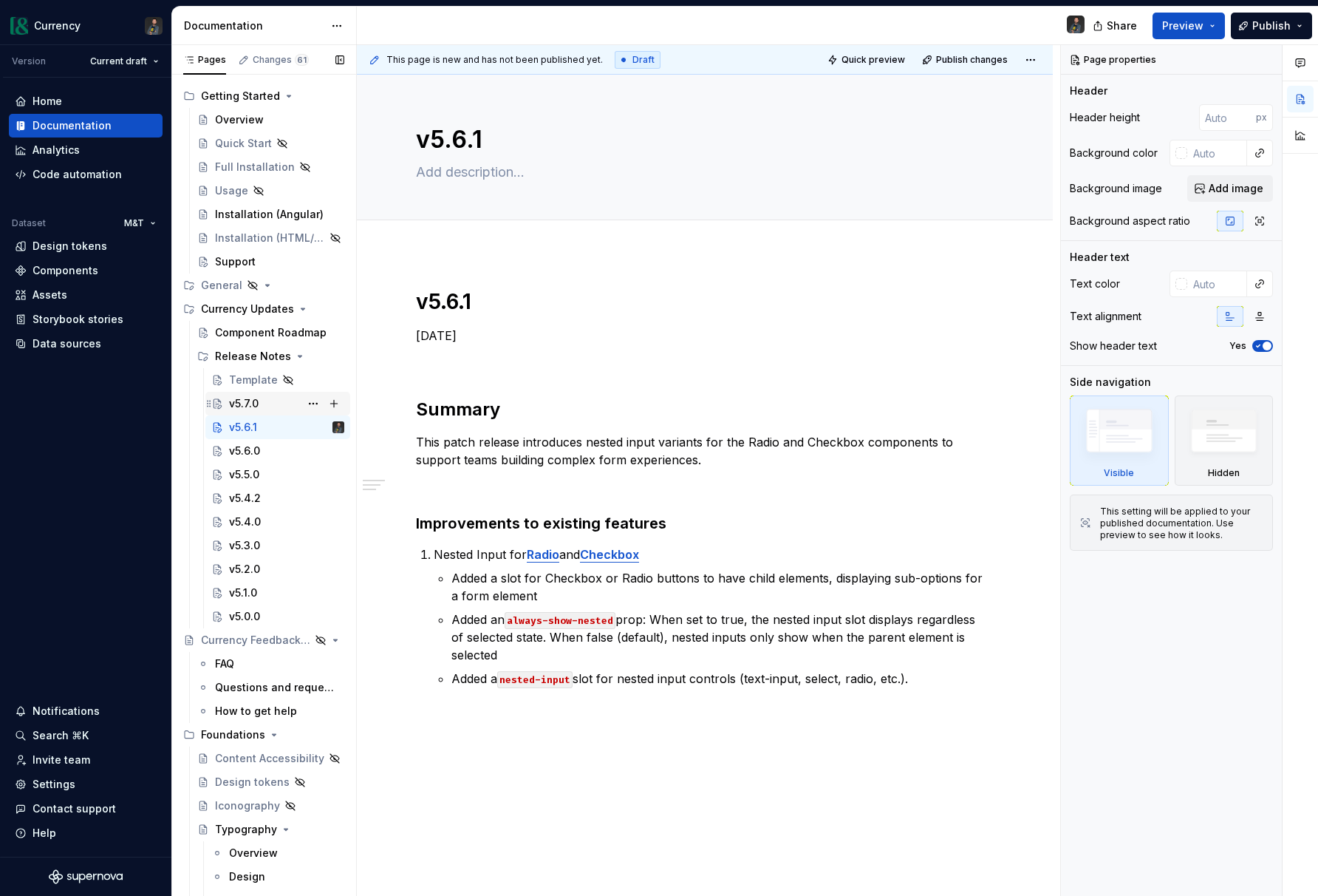
click at [257, 402] on div "v5.7.0" at bounding box center [244, 403] width 30 height 15
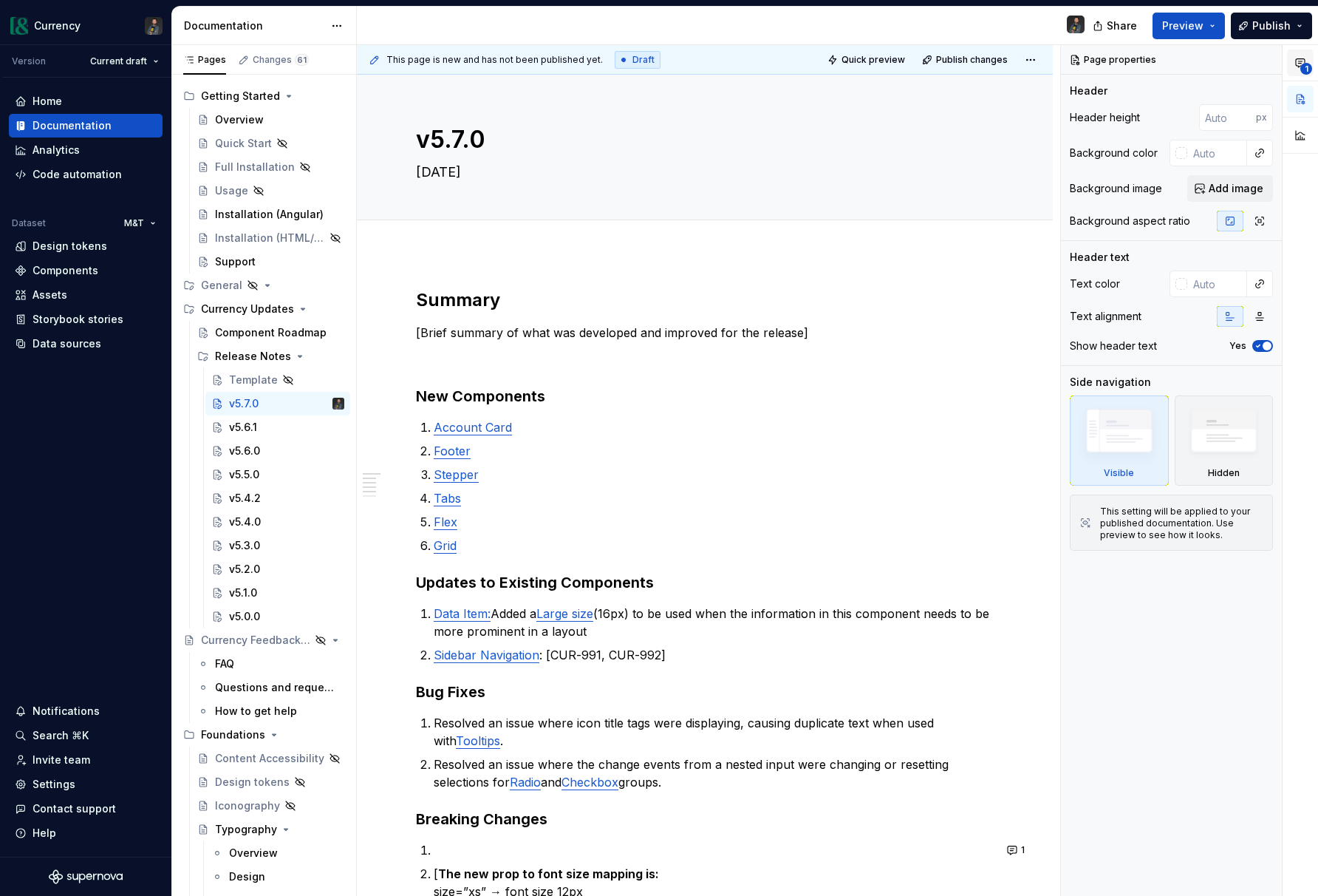
type textarea "*"
